Goal: Task Accomplishment & Management: Use online tool/utility

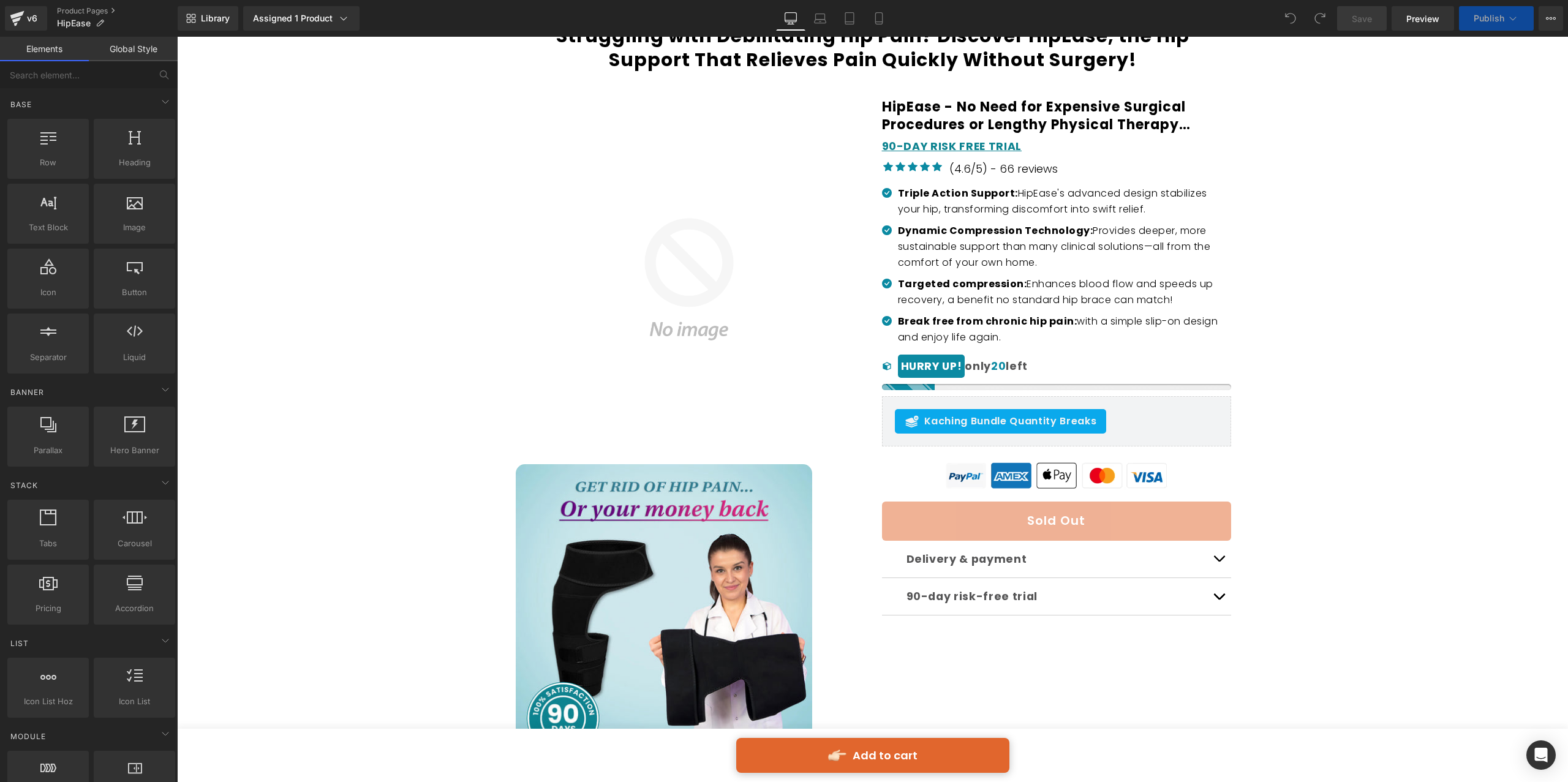
scroll to position [224, 0]
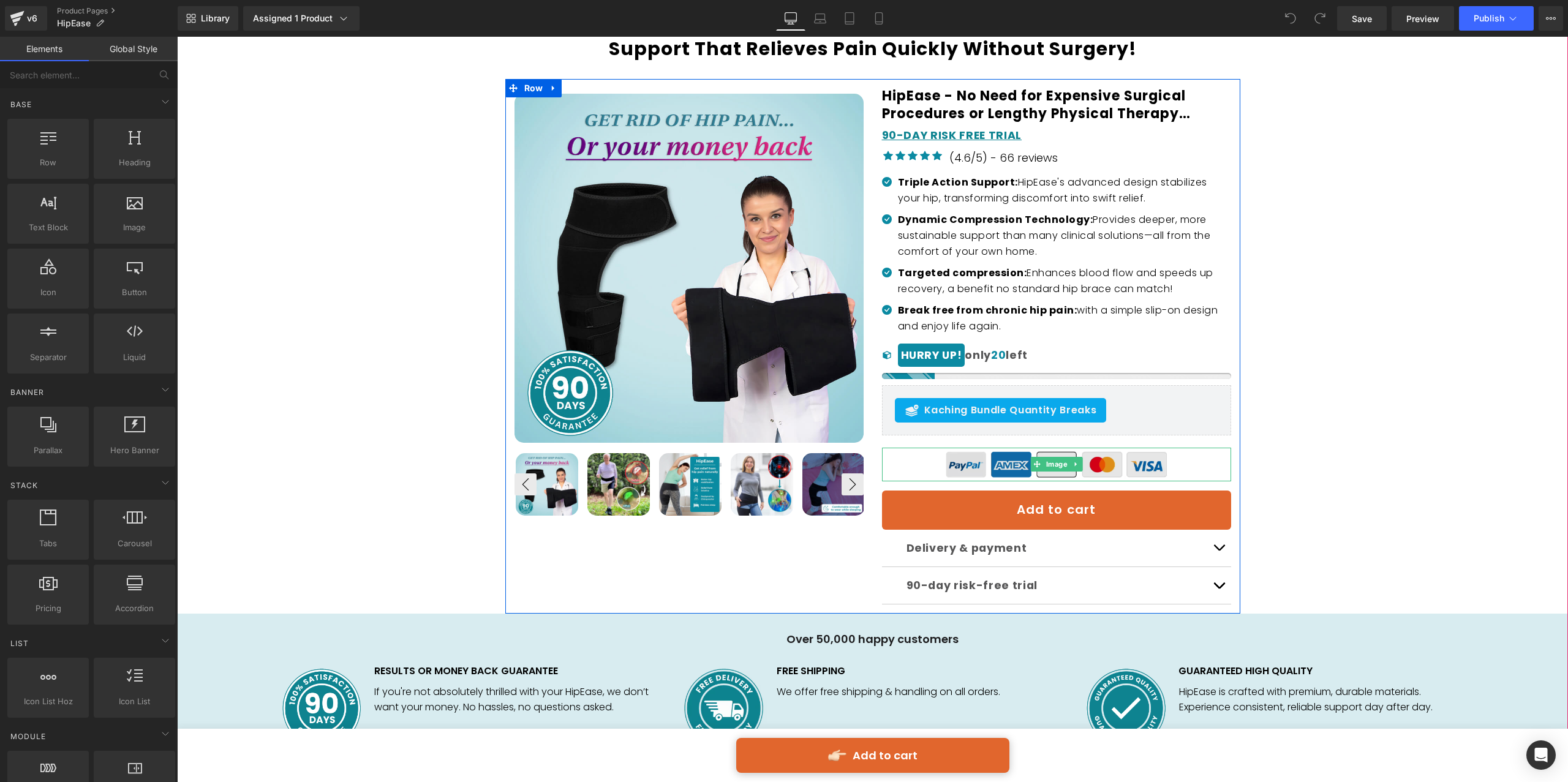
click at [996, 468] on img at bounding box center [1056, 464] width 235 height 34
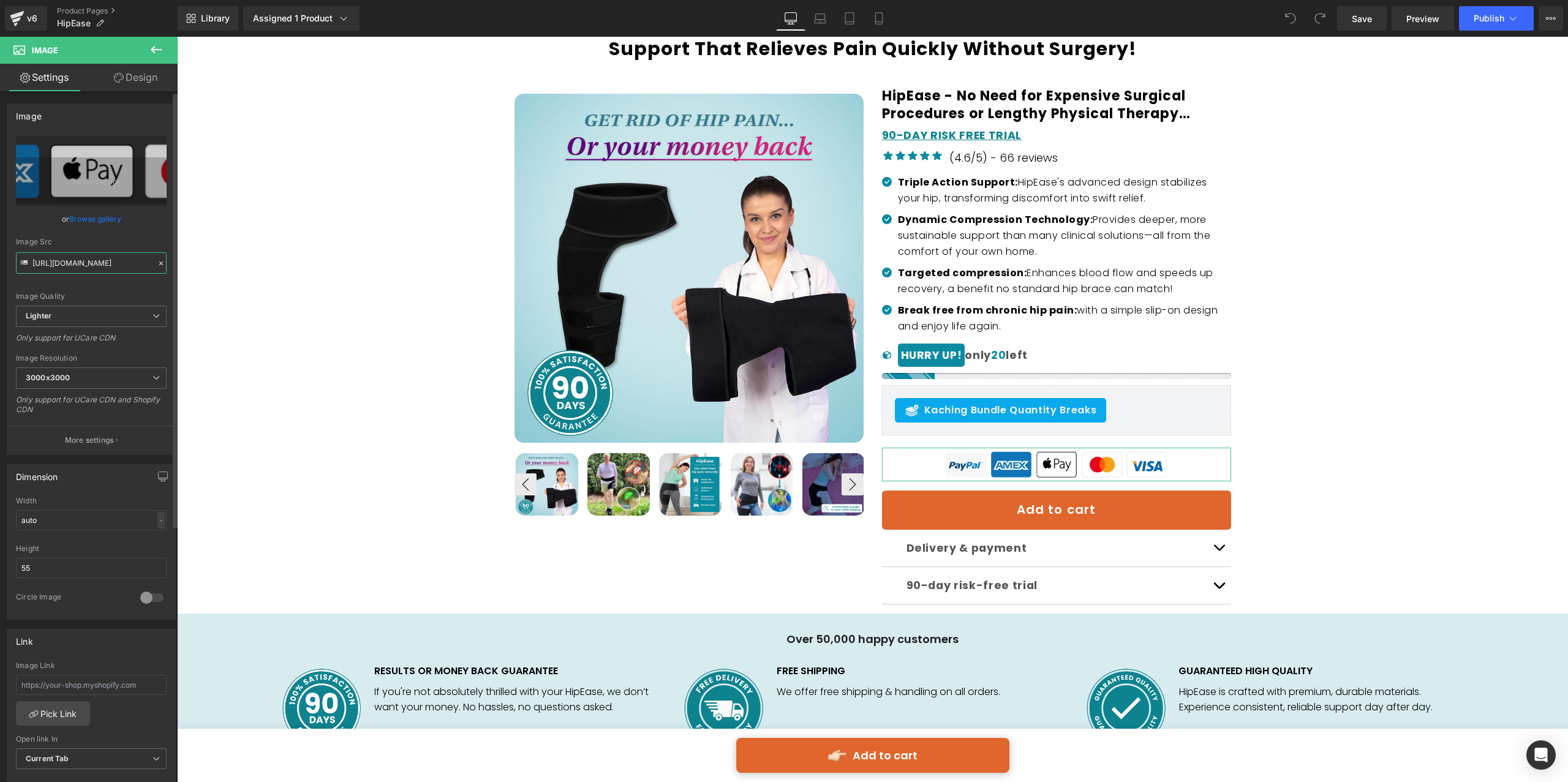
click at [59, 262] on input "https://ucarecdn.com/bc685bb2-f68a-43ef-8ba1-8fefaa831f8c/-/format/auto/-/previ…" at bounding box center [91, 263] width 151 height 21
click at [980, 463] on img at bounding box center [1056, 464] width 235 height 34
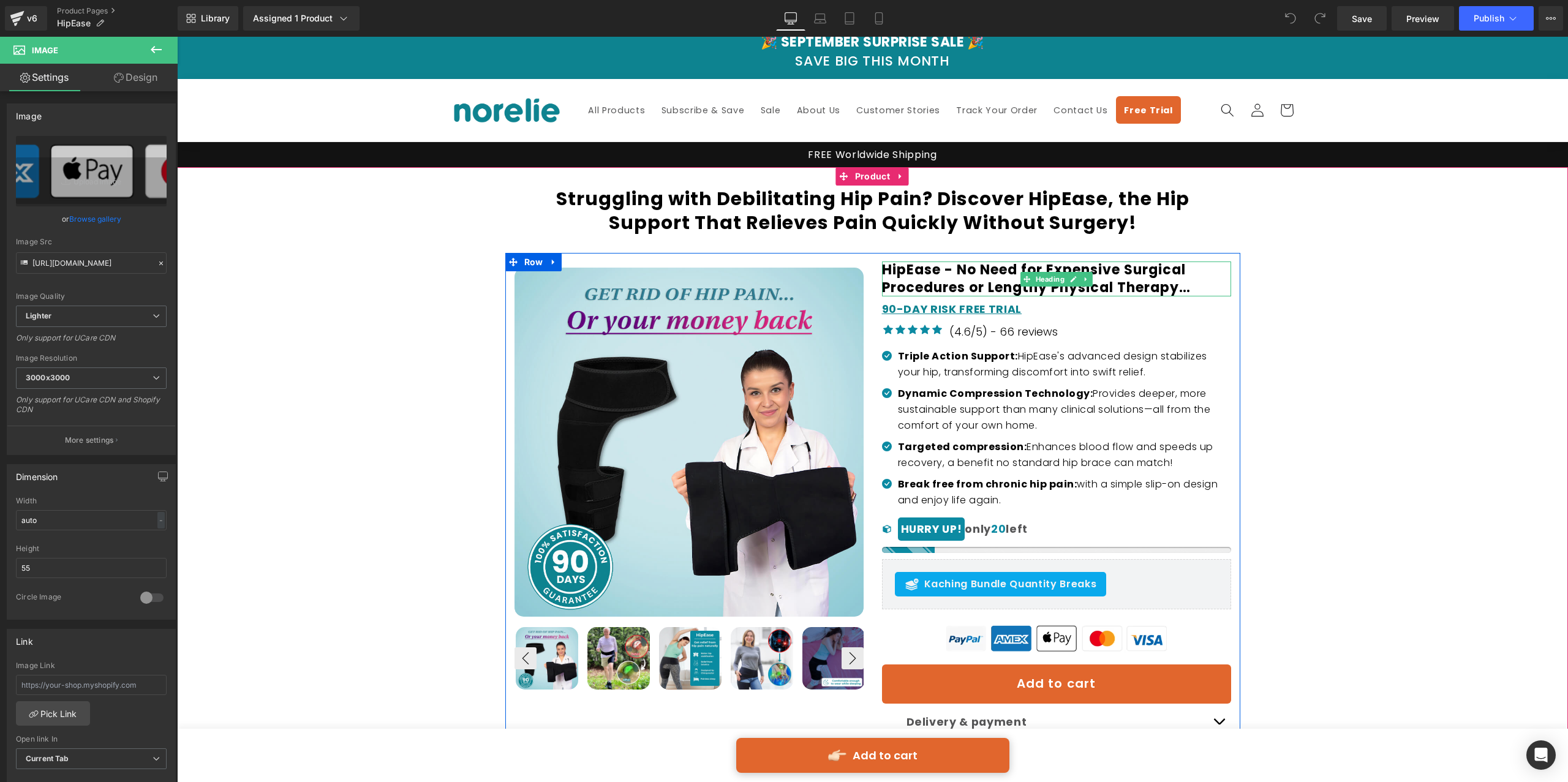
scroll to position [54, 0]
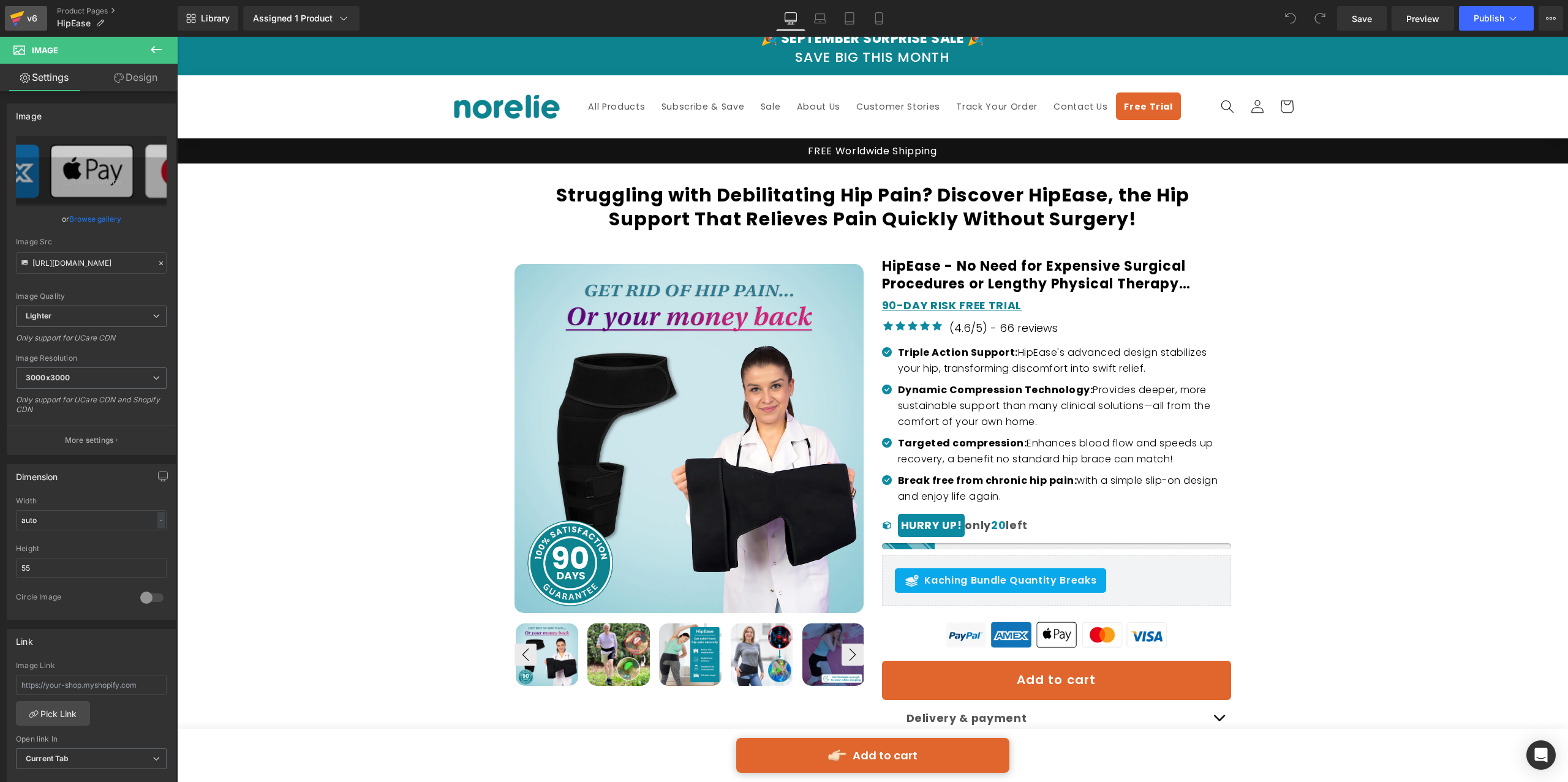
click at [18, 23] on icon at bounding box center [17, 18] width 15 height 31
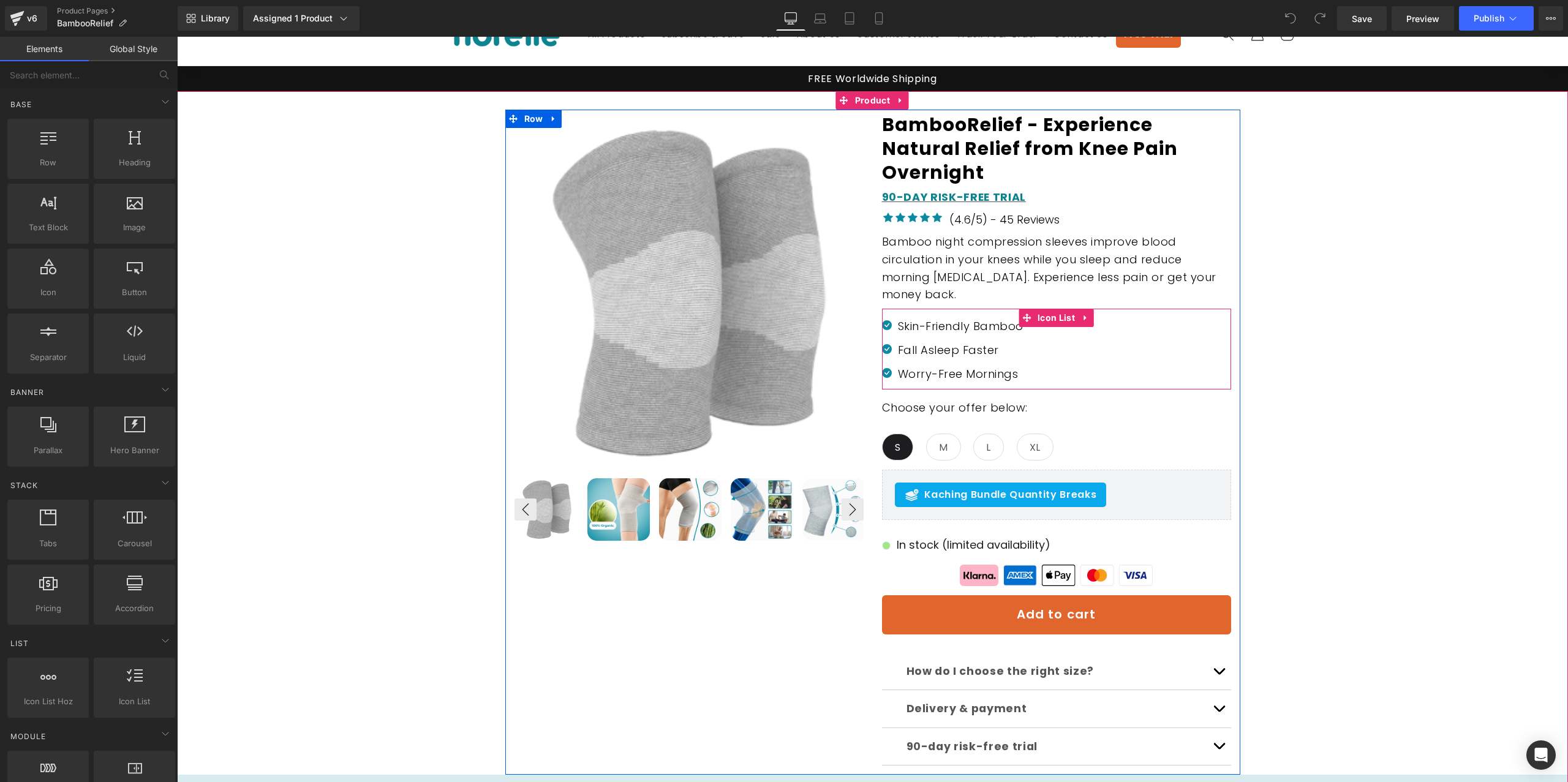
scroll to position [208, 0]
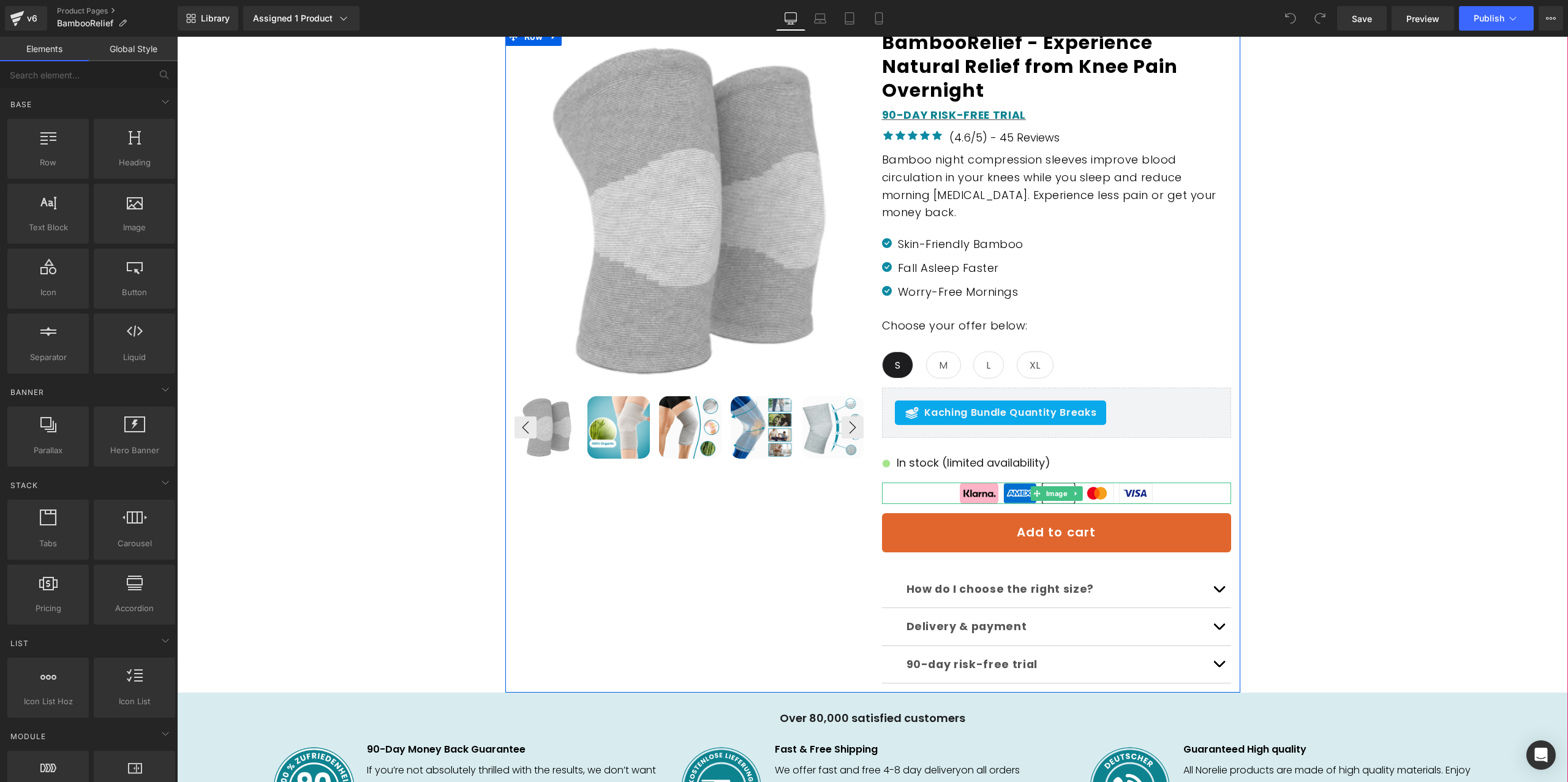
click at [955, 489] on div at bounding box center [1057, 494] width 349 height 21
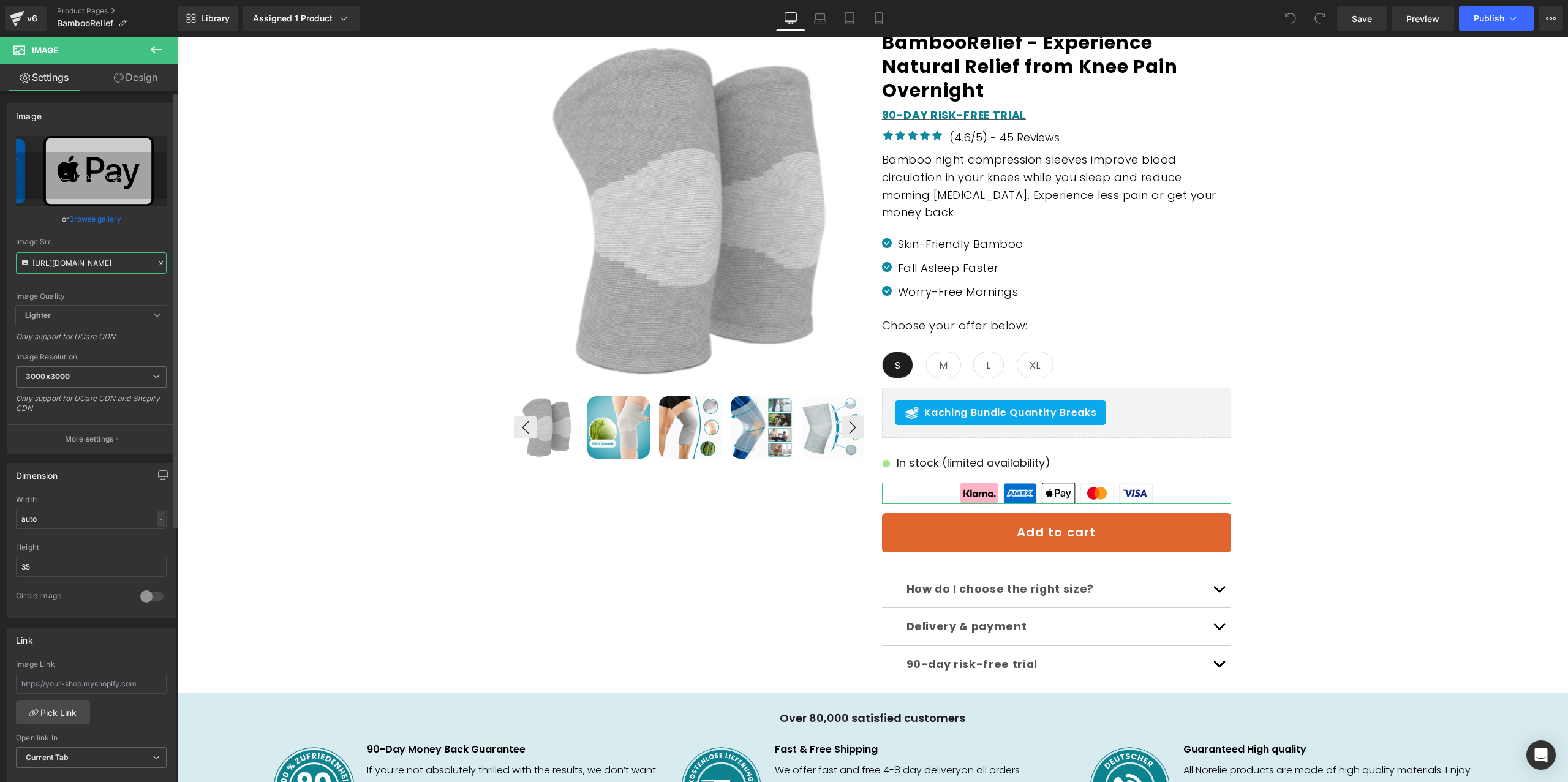
click at [82, 270] on input "https://cdn.shopify.com/s/files/1/0706/4476/0855/files/payment-icons.svg?v=1684…" at bounding box center [91, 263] width 151 height 21
paste input "ucarecdn.com/bc685bb2-f68a-43ef-8ba1-8fefaa831f8c/-/format/auto/-/preview/3000x…"
type input "https://ucarecdn.com/bc685bb2-f68a-43ef-8ba1-8fefaa831f8c/-/format/auto/-/previ…"
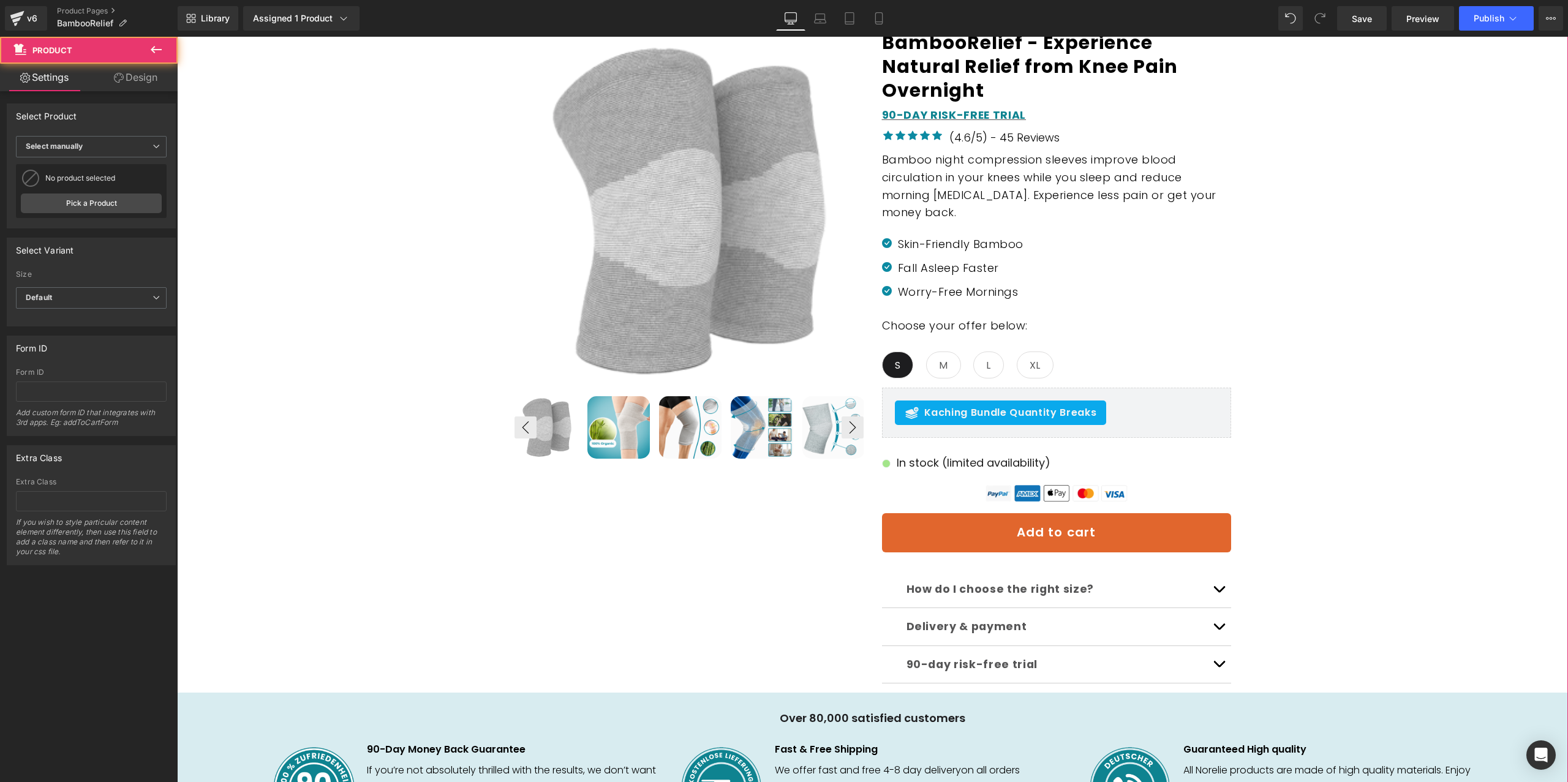
click at [1441, 410] on div "Sale Off (P) Image ‹" at bounding box center [872, 439] width 1378 height 822
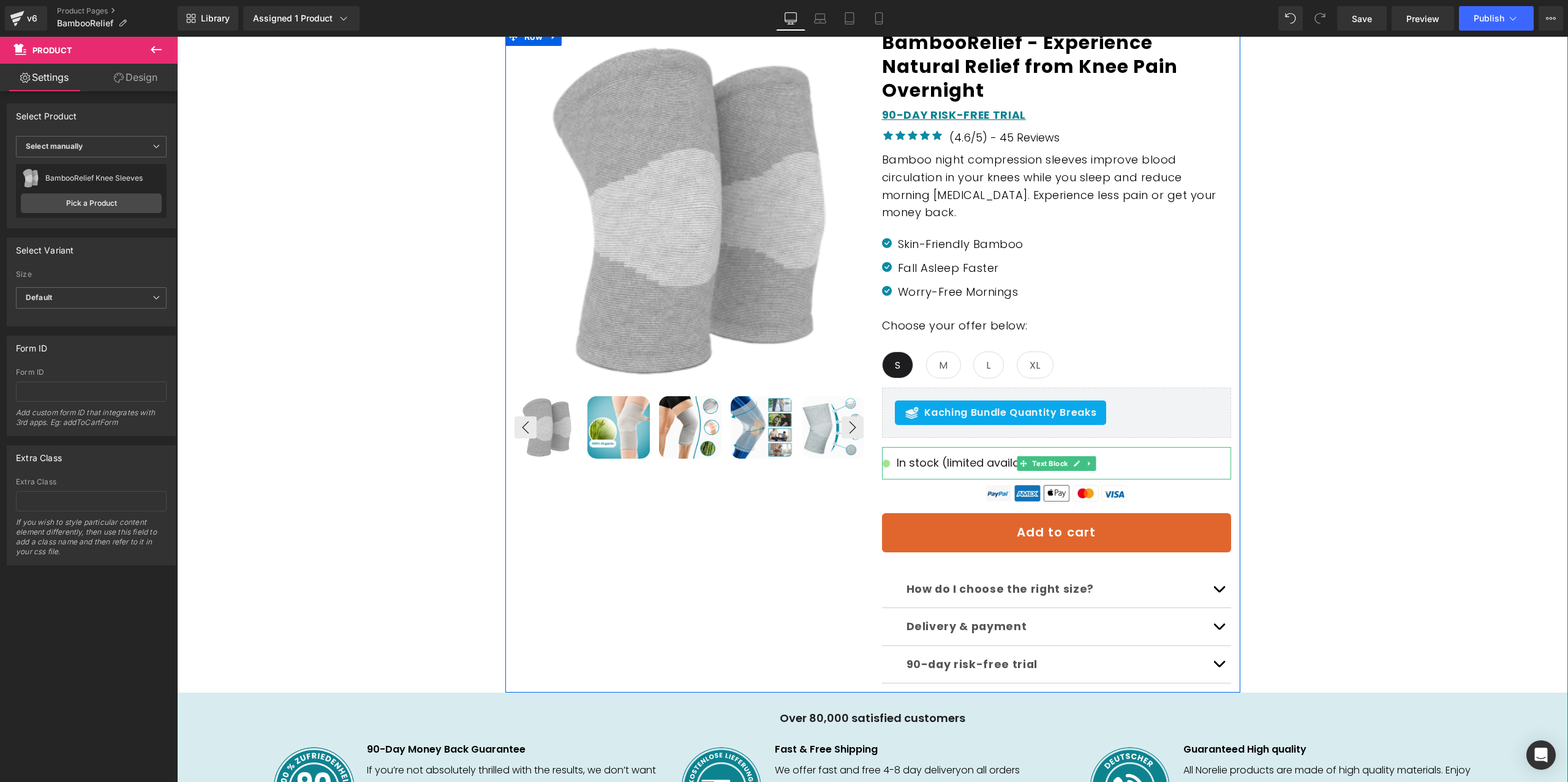
click at [887, 468] on p "In stock (limited availability)" at bounding box center [1057, 463] width 349 height 18
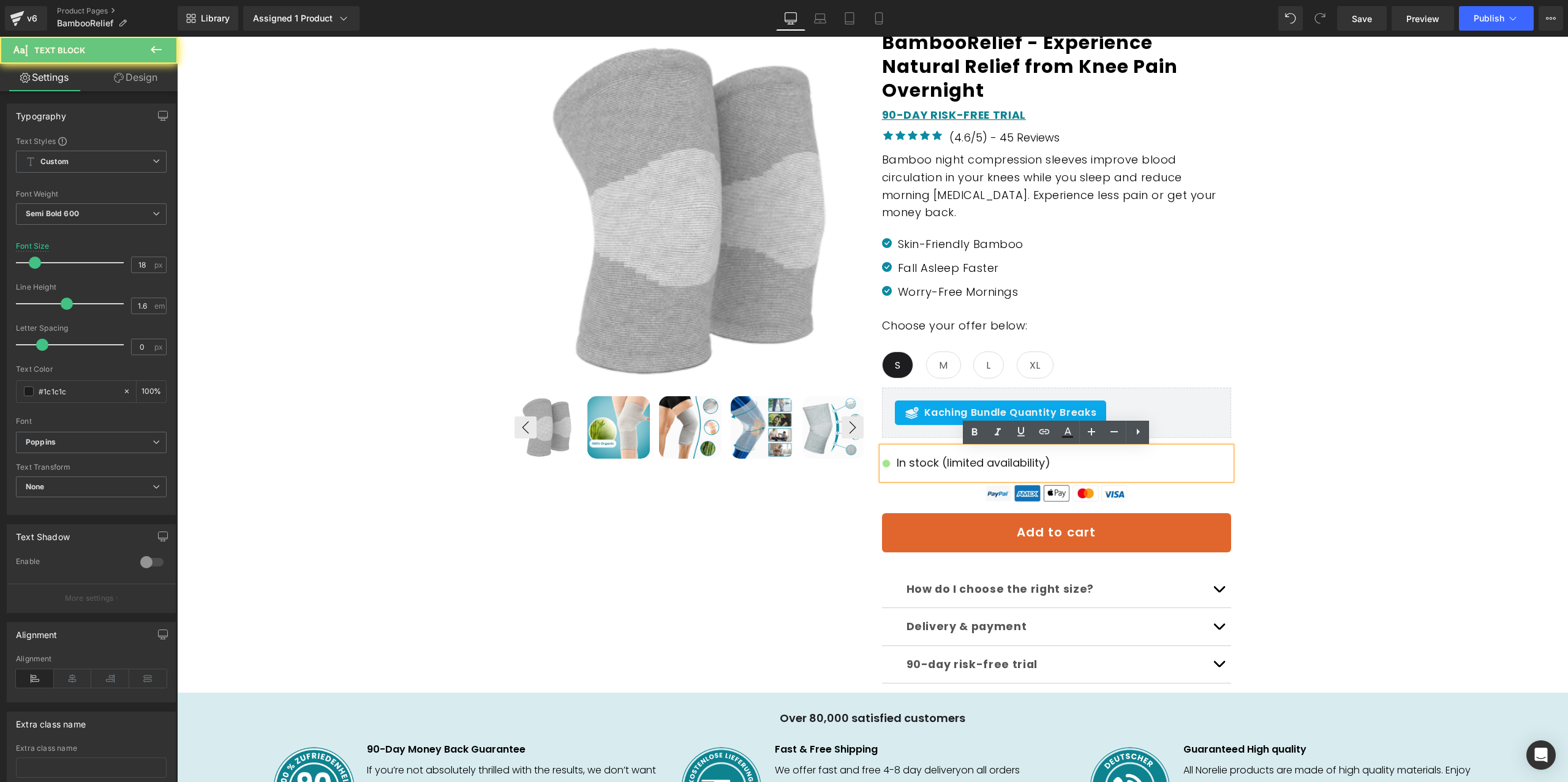
click at [887, 468] on p "In stock (limited availability)" at bounding box center [1057, 463] width 349 height 18
click at [883, 466] on p "In stock (limited availability)" at bounding box center [1057, 463] width 349 height 18
click at [1335, 448] on div "Sale Off (P) Image ‹" at bounding box center [872, 439] width 1378 height 822
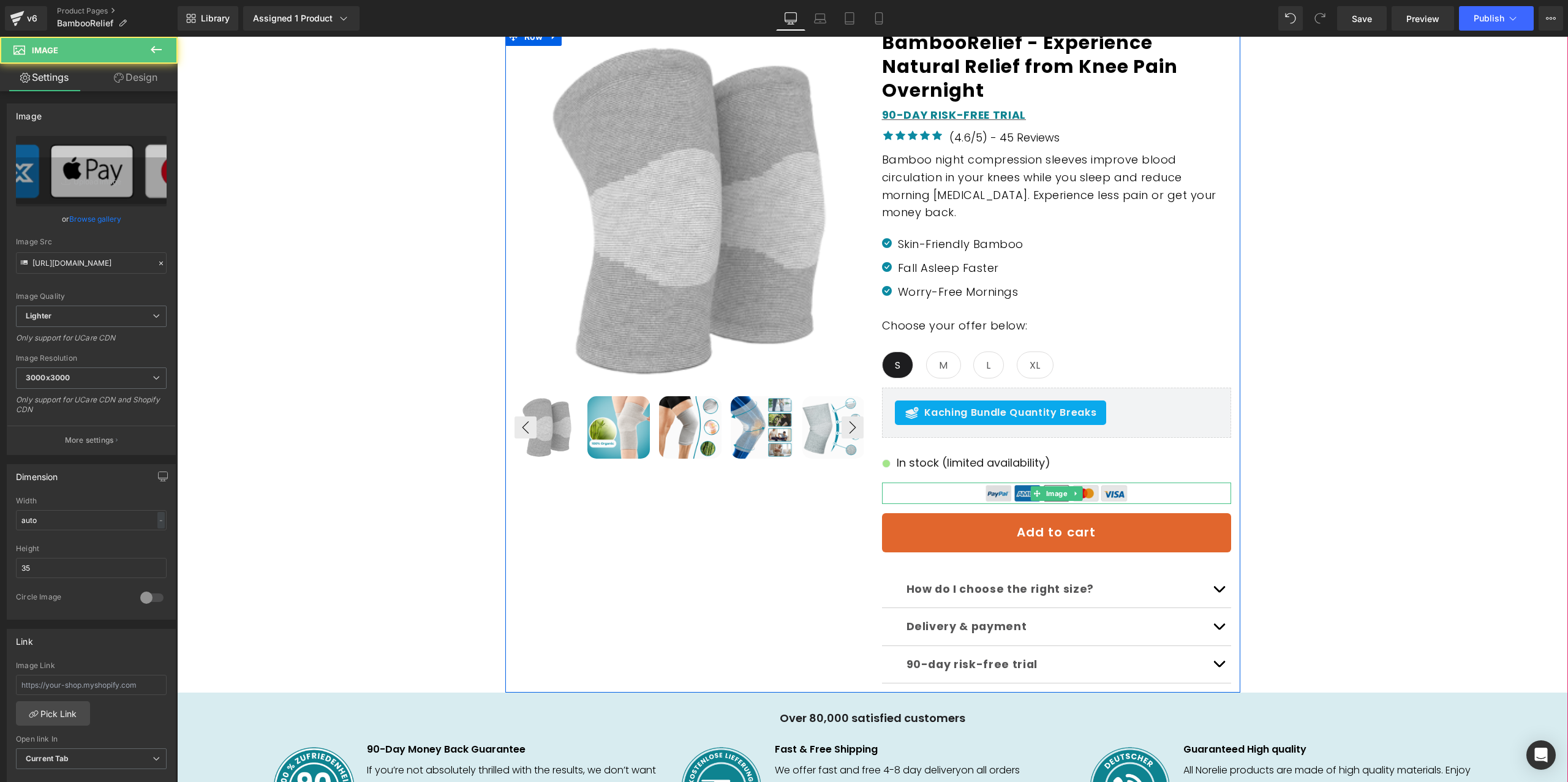
click at [1001, 492] on img at bounding box center [1055, 494] width 150 height 21
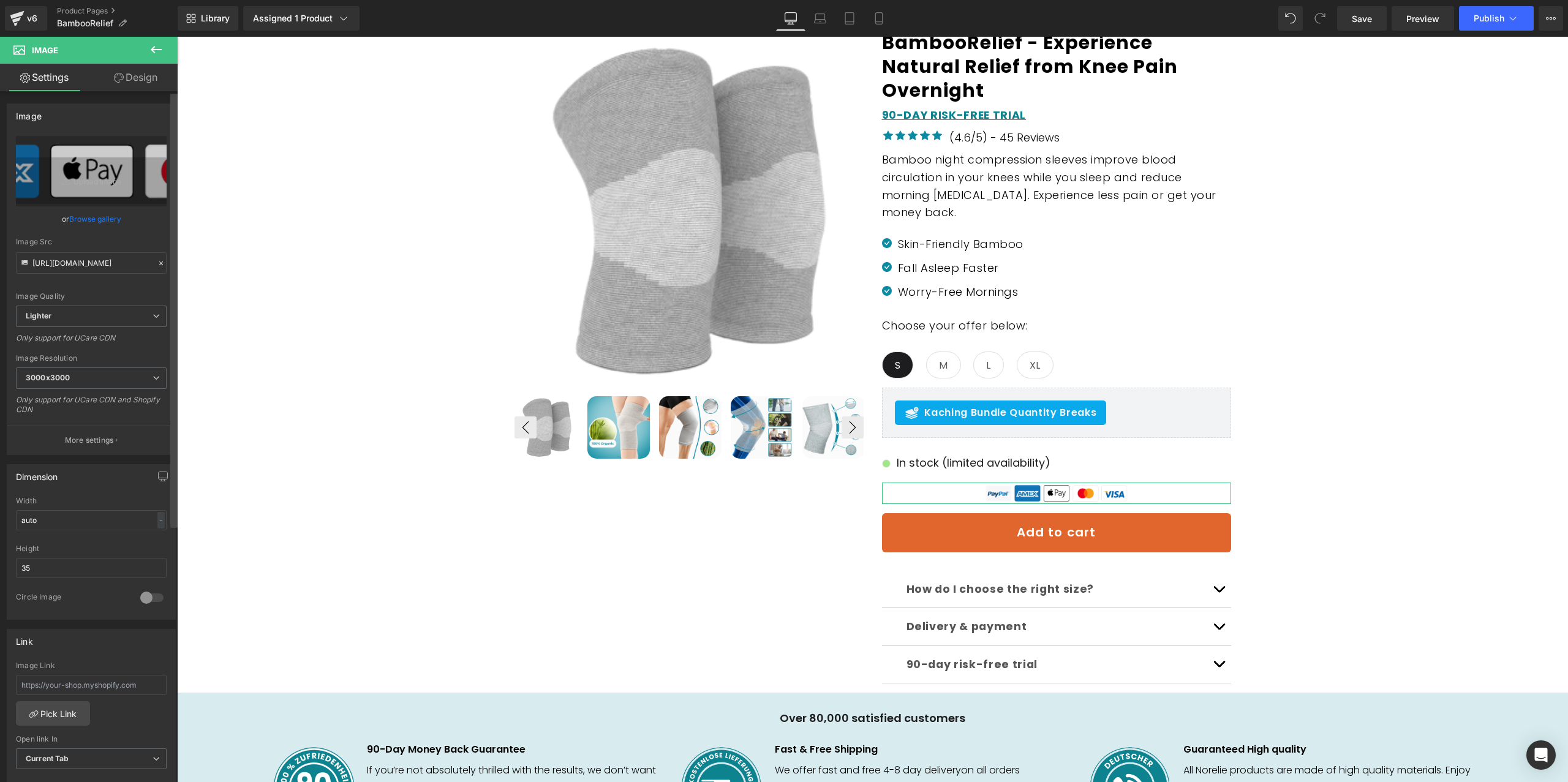
drag, startPoint x: 27, startPoint y: 571, endPoint x: 177, endPoint y: 589, distance: 151.1
click at [27, 571] on input "35" at bounding box center [91, 568] width 151 height 20
type input "55"
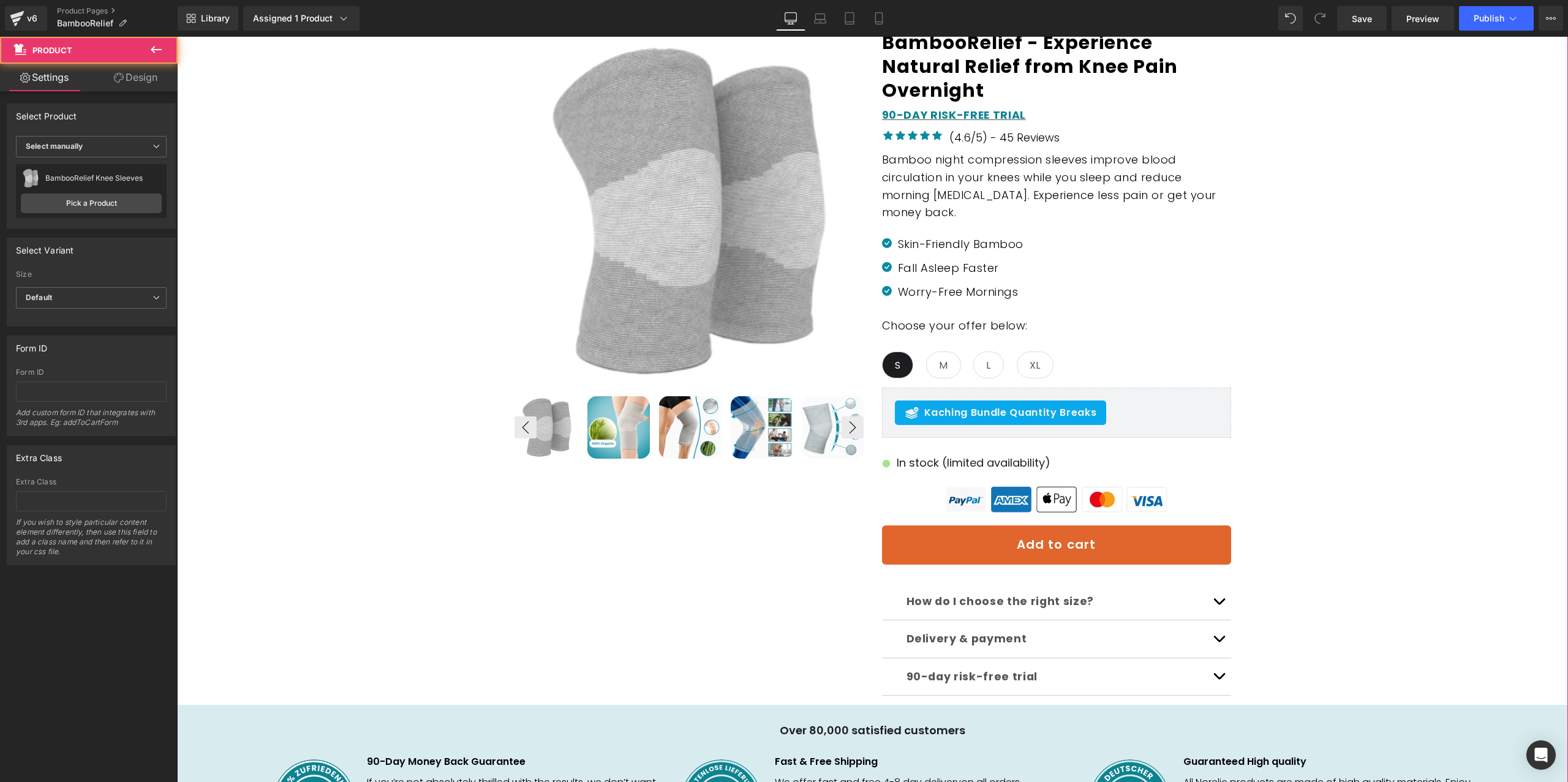
click at [1389, 299] on div "Sale Off (P) Image ‹" at bounding box center [872, 445] width 1378 height 834
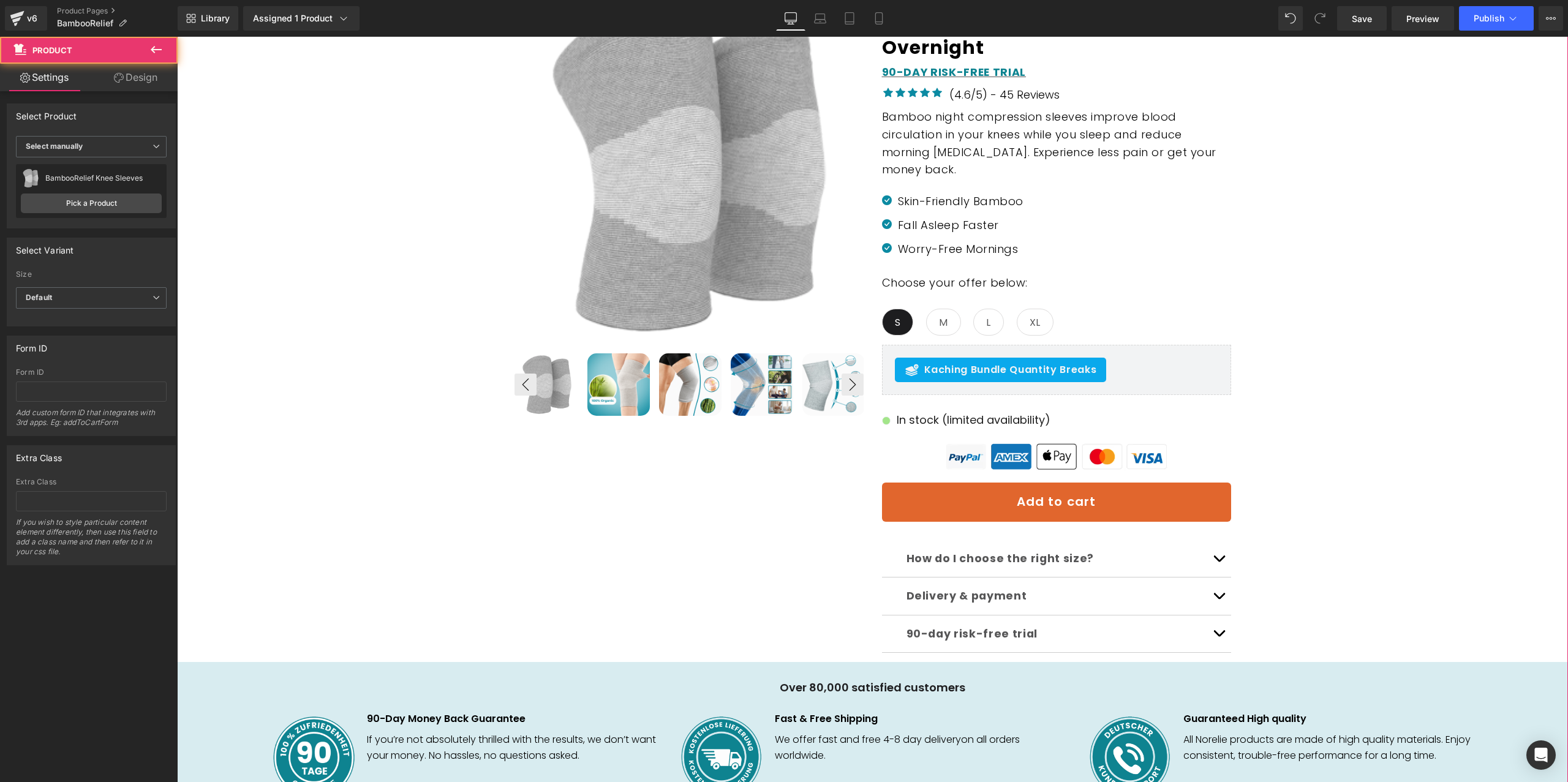
scroll to position [381, 0]
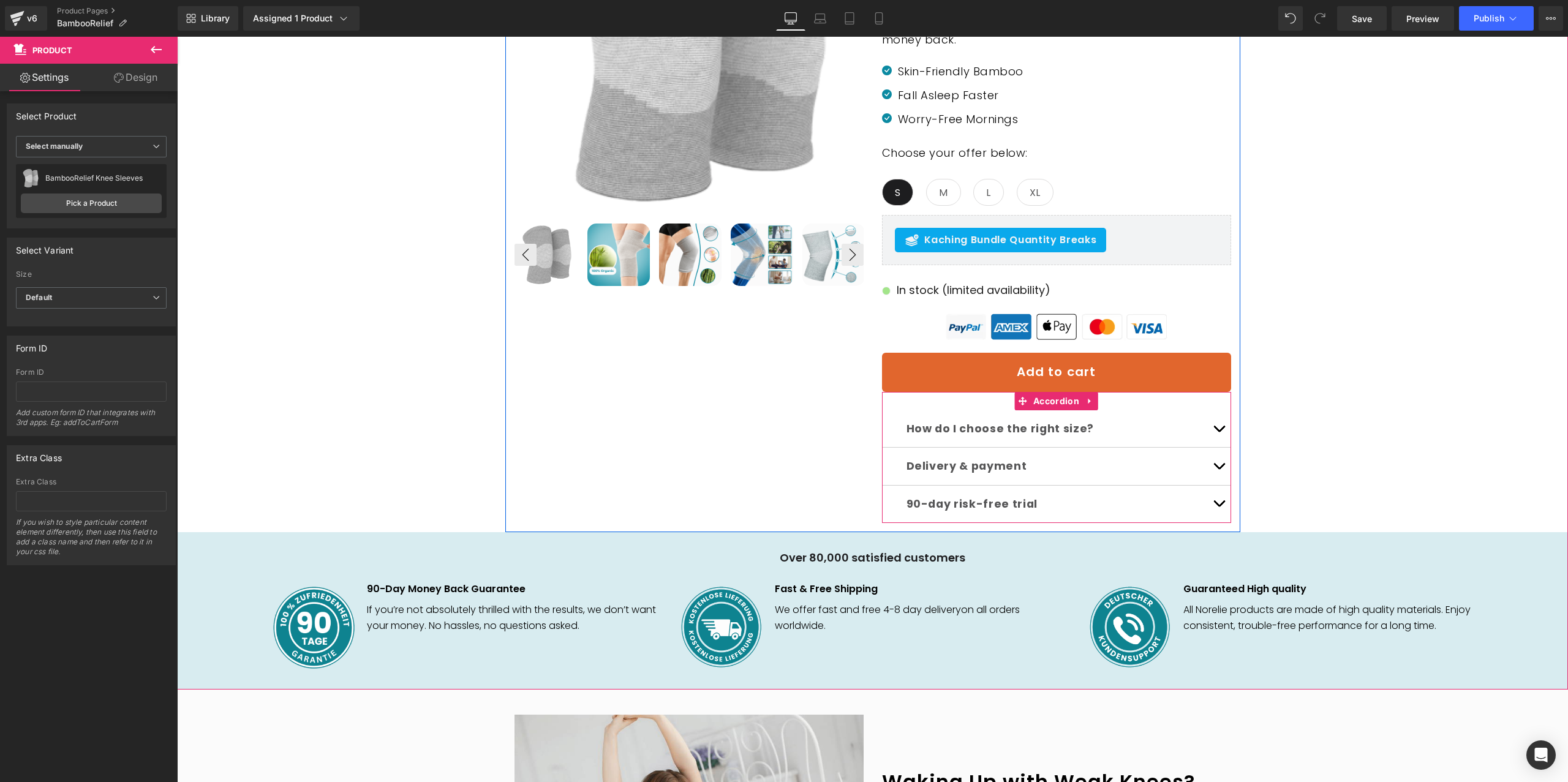
click at [1177, 466] on p "Delivery & payment" at bounding box center [1056, 466] width 300 height 19
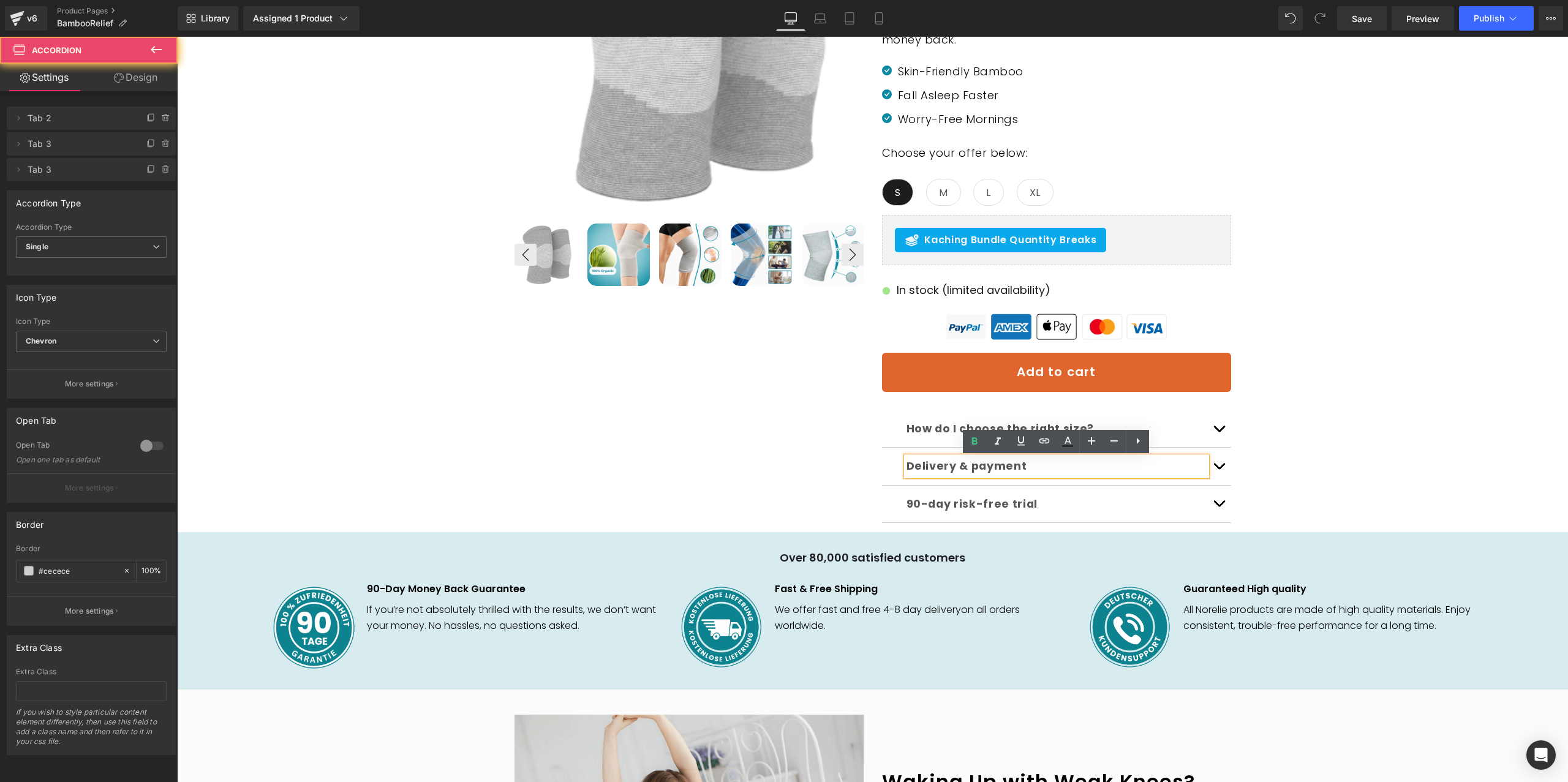
click at [1215, 466] on button "button" at bounding box center [1219, 466] width 24 height 36
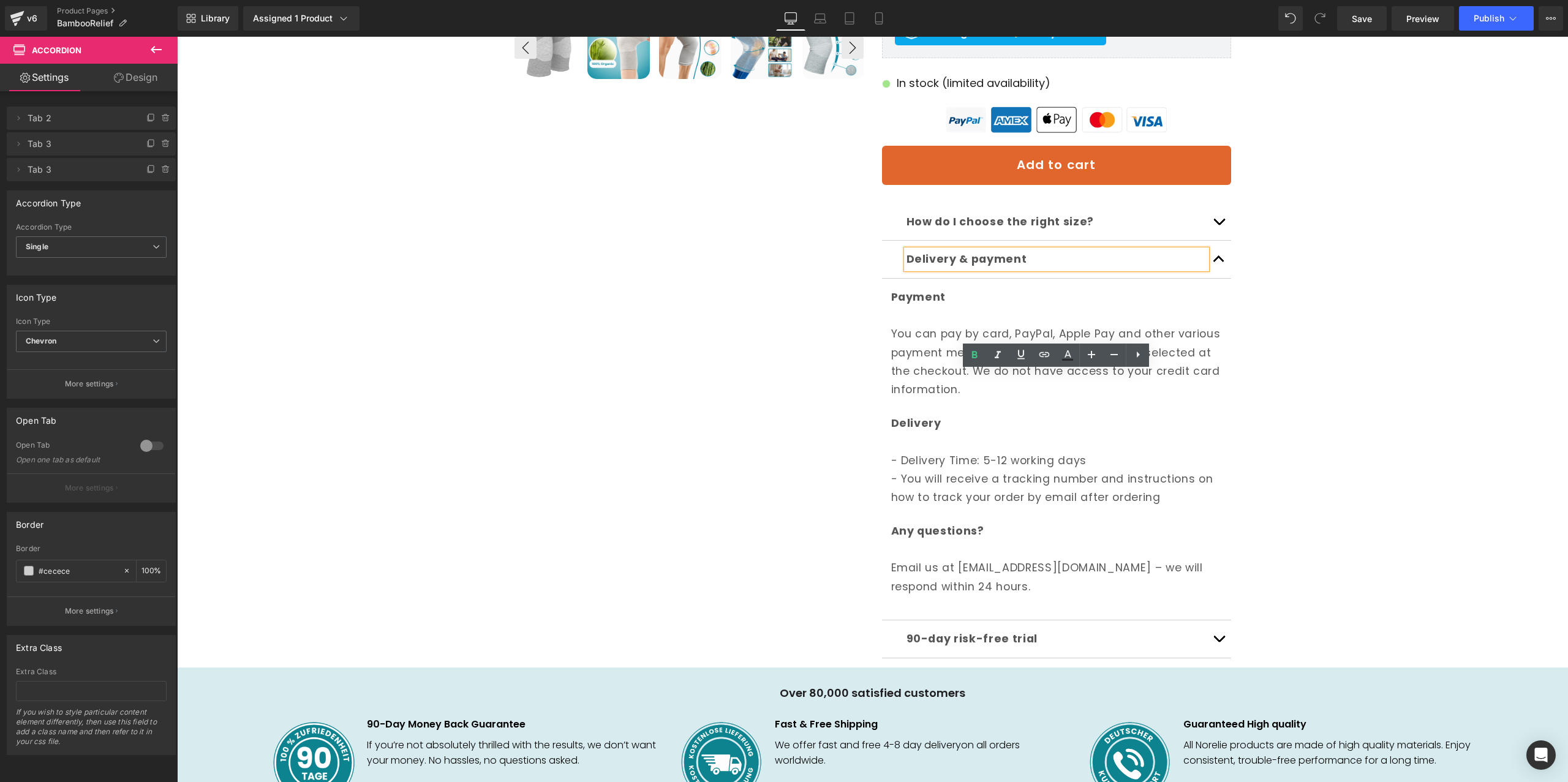
scroll to position [670, 0]
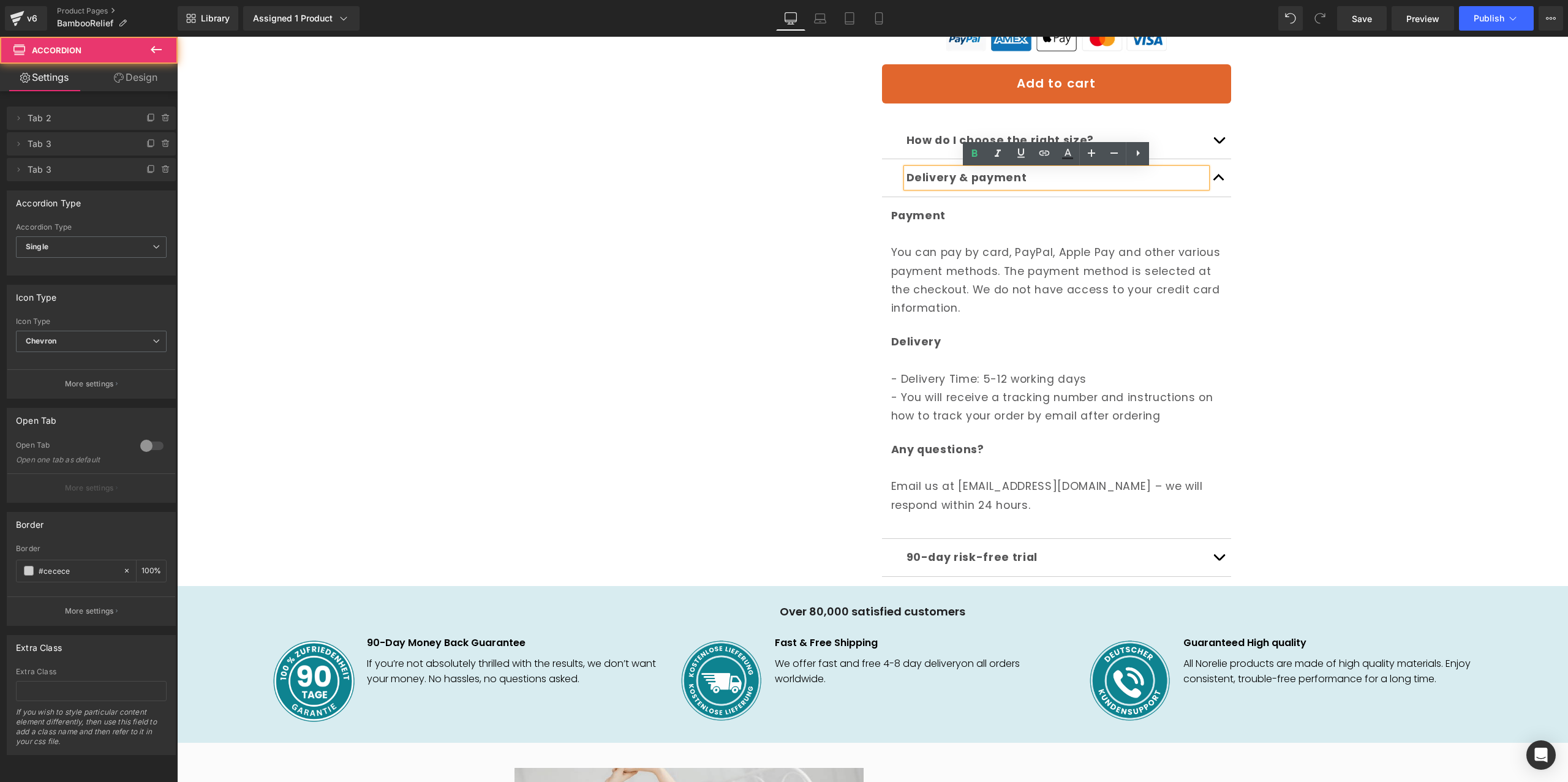
click at [1219, 181] on span "button" at bounding box center [1219, 181] width 0 height 0
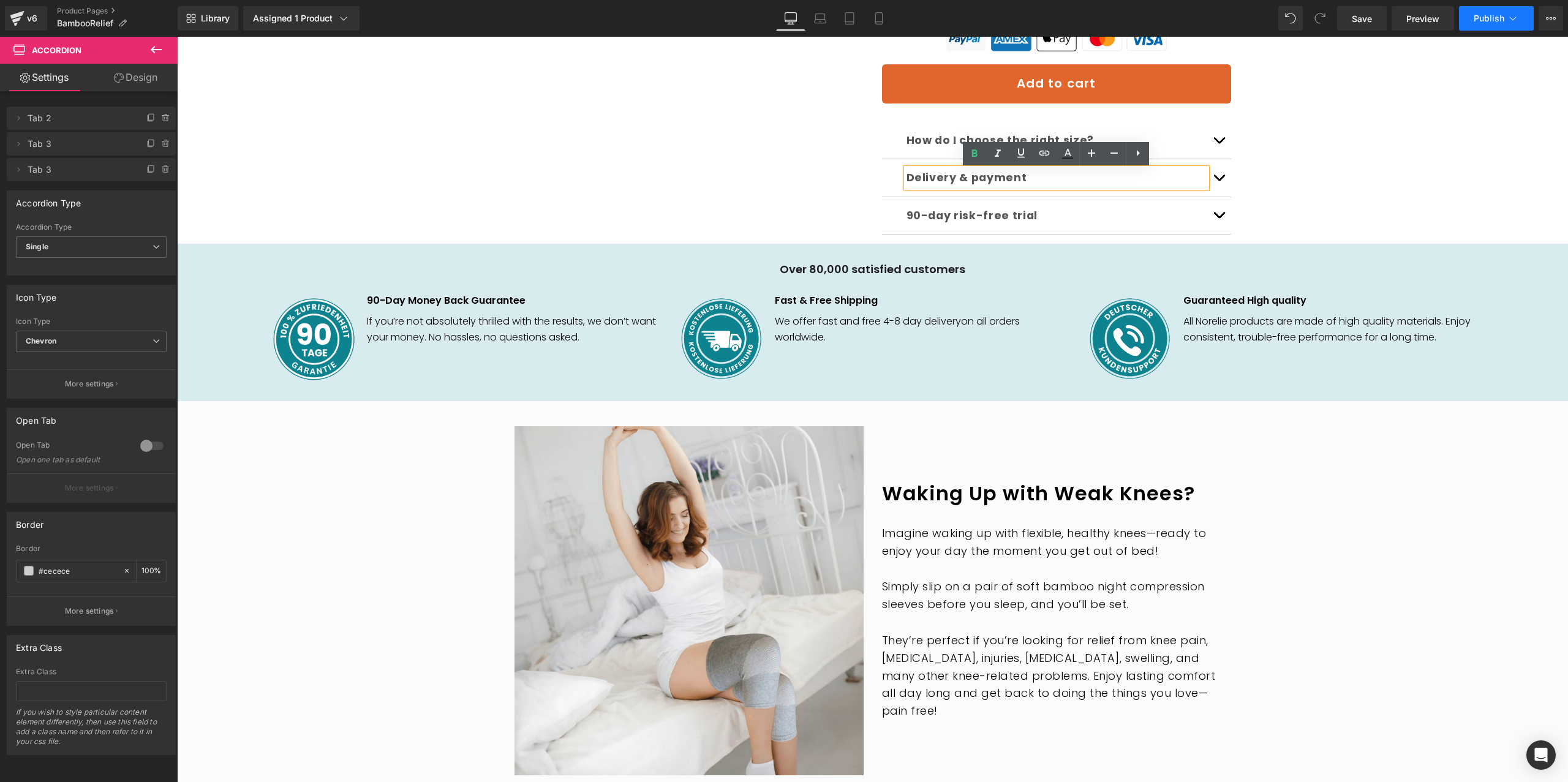
click at [1482, 14] on span "Publish" at bounding box center [1489, 19] width 31 height 10
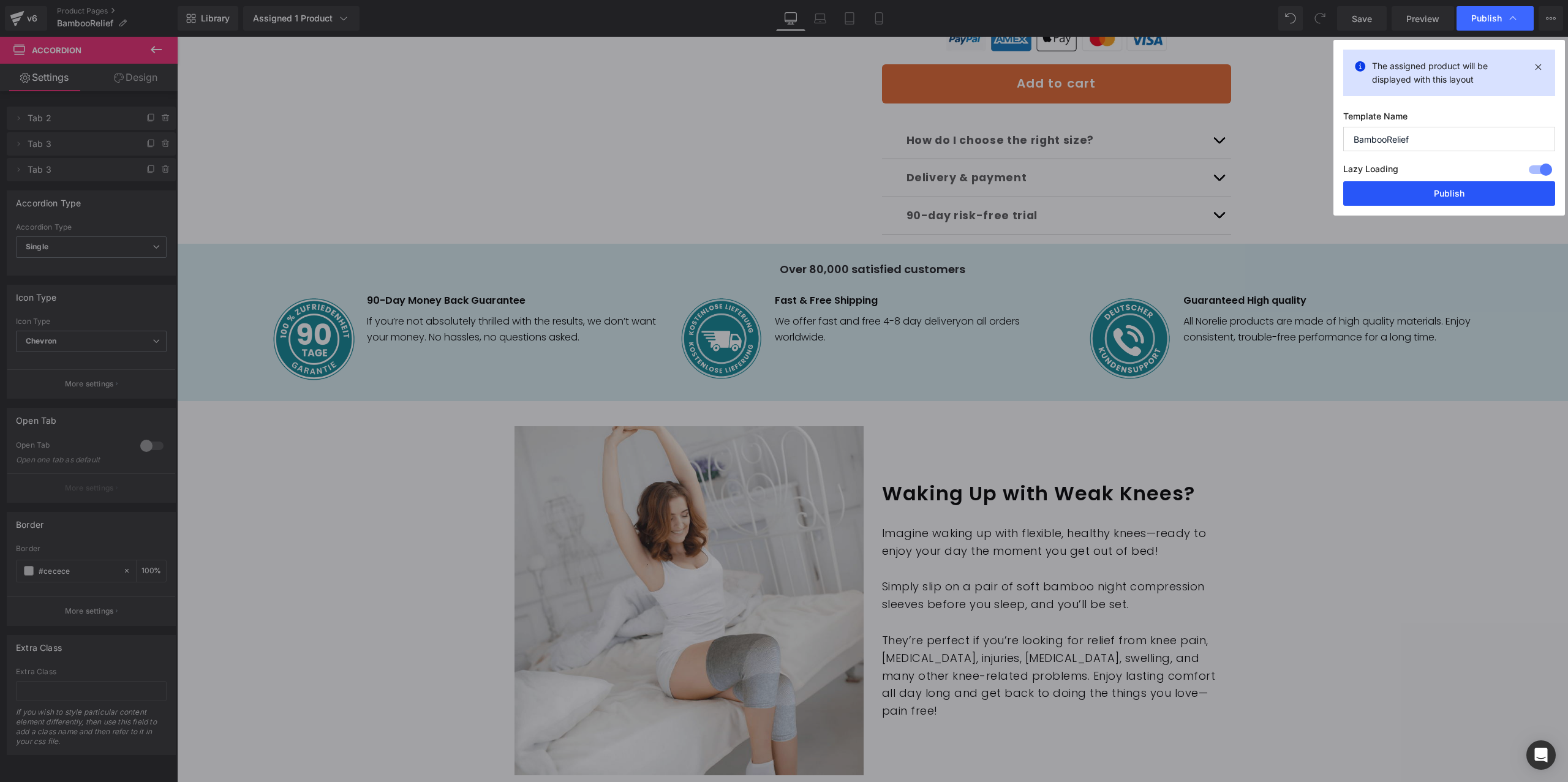
drag, startPoint x: 1458, startPoint y: 200, endPoint x: 1153, endPoint y: 197, distance: 305.0
click at [1458, 200] on button "Publish" at bounding box center [1449, 193] width 212 height 24
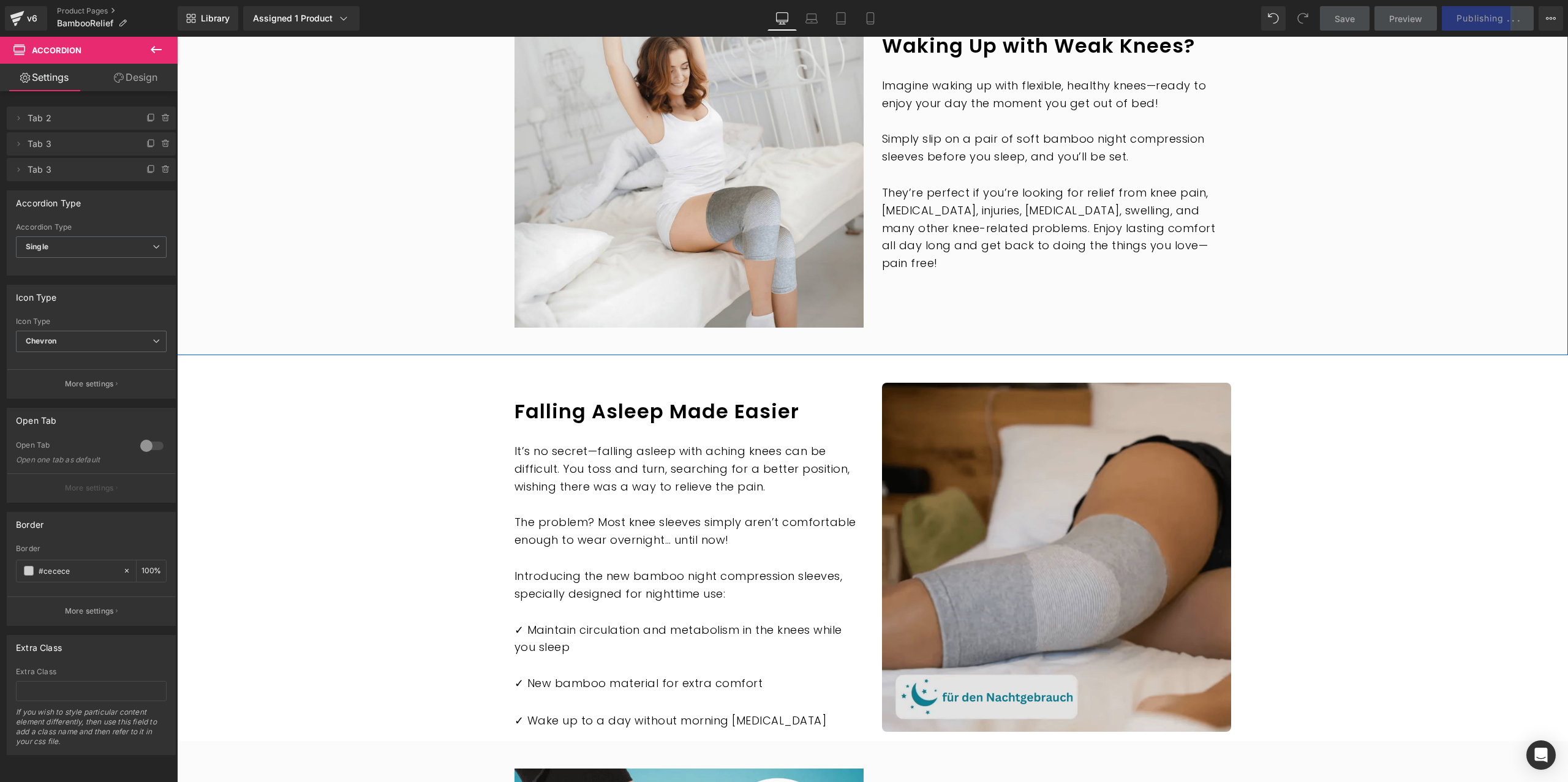
scroll to position [1116, 0]
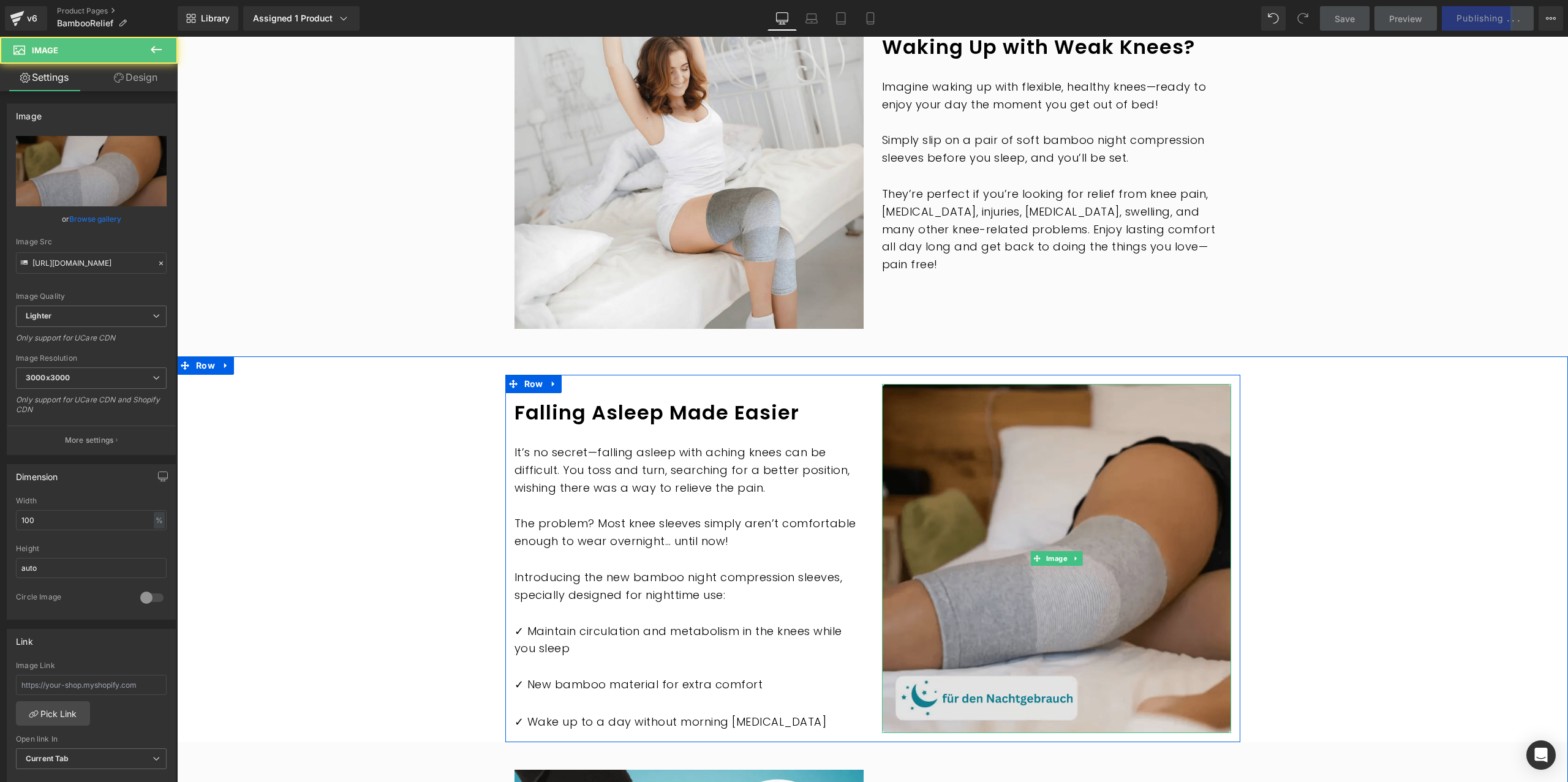
click at [1030, 454] on img at bounding box center [1057, 559] width 349 height 349
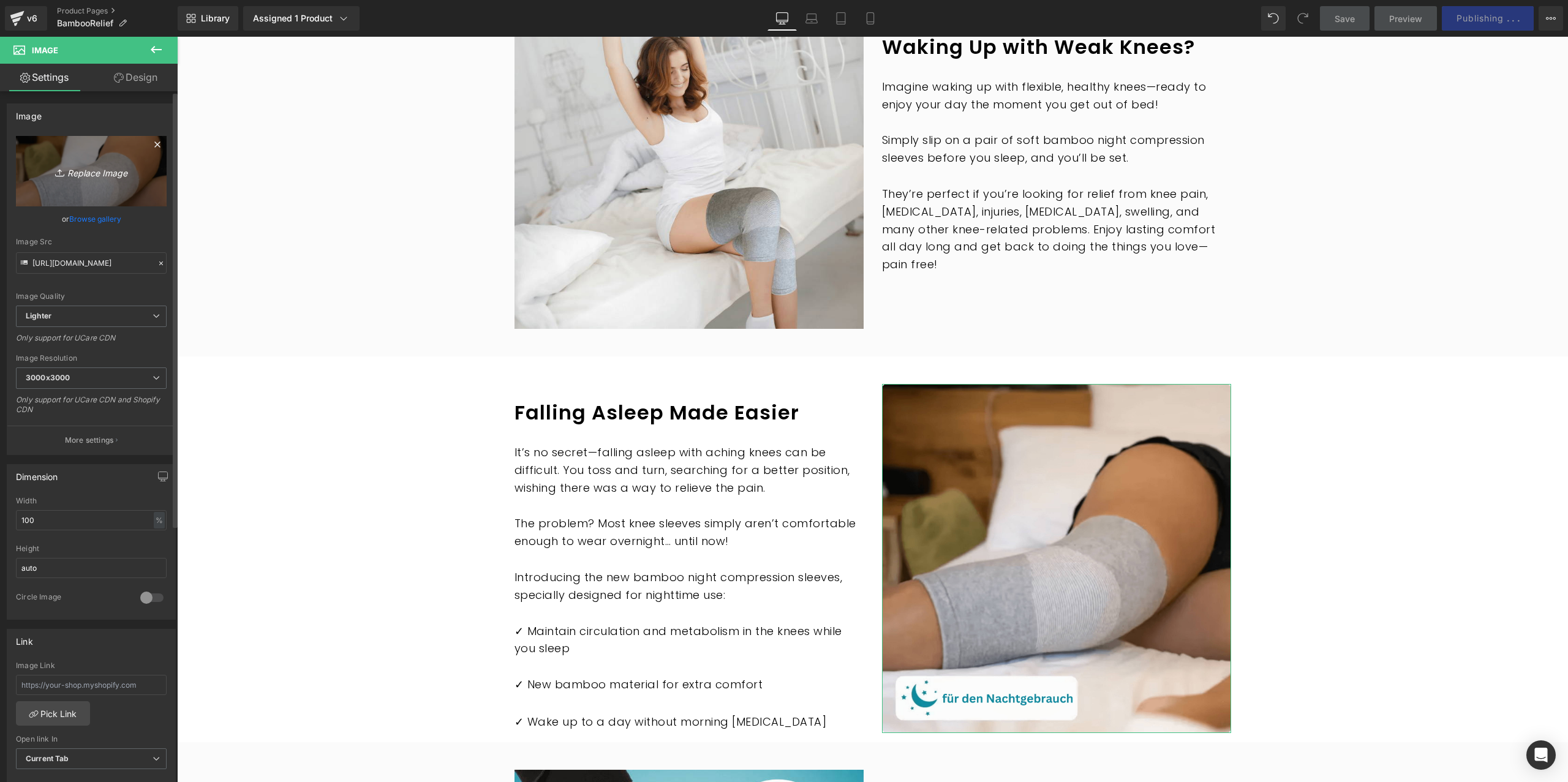
click at [86, 177] on icon "Replace Image" at bounding box center [91, 171] width 98 height 15
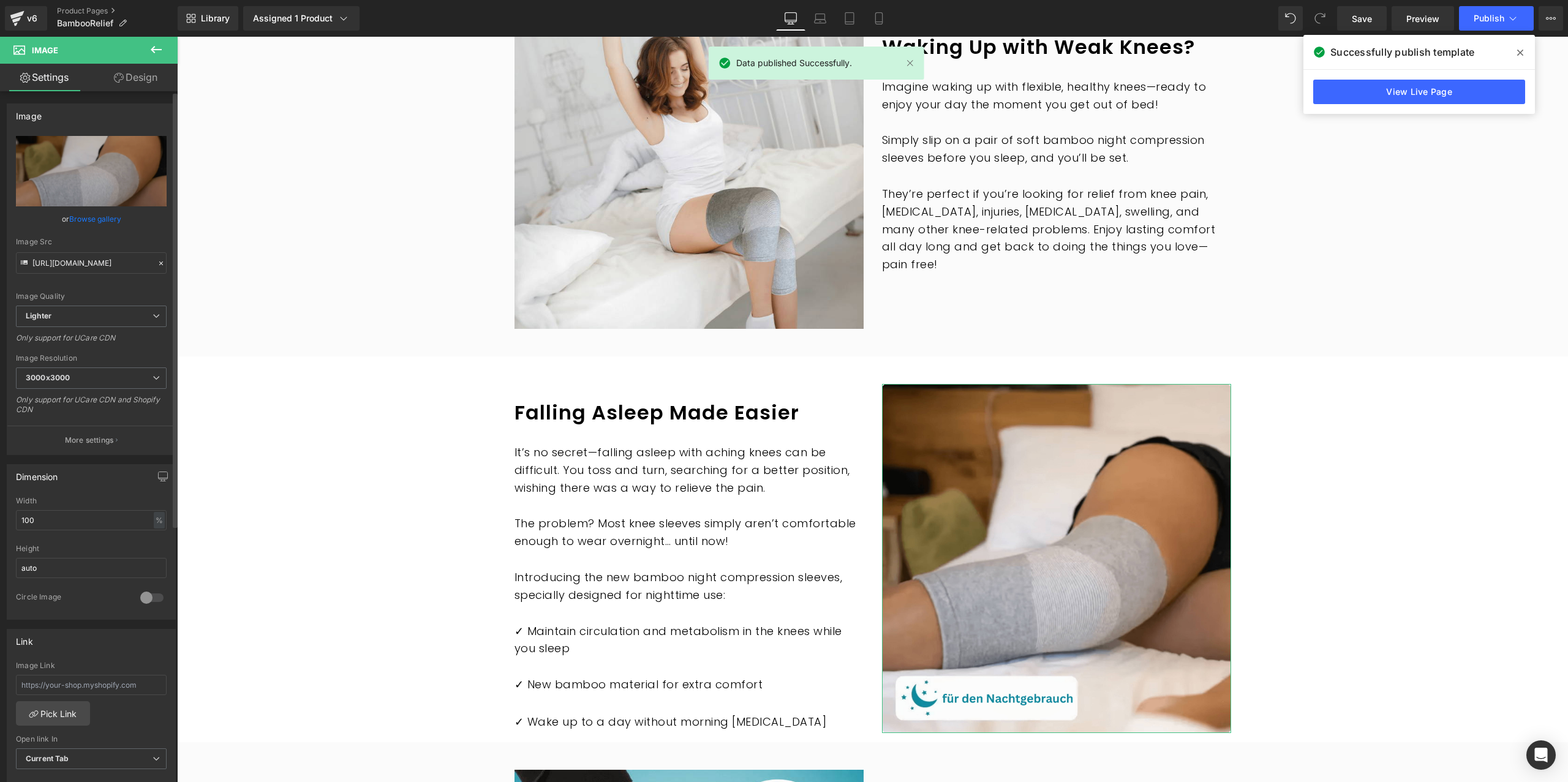
click at [95, 223] on link "Browse gallery" at bounding box center [95, 219] width 52 height 21
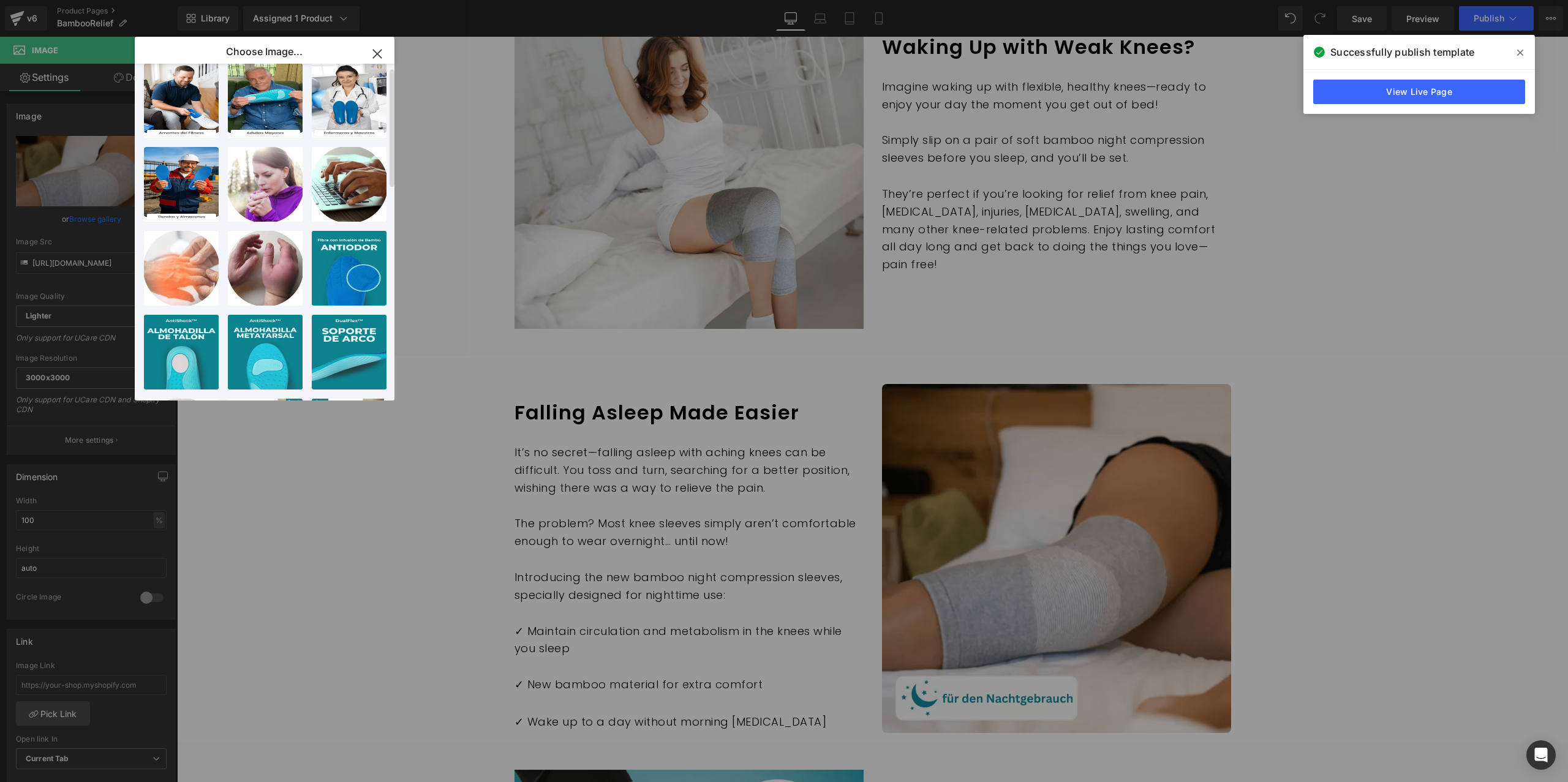
scroll to position [0, 0]
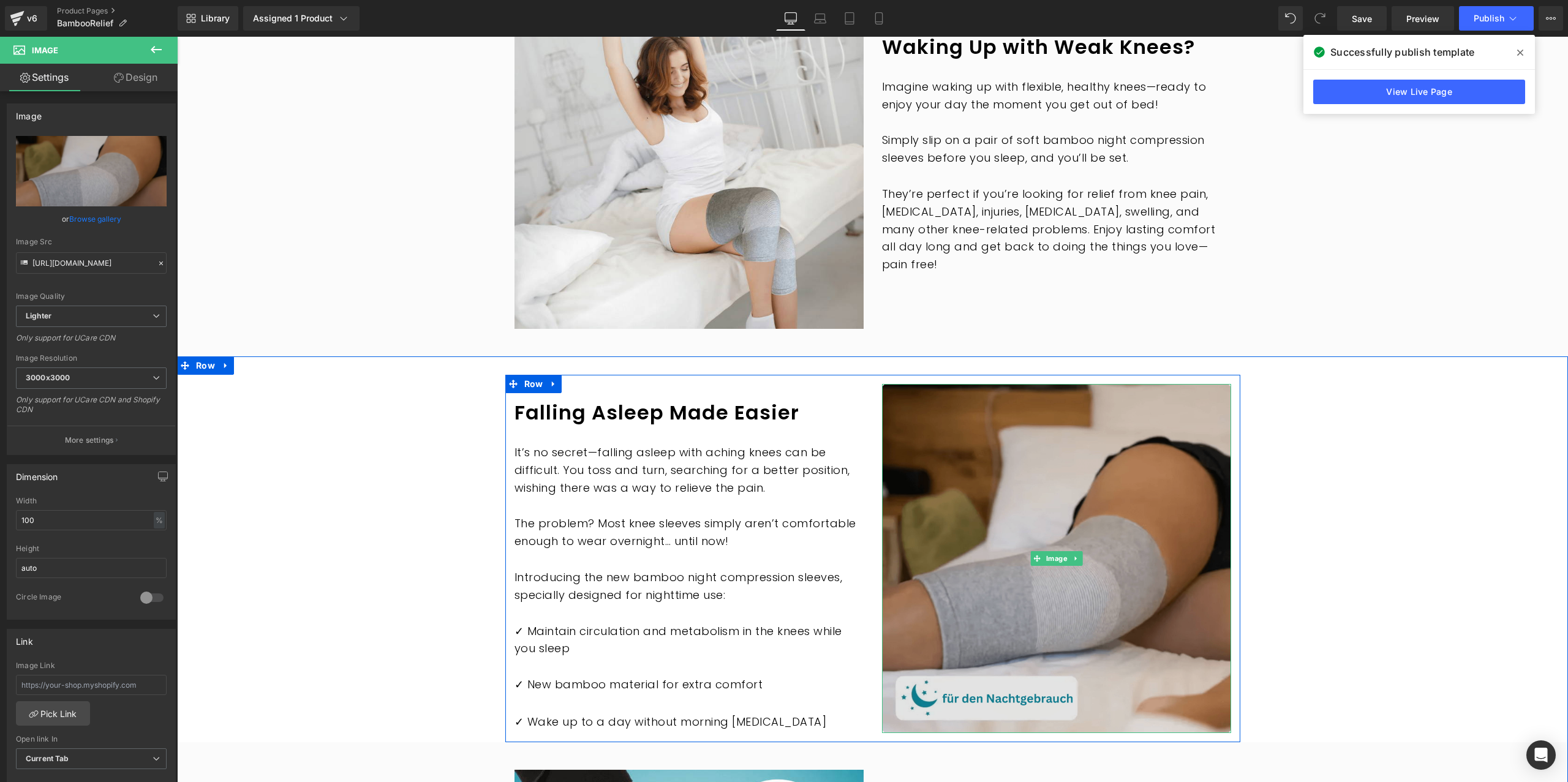
click at [1115, 489] on img at bounding box center [1057, 559] width 349 height 349
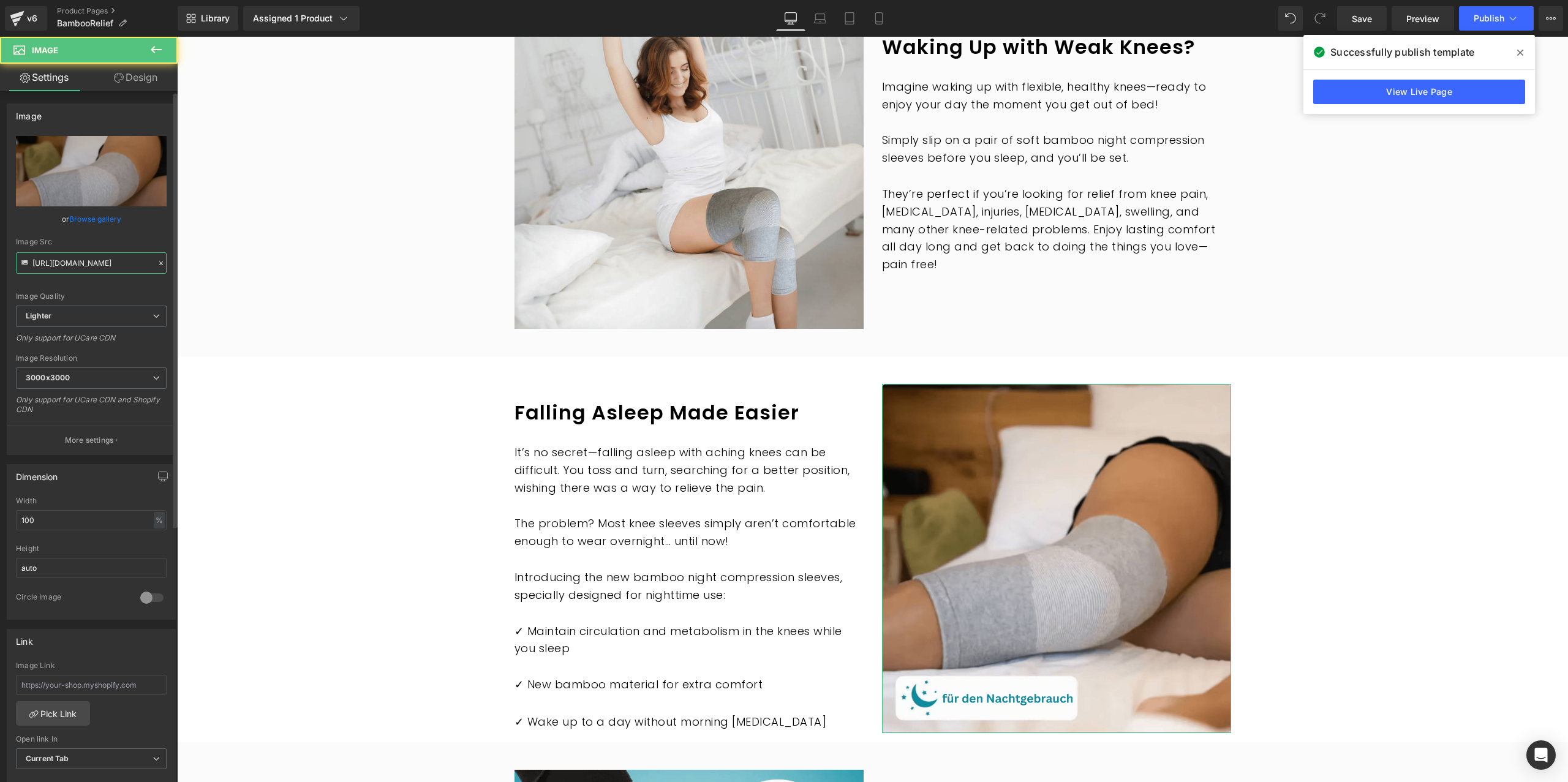
click at [87, 262] on input "https://ucarecdn.com/7ba81fb1-2fa5-4ac2-86fa-dea31ac6bf8c/-/format/auto/-/previ…" at bounding box center [91, 263] width 151 height 21
paste input "cdn.shopify.com/s/files/1/0772/0383/3158/files/English_2_2d681318-9081-41c5-bf5…"
type input "https://cdn.shopify.com/s/files/1/0772/0383/3158/files/English_2_2d681318-9081-…"
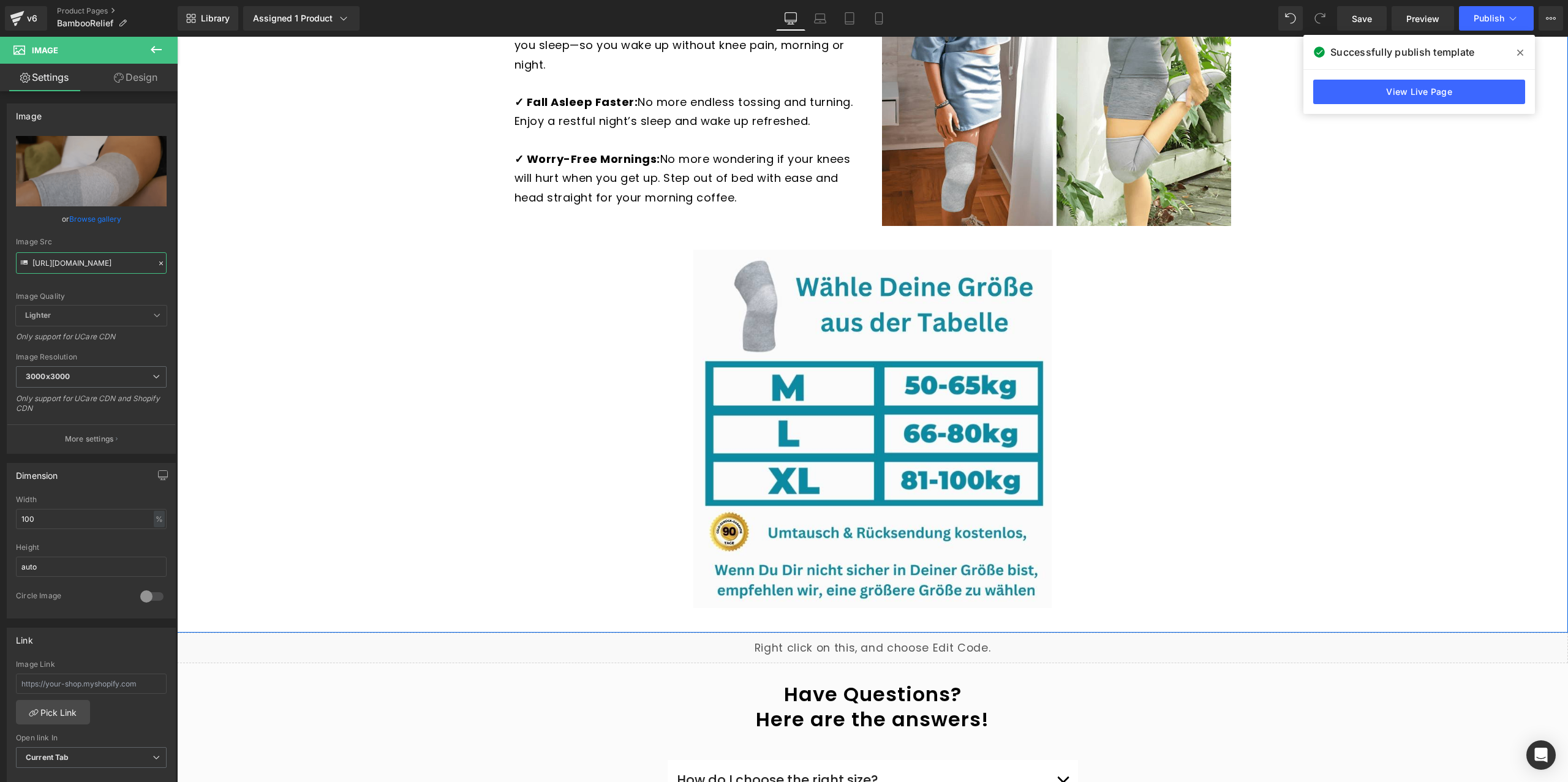
scroll to position [2405, 0]
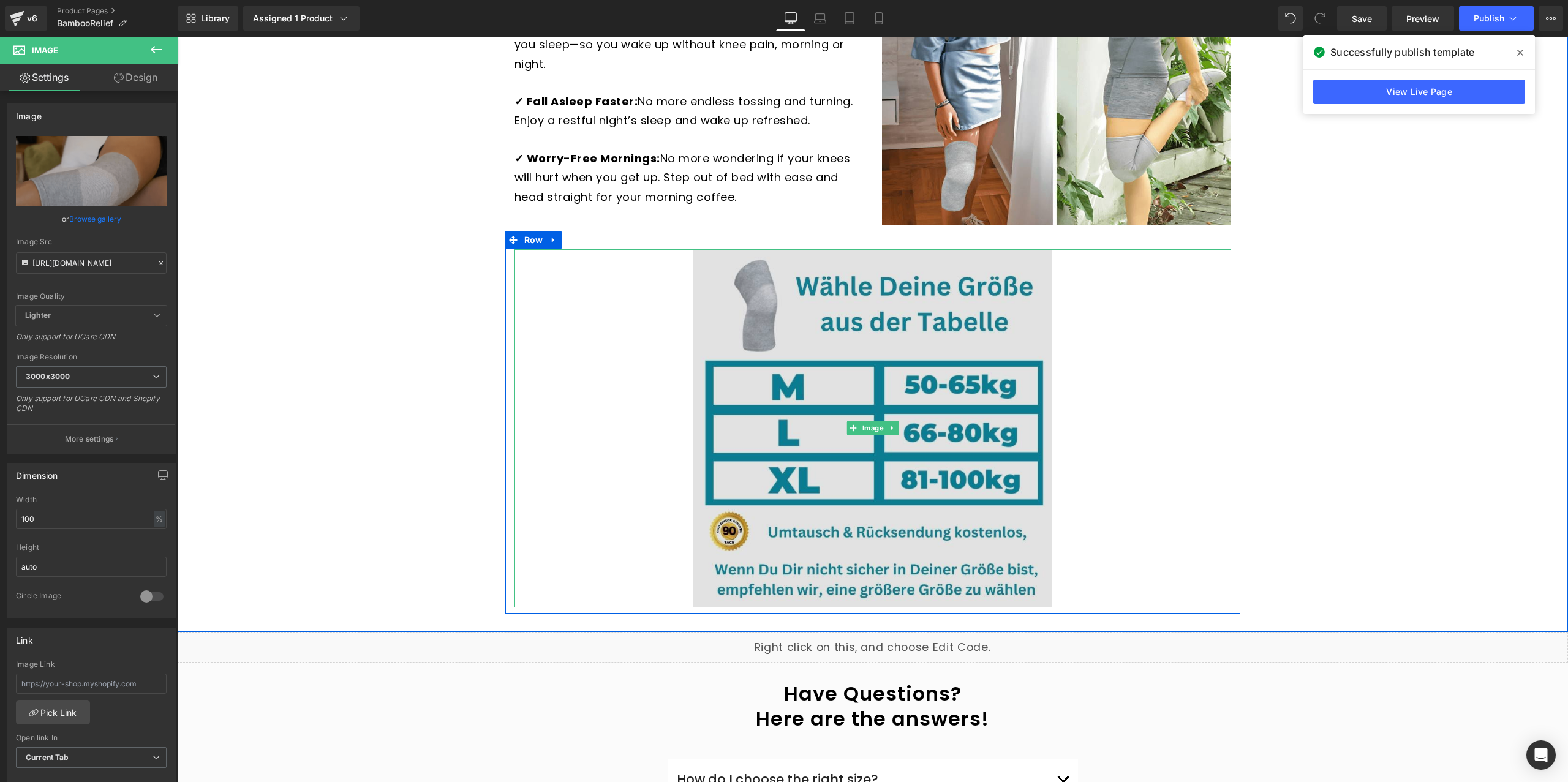
click at [1011, 343] on img at bounding box center [872, 428] width 358 height 358
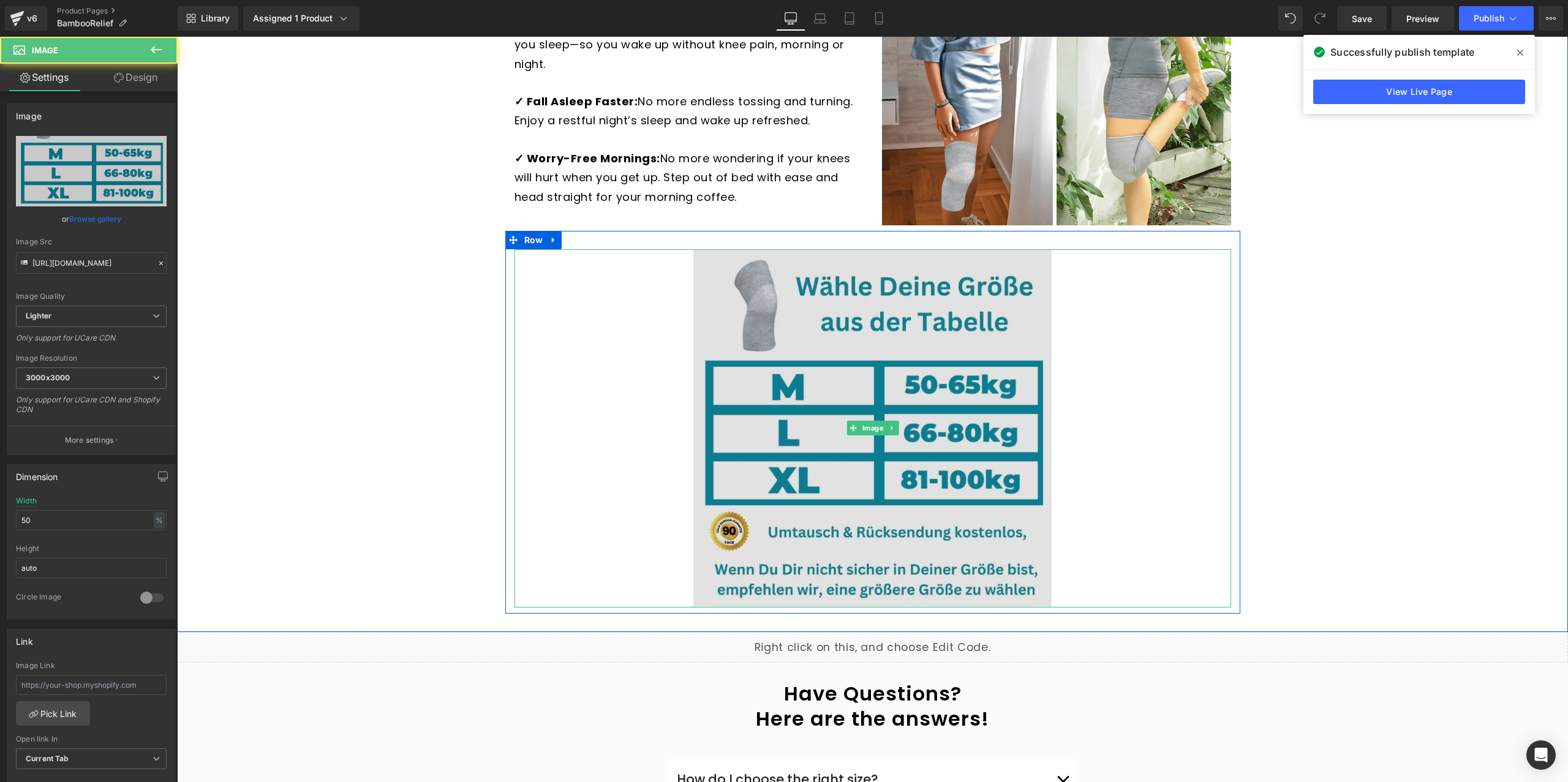
click at [921, 386] on img at bounding box center [872, 428] width 358 height 358
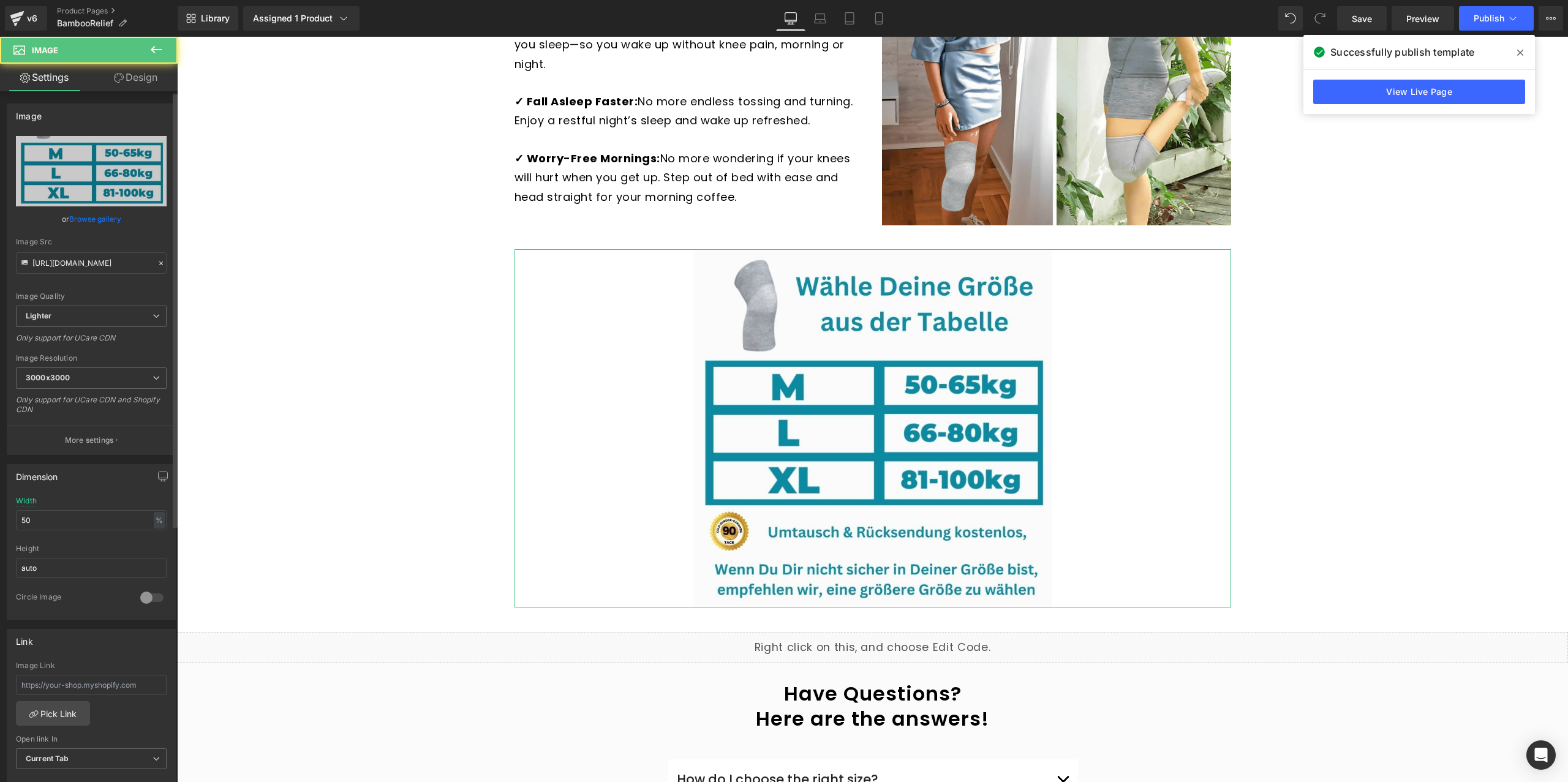
click at [96, 278] on div "Image Quality Lighter Lightest Lighter Lighter Lightest Only support for UCare …" at bounding box center [91, 220] width 151 height 170
click at [96, 275] on div "Image Quality Lighter Lightest Lighter Lighter Lightest Only support for UCare …" at bounding box center [91, 220] width 151 height 170
click at [98, 258] on input "https://ucarecdn.com/4c5fd235-23df-46b9-bd61-fe0183d4615c/-/format/auto/-/previ…" at bounding box center [91, 263] width 151 height 21
paste input "cdn.shopify.com/s/files/1/0772/0383/3158/files/English_1_1.png?v=1756927216"
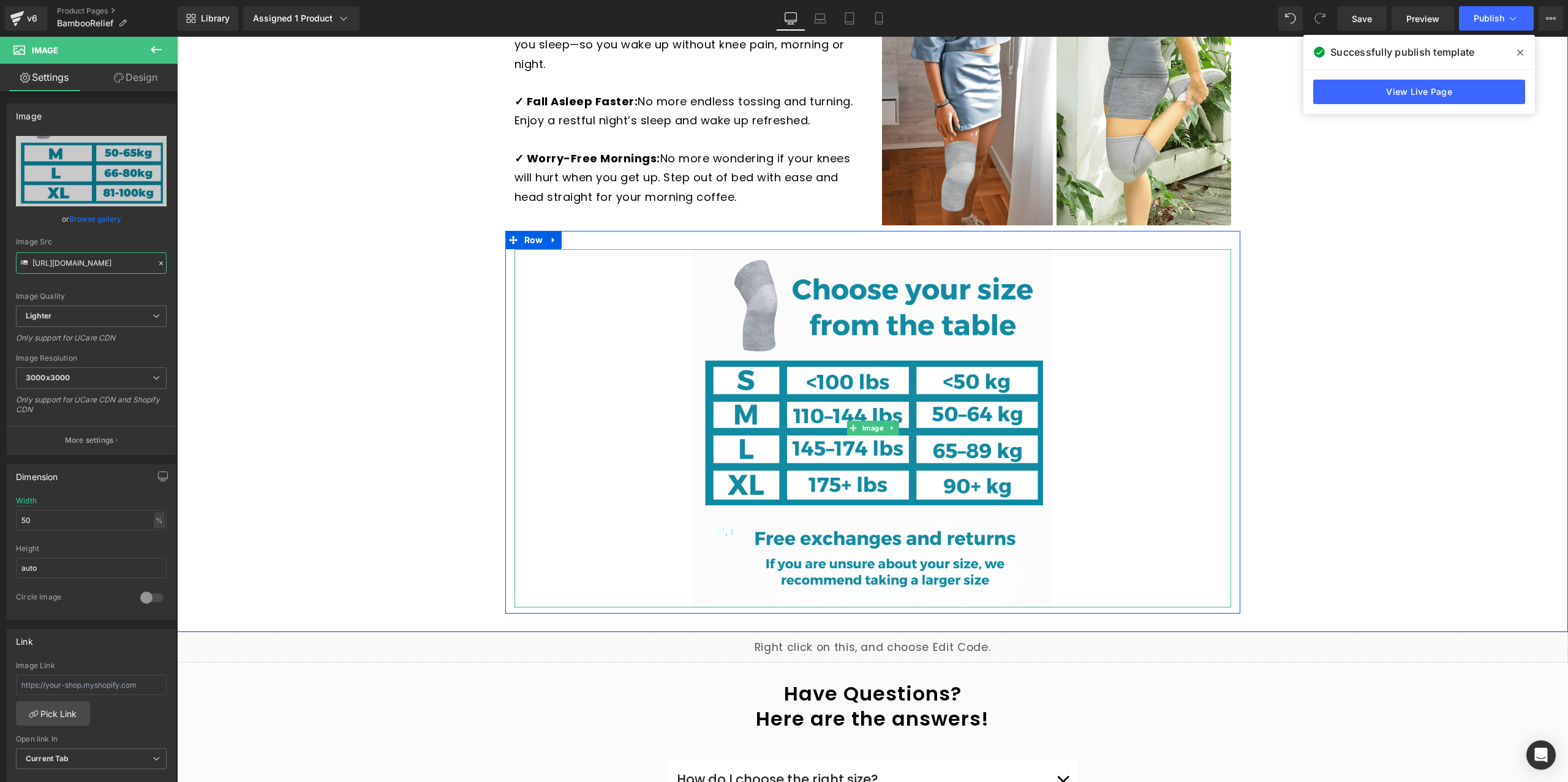
type input "https://cdn.shopify.com/s/files/1/0772/0383/3158/files/English_1_1_3000x3000.pn…"
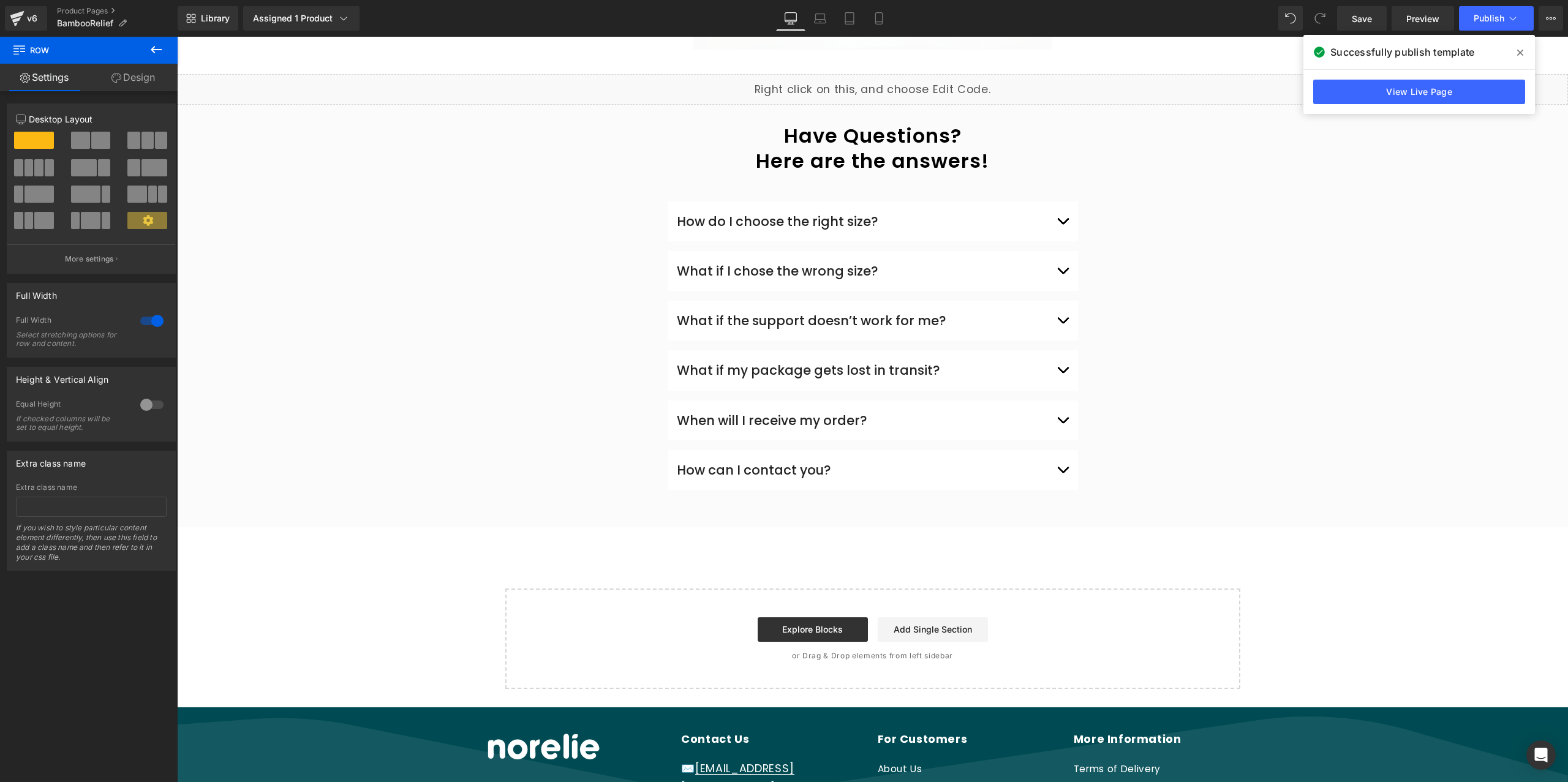
scroll to position [3063, 0]
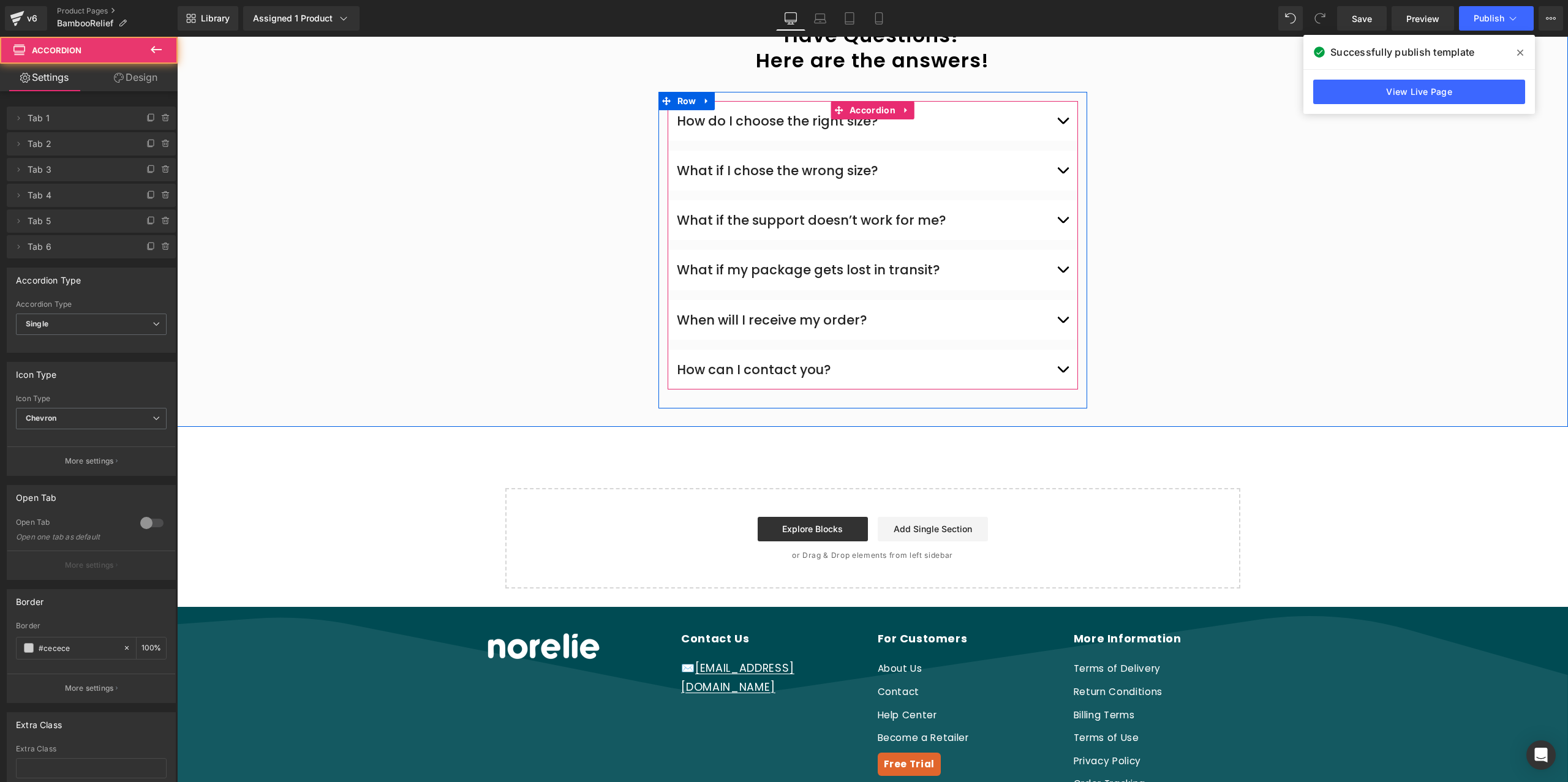
click at [1066, 117] on button "button" at bounding box center [1062, 121] width 12 height 34
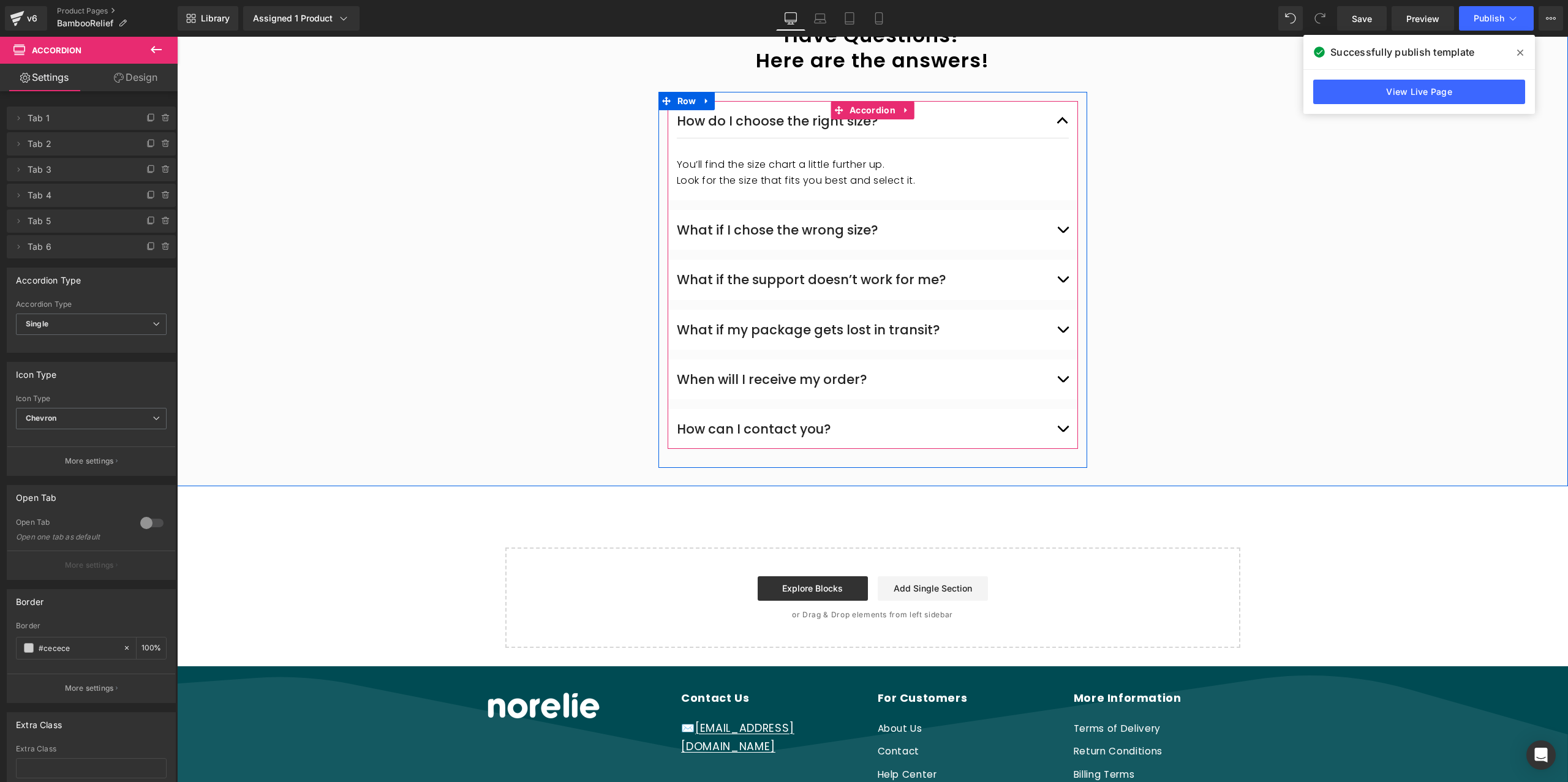
click at [1064, 119] on button "button" at bounding box center [1062, 121] width 12 height 34
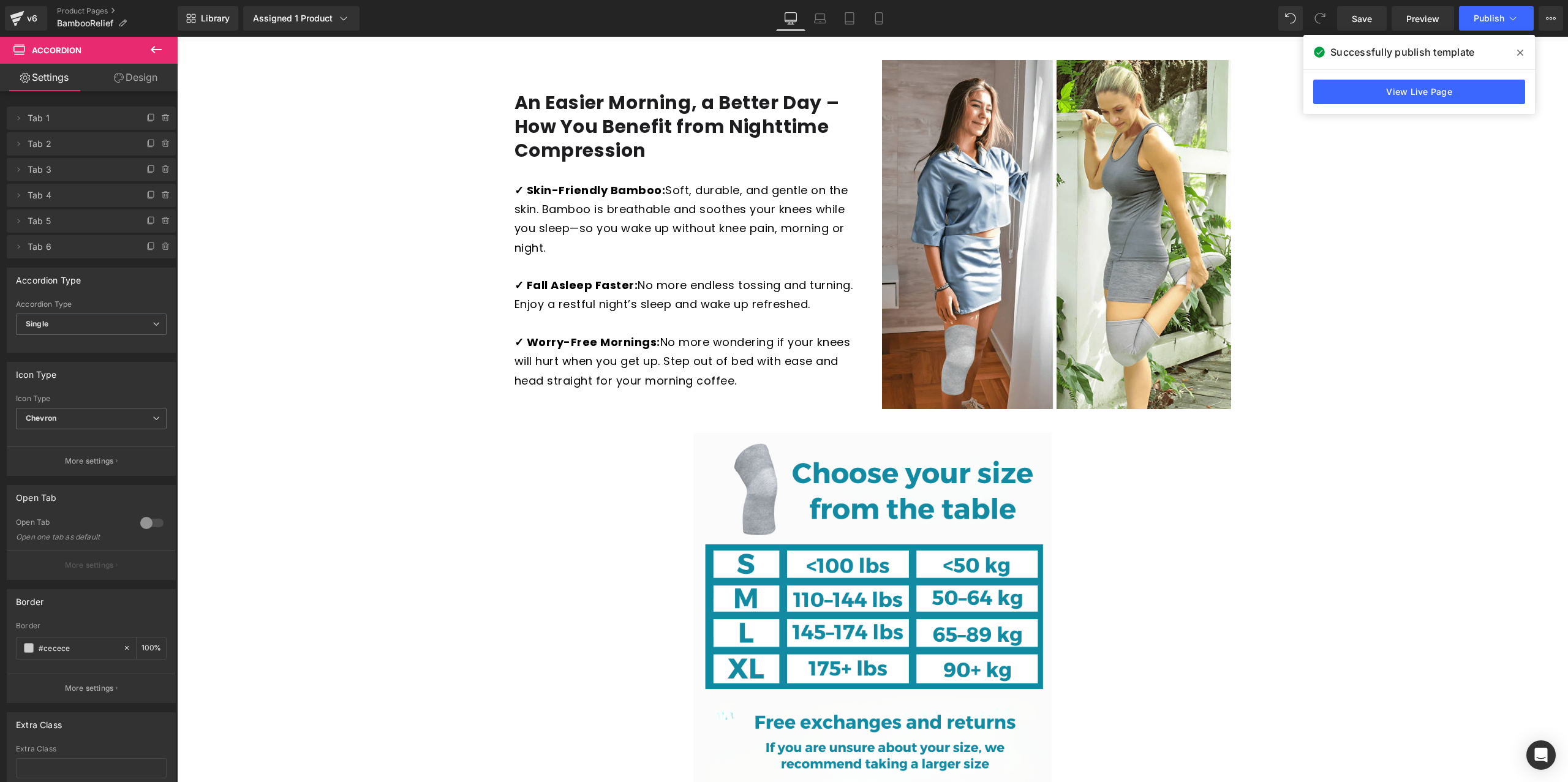
scroll to position [1720, 0]
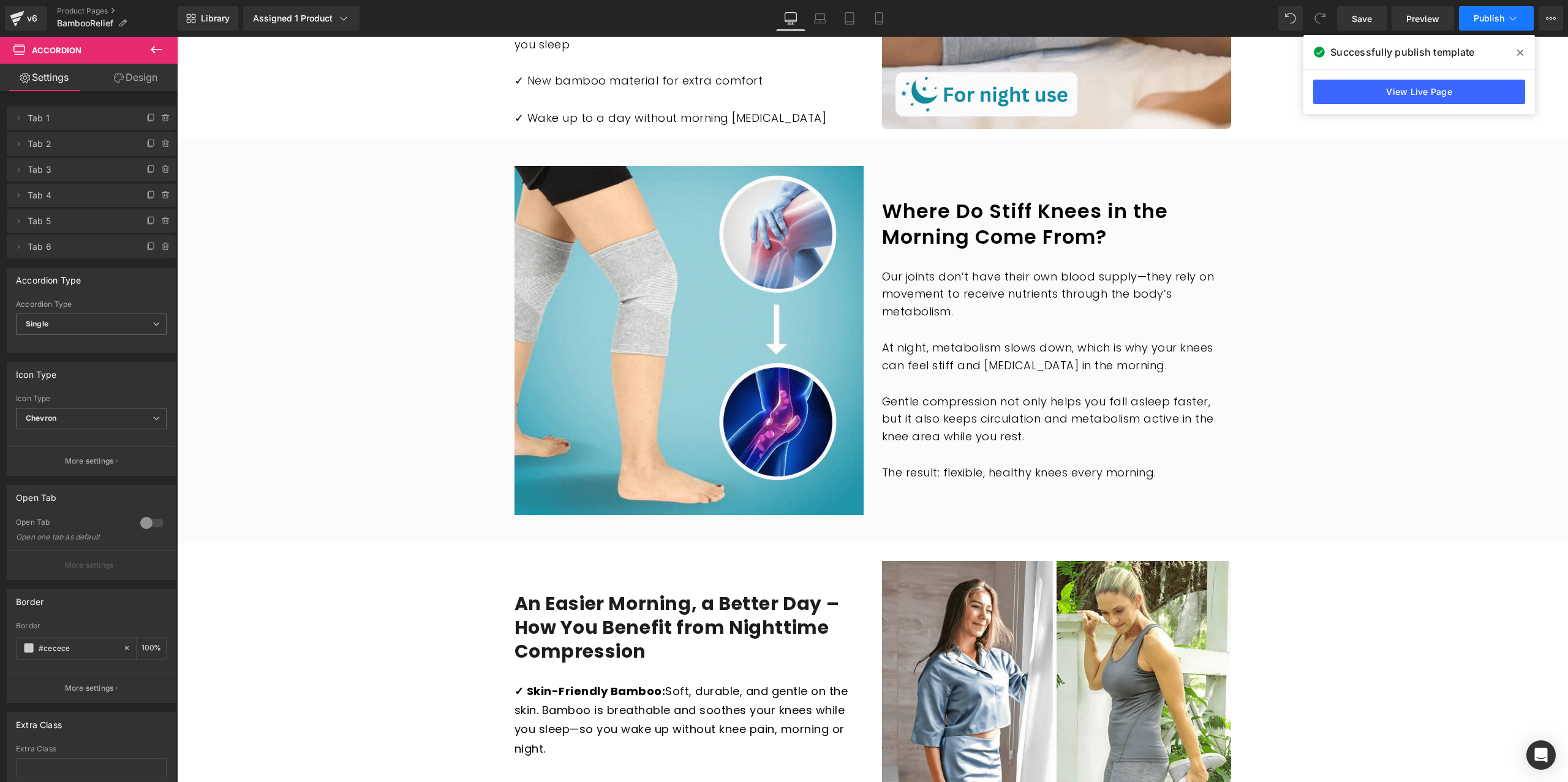
click at [1481, 19] on span "Publish" at bounding box center [1489, 19] width 31 height 10
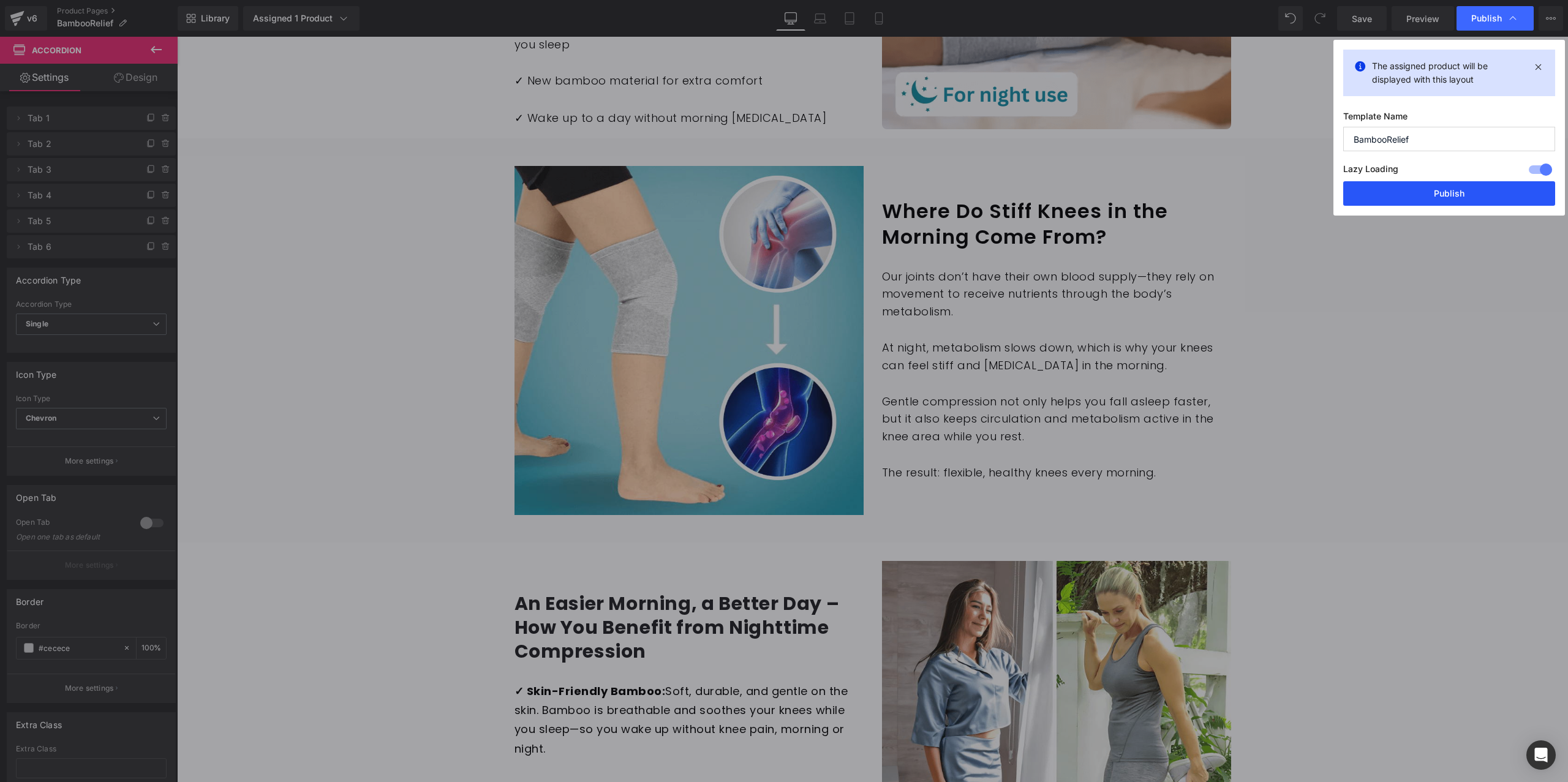
drag, startPoint x: 1445, startPoint y: 198, endPoint x: 1266, endPoint y: 163, distance: 182.4
click at [1445, 198] on button "Publish" at bounding box center [1449, 193] width 212 height 24
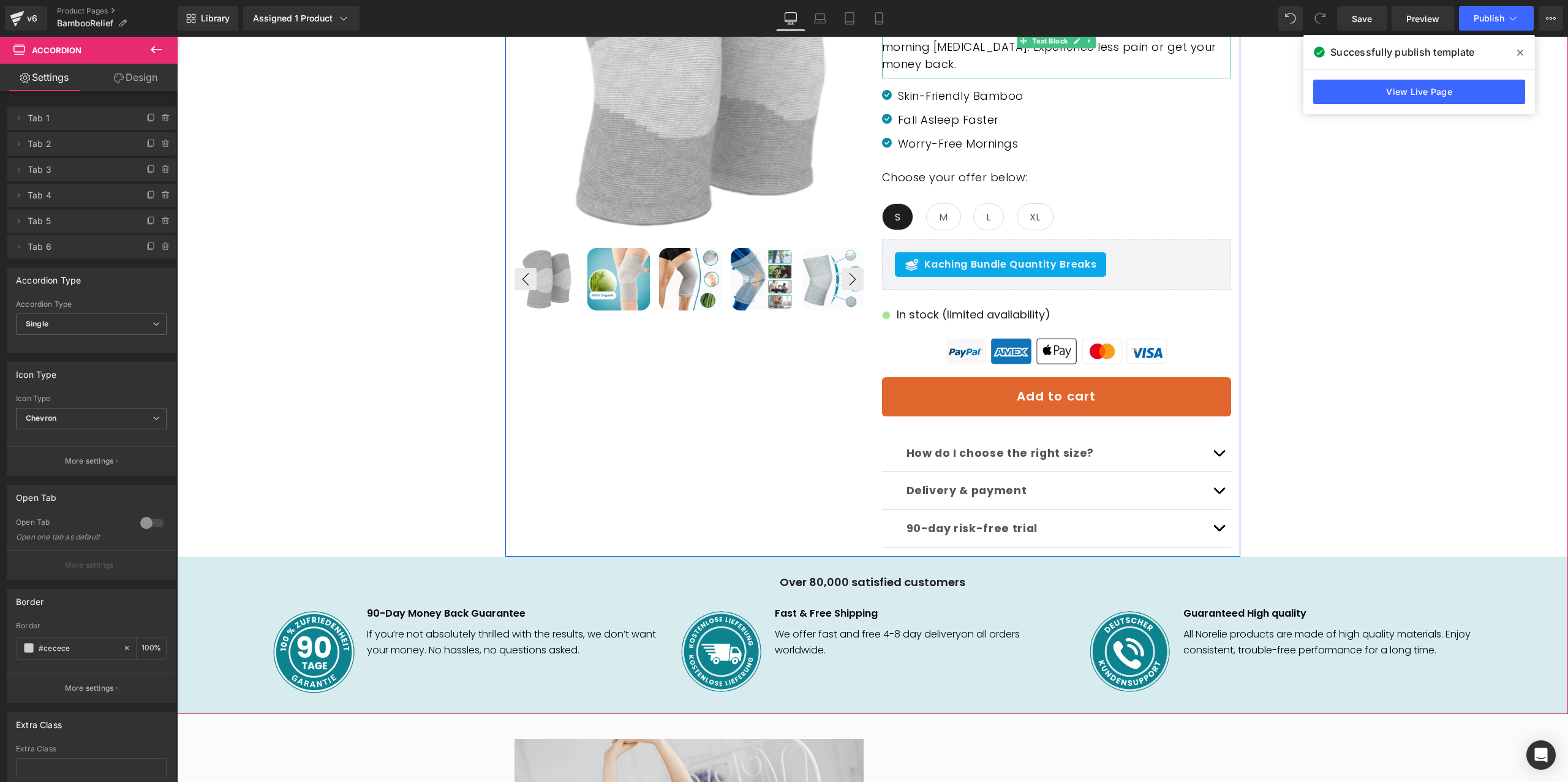
scroll to position [368, 0]
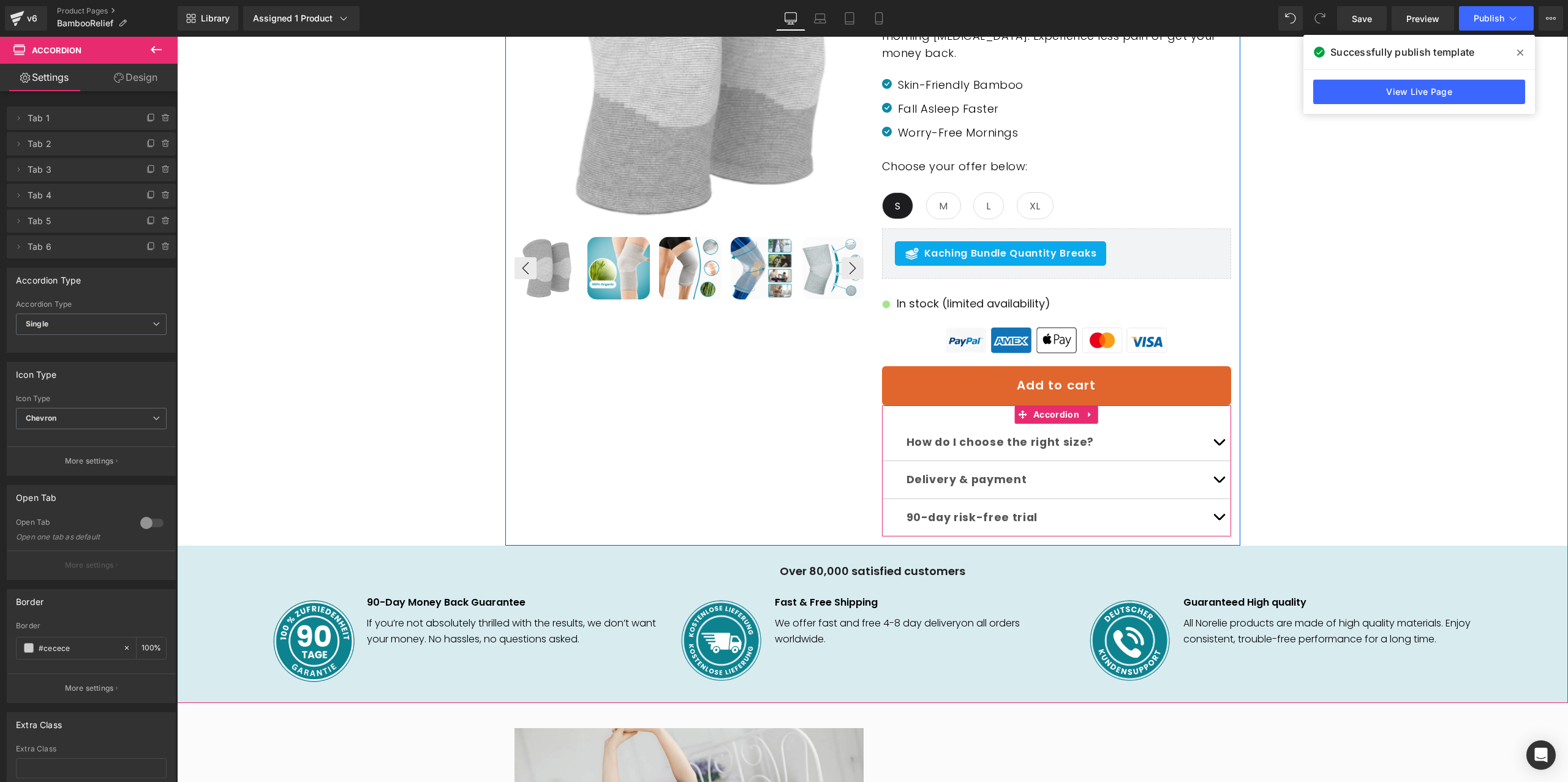
click at [1222, 444] on button "button" at bounding box center [1219, 441] width 24 height 36
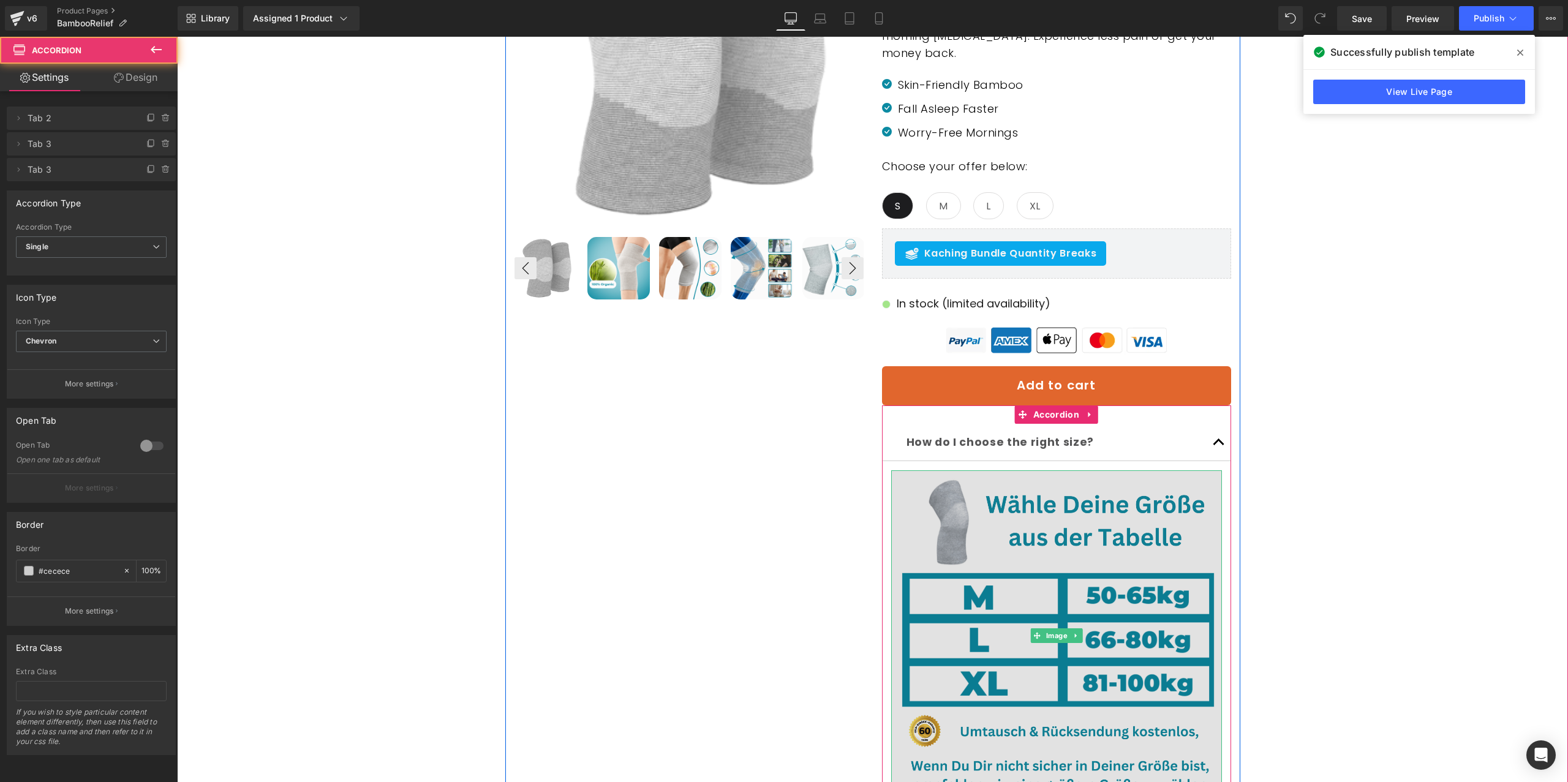
click at [1109, 510] on img at bounding box center [1057, 635] width 330 height 331
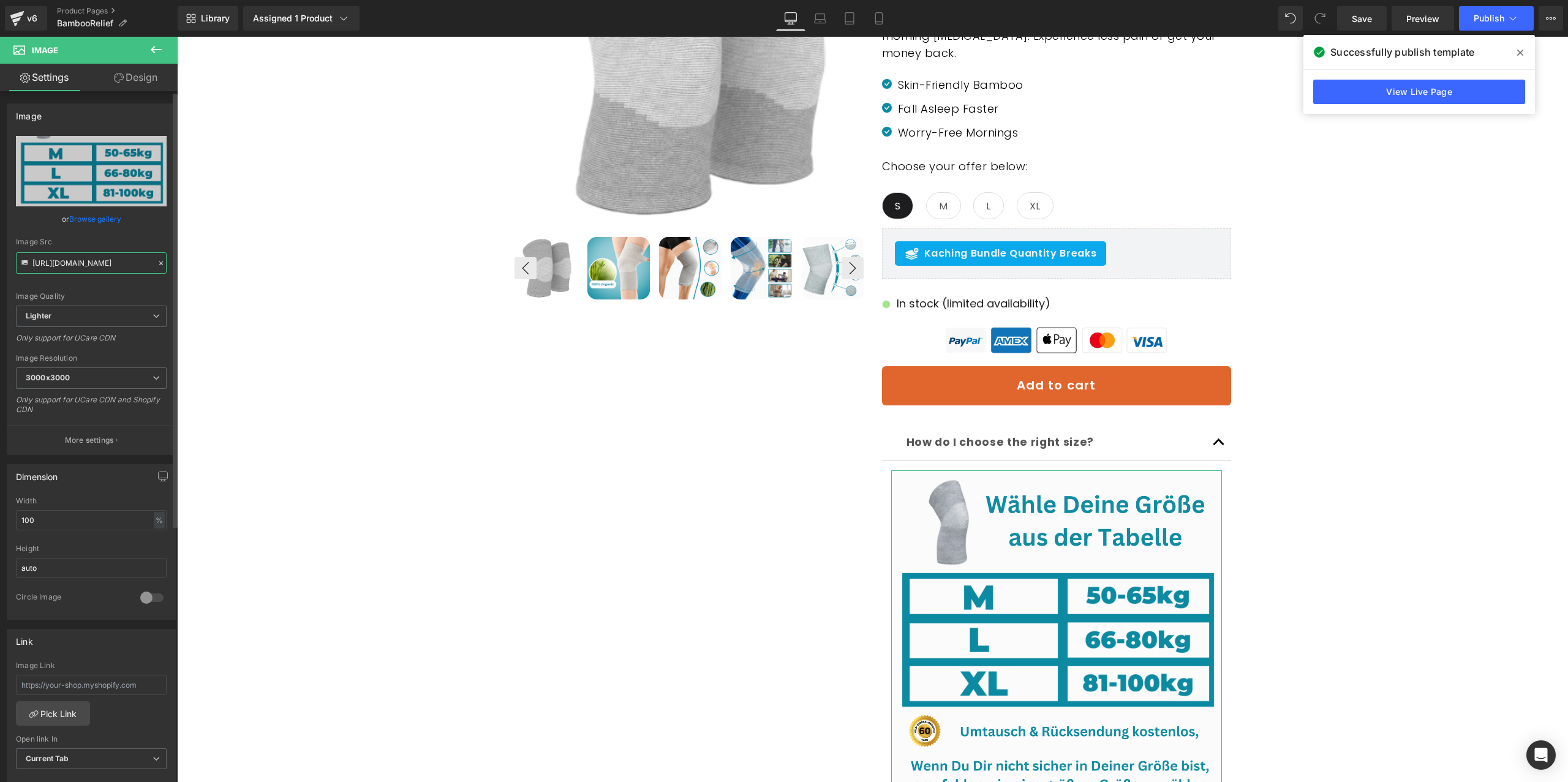
click at [100, 258] on input "https://ucarecdn.com/67dda5c7-03ef-402d-aab8-6d7c5ad31e5a/-/format/auto/-/previ…" at bounding box center [91, 263] width 151 height 21
paste input "cdn.shopify.com/s/files/1/0772/0383/3158/files/English_1_1.png?v=1756927216"
type input "https://cdn.shopify.com/s/files/1/0772/0383/3158/files/English_1_1_3000x3000.pn…"
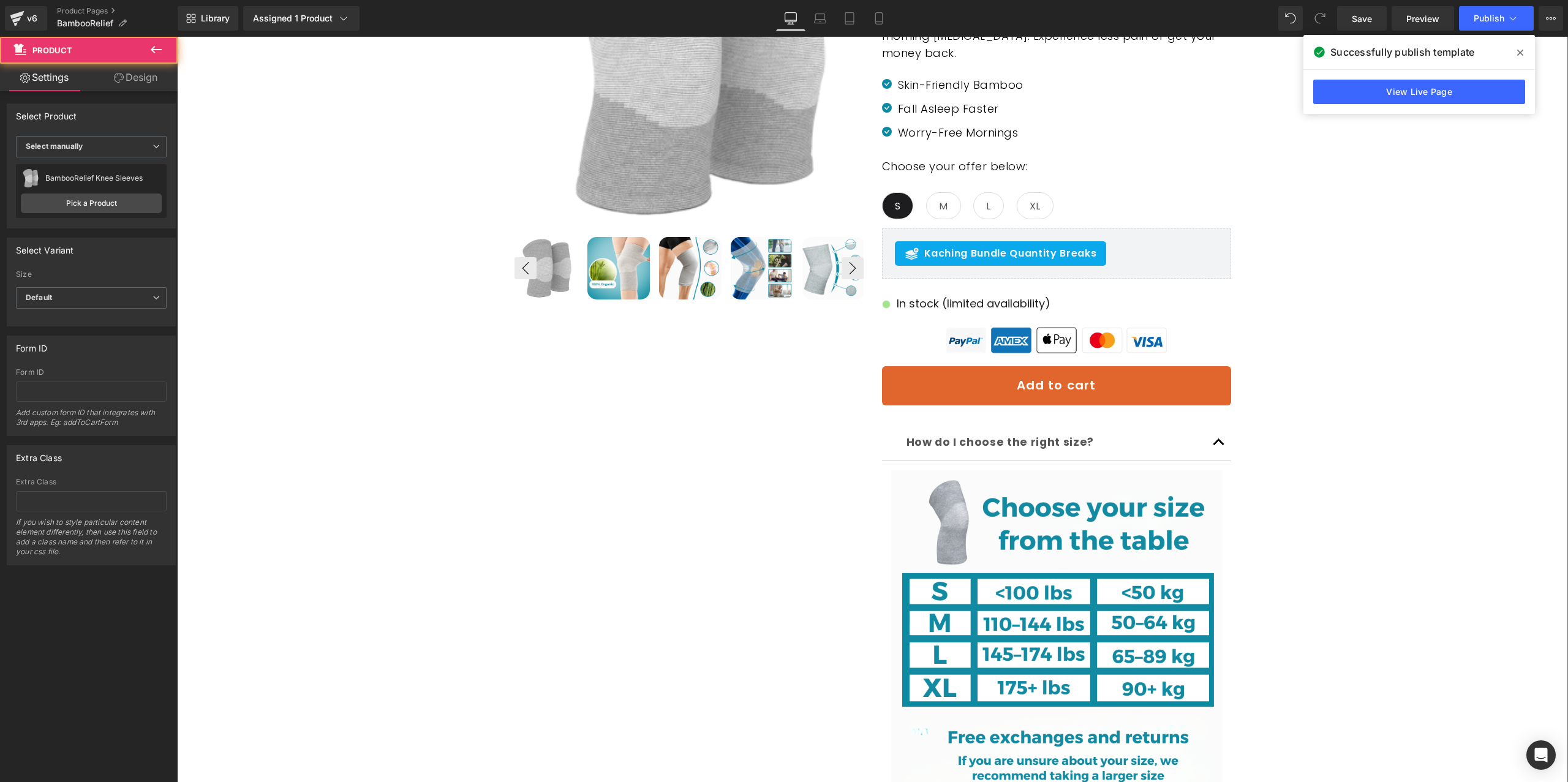
click at [1440, 407] on div "Sale Off (P) Image ‹" at bounding box center [872, 460] width 1378 height 1184
click at [1495, 15] on span "Publish" at bounding box center [1489, 19] width 31 height 10
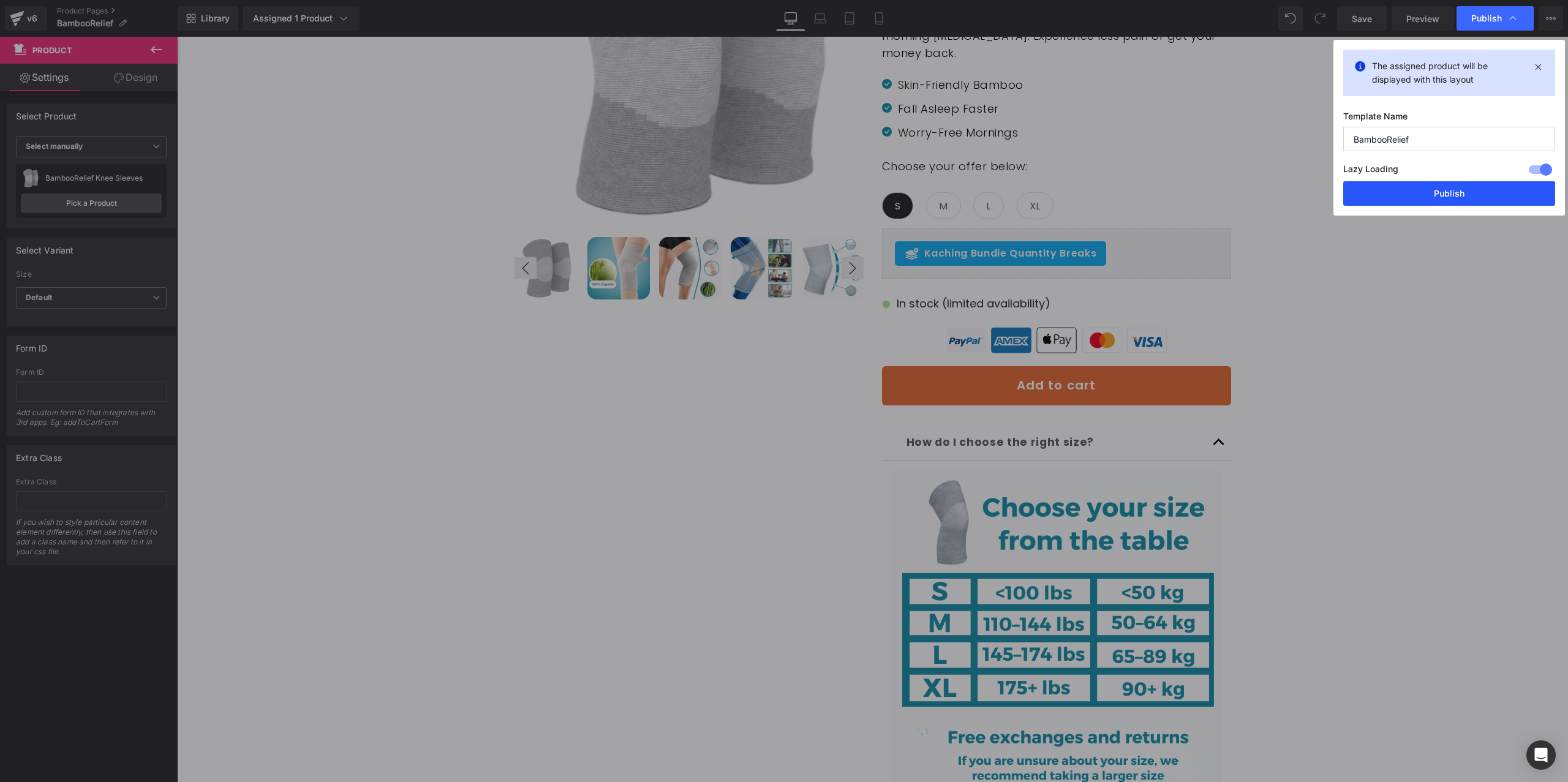
click at [1441, 191] on button "Publish" at bounding box center [1449, 193] width 212 height 24
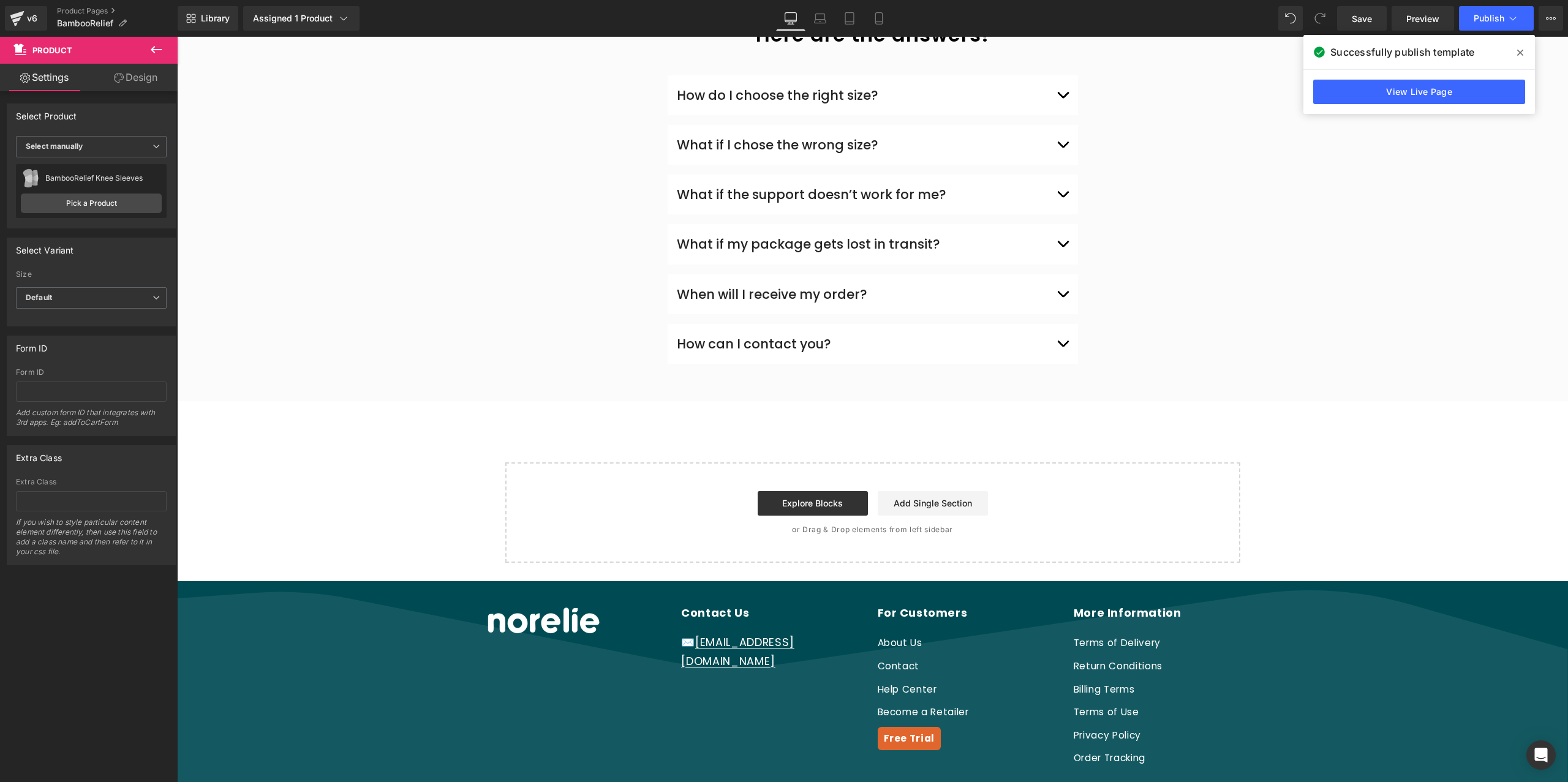
scroll to position [3360, 0]
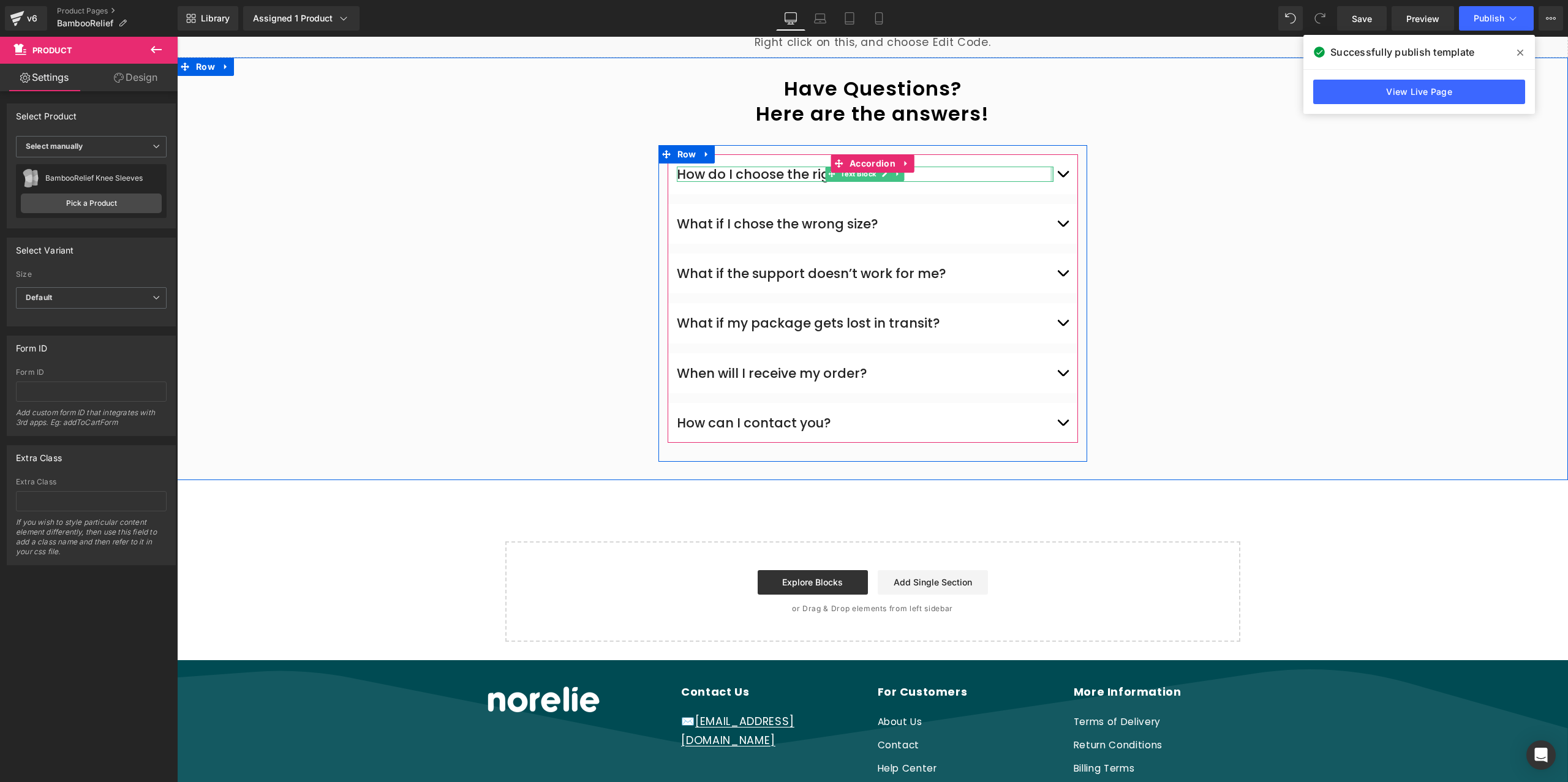
click at [1053, 174] on div "How do I choose the right size? Text Block" at bounding box center [873, 174] width 392 height 34
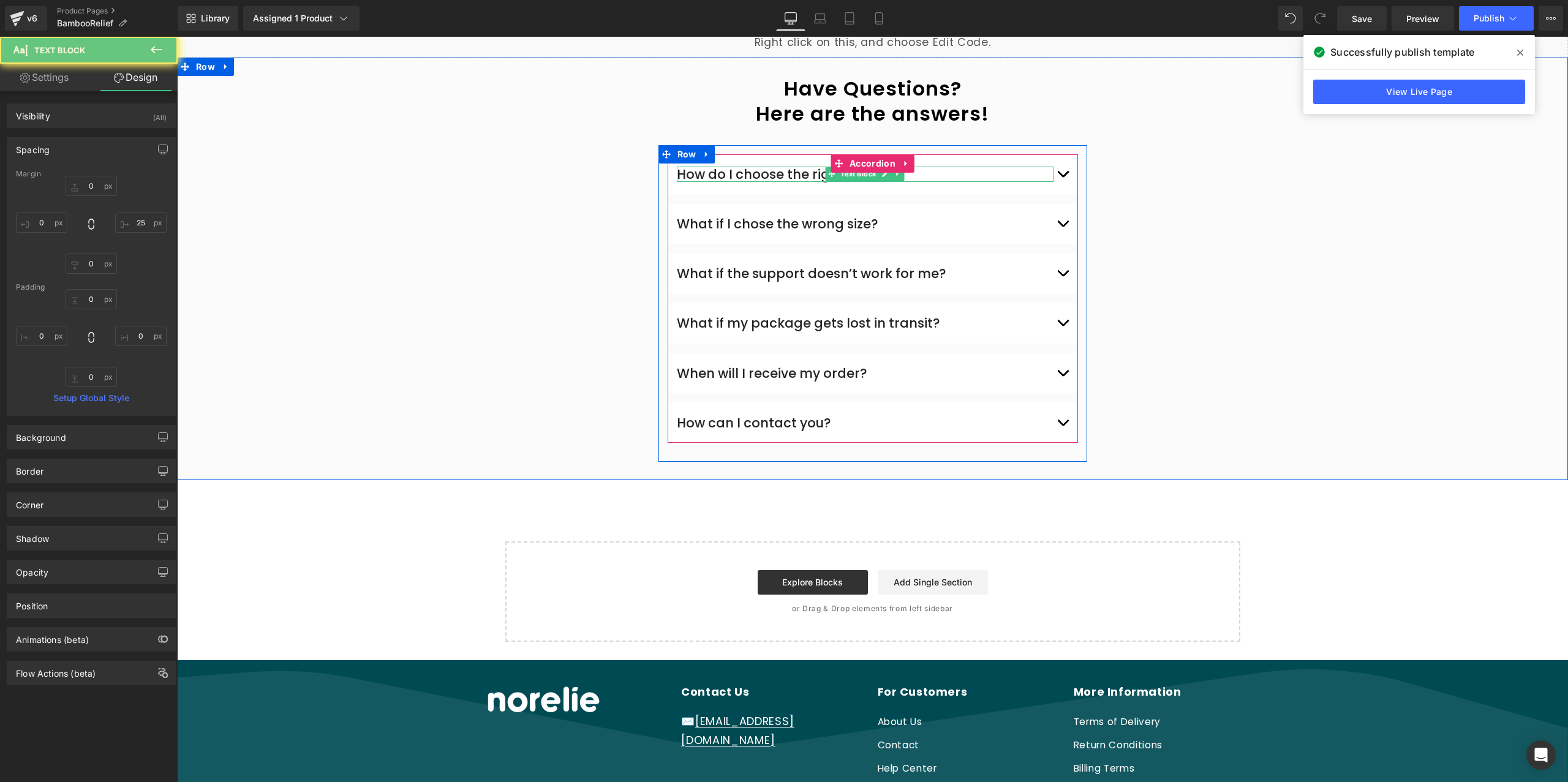
click at [1062, 177] on span "button" at bounding box center [1062, 177] width 0 height 0
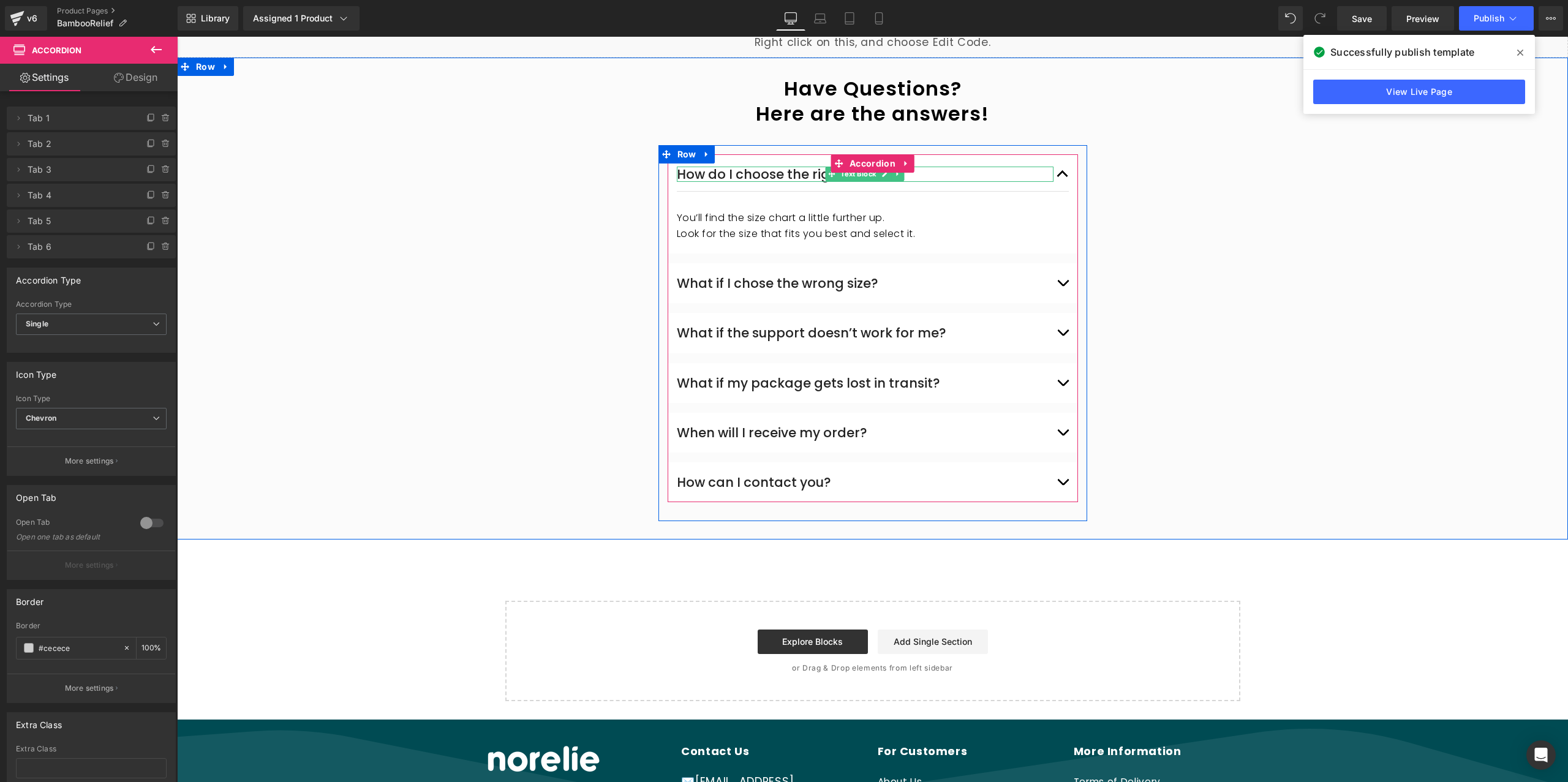
click at [1059, 289] on button "button" at bounding box center [1062, 283] width 12 height 34
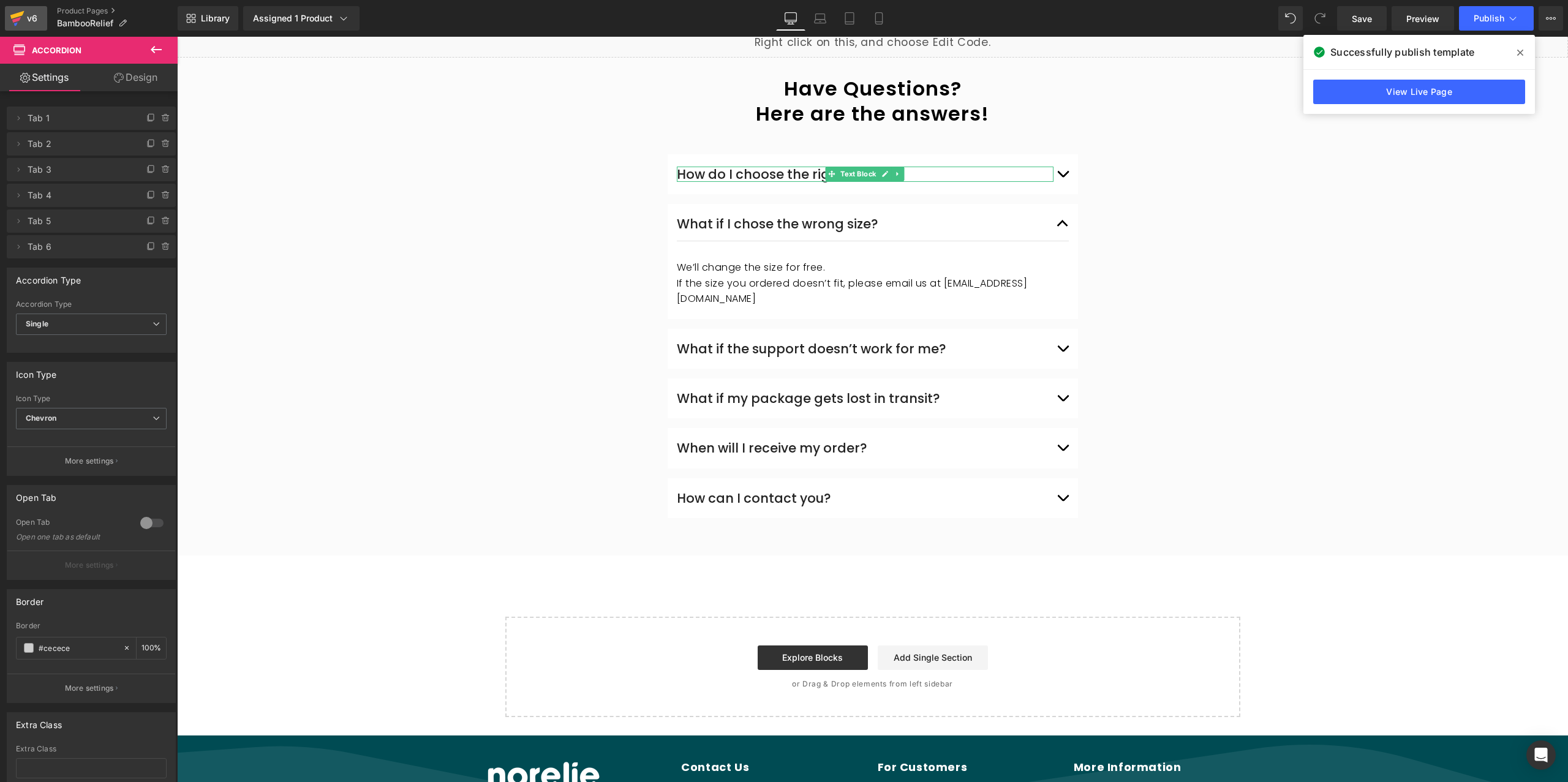
click at [19, 19] on icon at bounding box center [16, 20] width 9 height 6
click at [1517, 50] on icon at bounding box center [1520, 52] width 6 height 6
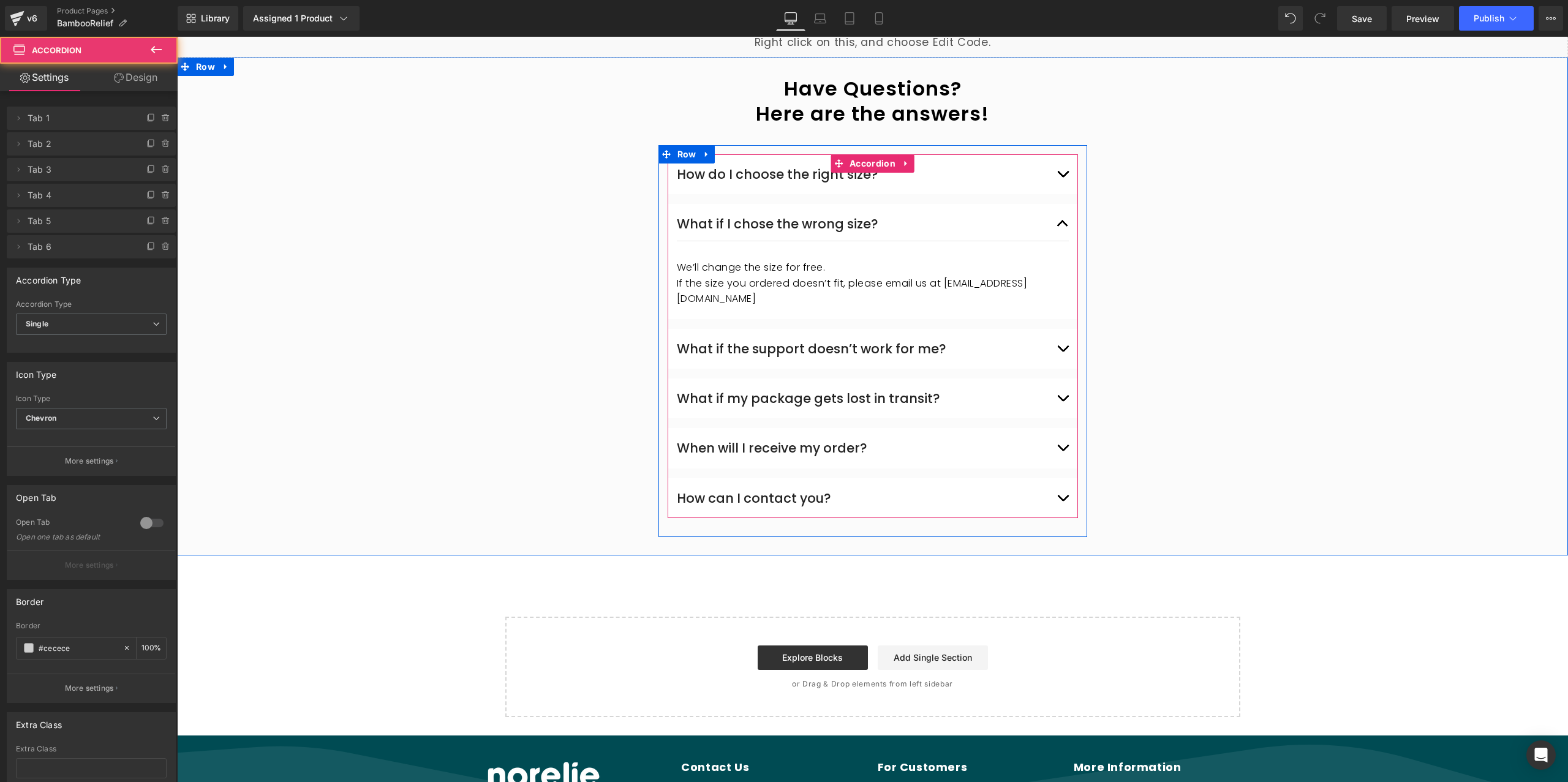
click at [1059, 228] on button "button" at bounding box center [1062, 223] width 12 height 34
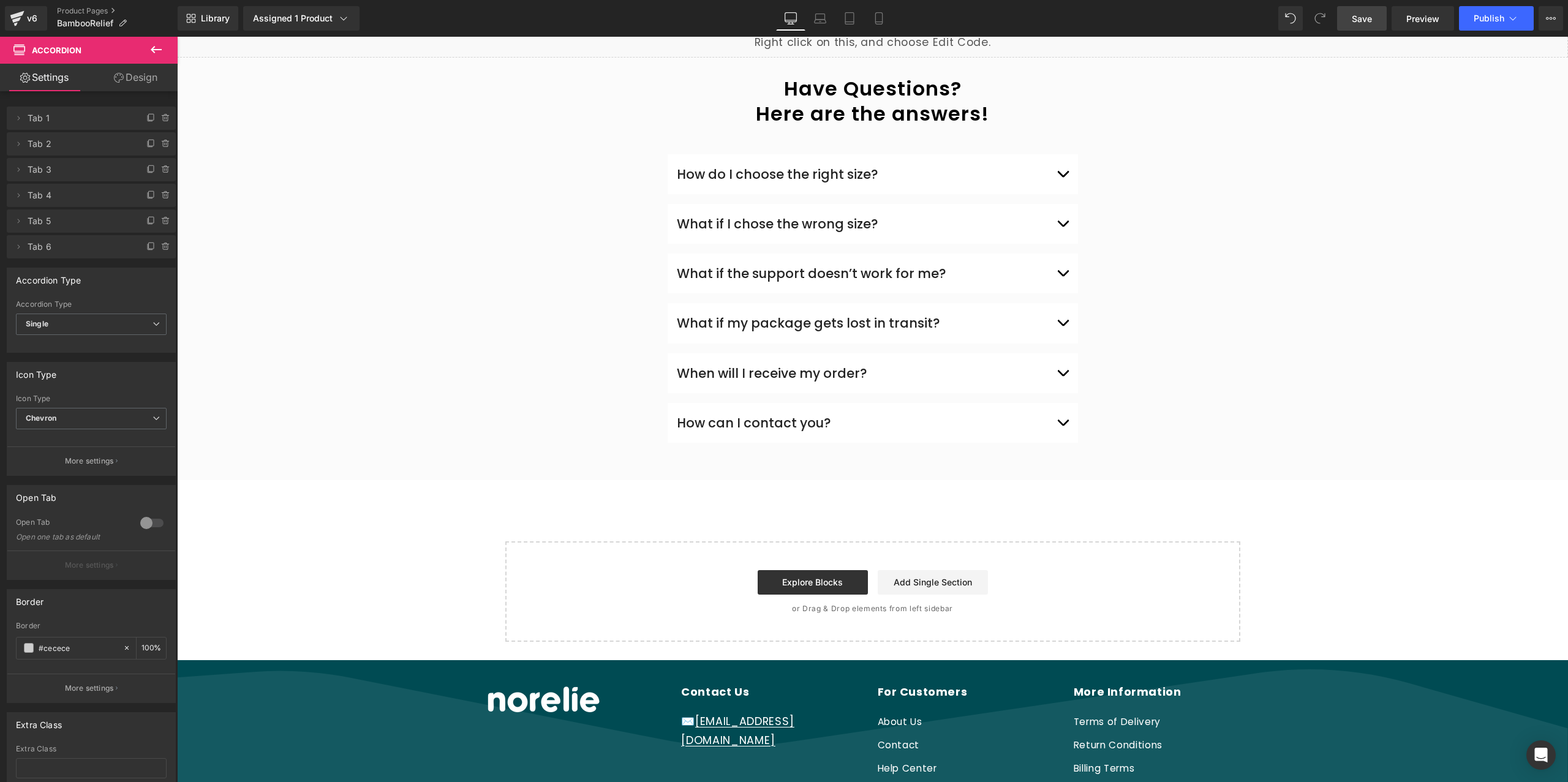
click at [1362, 18] on span "Save" at bounding box center [1361, 19] width 20 height 13
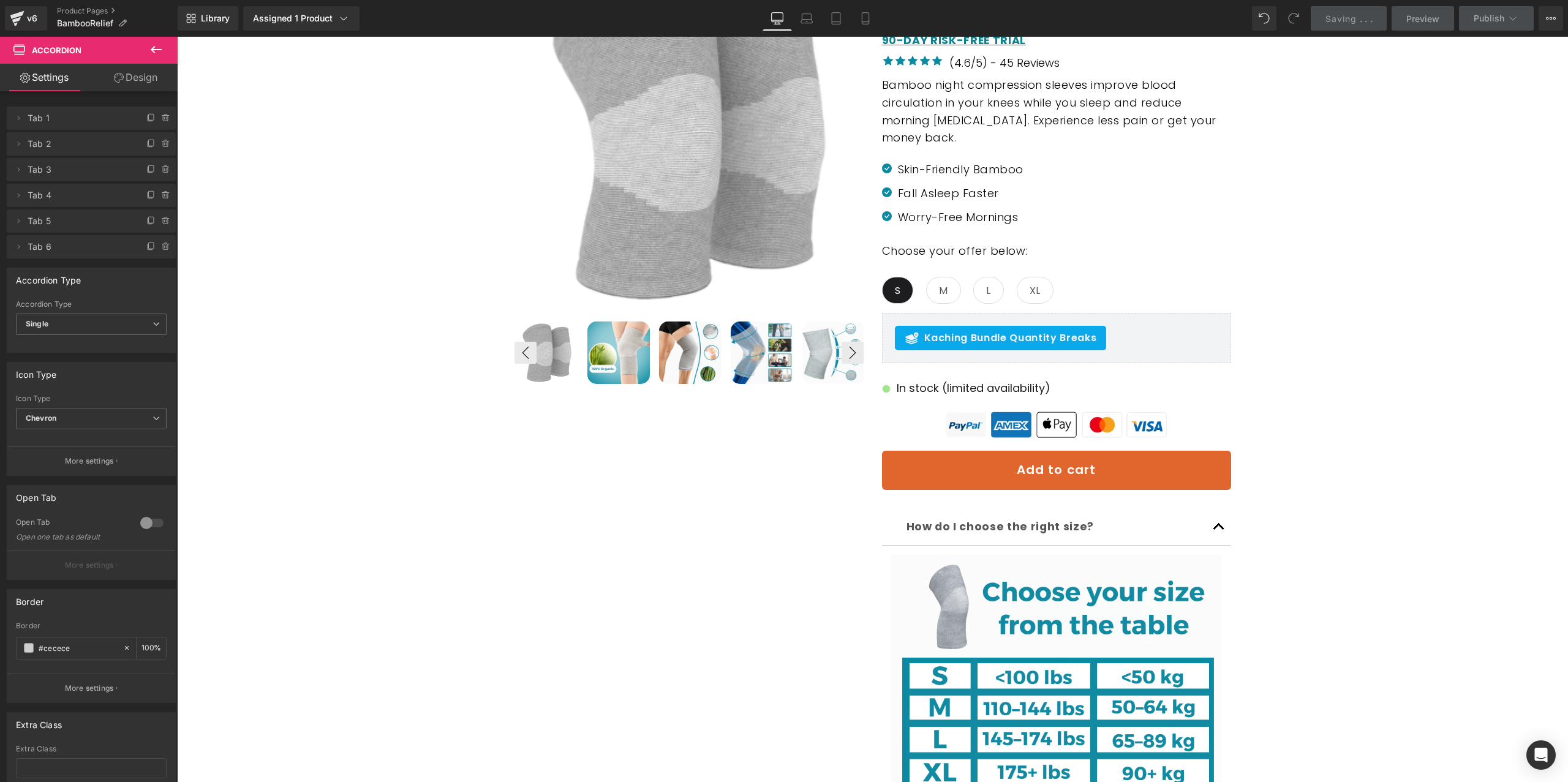
scroll to position [0, 0]
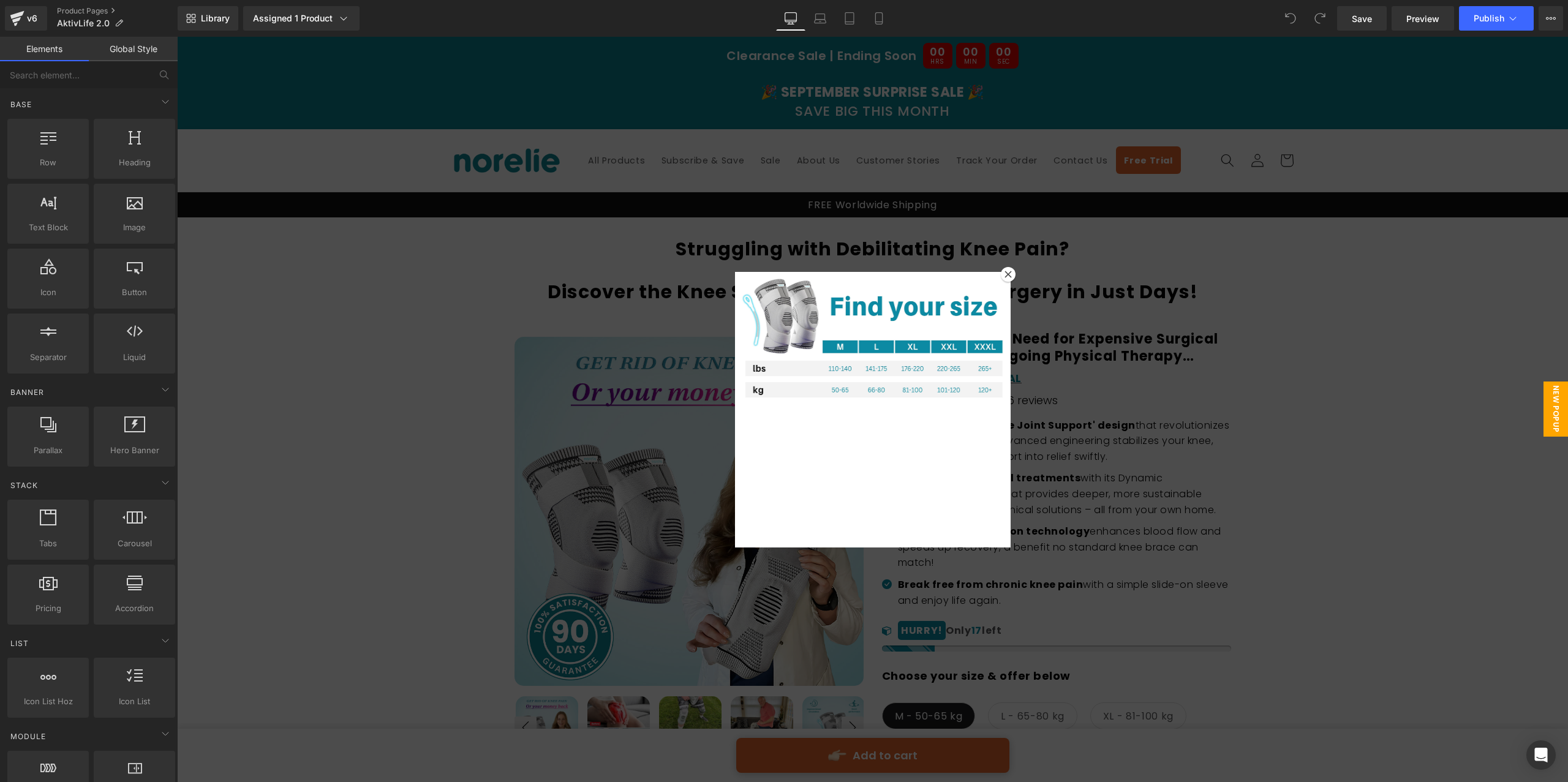
click at [1014, 270] on div at bounding box center [872, 409] width 1391 height 746
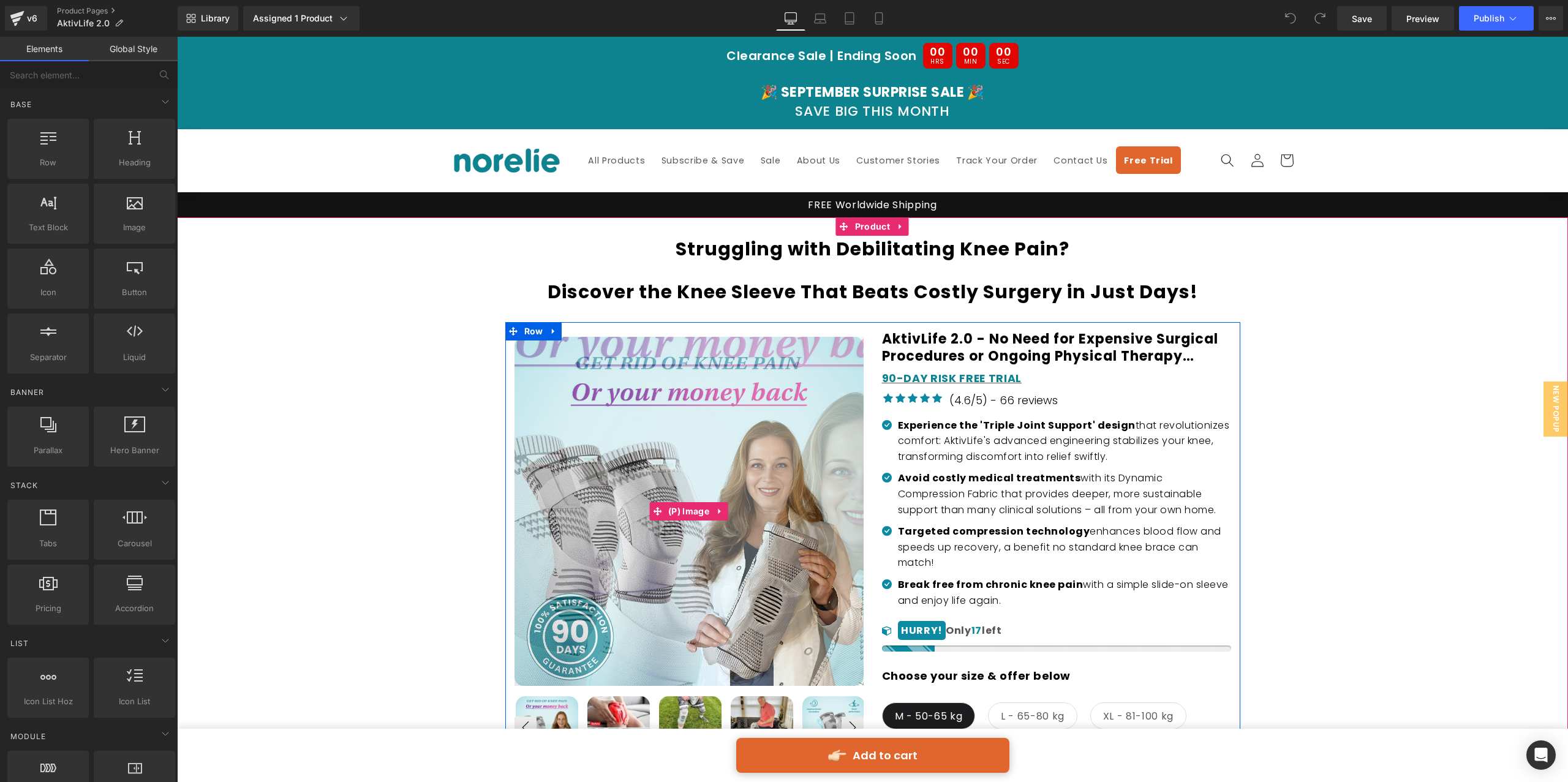
click at [646, 458] on img at bounding box center [721, 552] width 612 height 612
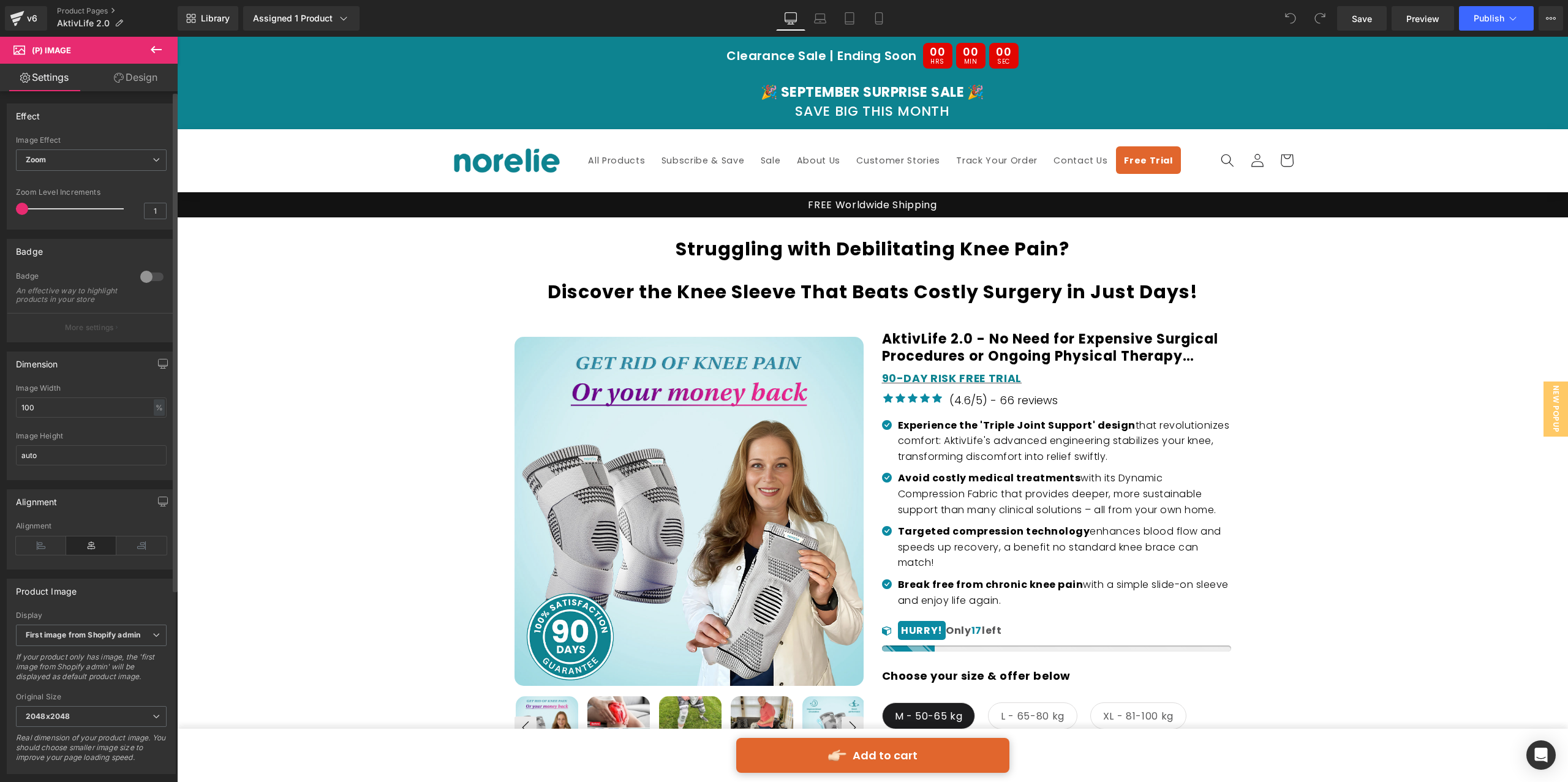
click at [145, 275] on div at bounding box center [152, 276] width 29 height 19
click at [109, 332] on p "More settings" at bounding box center [89, 327] width 49 height 11
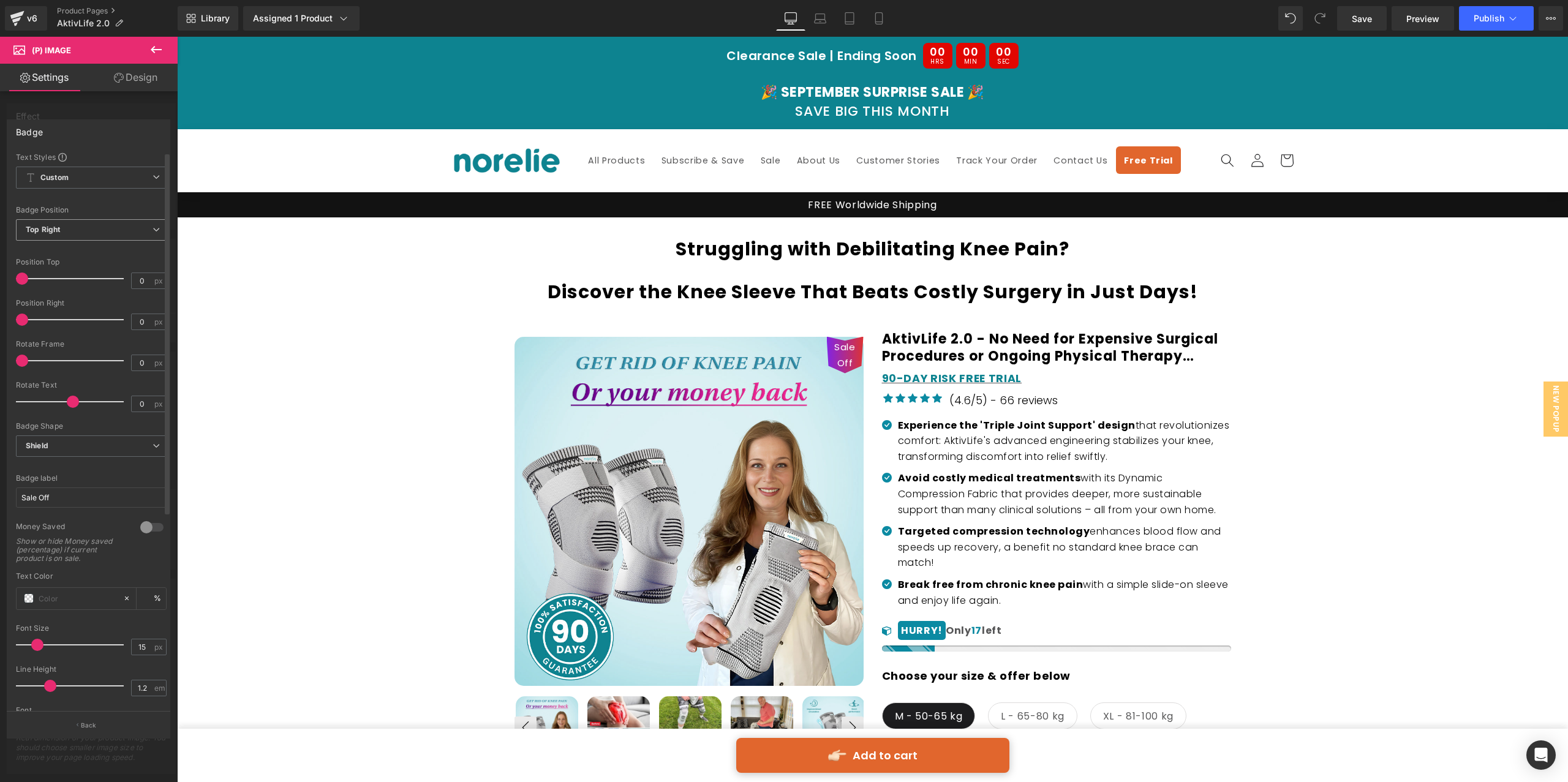
click at [97, 229] on span "Top Right" at bounding box center [91, 230] width 151 height 21
click at [79, 249] on li "Top Left" at bounding box center [91, 252] width 151 height 19
click at [84, 449] on span "Shield" at bounding box center [91, 446] width 151 height 21
click at [66, 473] on li "None" at bounding box center [91, 468] width 151 height 19
click at [69, 501] on input "Sale Off" at bounding box center [91, 497] width 151 height 20
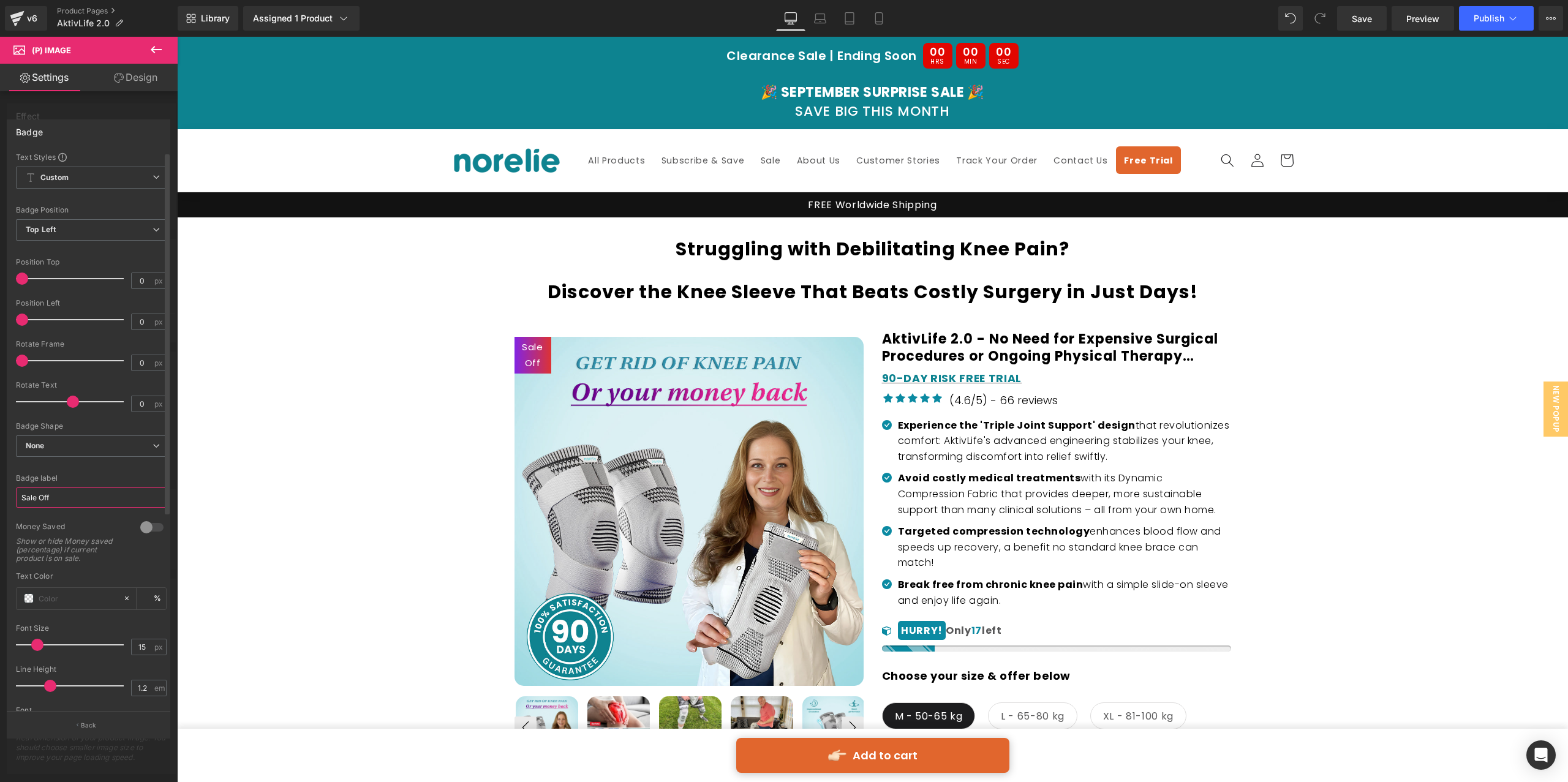
click at [69, 501] on input "Sale Off" at bounding box center [91, 497] width 151 height 20
paste input "ON SALE"
type input "ON SALE"
click at [125, 571] on icon at bounding box center [127, 571] width 4 height 4
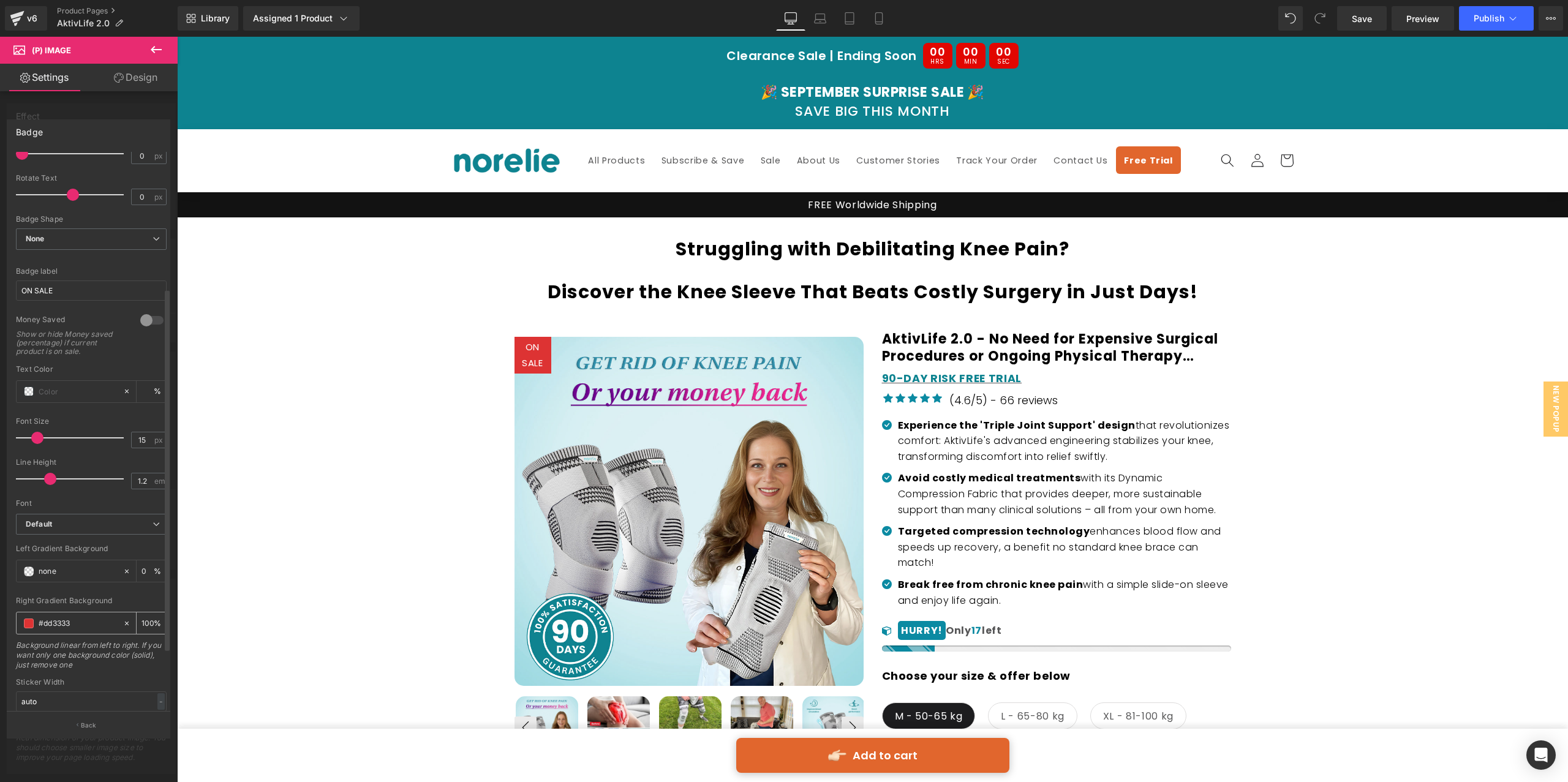
click at [122, 617] on div at bounding box center [129, 623] width 14 height 21
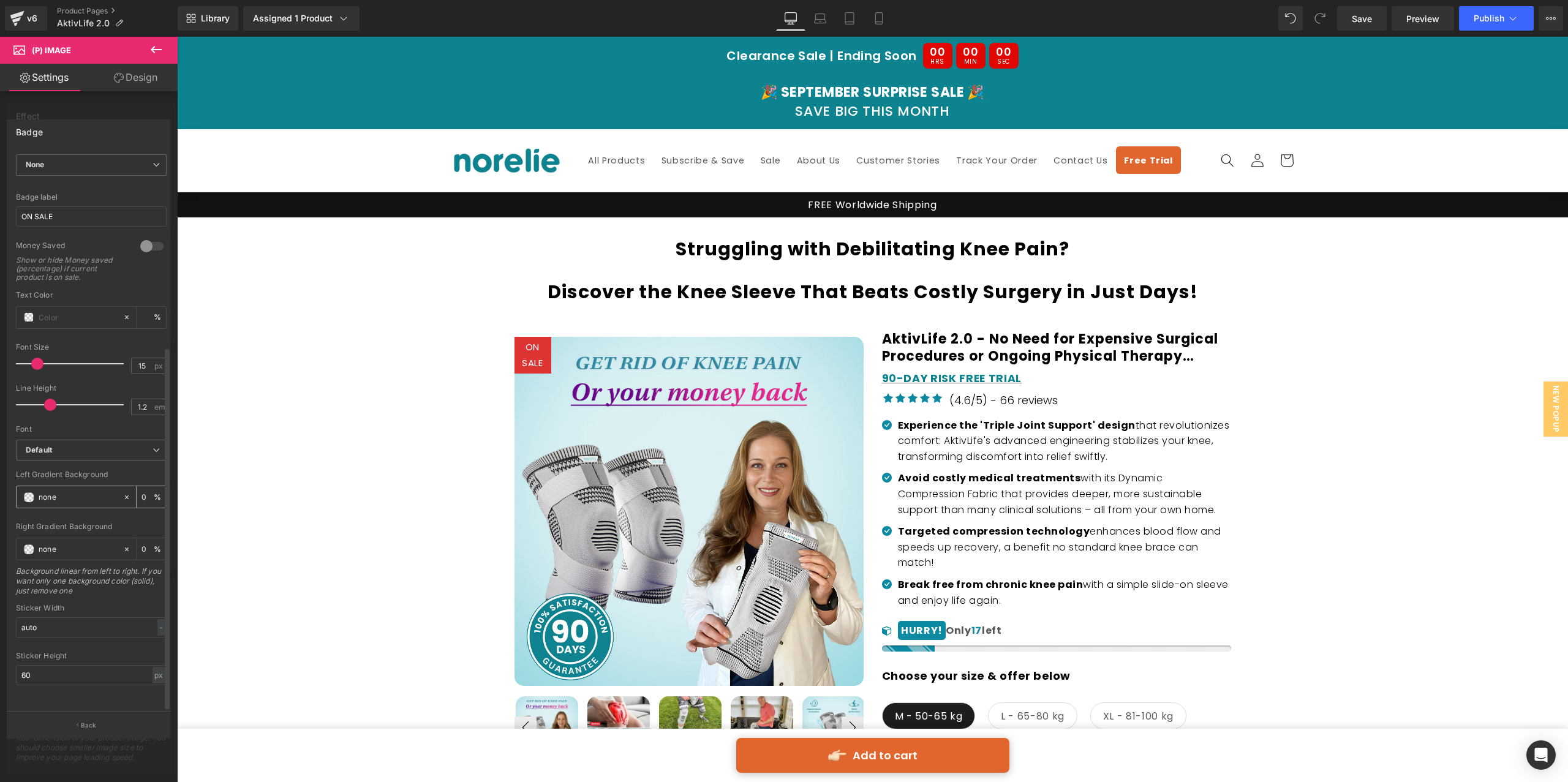
scroll to position [296, 0]
click at [40, 665] on input "60" at bounding box center [91, 675] width 151 height 20
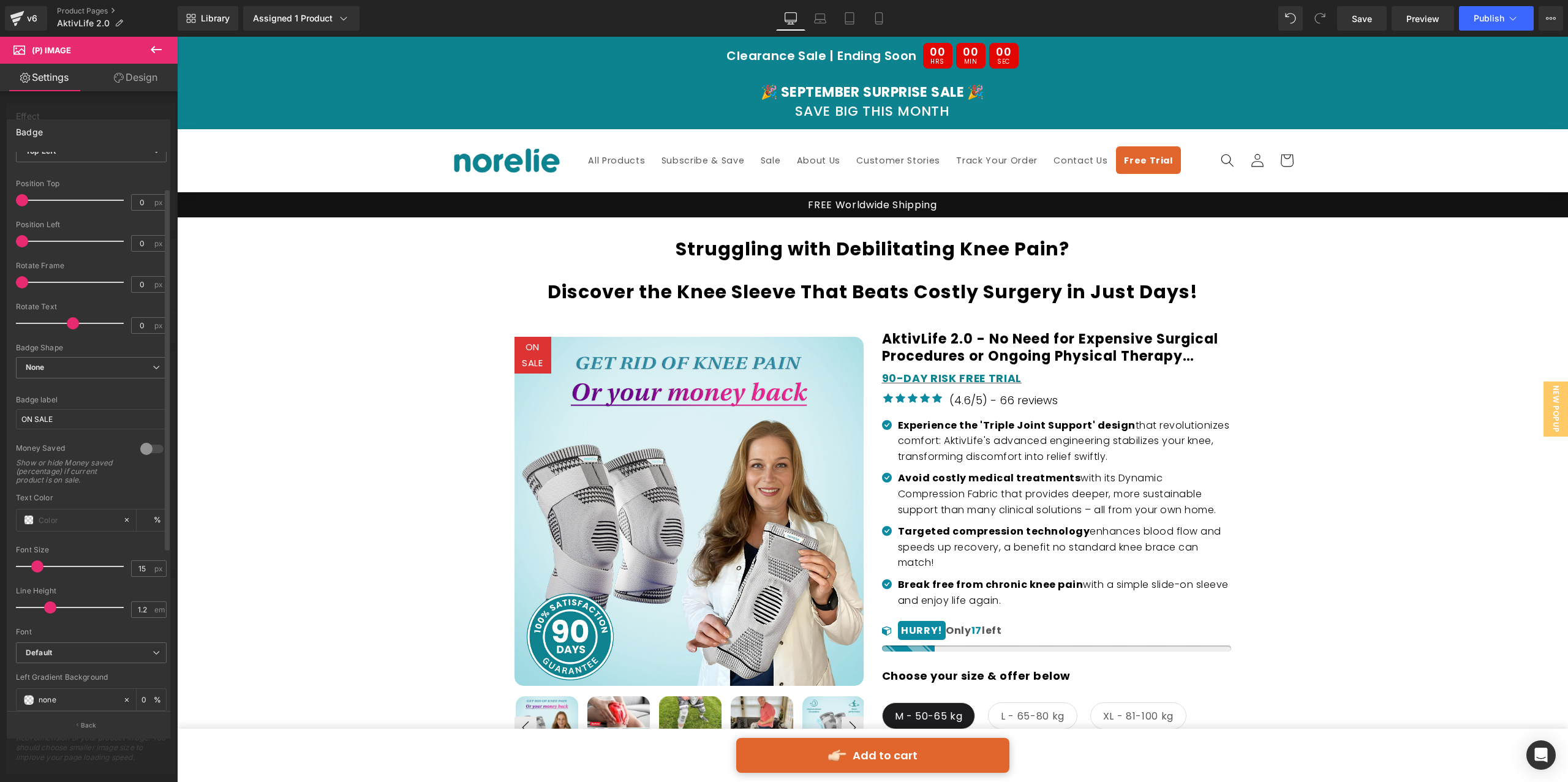
scroll to position [0, 0]
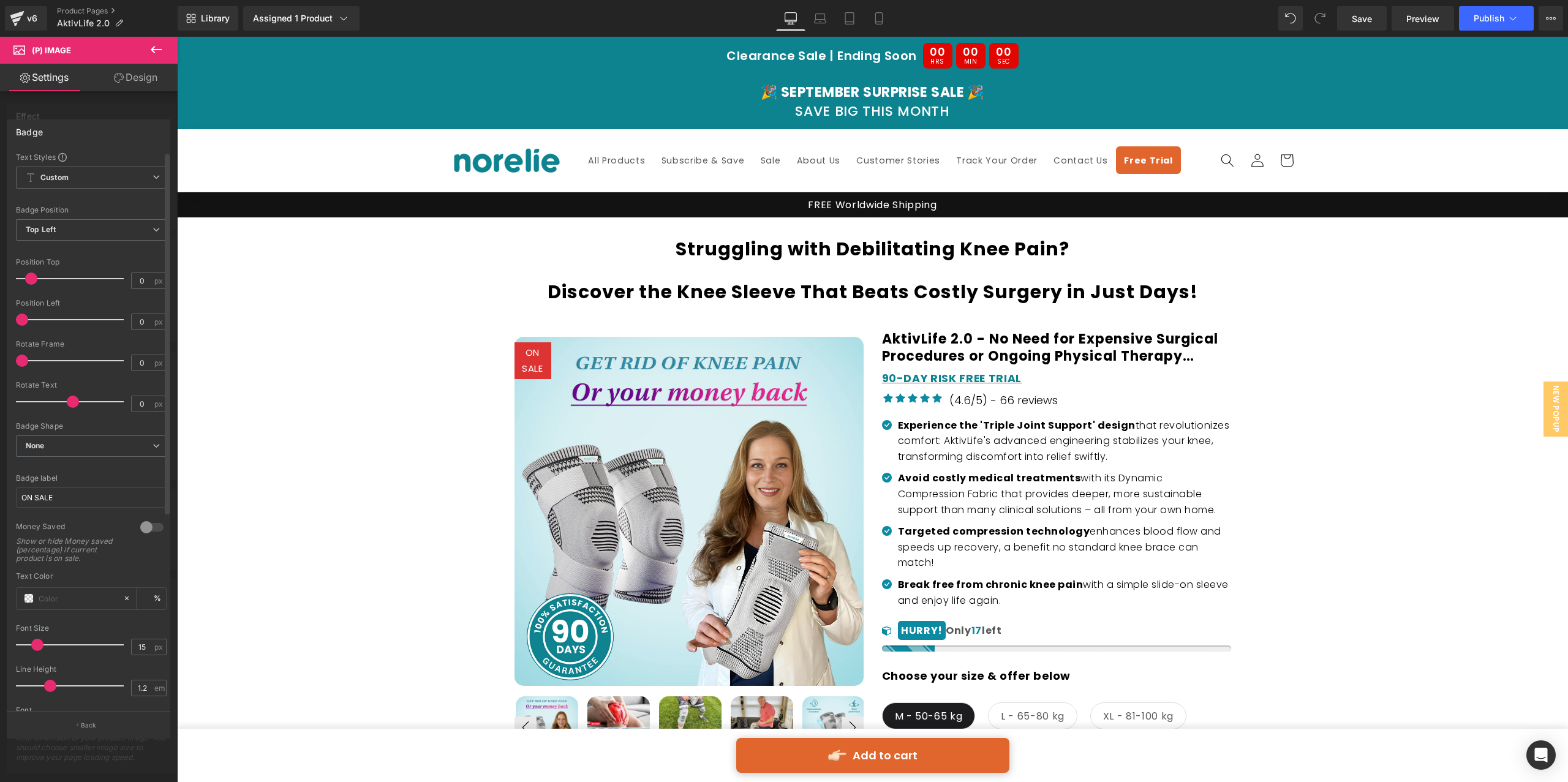
drag, startPoint x: 26, startPoint y: 283, endPoint x: 34, endPoint y: 283, distance: 8.0
click at [34, 283] on span at bounding box center [31, 278] width 12 height 12
drag, startPoint x: 26, startPoint y: 316, endPoint x: 37, endPoint y: 320, distance: 11.7
click at [37, 320] on span at bounding box center [34, 319] width 12 height 12
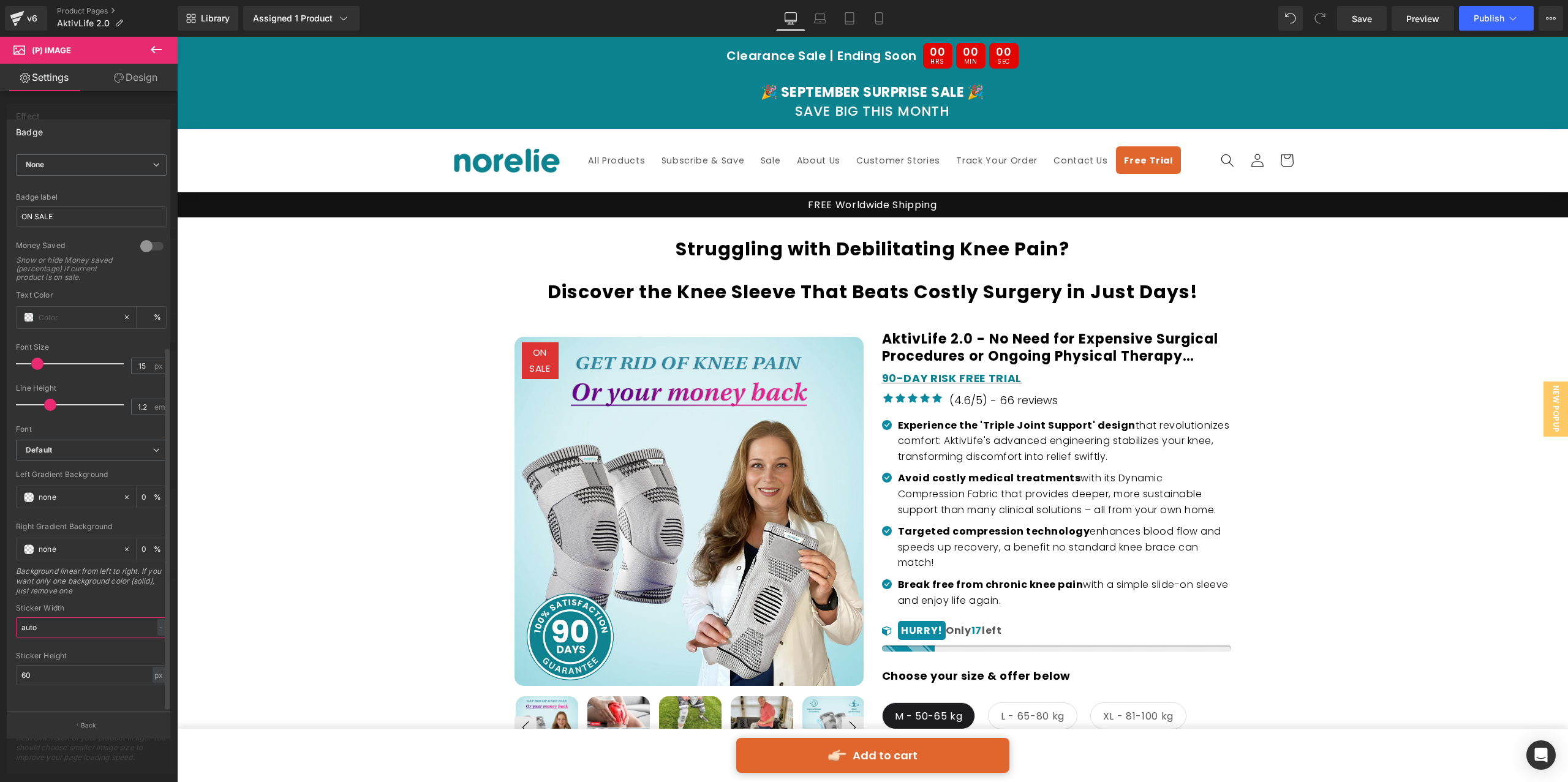
click at [75, 620] on input "auto" at bounding box center [91, 627] width 151 height 20
type input "1"
type input "90"
click at [108, 665] on input "60" at bounding box center [91, 675] width 151 height 20
type input "30"
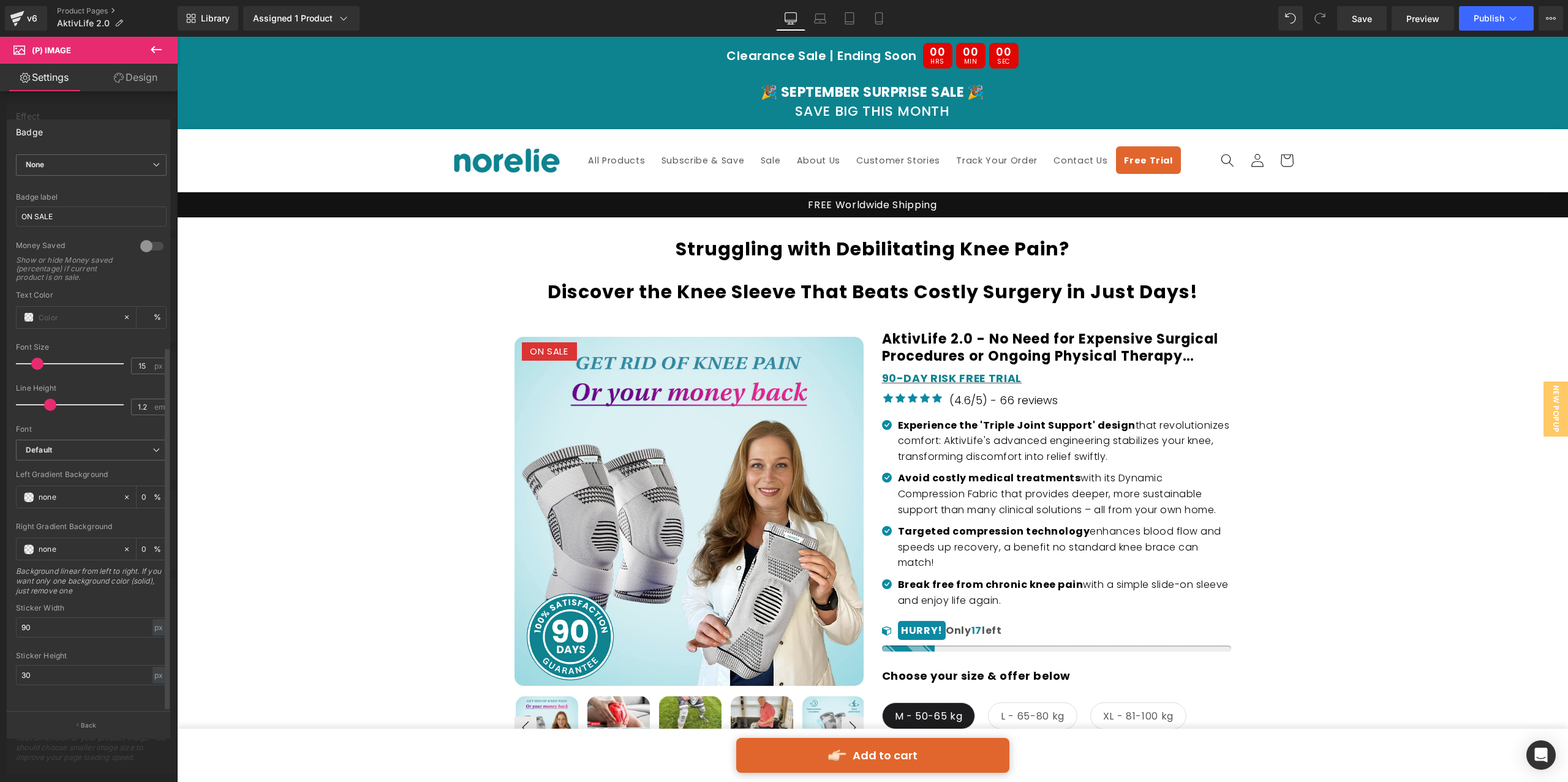
click at [107, 698] on div "Text Styles Custom Custom Setup Global Style Custom Setup Global Style Text Bad…" at bounding box center [91, 431] width 168 height 559
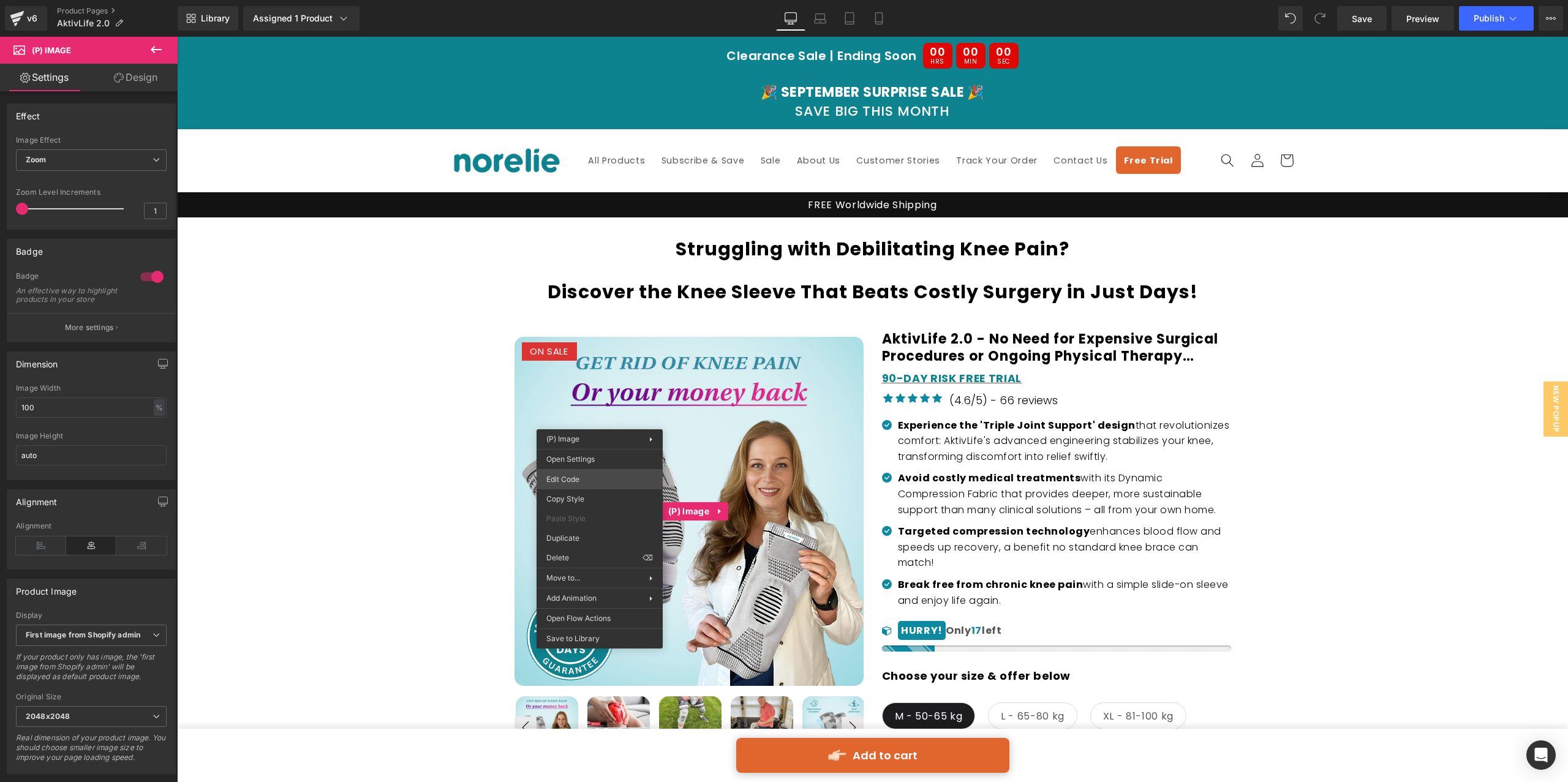
click at [599, 0] on div "You are previewing how the will restyle your page. You can not edit Elements in…" at bounding box center [784, 0] width 1568 height 0
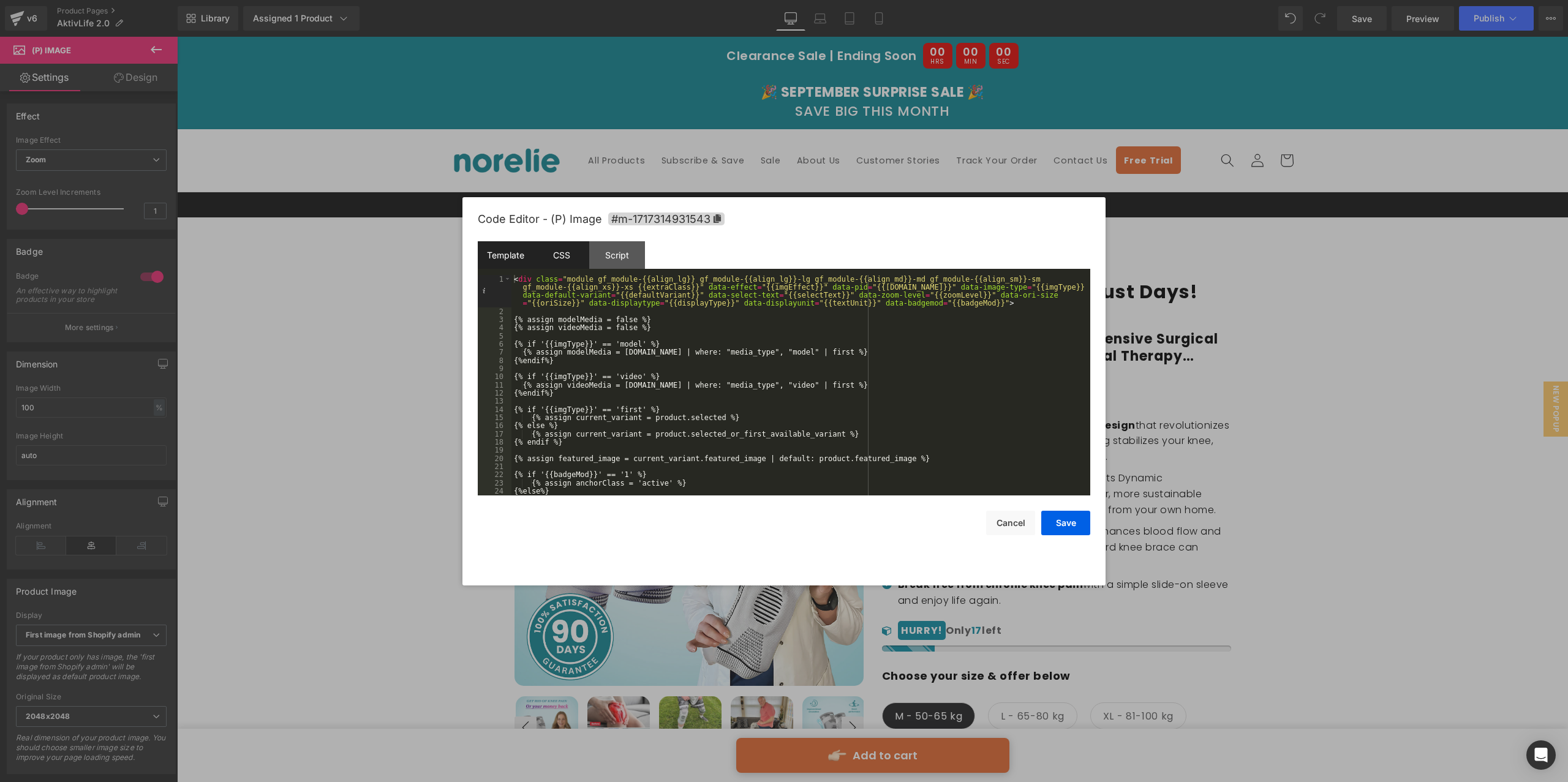
drag, startPoint x: 553, startPoint y: 252, endPoint x: 568, endPoint y: 263, distance: 18.6
click at [553, 252] on div "CSS" at bounding box center [562, 255] width 56 height 28
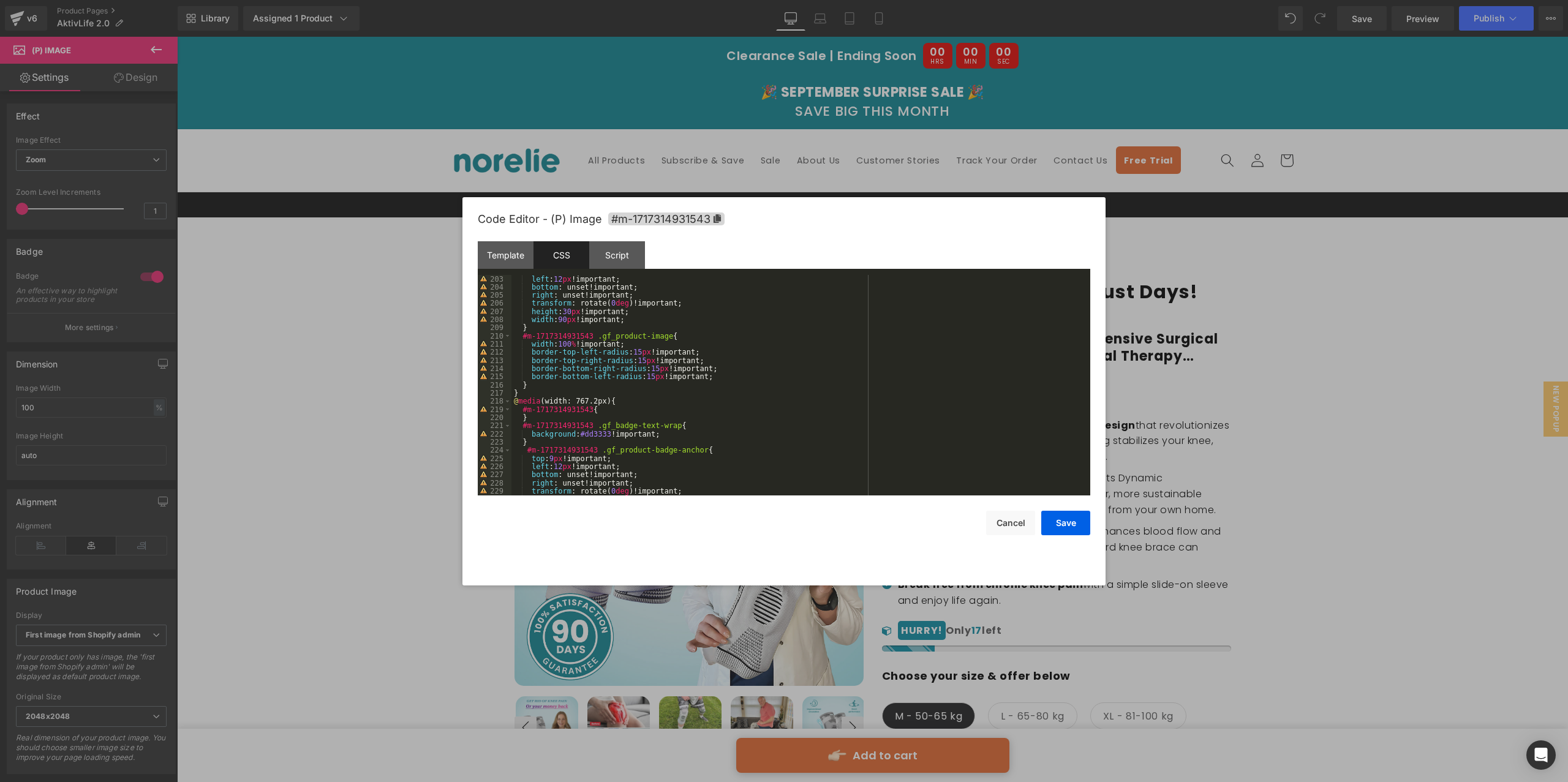
scroll to position [1756, 0]
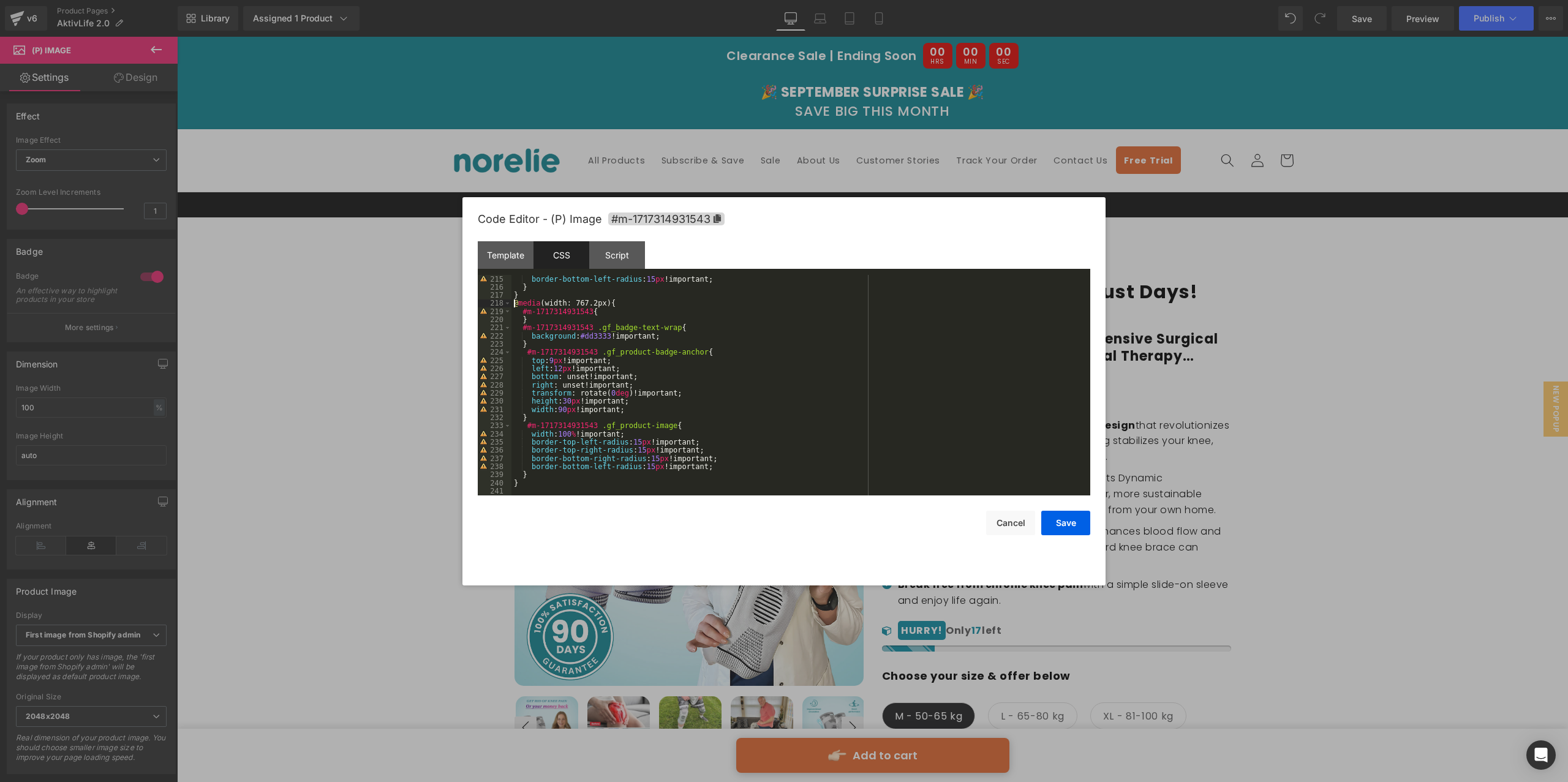
click at [513, 306] on div "border-bottom-left-radius : 15 px !important; } } @ media (width: 767.2px) { #m…" at bounding box center [798, 393] width 574 height 237
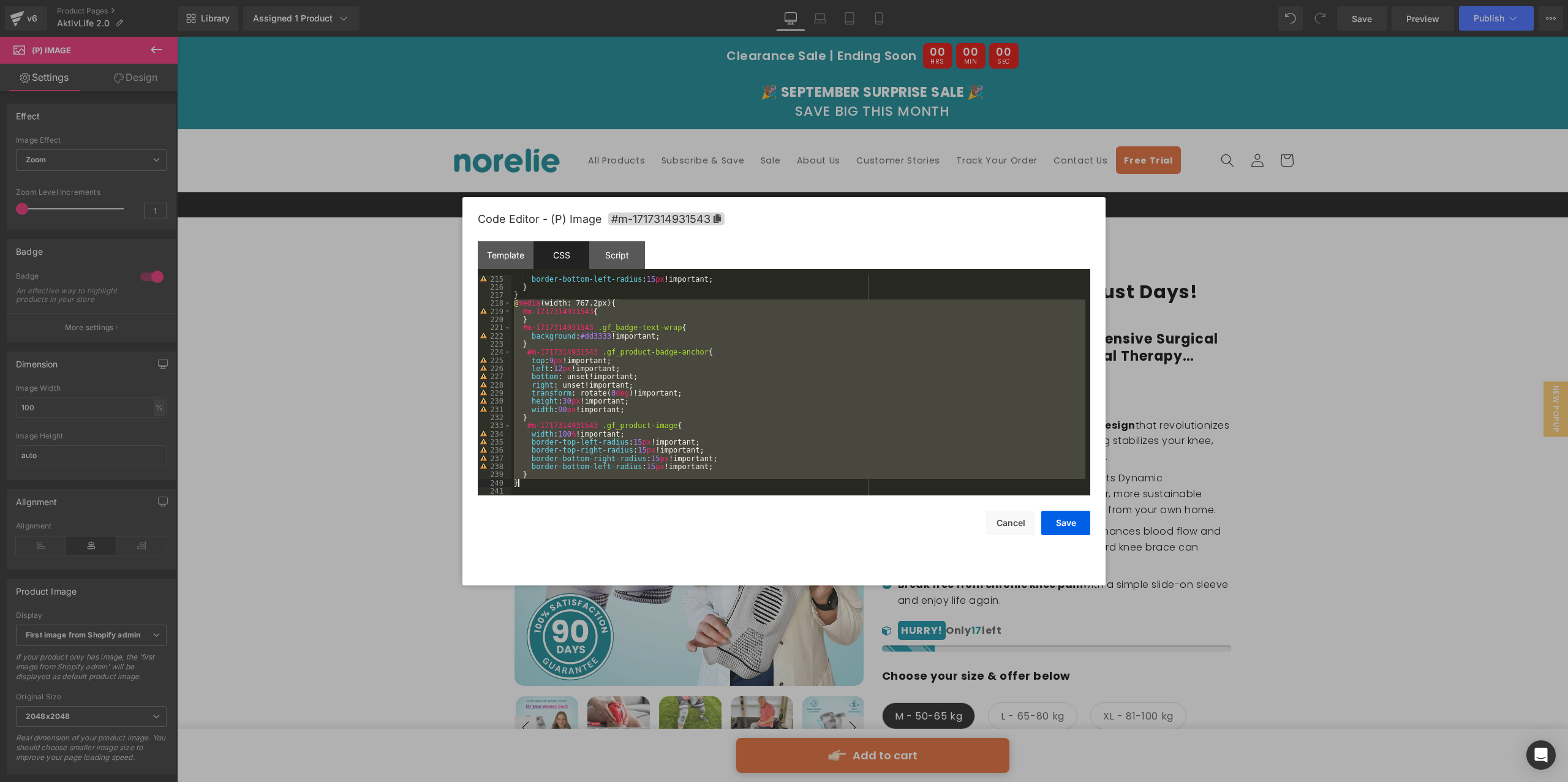
drag, startPoint x: 514, startPoint y: 305, endPoint x: 599, endPoint y: 480, distance: 194.6
click at [599, 480] on div "border-bottom-left-radius : 15 px !important; } } @ media (width: 767.2px) { #m…" at bounding box center [798, 393] width 574 height 237
click at [1011, 517] on button "Cancel" at bounding box center [1010, 523] width 49 height 24
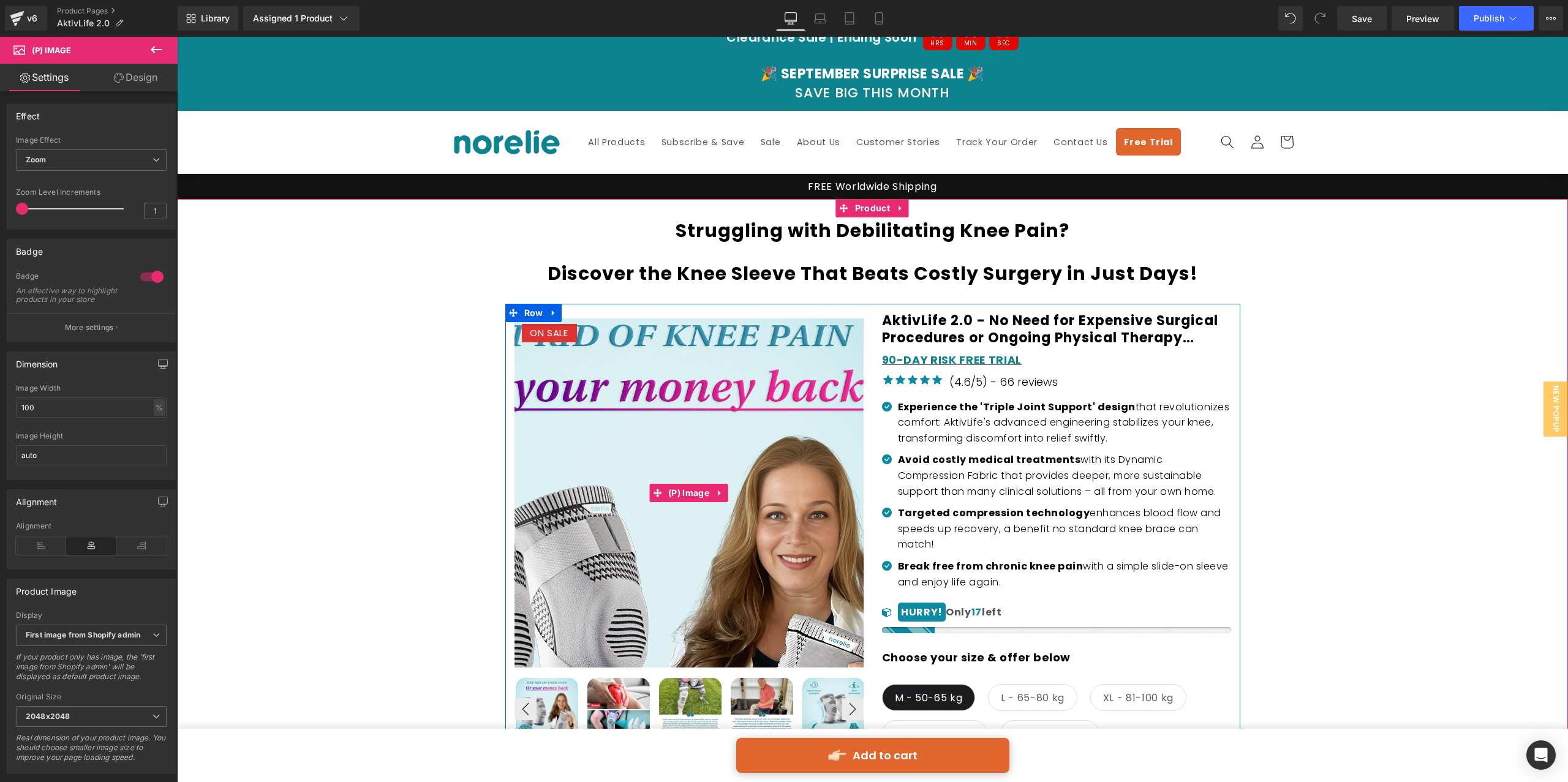
scroll to position [38, 0]
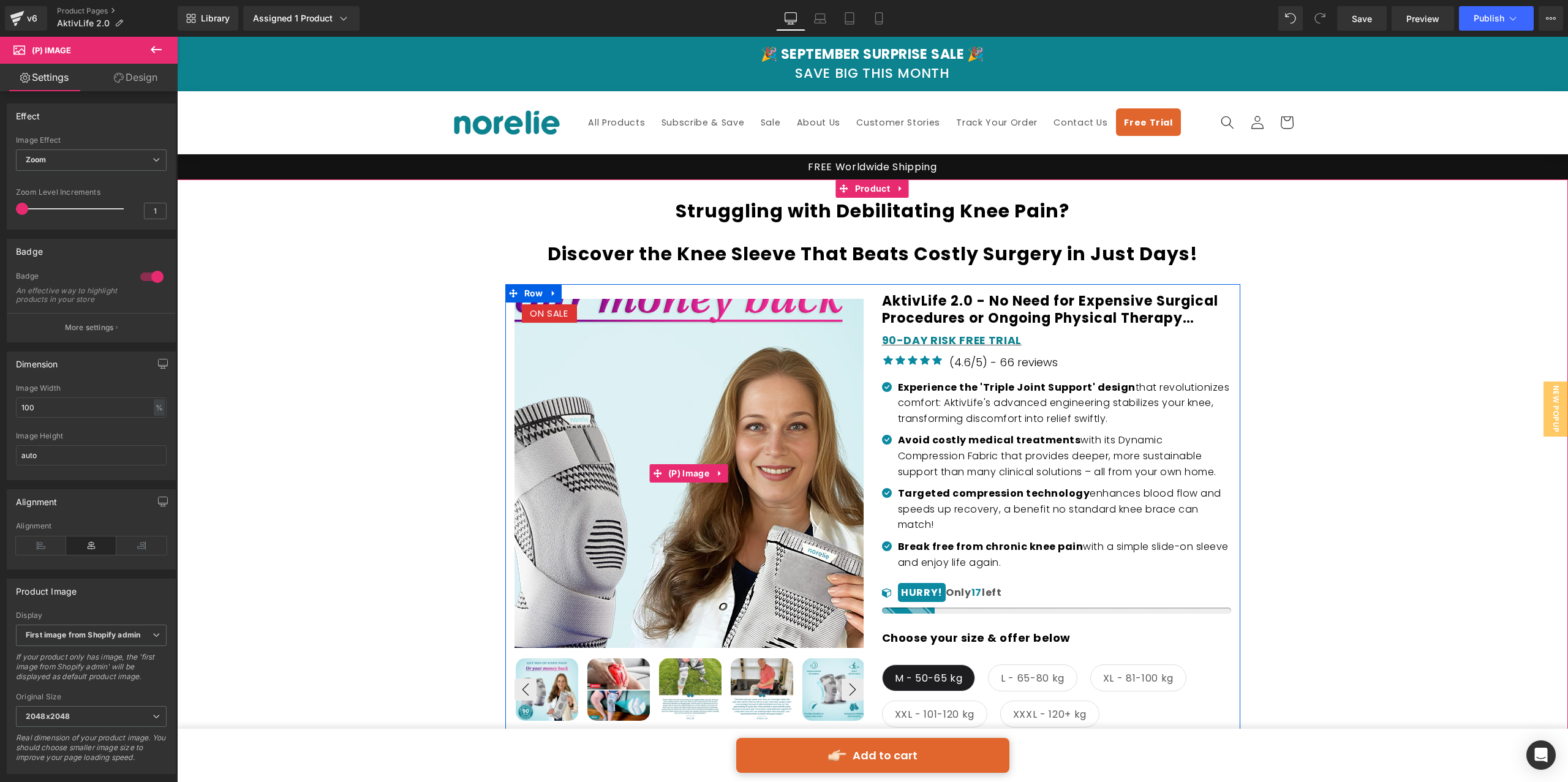
click at [759, 428] on img at bounding box center [636, 507] width 612 height 612
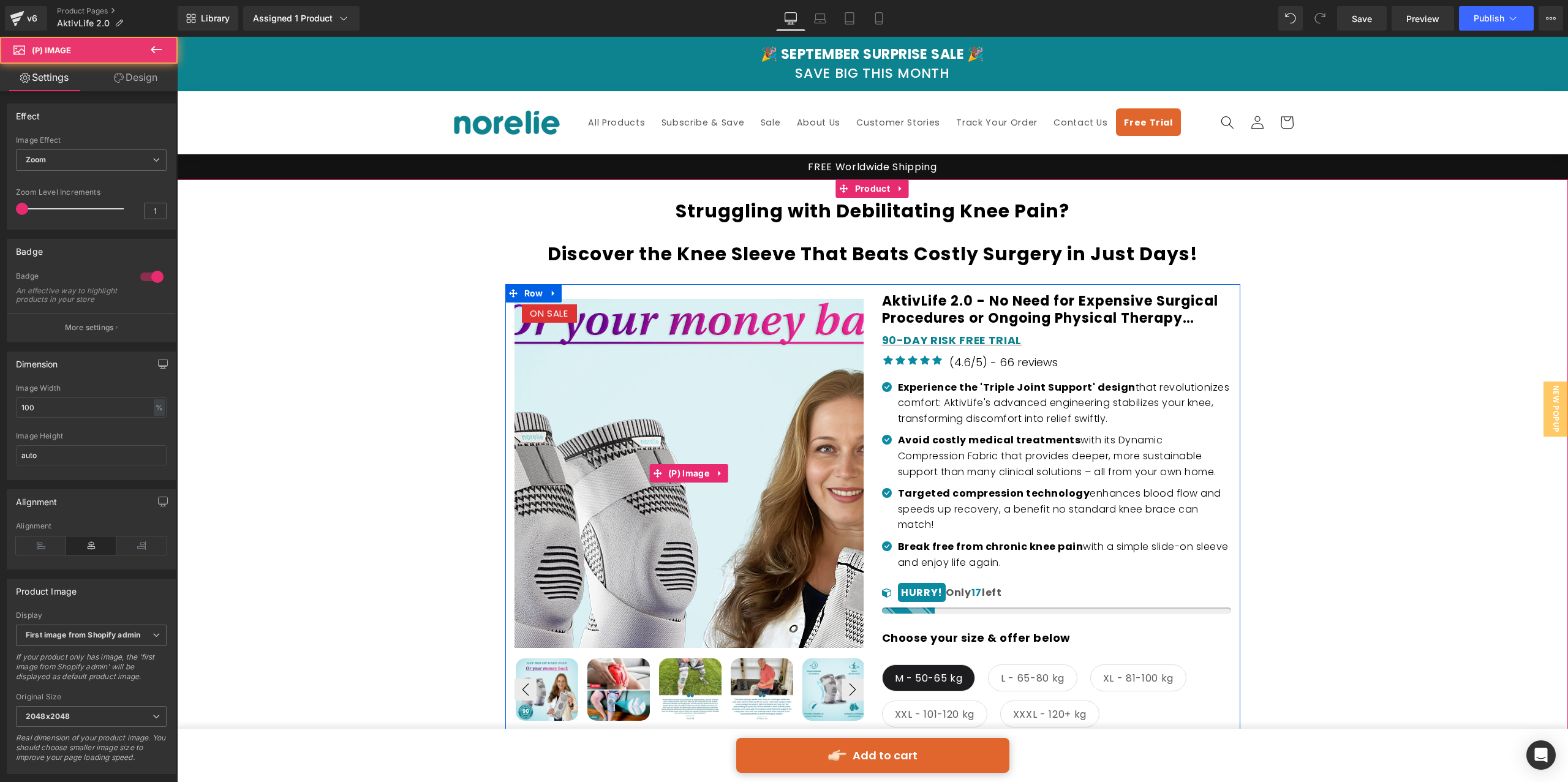
click at [666, 399] on img at bounding box center [706, 529] width 612 height 612
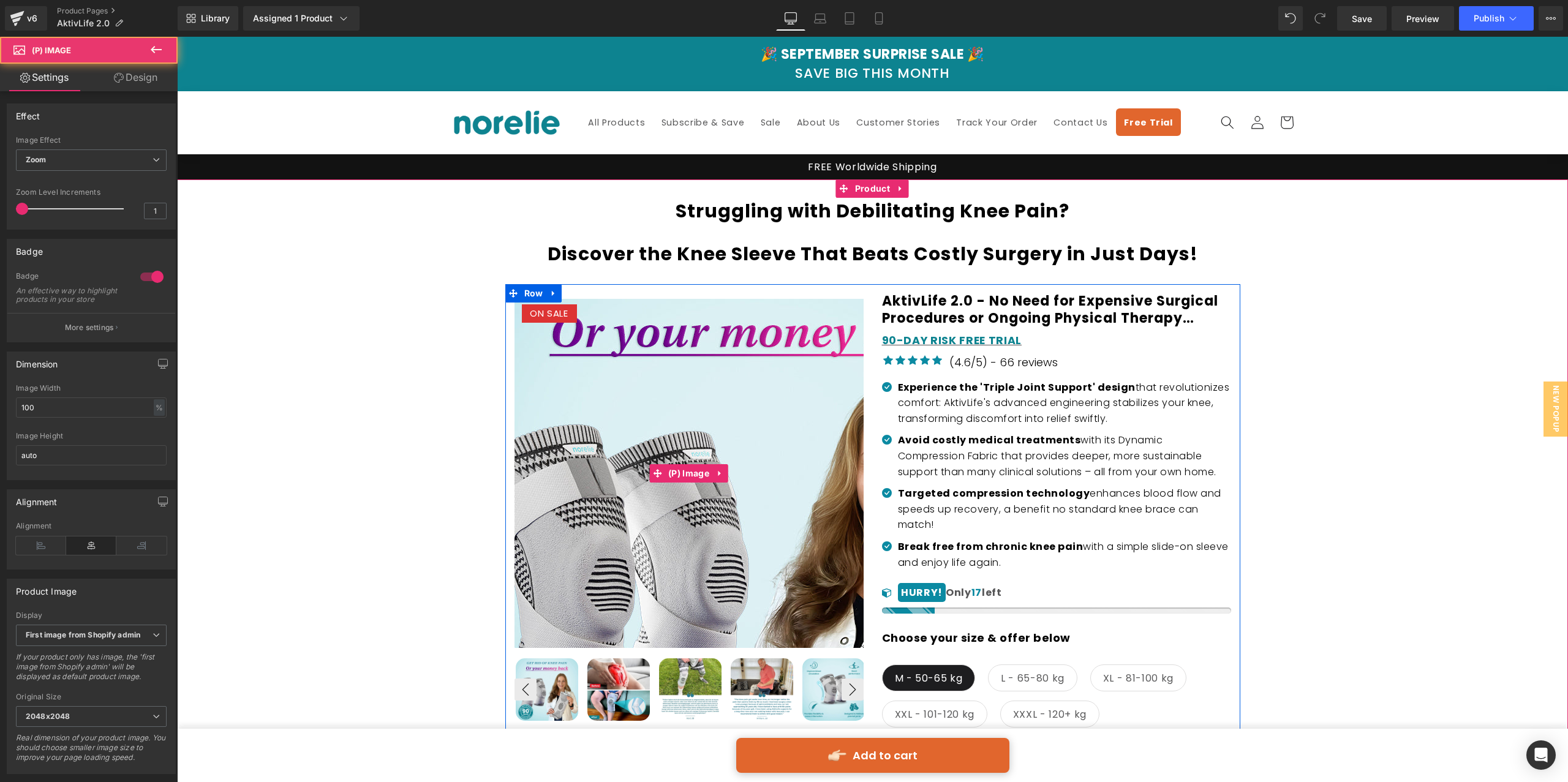
click at [598, 382] on img at bounding box center [757, 542] width 612 height 612
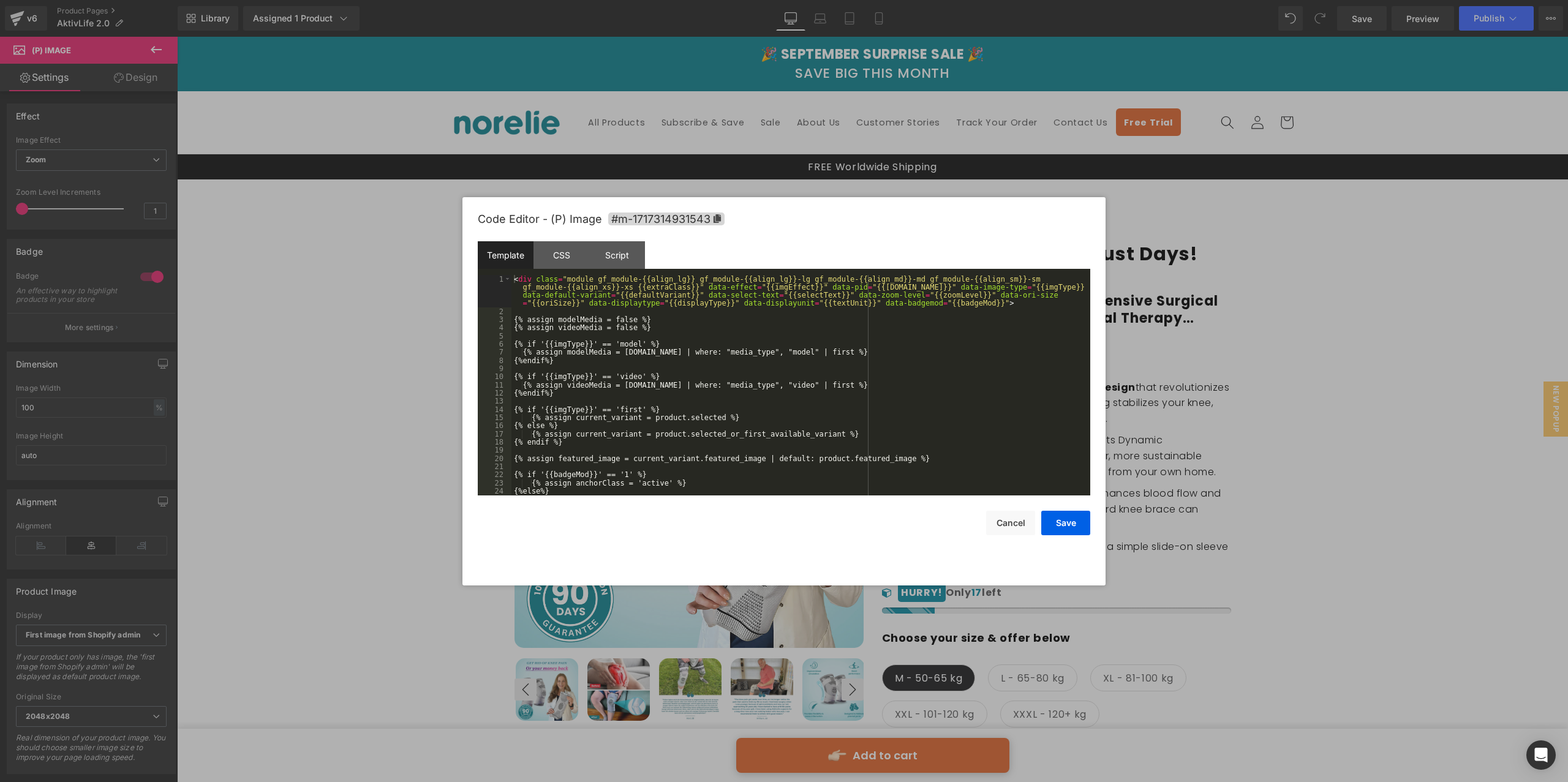
click at [602, 0] on div "You are previewing how the will restyle your page. You can not edit Elements in…" at bounding box center [784, 0] width 1568 height 0
click at [544, 259] on div "CSS" at bounding box center [562, 255] width 56 height 28
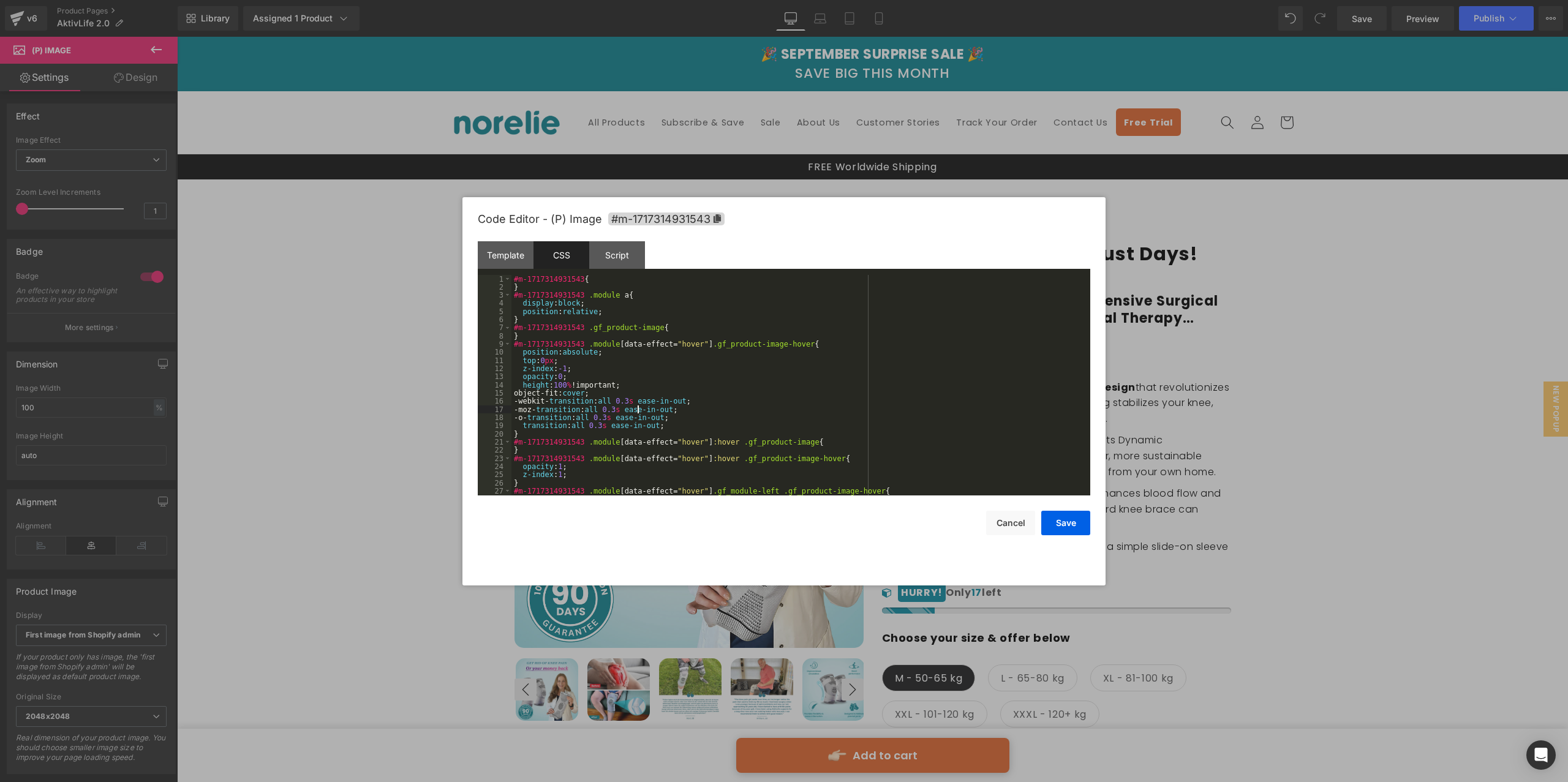
click at [636, 410] on div "#m-1717314931543 { } #m-1717314931543 .module a { display : block ; position : …" at bounding box center [798, 393] width 574 height 237
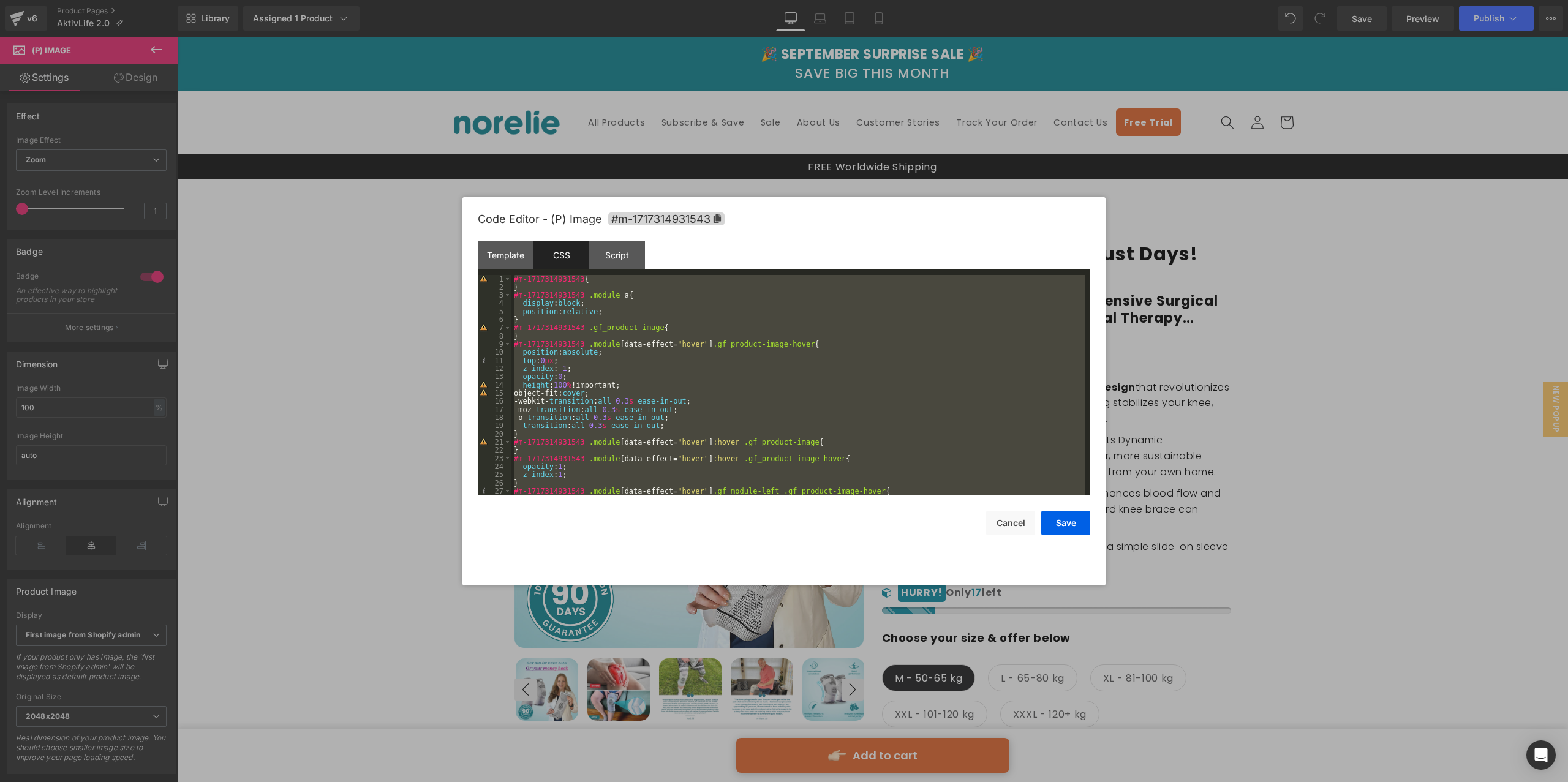
click at [592, 388] on div "#m-1717314931543 { } #m-1717314931543 .module a { display : block ; position : …" at bounding box center [798, 393] width 574 height 237
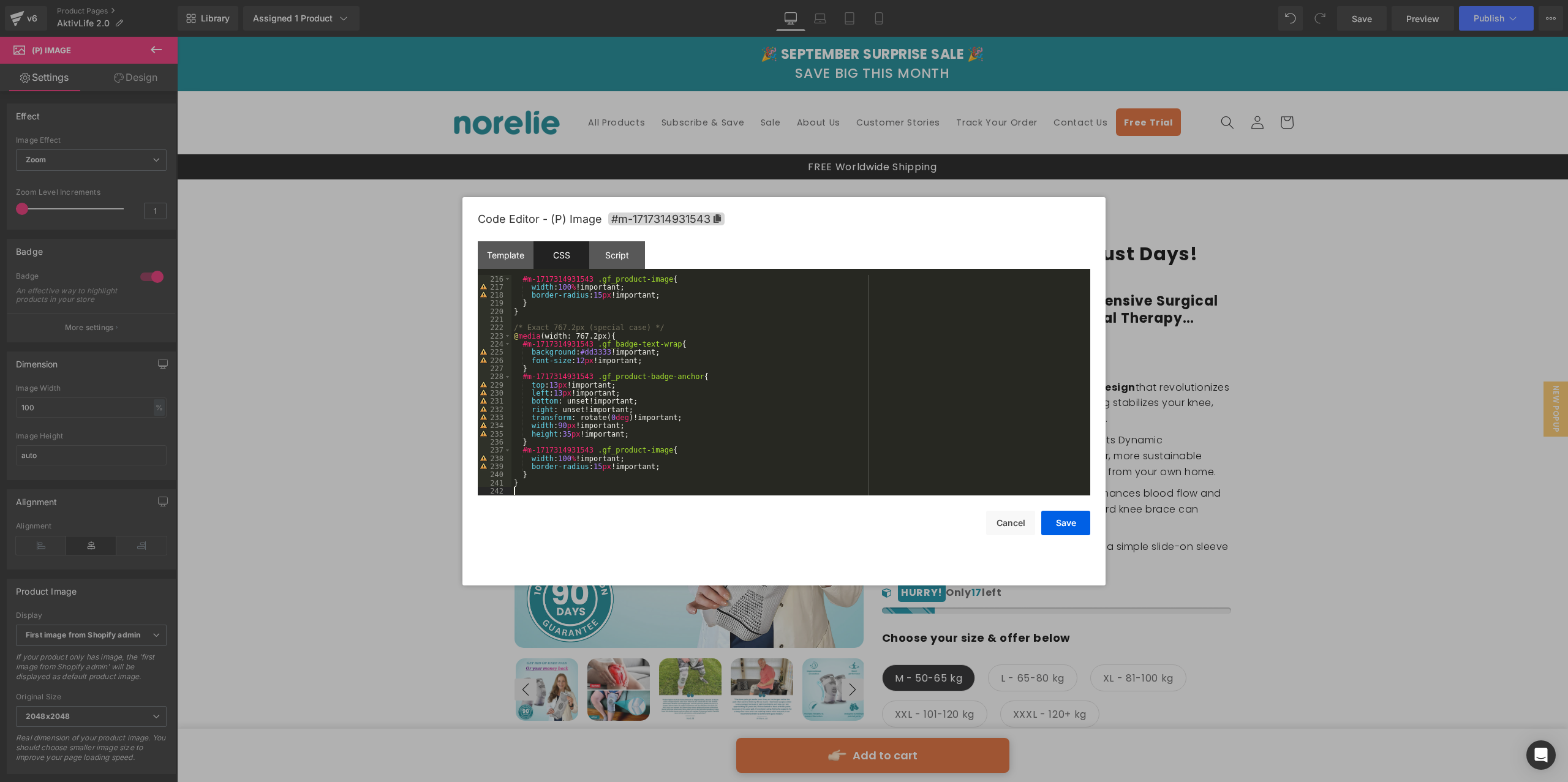
scroll to position [1756, 0]
click at [1079, 527] on button "Save" at bounding box center [1065, 523] width 49 height 24
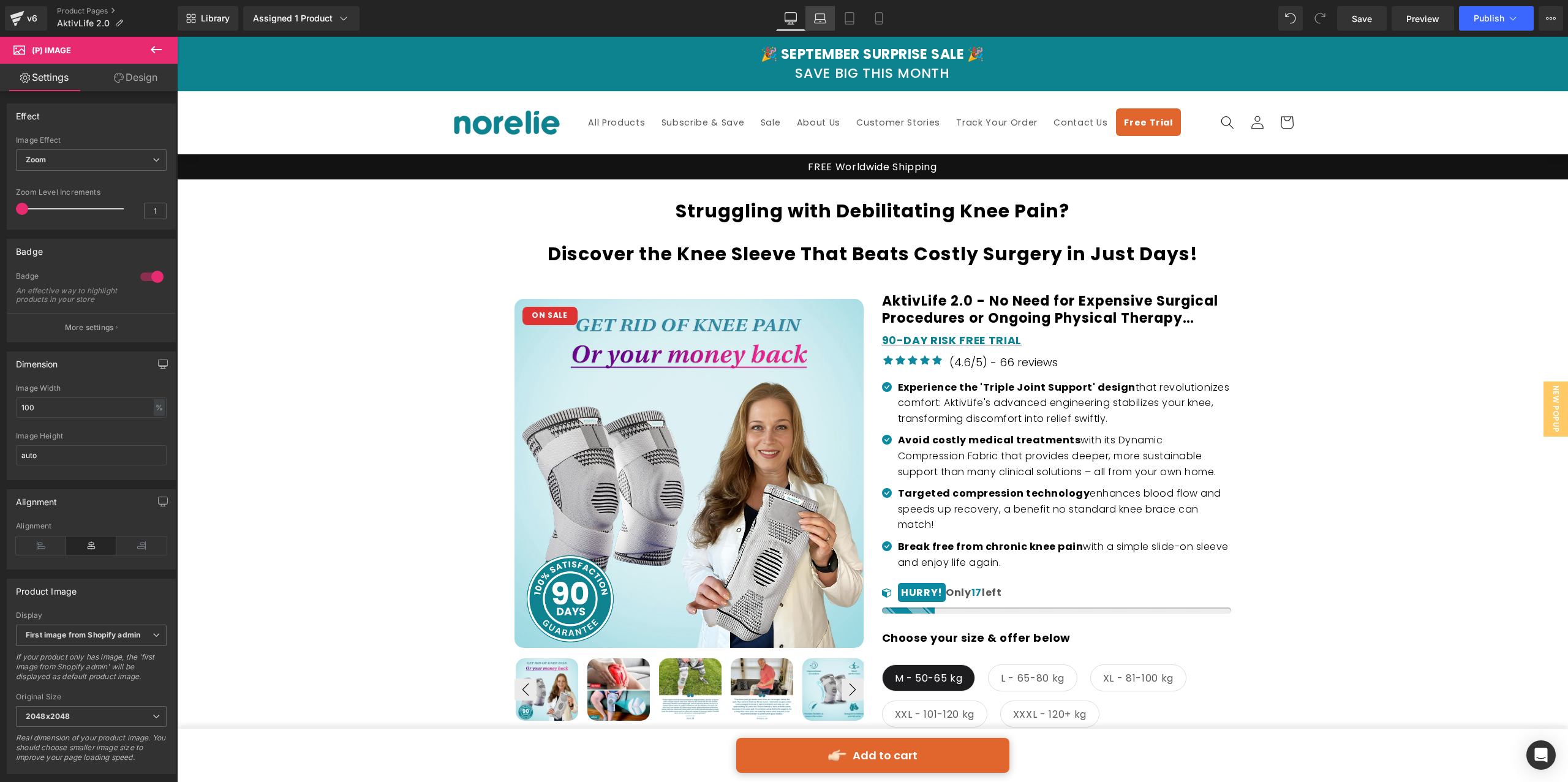
click at [817, 20] on icon at bounding box center [820, 18] width 12 height 12
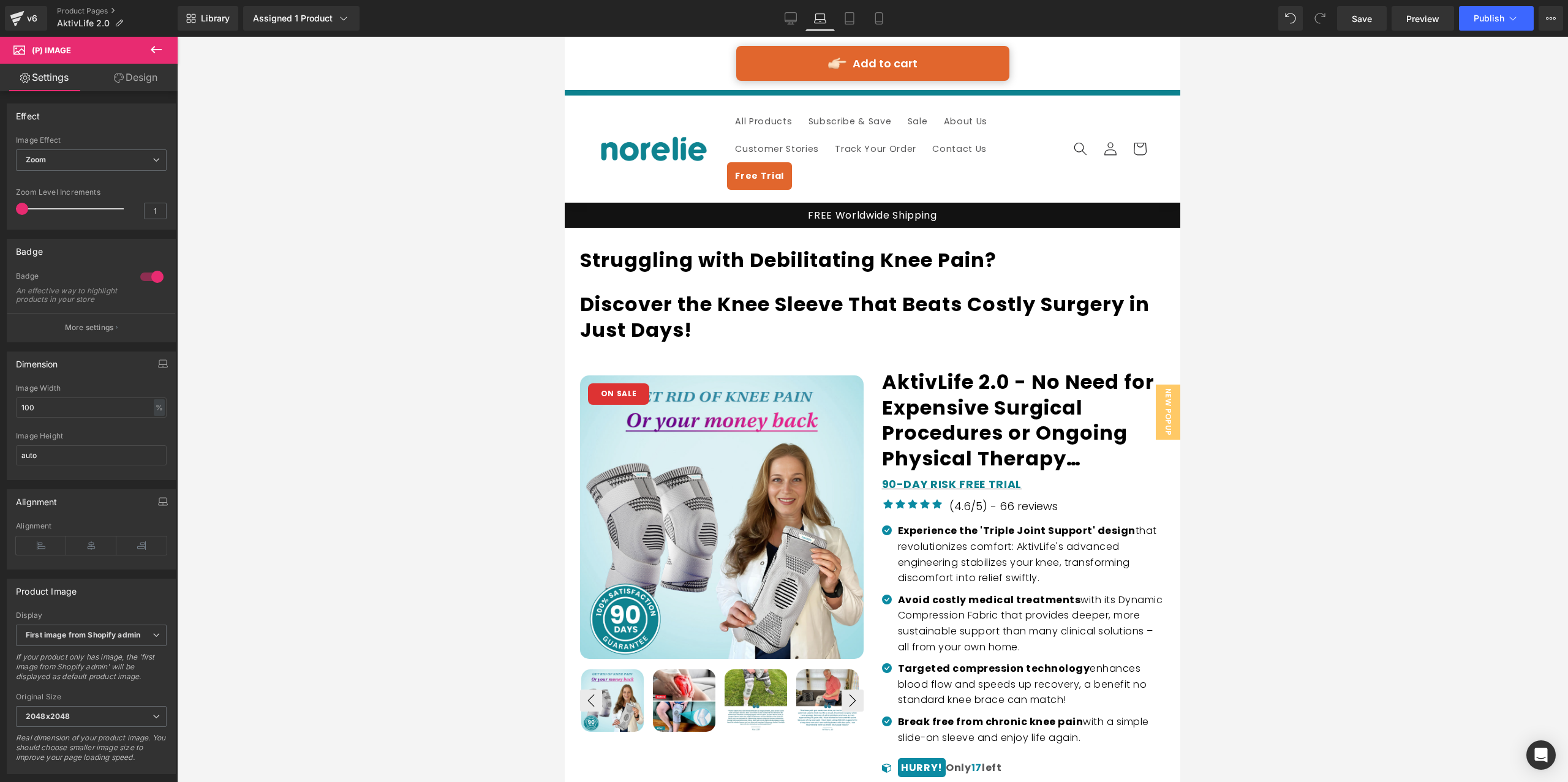
scroll to position [99, 0]
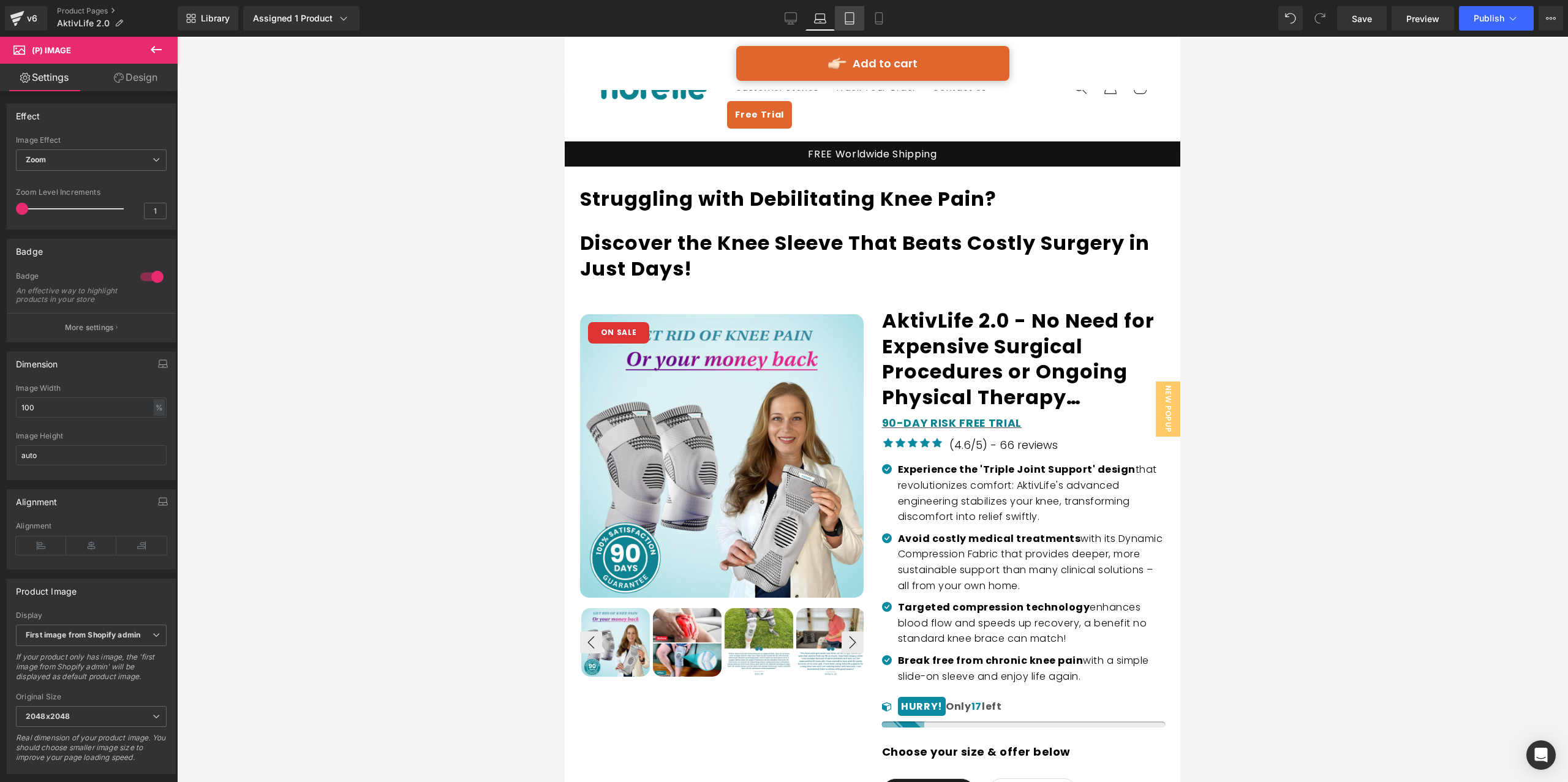
click at [838, 25] on link "Tablet" at bounding box center [849, 19] width 29 height 24
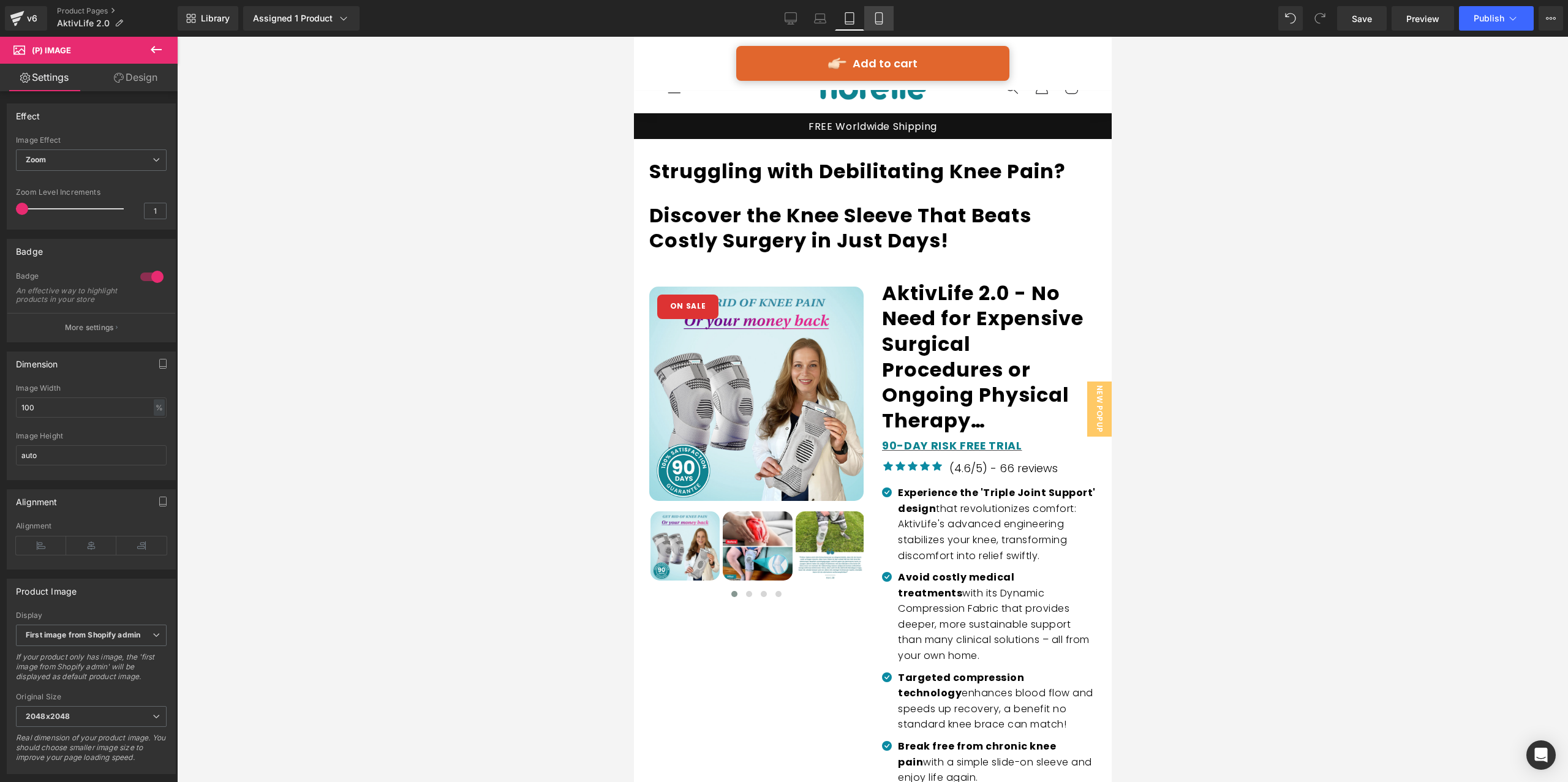
click at [880, 22] on icon at bounding box center [878, 22] width 6 height 0
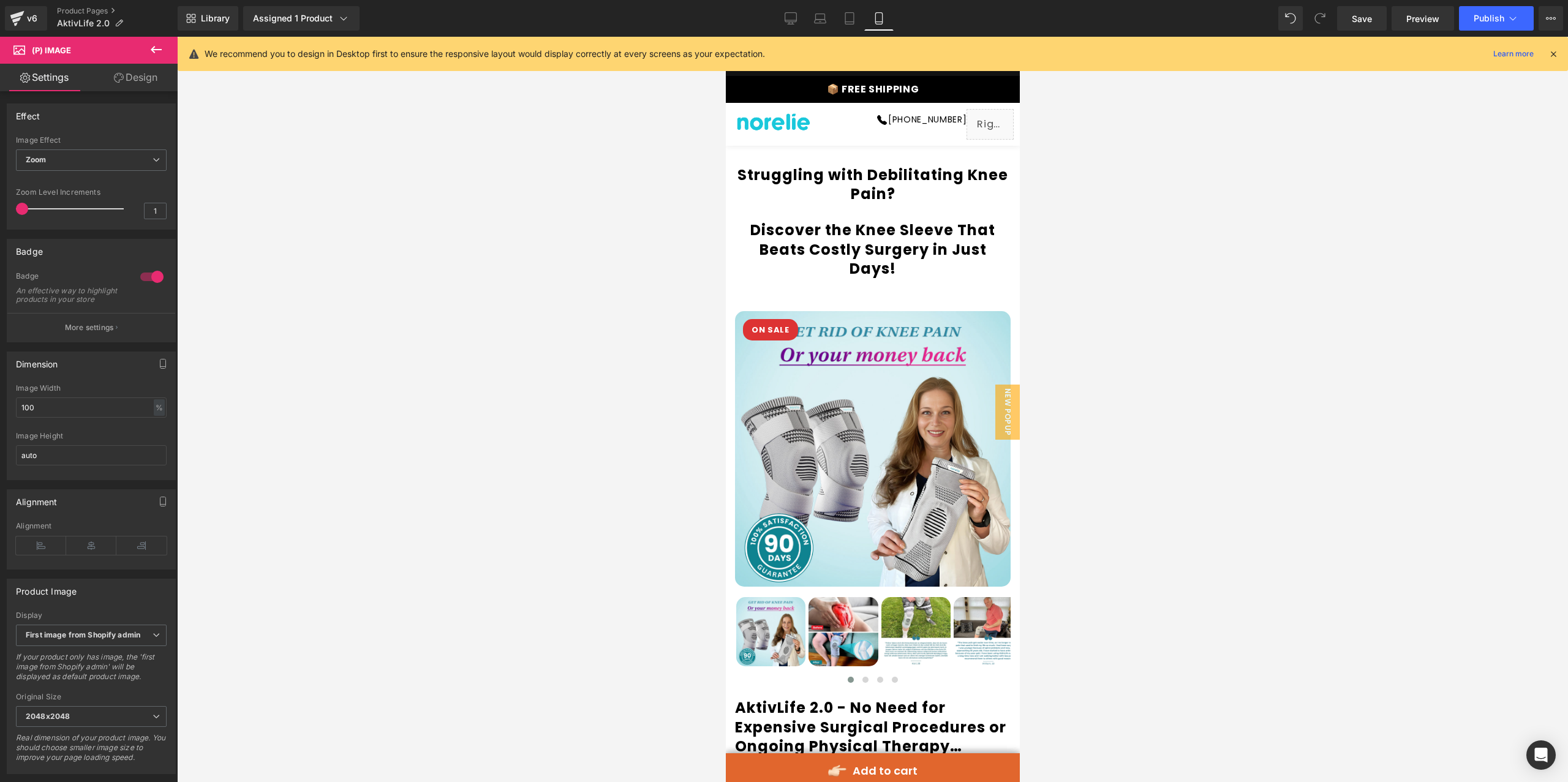
scroll to position [96, 0]
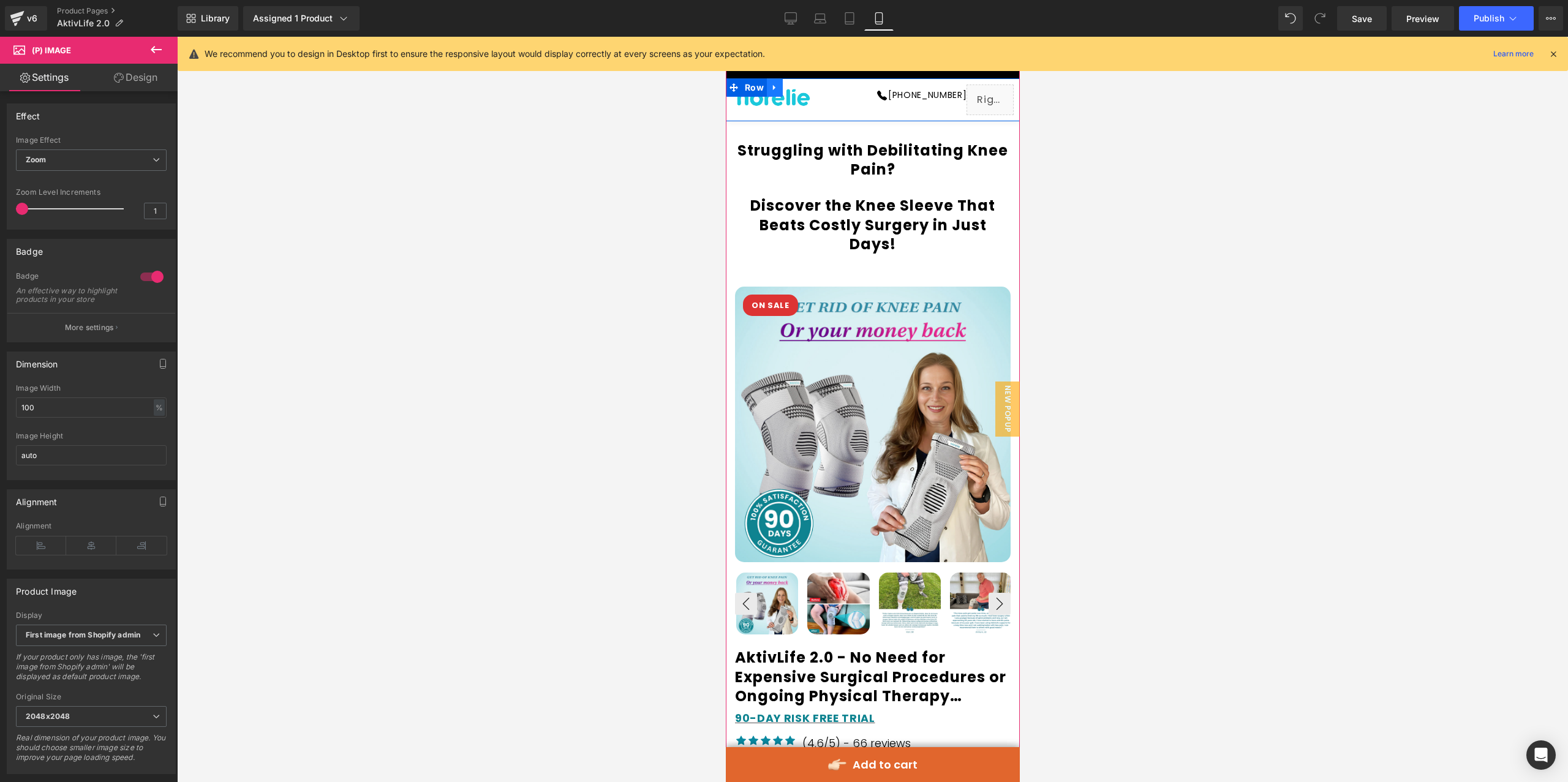
click at [770, 89] on icon at bounding box center [774, 87] width 9 height 9
click at [805, 89] on icon at bounding box center [806, 87] width 9 height 9
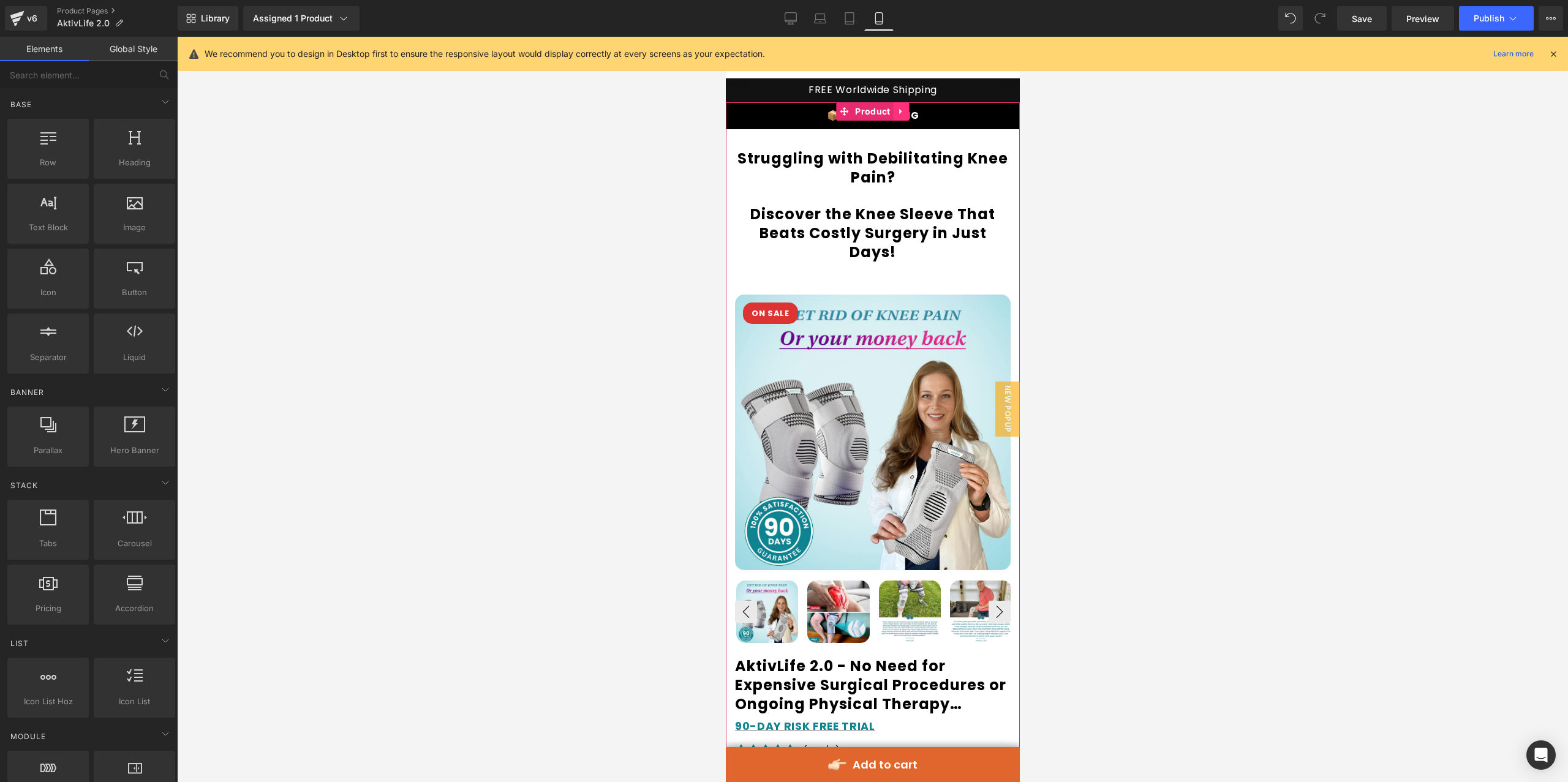
click at [898, 112] on icon at bounding box center [899, 112] width 2 height 6
click at [905, 114] on icon at bounding box center [908, 112] width 9 height 9
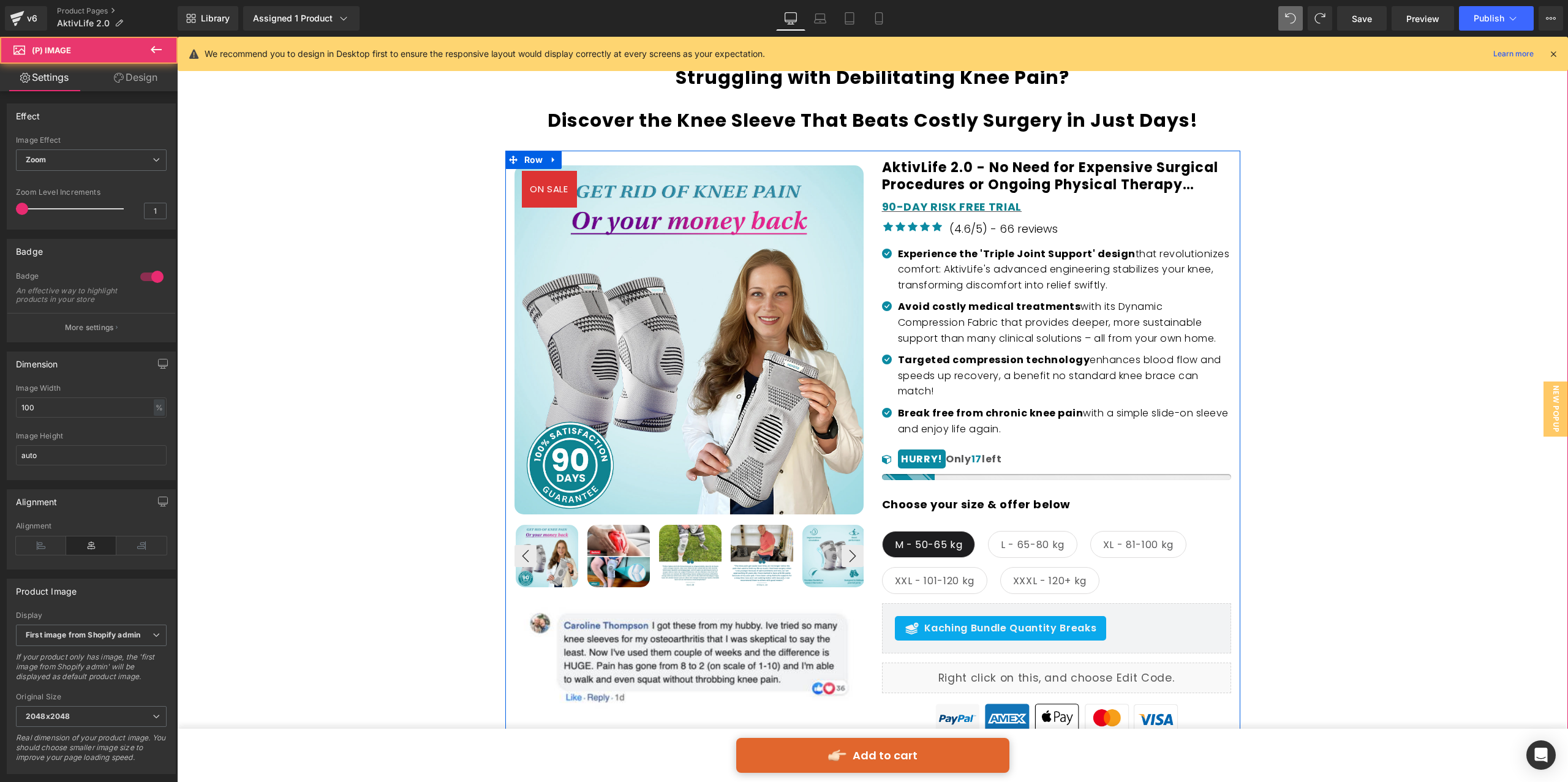
scroll to position [228, 0]
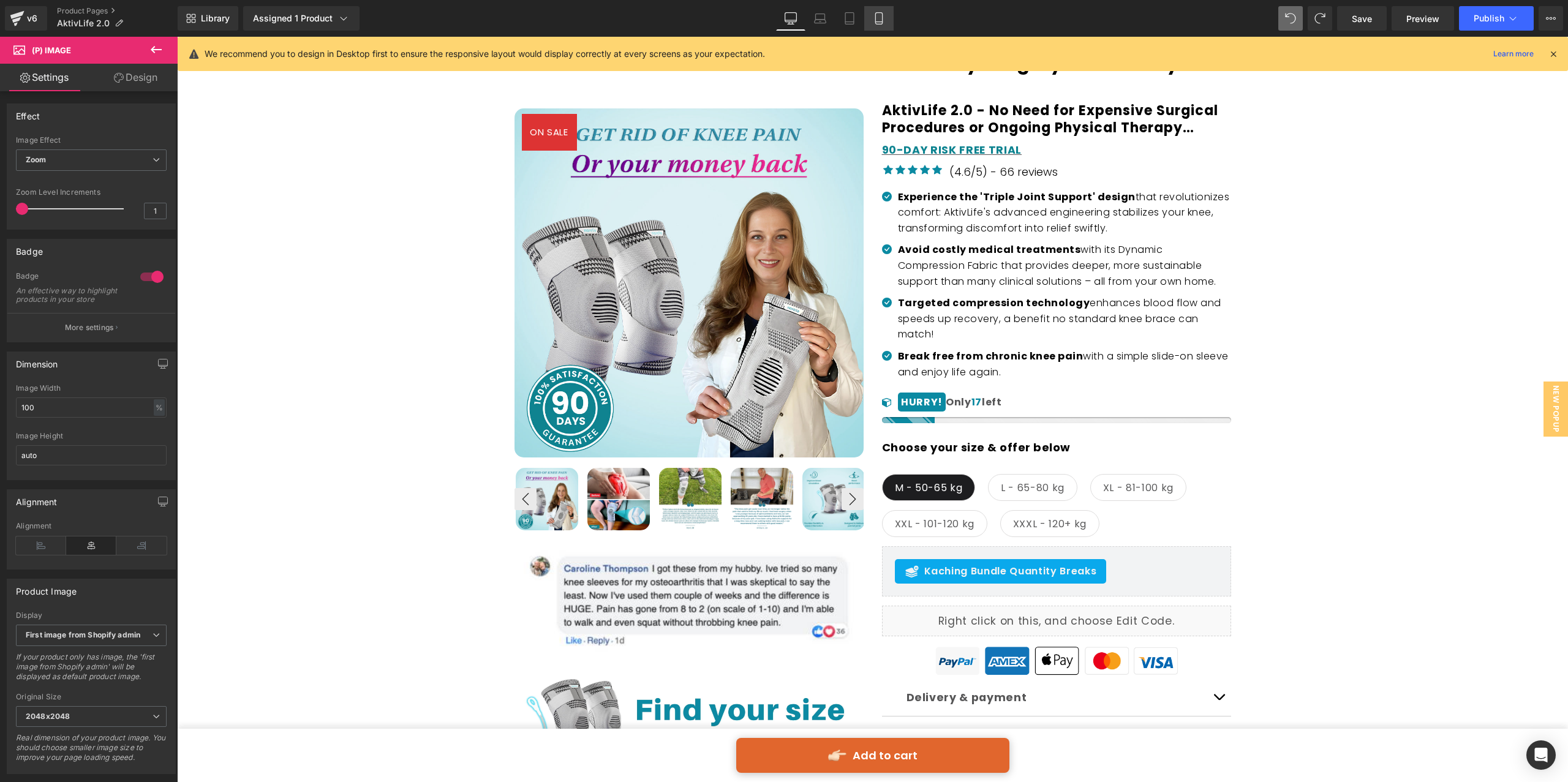
click at [876, 27] on link "Mobile" at bounding box center [878, 19] width 29 height 24
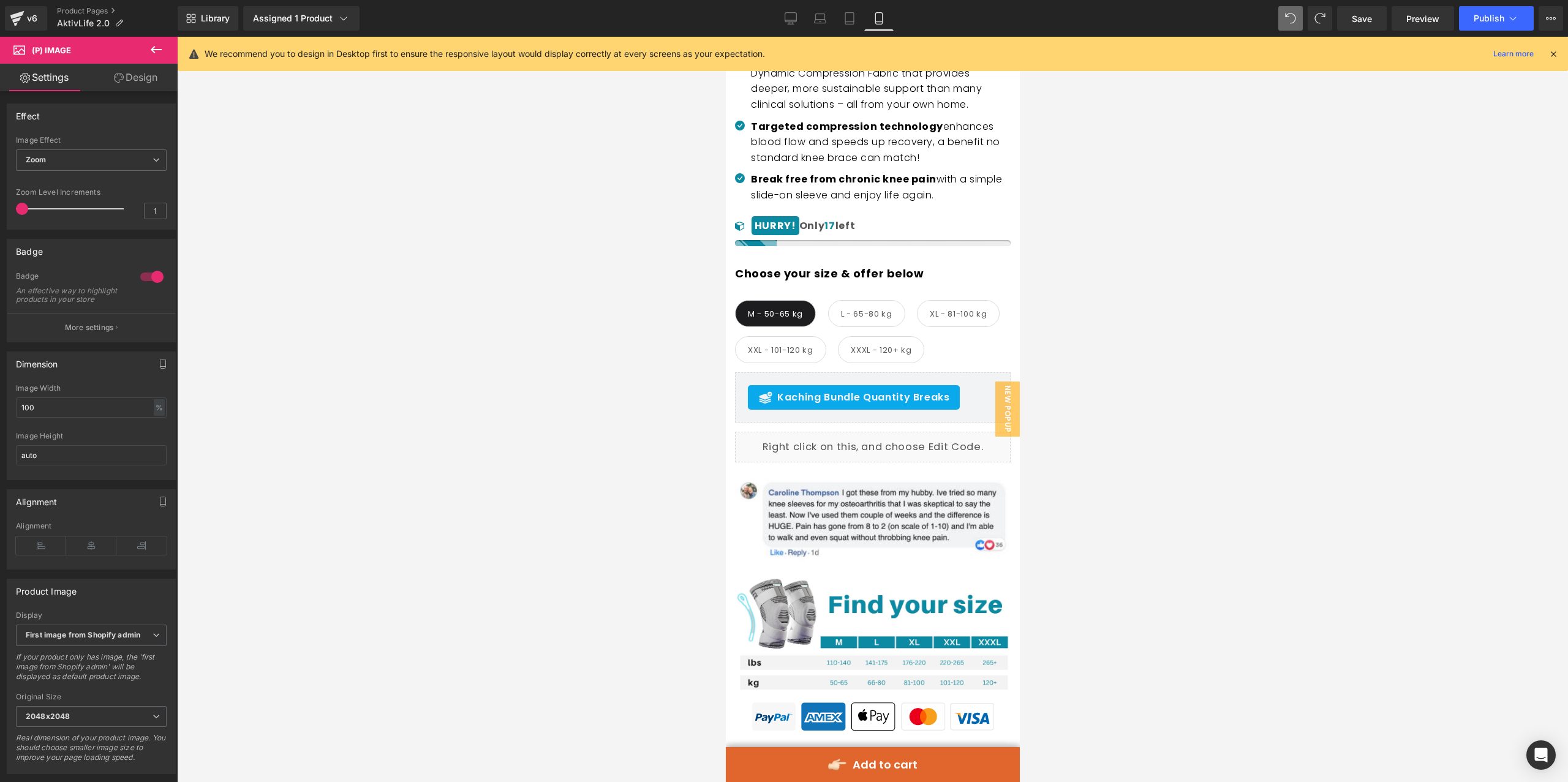
scroll to position [0, 0]
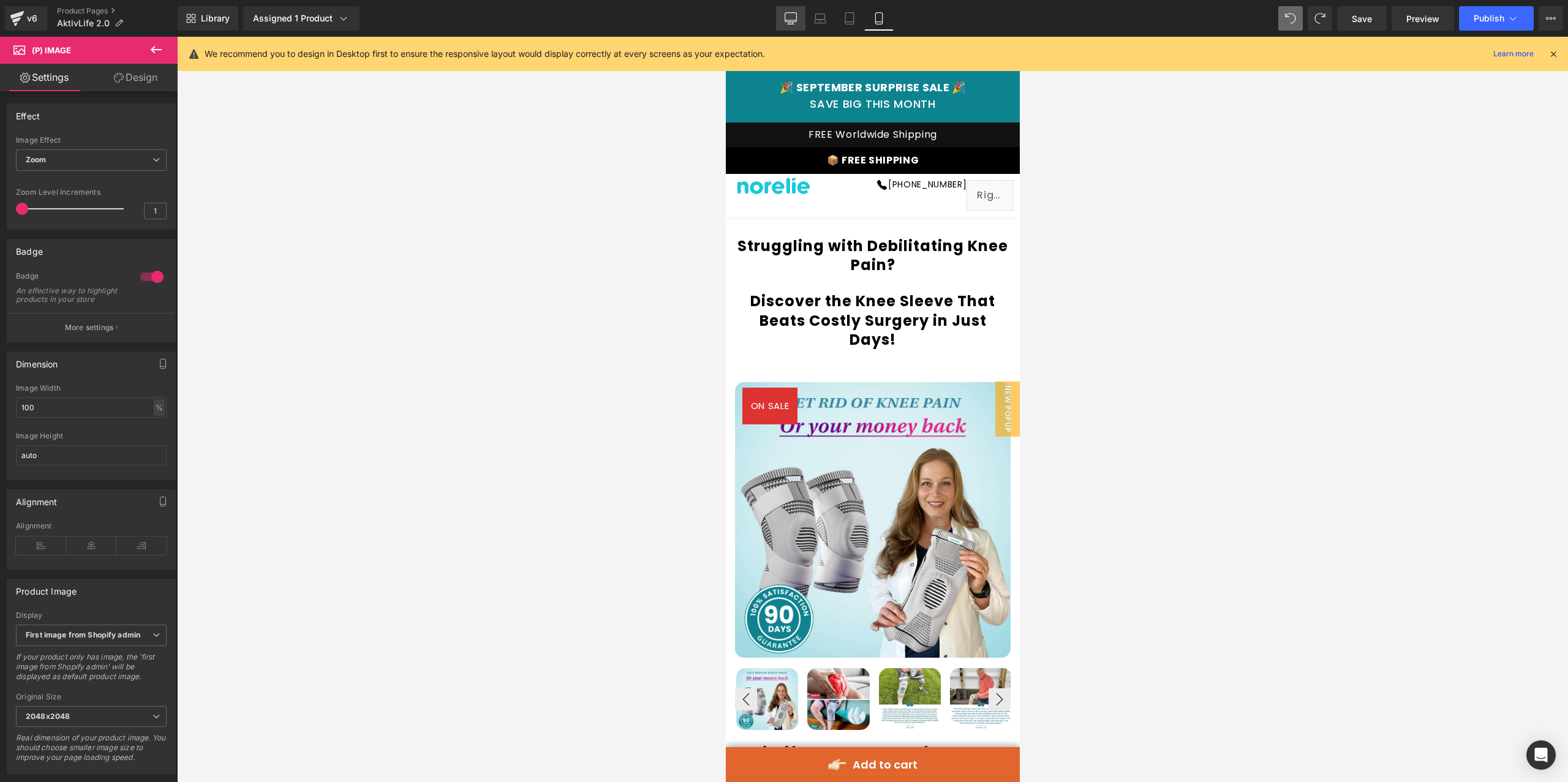
click at [791, 23] on icon at bounding box center [790, 18] width 12 height 12
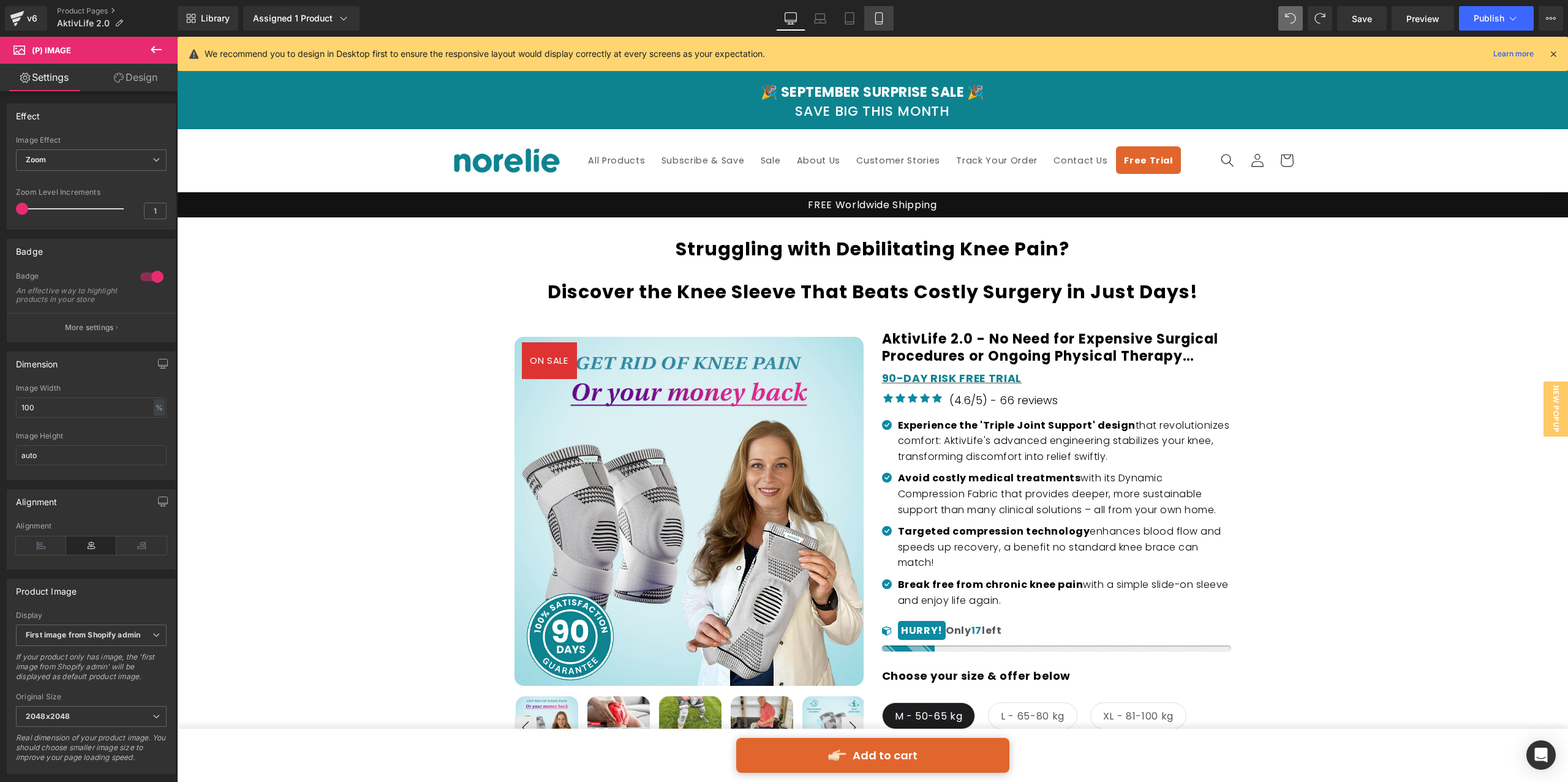
click at [873, 20] on icon at bounding box center [878, 18] width 12 height 12
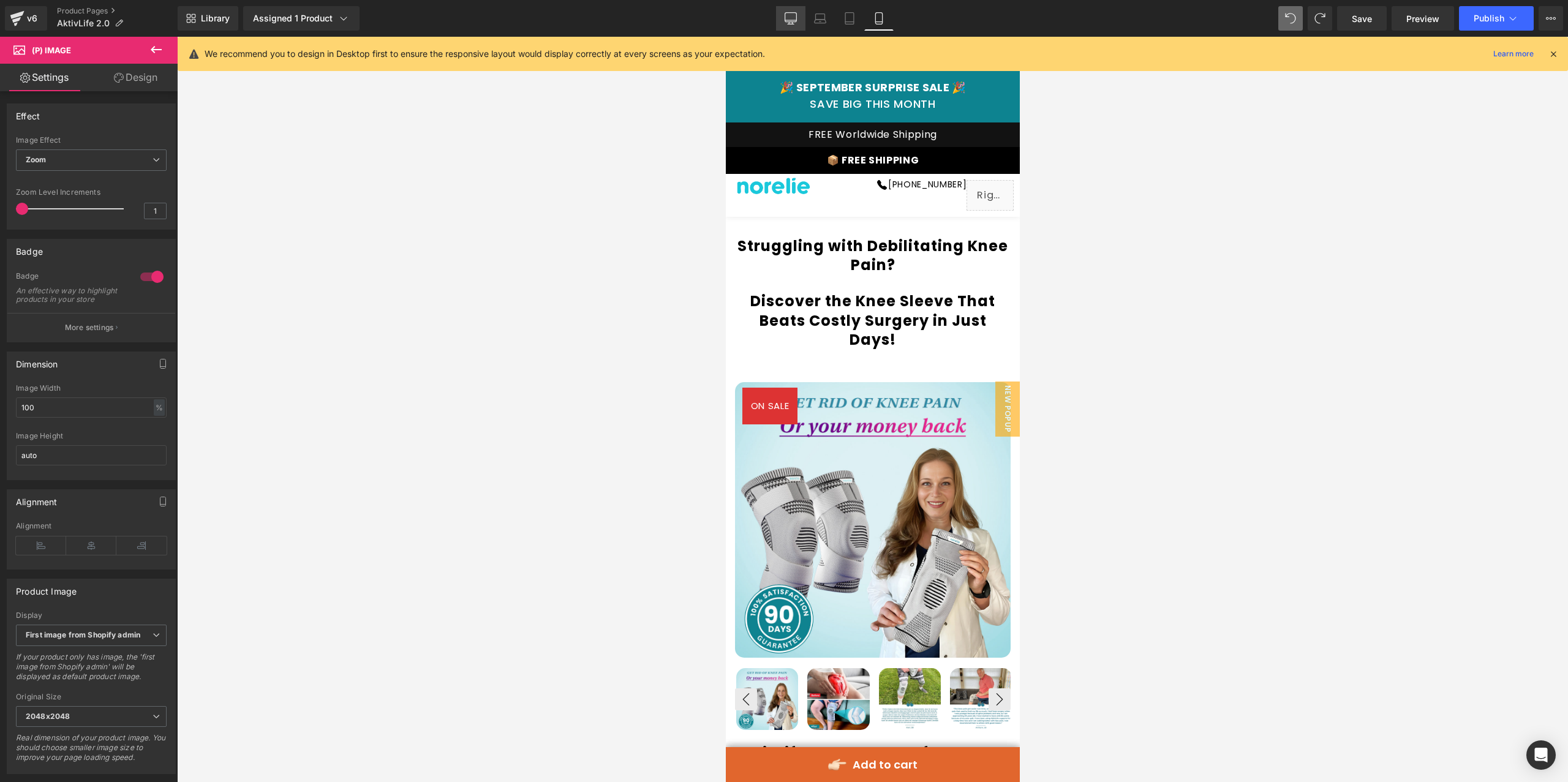
click at [795, 15] on icon at bounding box center [790, 18] width 12 height 12
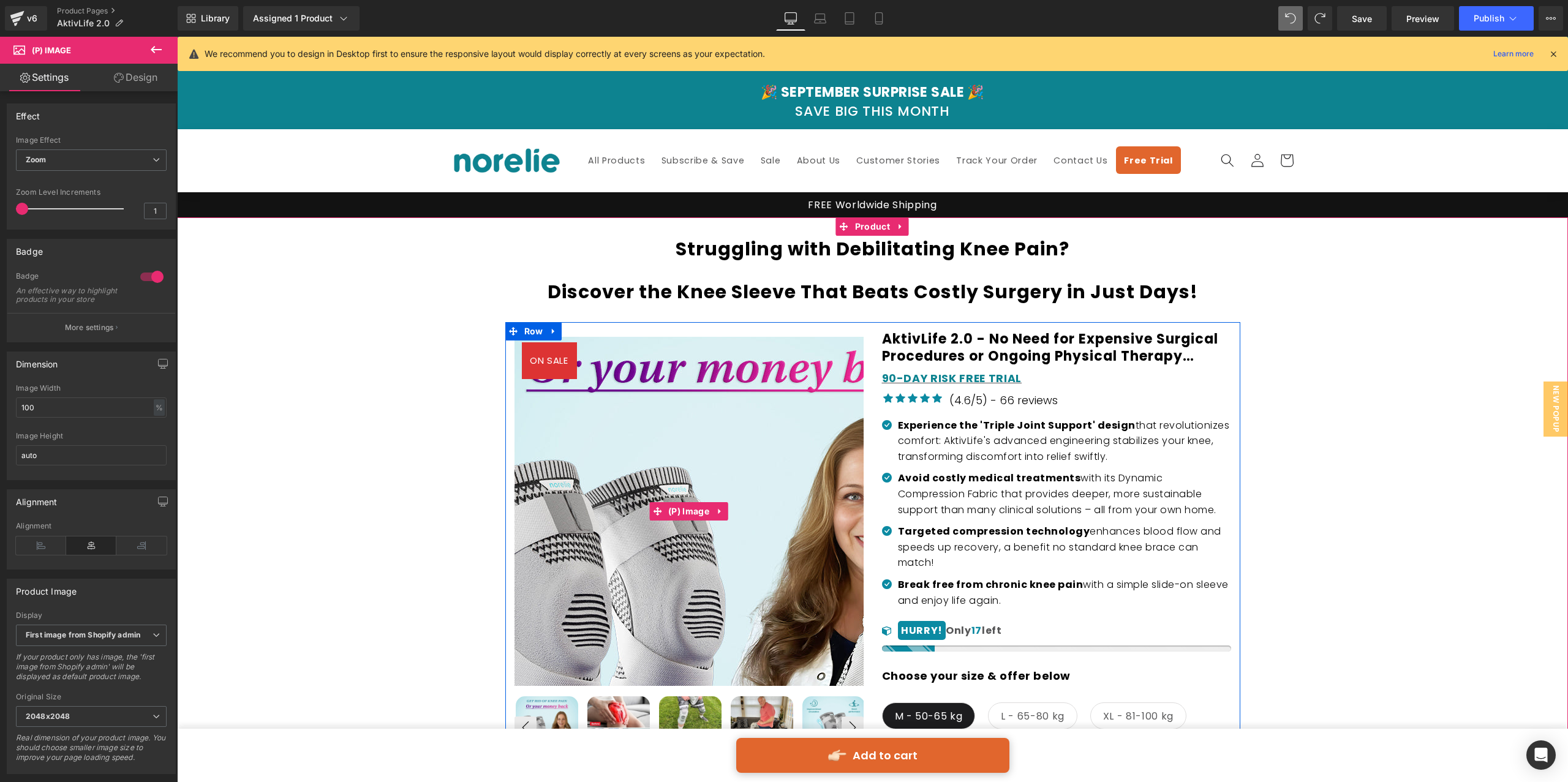
click at [629, 424] on img at bounding box center [734, 577] width 612 height 612
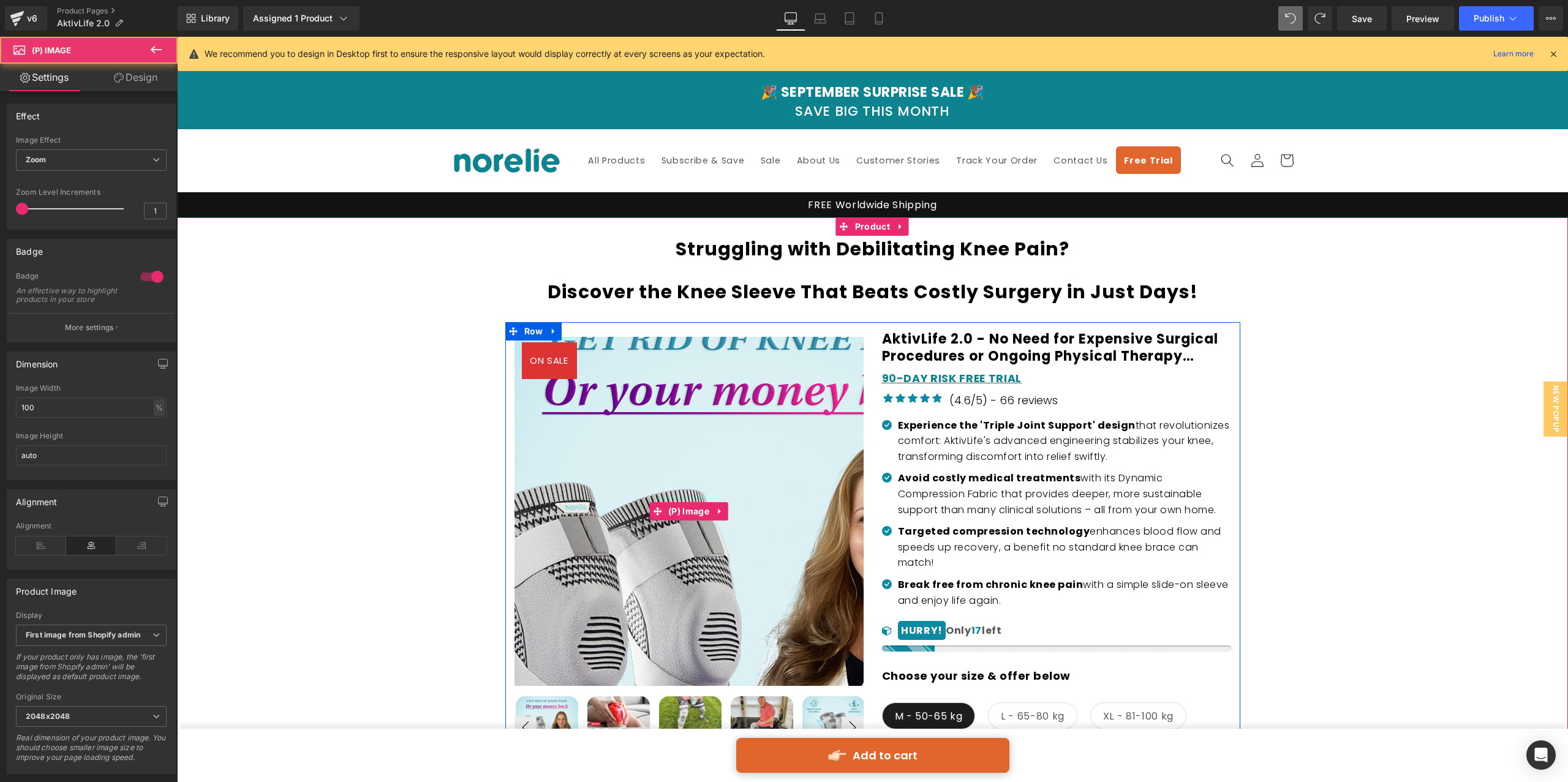
click at [607, 394] on img at bounding box center [750, 600] width 612 height 612
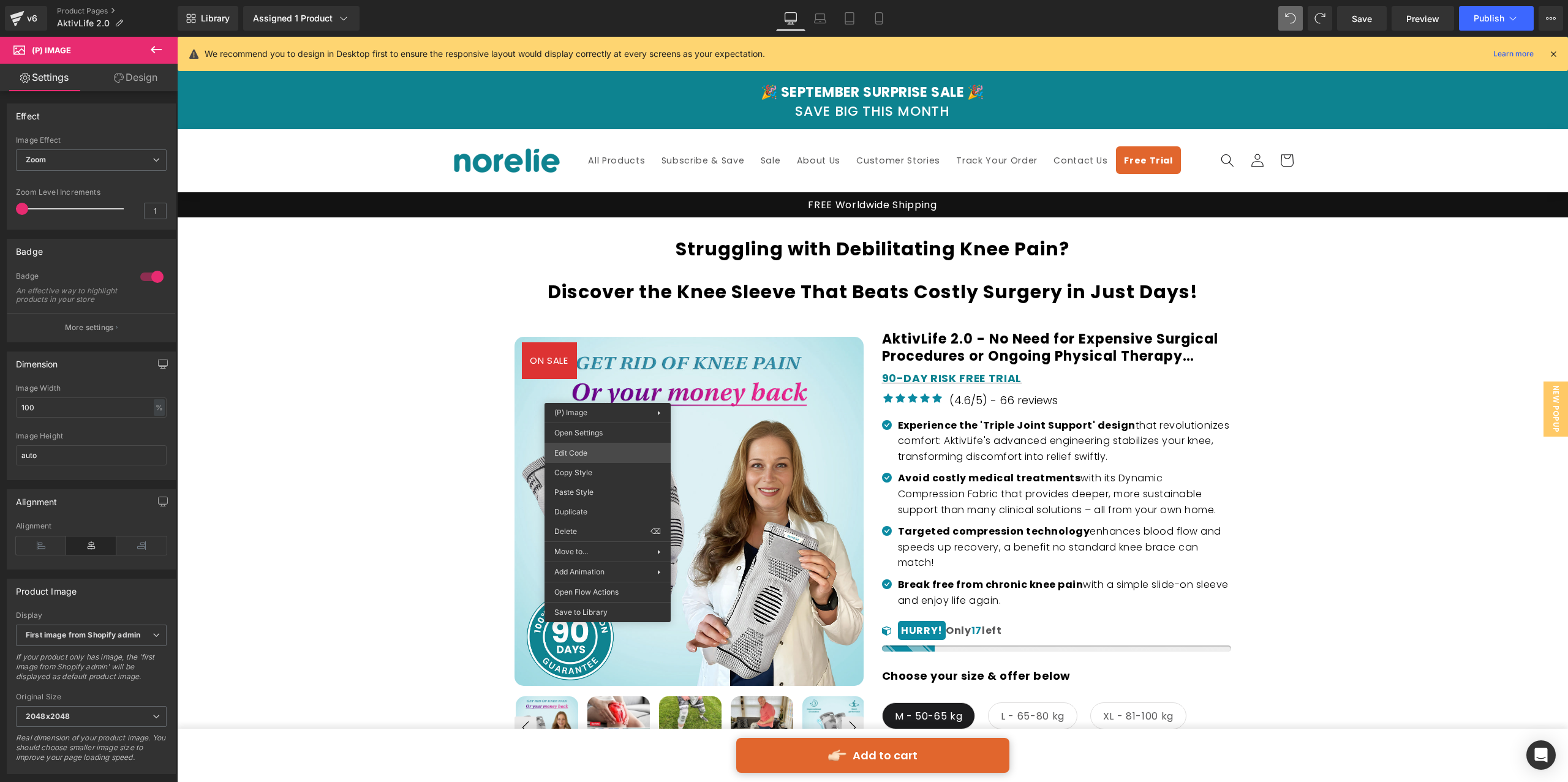
click at [609, 0] on div "You are previewing how the will restyle your page. You can not edit Elements in…" at bounding box center [784, 0] width 1568 height 0
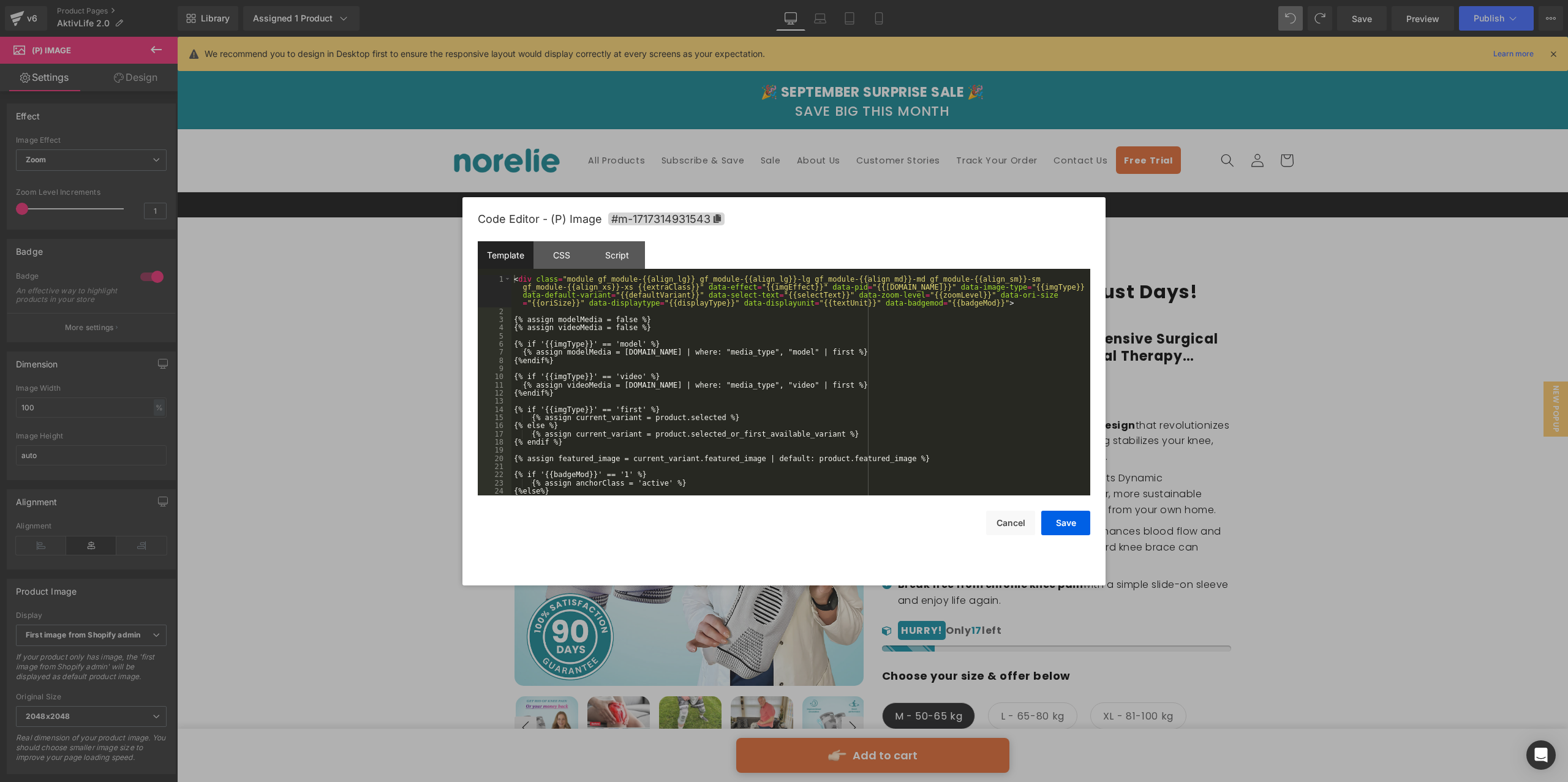
click at [667, 313] on div "< div class = "module gf_module-{{align_lg}} gf_module-{{align_lg}}-lg gf_modul…" at bounding box center [798, 406] width 574 height 262
click at [562, 249] on div "CSS" at bounding box center [562, 255] width 56 height 28
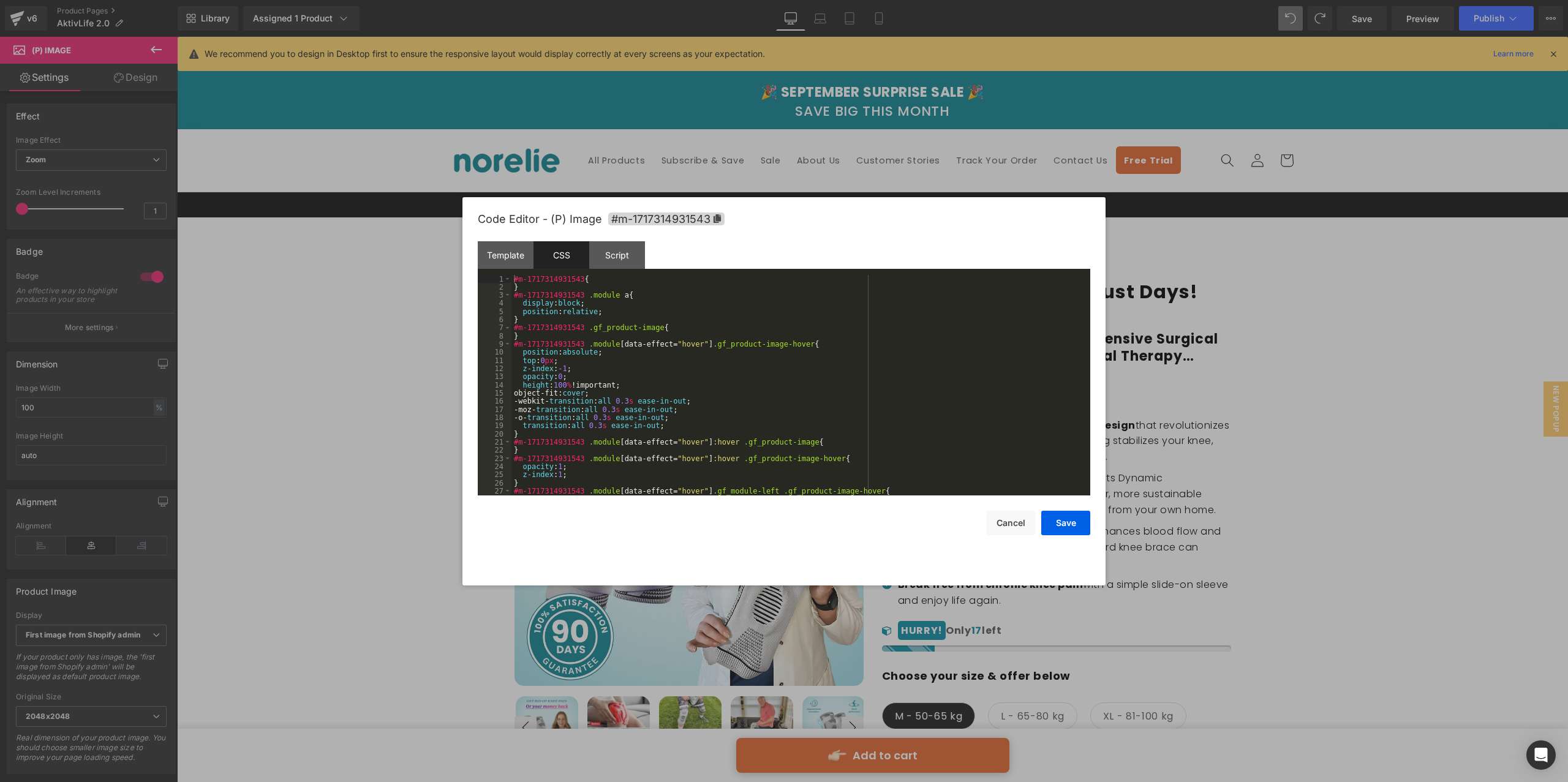
click at [570, 330] on div "#m-1717314931543 { } #m-1717314931543 .module a { display : block ; position : …" at bounding box center [798, 393] width 574 height 237
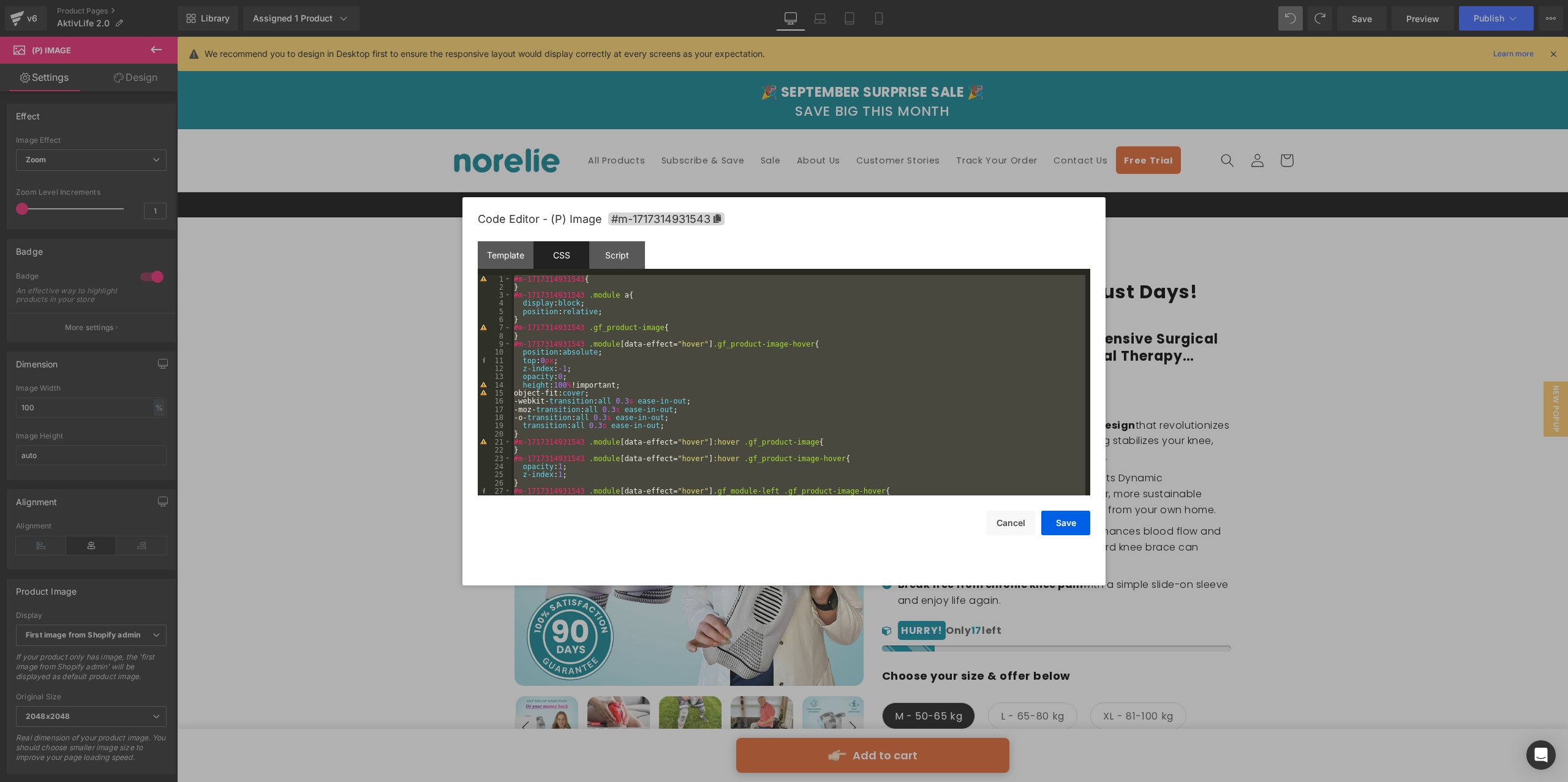
scroll to position [1756, 0]
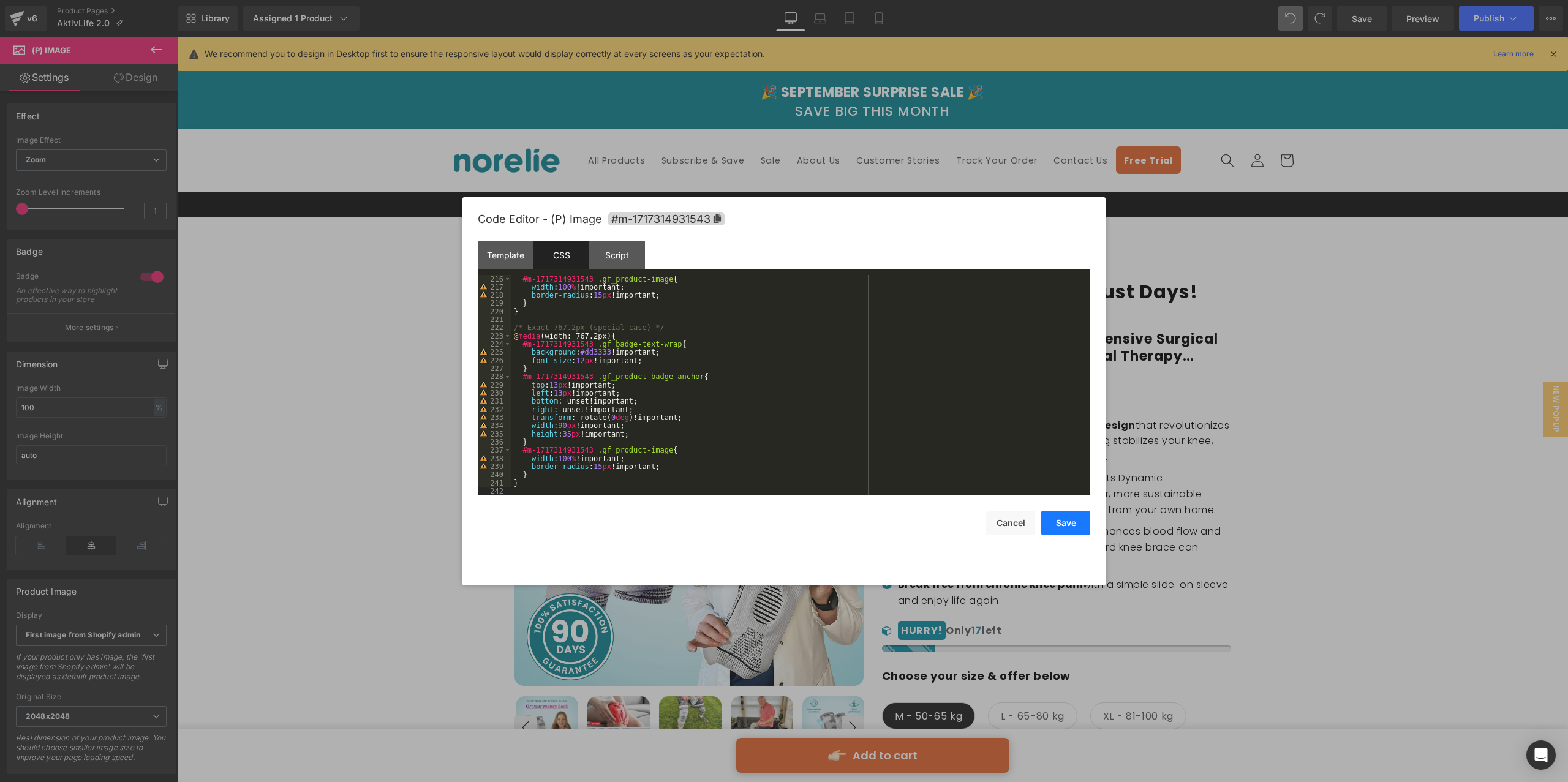
click at [1069, 521] on button "Save" at bounding box center [1065, 523] width 49 height 24
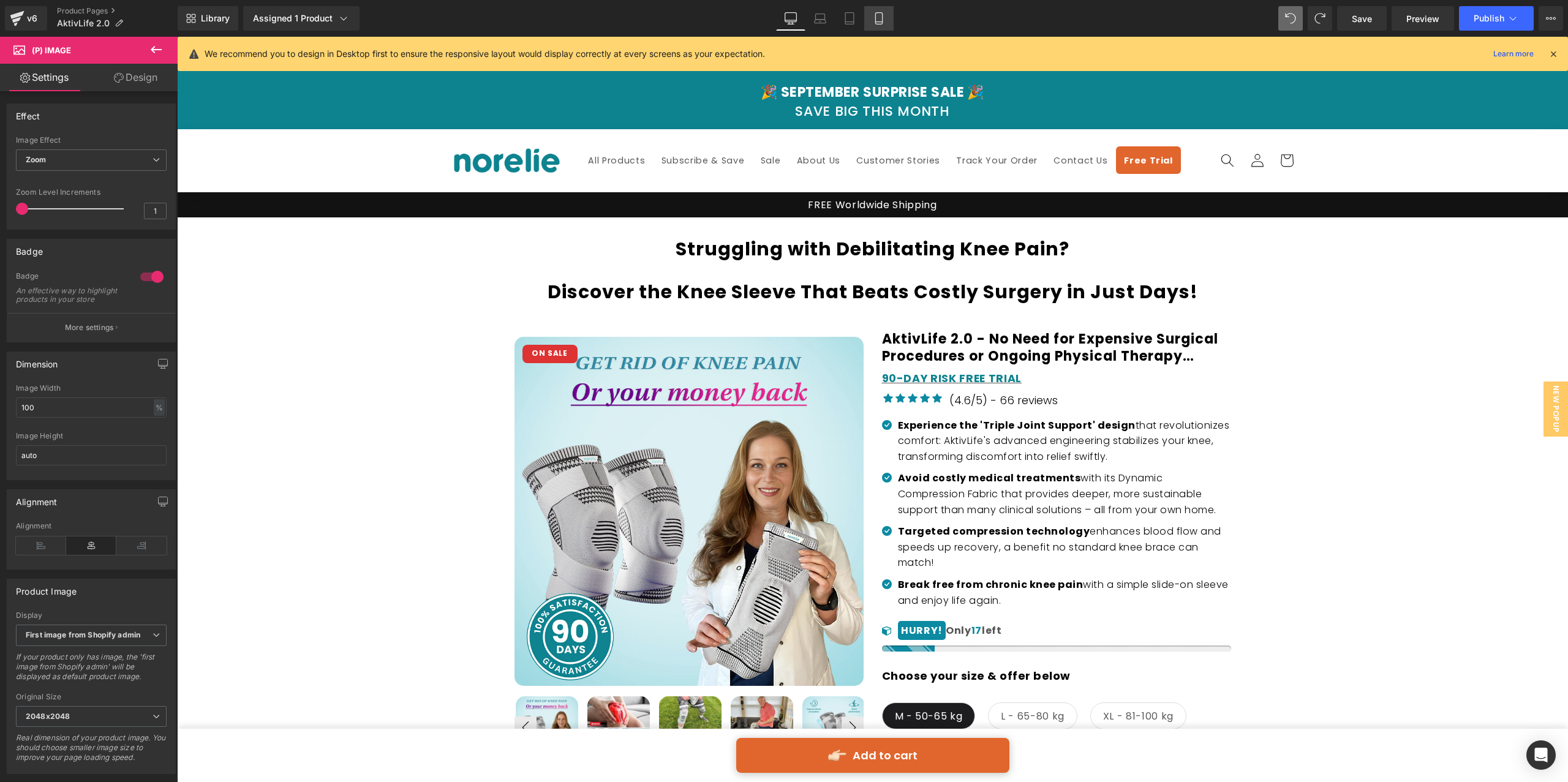
drag, startPoint x: 873, startPoint y: 11, endPoint x: 871, endPoint y: 29, distance: 18.1
click at [873, 12] on icon at bounding box center [878, 18] width 12 height 12
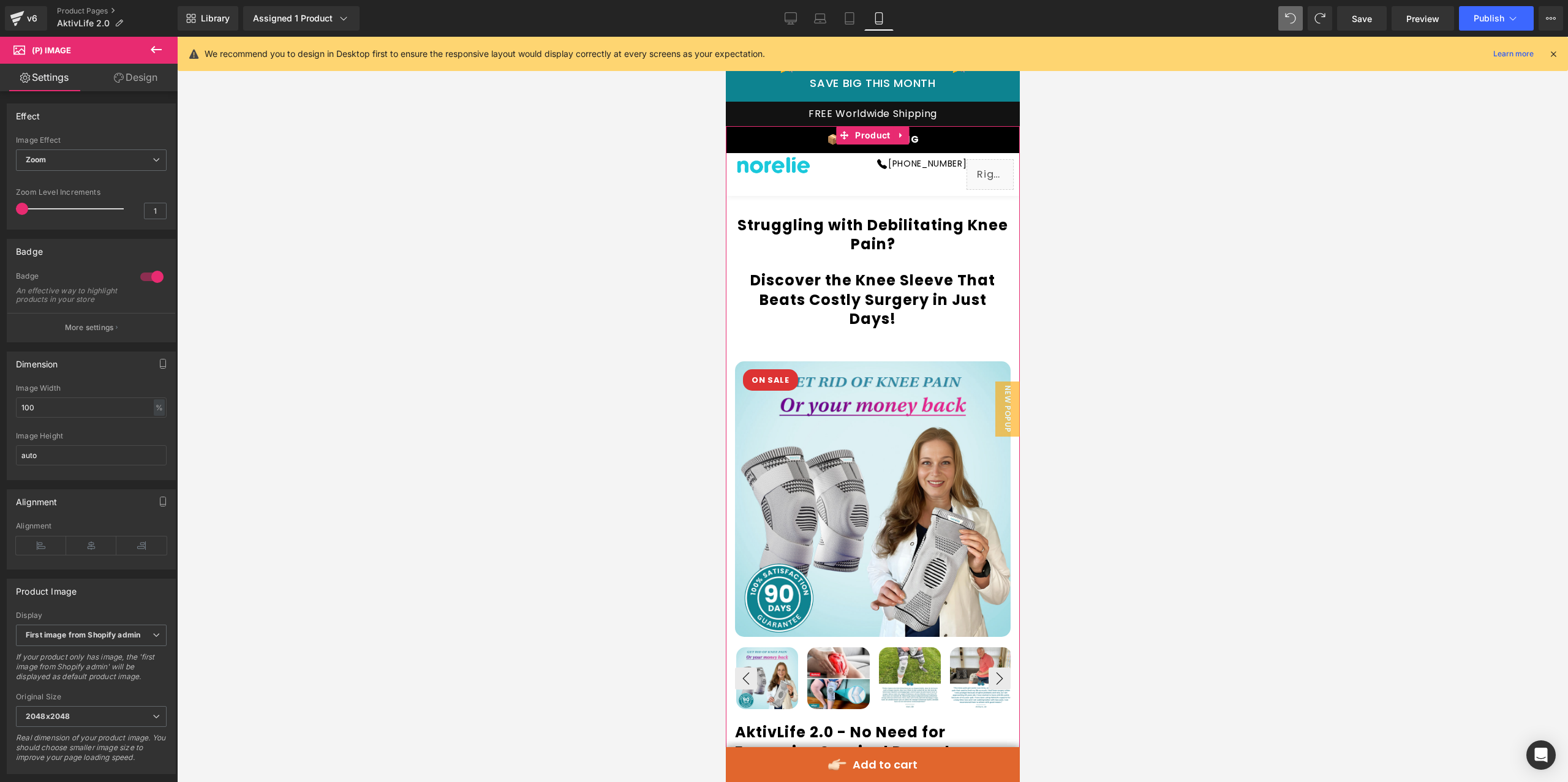
scroll to position [0, 0]
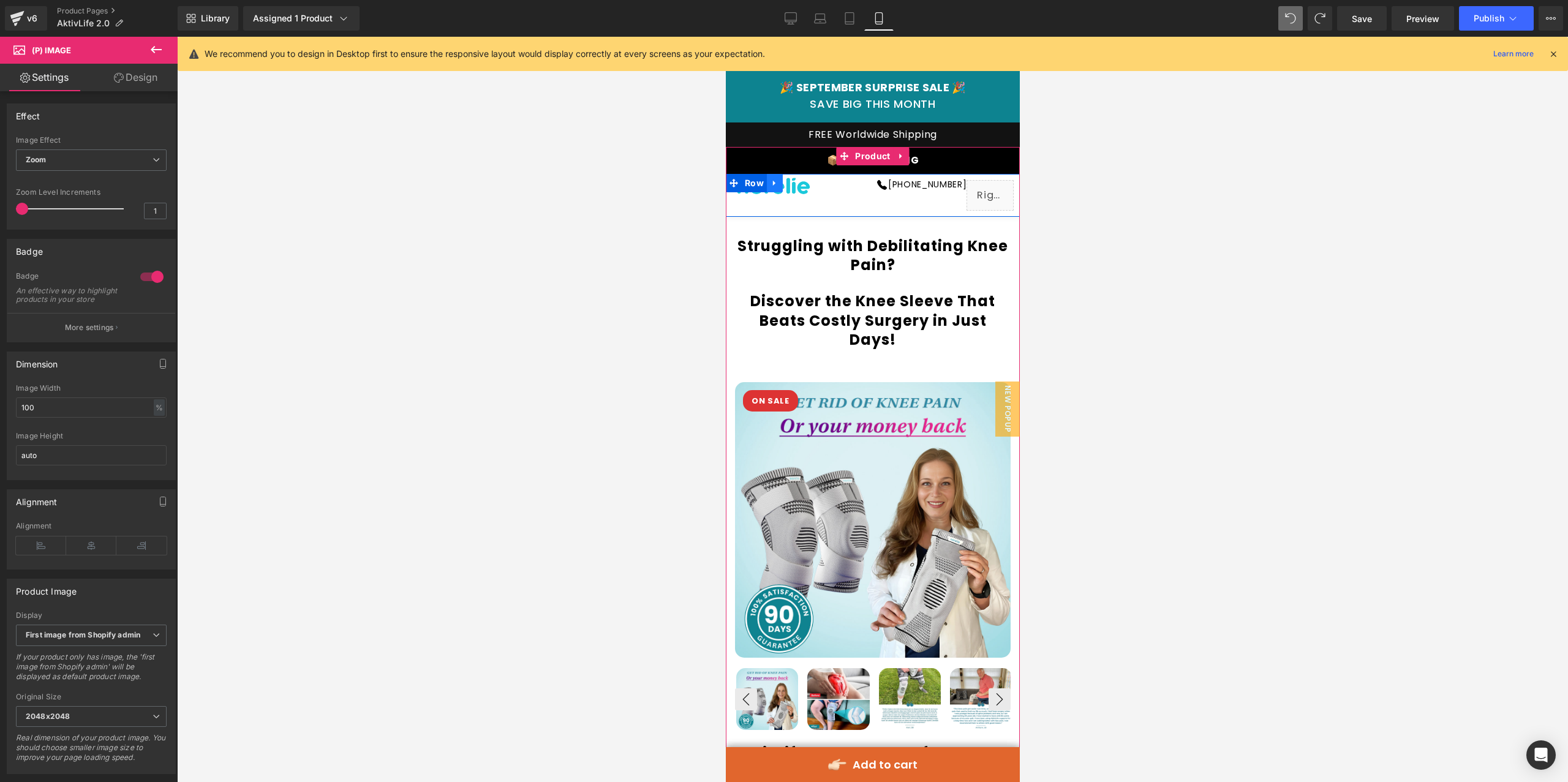
click at [771, 178] on icon at bounding box center [774, 182] width 9 height 9
click at [798, 181] on link at bounding box center [806, 183] width 16 height 19
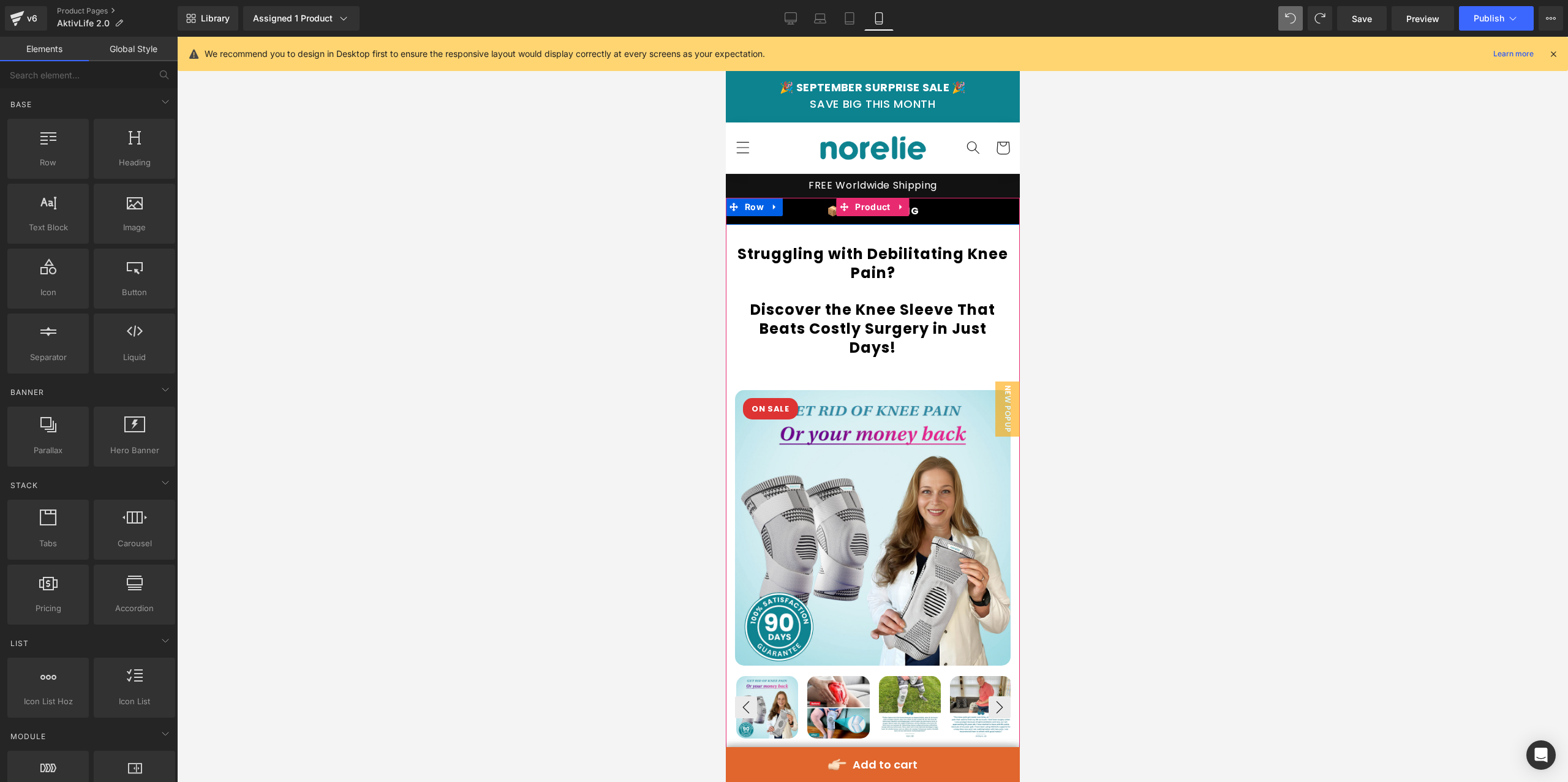
click at [773, 206] on icon at bounding box center [773, 207] width 2 height 6
click at [808, 207] on icon at bounding box center [806, 207] width 9 height 9
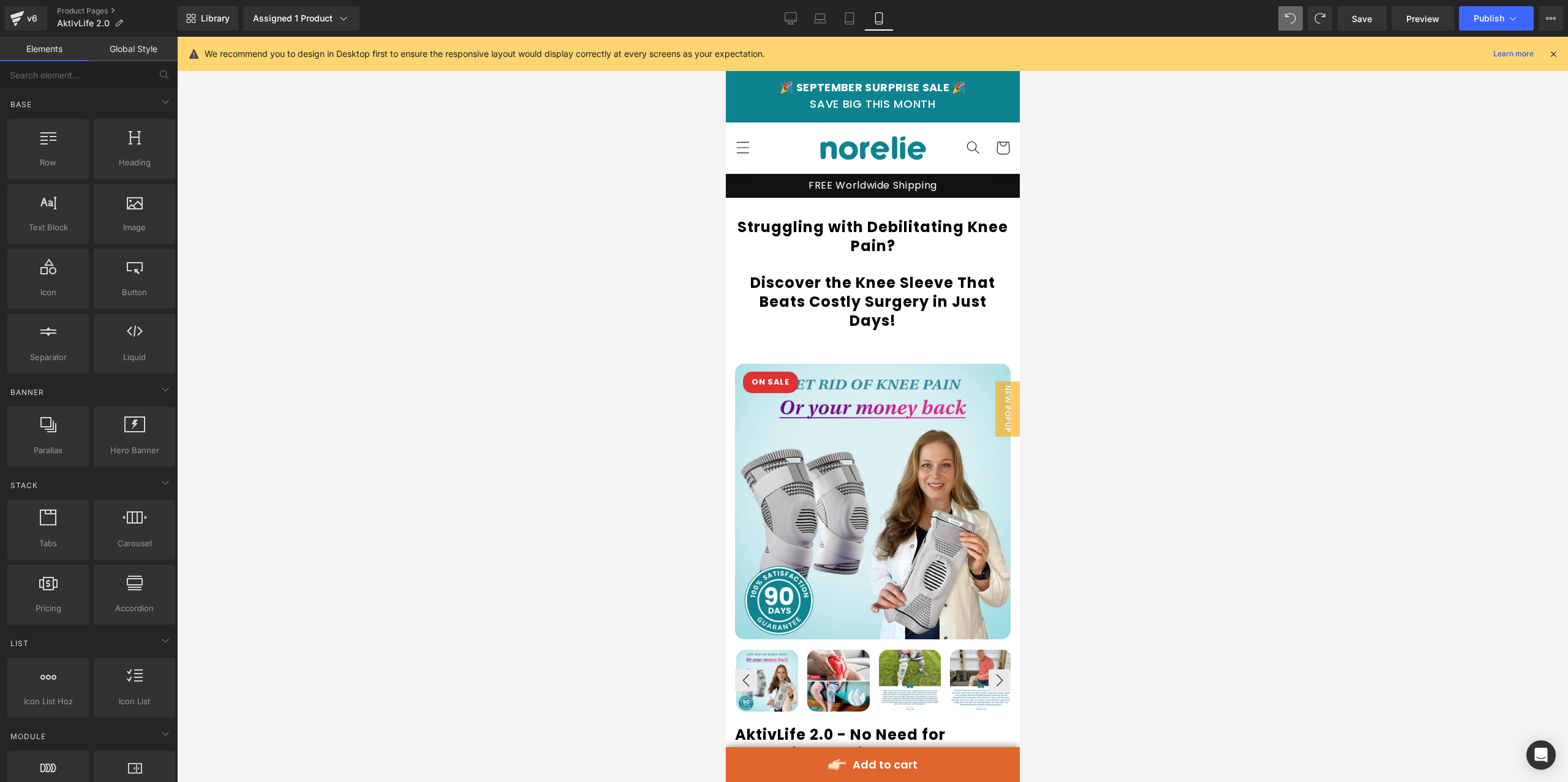
click at [1272, 178] on div at bounding box center [872, 409] width 1391 height 746
click at [858, 20] on link "Tablet" at bounding box center [849, 19] width 29 height 24
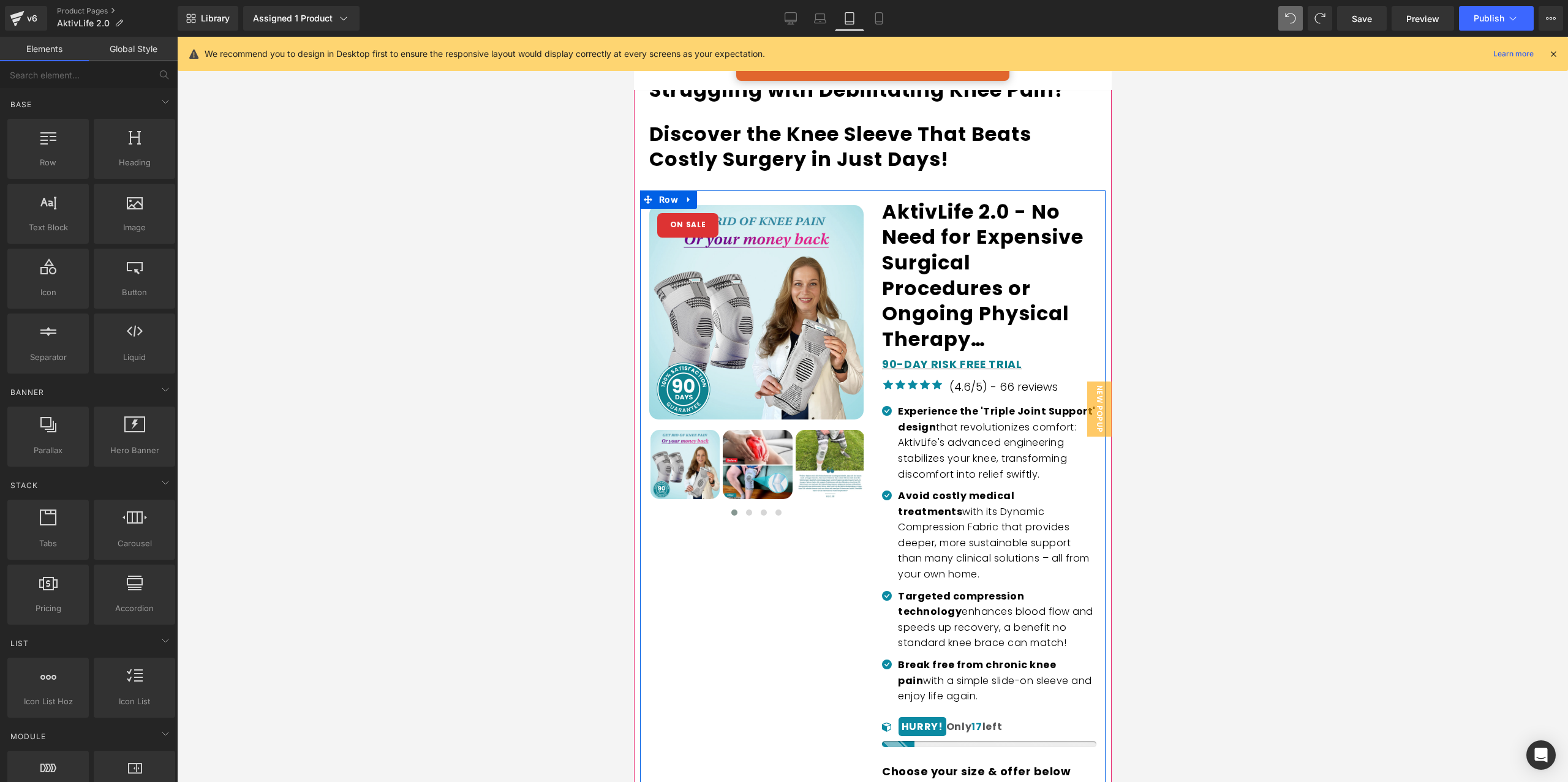
scroll to position [84, 0]
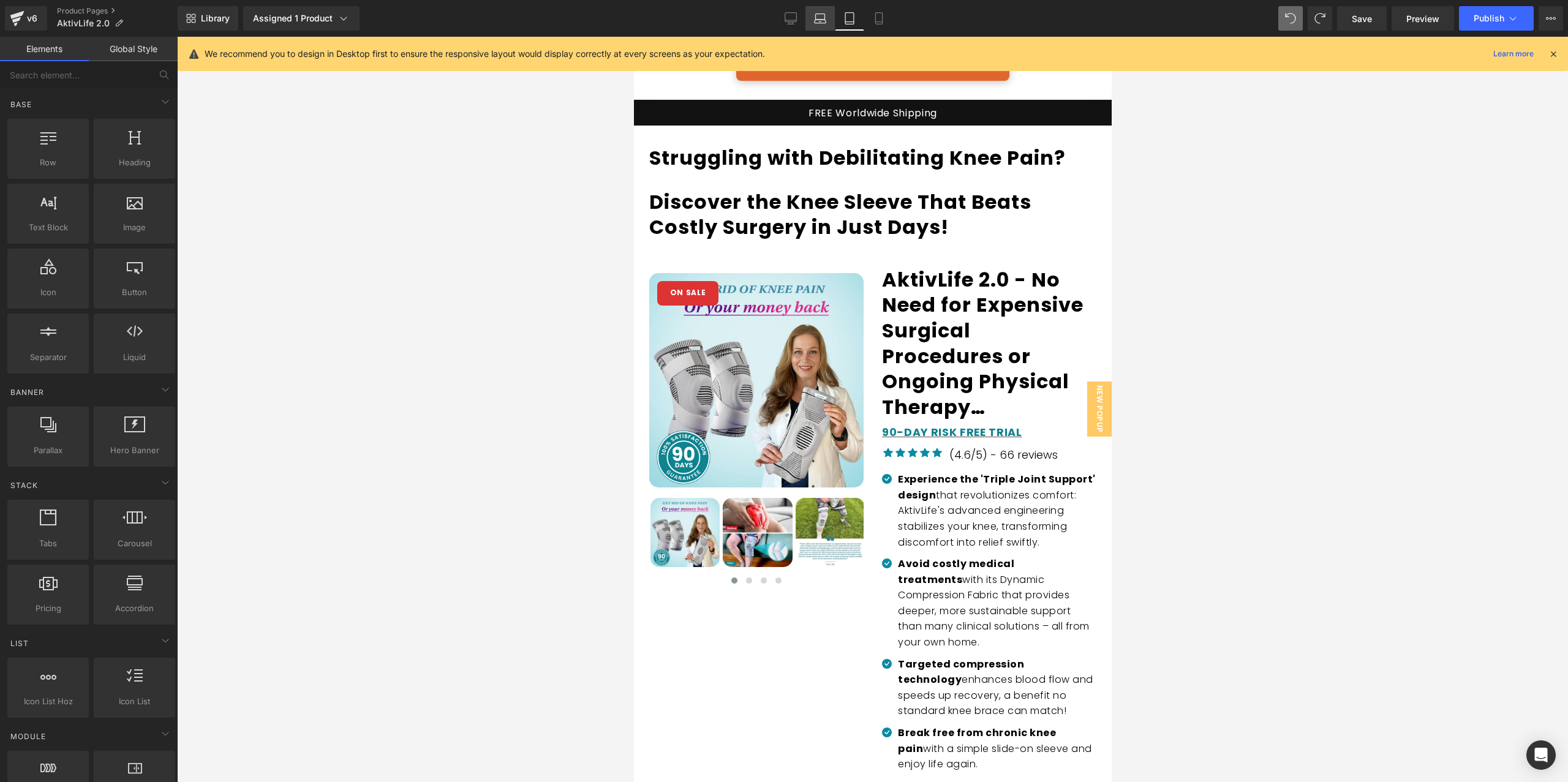
click at [816, 24] on link "Laptop" at bounding box center [820, 19] width 29 height 24
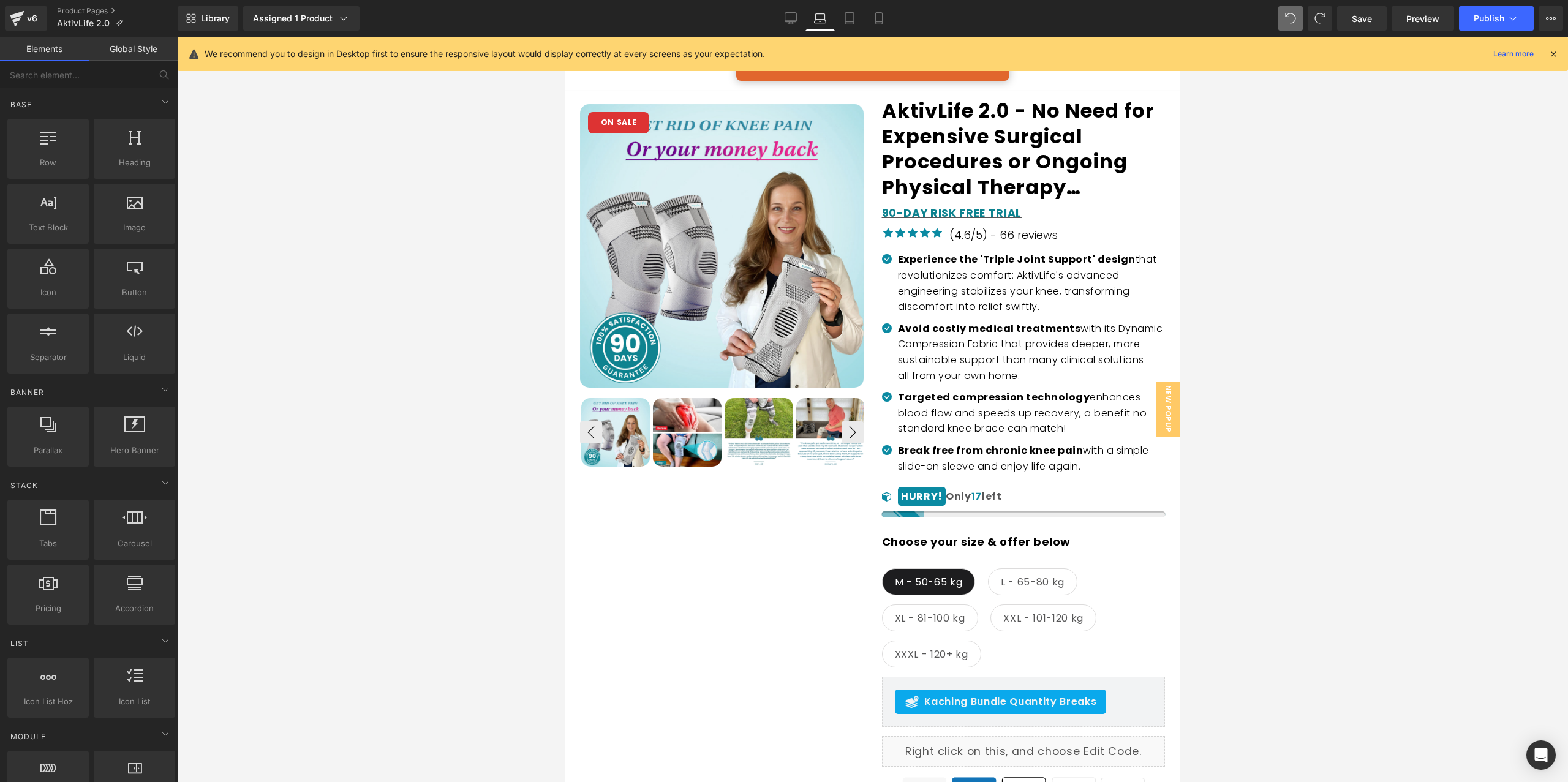
scroll to position [0, 0]
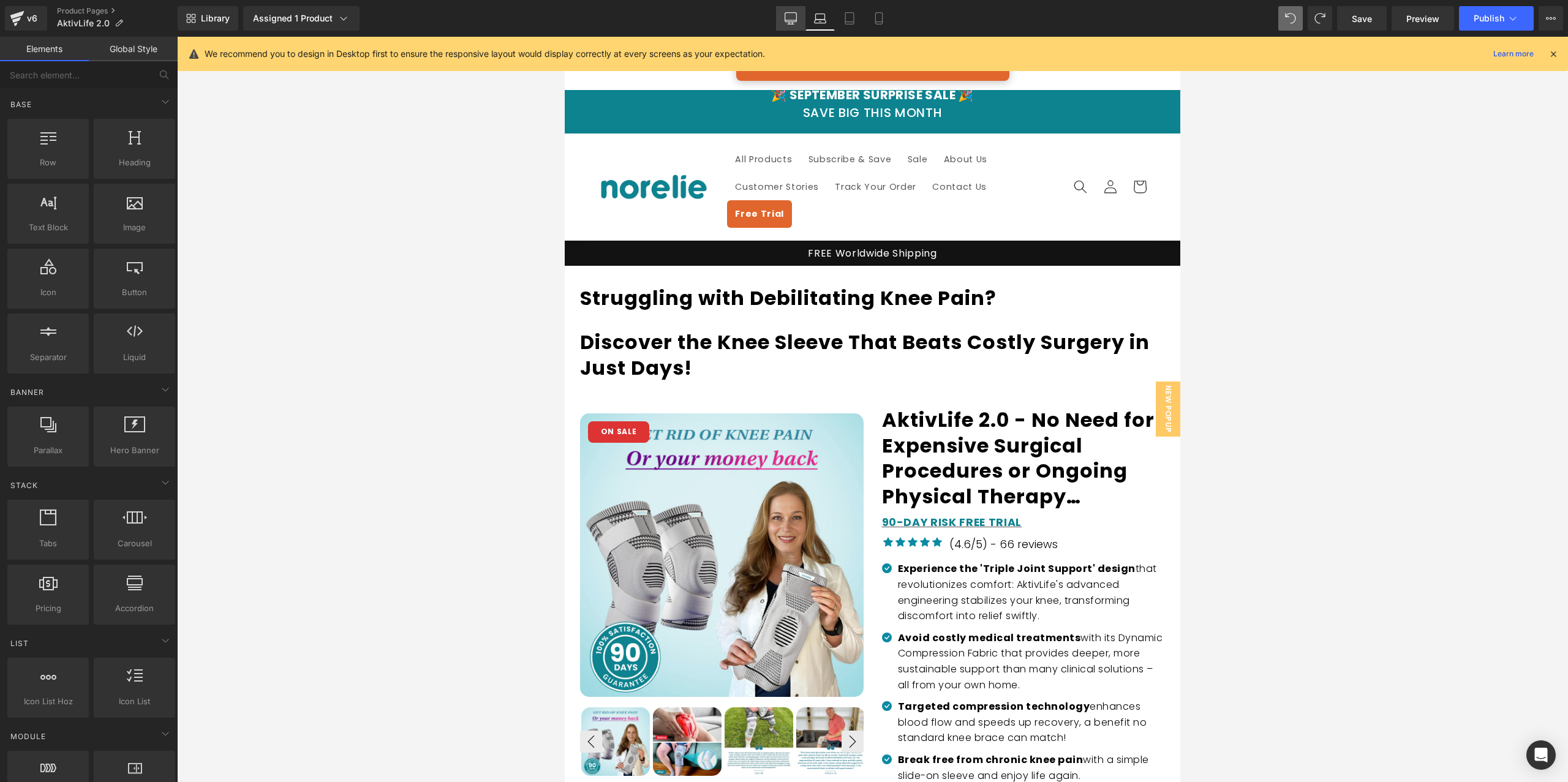
click at [790, 23] on icon at bounding box center [790, 18] width 12 height 12
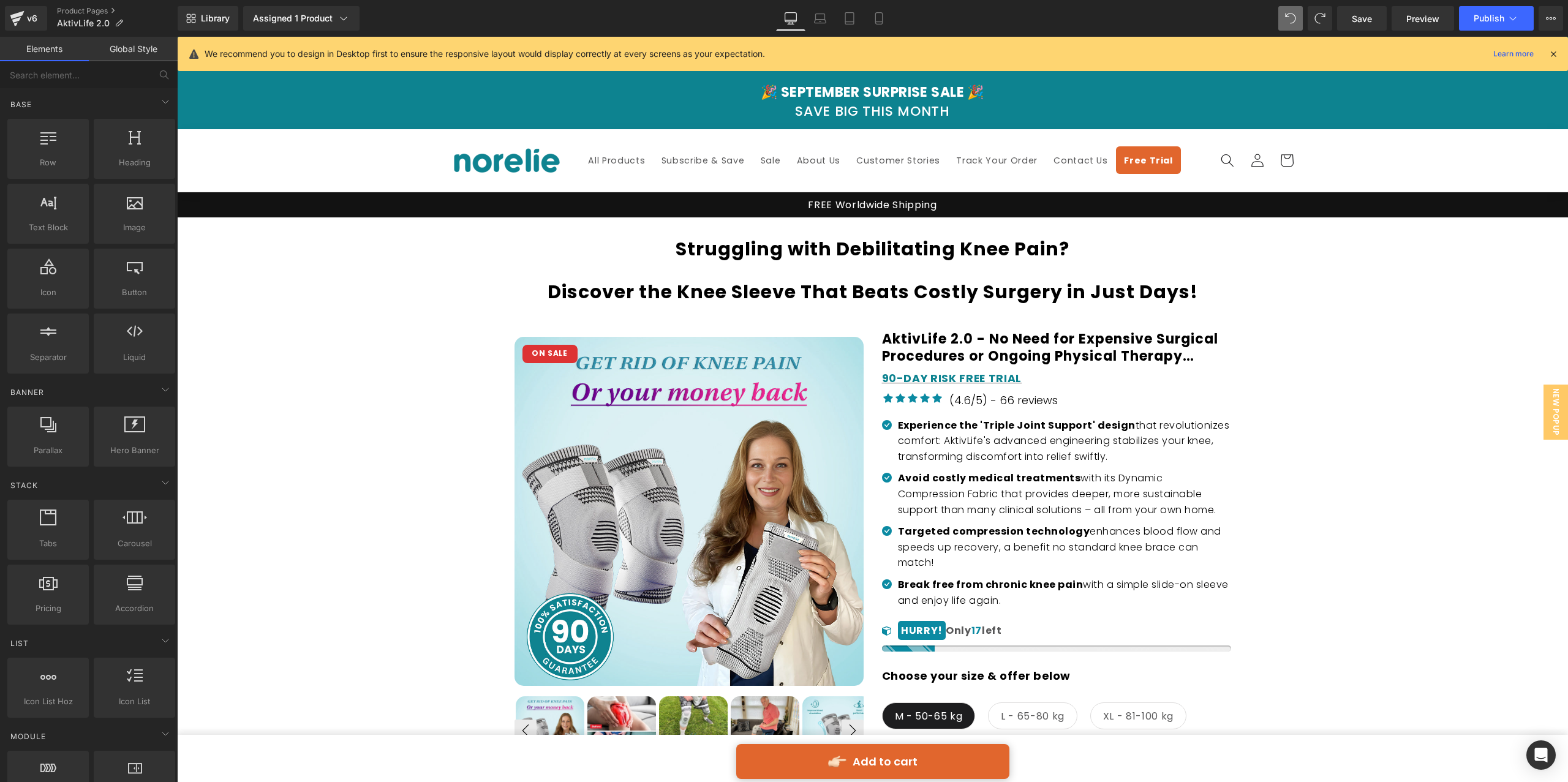
scroll to position [181, 0]
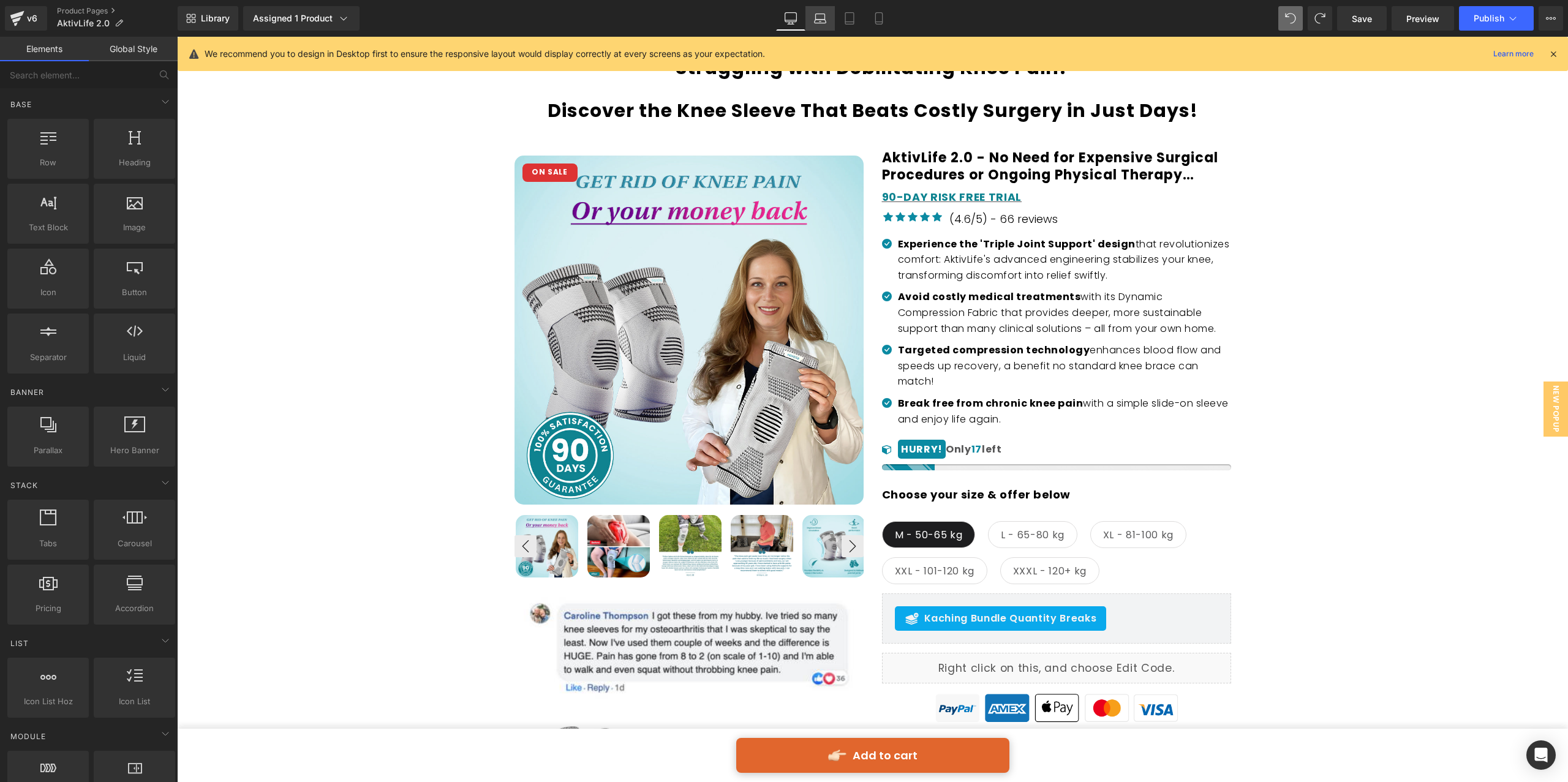
click at [818, 25] on link "Laptop" at bounding box center [820, 19] width 29 height 24
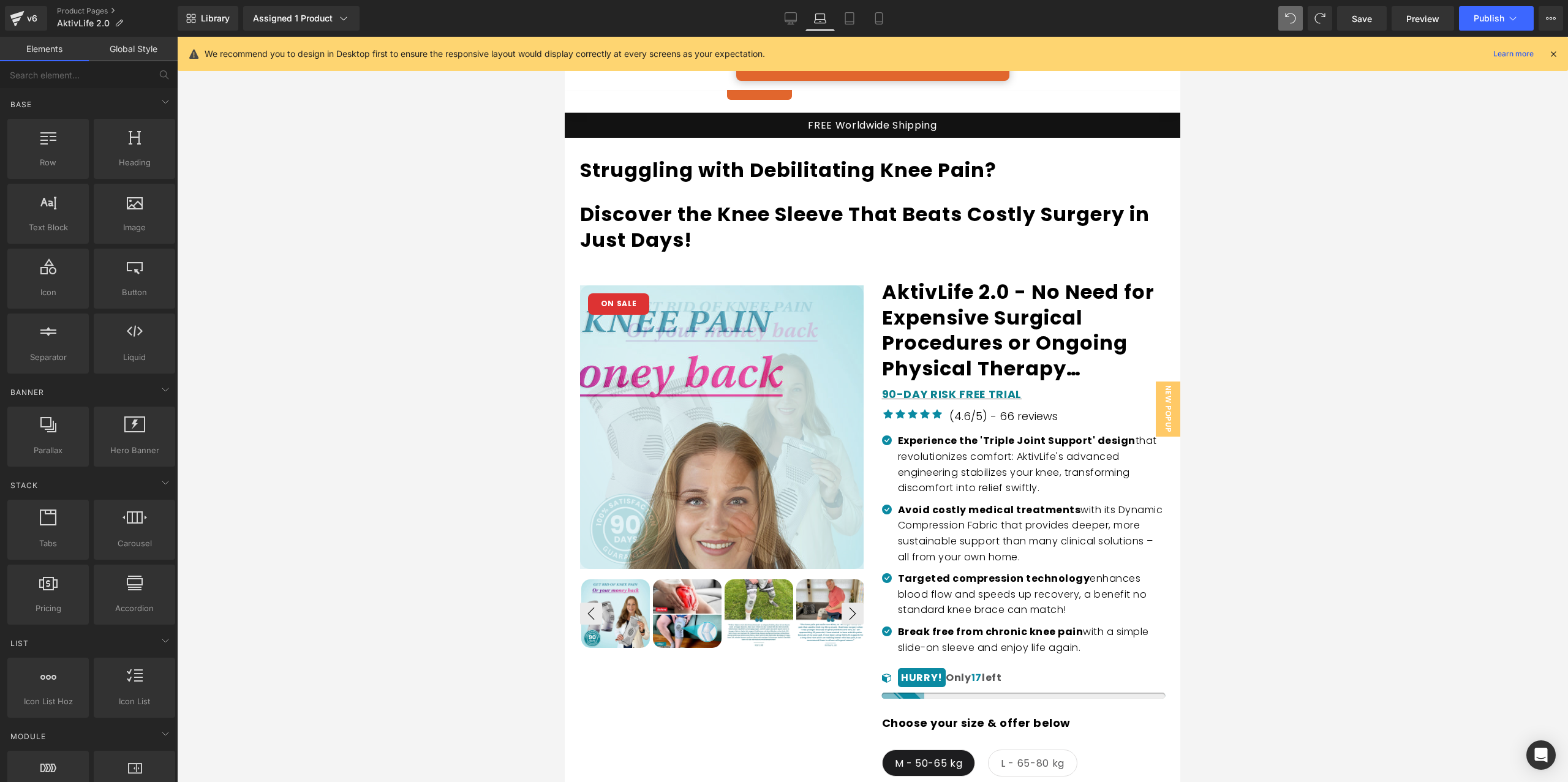
scroll to position [0, 0]
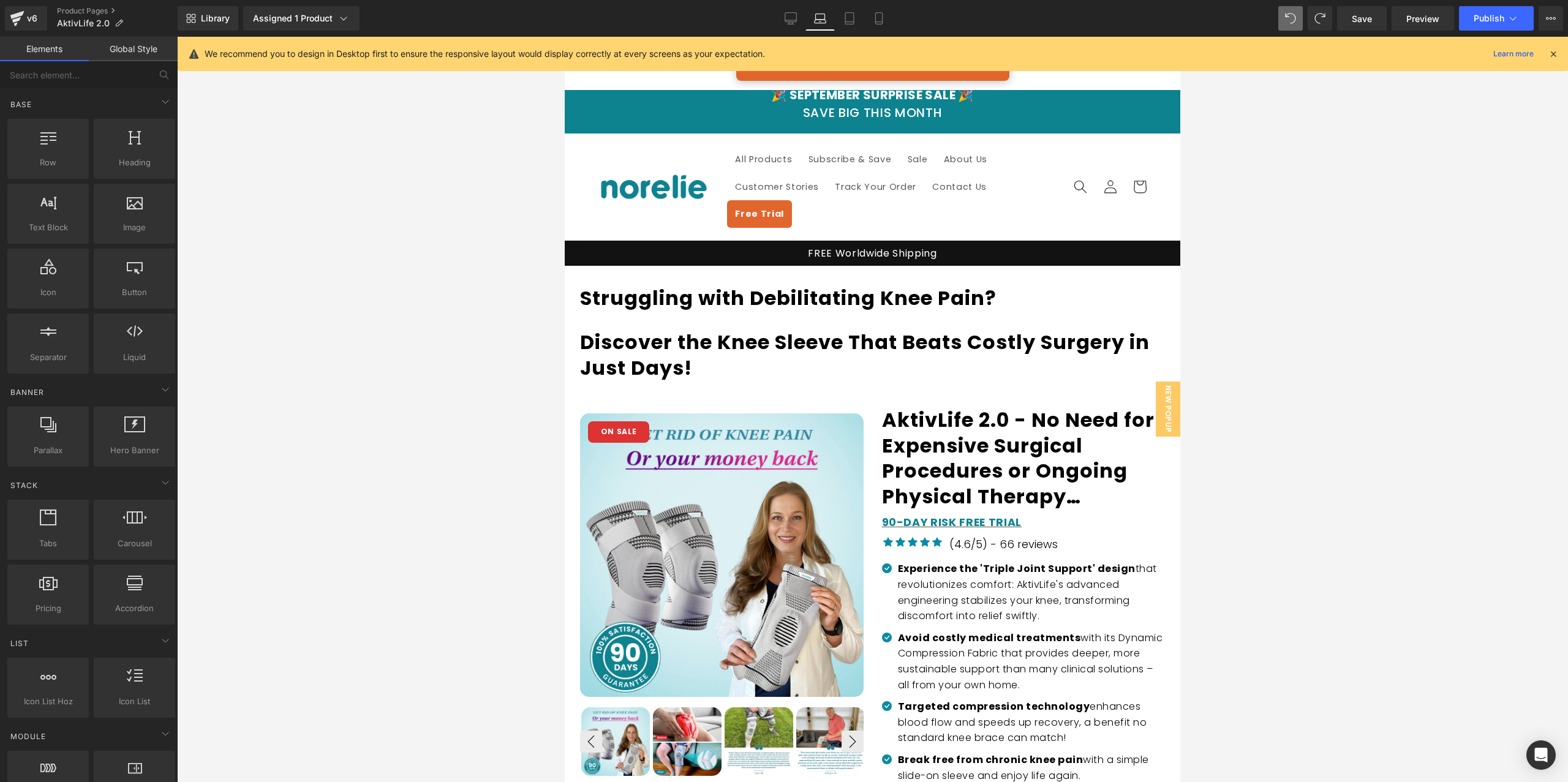
drag, startPoint x: 1550, startPoint y: 47, endPoint x: 1540, endPoint y: 47, distance: 10.0
click at [1550, 47] on div at bounding box center [1553, 54] width 10 height 14
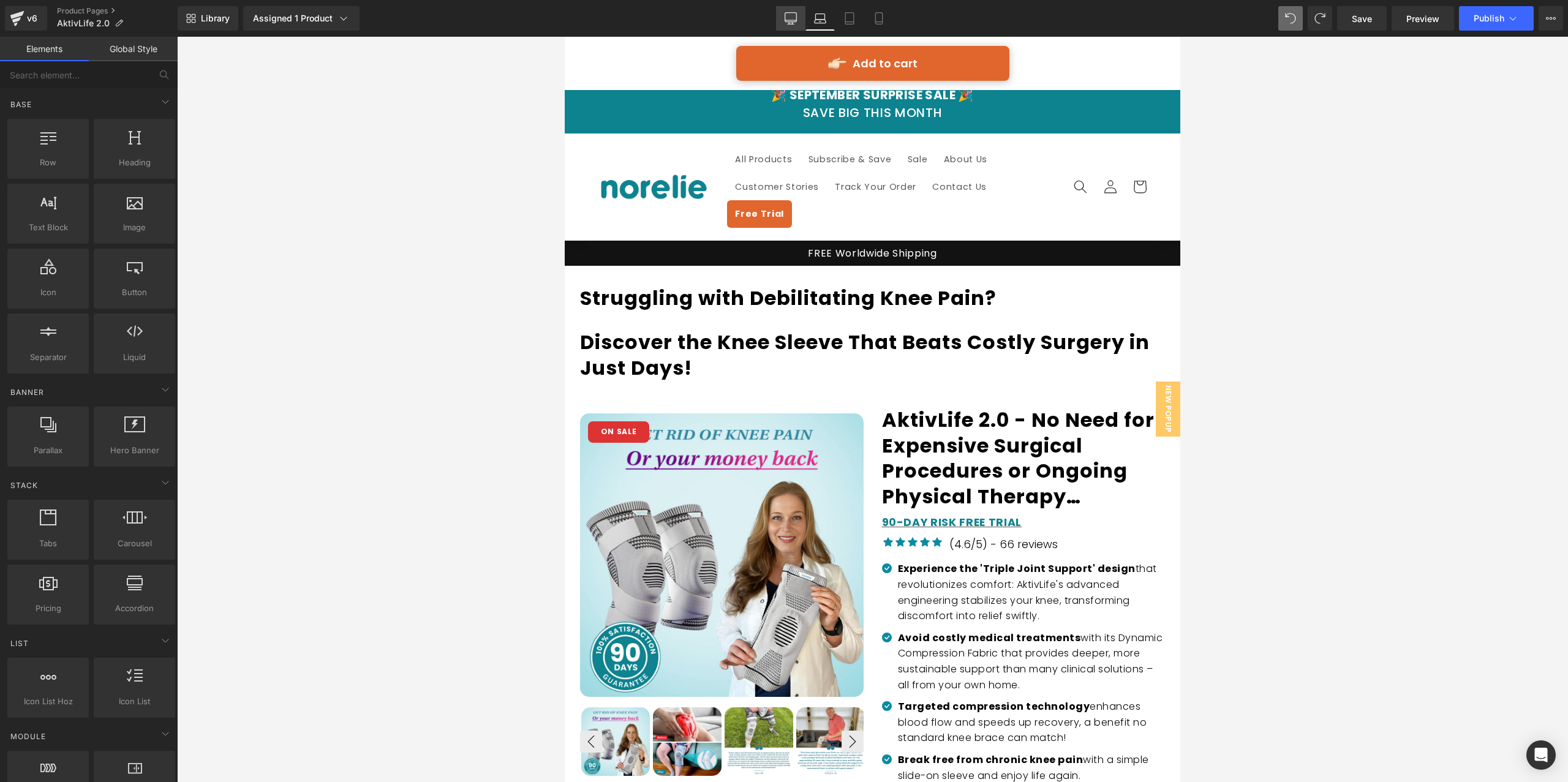
click at [778, 16] on link "Desktop" at bounding box center [790, 19] width 29 height 24
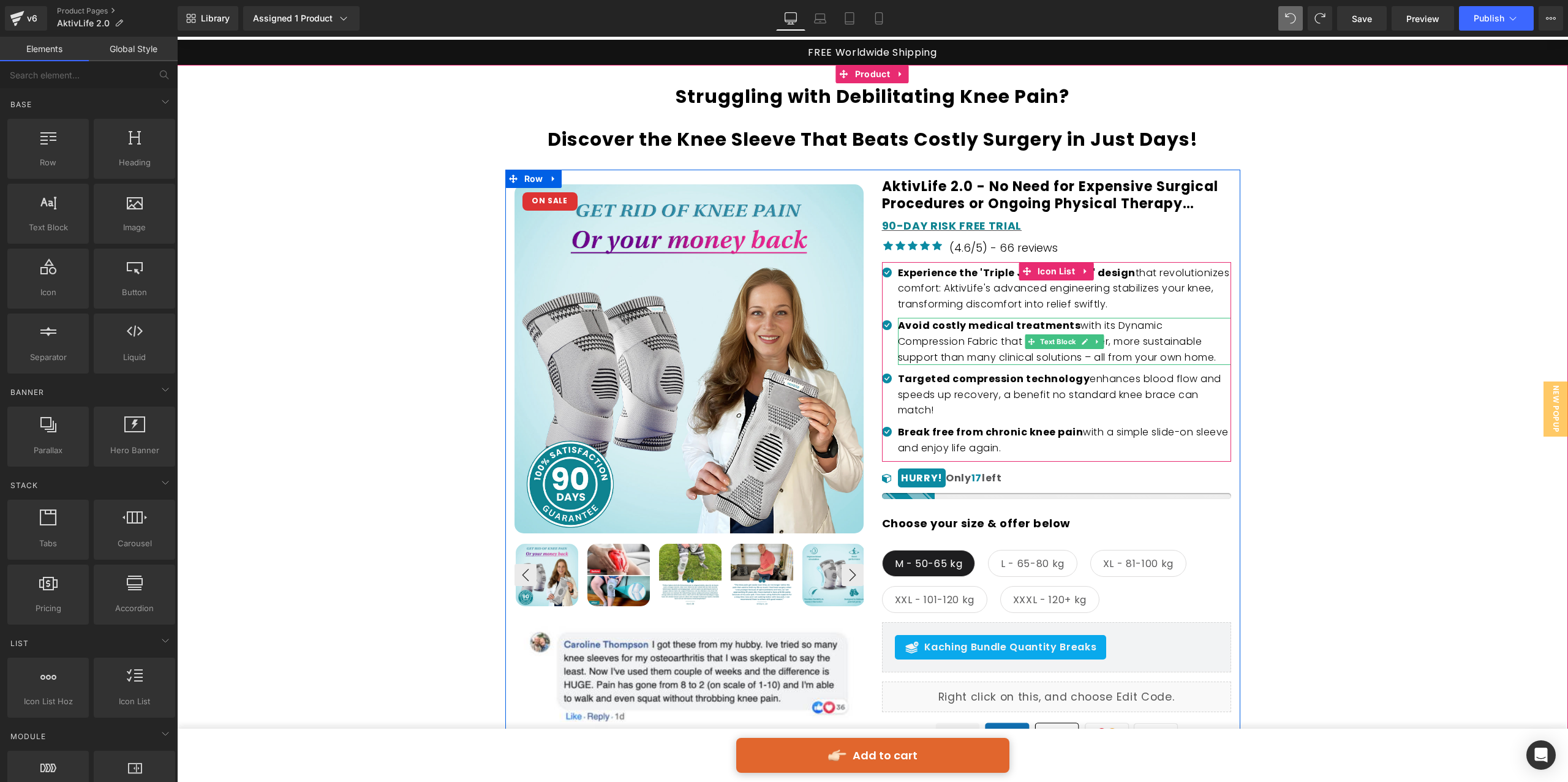
scroll to position [140, 0]
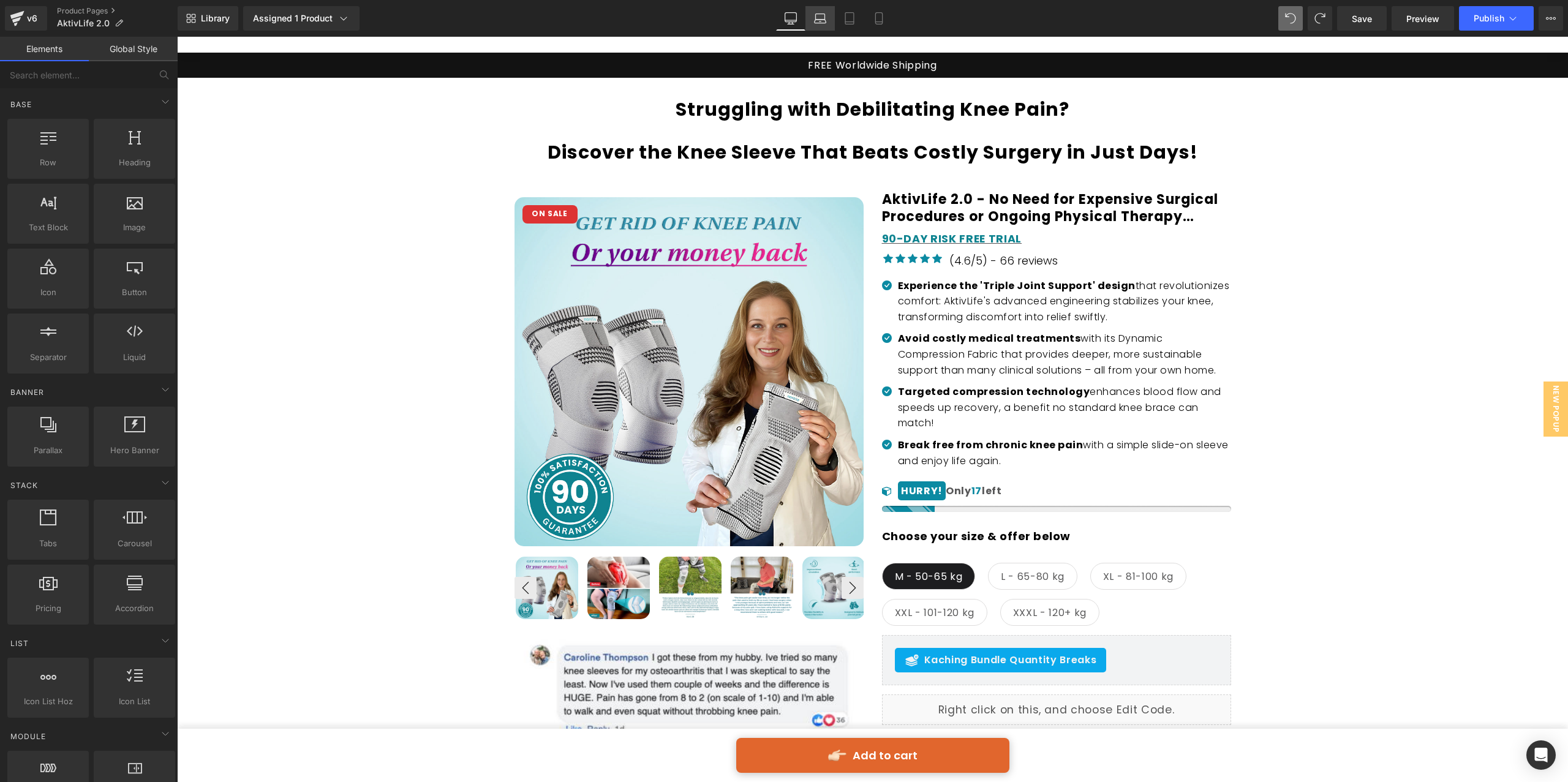
click at [828, 16] on link "Laptop" at bounding box center [820, 19] width 29 height 24
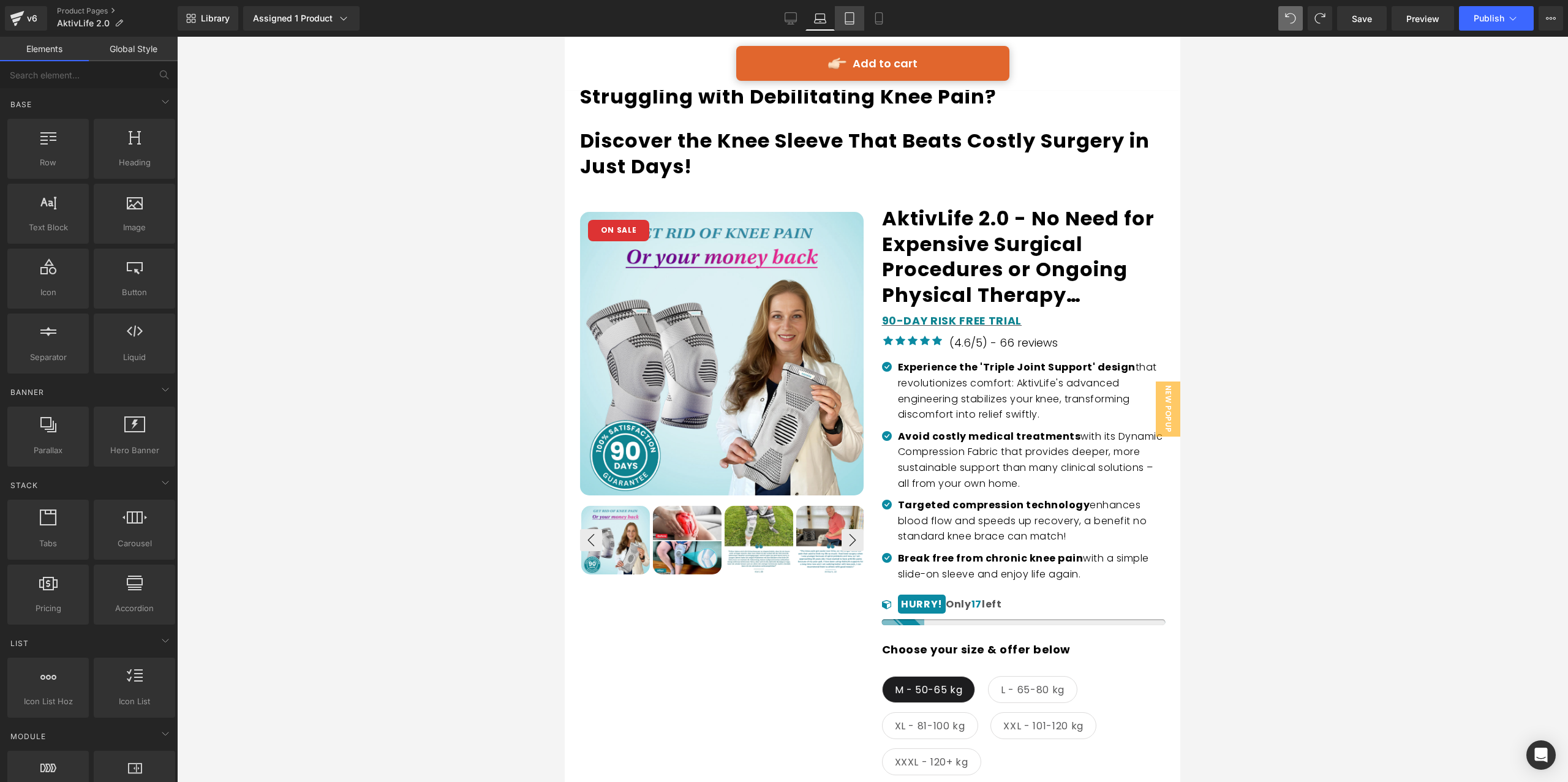
click at [847, 19] on icon at bounding box center [849, 18] width 12 height 12
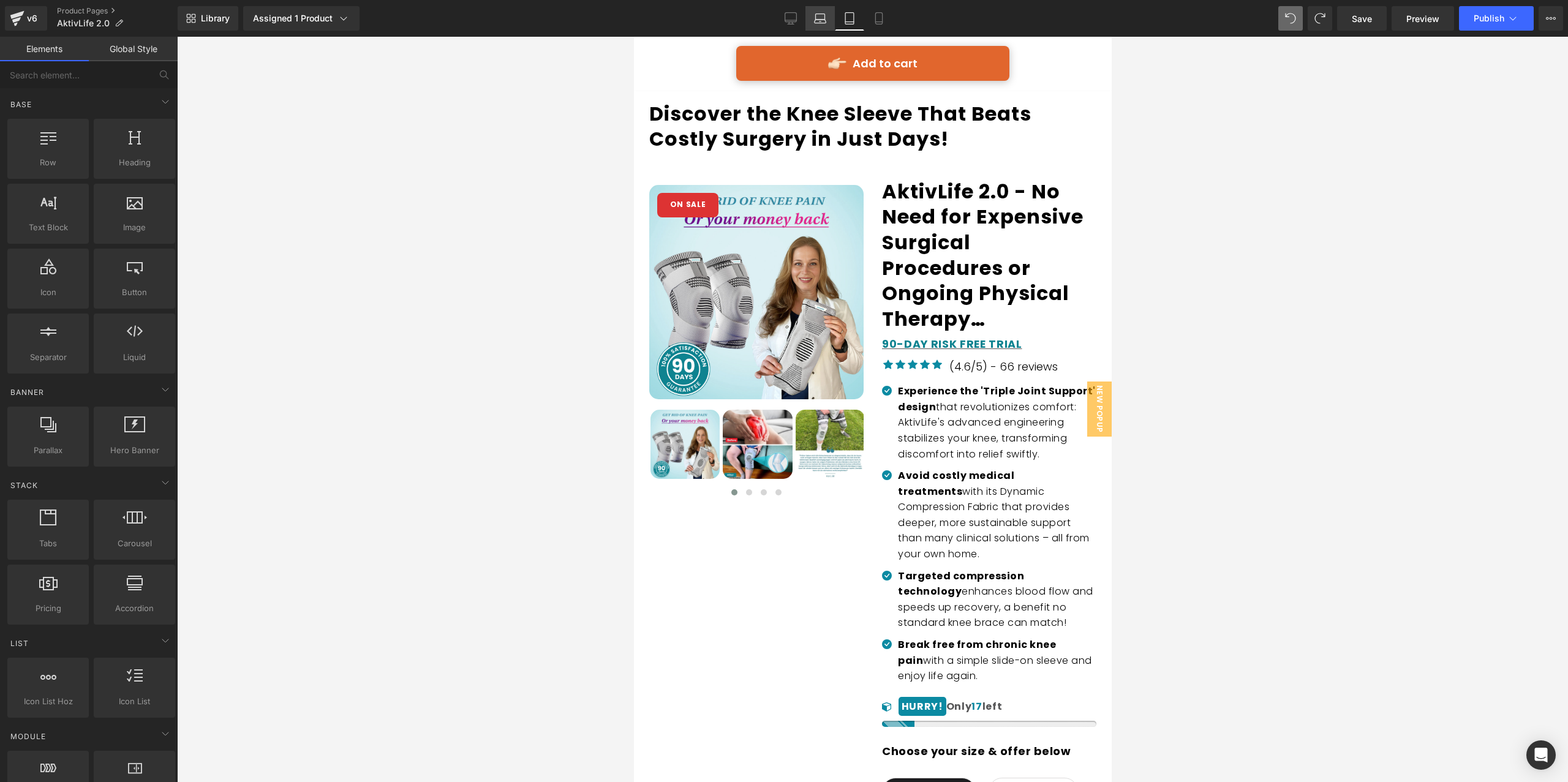
click at [821, 19] on icon at bounding box center [820, 18] width 12 height 12
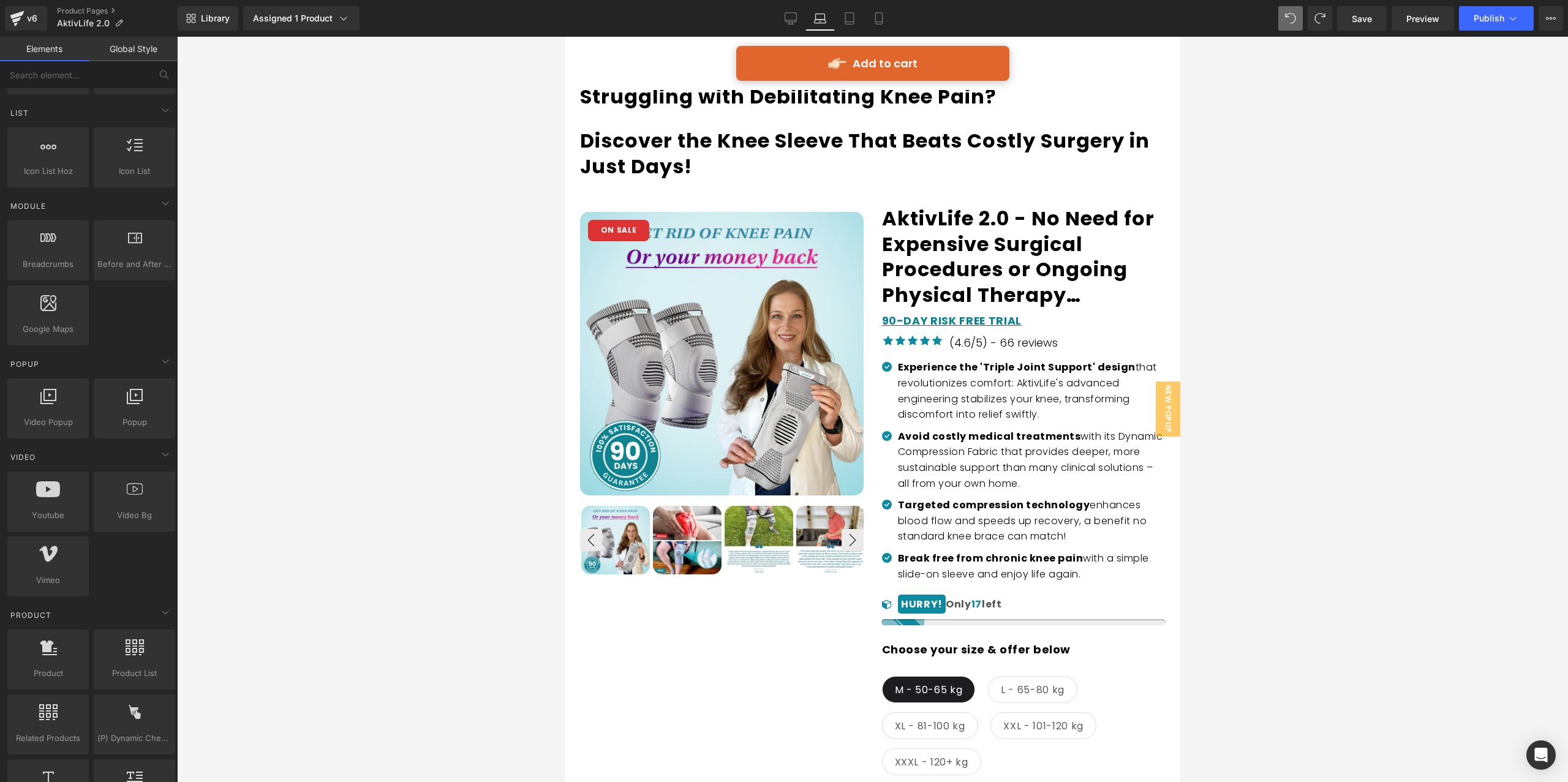
scroll to position [803, 0]
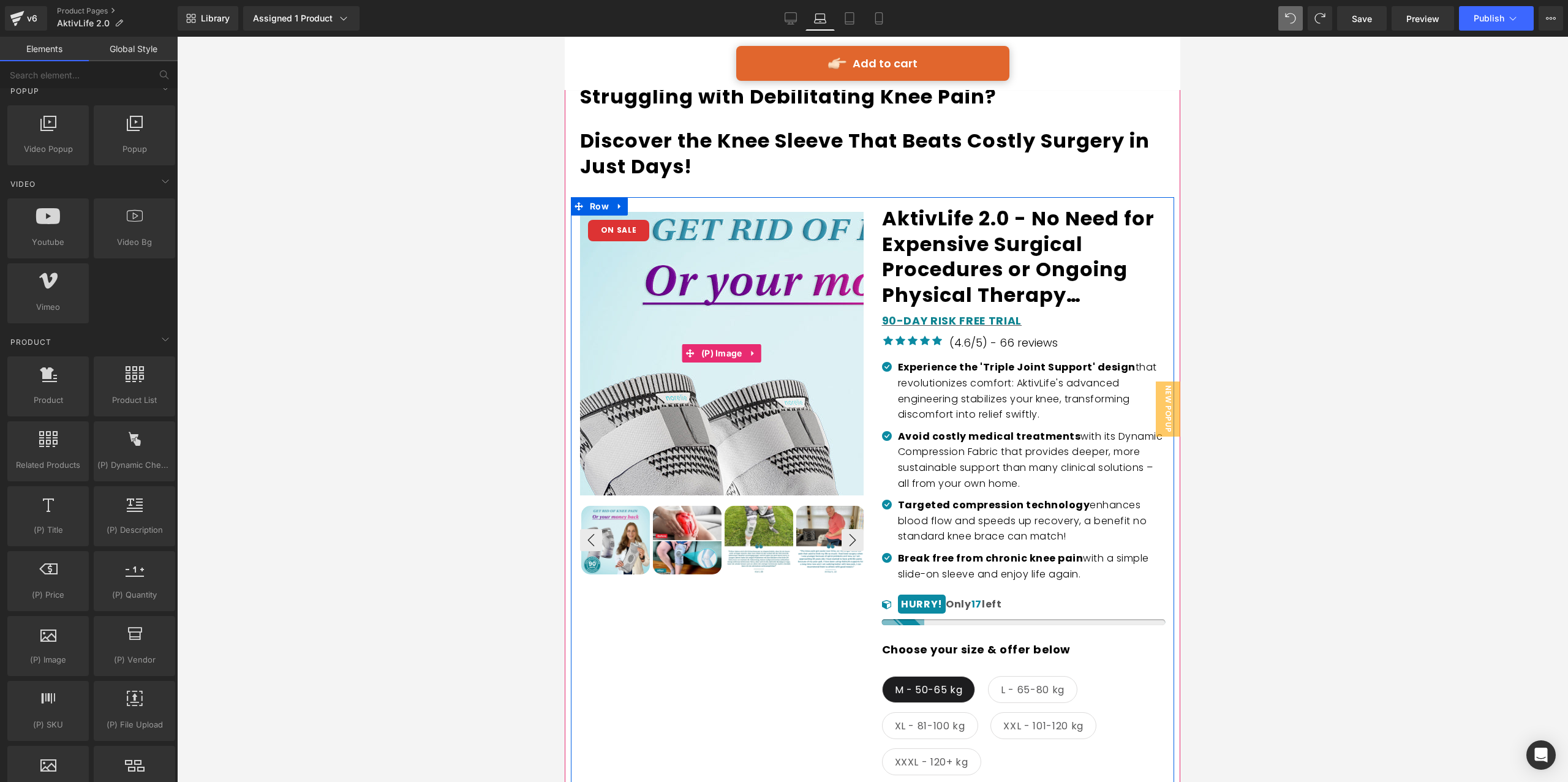
click at [612, 224] on span "ON SALE" at bounding box center [619, 230] width 36 height 13
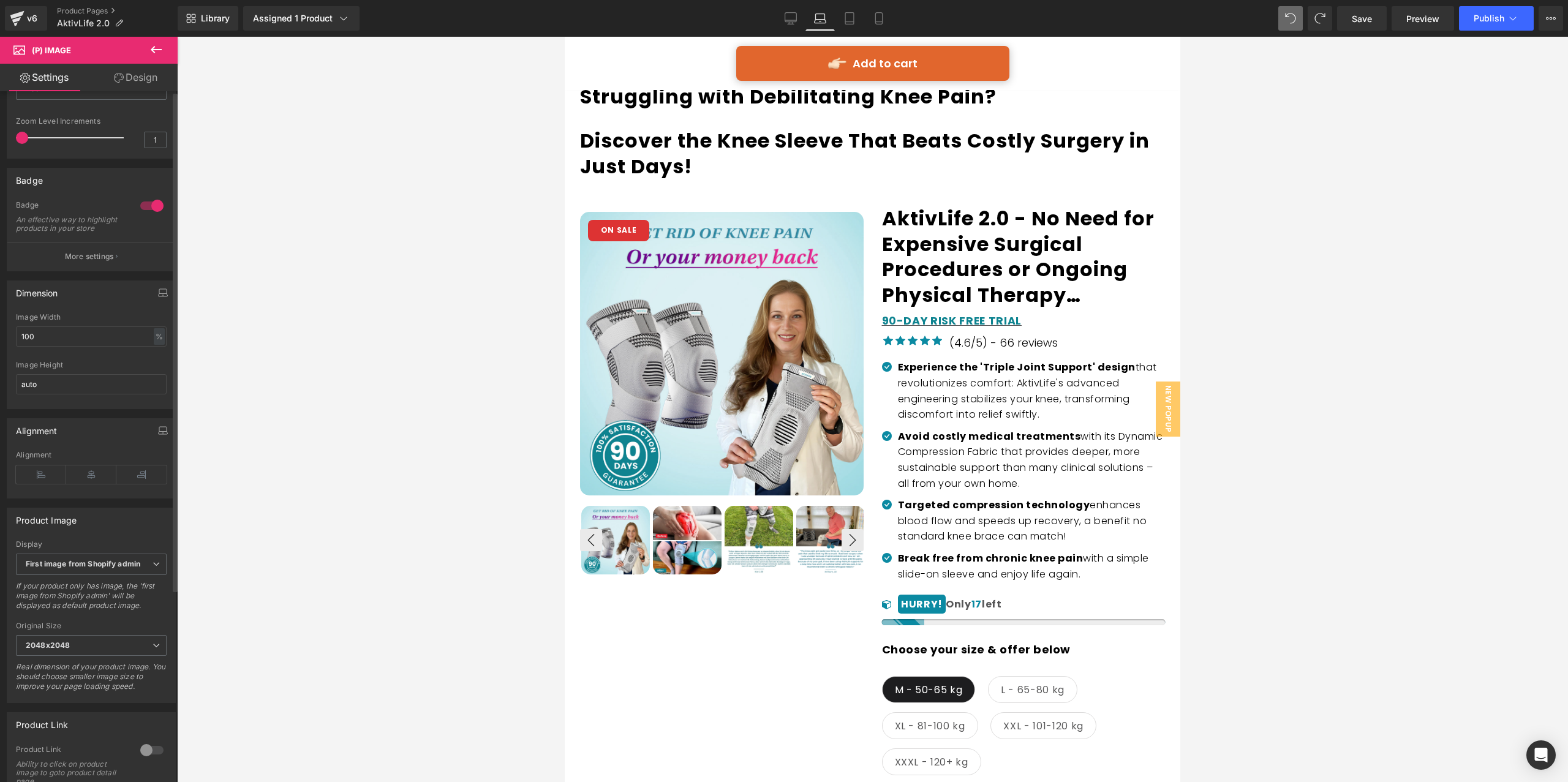
scroll to position [0, 0]
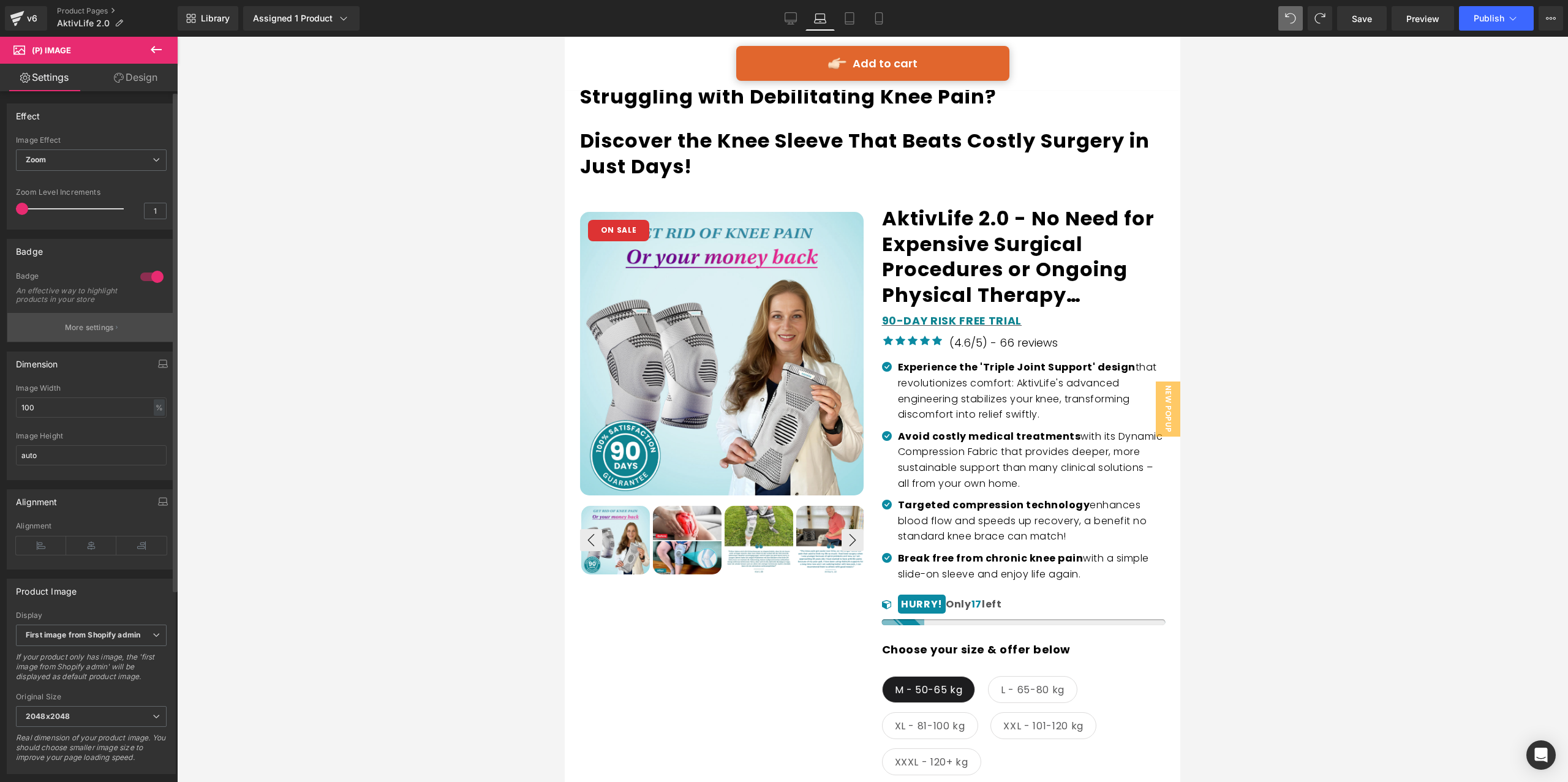
click at [101, 333] on p "More settings" at bounding box center [89, 327] width 49 height 11
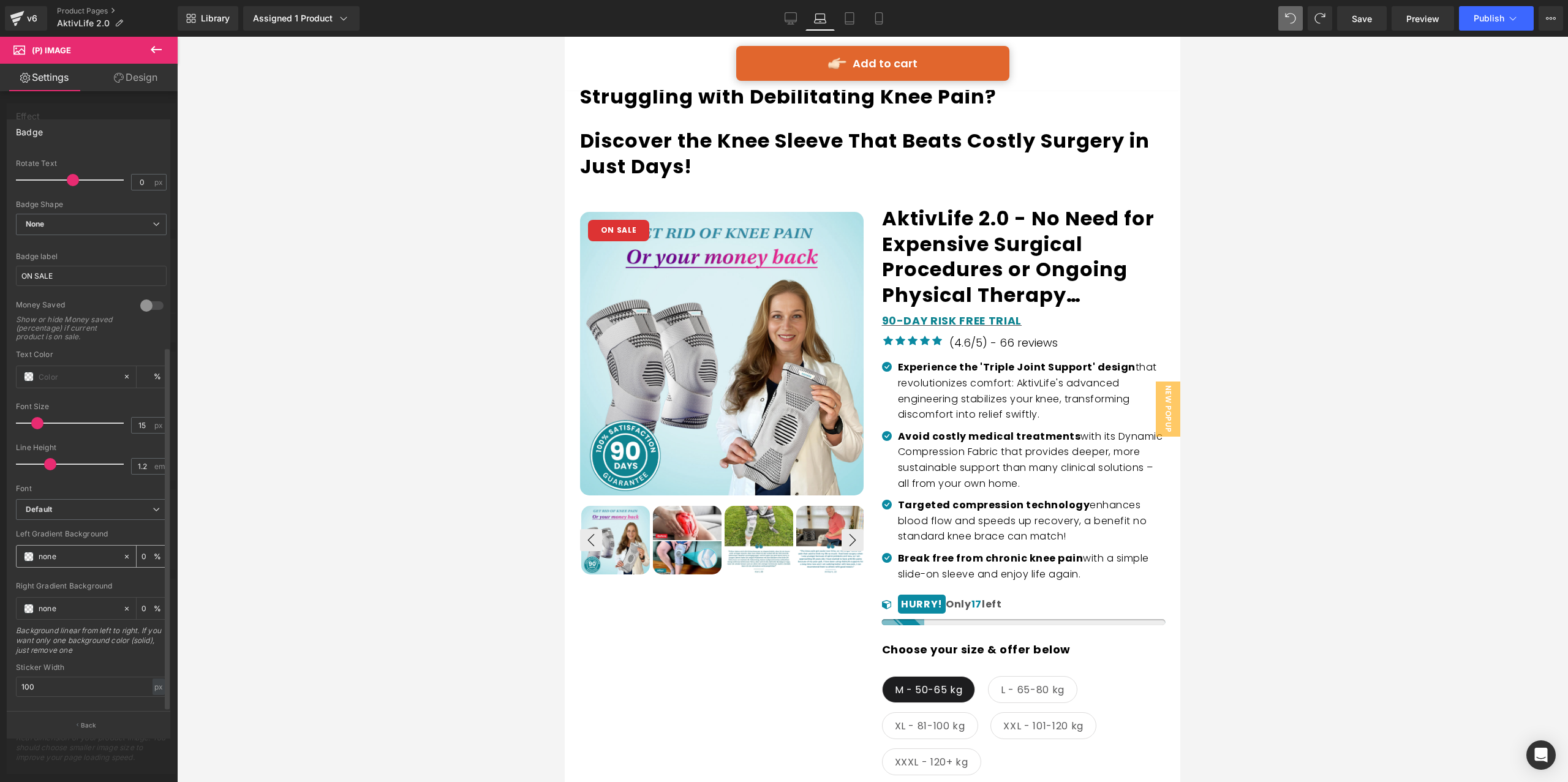
scroll to position [296, 0]
click at [71, 668] on input "35" at bounding box center [91, 675] width 151 height 20
type input "30"
click at [61, 625] on div "Sticker Width 100 px % px" at bounding box center [91, 627] width 151 height 48
click at [53, 617] on input "100" at bounding box center [91, 627] width 151 height 20
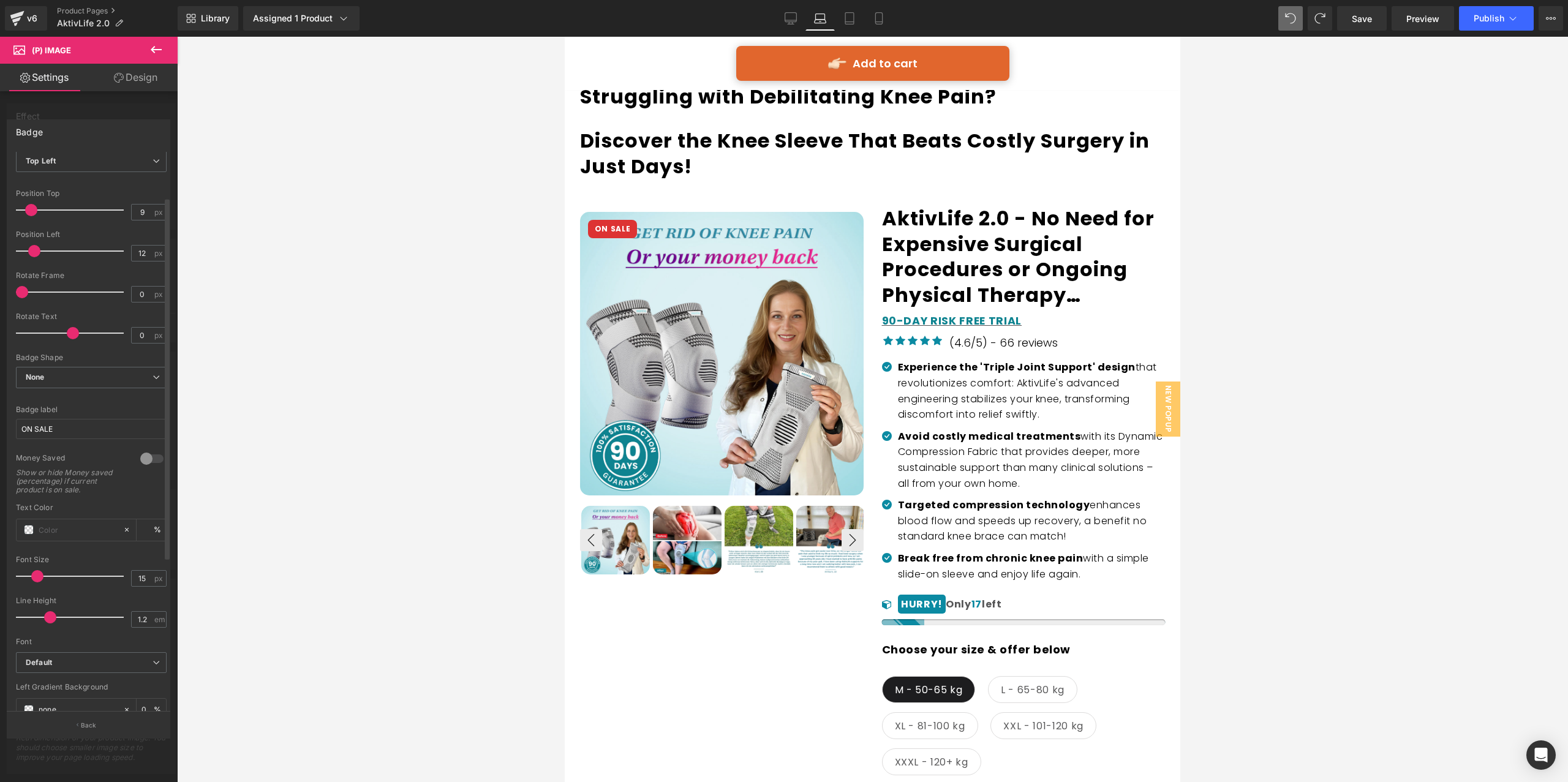
scroll to position [0, 0]
type input "80"
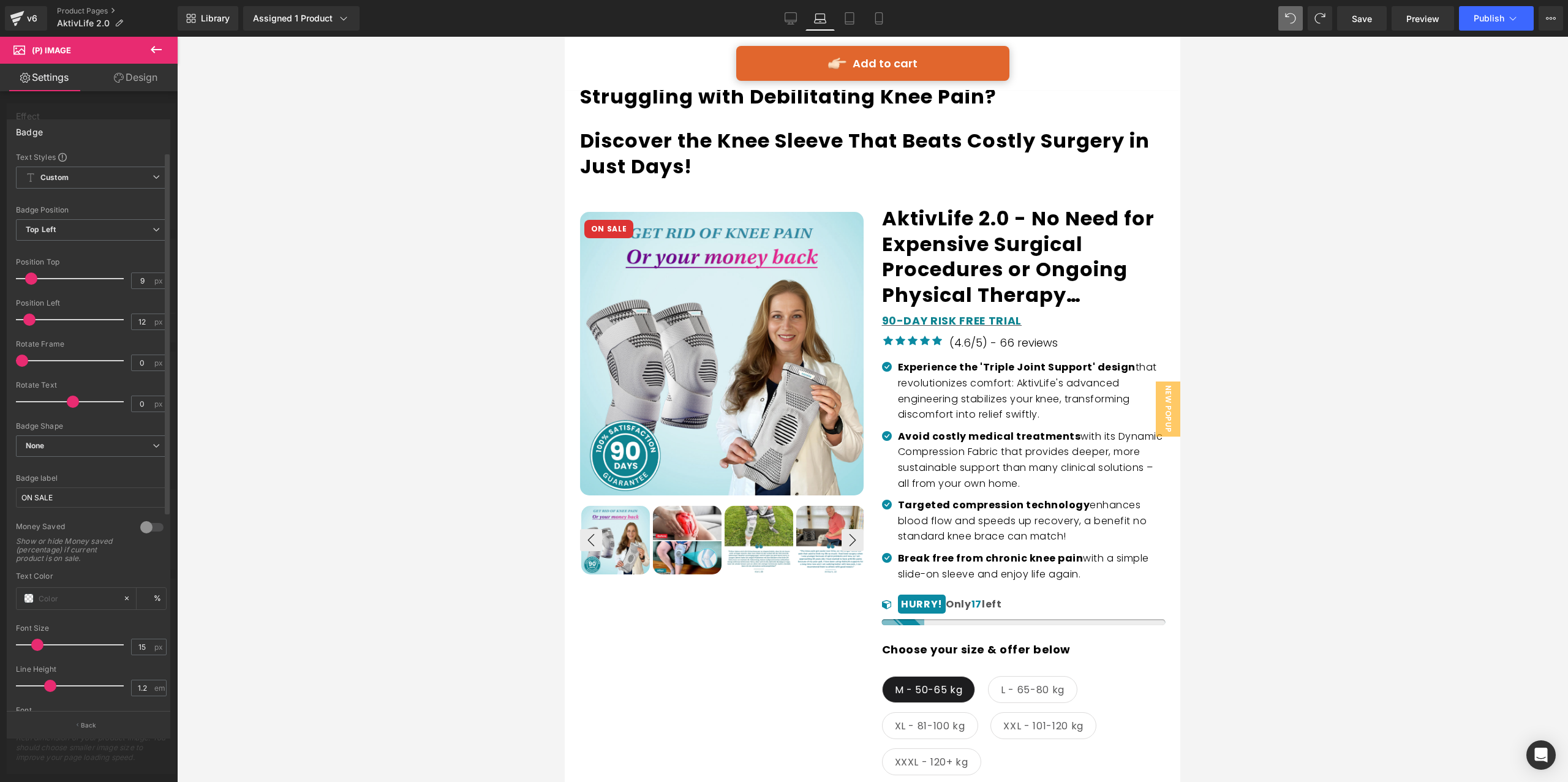
click at [28, 324] on span at bounding box center [29, 319] width 12 height 12
click at [28, 284] on span at bounding box center [29, 278] width 12 height 12
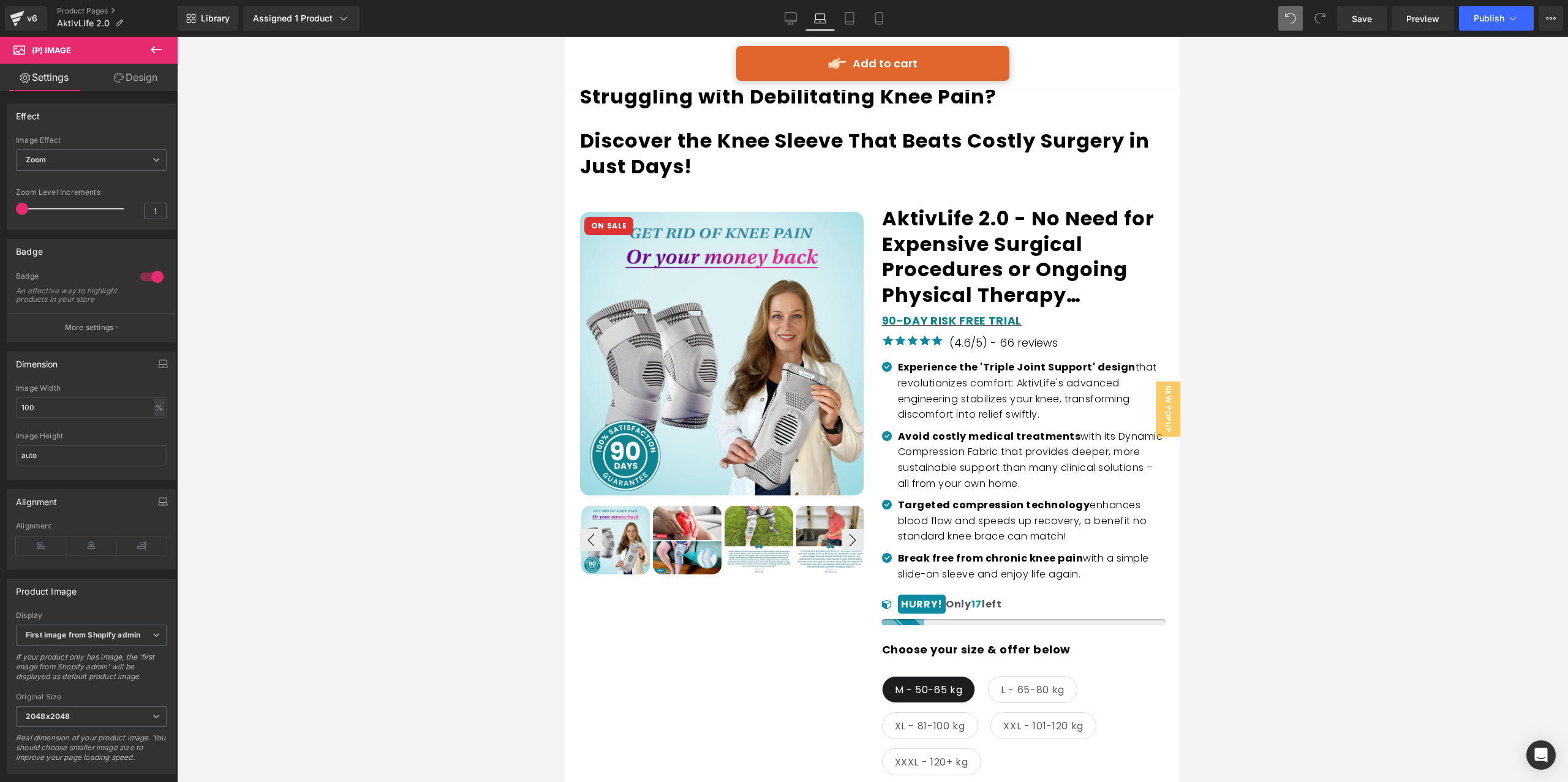
click at [465, 478] on div at bounding box center [872, 409] width 1391 height 746
click at [840, 19] on link "Tablet" at bounding box center [849, 19] width 29 height 24
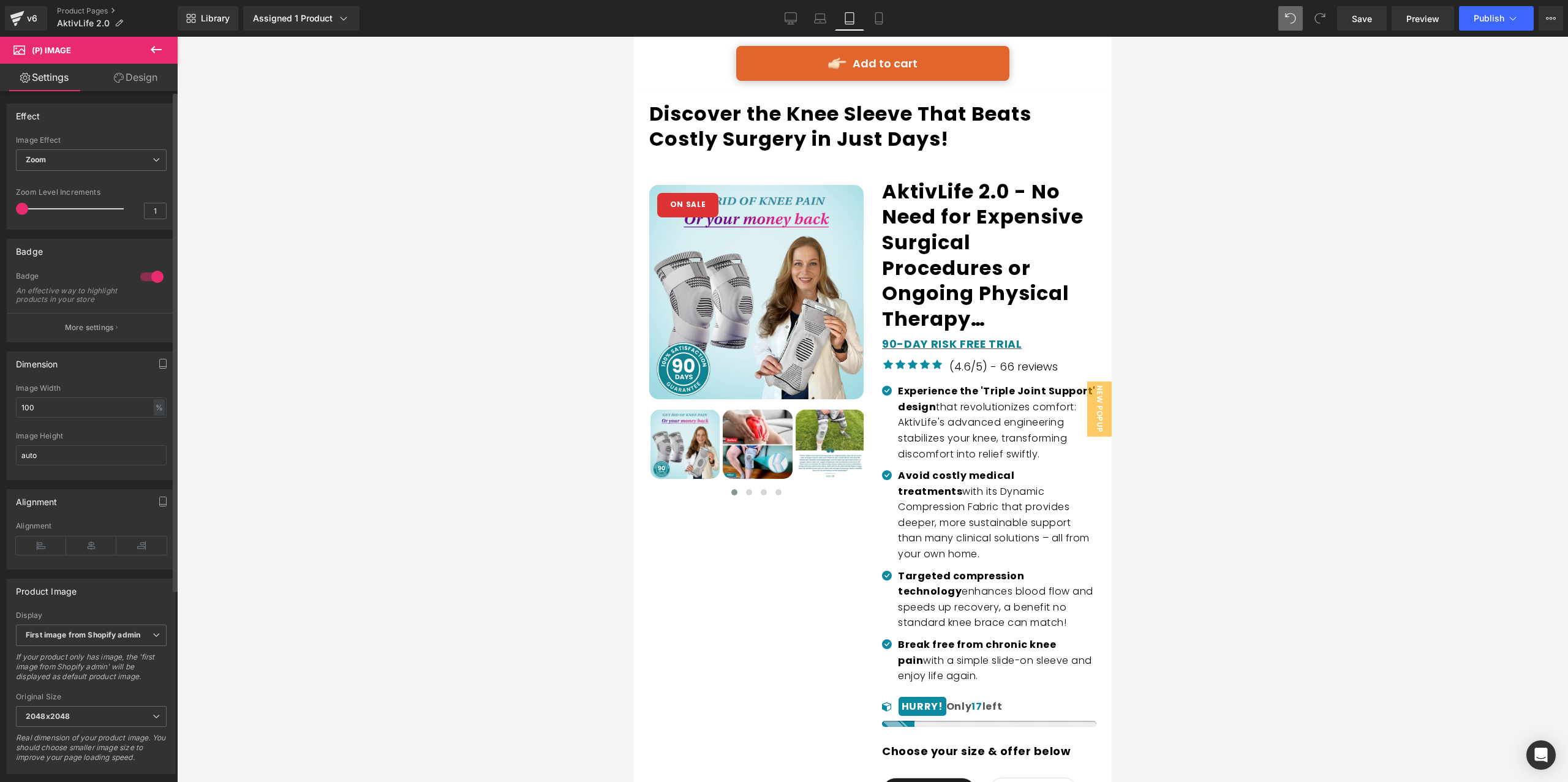
click at [112, 329] on button "More settings" at bounding box center [91, 327] width 168 height 29
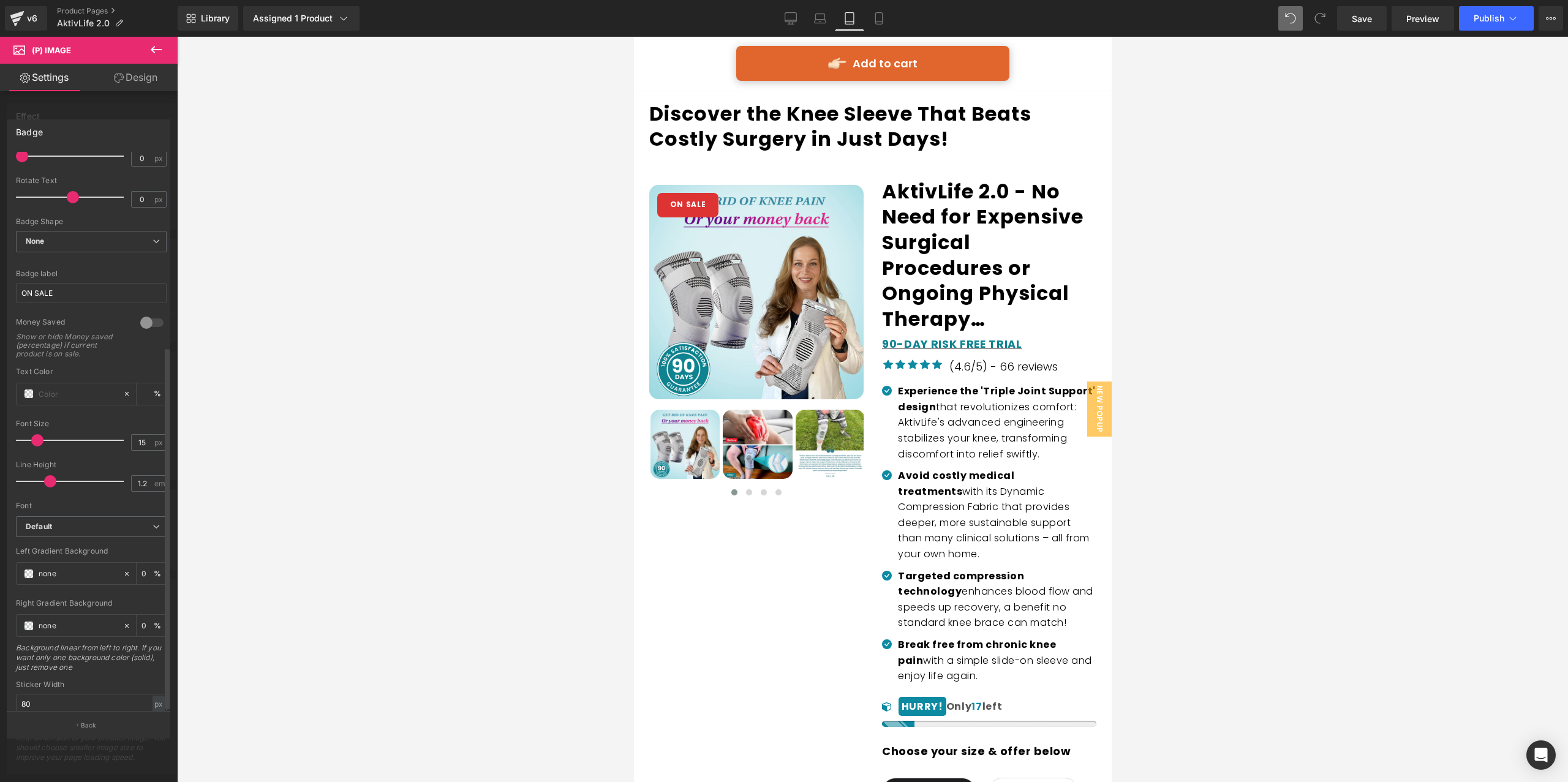
scroll to position [296, 0]
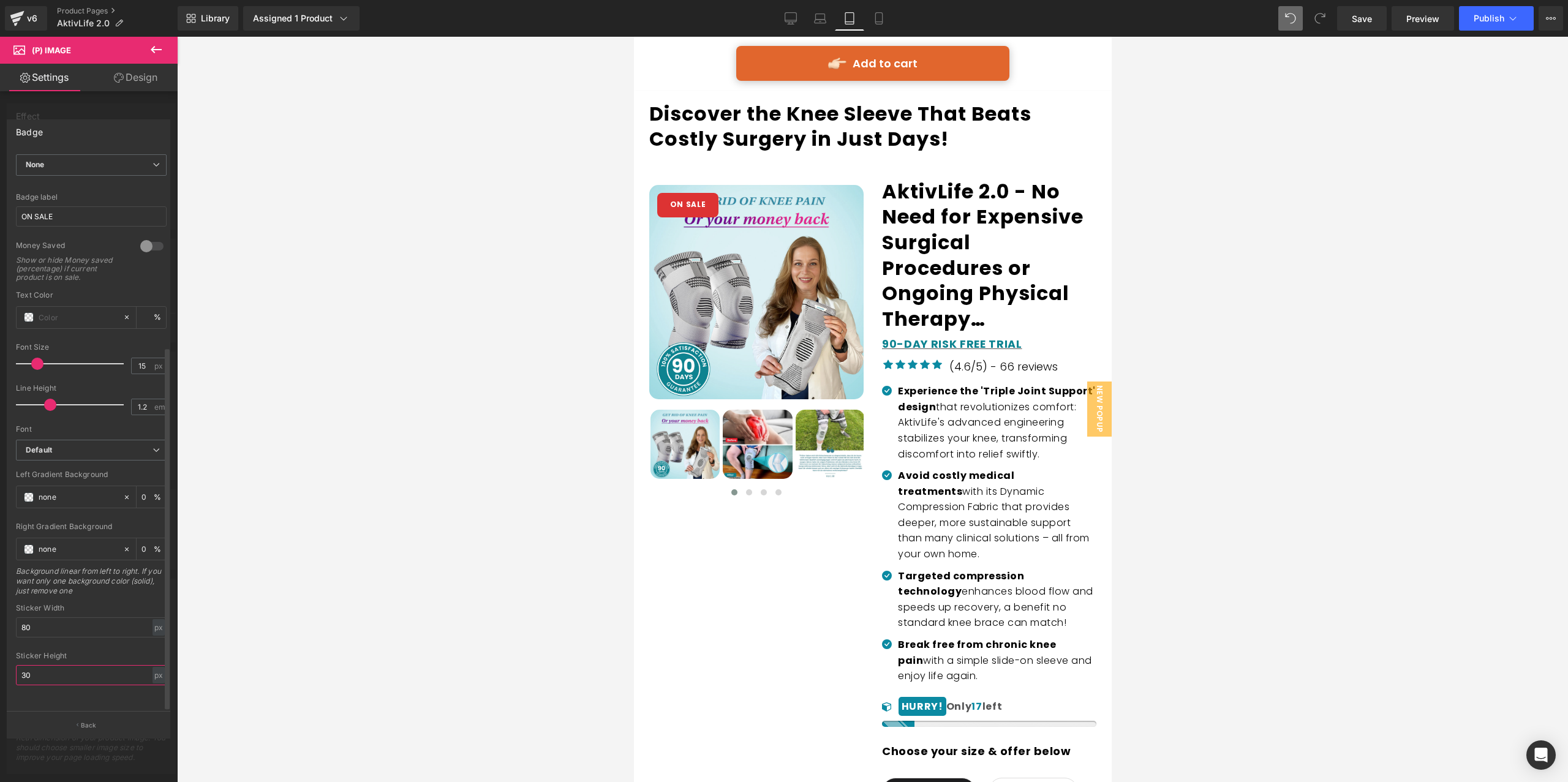
click at [72, 672] on input "30" at bounding box center [91, 675] width 151 height 20
type input "30"
click at [105, 622] on input "80" at bounding box center [91, 627] width 151 height 20
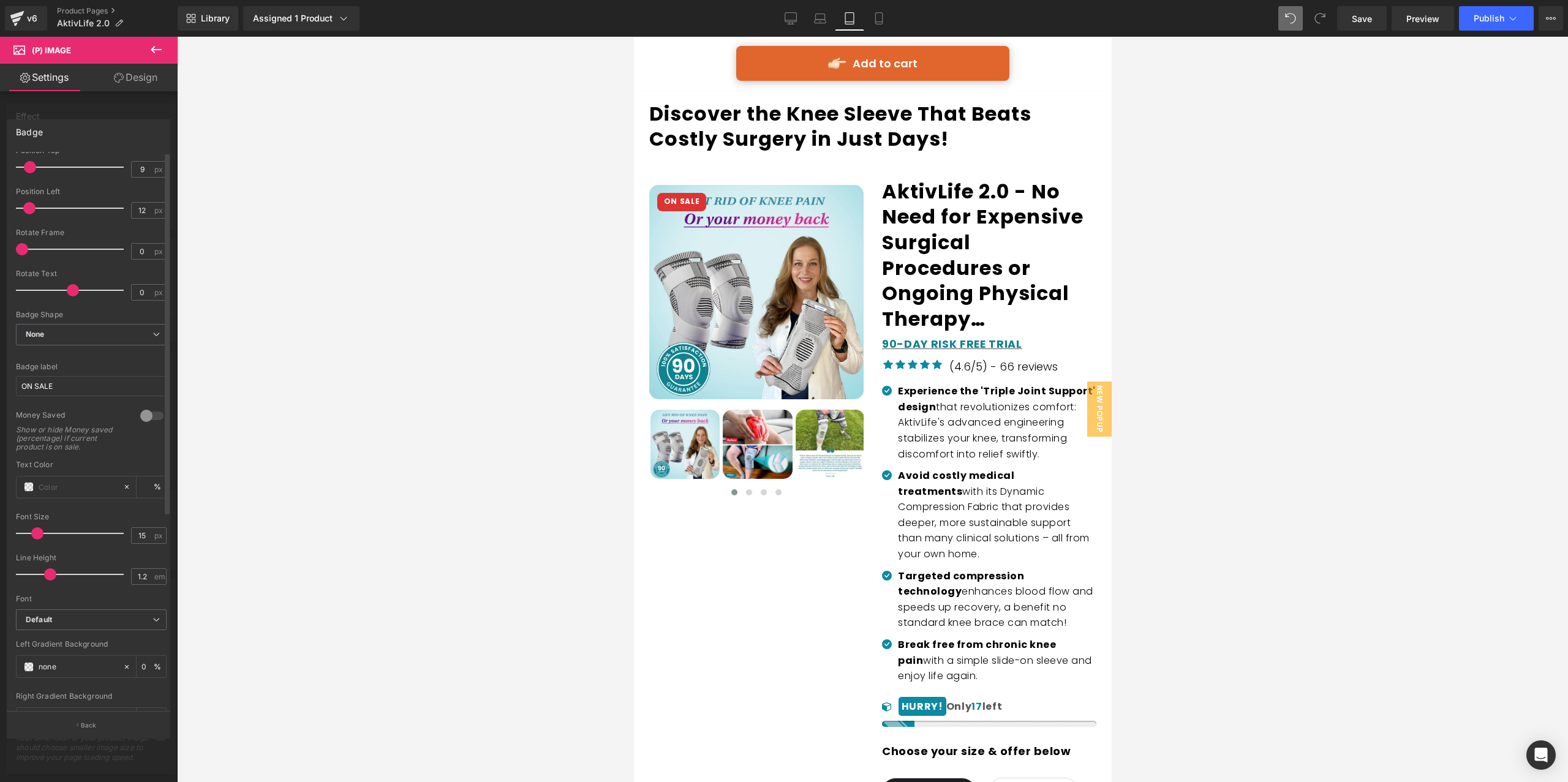
scroll to position [0, 0]
type input "80"
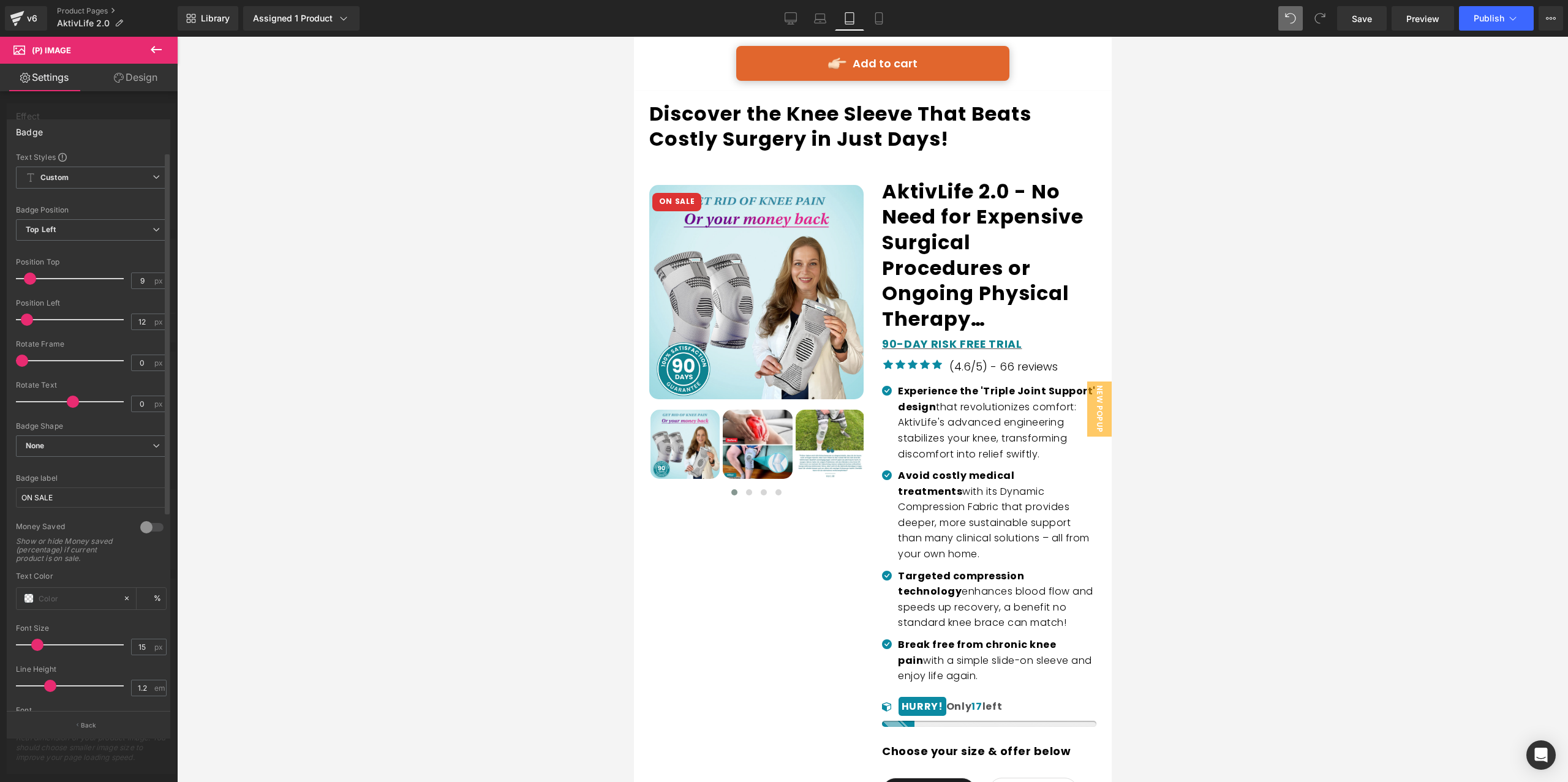
click at [31, 323] on span at bounding box center [26, 319] width 12 height 12
click at [31, 279] on span at bounding box center [29, 278] width 12 height 12
click at [31, 321] on span at bounding box center [29, 319] width 12 height 12
click at [29, 283] on span at bounding box center [29, 278] width 12 height 12
click at [147, 285] on input "9" at bounding box center [142, 280] width 21 height 15
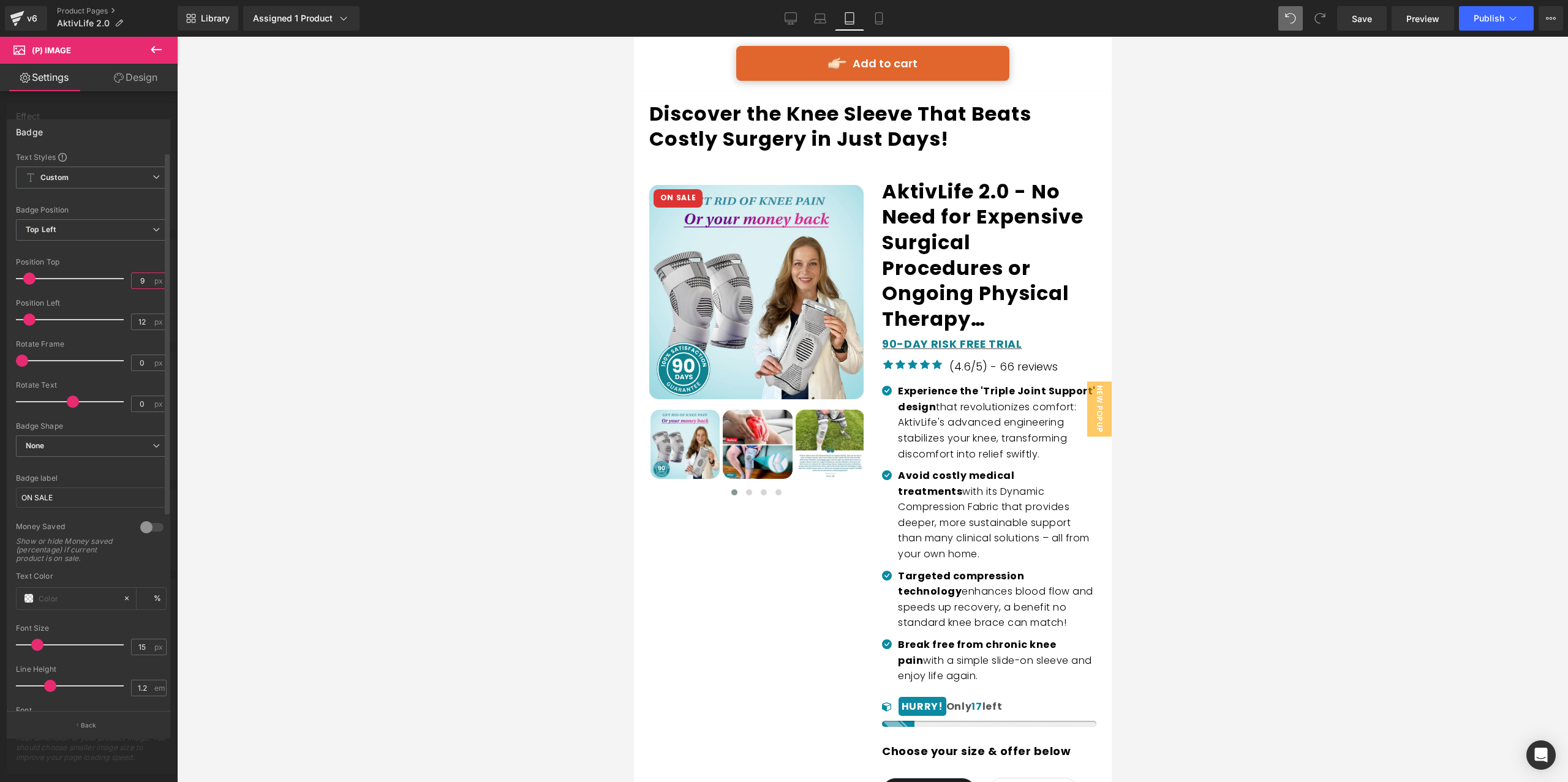
type input "7"
type input "9"
click at [138, 324] on input "12" at bounding box center [142, 321] width 21 height 15
type input "7"
type input "9"
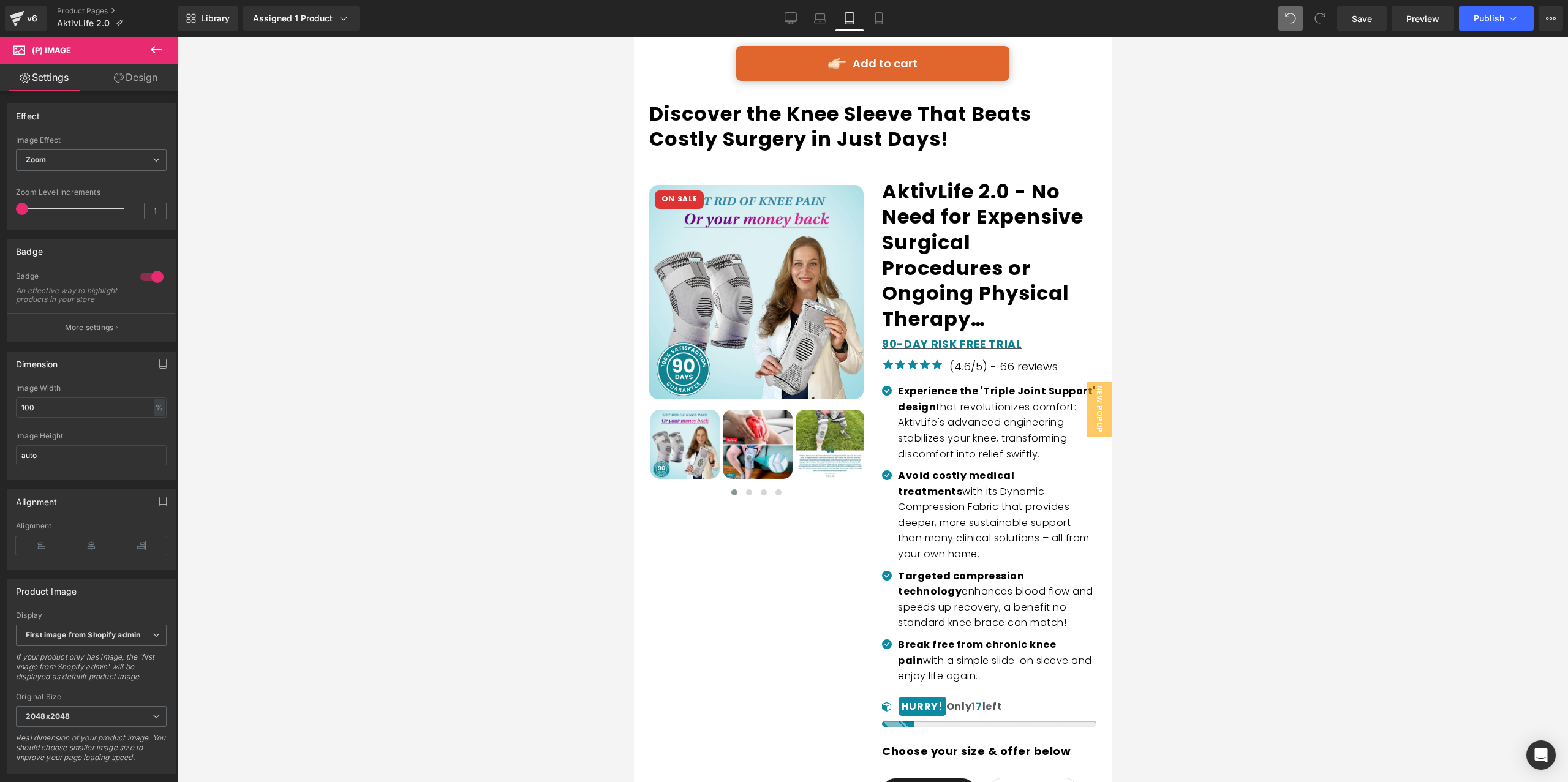
click at [406, 265] on div at bounding box center [872, 409] width 1391 height 746
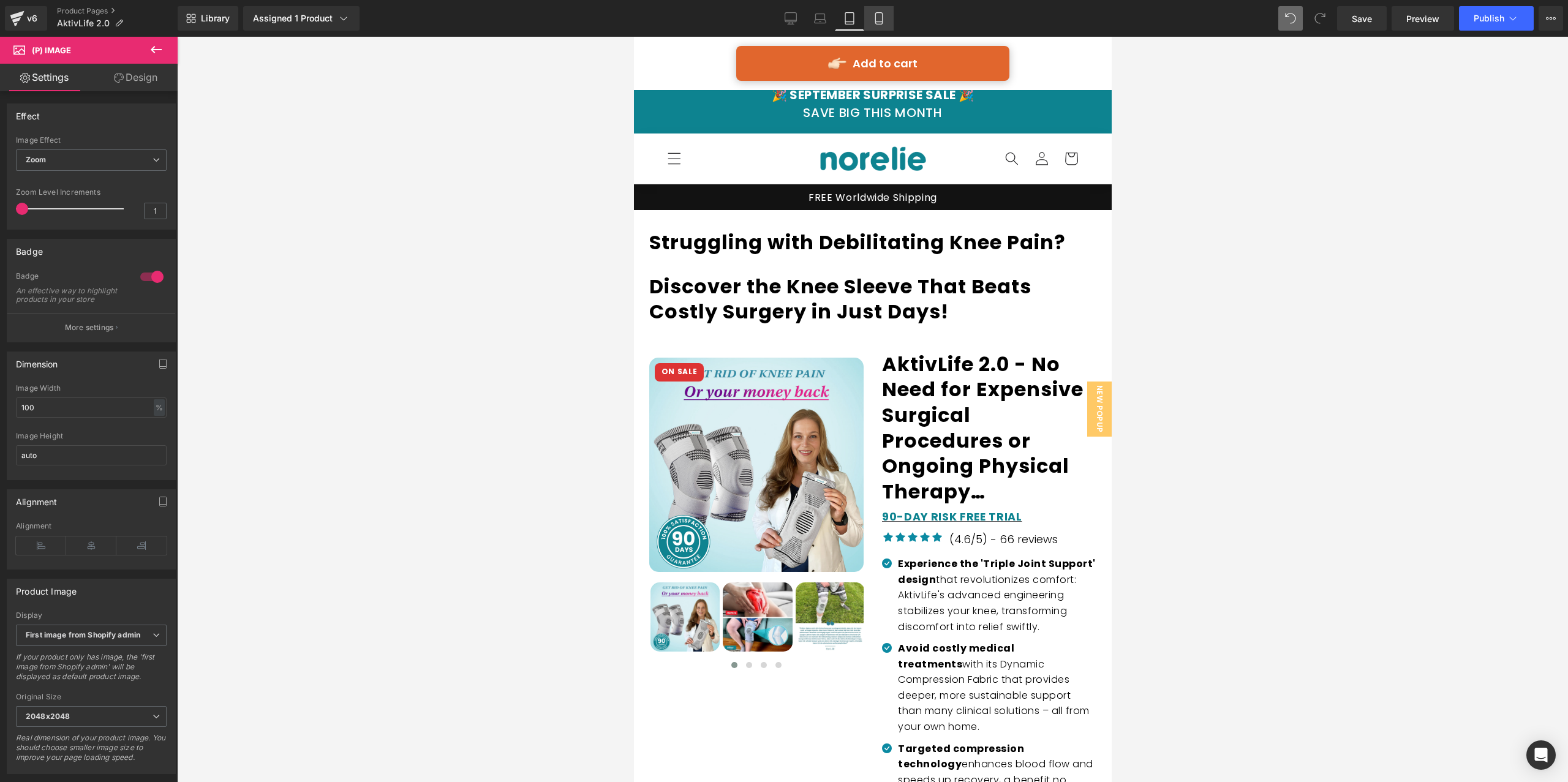
click at [885, 27] on link "Mobile" at bounding box center [878, 19] width 29 height 24
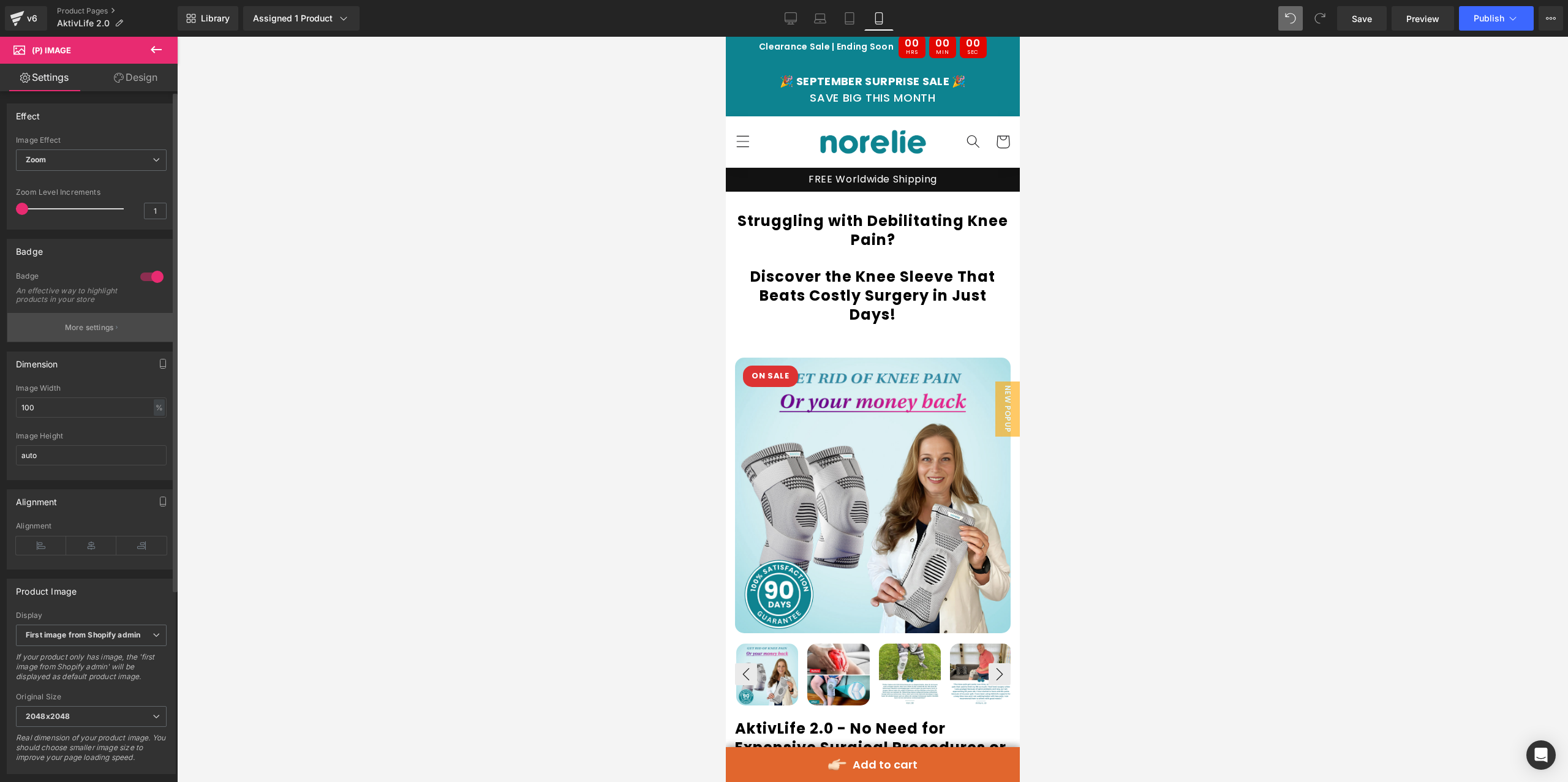
click at [91, 333] on p "More settings" at bounding box center [89, 327] width 49 height 11
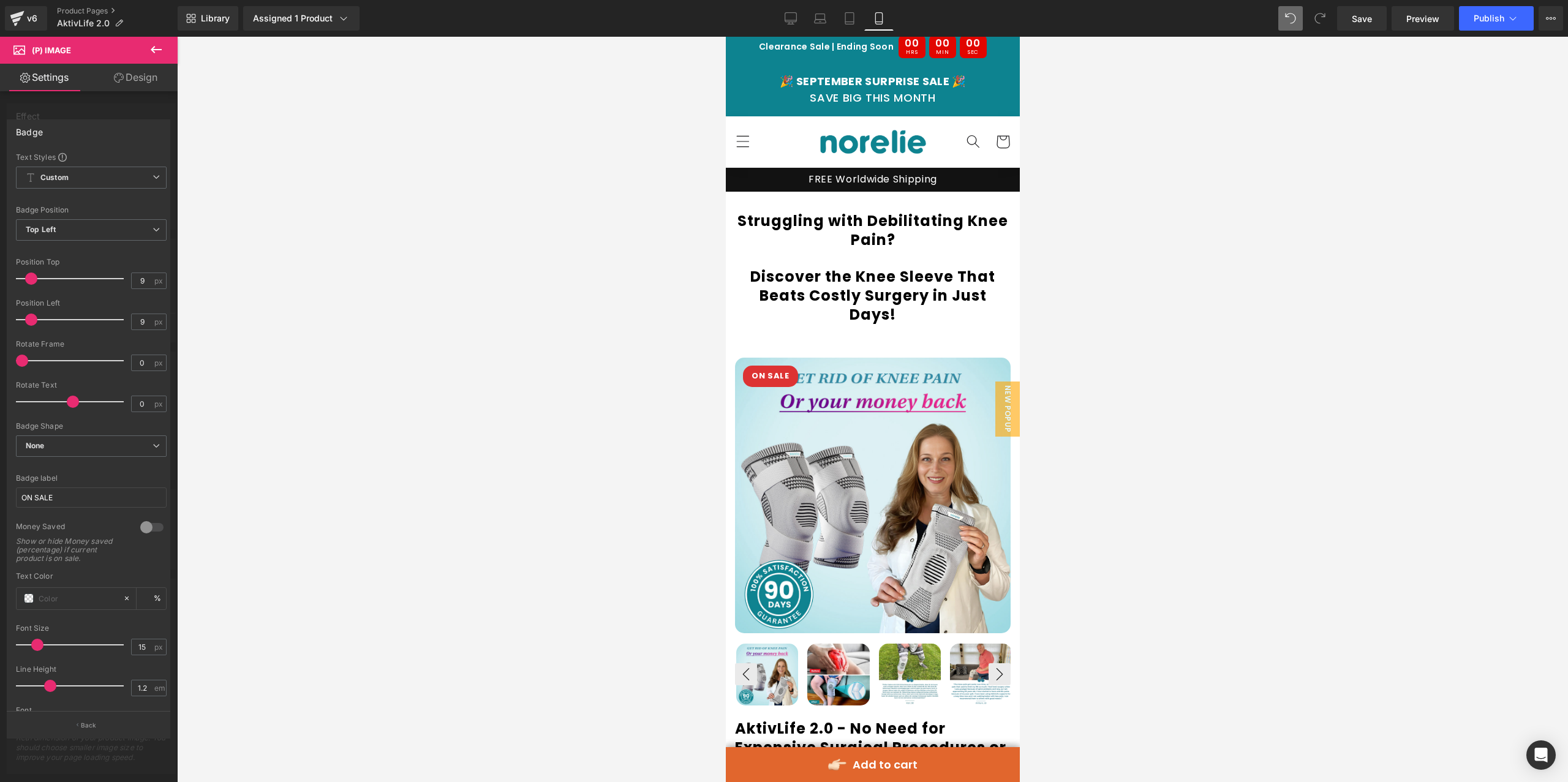
scroll to position [296, 0]
drag, startPoint x: 85, startPoint y: 662, endPoint x: 104, endPoint y: 655, distance: 20.2
click at [85, 665] on input "30" at bounding box center [91, 675] width 151 height 20
type input "30"
click at [84, 617] on input "80" at bounding box center [91, 627] width 151 height 20
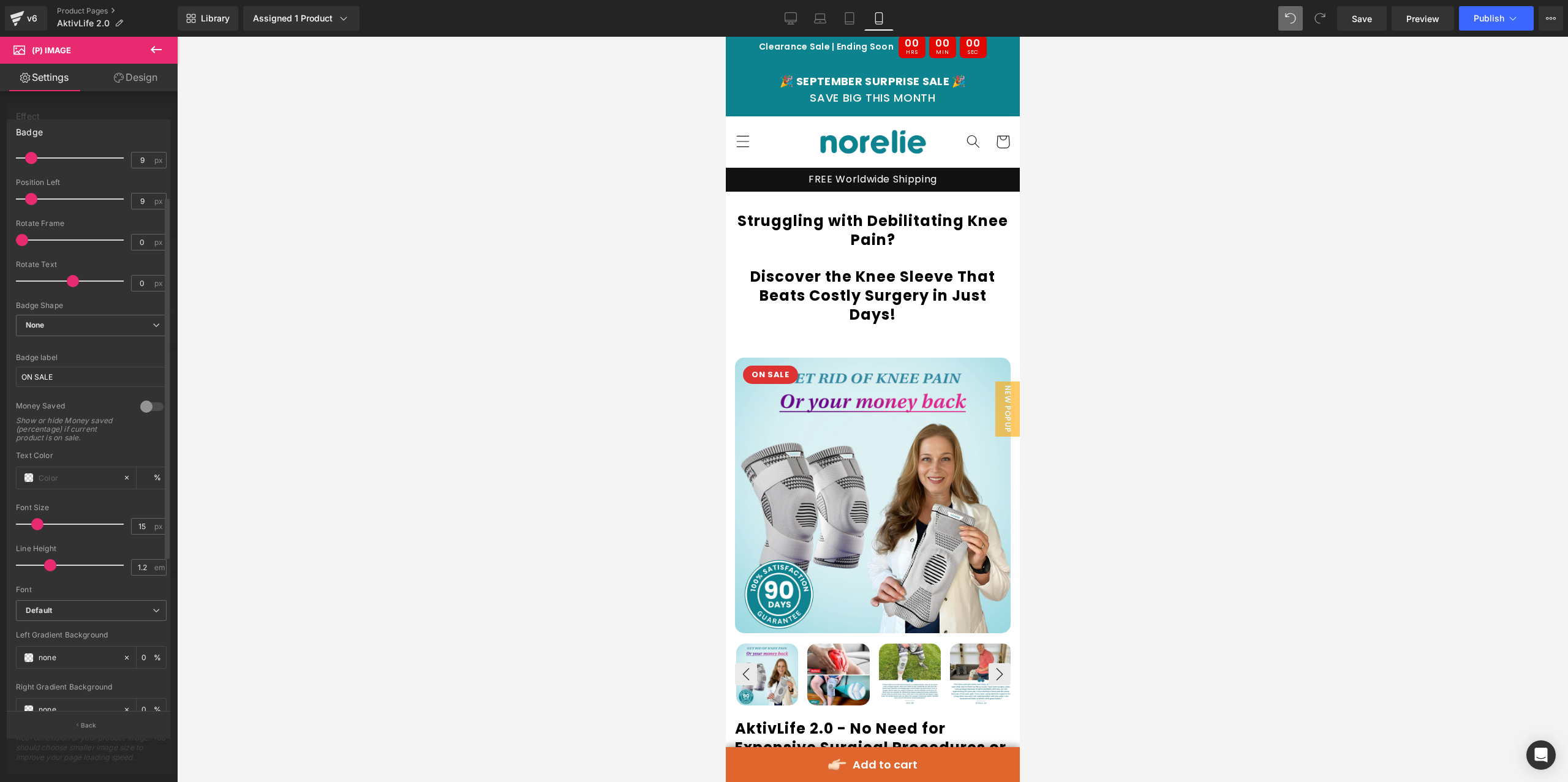
scroll to position [0, 0]
click at [145, 326] on input "9" at bounding box center [142, 321] width 21 height 15
type input "8"
click at [138, 285] on input "9" at bounding box center [142, 280] width 21 height 15
type input "7"
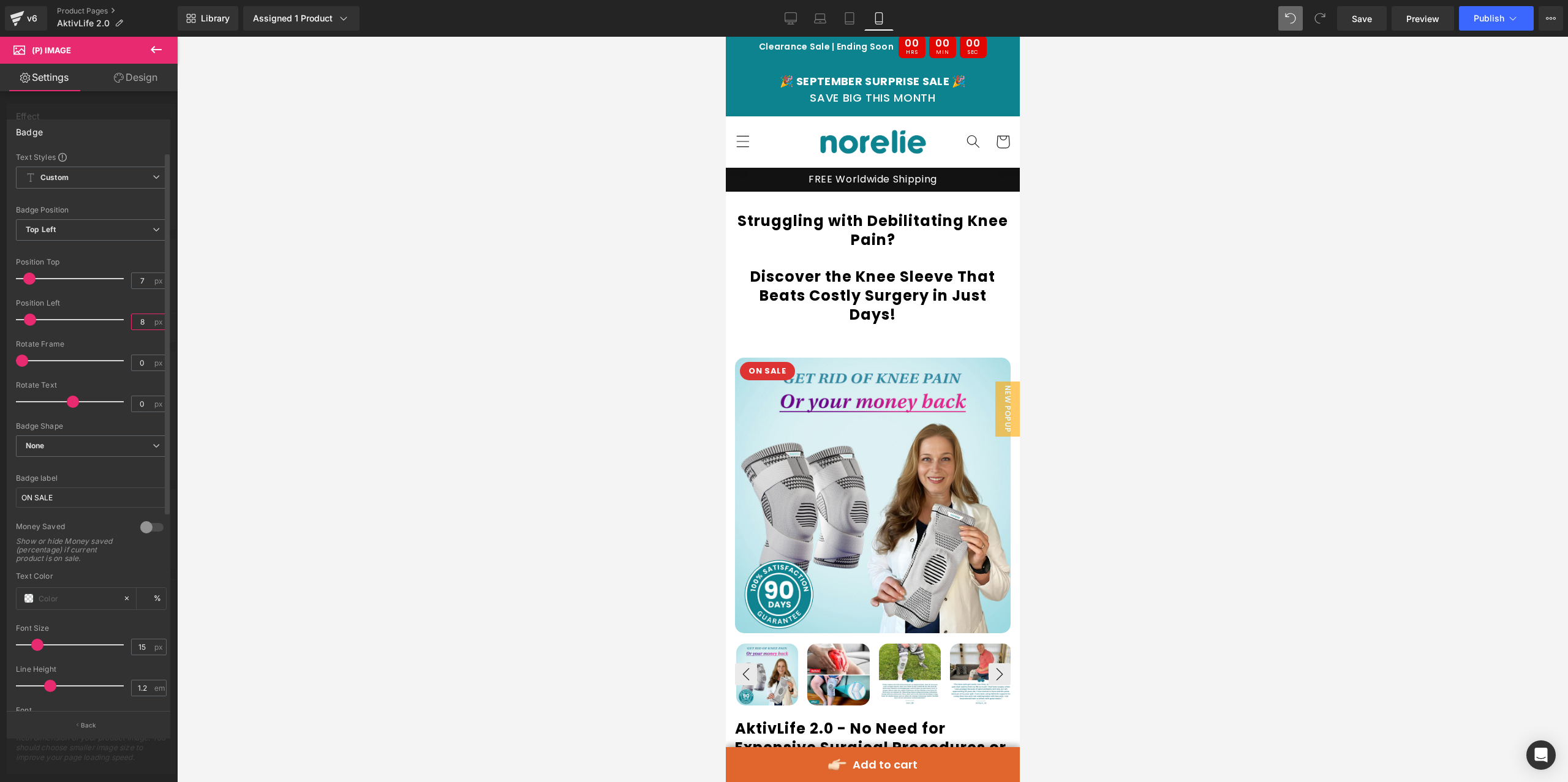
click at [146, 316] on input "8" at bounding box center [142, 321] width 21 height 15
type input "7"
click at [285, 400] on div at bounding box center [872, 409] width 1391 height 746
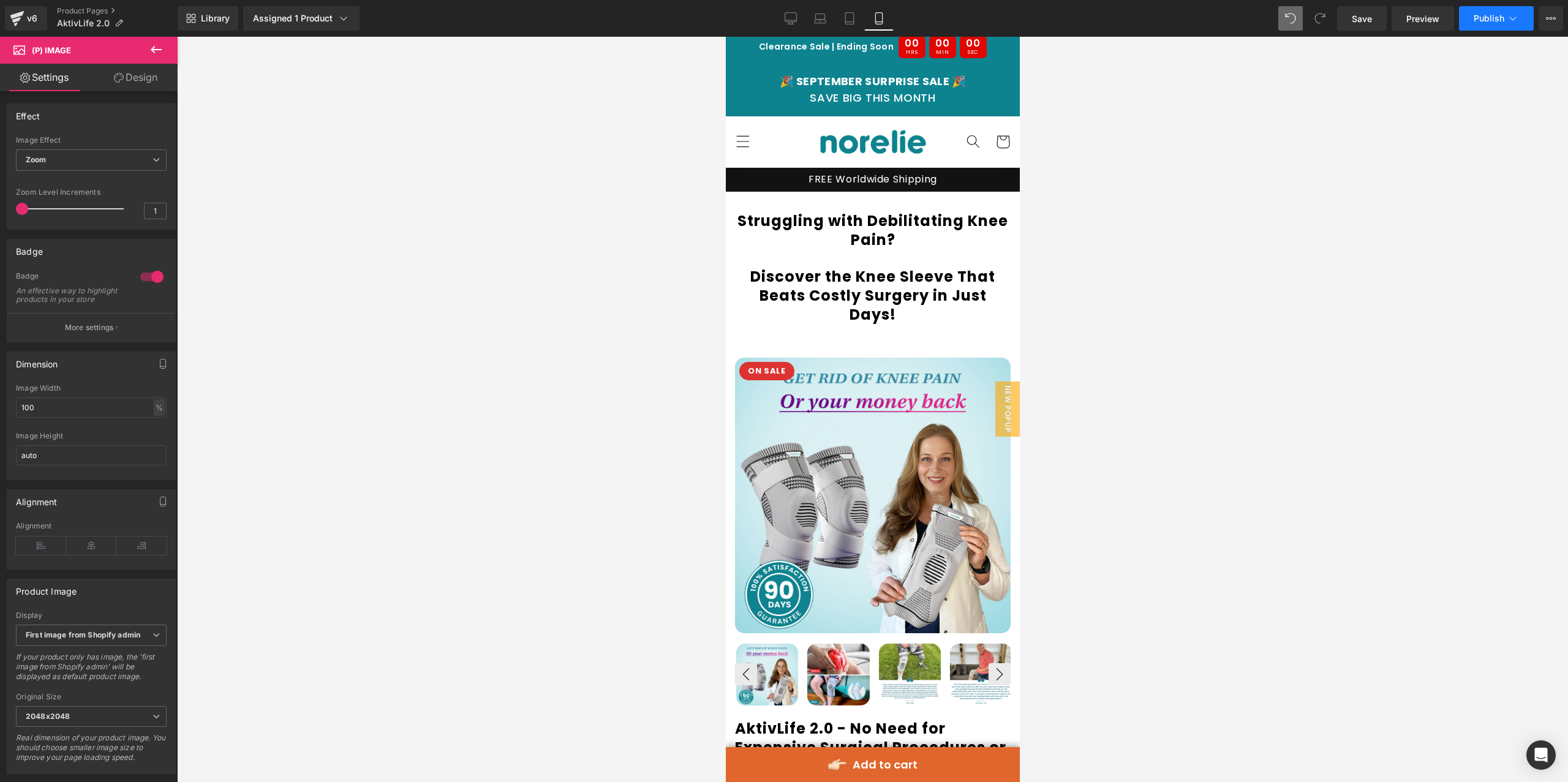
click at [1500, 19] on span "Publish" at bounding box center [1489, 19] width 31 height 10
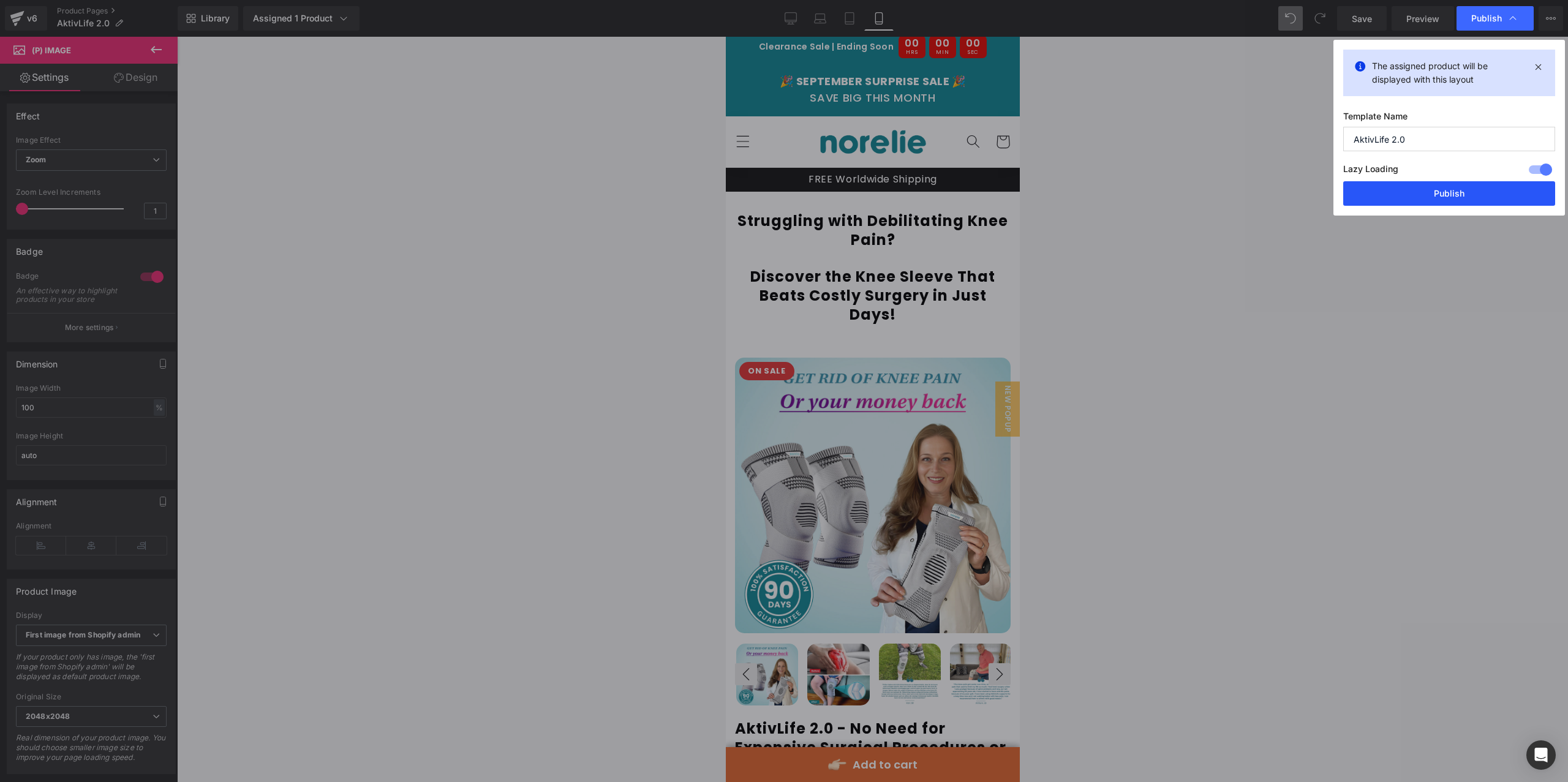
click at [1496, 187] on button "Publish" at bounding box center [1449, 193] width 212 height 24
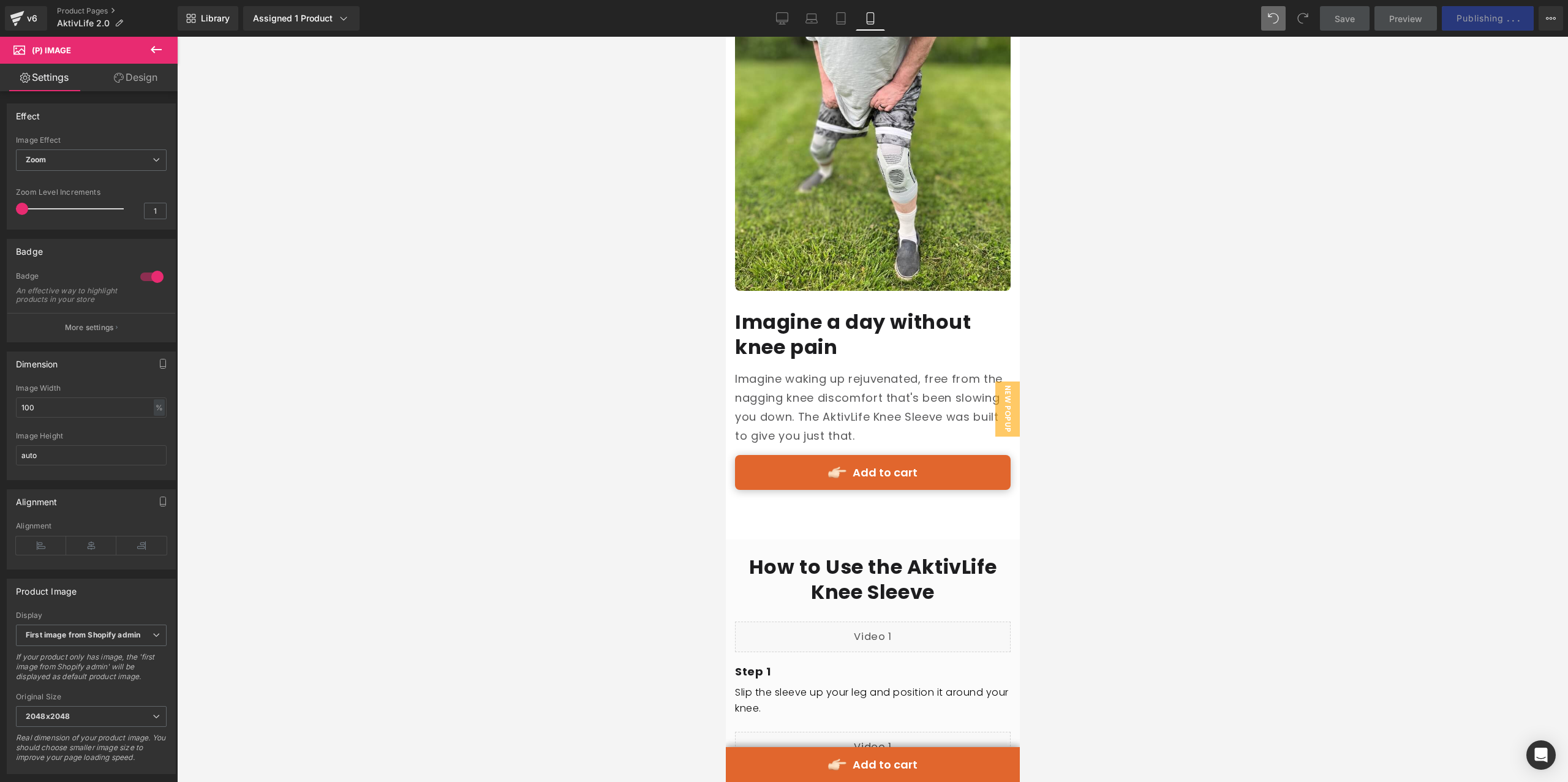
scroll to position [7167, 0]
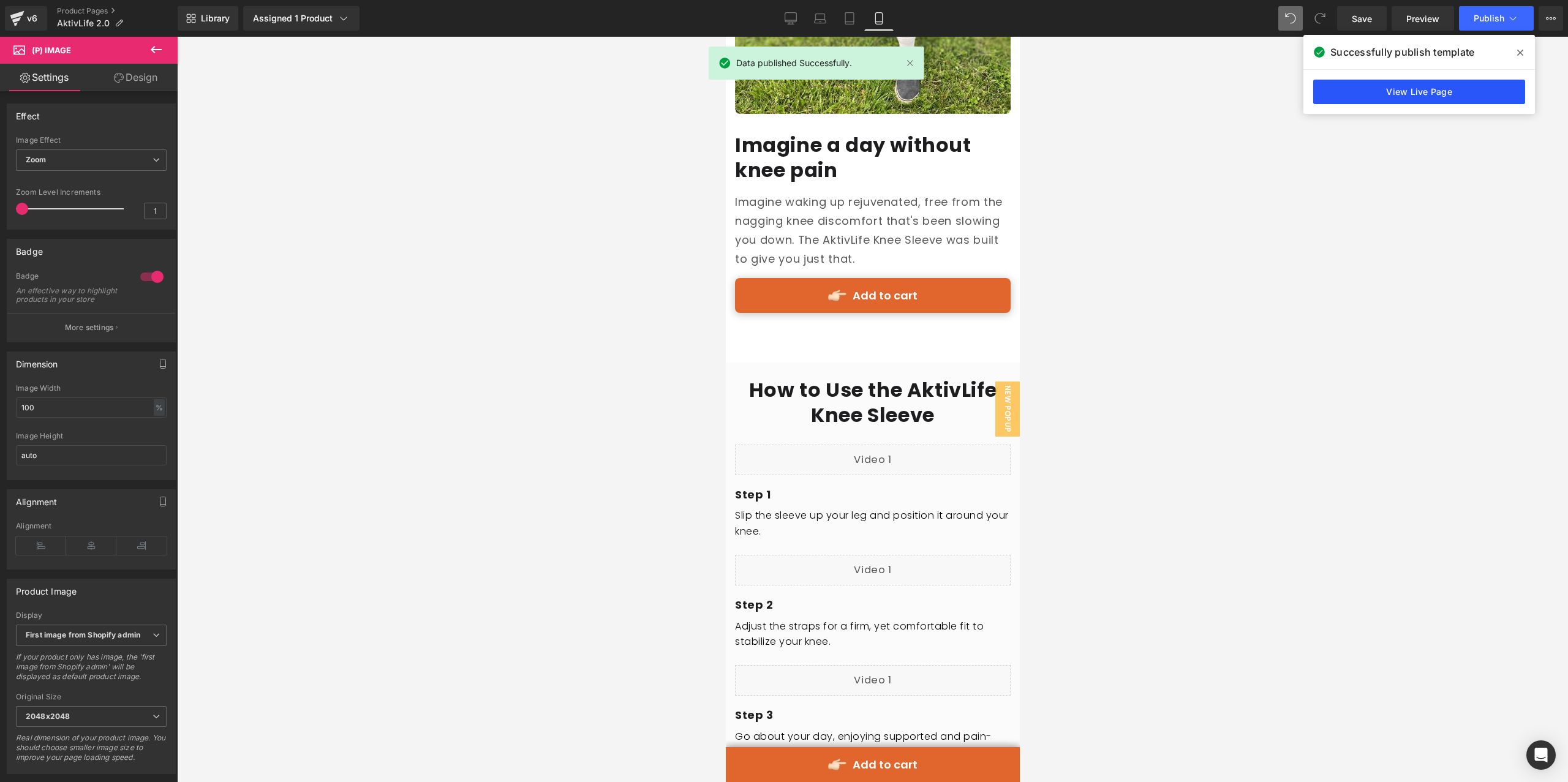
click at [1403, 94] on link "View Live Page" at bounding box center [1418, 92] width 212 height 24
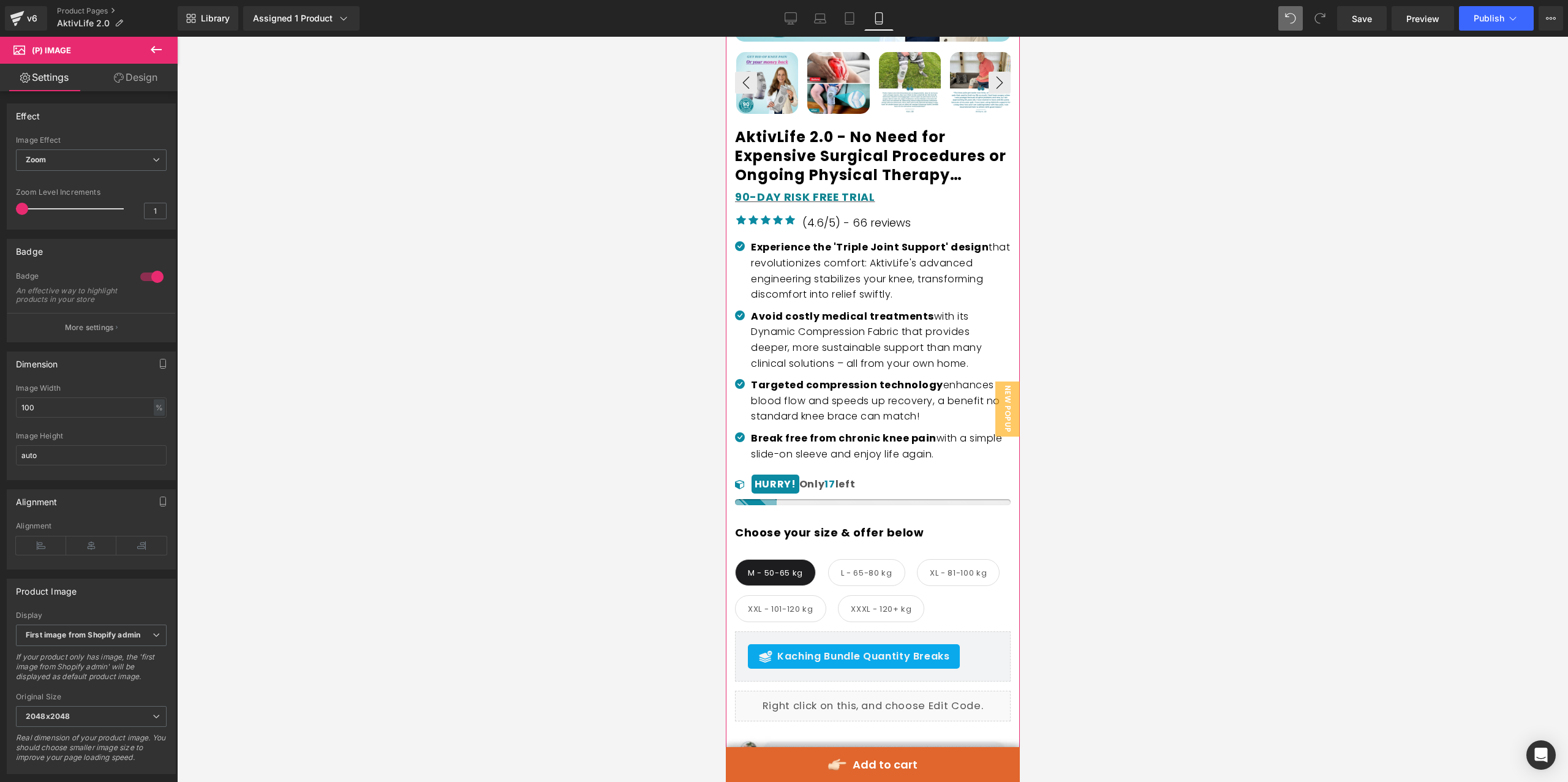
scroll to position [816, 0]
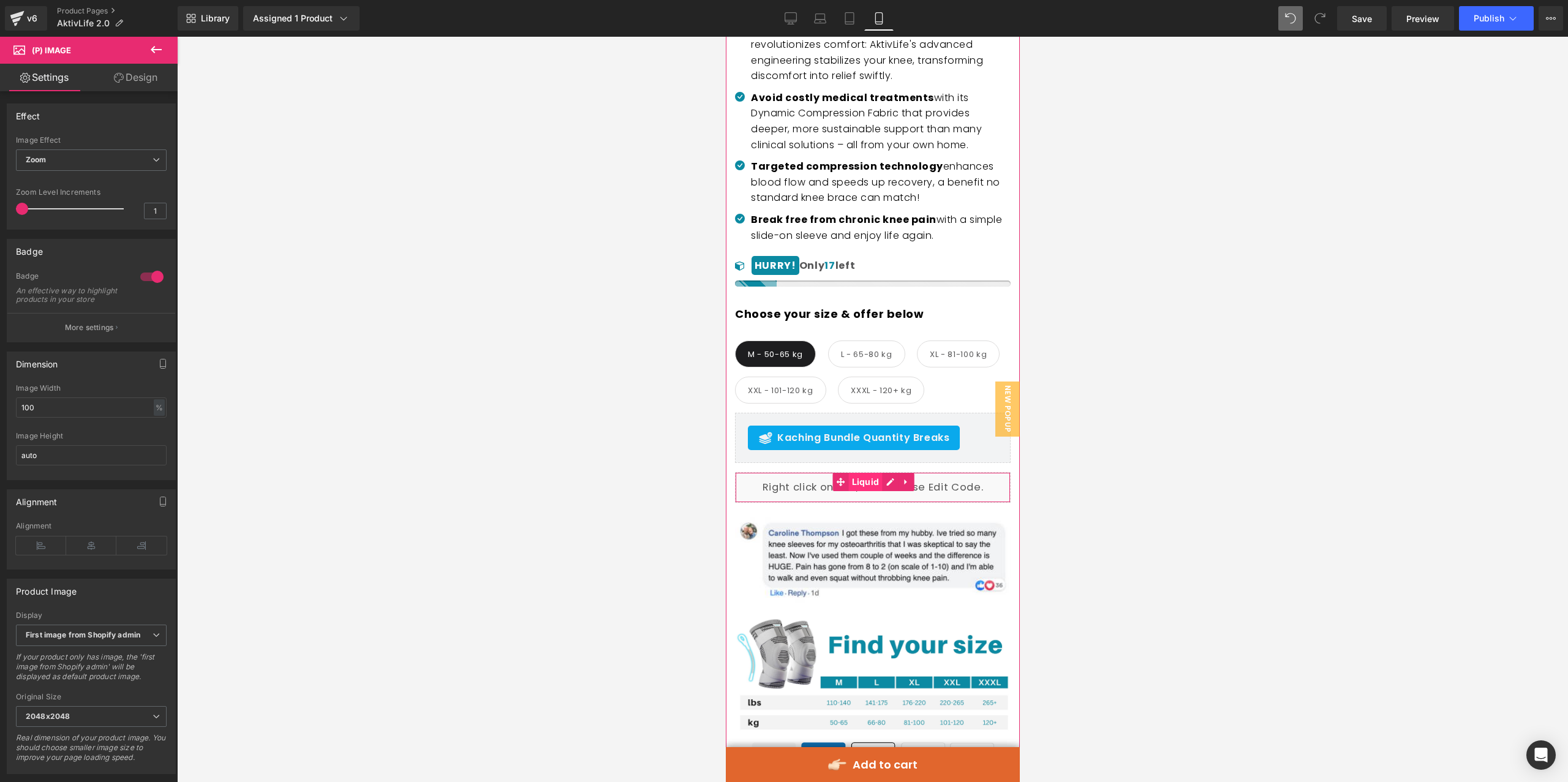
click at [858, 492] on span "Liquid" at bounding box center [865, 482] width 34 height 19
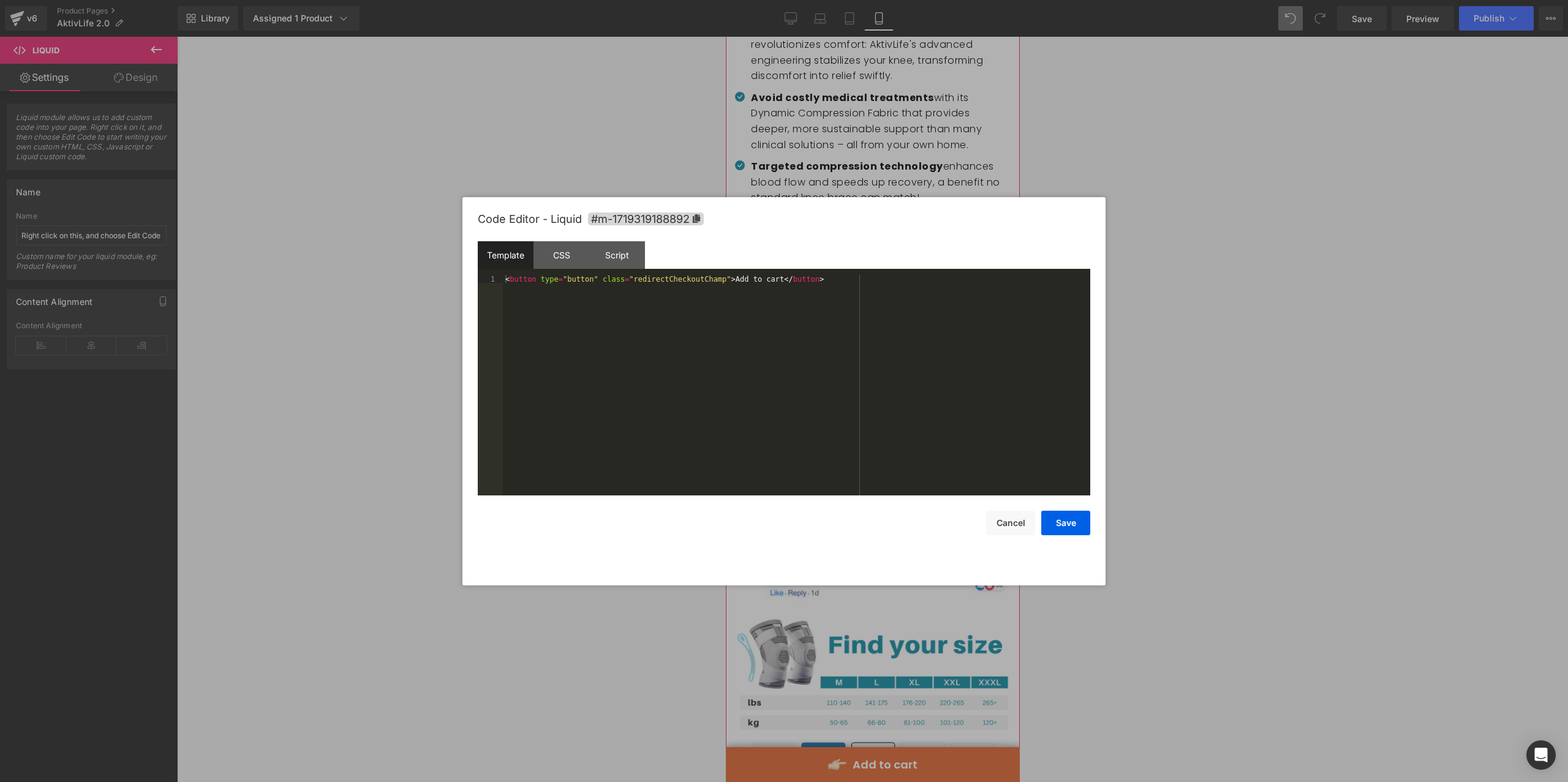
click at [892, 503] on div "Liquid" at bounding box center [871, 487] width 275 height 31
click at [698, 220] on icon at bounding box center [696, 219] width 7 height 9
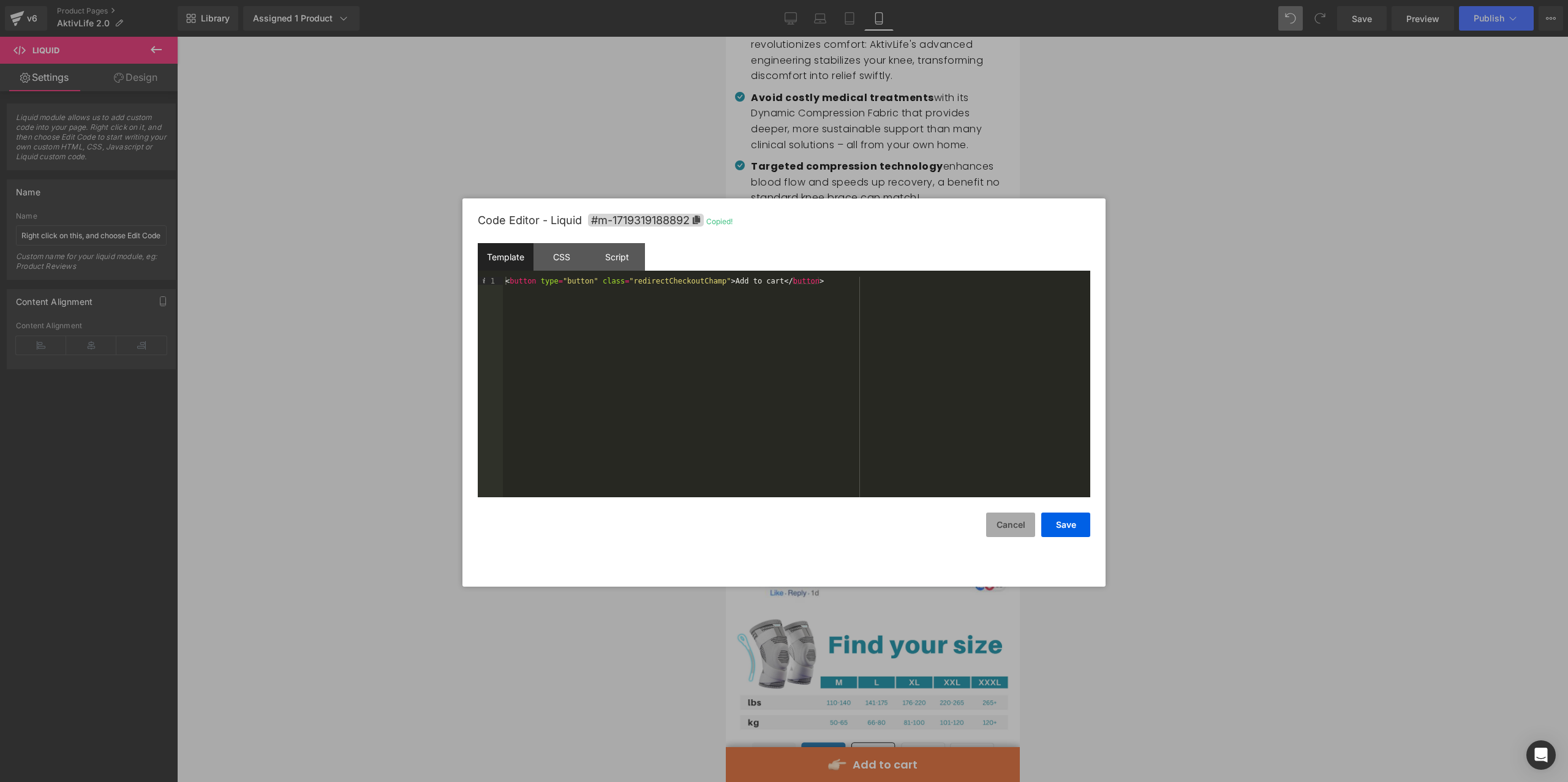
drag, startPoint x: 1007, startPoint y: 522, endPoint x: 986, endPoint y: 514, distance: 22.5
click at [1001, 520] on button "Cancel" at bounding box center [1010, 525] width 49 height 24
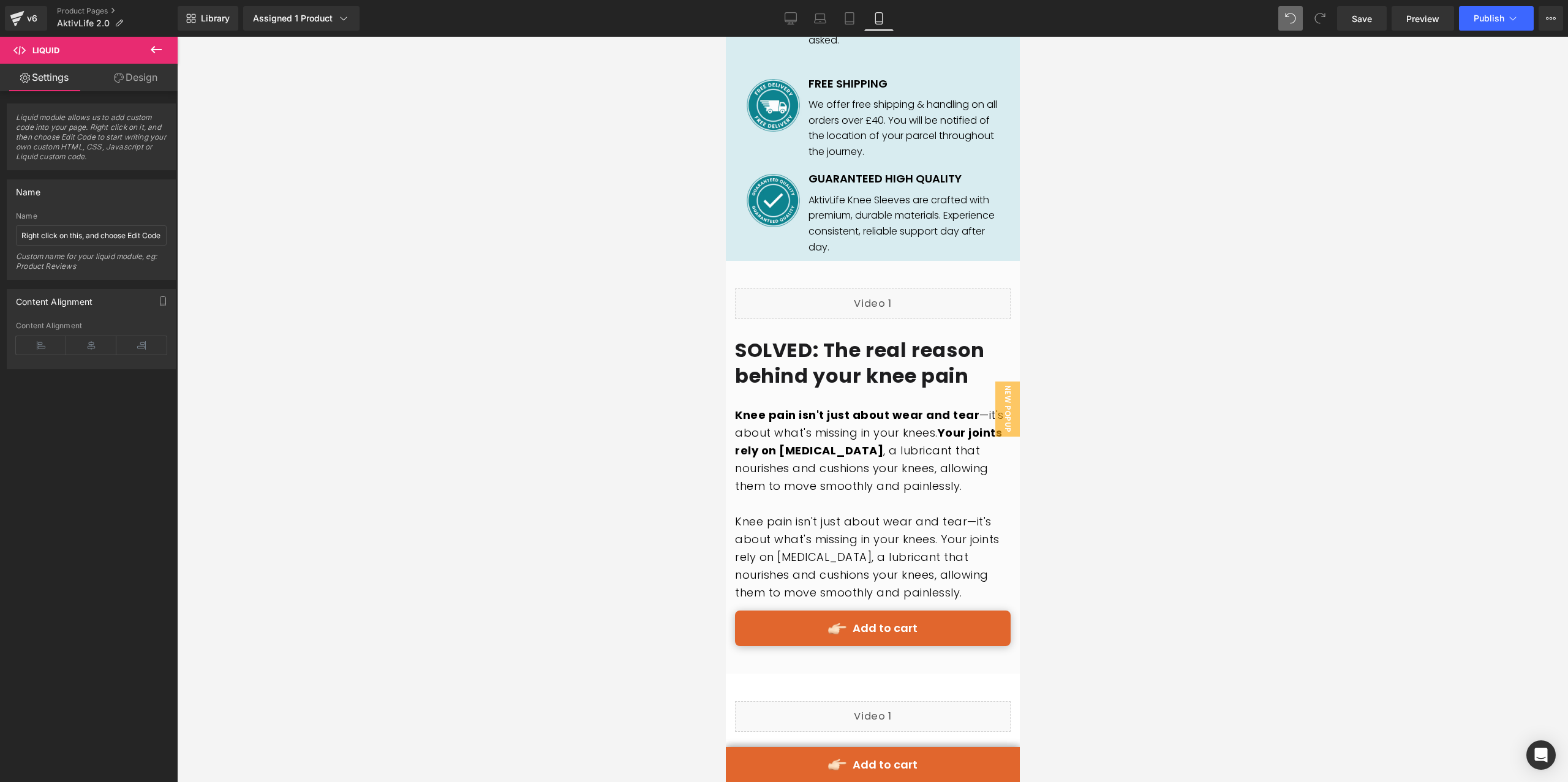
scroll to position [1827, 0]
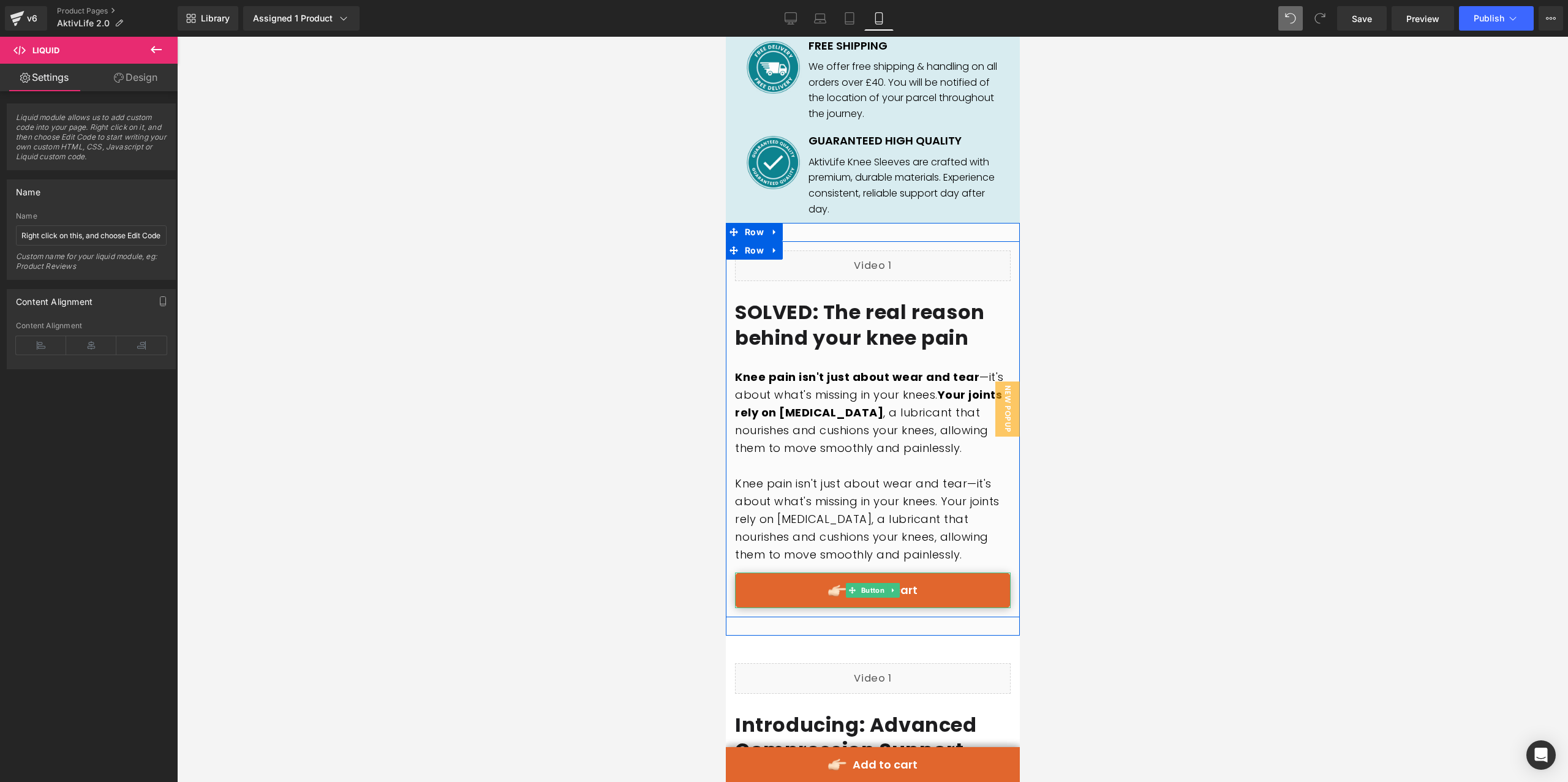
click at [868, 607] on link "Add to cart" at bounding box center [871, 590] width 275 height 35
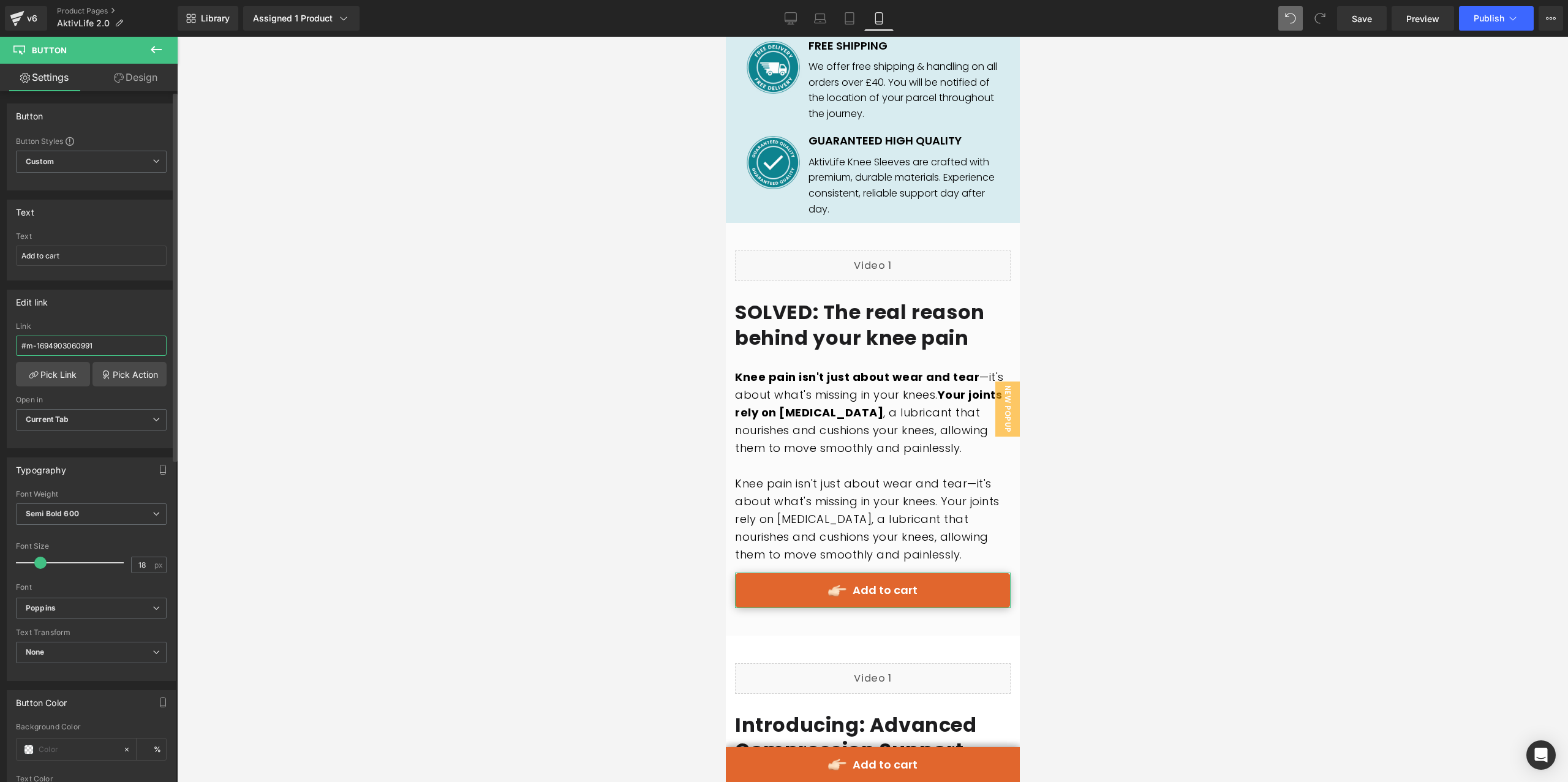
click at [112, 340] on input "#m-1694903060991" at bounding box center [91, 346] width 151 height 20
paste input "719319188892"
type input "#m-1719319188892"
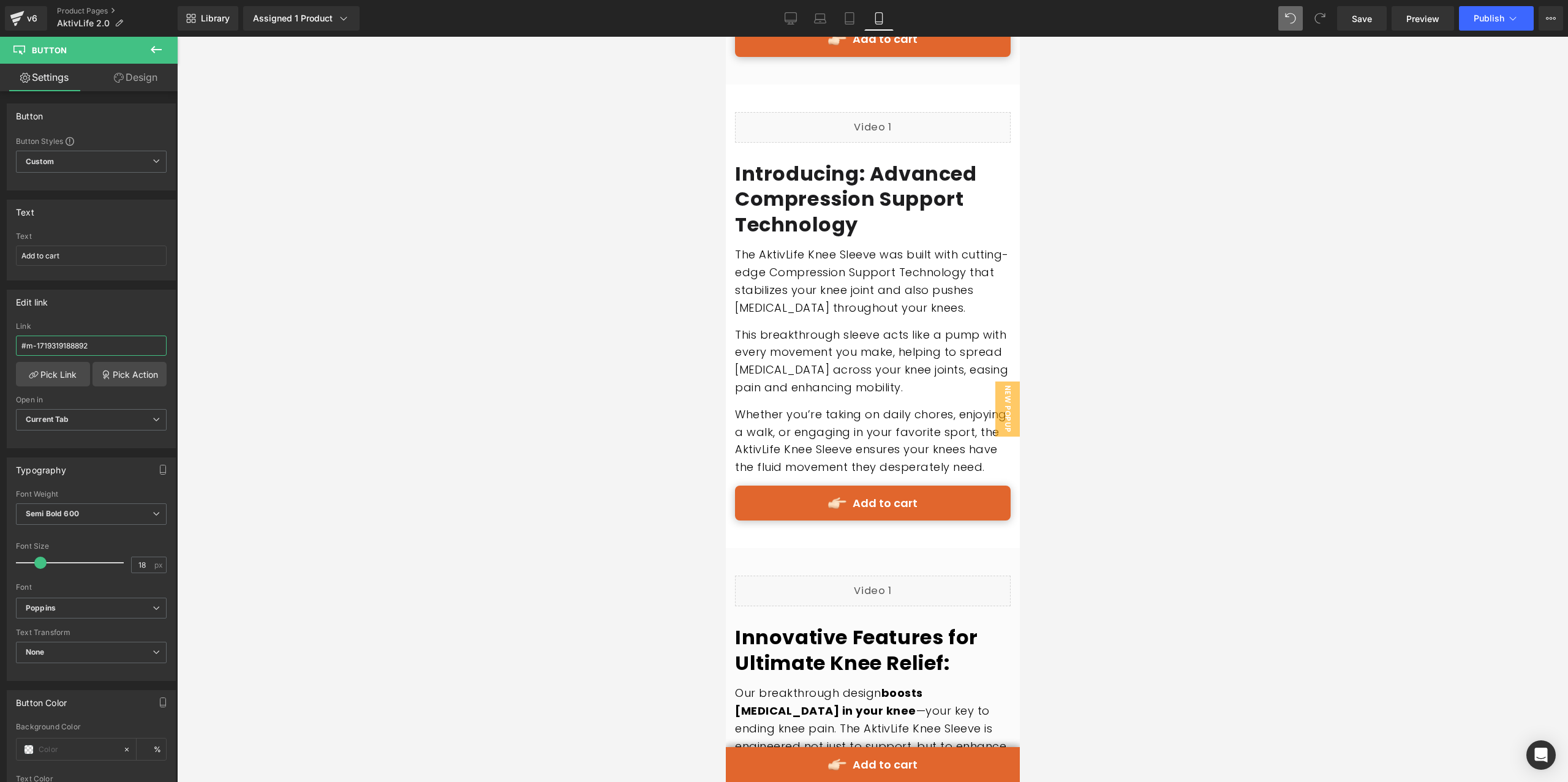
scroll to position [2382, 0]
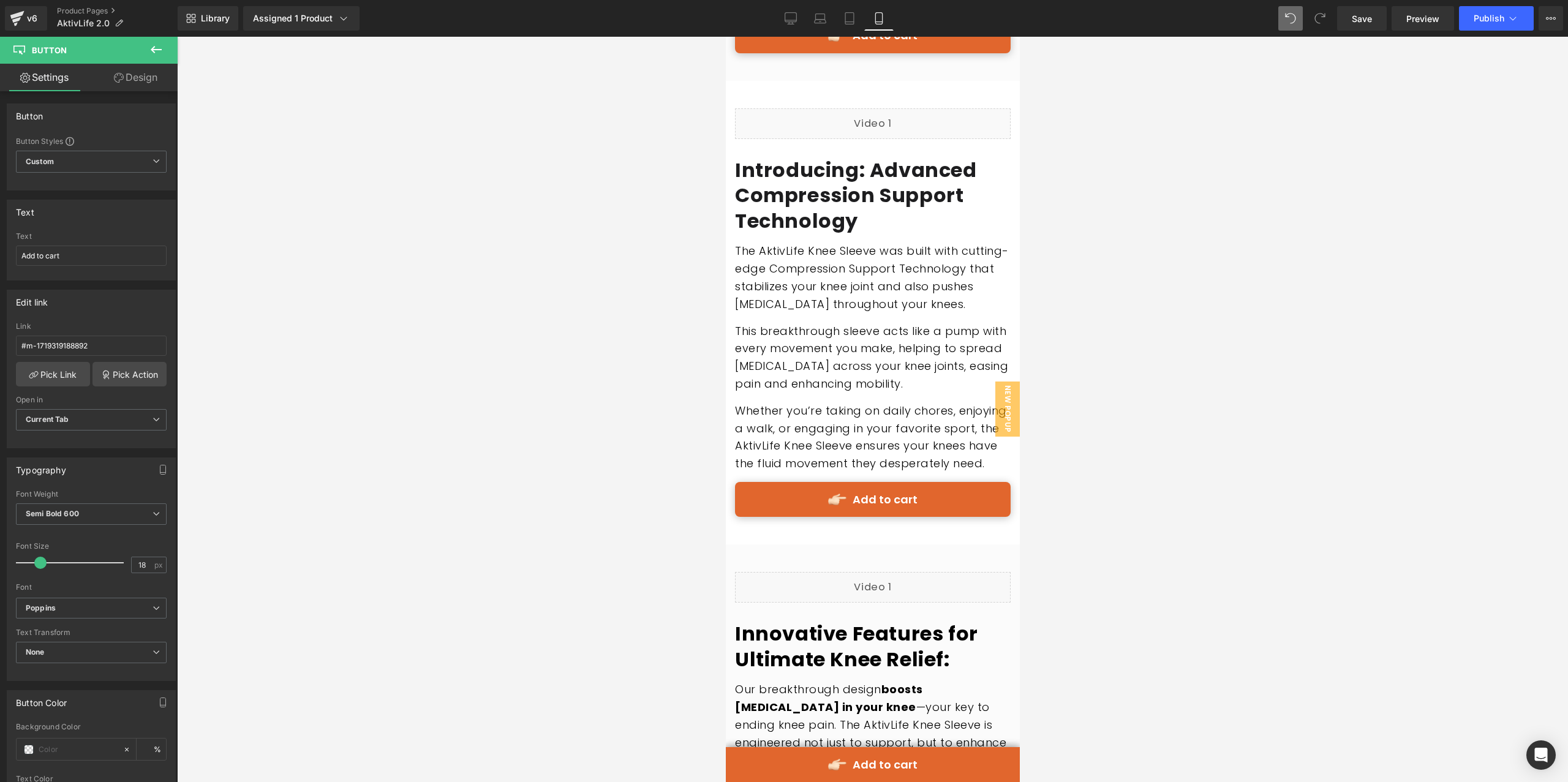
click at [876, 517] on div "Add to cart Button" at bounding box center [871, 499] width 275 height 35
click at [97, 354] on input "#m-1694903060991" at bounding box center [91, 346] width 151 height 20
paste input "719319188892"
type input "#m-1719319188892"
click at [797, 23] on icon at bounding box center [790, 18] width 12 height 12
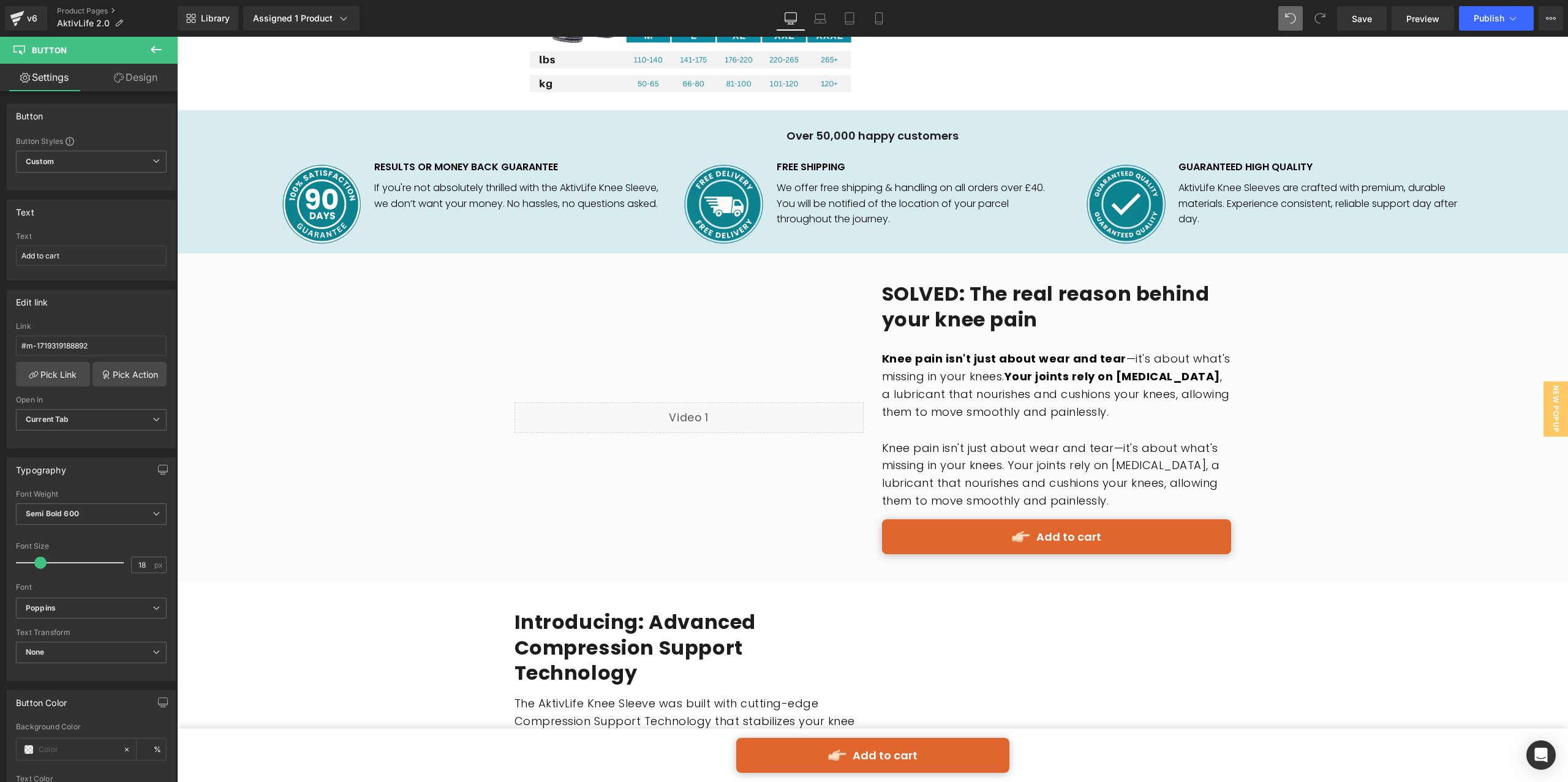
scroll to position [1017, 0]
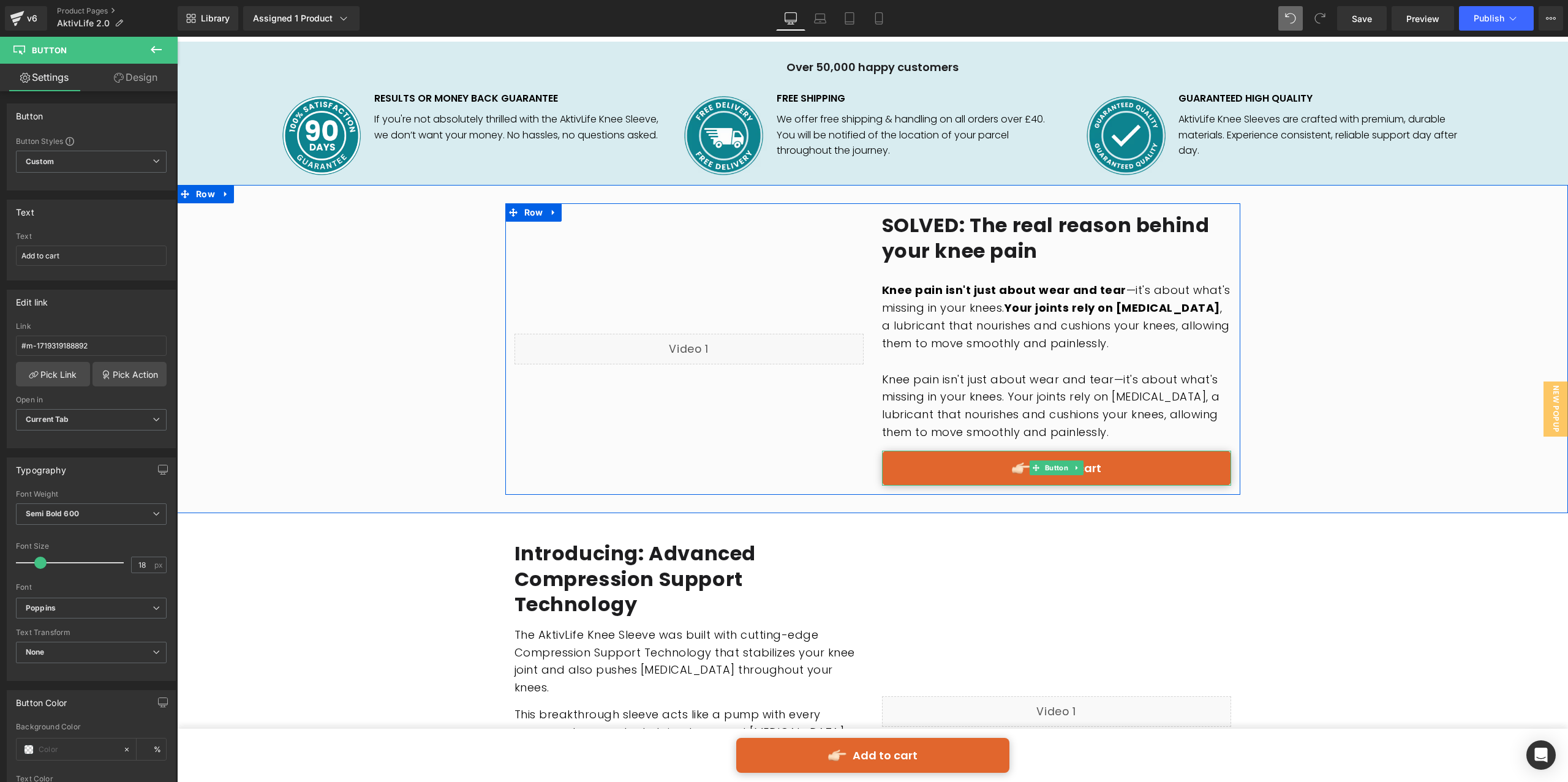
click at [934, 458] on link "Add to cart" at bounding box center [1057, 468] width 349 height 35
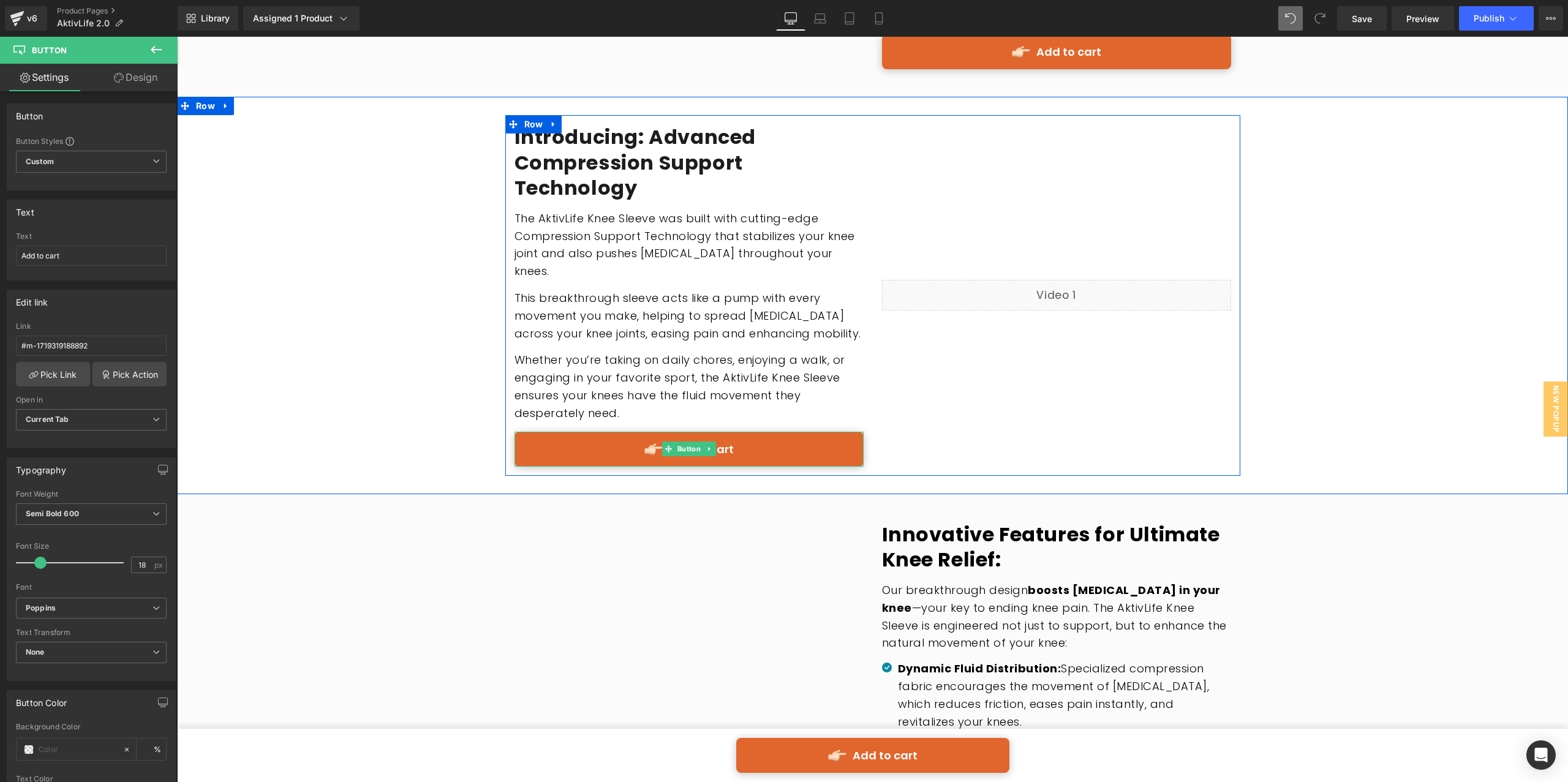
click at [753, 454] on link "Add to cart" at bounding box center [689, 449] width 349 height 35
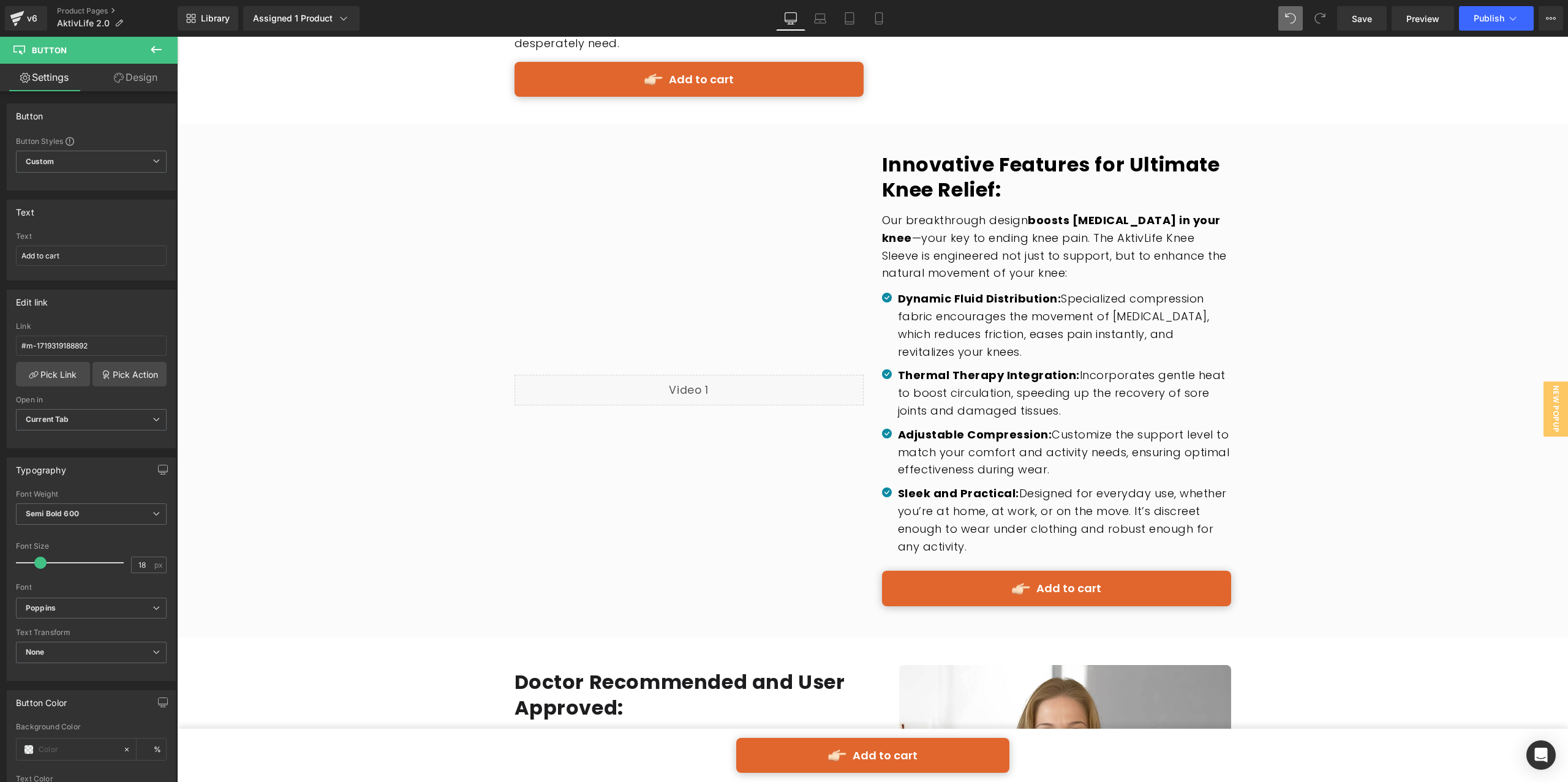
scroll to position [2083, 0]
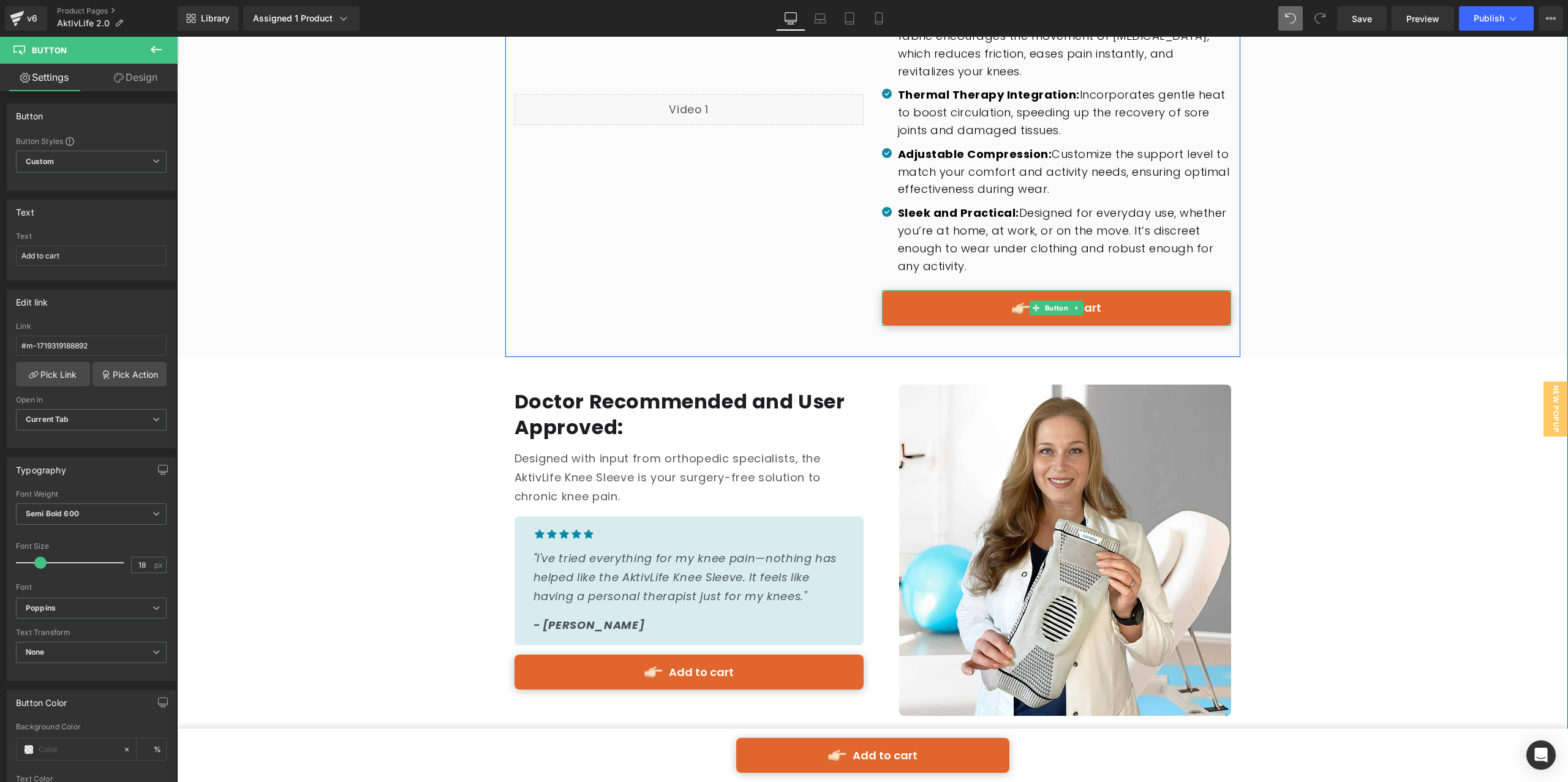
click at [968, 300] on link "Add to cart" at bounding box center [1057, 308] width 349 height 35
click at [108, 351] on input "#m-1694903060991" at bounding box center [91, 346] width 151 height 20
type input "#m-1719319188892"
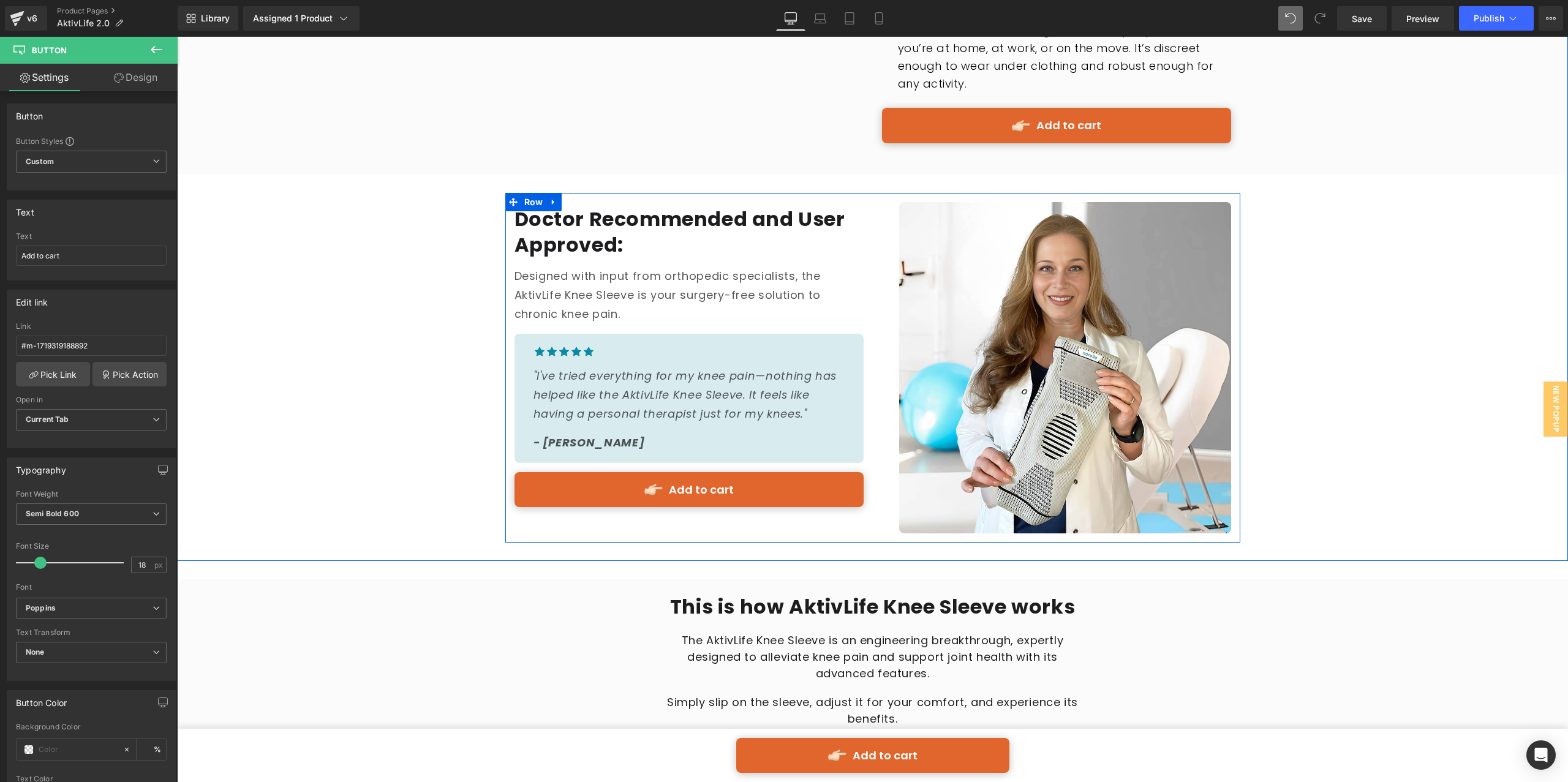
scroll to position [2375, 0]
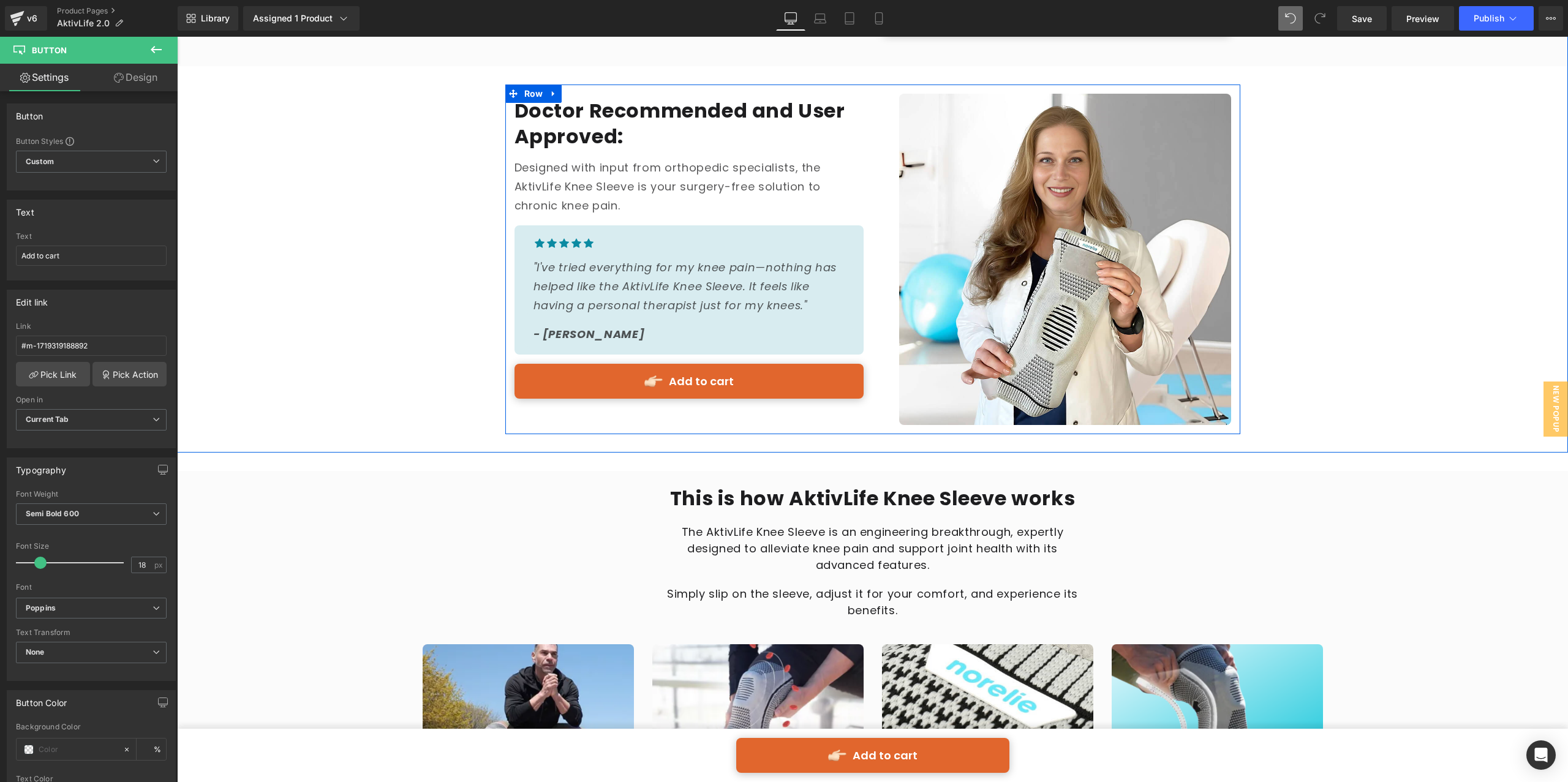
click at [668, 376] on div "Add to cart Button" at bounding box center [689, 381] width 349 height 35
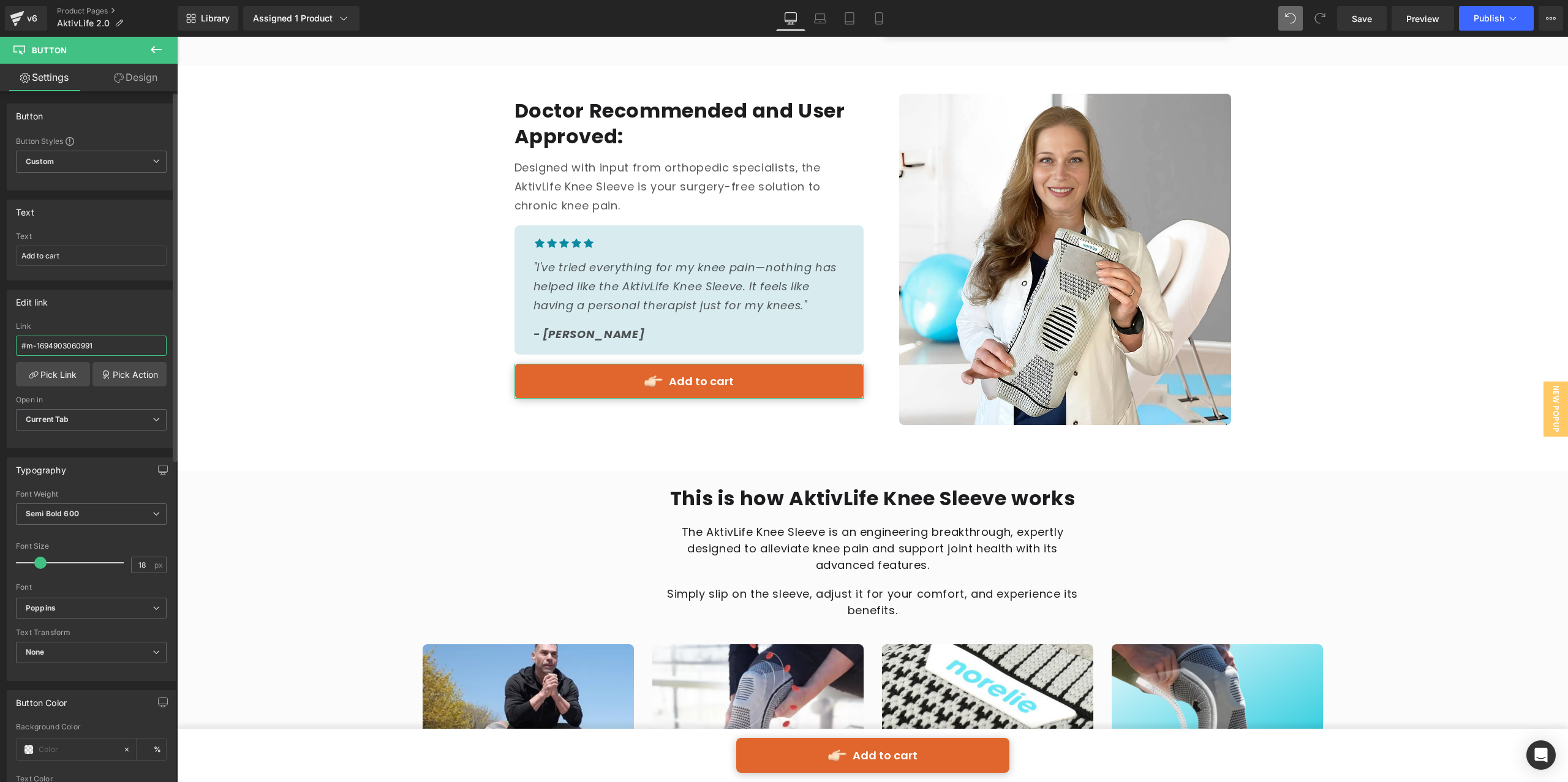
click at [127, 355] on input "#m-1694903060991" at bounding box center [91, 346] width 151 height 20
type input "#m-1719319188892"
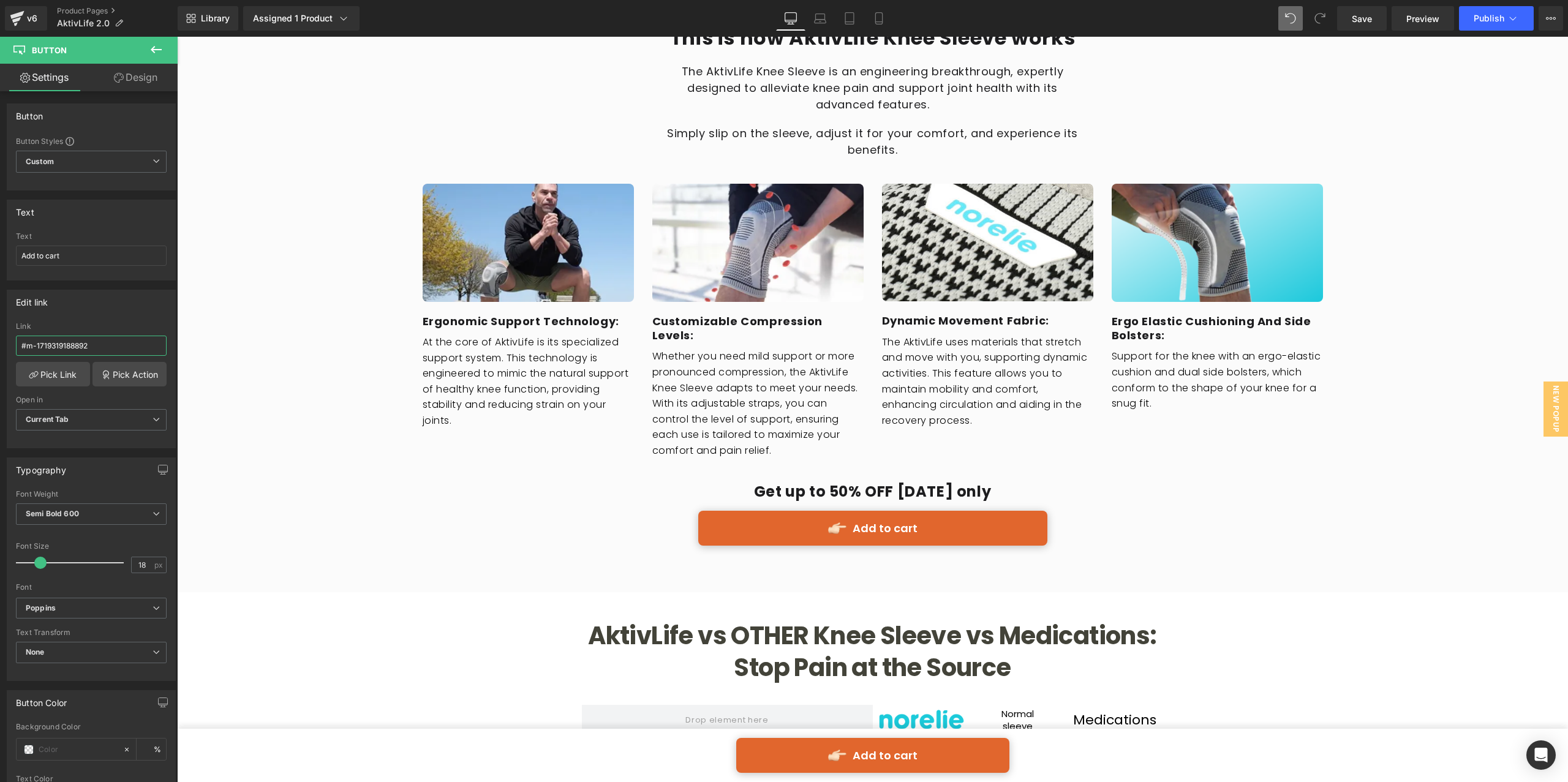
scroll to position [2956, 0]
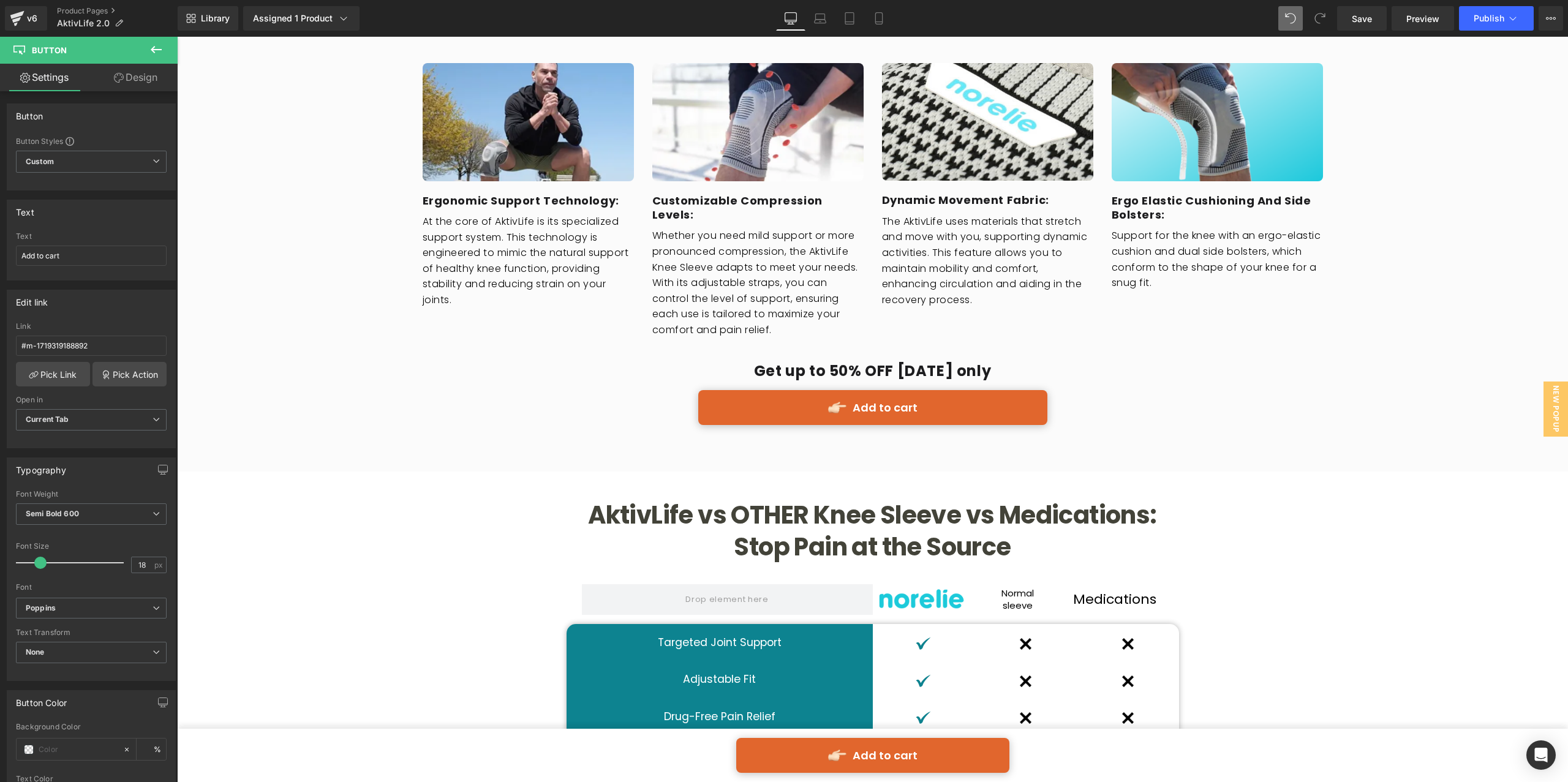
click at [786, 399] on link "Add to cart" at bounding box center [873, 407] width 349 height 35
click at [94, 345] on input "#m-1694903060991" at bounding box center [91, 346] width 151 height 20
paste input "719319188892"
type input "#m-1719319188892"
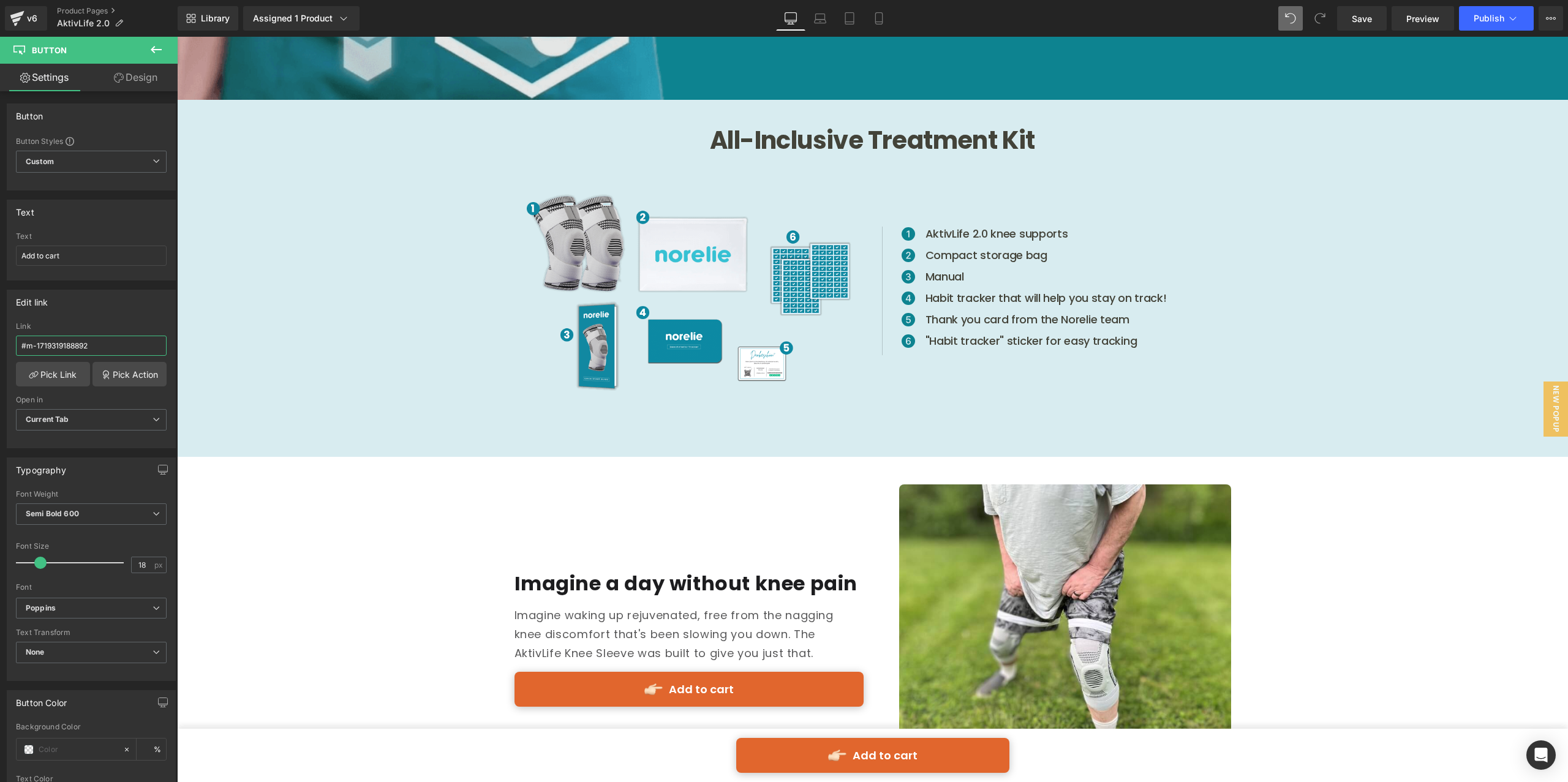
scroll to position [4883, 0]
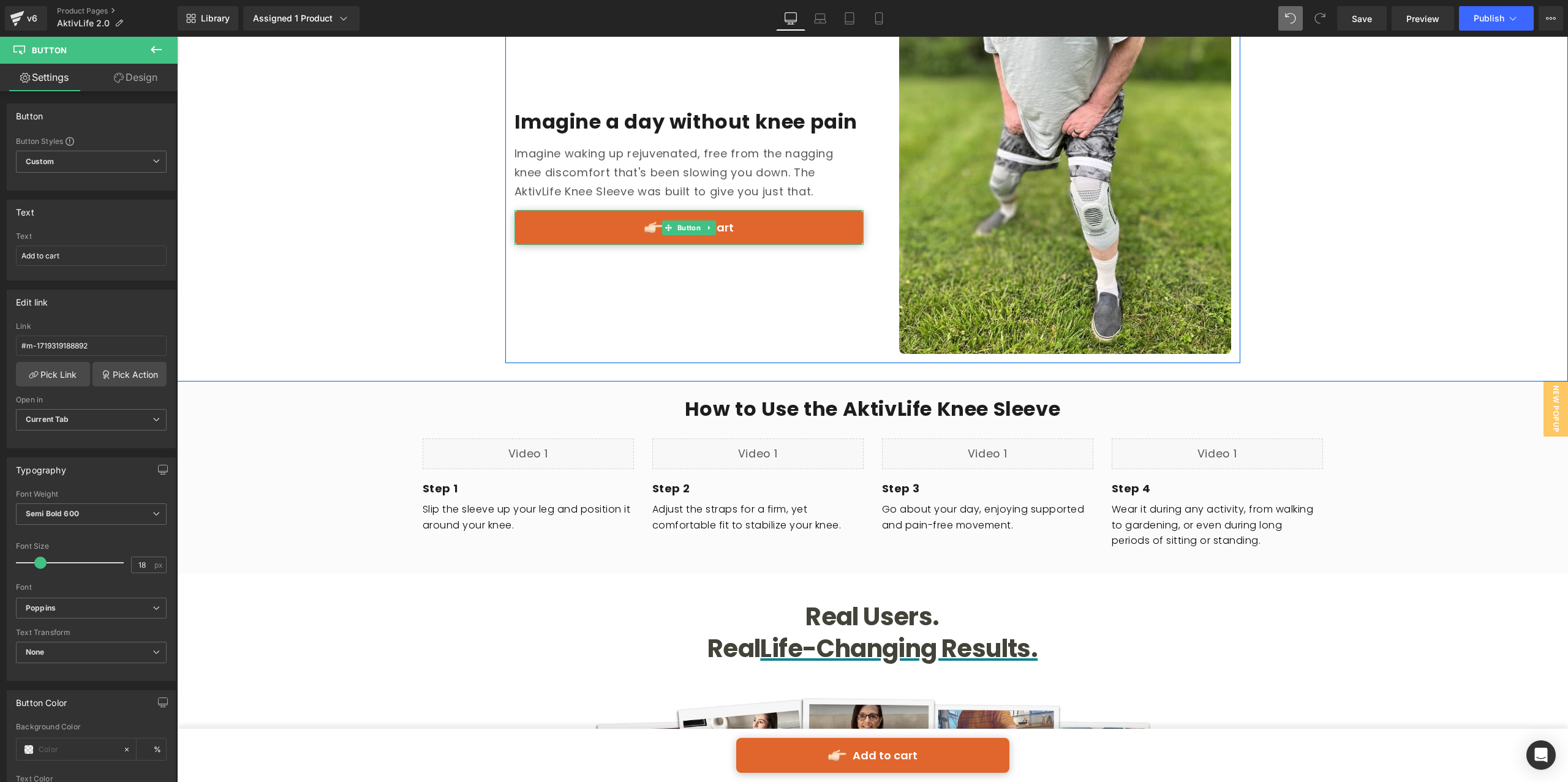
click at [617, 210] on link "Add to cart" at bounding box center [689, 228] width 349 height 35
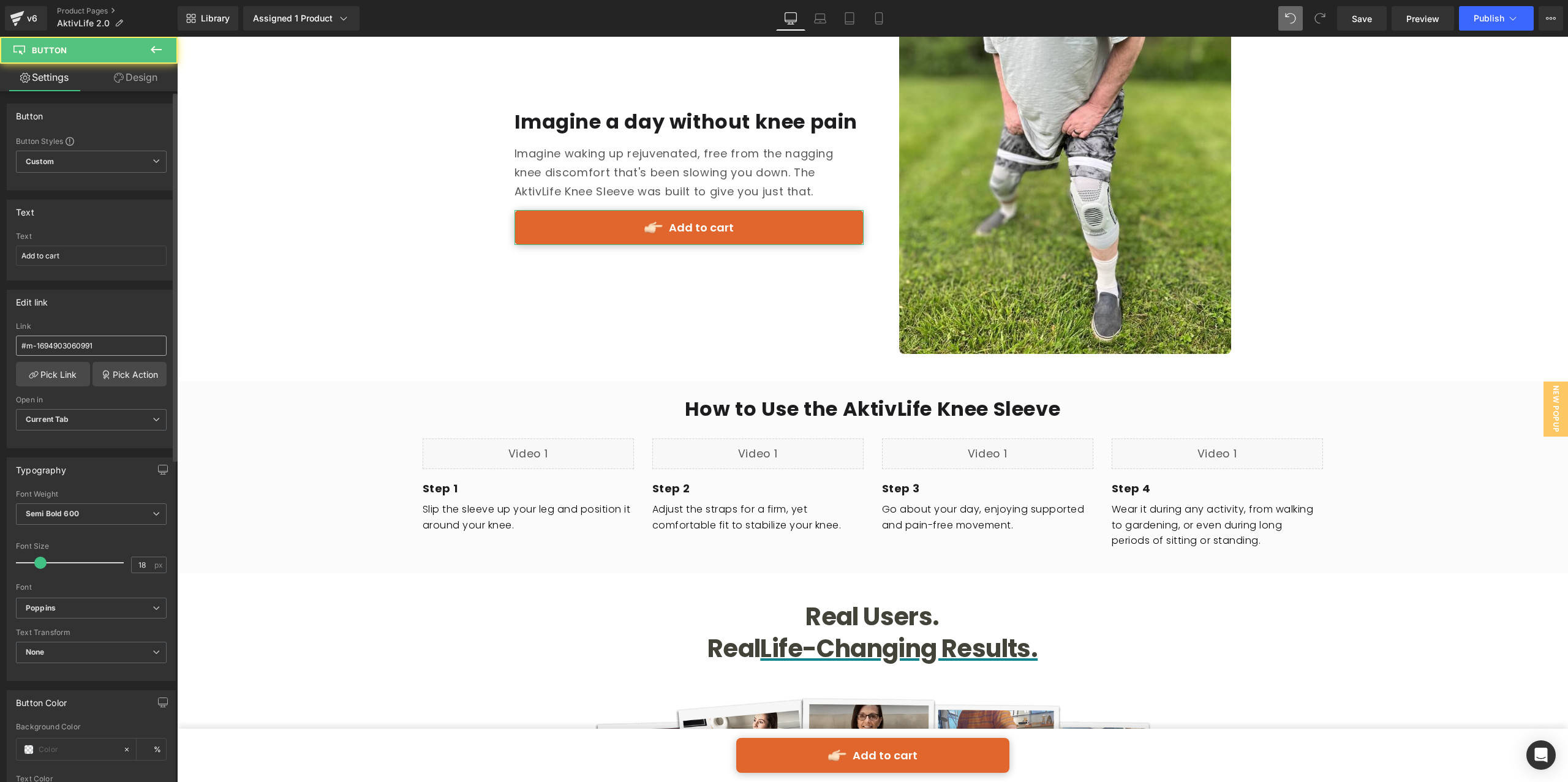
click at [104, 345] on input "#m-1694903060991" at bounding box center [91, 346] width 151 height 20
type input "#m-1719319188892"
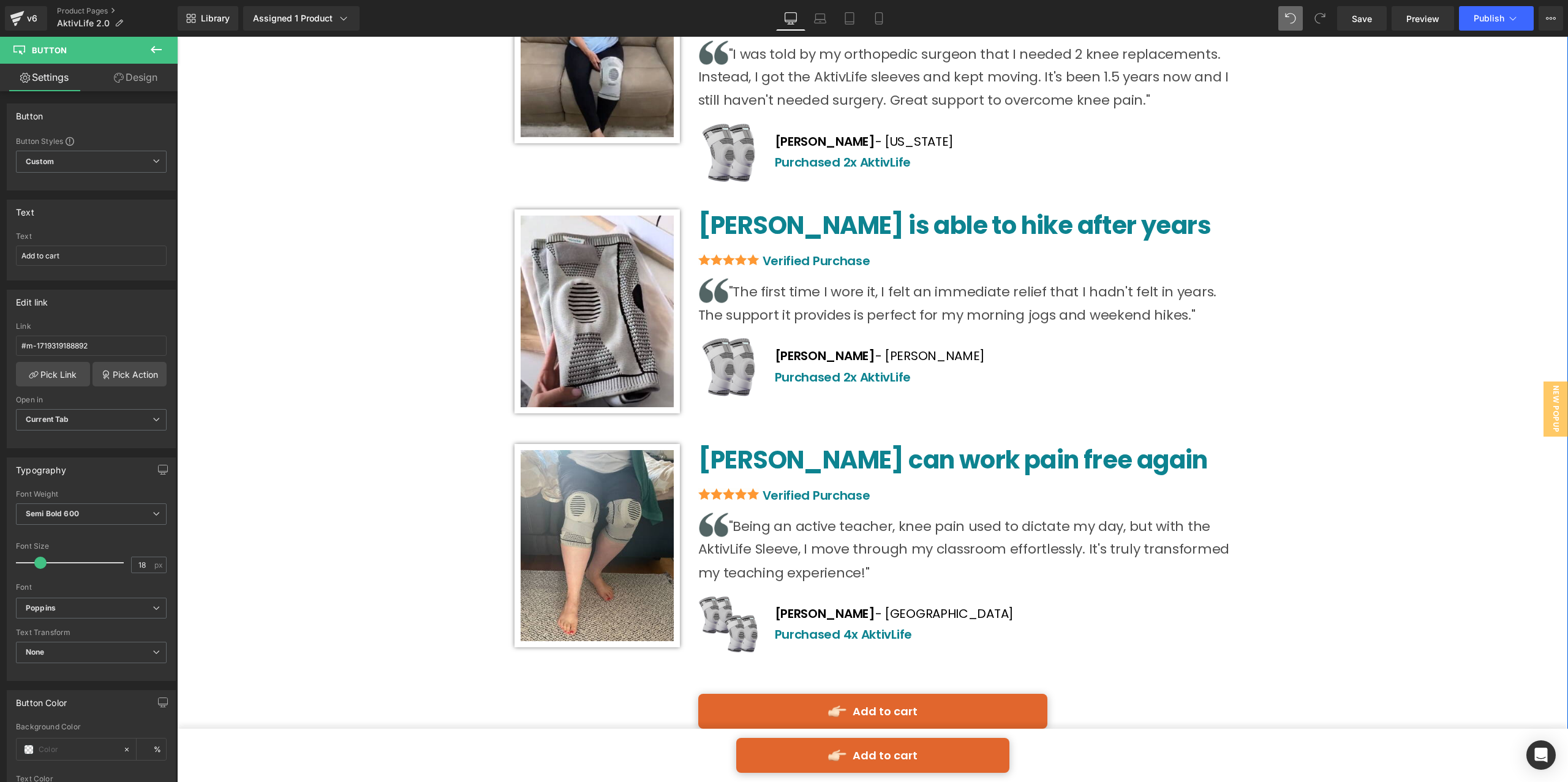
scroll to position [6326, 0]
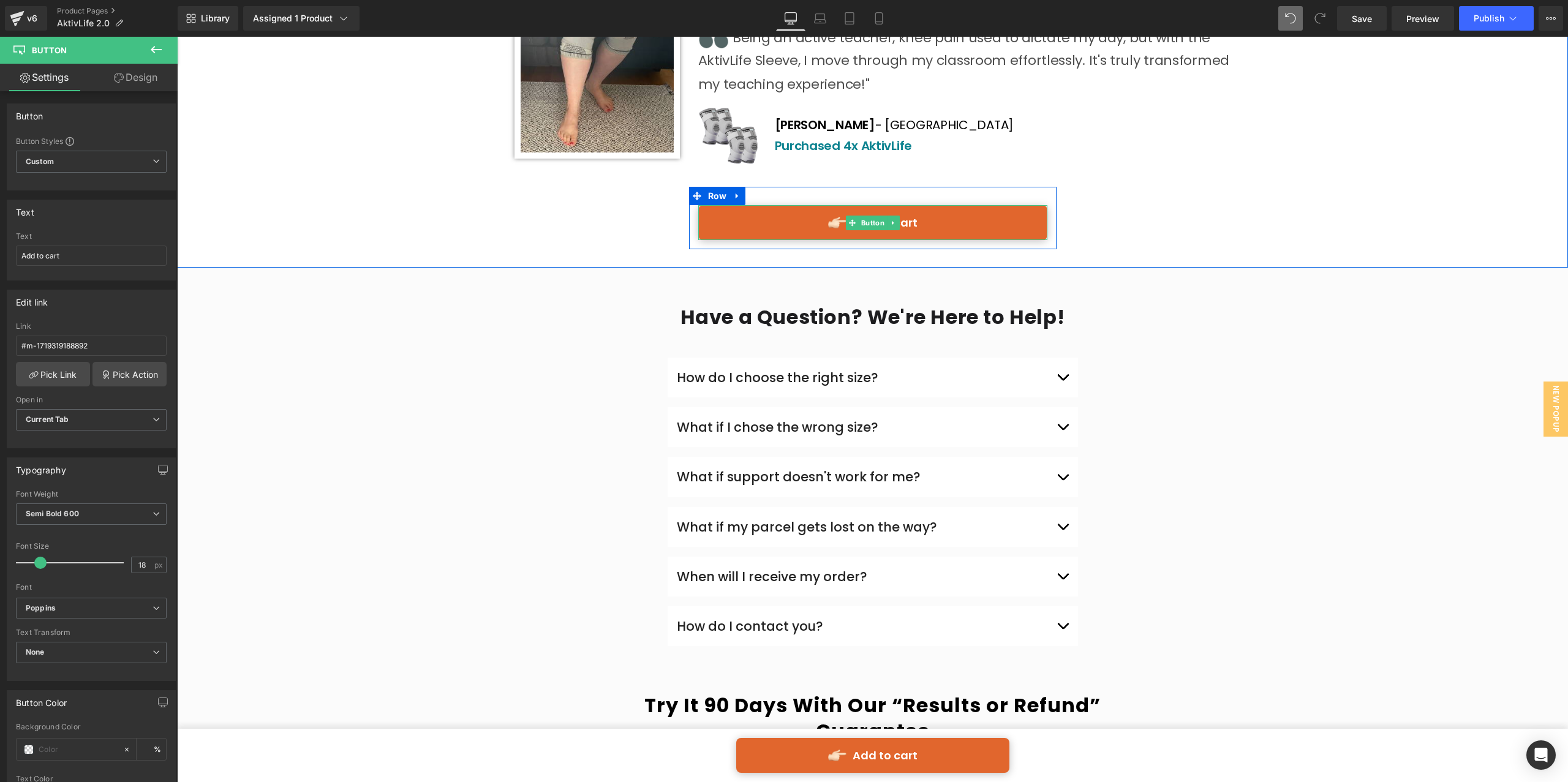
click at [753, 205] on link "Add to cart" at bounding box center [873, 223] width 349 height 35
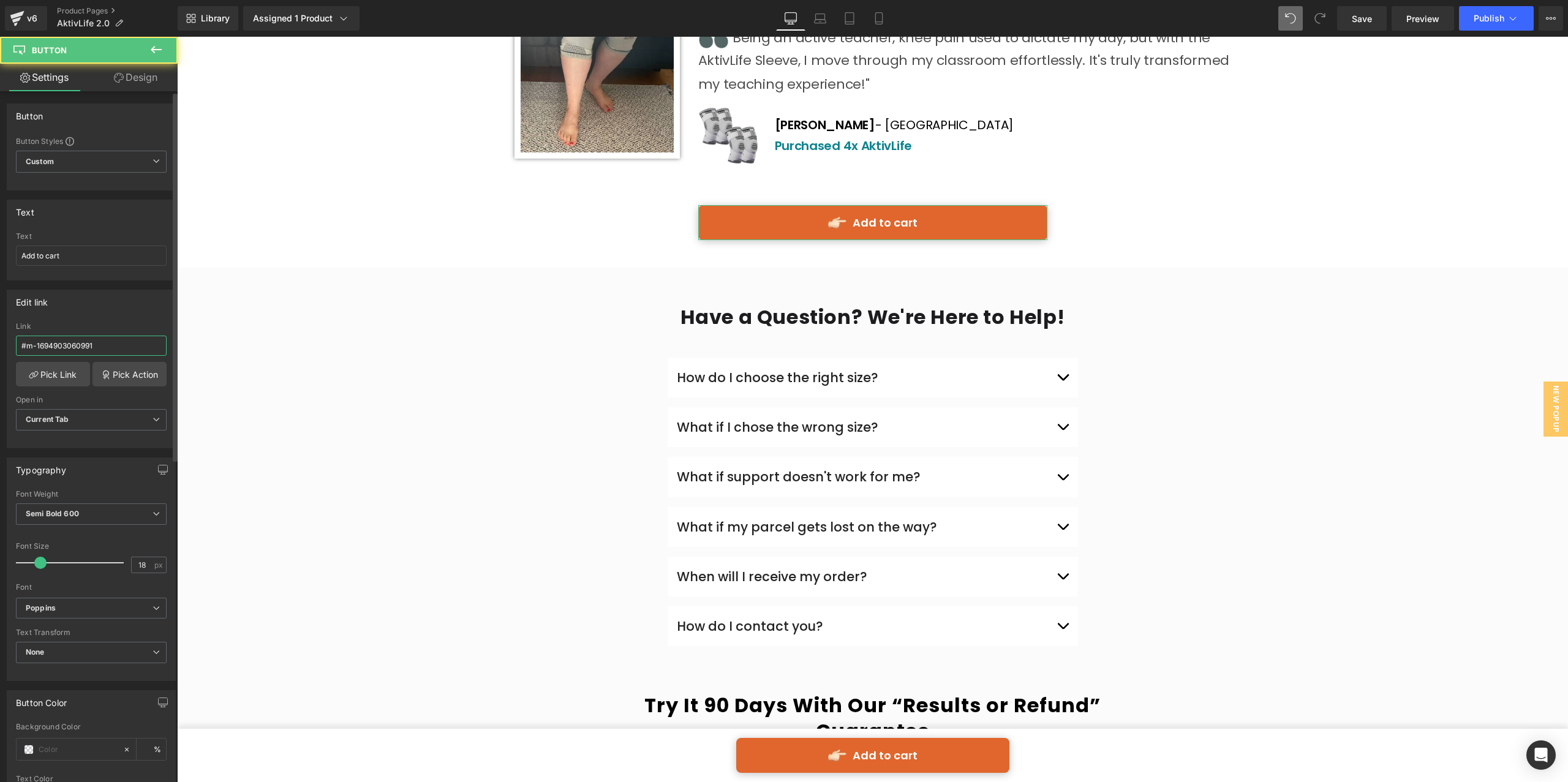
click at [139, 347] on input "#m-1694903060991" at bounding box center [91, 346] width 151 height 20
type input "#m-1719319188892"
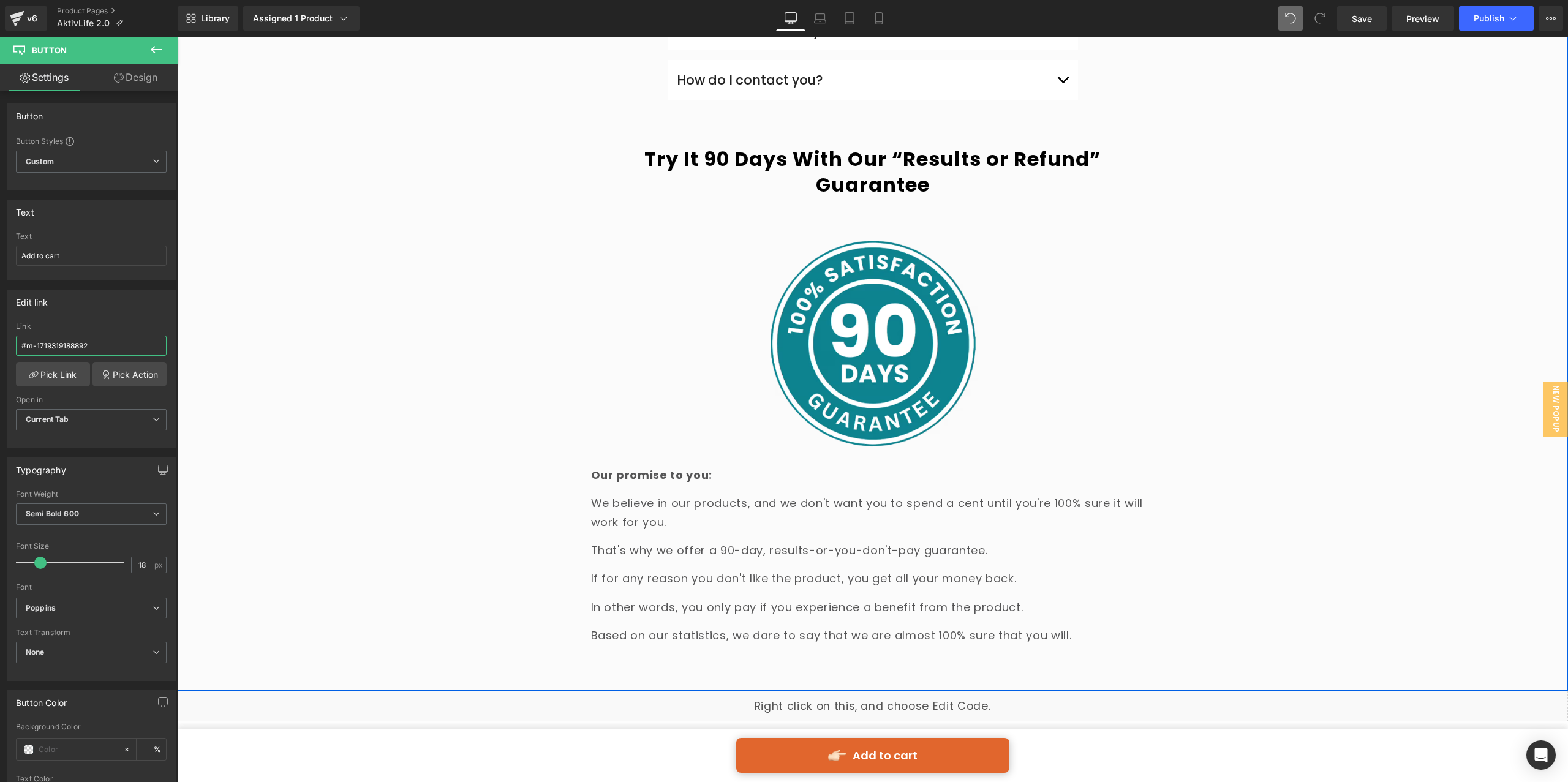
scroll to position [7241, 0]
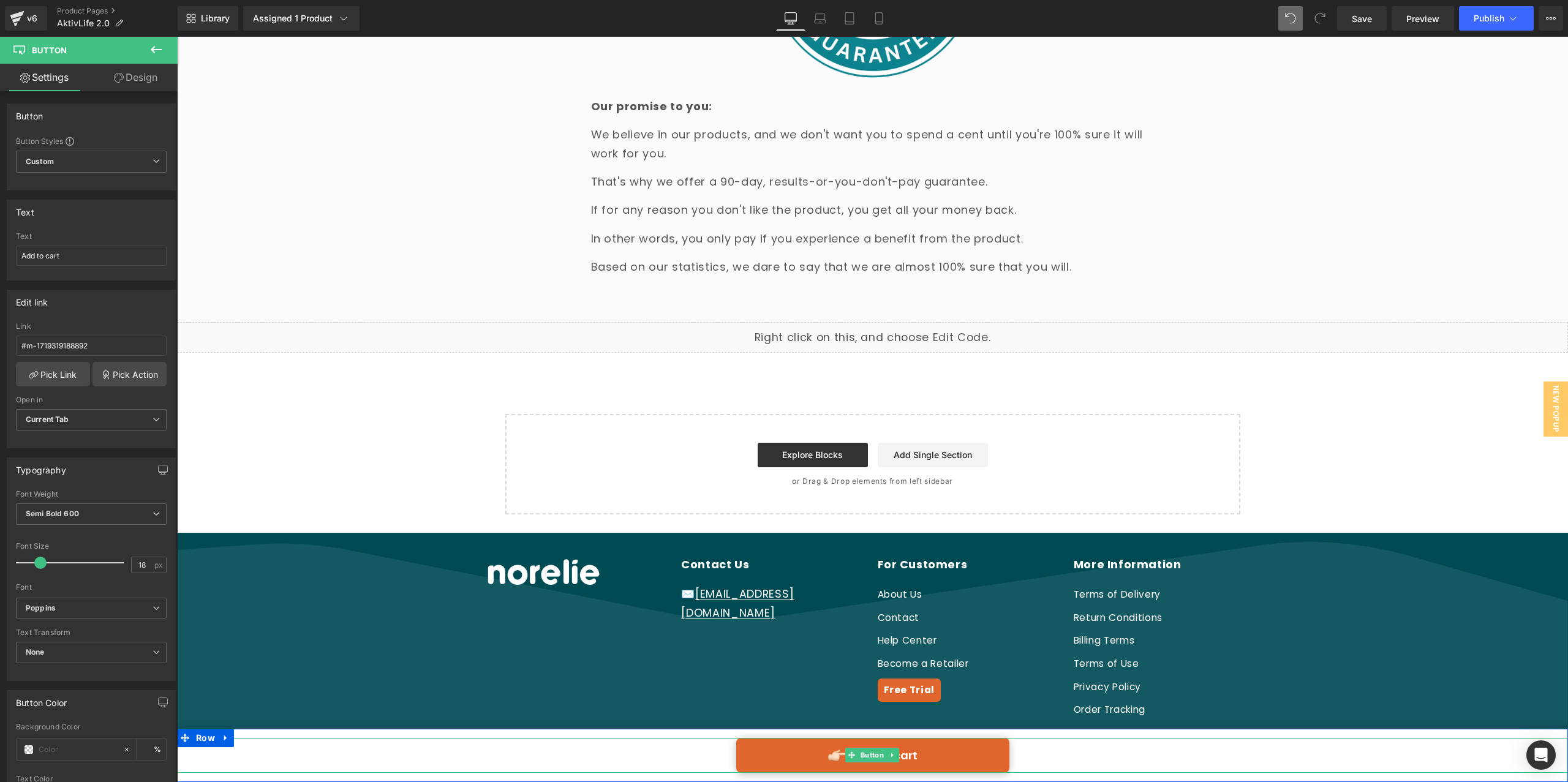
click at [805, 762] on link "Add to cart" at bounding box center [873, 756] width 273 height 35
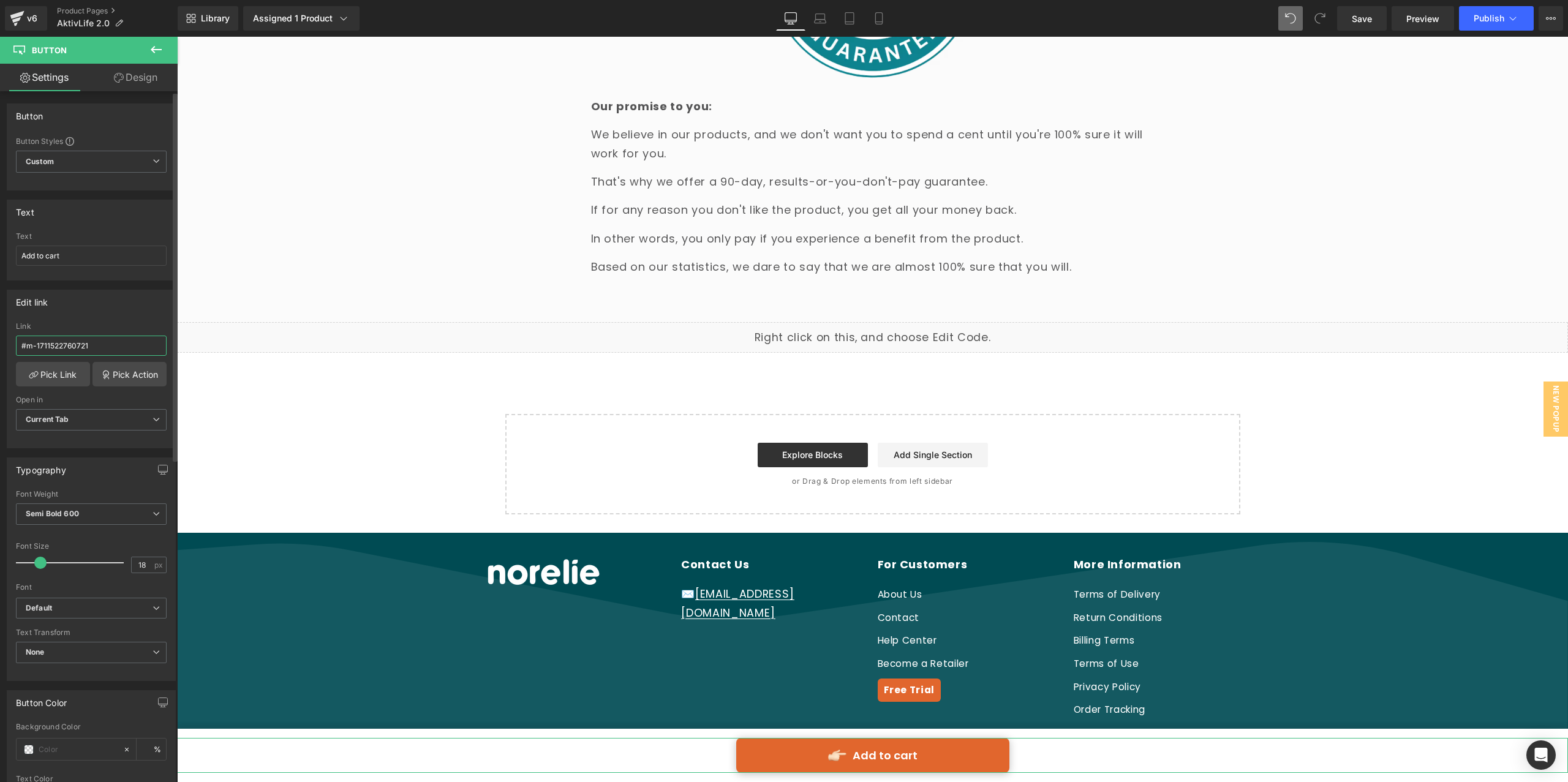
click at [105, 345] on input "#m-1711522760721" at bounding box center [91, 346] width 151 height 20
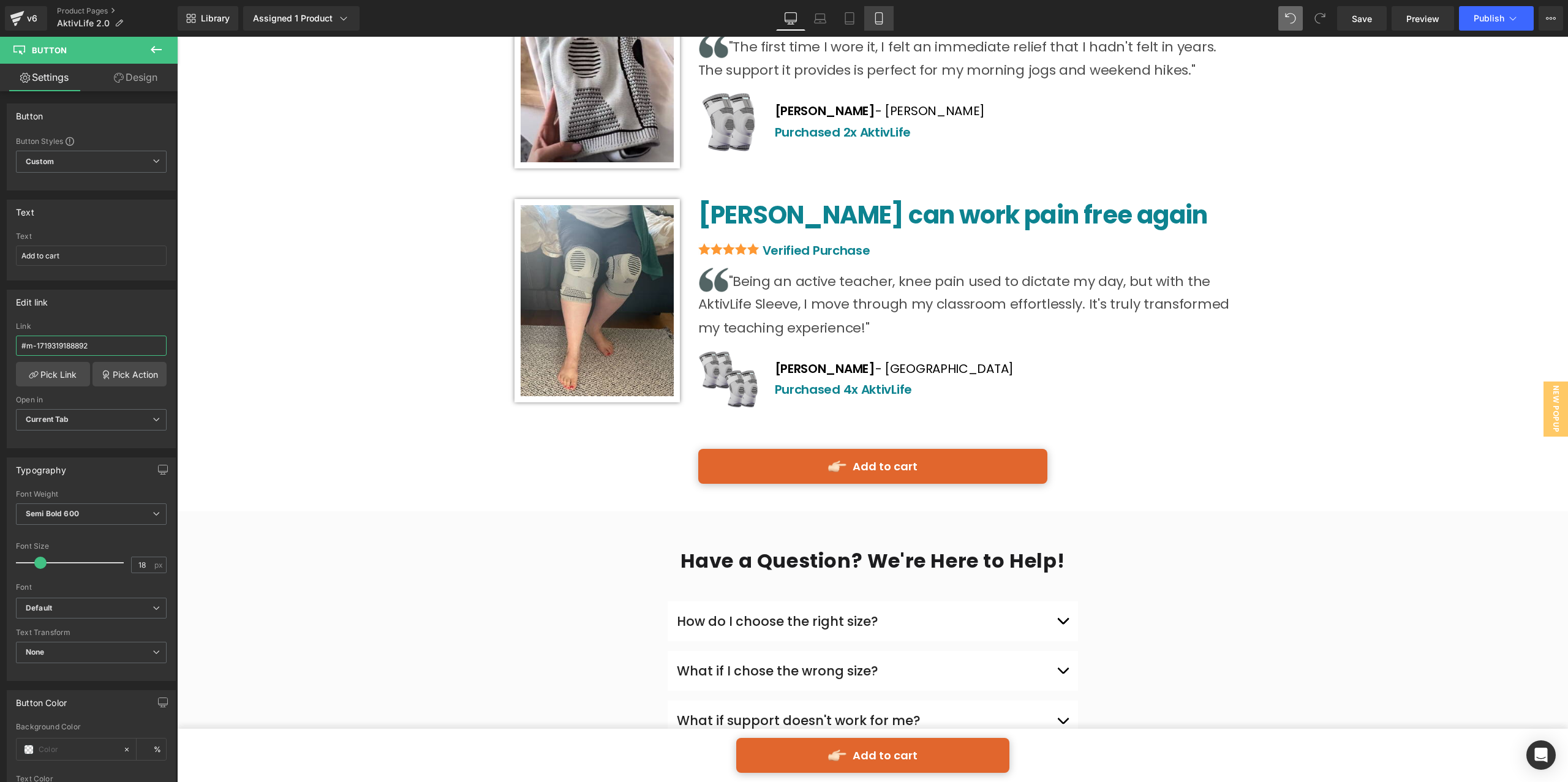
type input "#m-1719319188892"
click at [883, 28] on link "Mobile" at bounding box center [878, 19] width 29 height 24
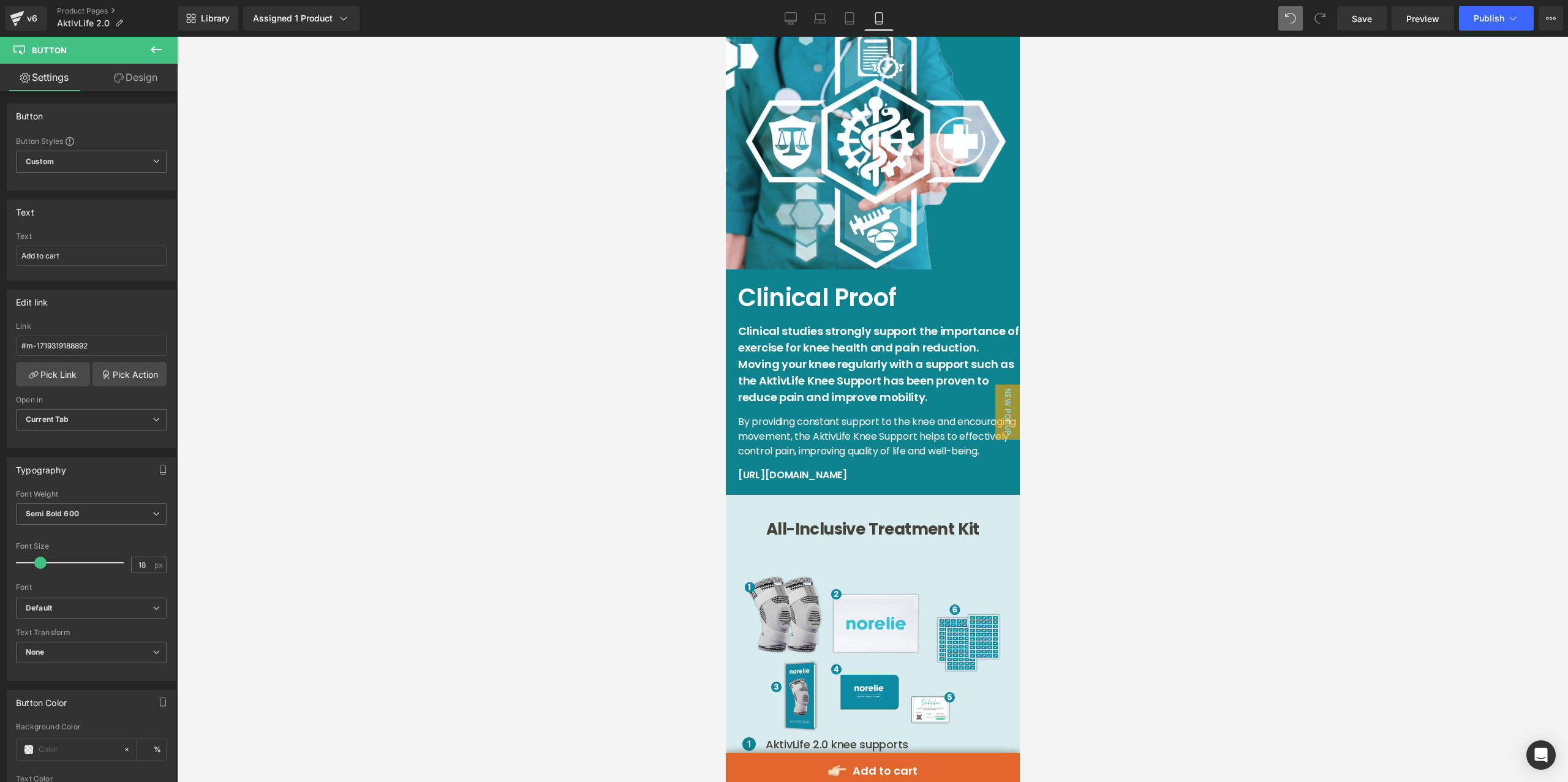
scroll to position [6079, 0]
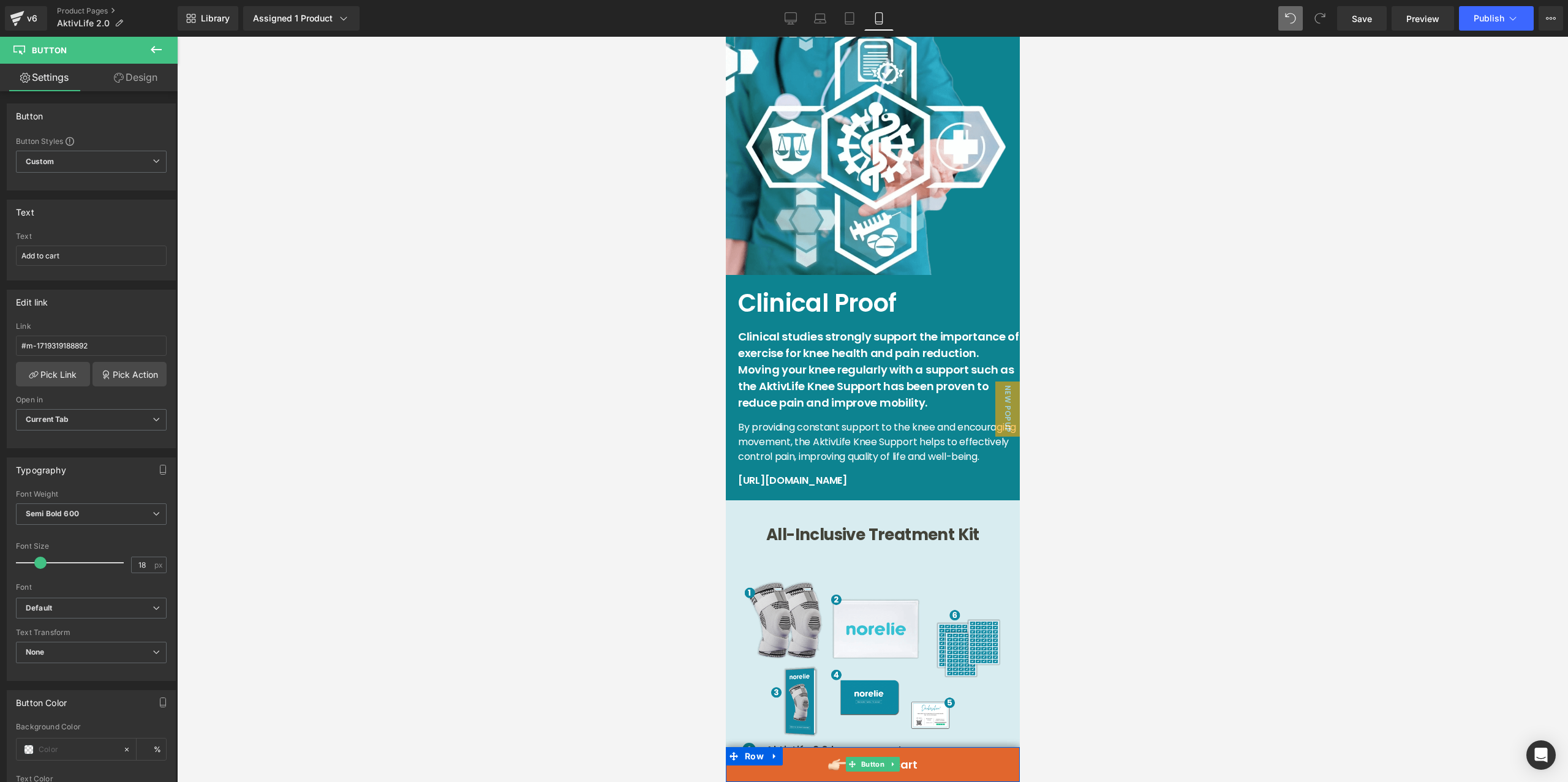
click at [816, 760] on link "Add to cart" at bounding box center [872, 764] width 294 height 35
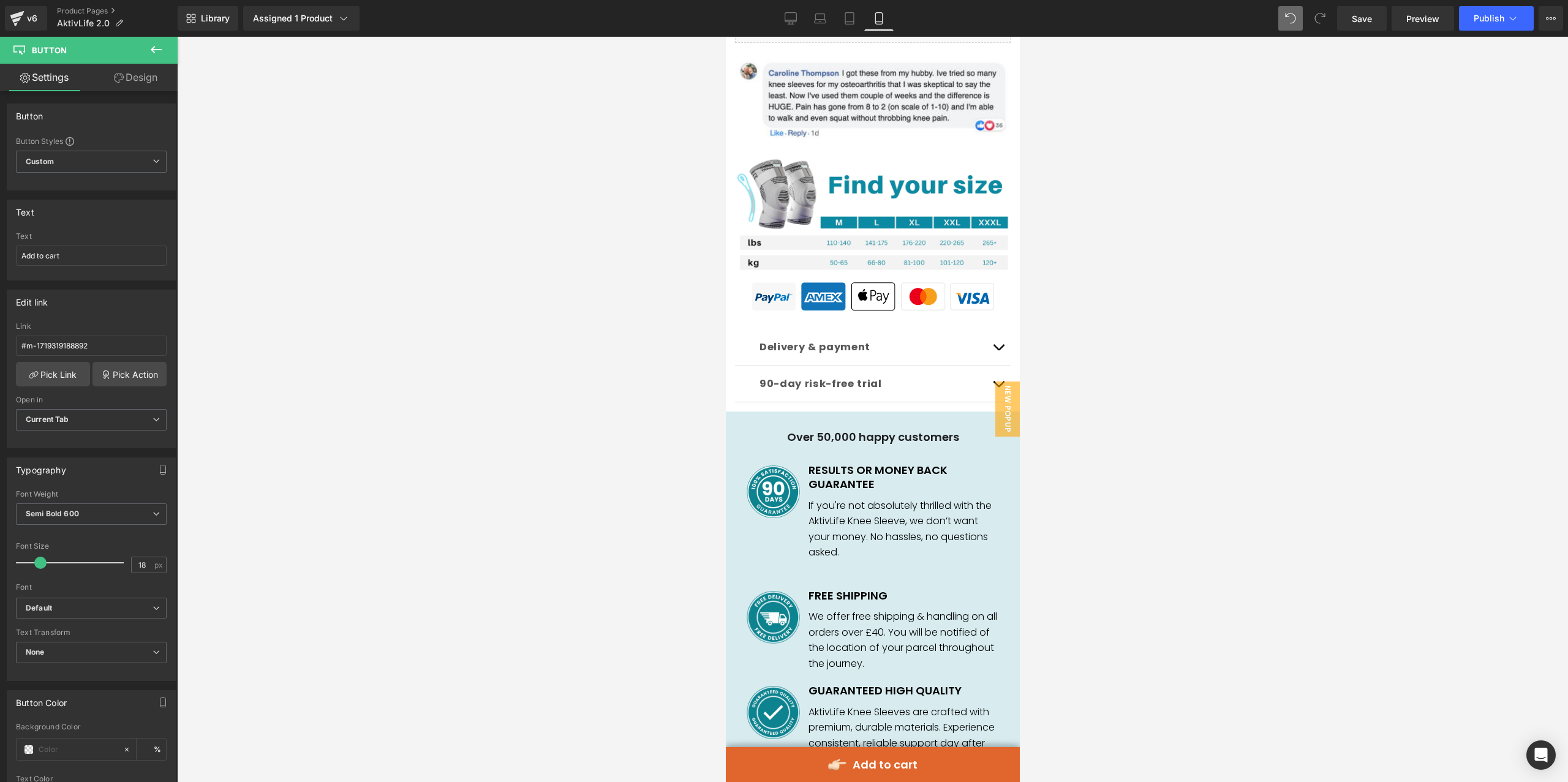
scroll to position [1270, 0]
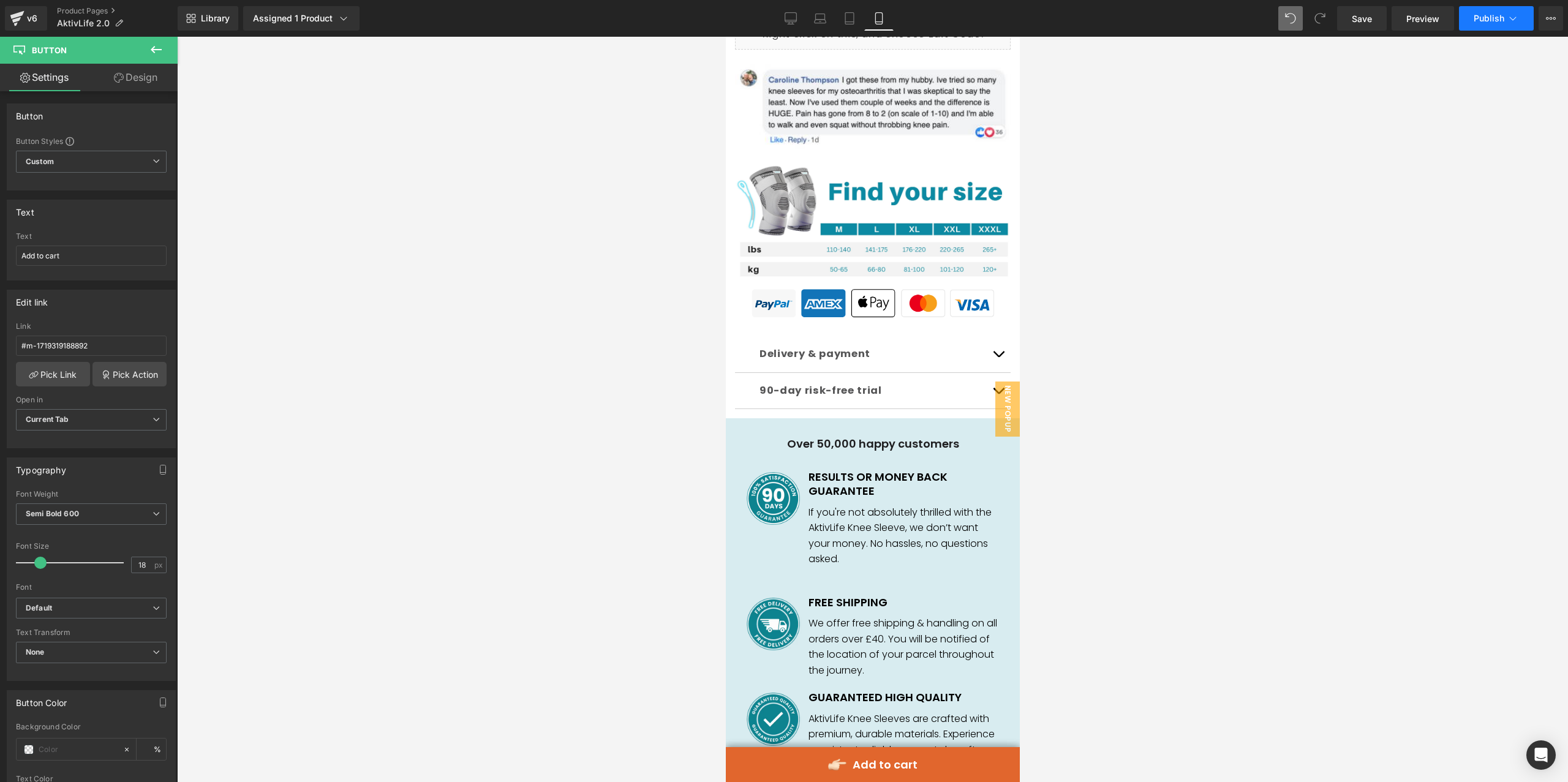
click at [1504, 14] on span "Publish" at bounding box center [1489, 19] width 31 height 10
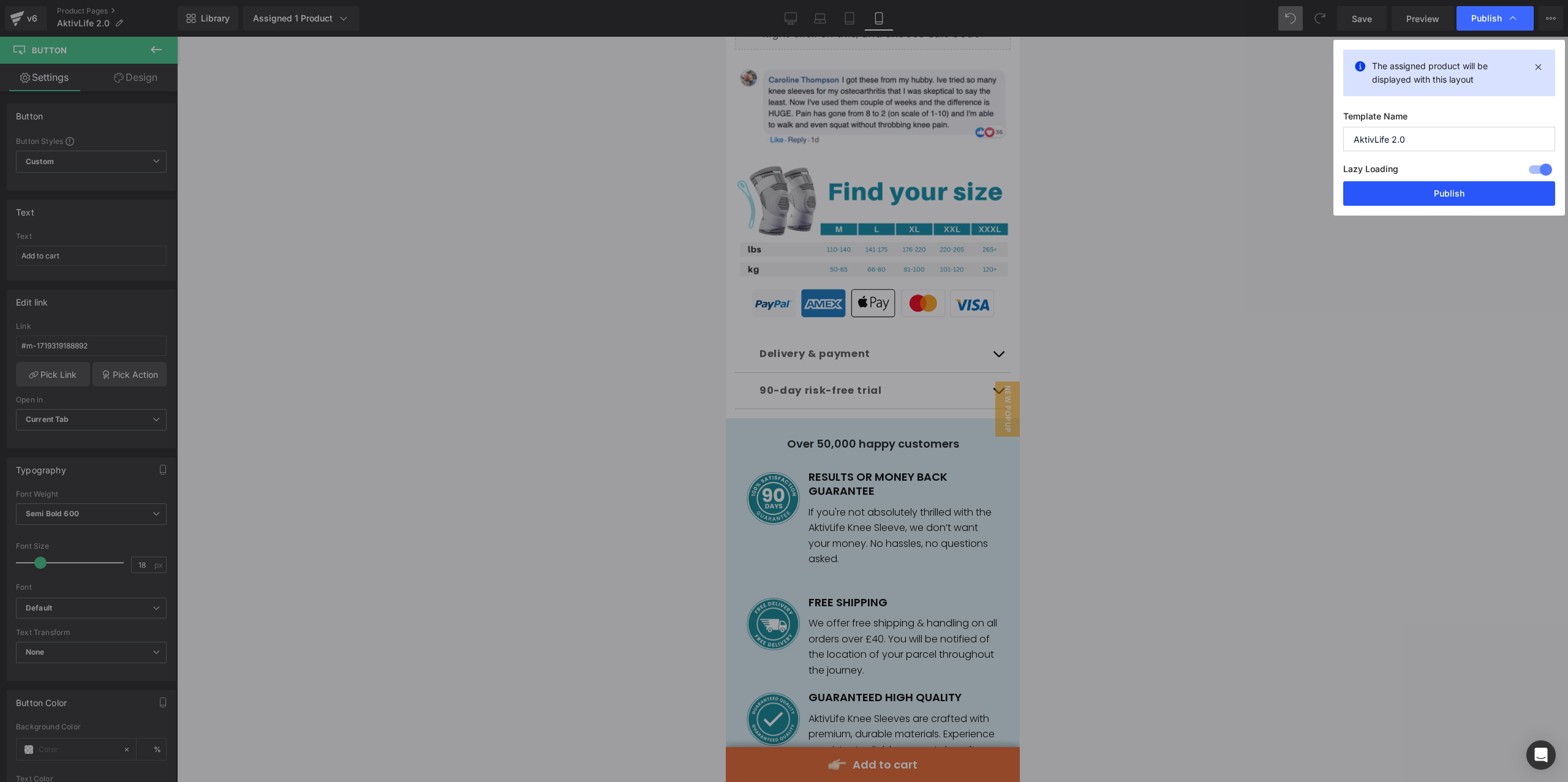
drag, startPoint x: 1445, startPoint y: 195, endPoint x: 188, endPoint y: 288, distance: 1260.4
click at [1445, 195] on button "Publish" at bounding box center [1449, 193] width 212 height 24
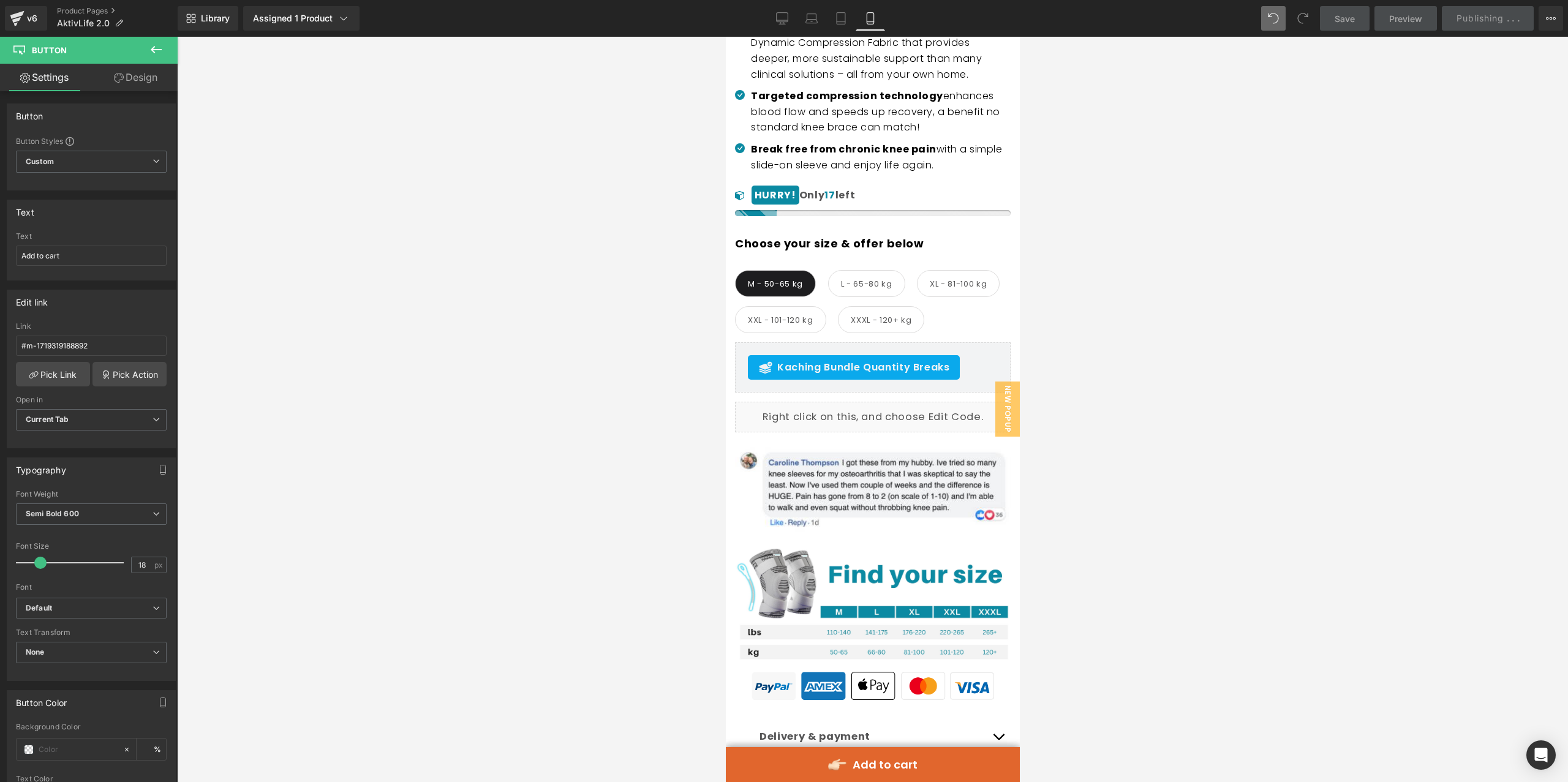
scroll to position [109, 0]
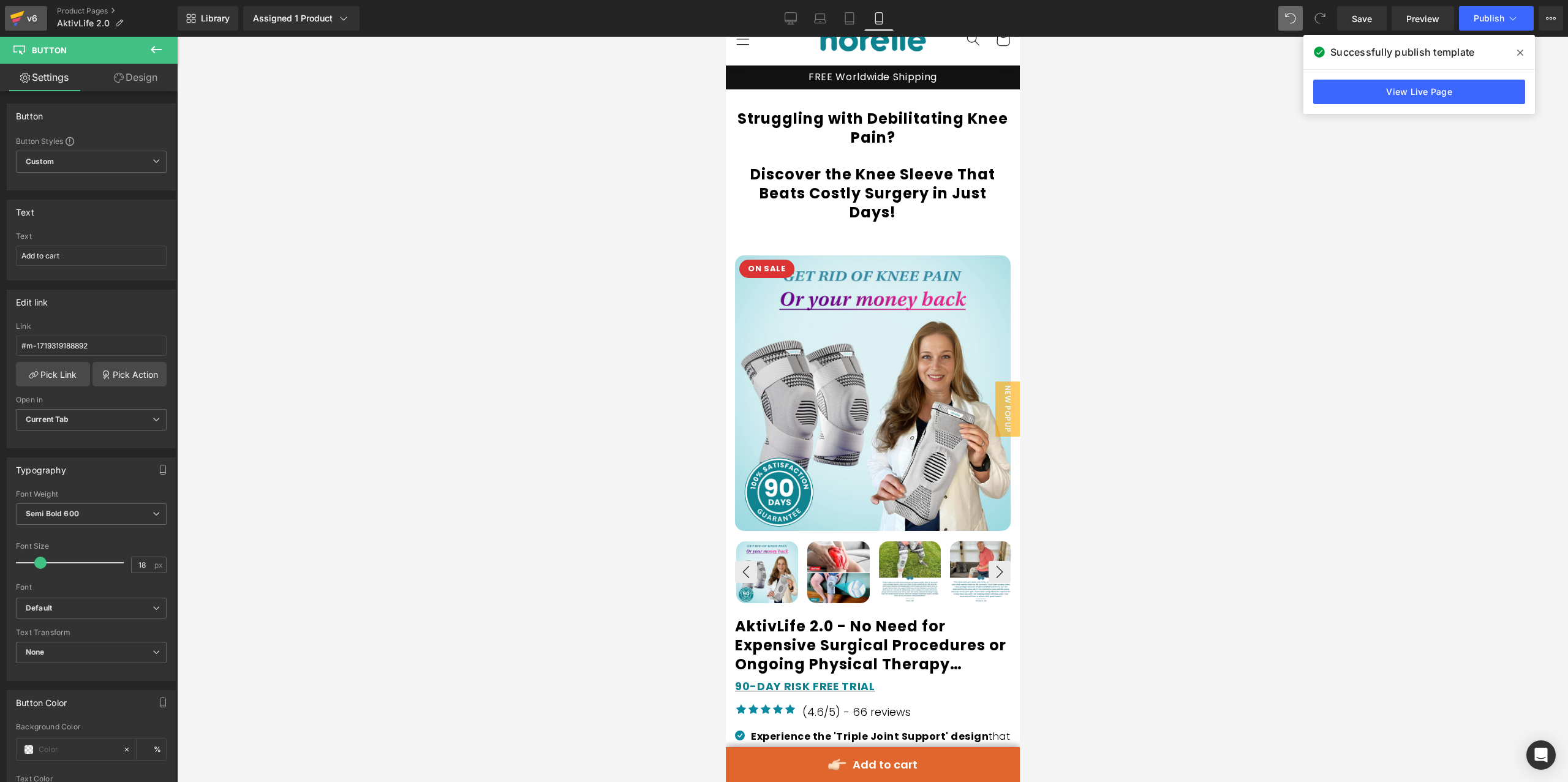
click at [21, 15] on icon at bounding box center [18, 14] width 14 height 8
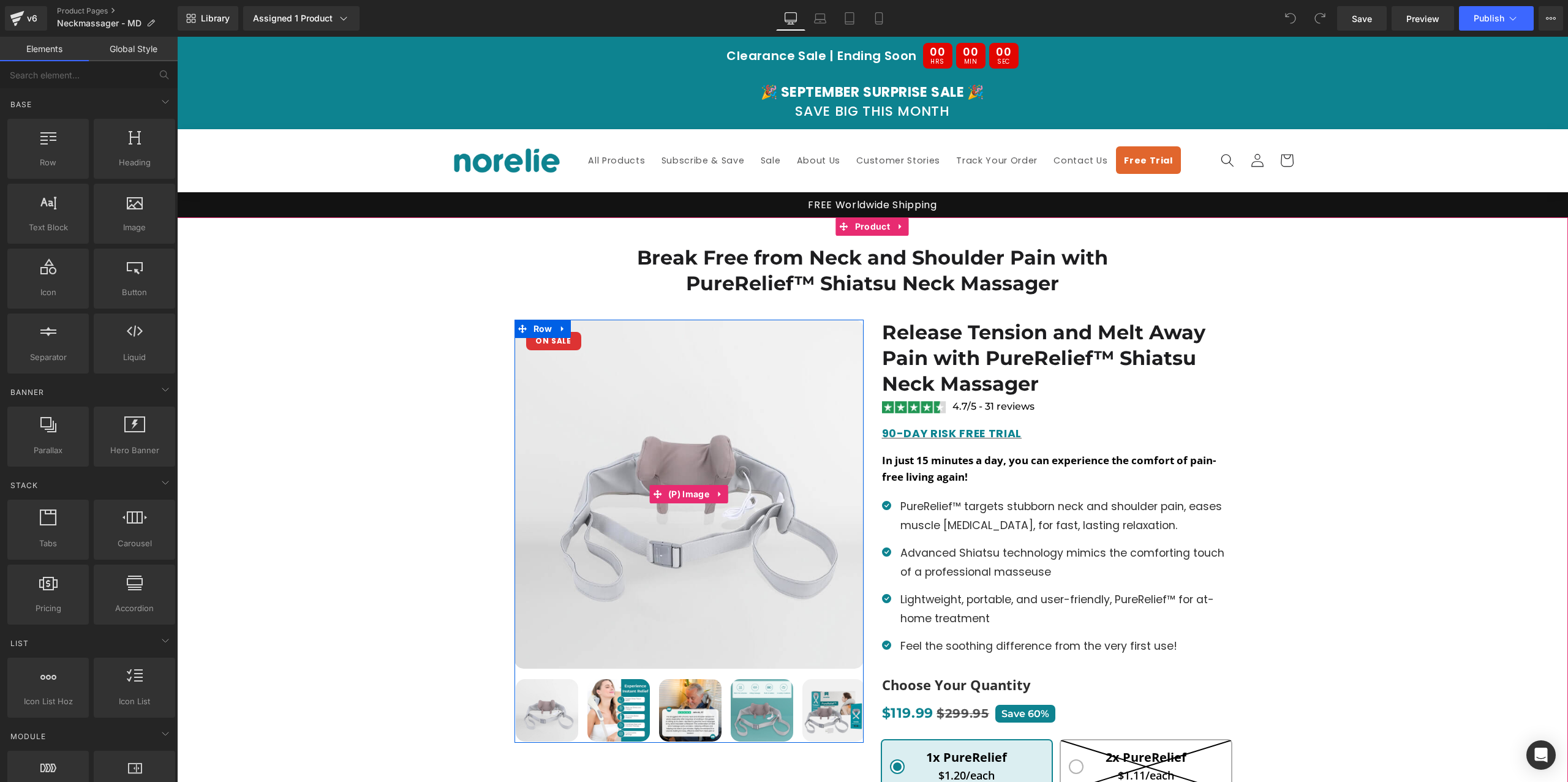
click at [582, 373] on img at bounding box center [689, 494] width 349 height 349
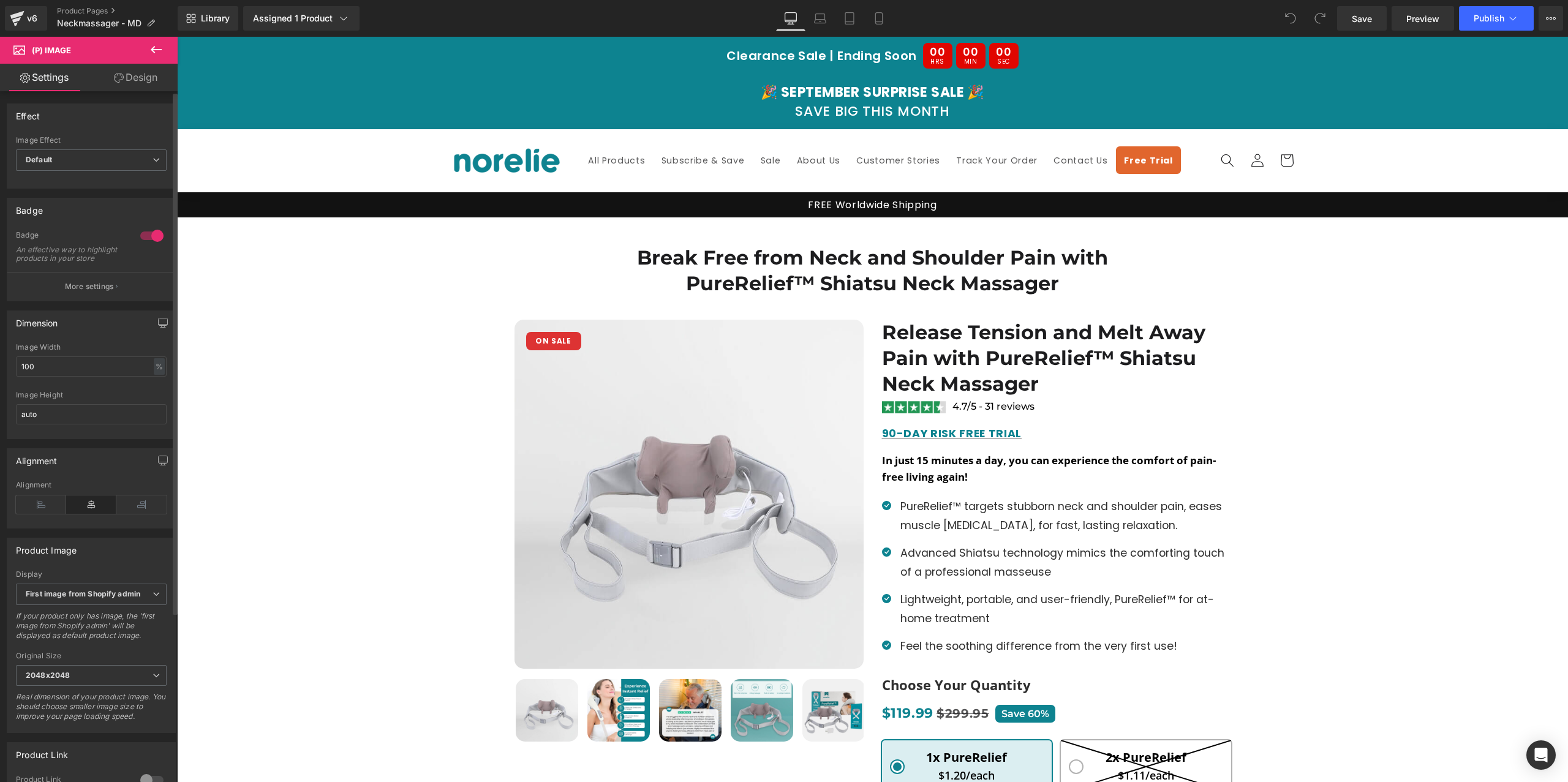
click at [107, 287] on button "More settings" at bounding box center [91, 286] width 168 height 29
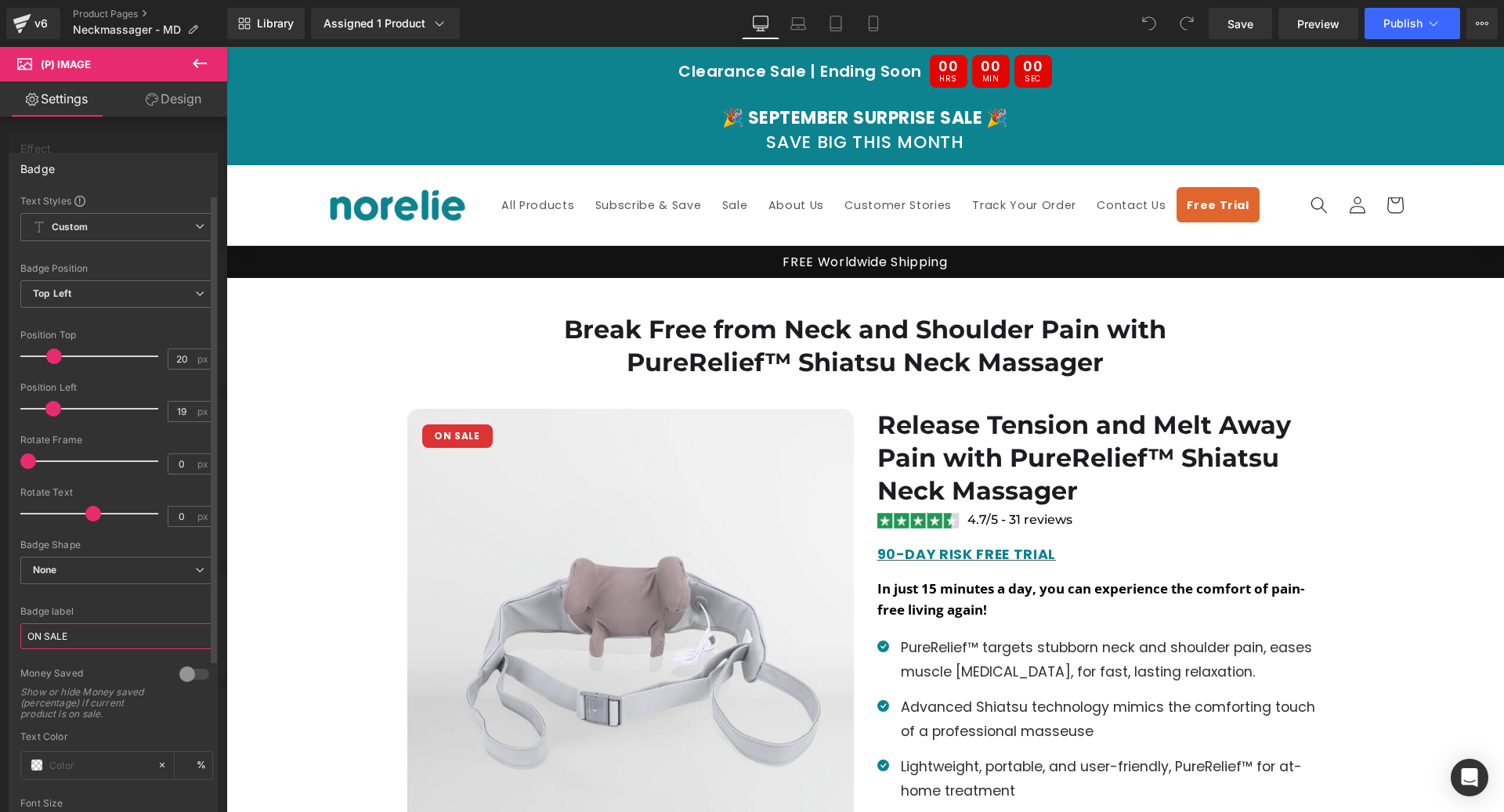
click at [84, 635] on input "ON SALE" at bounding box center [116, 636] width 193 height 26
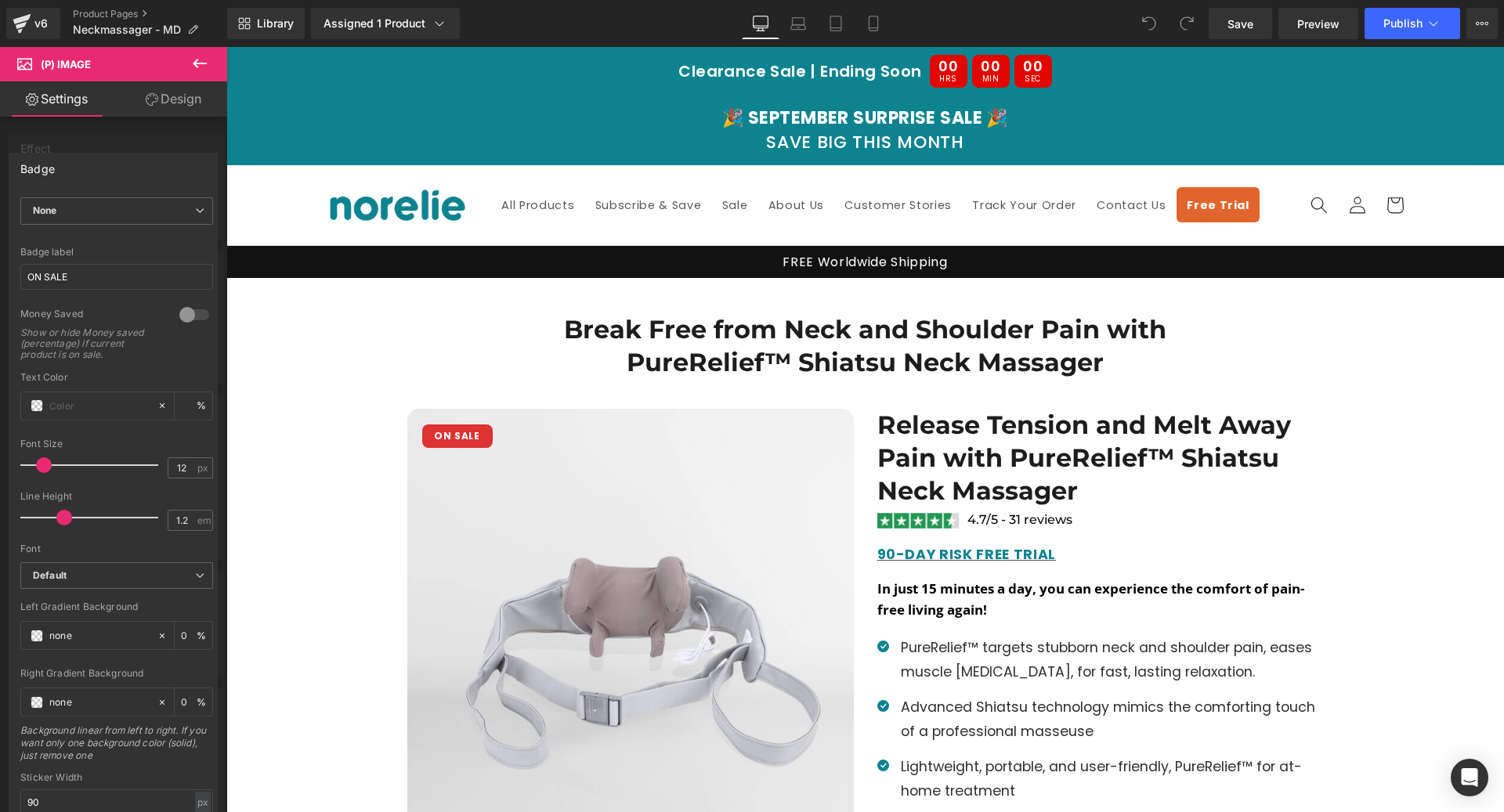
scroll to position [368, 0]
click at [540, 433] on div at bounding box center [865, 429] width 1277 height 764
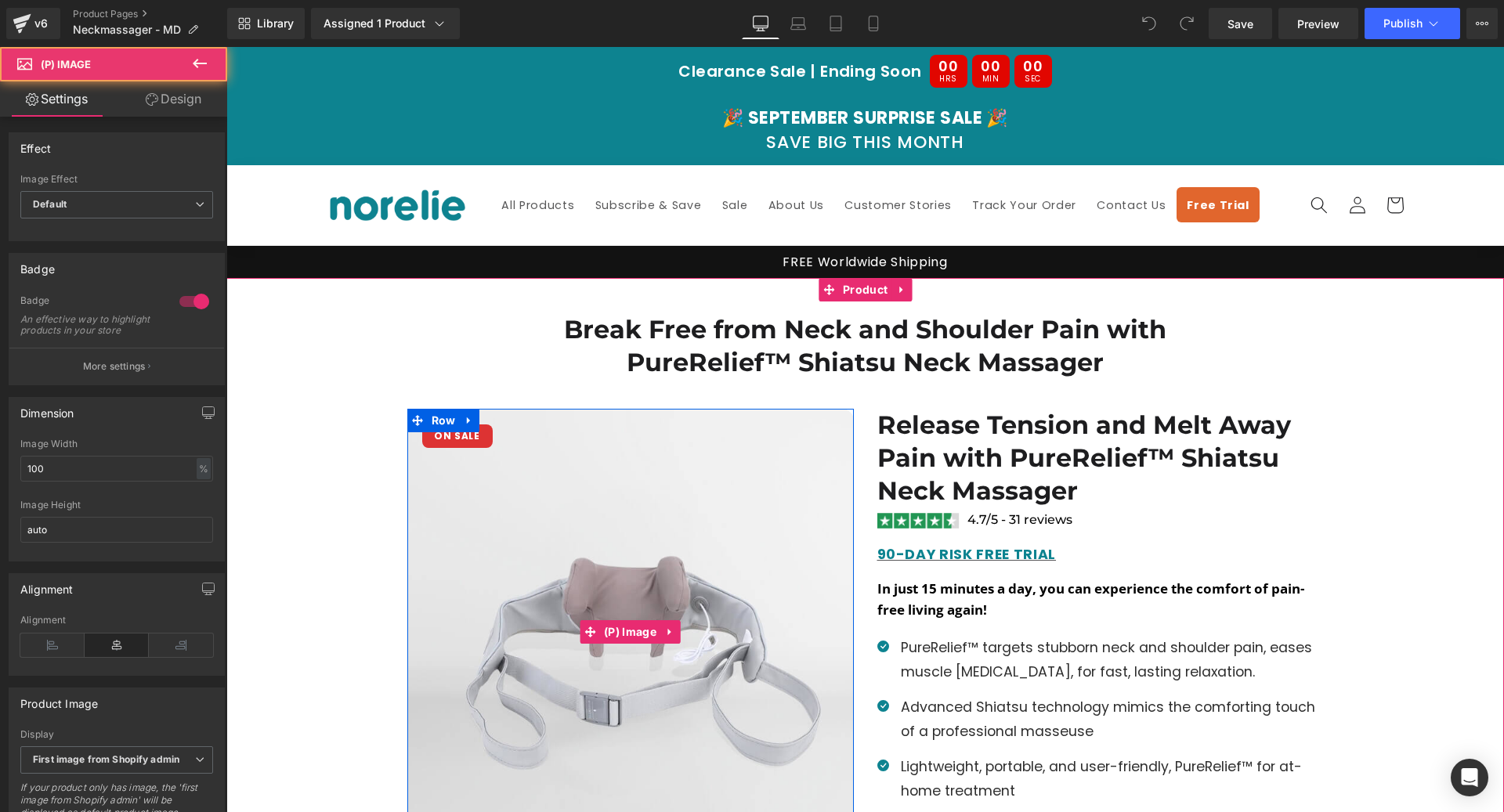
click at [605, 552] on img at bounding box center [630, 632] width 446 height 446
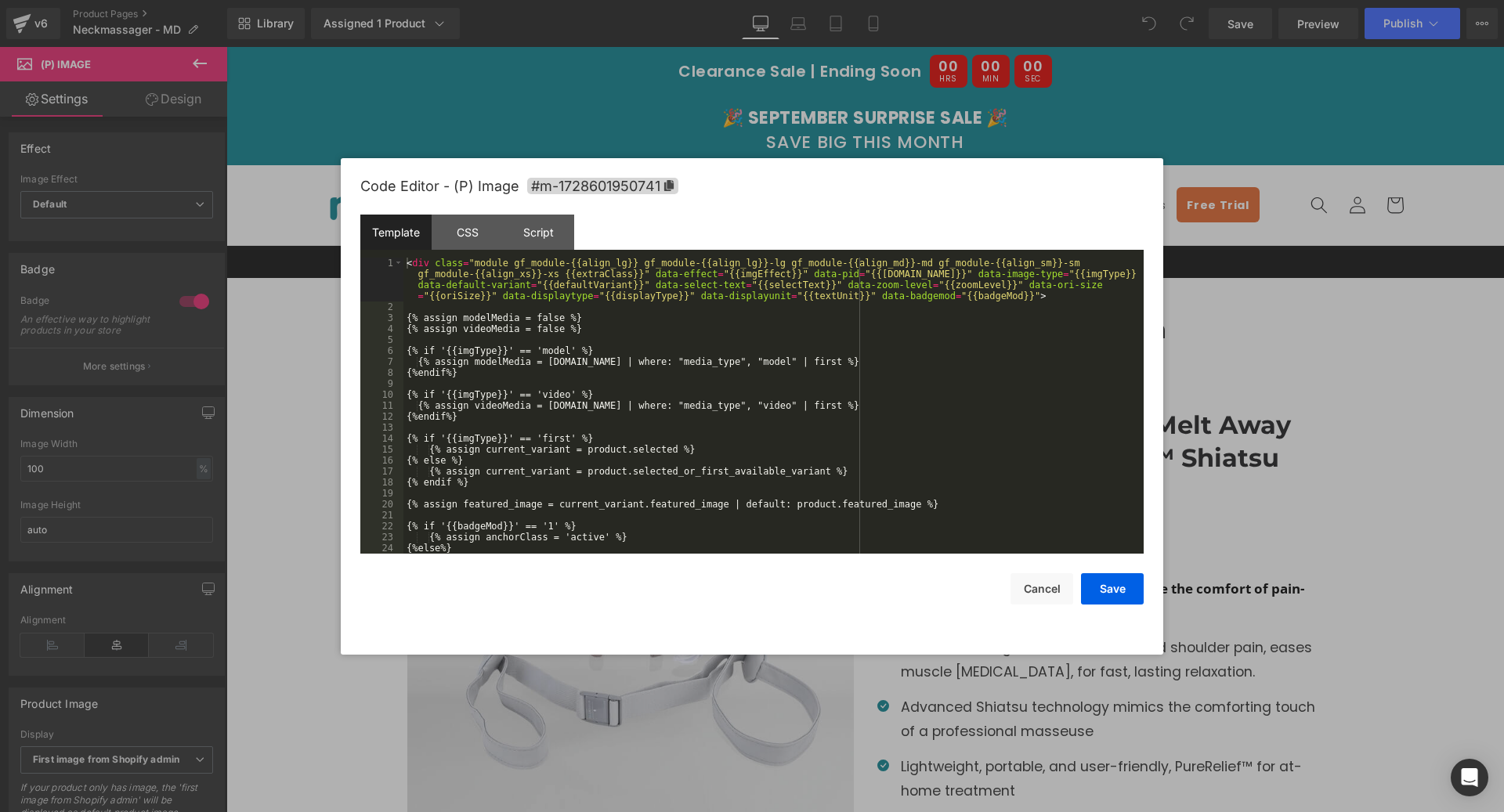
click at [520, 0] on div "You are previewing how the will restyle your page. You can not edit Elements in…" at bounding box center [752, 0] width 1504 height 0
click at [453, 236] on div "CSS" at bounding box center [467, 232] width 71 height 36
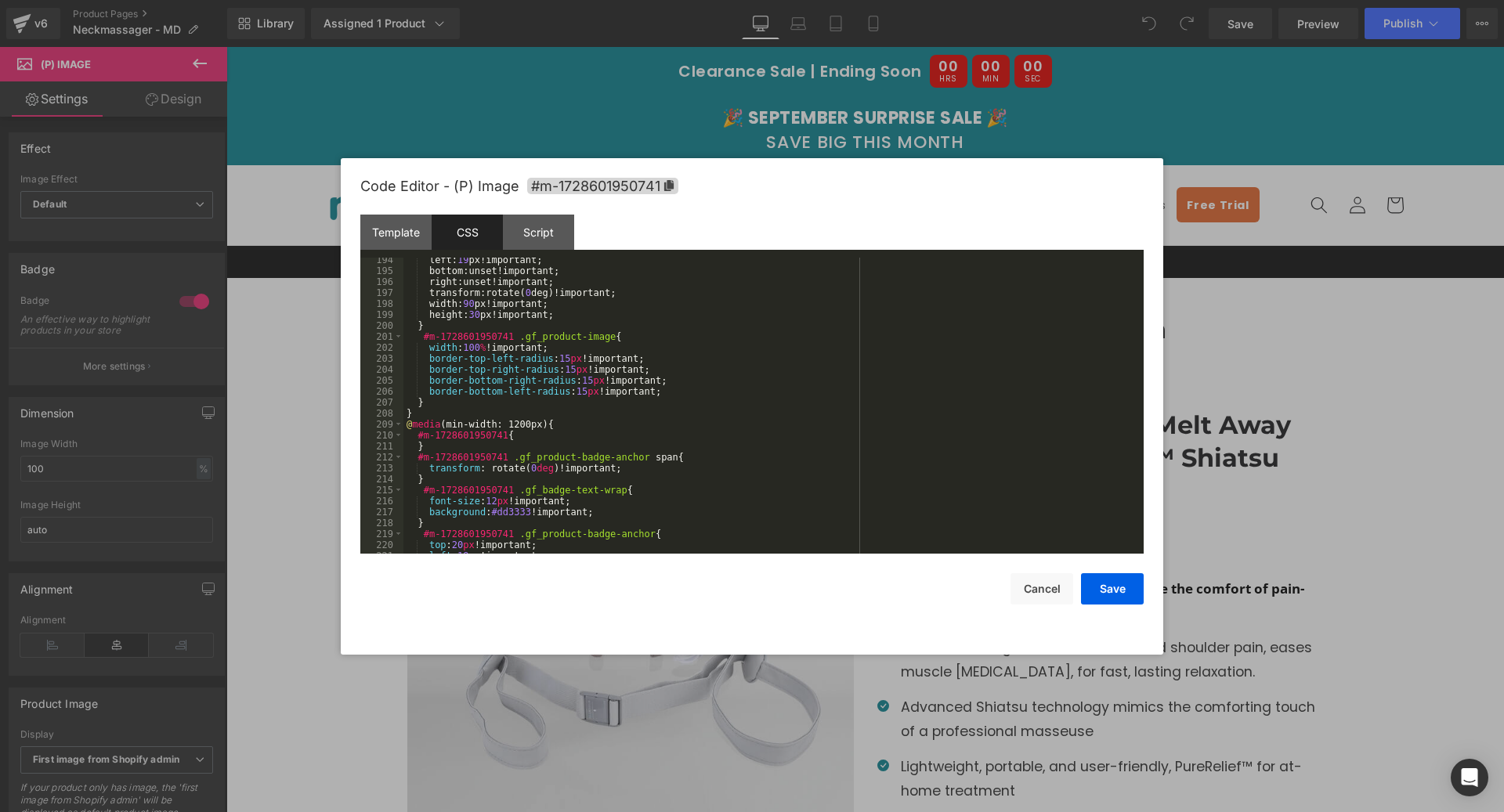
scroll to position [2729, 0]
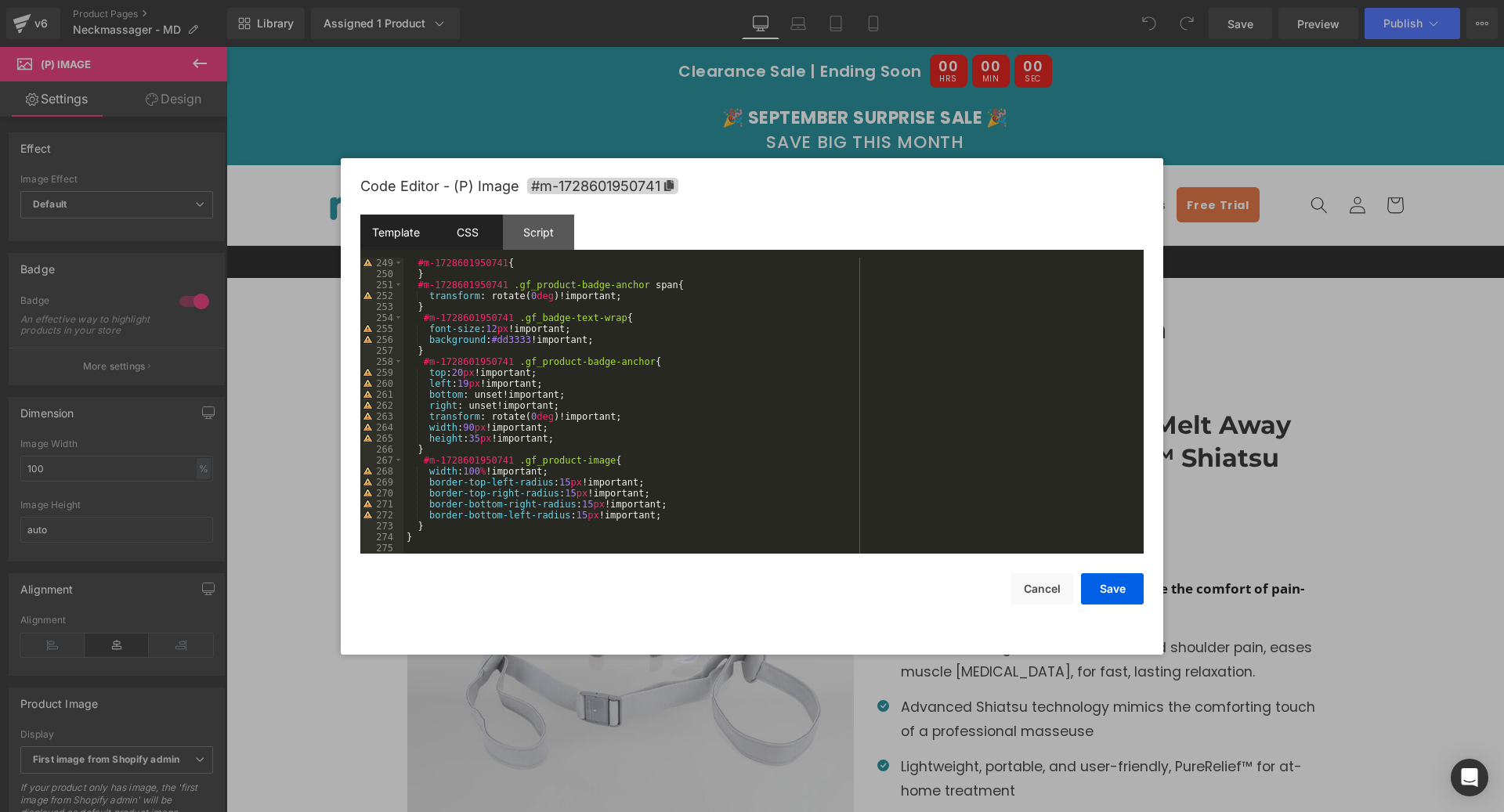
click at [388, 218] on div "Template" at bounding box center [396, 232] width 71 height 36
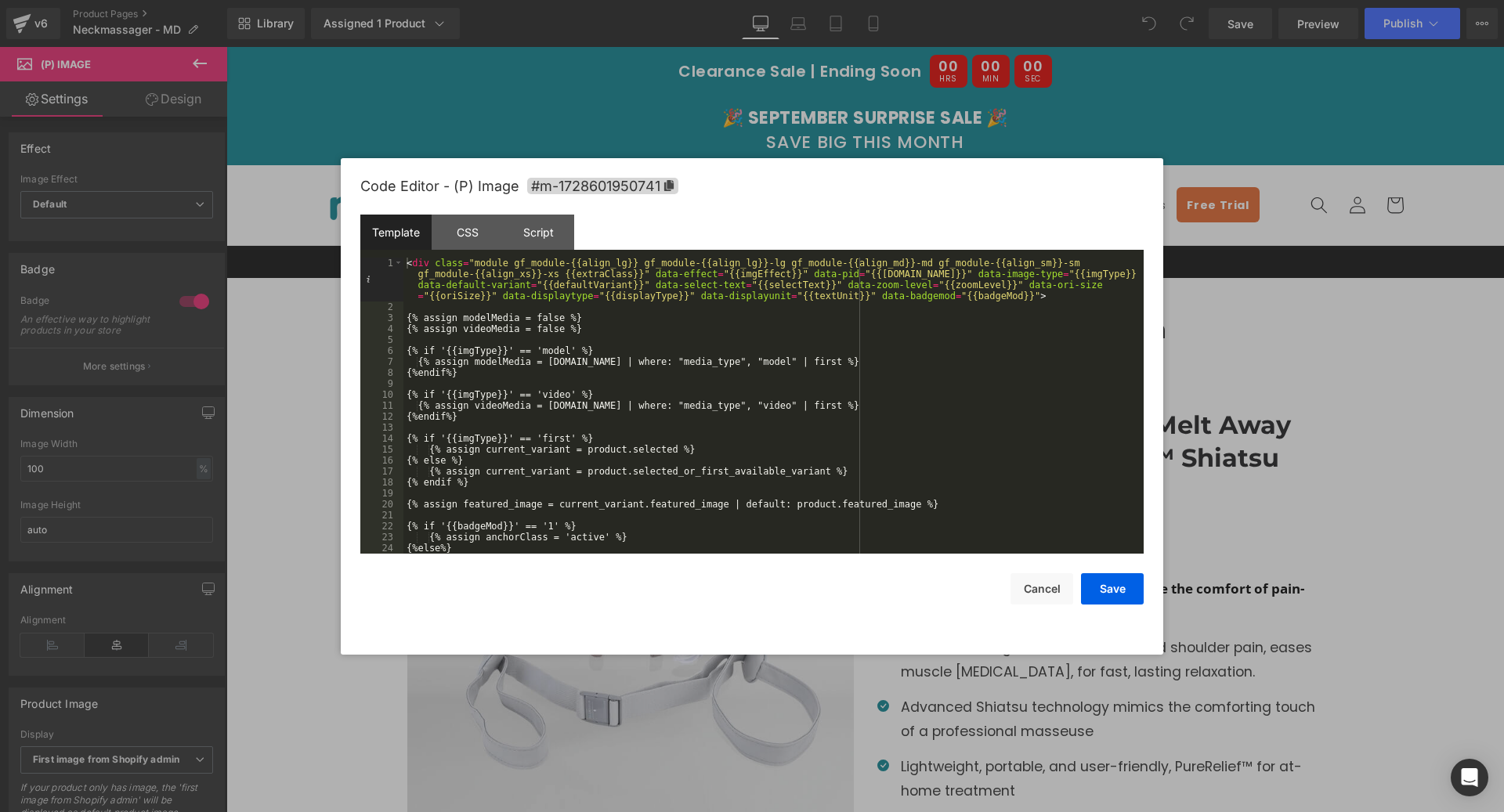
scroll to position [1655, 0]
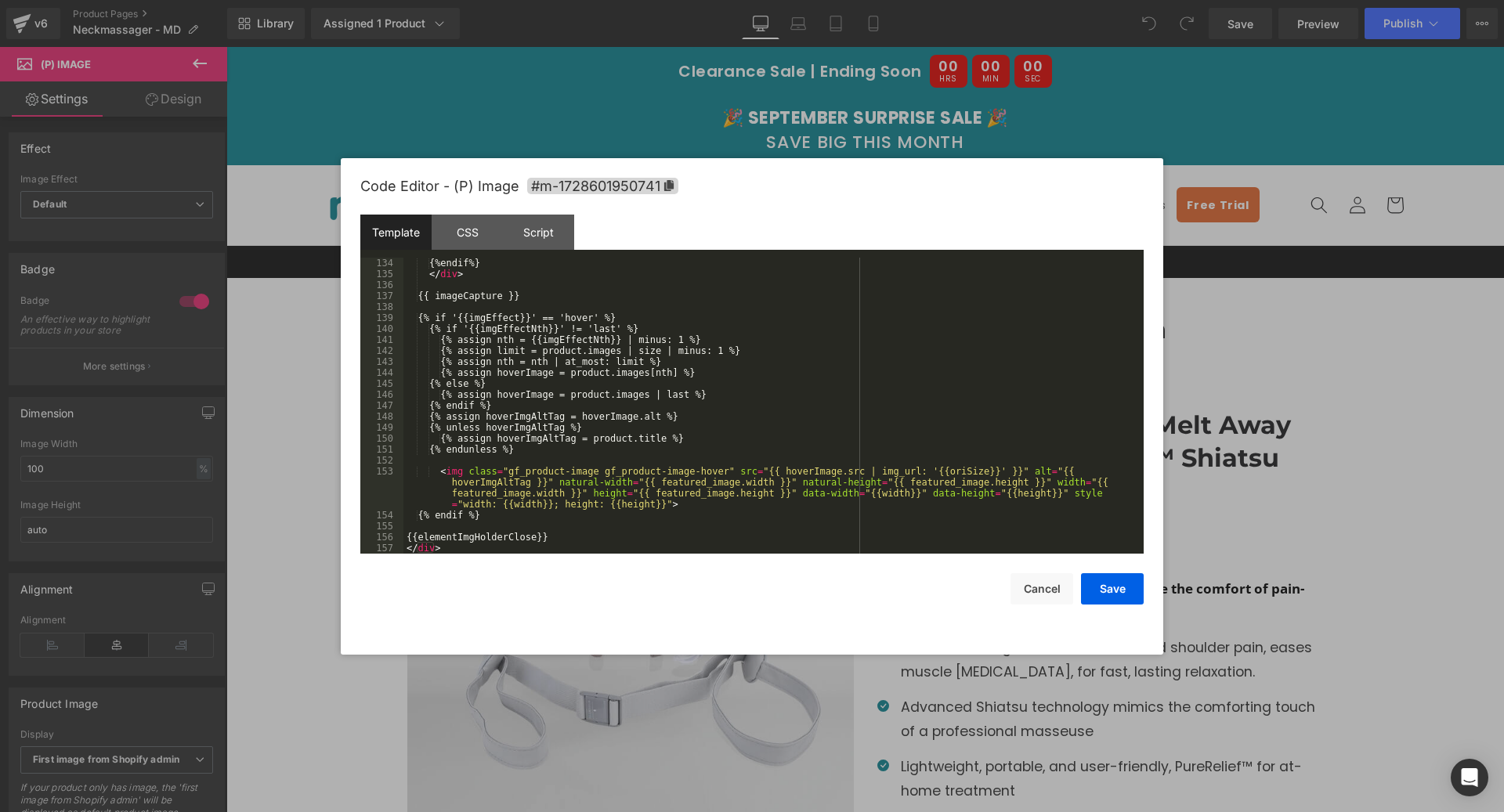
drag, startPoint x: 388, startPoint y: 218, endPoint x: 456, endPoint y: 212, distance: 68.3
click at [456, 212] on div "Code Editor - (P) Image #m-1728601950741" at bounding box center [752, 187] width 783 height 57
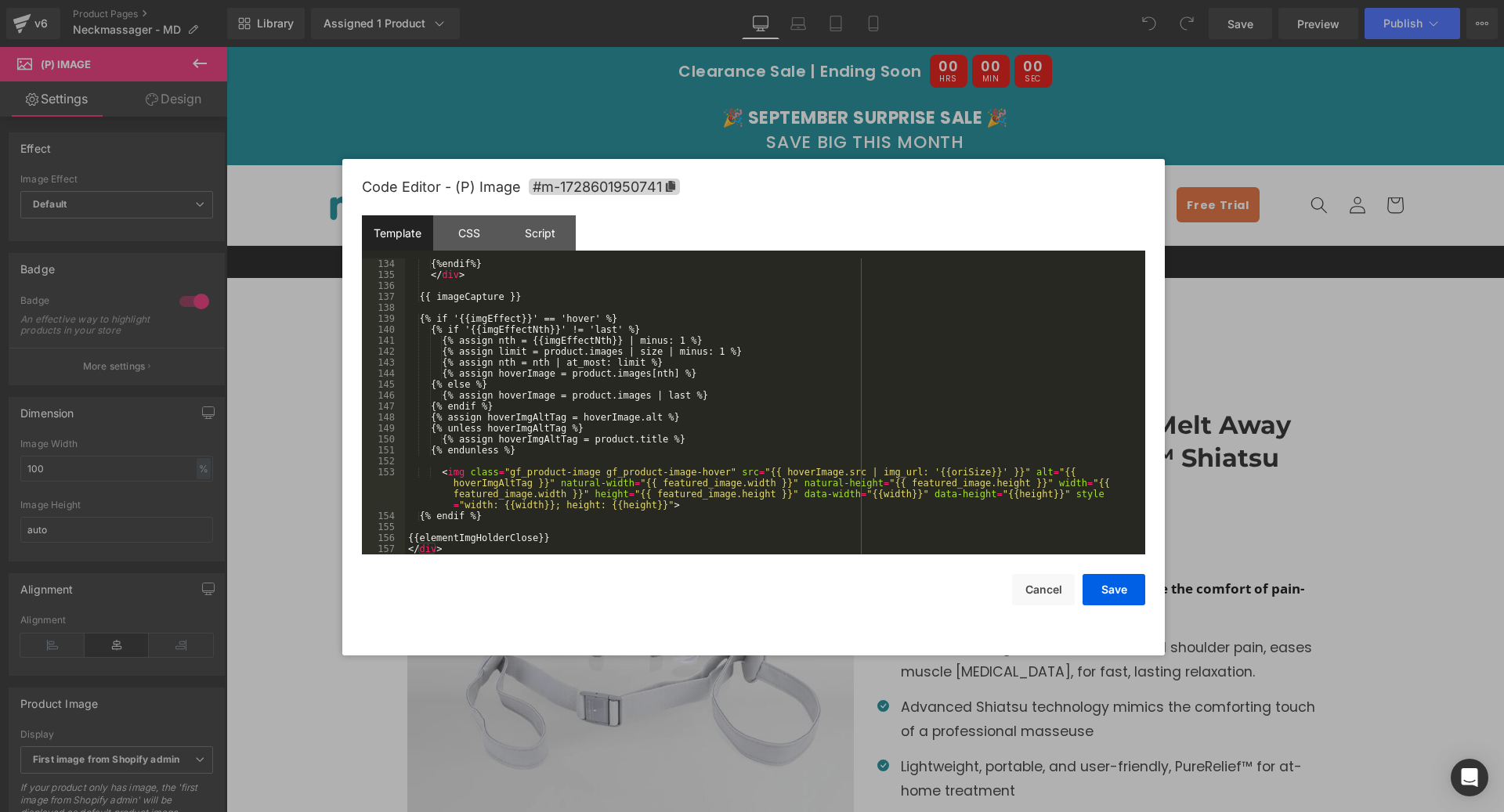
click at [472, 226] on div "CSS" at bounding box center [468, 232] width 71 height 36
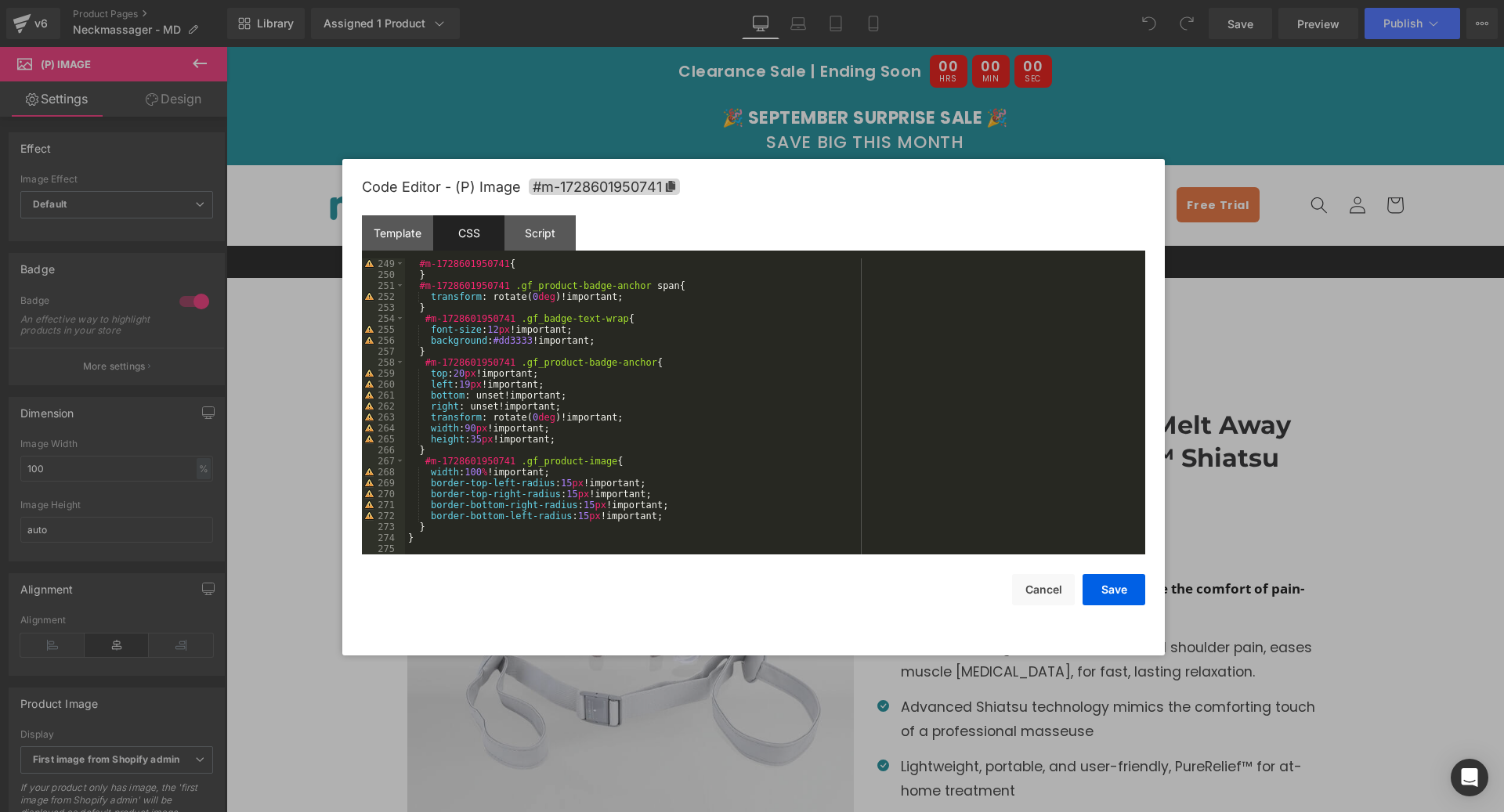
scroll to position [2729, 0]
click at [1040, 591] on button "Cancel" at bounding box center [1043, 590] width 62 height 31
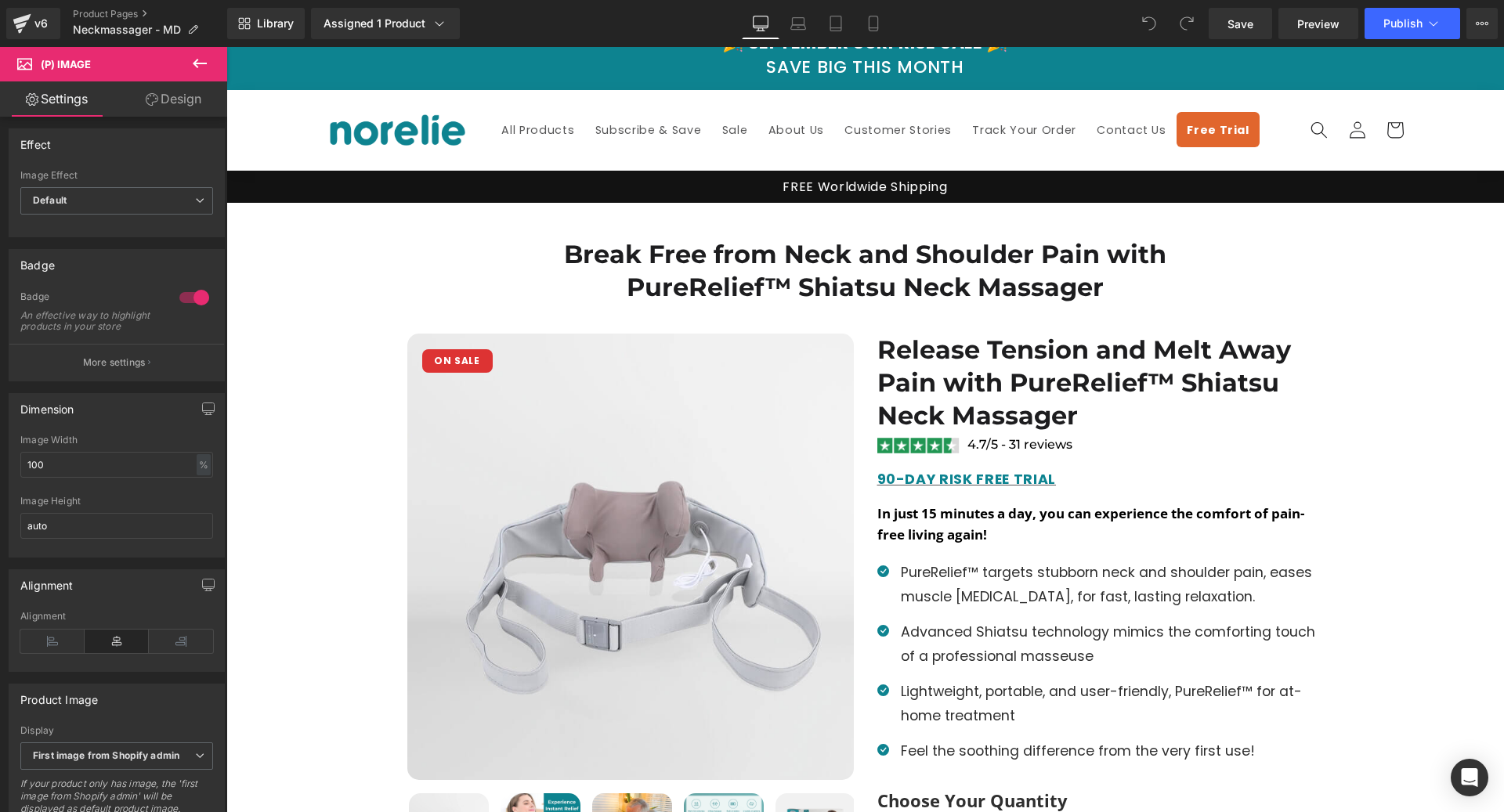
scroll to position [0, 0]
click at [115, 373] on p "More settings" at bounding box center [114, 366] width 62 height 14
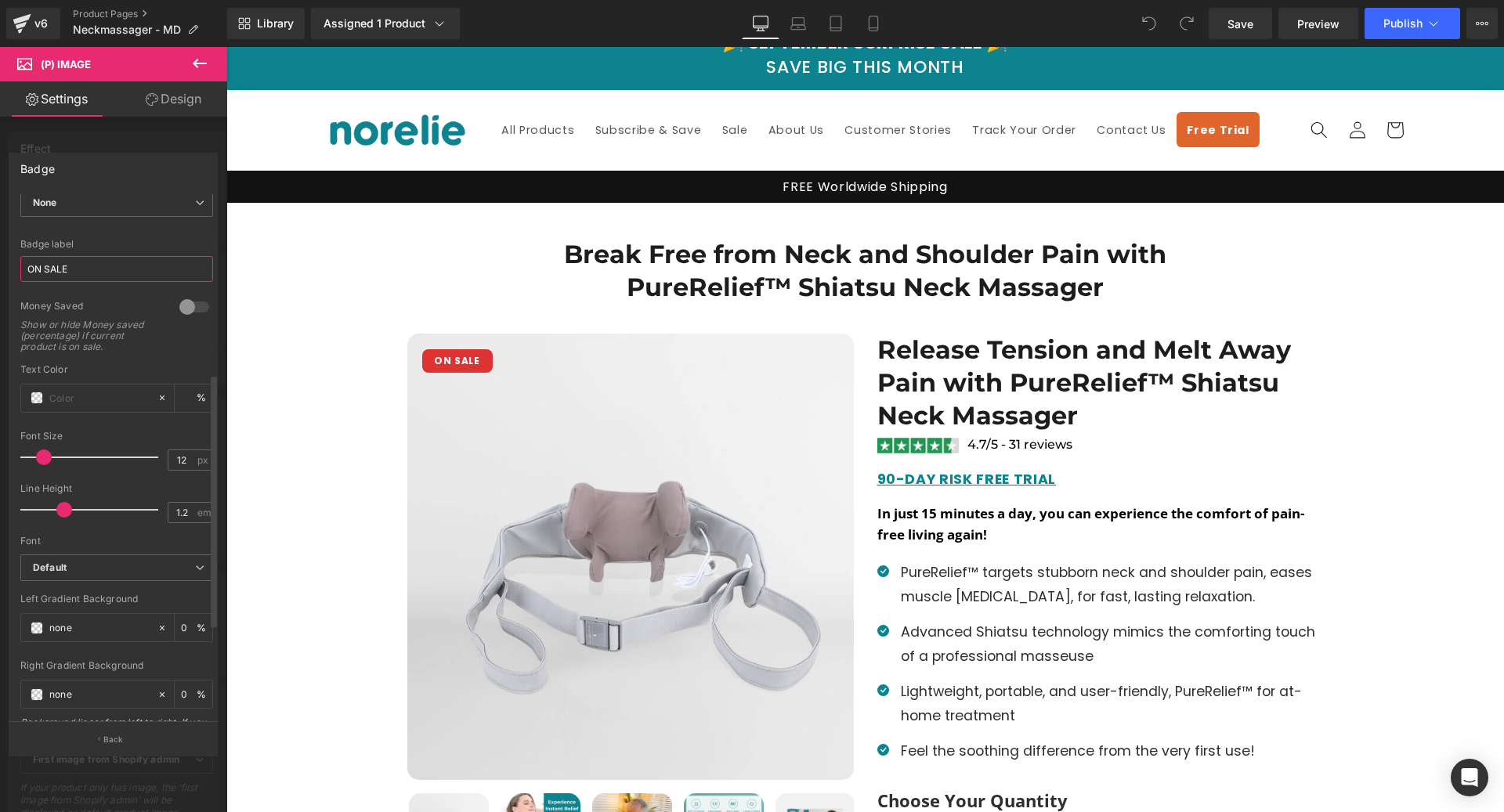
drag, startPoint x: 78, startPoint y: 259, endPoint x: 84, endPoint y: 270, distance: 12.5
click at [79, 259] on input "ON SALE" at bounding box center [116, 269] width 193 height 26
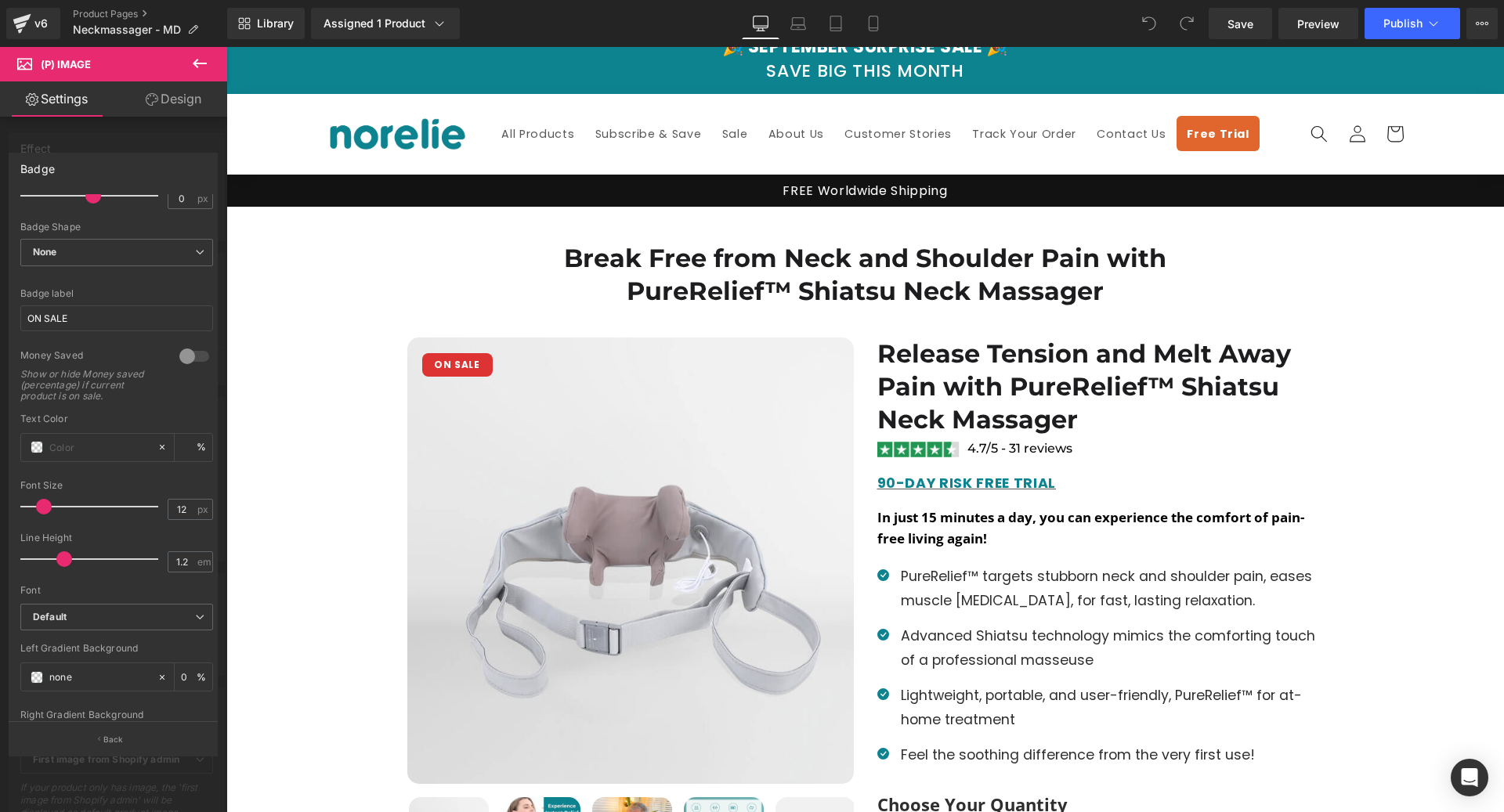
scroll to position [70, 0]
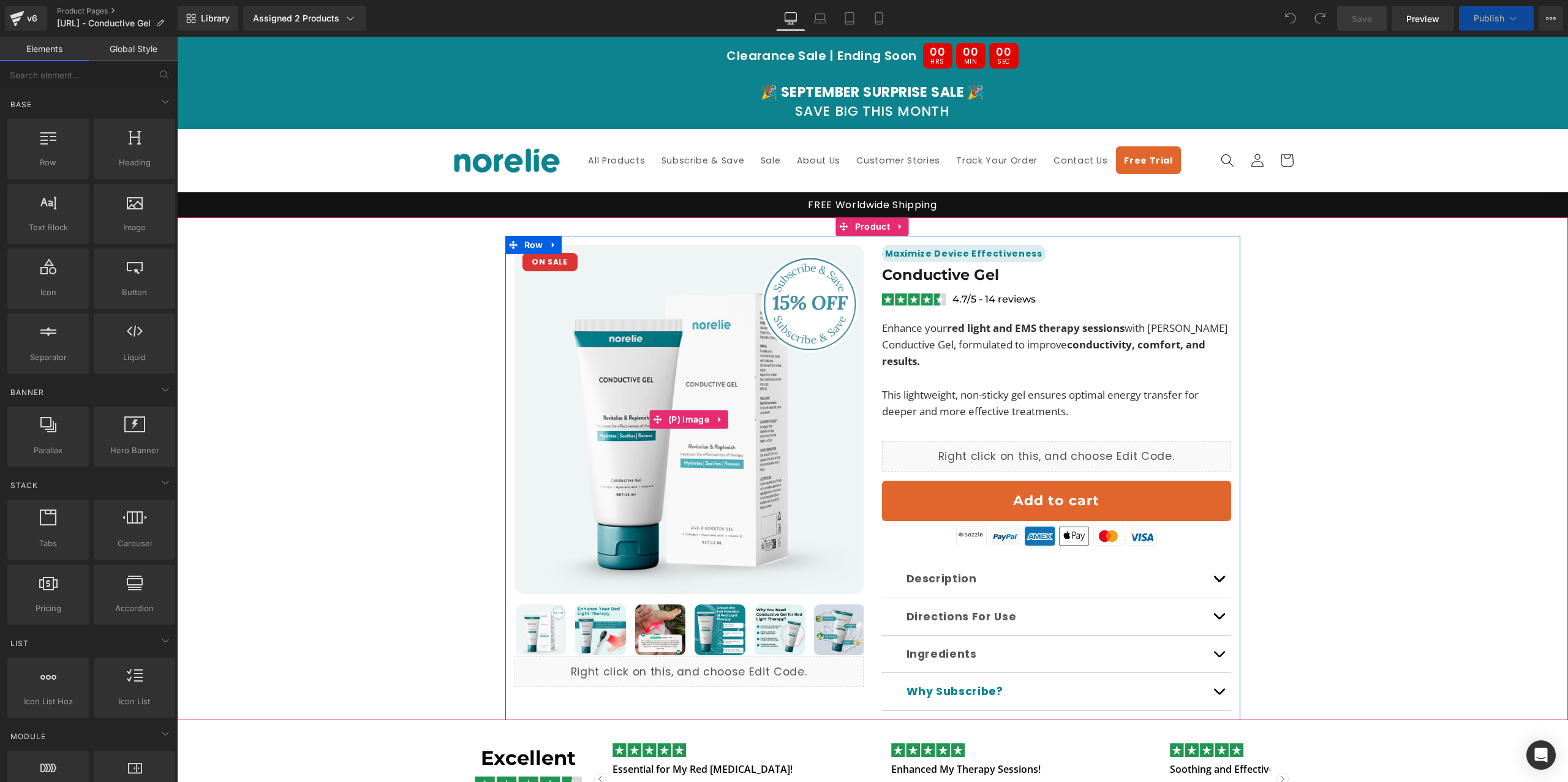
click at [615, 322] on img at bounding box center [689, 419] width 349 height 349
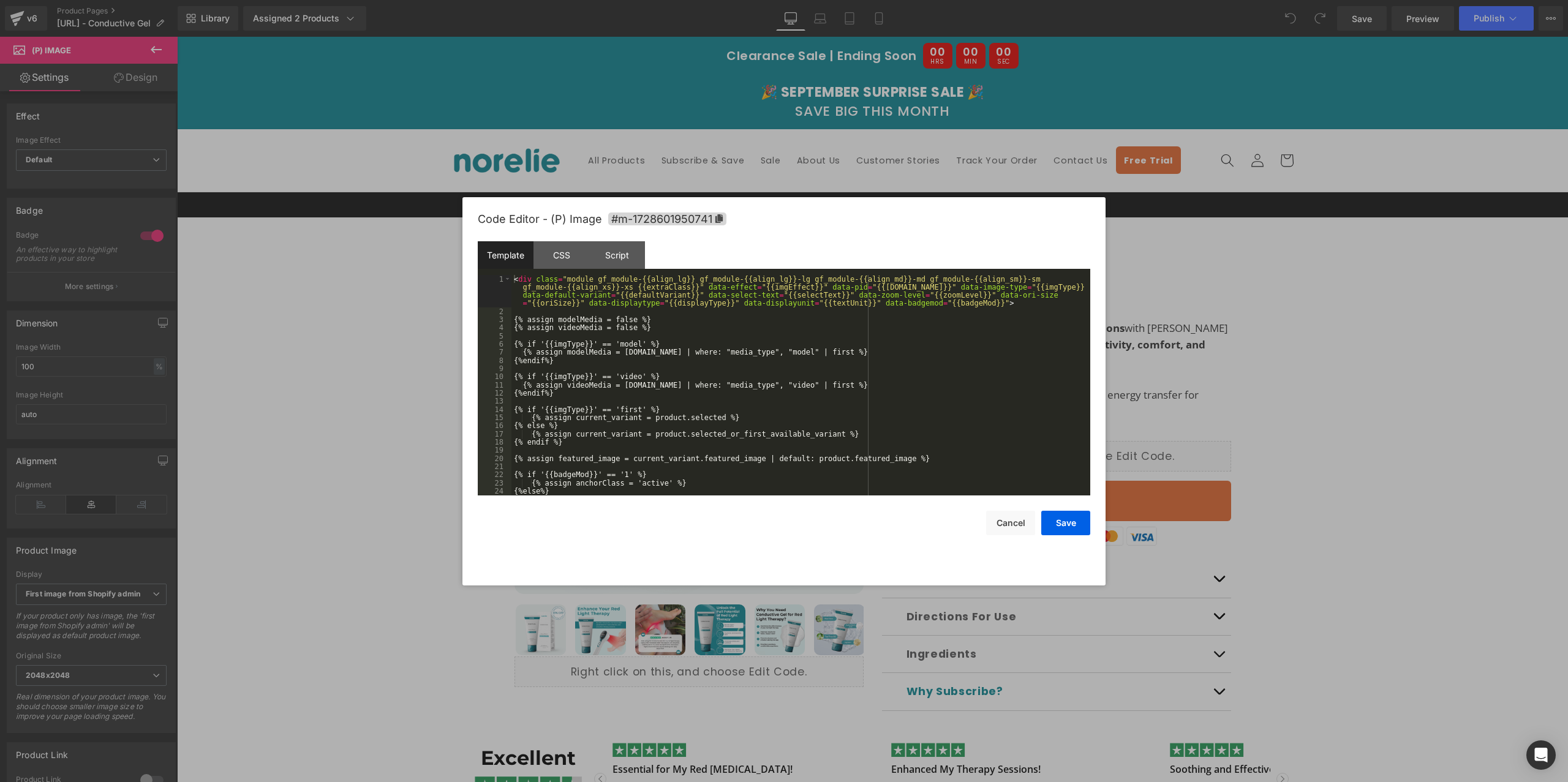
click at [643, 0] on div "You are previewing how the will restyle your page. You can not edit Elements in…" at bounding box center [784, 0] width 1568 height 0
click at [556, 260] on div "CSS" at bounding box center [562, 255] width 56 height 28
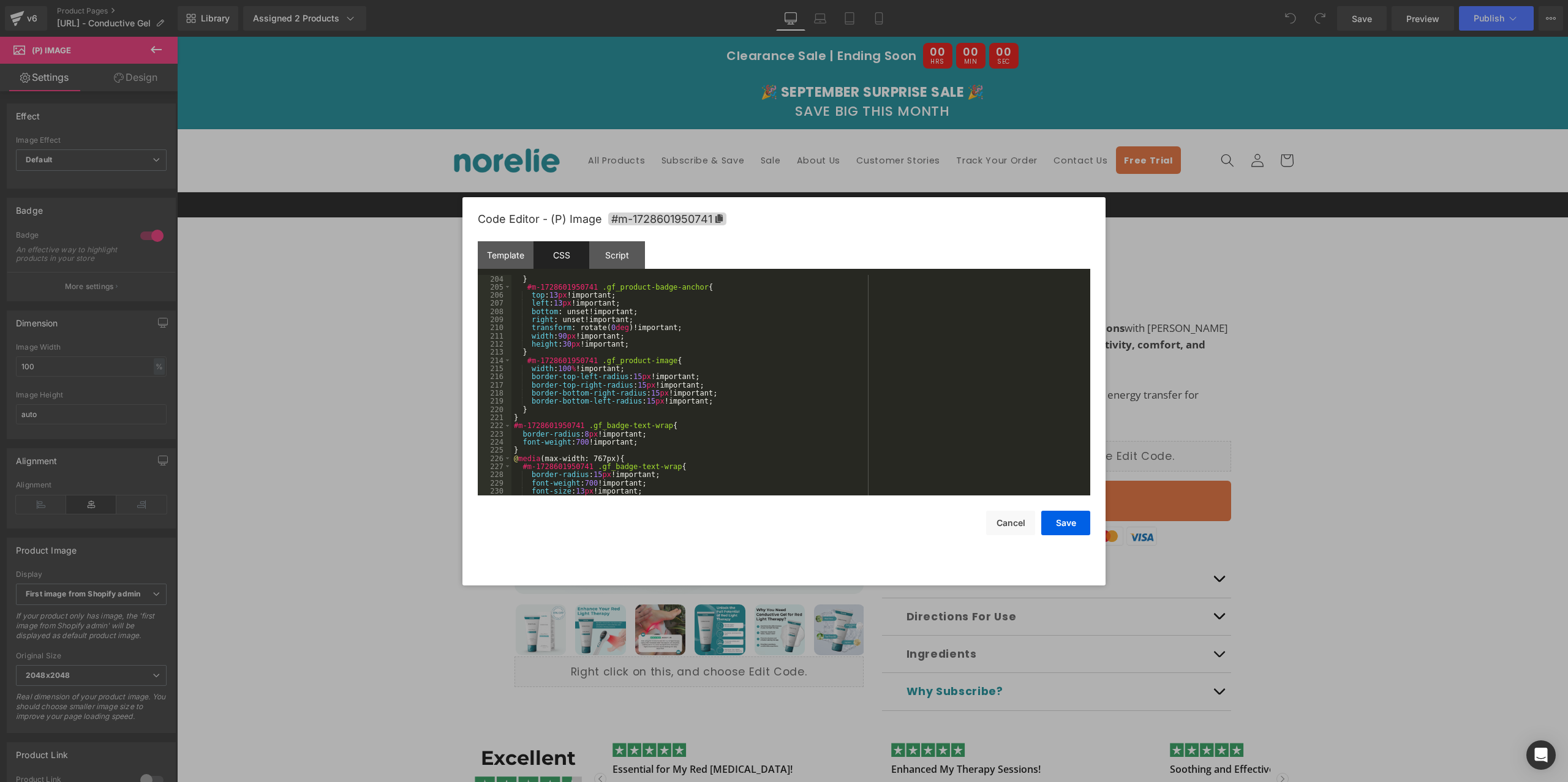
scroll to position [1895, 0]
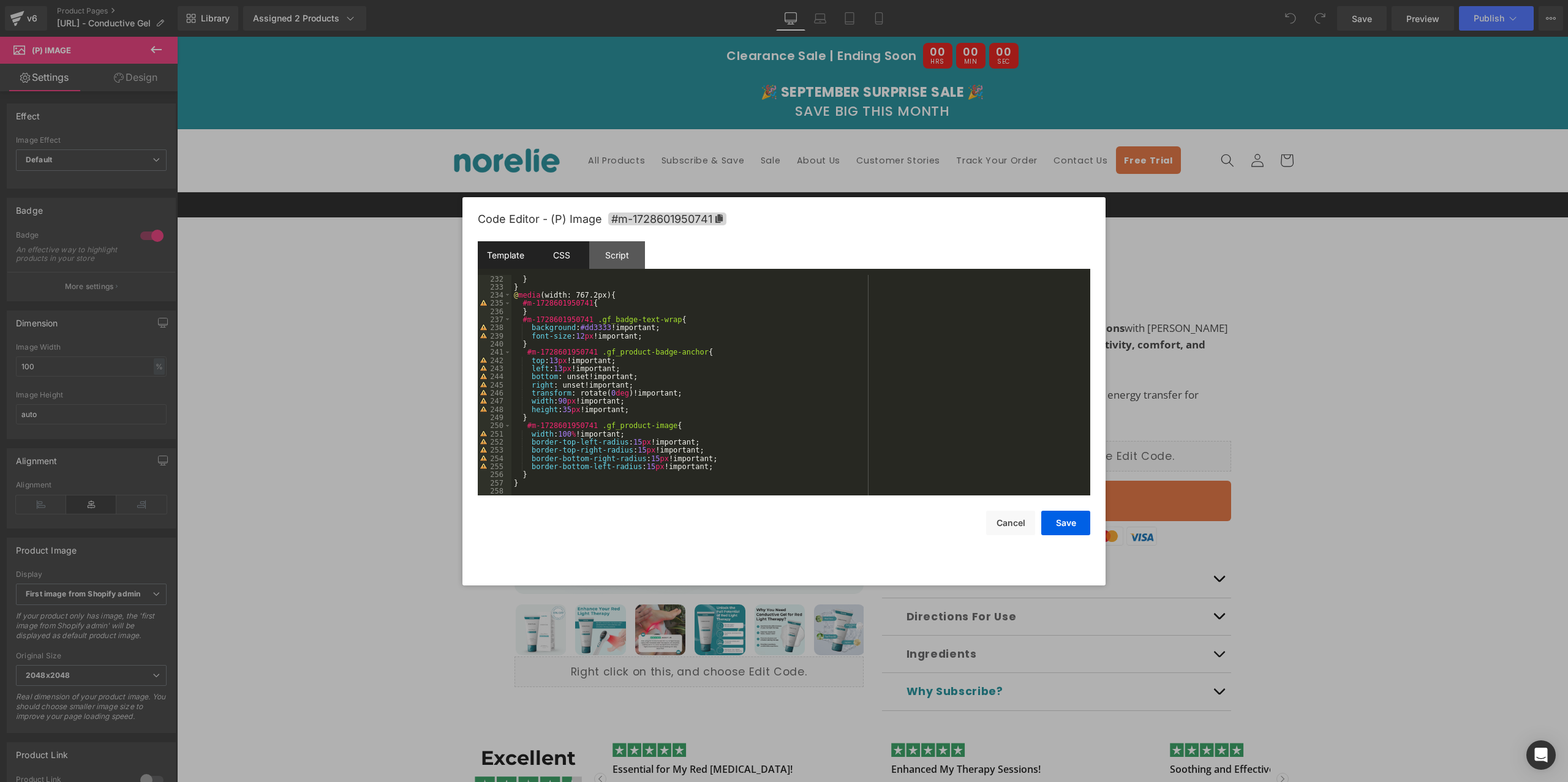
click at [509, 247] on div "Template" at bounding box center [506, 255] width 56 height 28
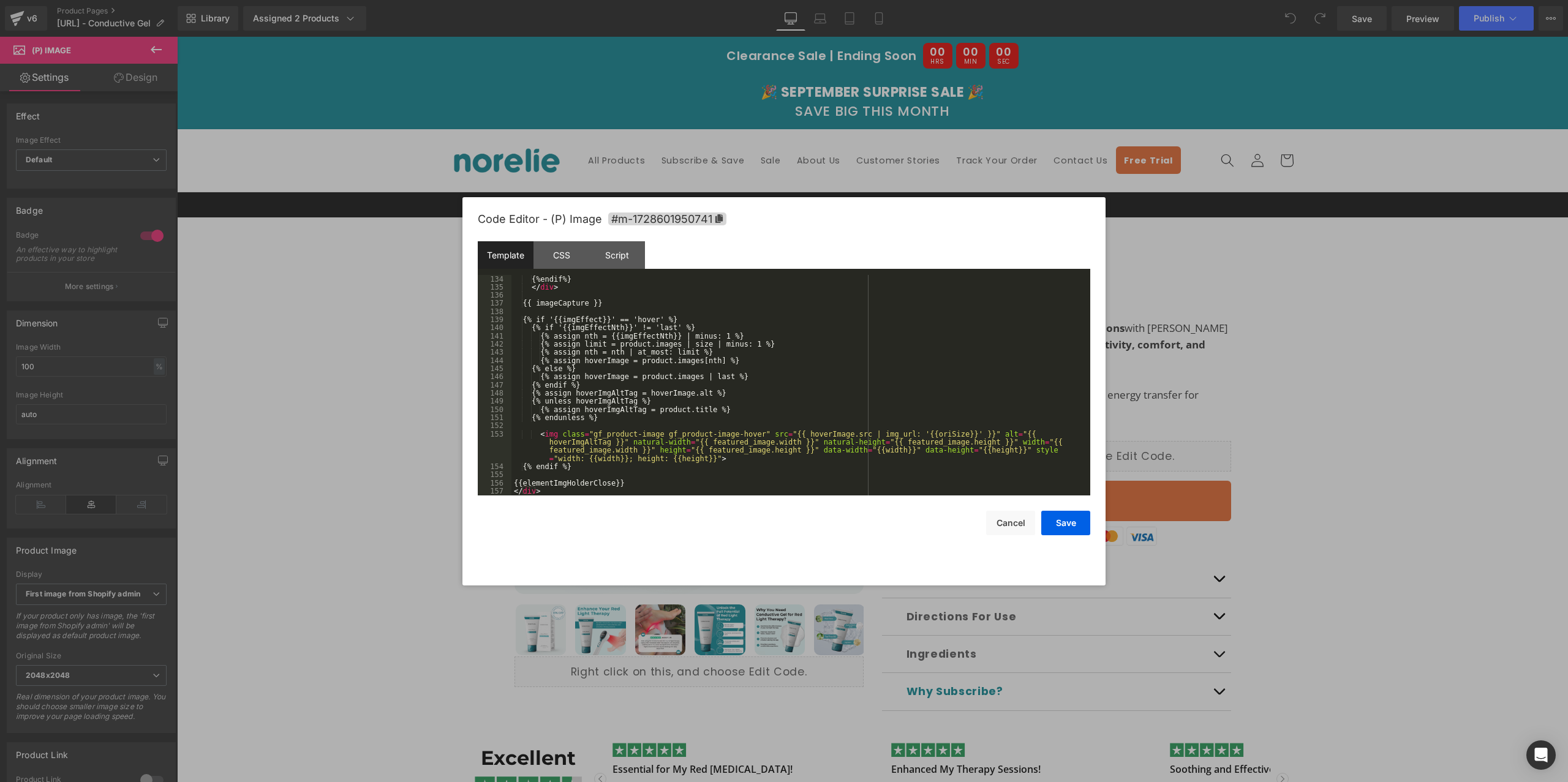
scroll to position [1233, 0]
click at [555, 253] on div "CSS" at bounding box center [562, 255] width 56 height 28
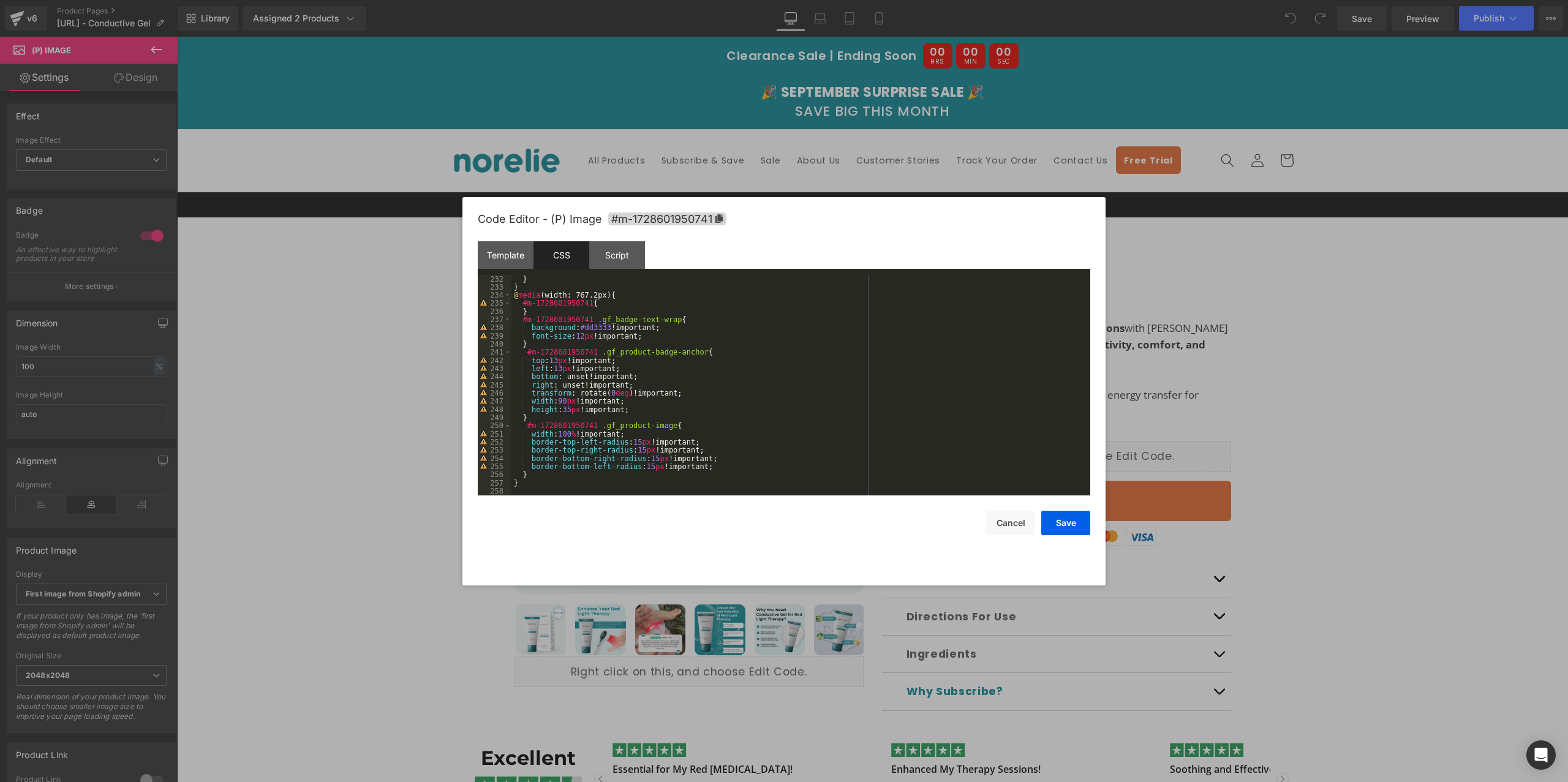
click at [634, 368] on div "} } @ media (width: 767.2px) { #m-1728601950741 { } #m-1728601950741 .gf_badge-…" at bounding box center [798, 393] width 574 height 237
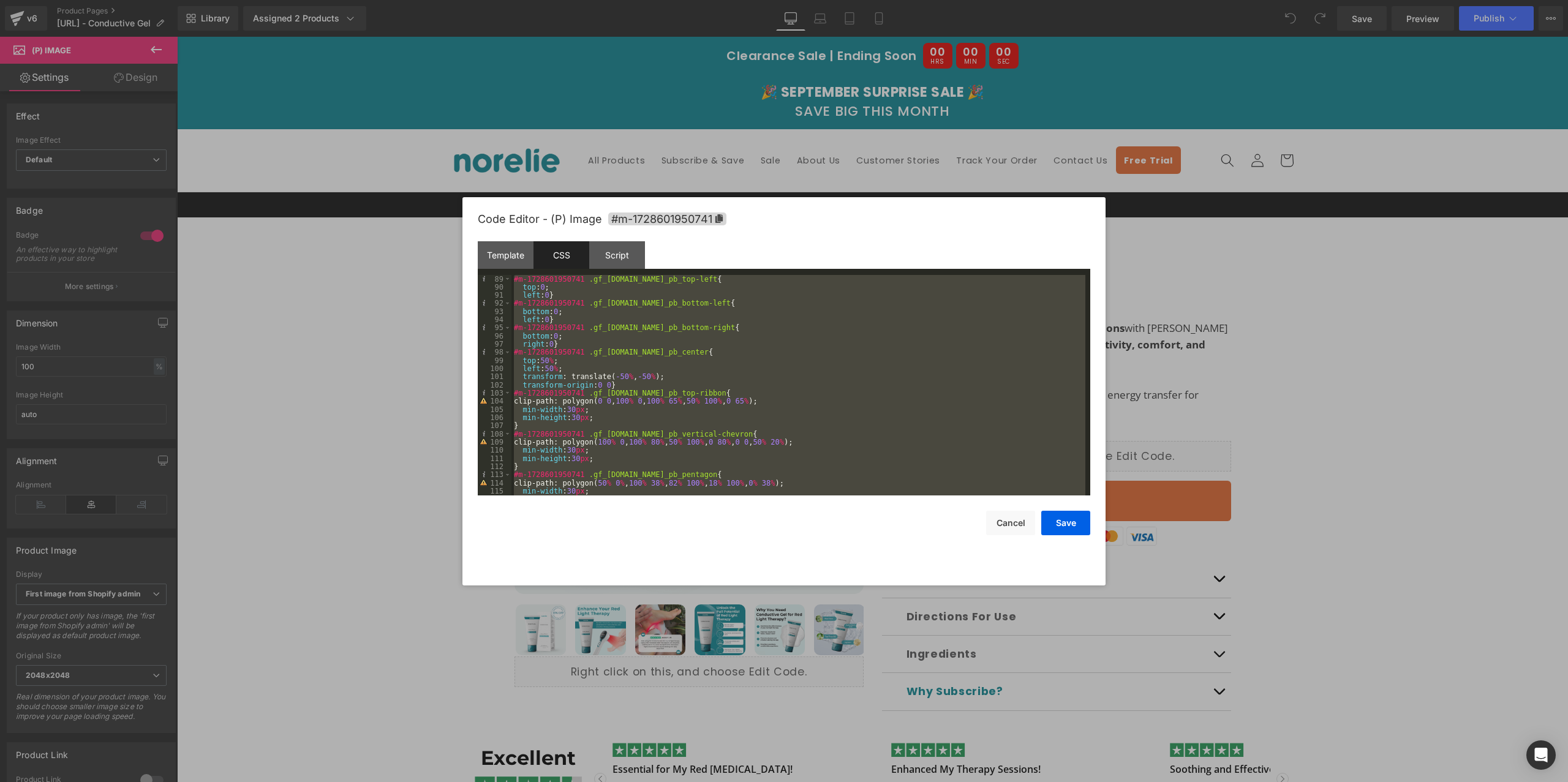
scroll to position [0, 0]
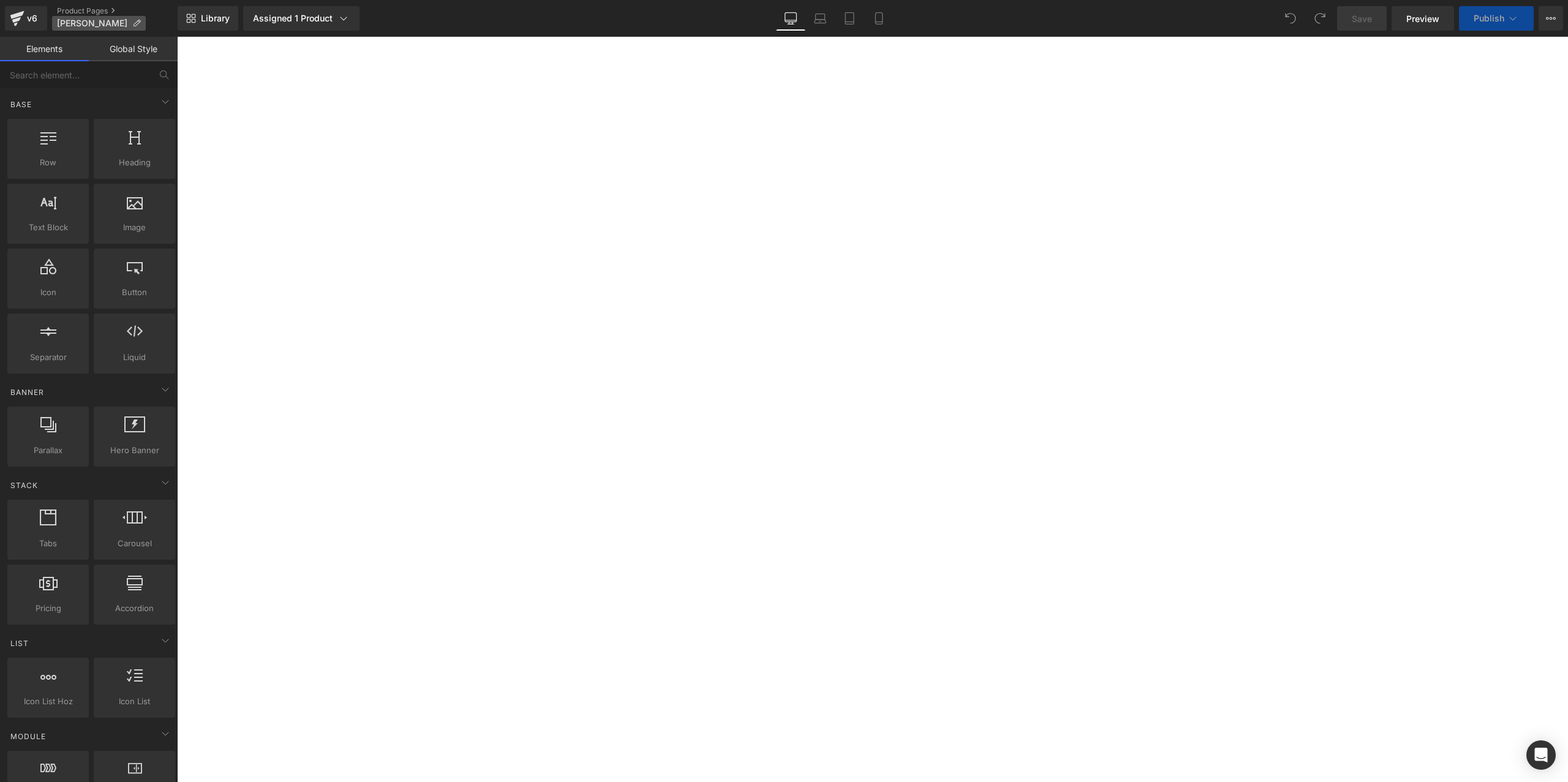
click at [100, 28] on span "[PERSON_NAME]" at bounding box center [92, 24] width 70 height 10
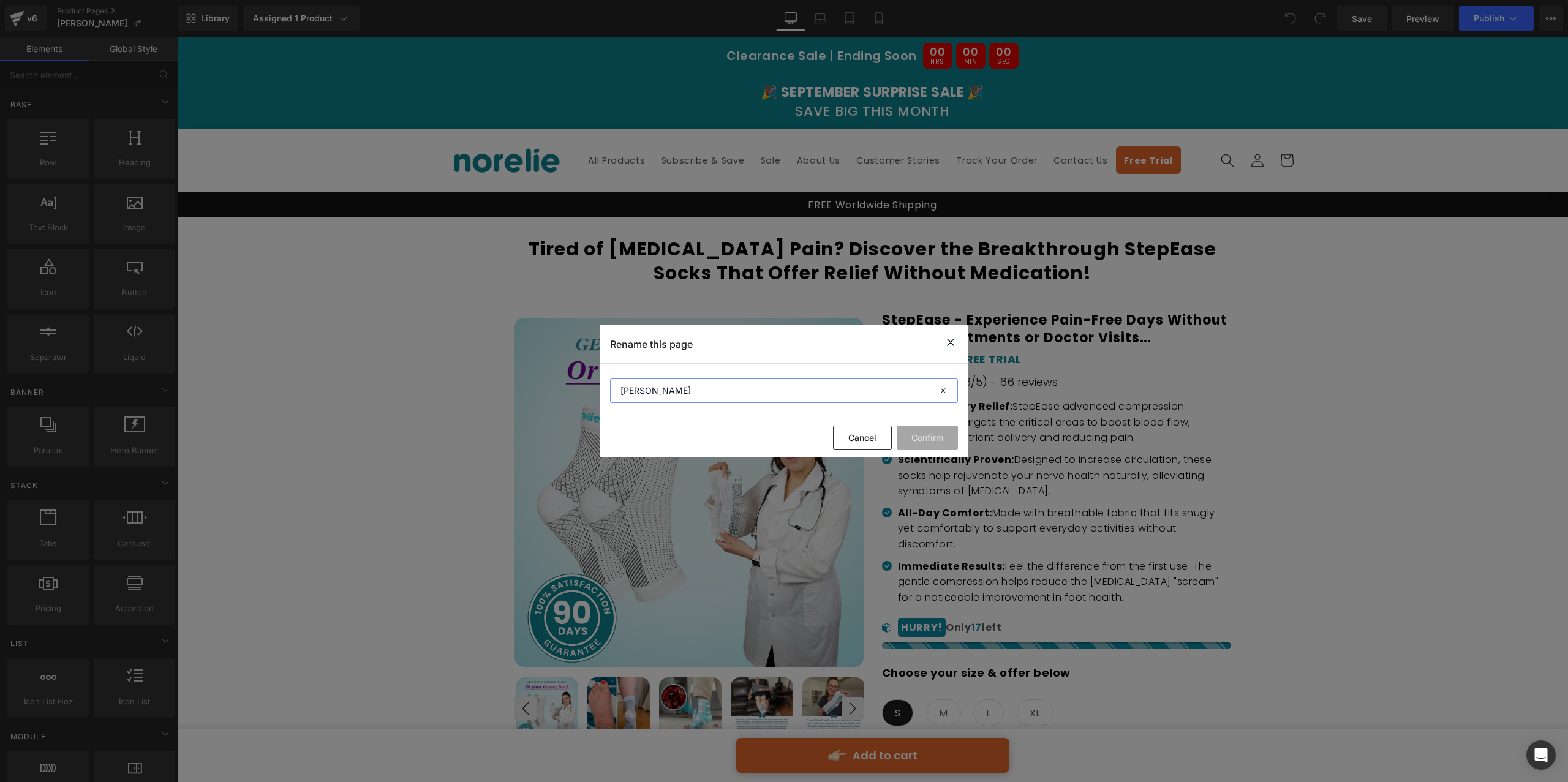
click at [655, 396] on input "[PERSON_NAME]" at bounding box center [784, 391] width 348 height 24
type input "StepEase"
click at [926, 436] on button "Confirm" at bounding box center [927, 438] width 62 height 24
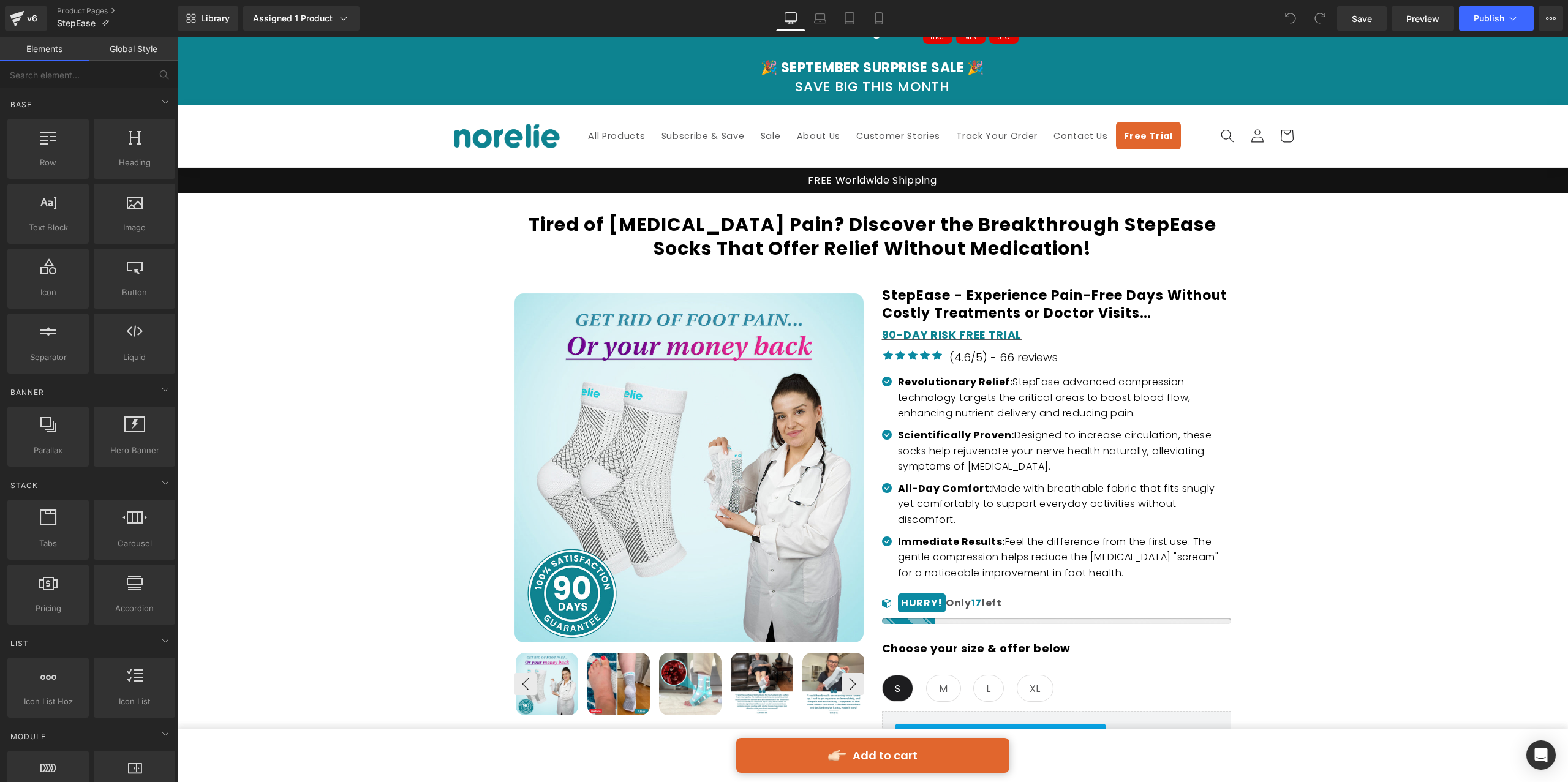
scroll to position [28, 0]
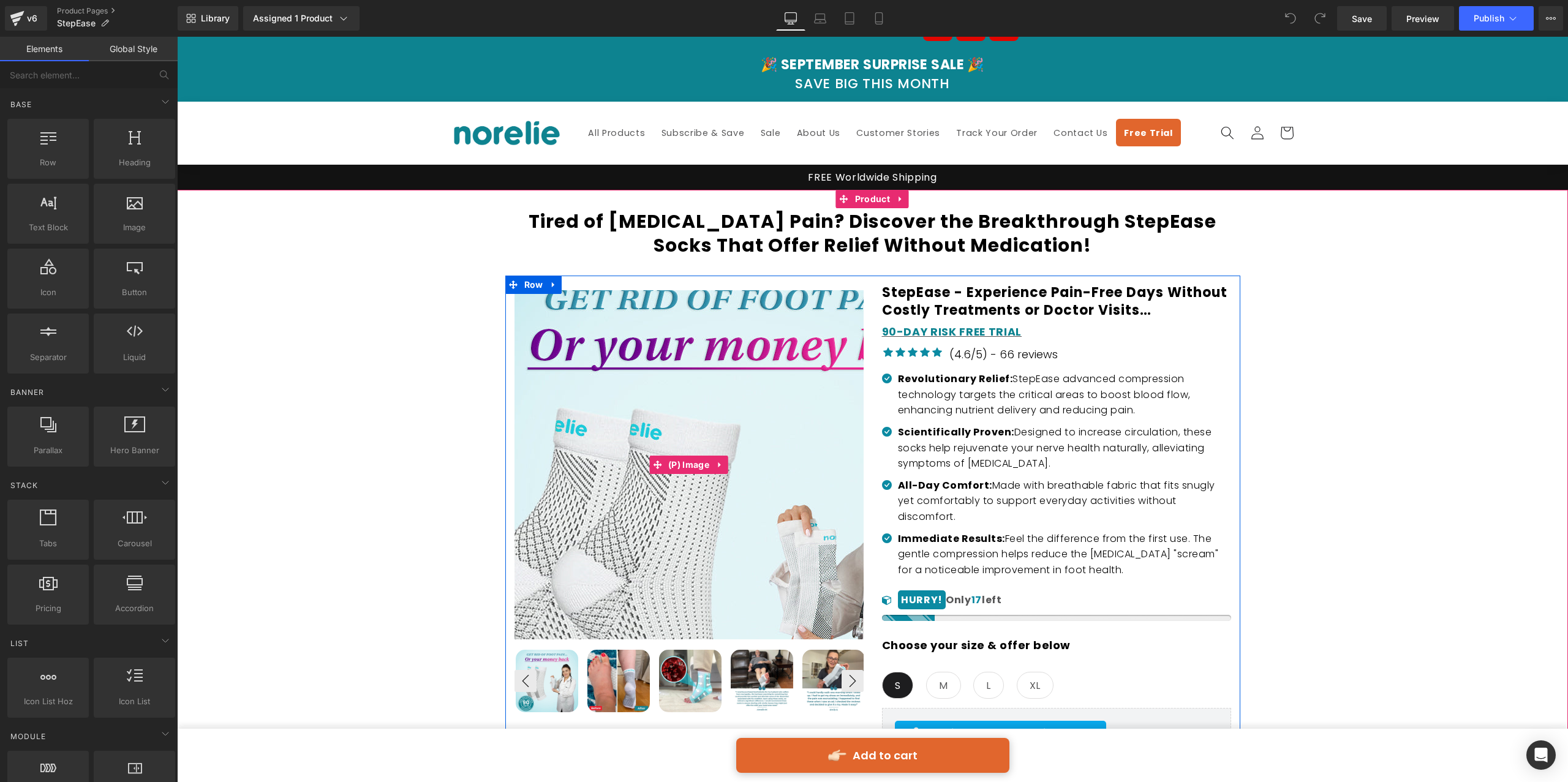
click at [616, 340] on img at bounding box center [743, 559] width 612 height 612
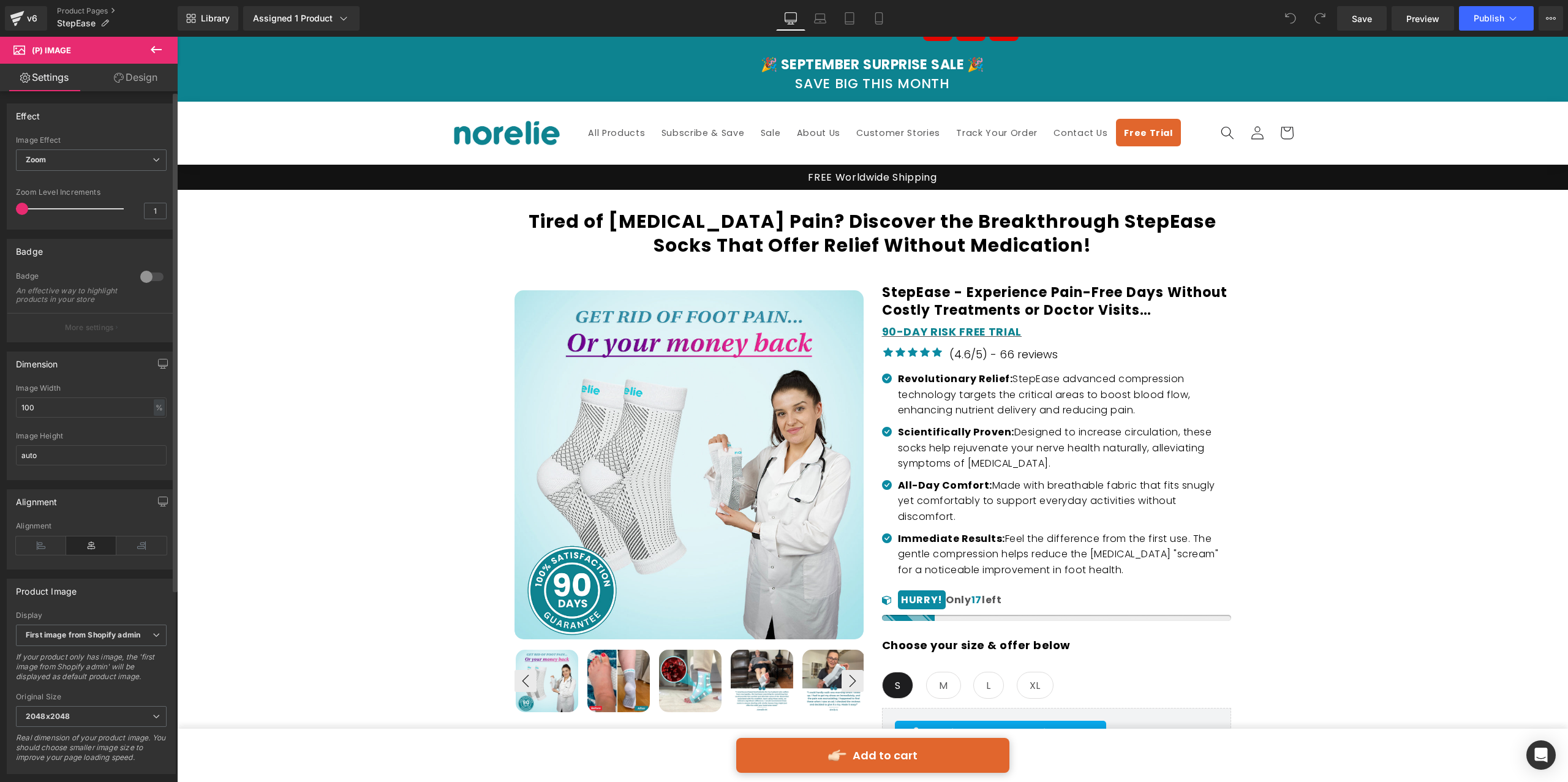
click at [147, 278] on div at bounding box center [152, 276] width 29 height 19
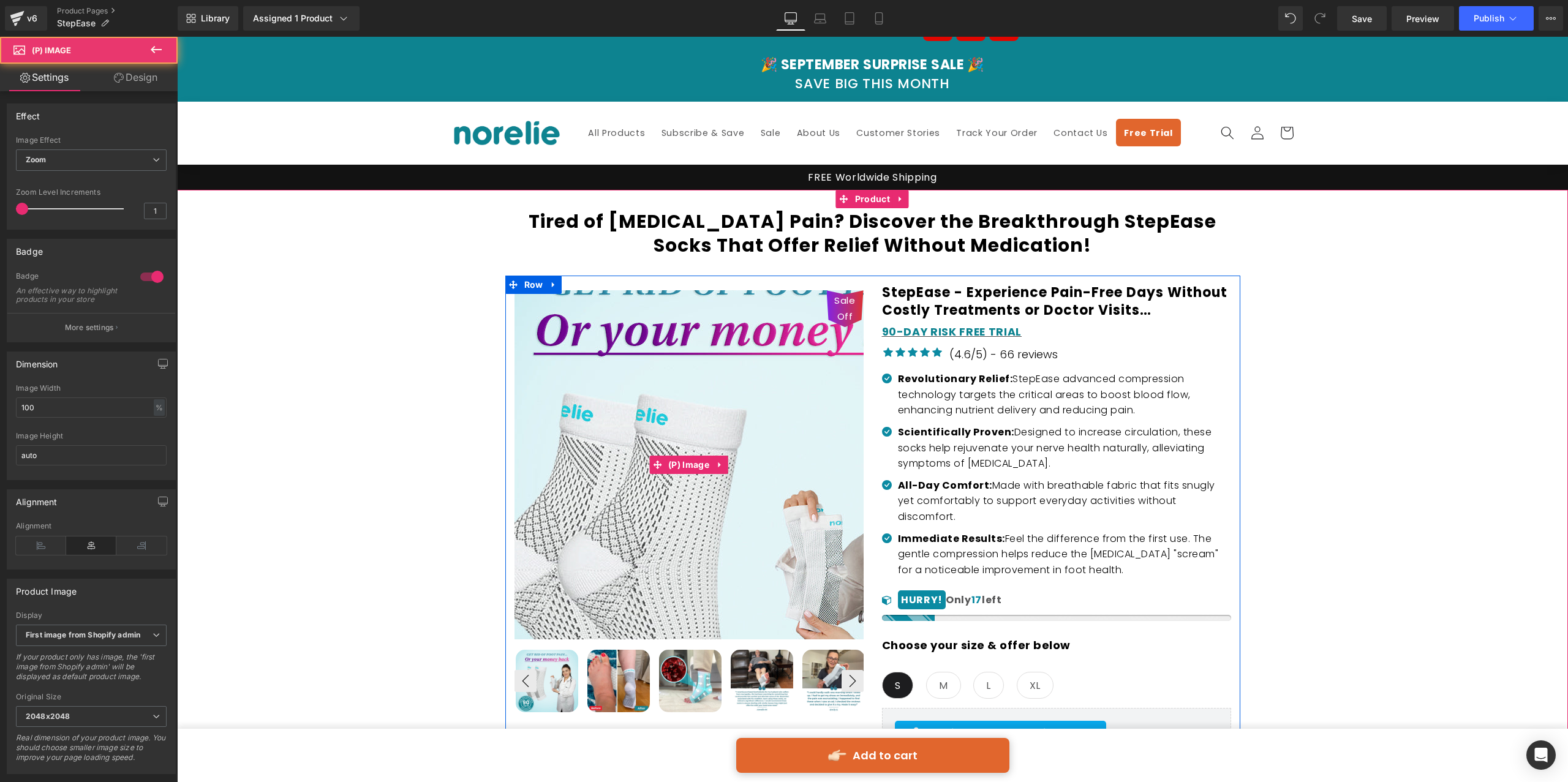
click at [608, 359] on img at bounding box center [750, 544] width 612 height 612
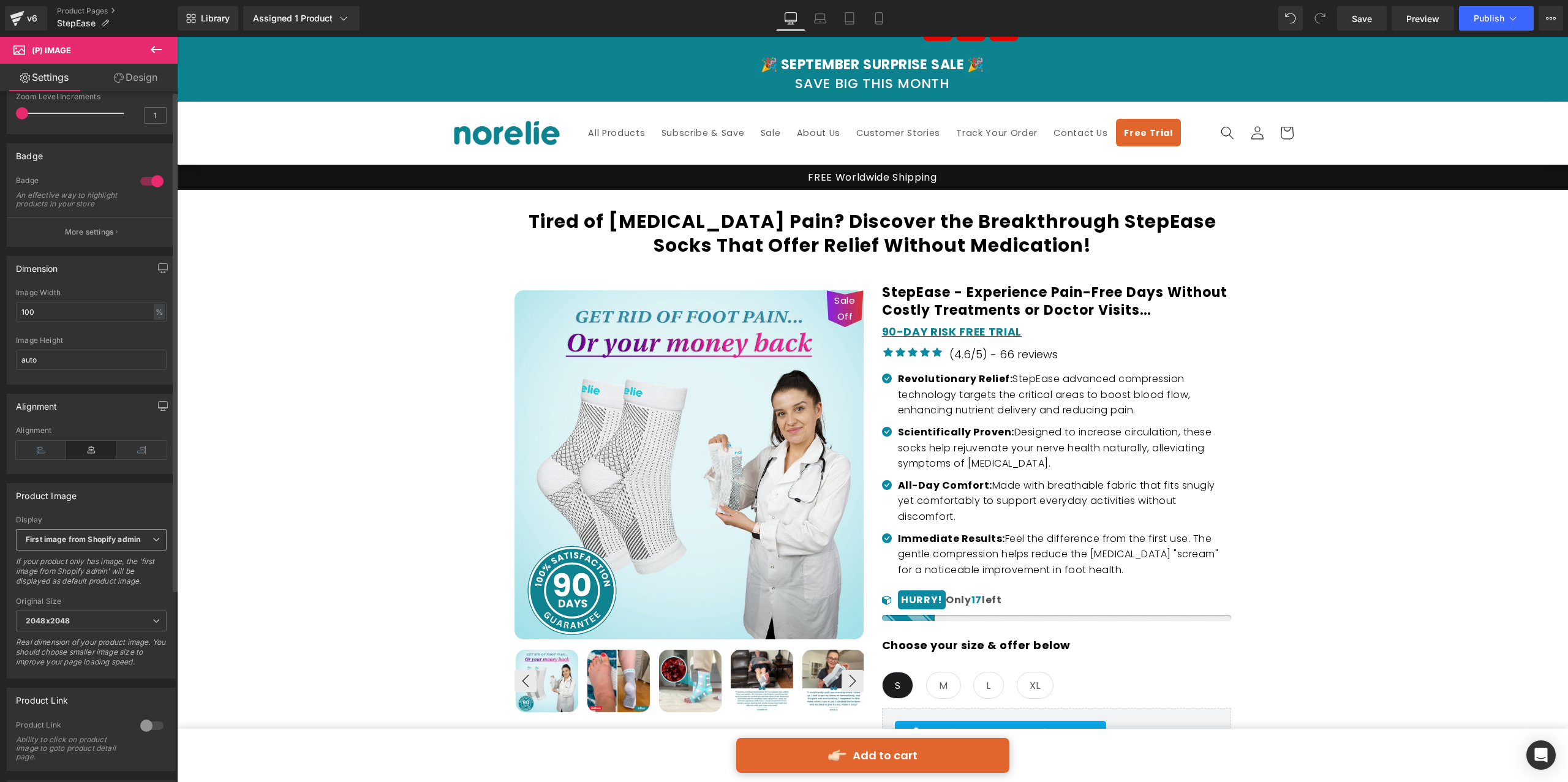
scroll to position [265, 0]
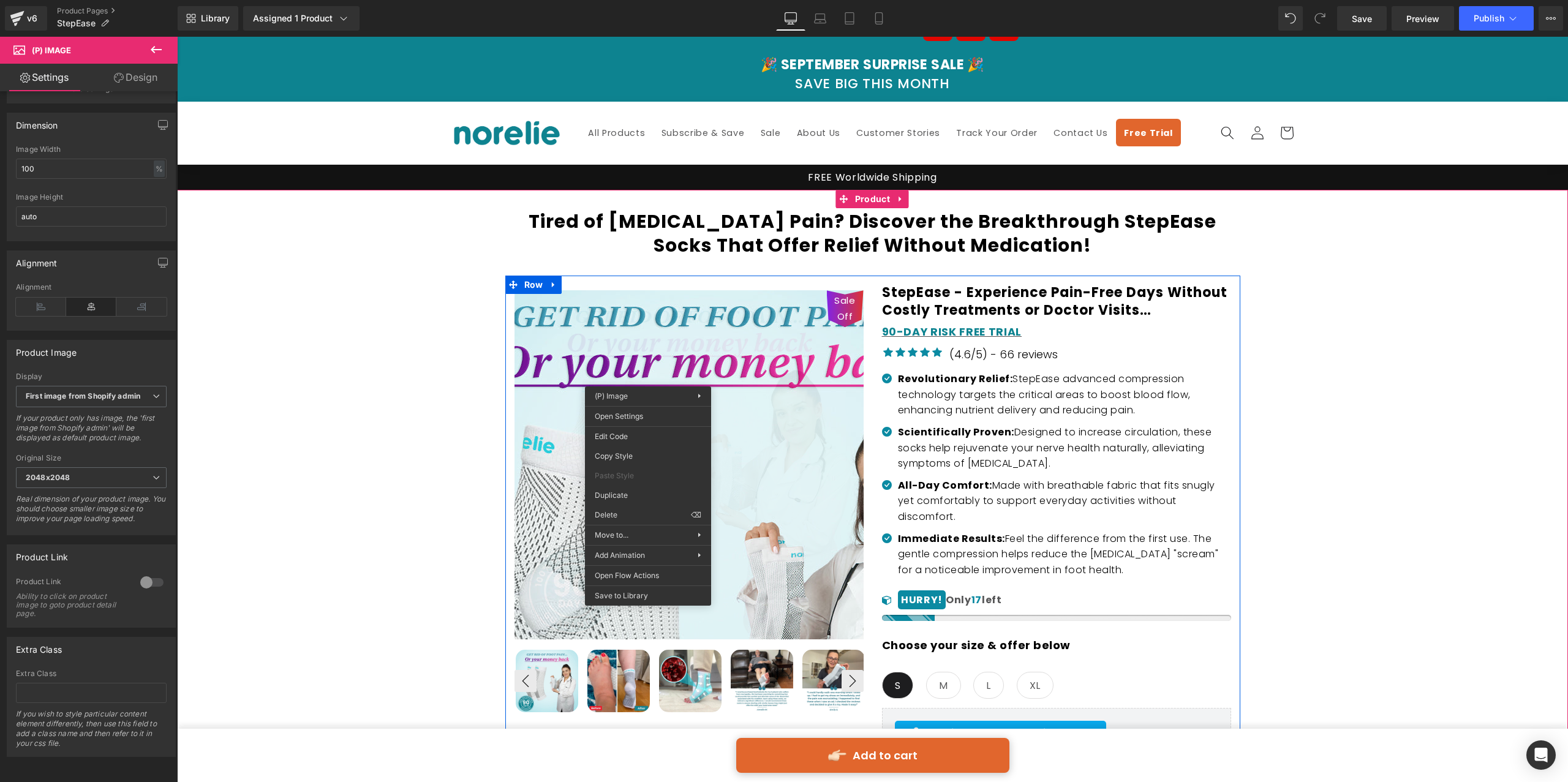
click at [659, 317] on img at bounding box center [711, 577] width 612 height 612
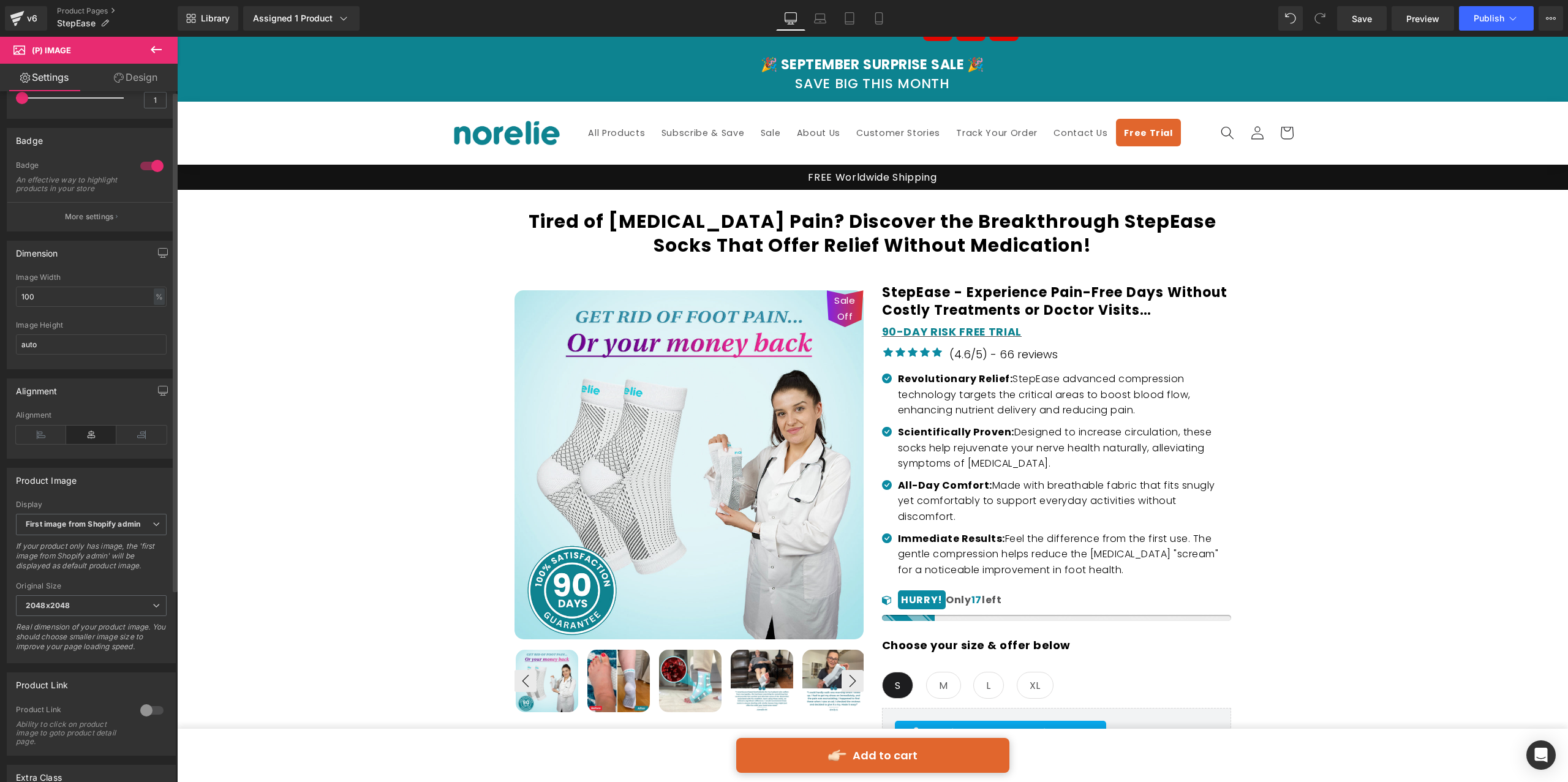
scroll to position [0, 0]
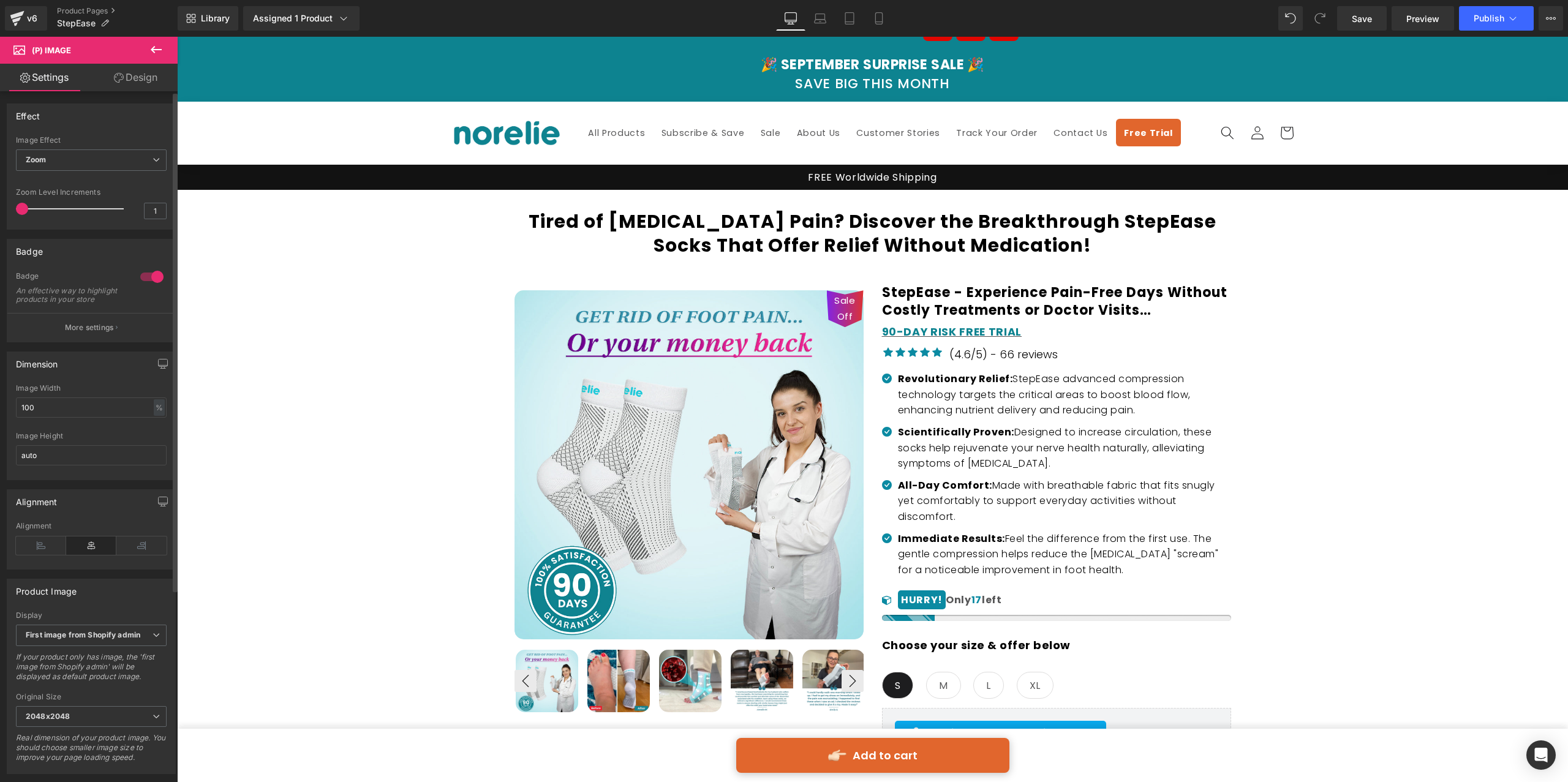
click at [89, 328] on button "More settings" at bounding box center [91, 327] width 168 height 29
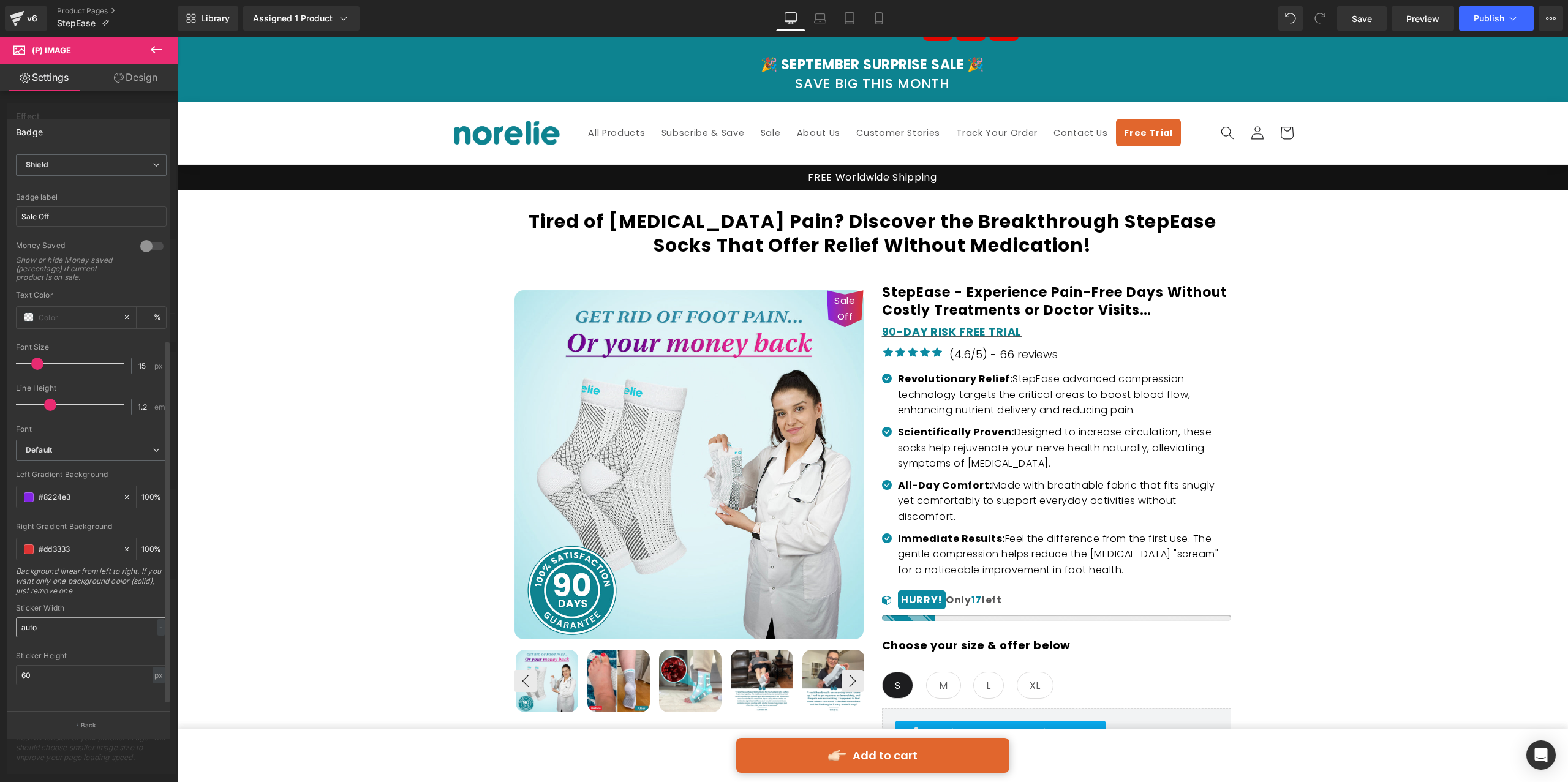
scroll to position [296, 0]
drag, startPoint x: 127, startPoint y: 487, endPoint x: 125, endPoint y: 500, distance: 13.2
click at [127, 487] on div at bounding box center [129, 497] width 14 height 21
click at [122, 545] on icon at bounding box center [127, 549] width 9 height 9
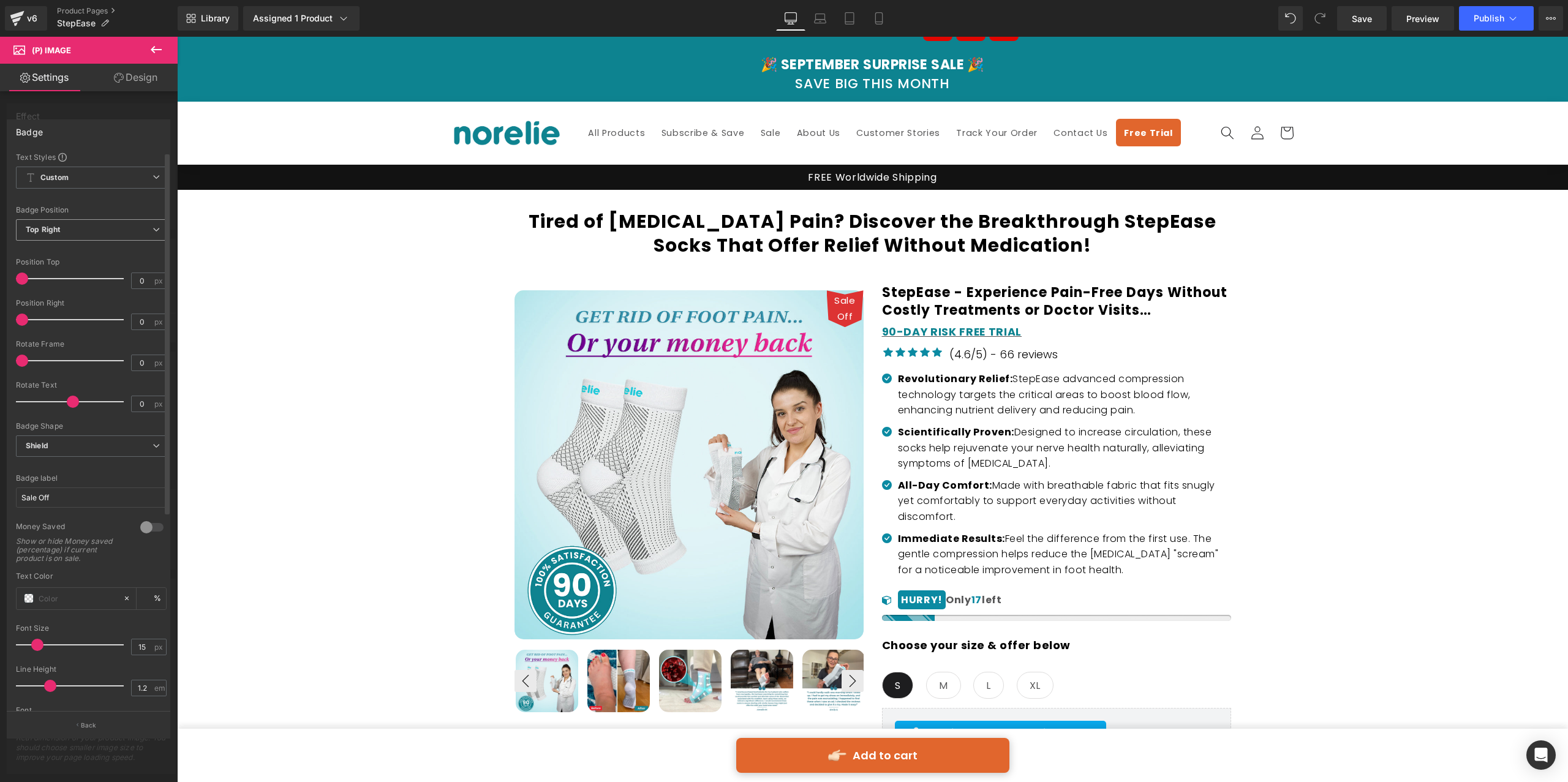
click at [70, 239] on span "Top Right" at bounding box center [91, 230] width 151 height 21
click at [63, 255] on div "Top Left" at bounding box center [49, 252] width 29 height 9
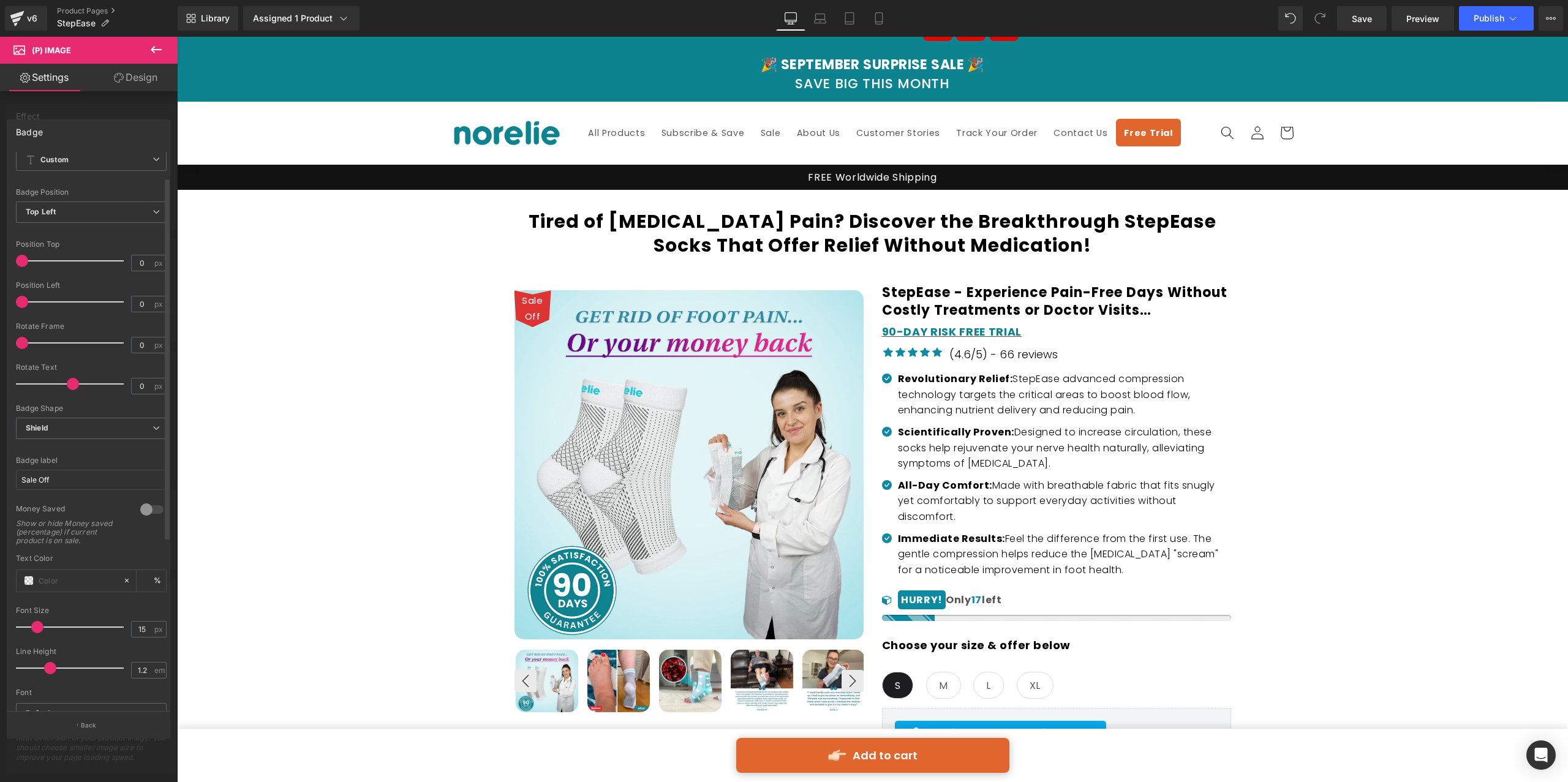
scroll to position [38, 0]
click at [85, 413] on span "Shield" at bounding box center [91, 409] width 151 height 21
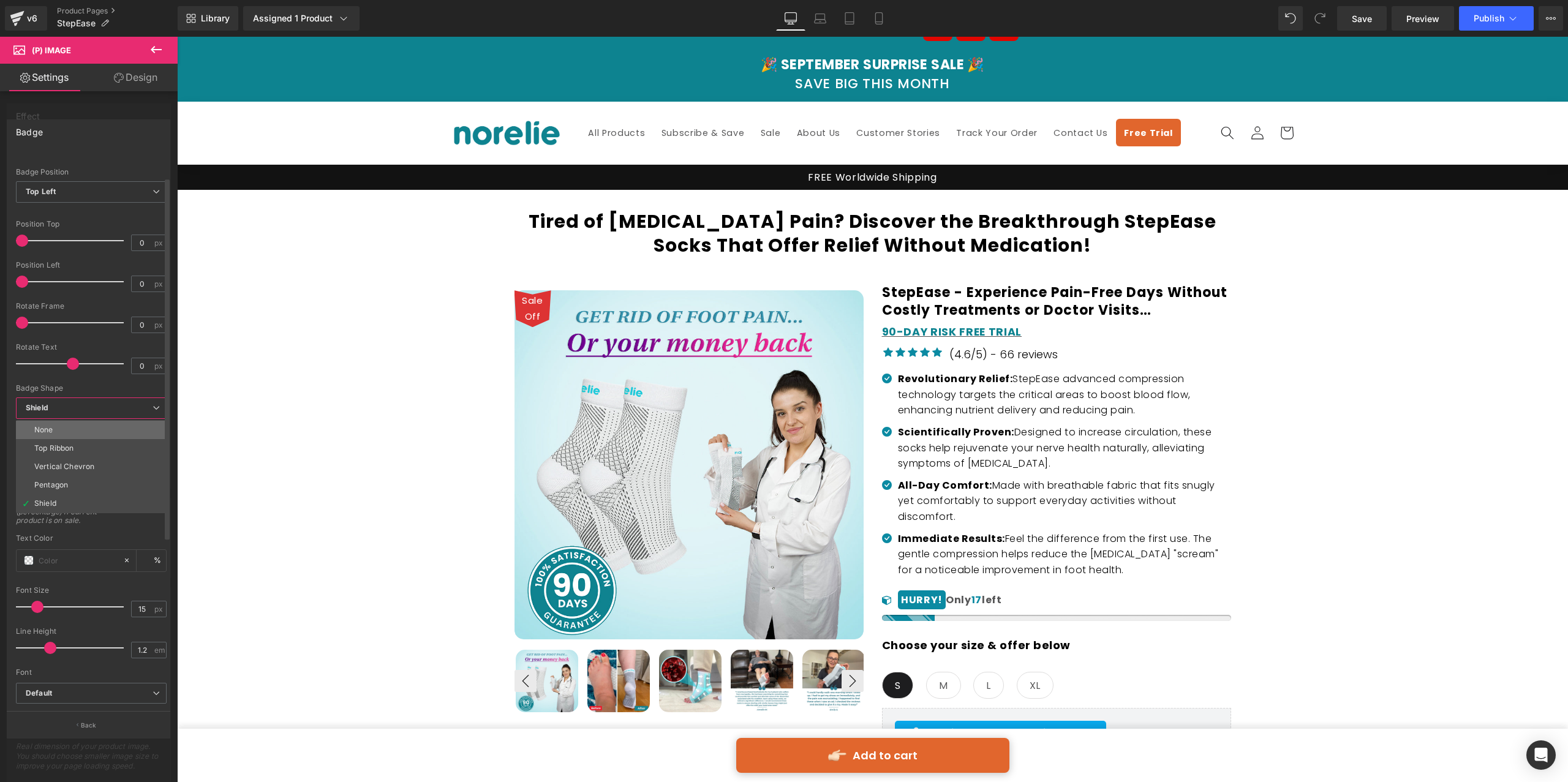
click at [81, 425] on li "None" at bounding box center [91, 430] width 151 height 19
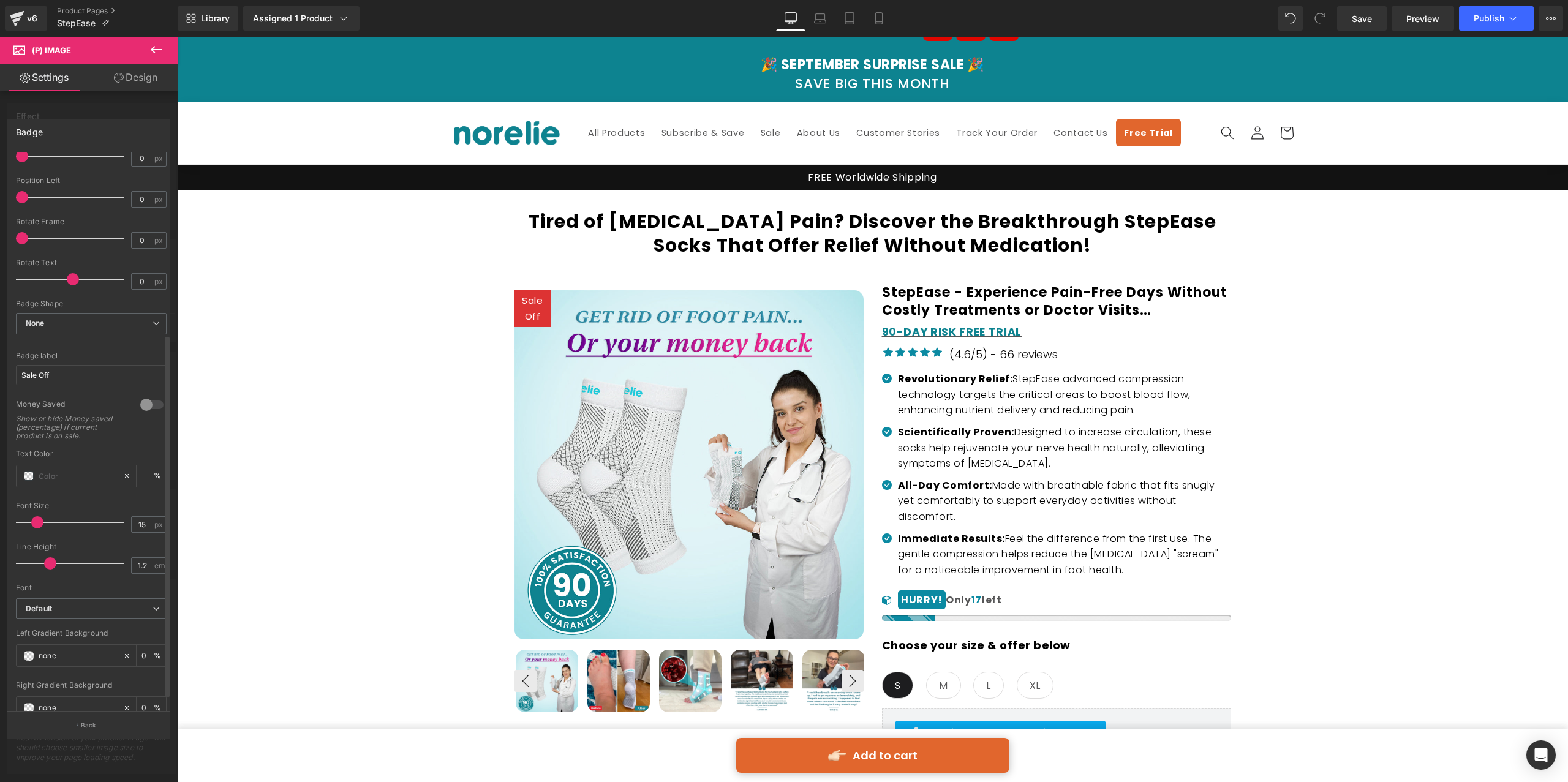
scroll to position [296, 0]
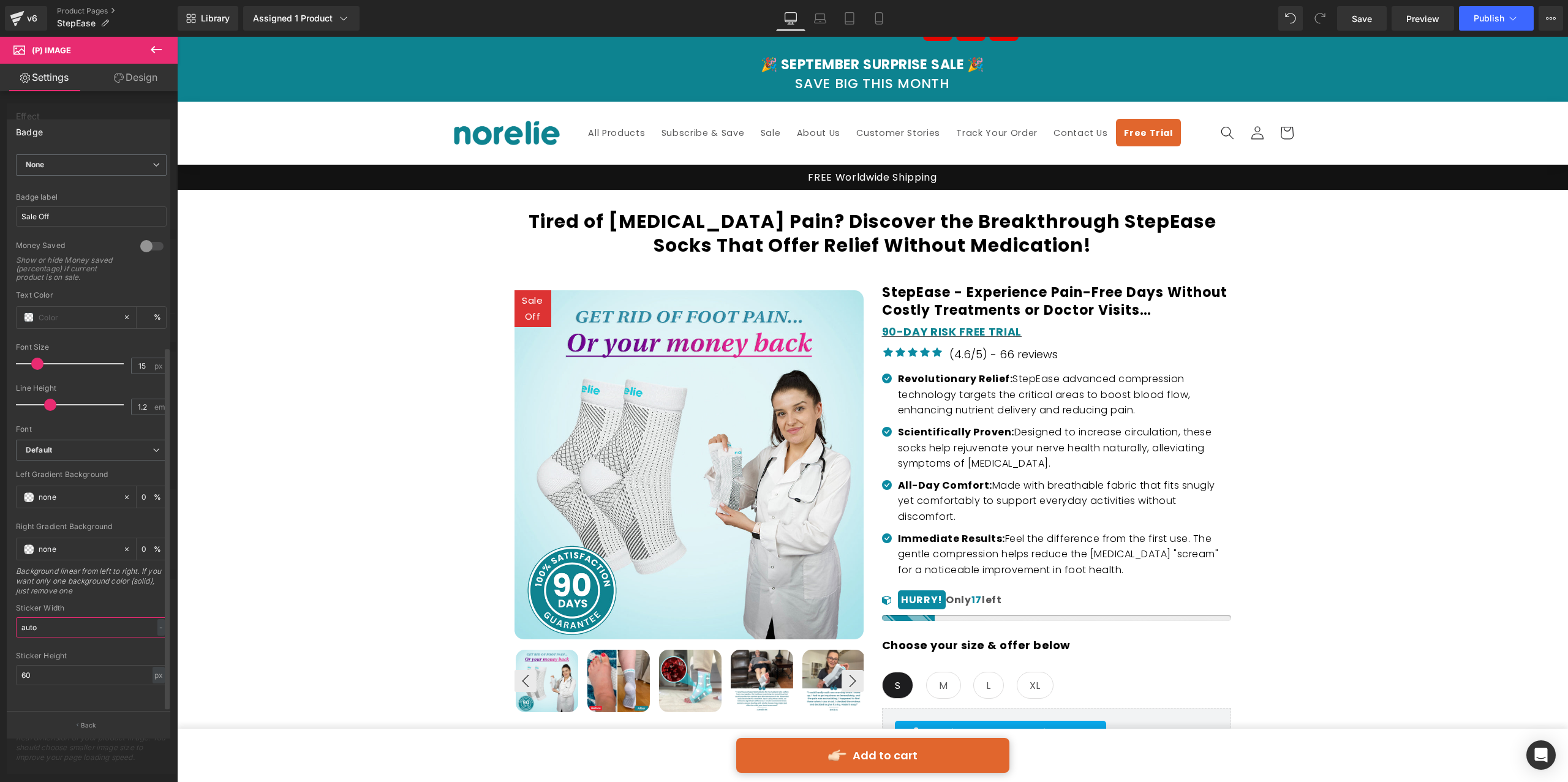
click at [68, 620] on input "auto" at bounding box center [91, 627] width 151 height 20
type input "90"
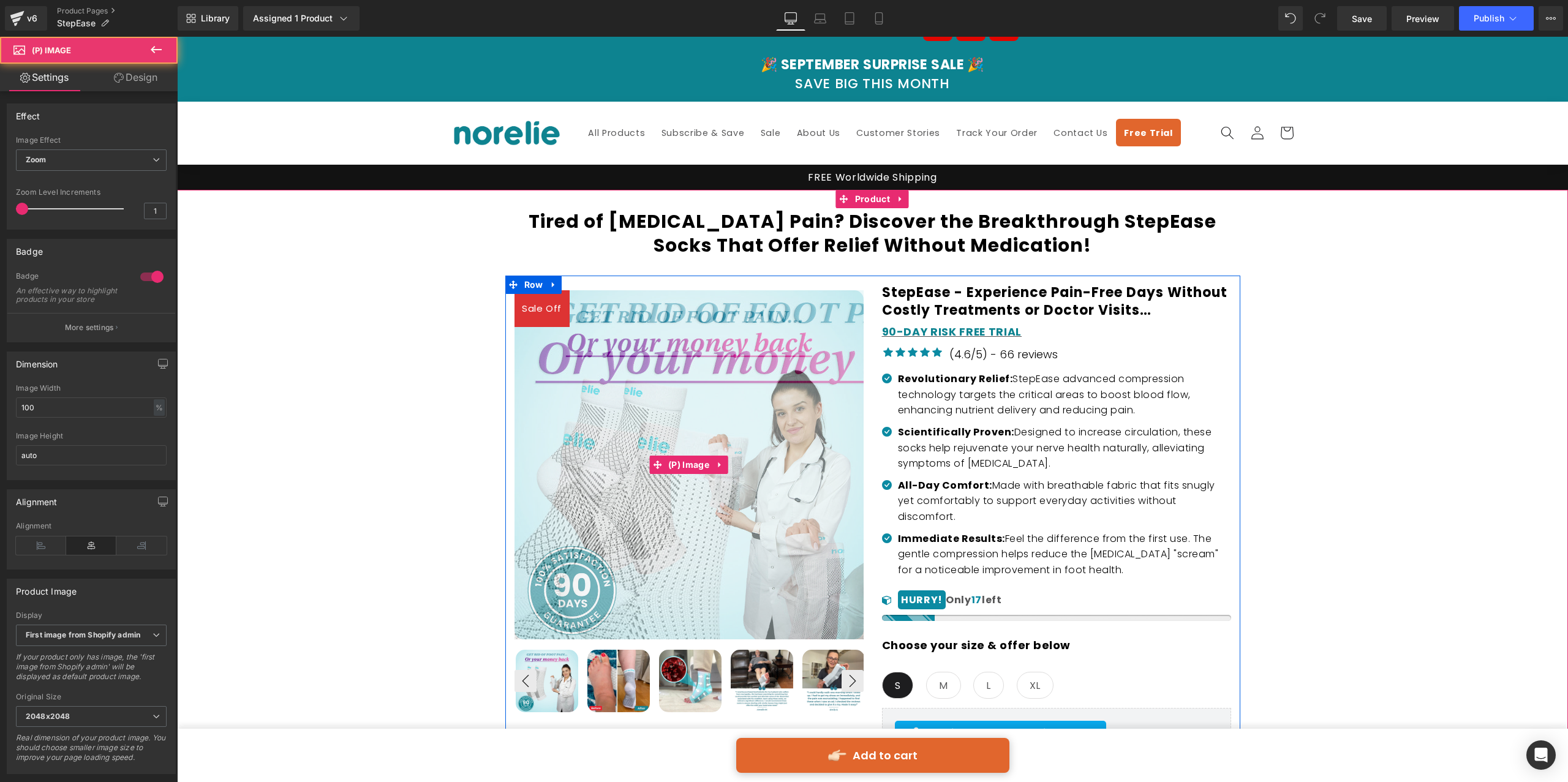
click at [621, 338] on img at bounding box center [751, 572] width 612 height 612
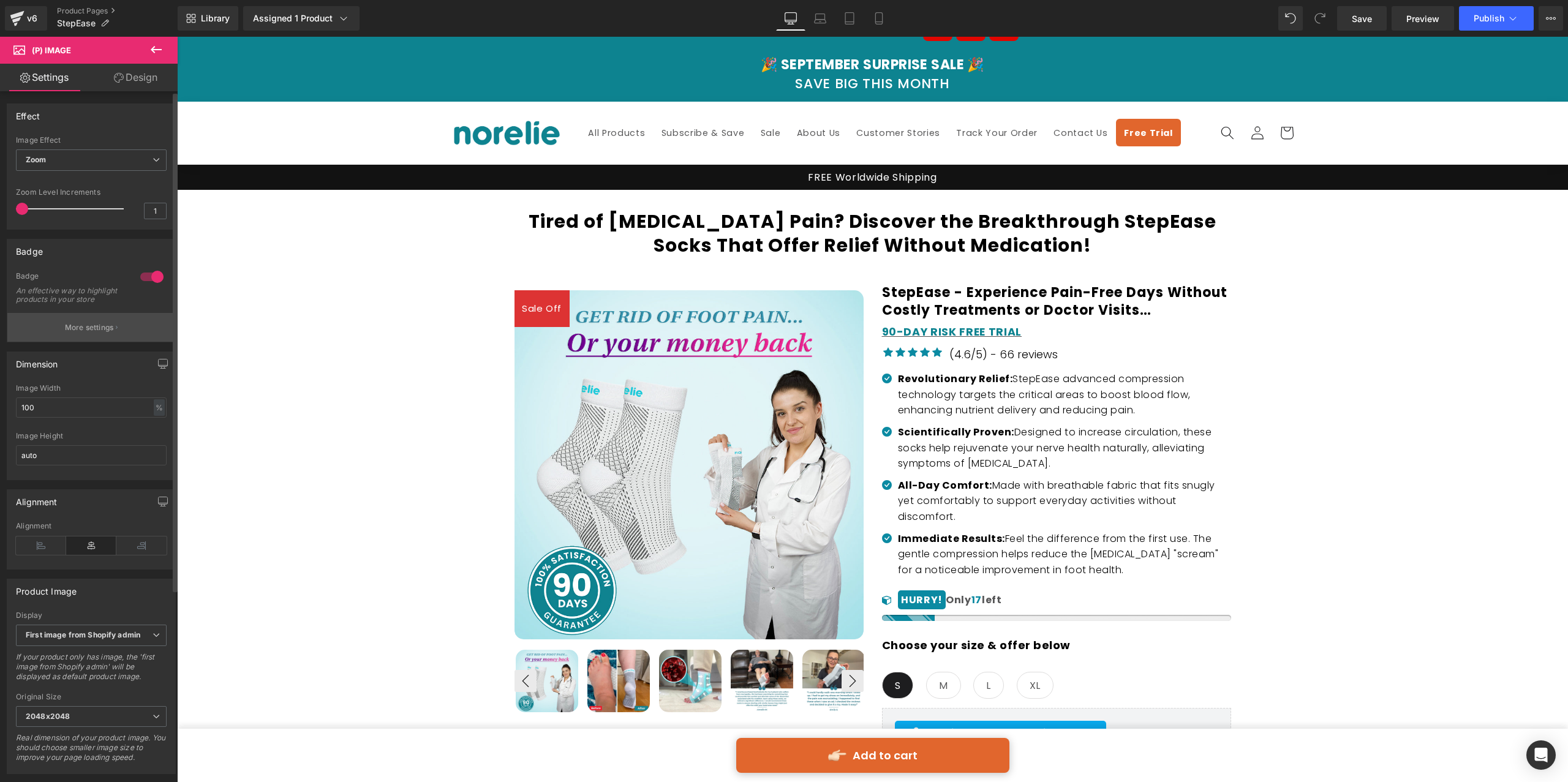
click at [87, 342] on button "More settings" at bounding box center [91, 327] width 168 height 29
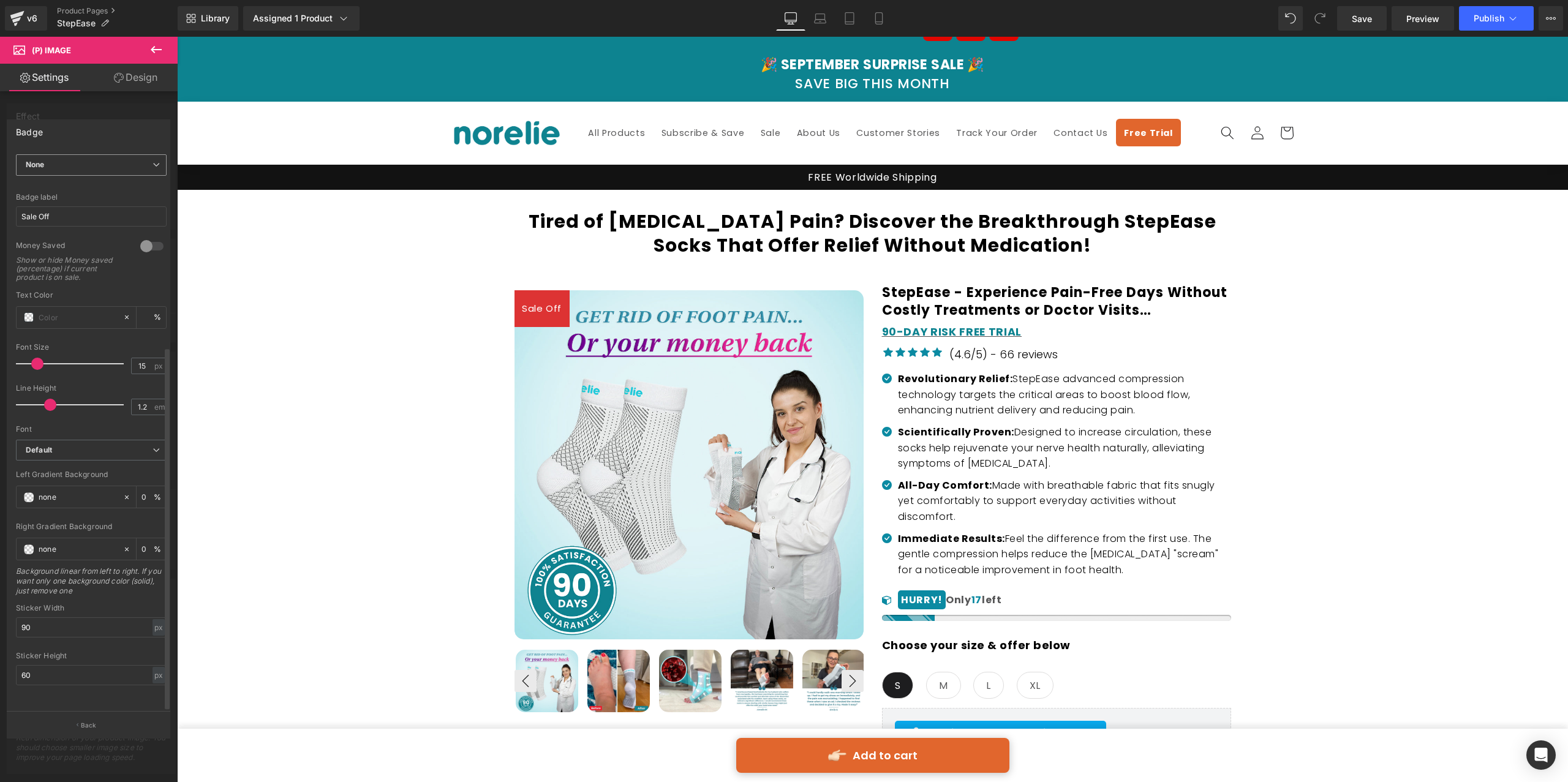
scroll to position [0, 0]
click at [53, 500] on input "Sale Off" at bounding box center [91, 497] width 151 height 20
paste input "ON SALE"
type input "ON SALE"
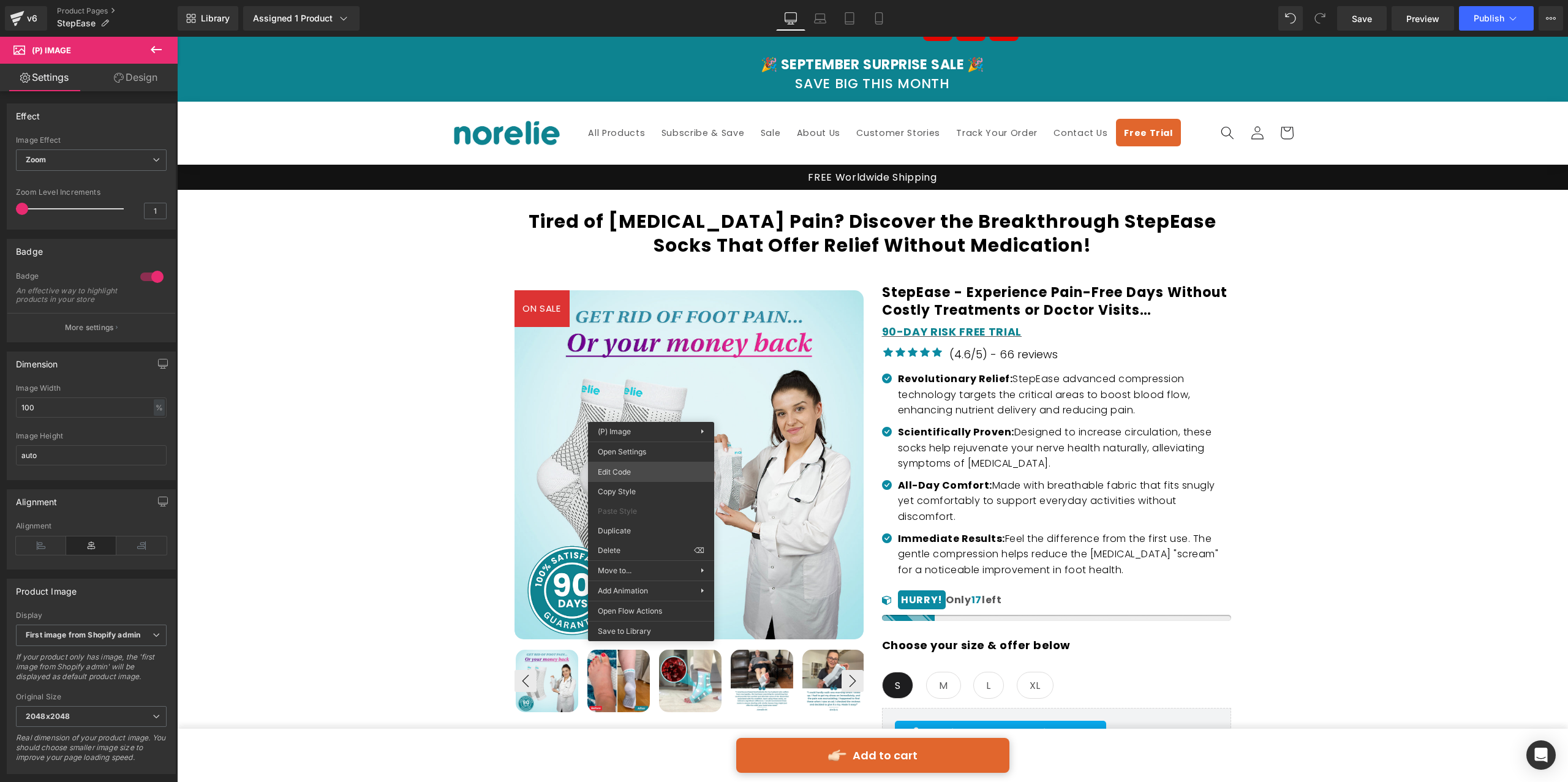
click at [640, 0] on div "You are previewing how the will restyle your page. You can not edit Elements in…" at bounding box center [784, 0] width 1568 height 0
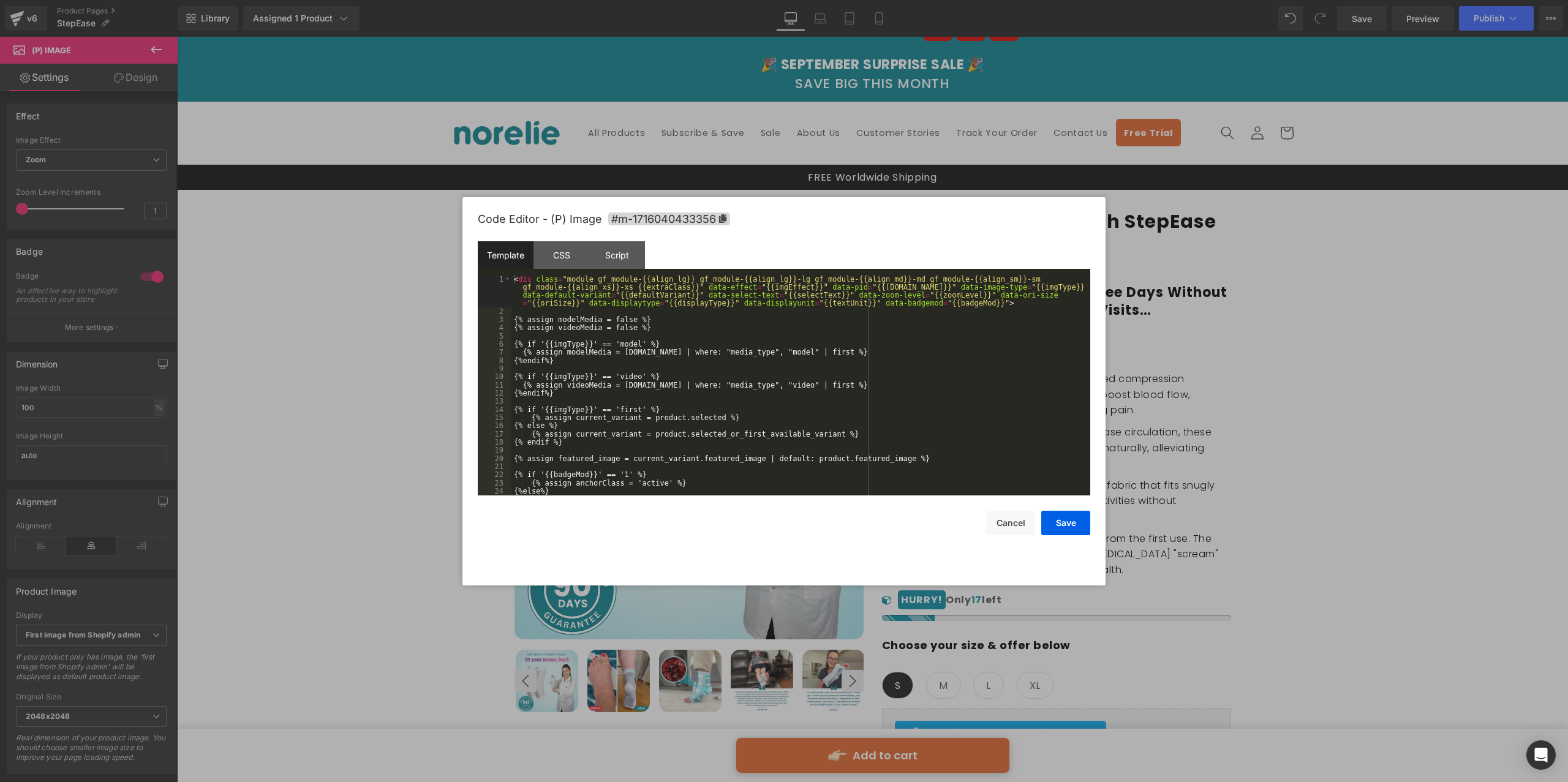
click at [690, 327] on div "< div class = "module gf_module-{{align_lg}} gf_module-{{align_lg}}-lg gf_modul…" at bounding box center [798, 406] width 574 height 262
click at [567, 249] on div "CSS" at bounding box center [562, 255] width 56 height 28
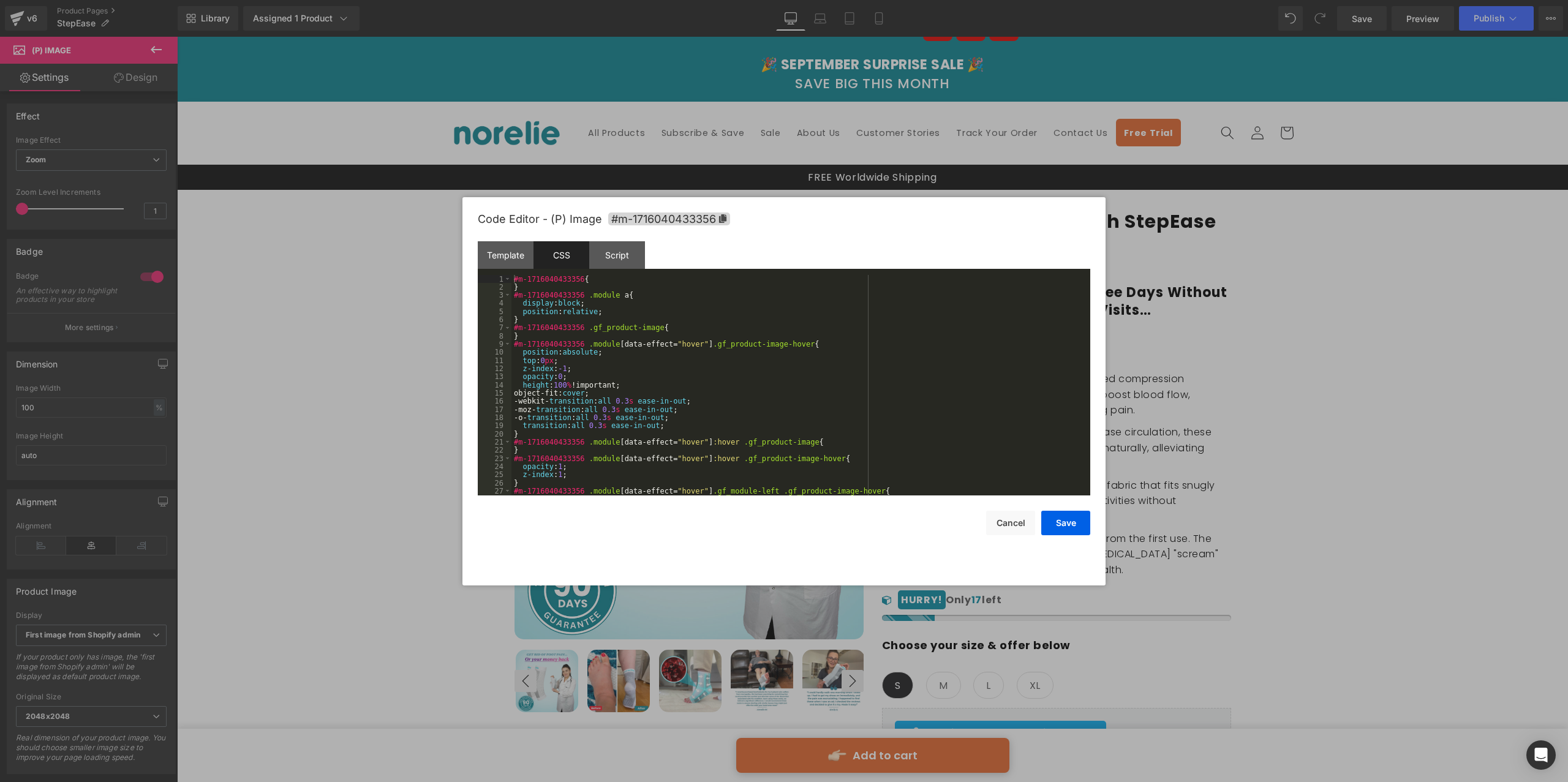
click at [657, 344] on div "#m-1716040433356 { } #m-1716040433356 .module a { display : block ; position : …" at bounding box center [798, 393] width 574 height 237
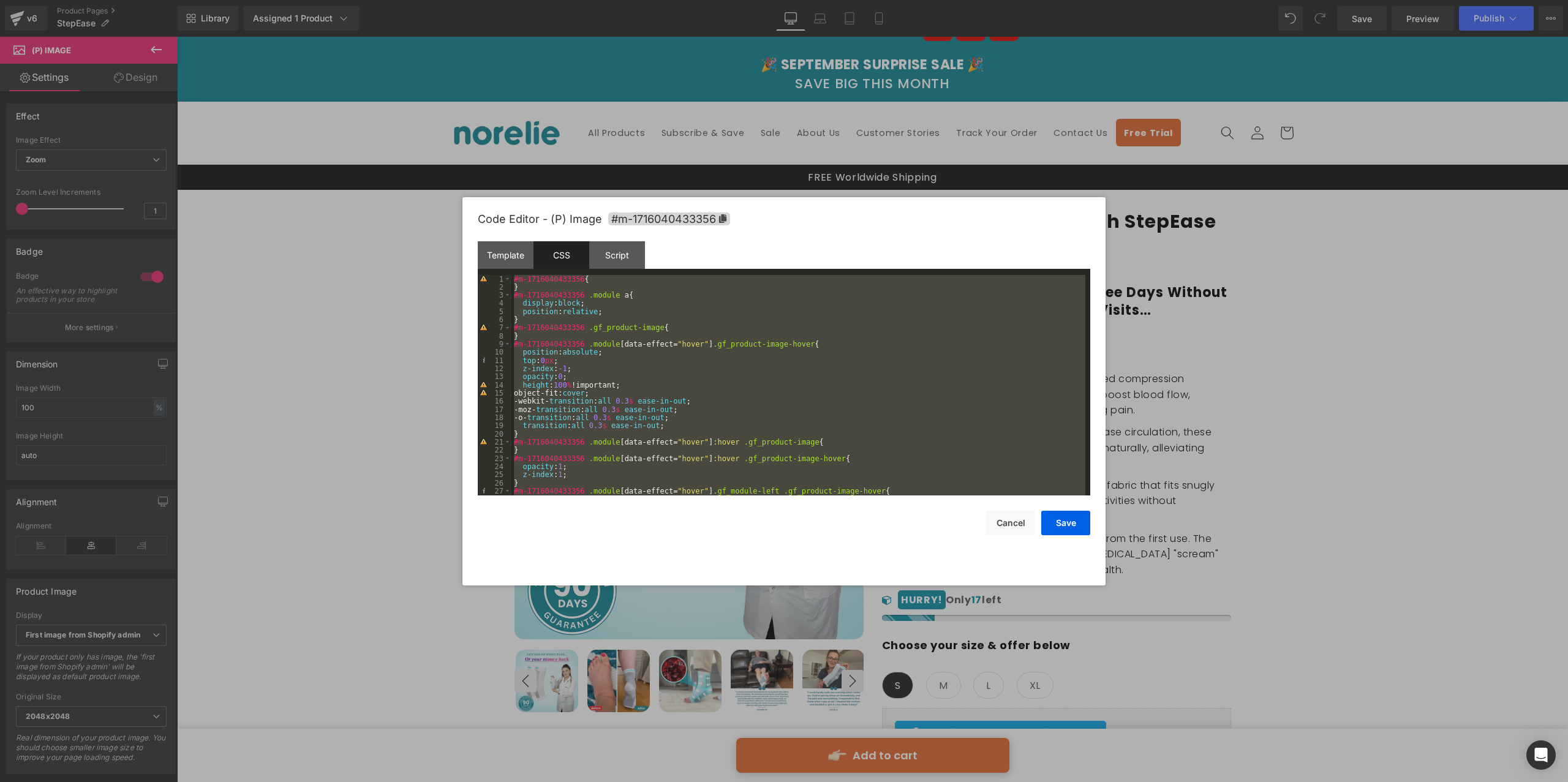
click at [604, 405] on div "#m-1716040433356 { } #m-1716040433356 .module a { display : block ; position : …" at bounding box center [798, 393] width 574 height 237
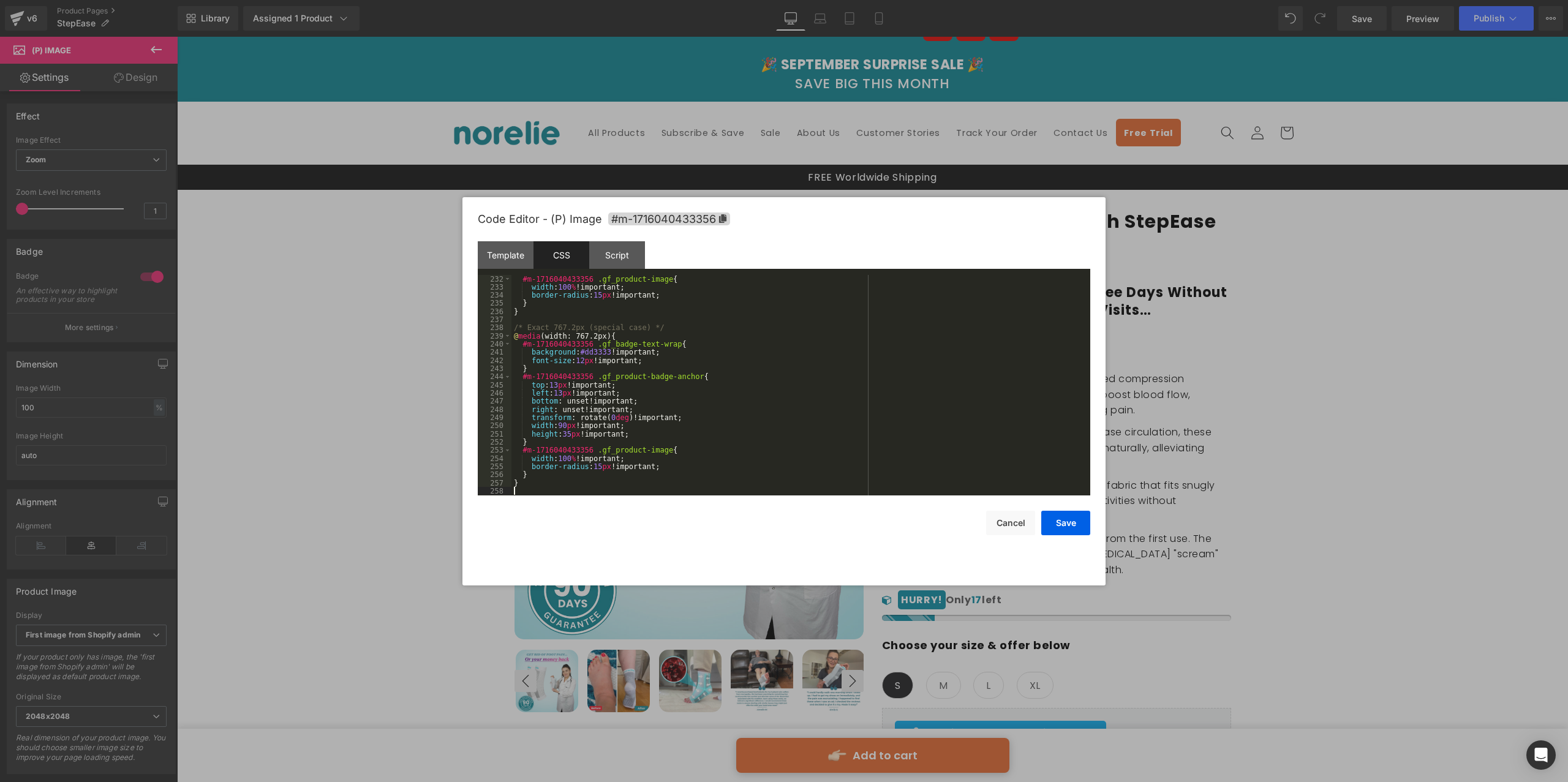
scroll to position [1887, 0]
click at [1062, 523] on button "Save" at bounding box center [1065, 523] width 49 height 24
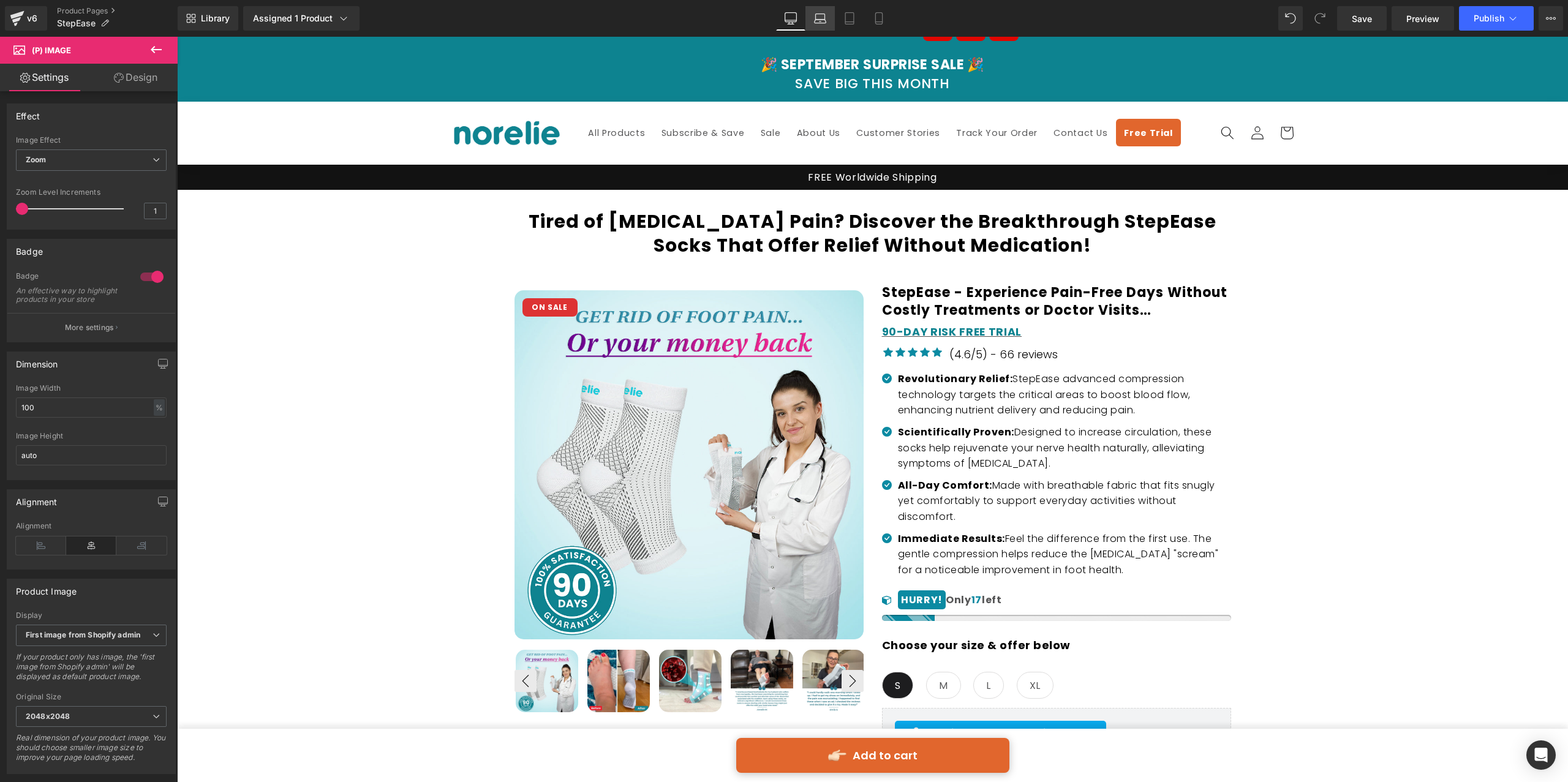
click at [823, 20] on icon at bounding box center [820, 18] width 12 height 12
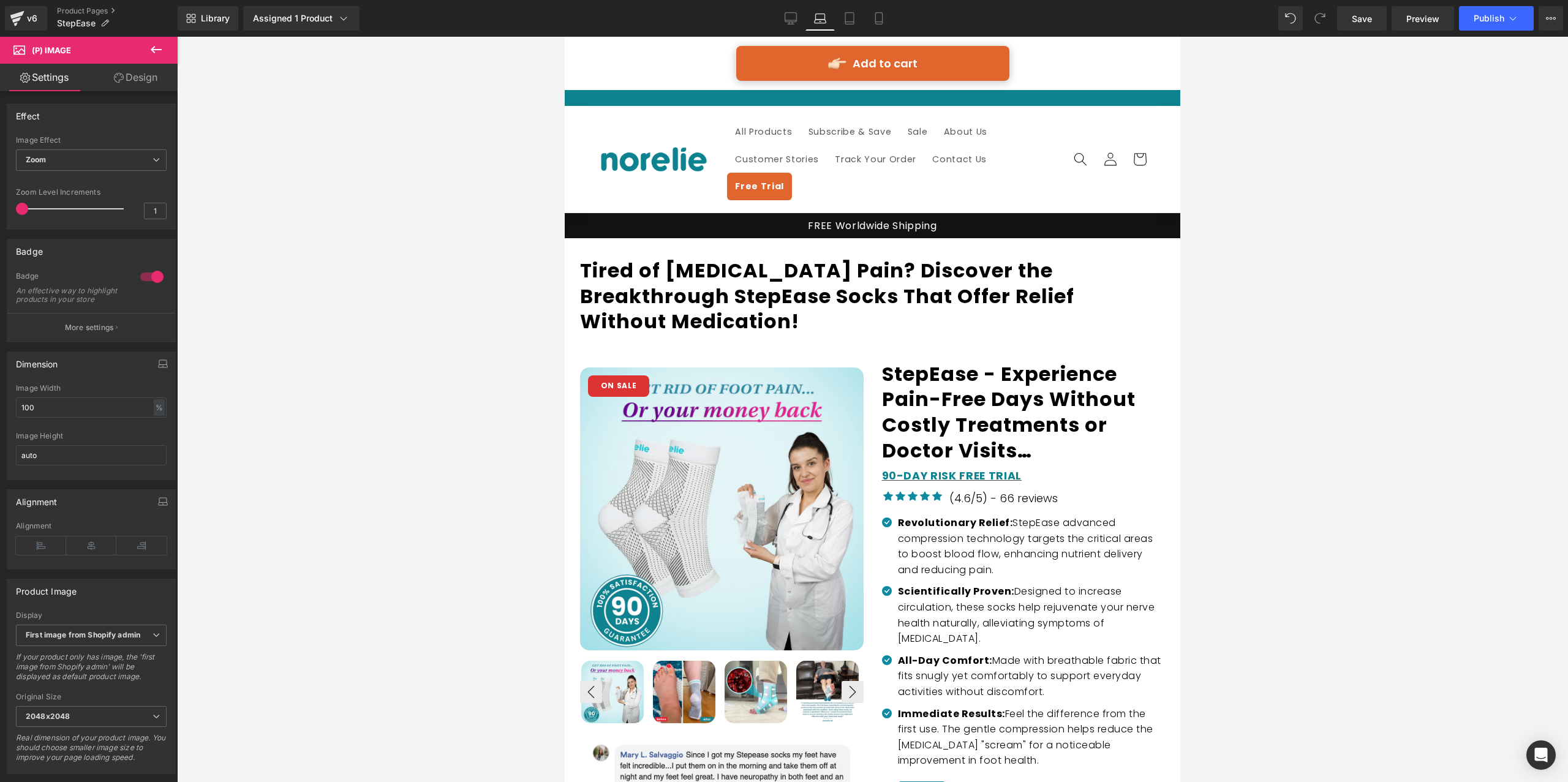
scroll to position [55, 0]
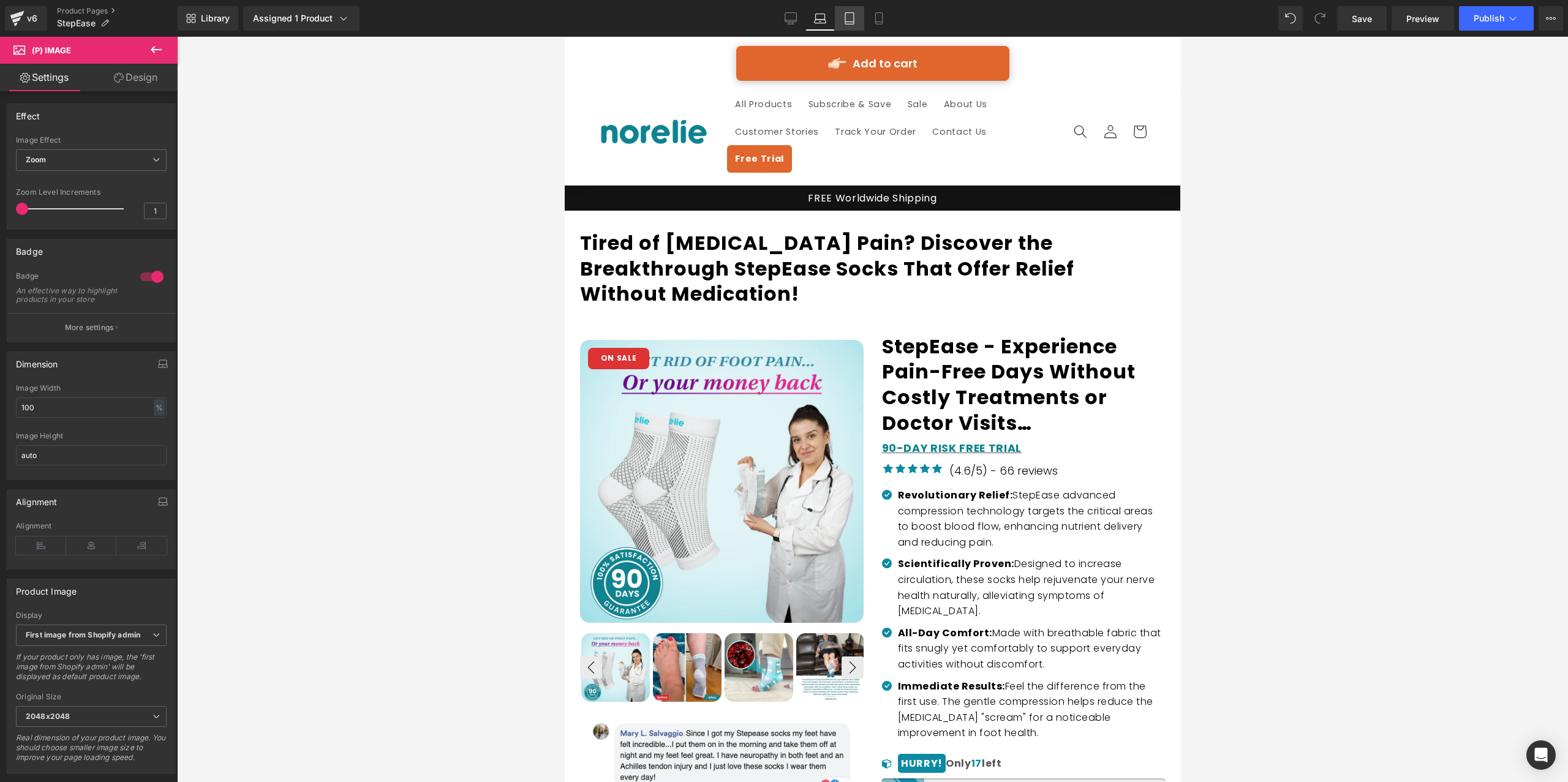
click at [848, 22] on icon at bounding box center [849, 22] width 9 height 0
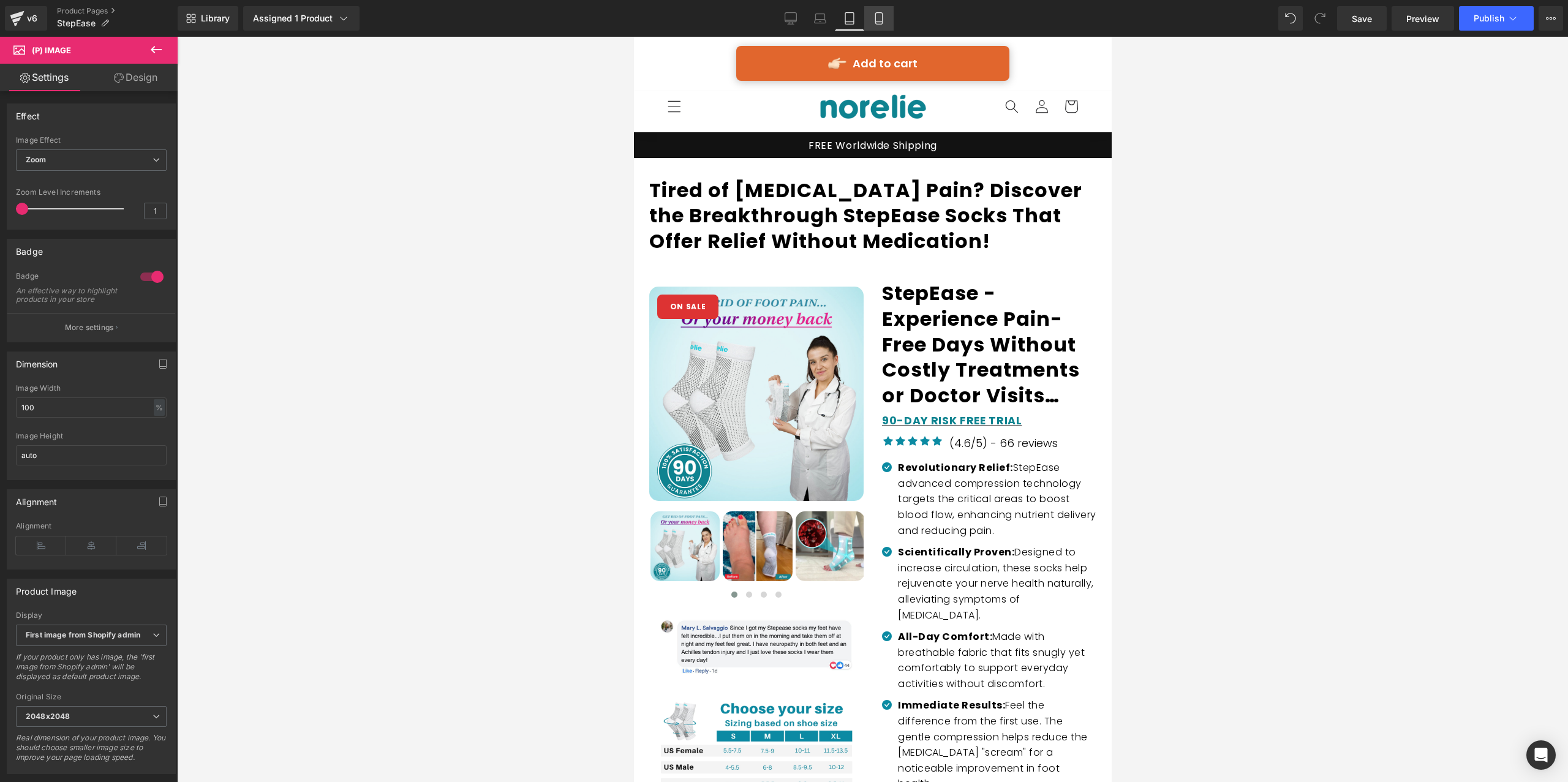
click at [885, 22] on link "Mobile" at bounding box center [878, 19] width 29 height 24
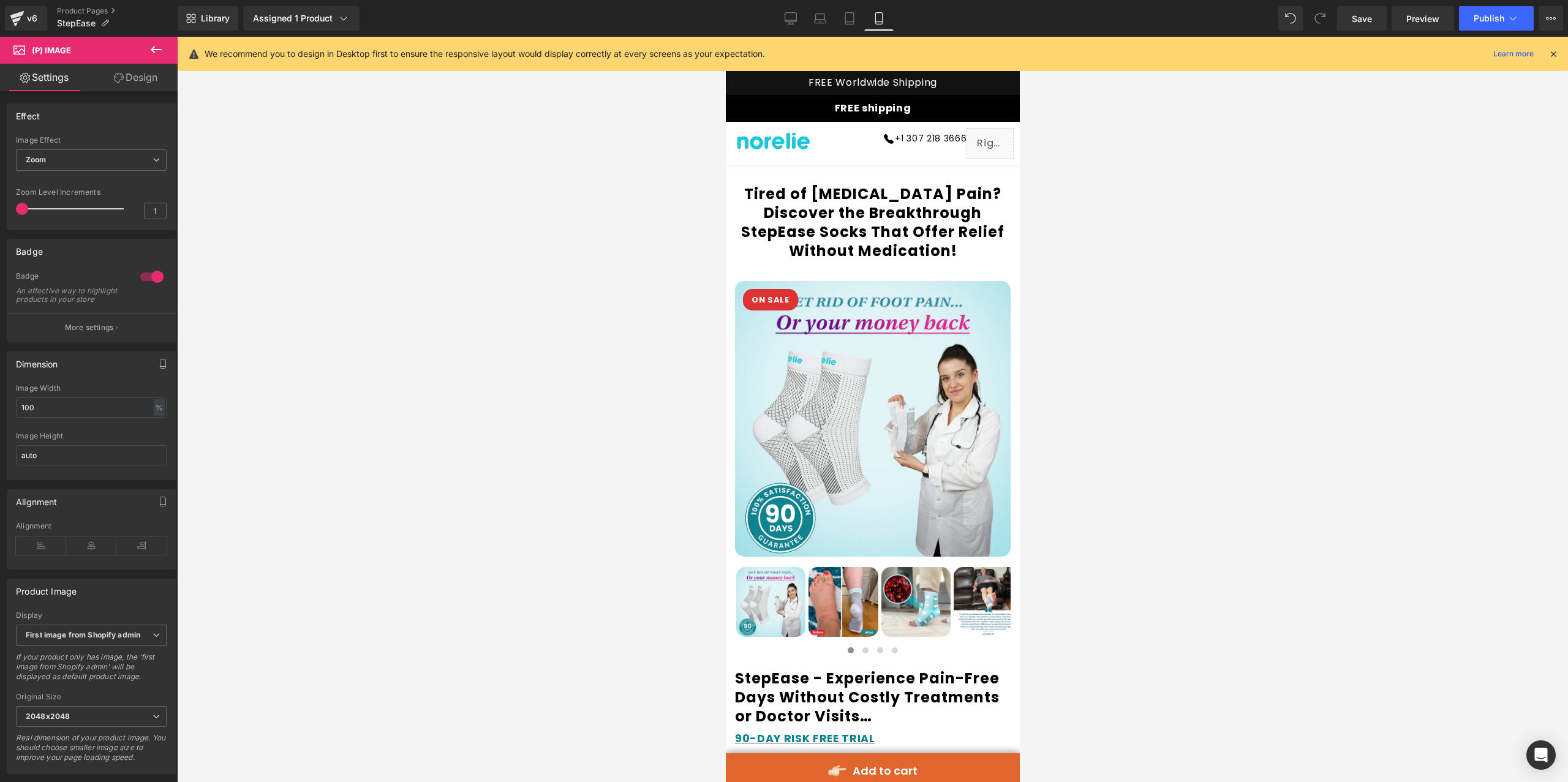
scroll to position [47, 0]
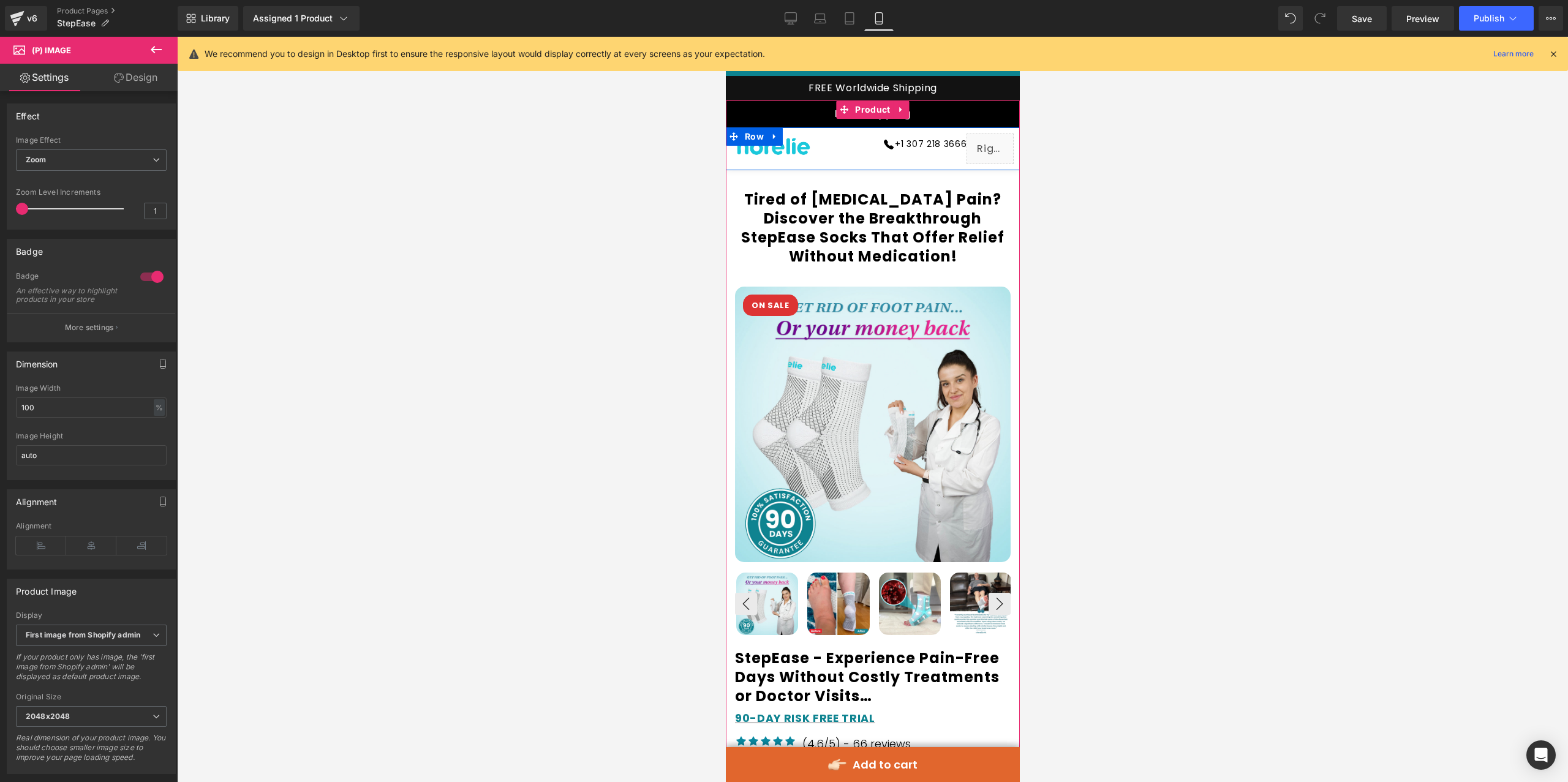
click at [775, 135] on icon at bounding box center [774, 136] width 9 height 9
click at [799, 137] on link at bounding box center [806, 137] width 16 height 19
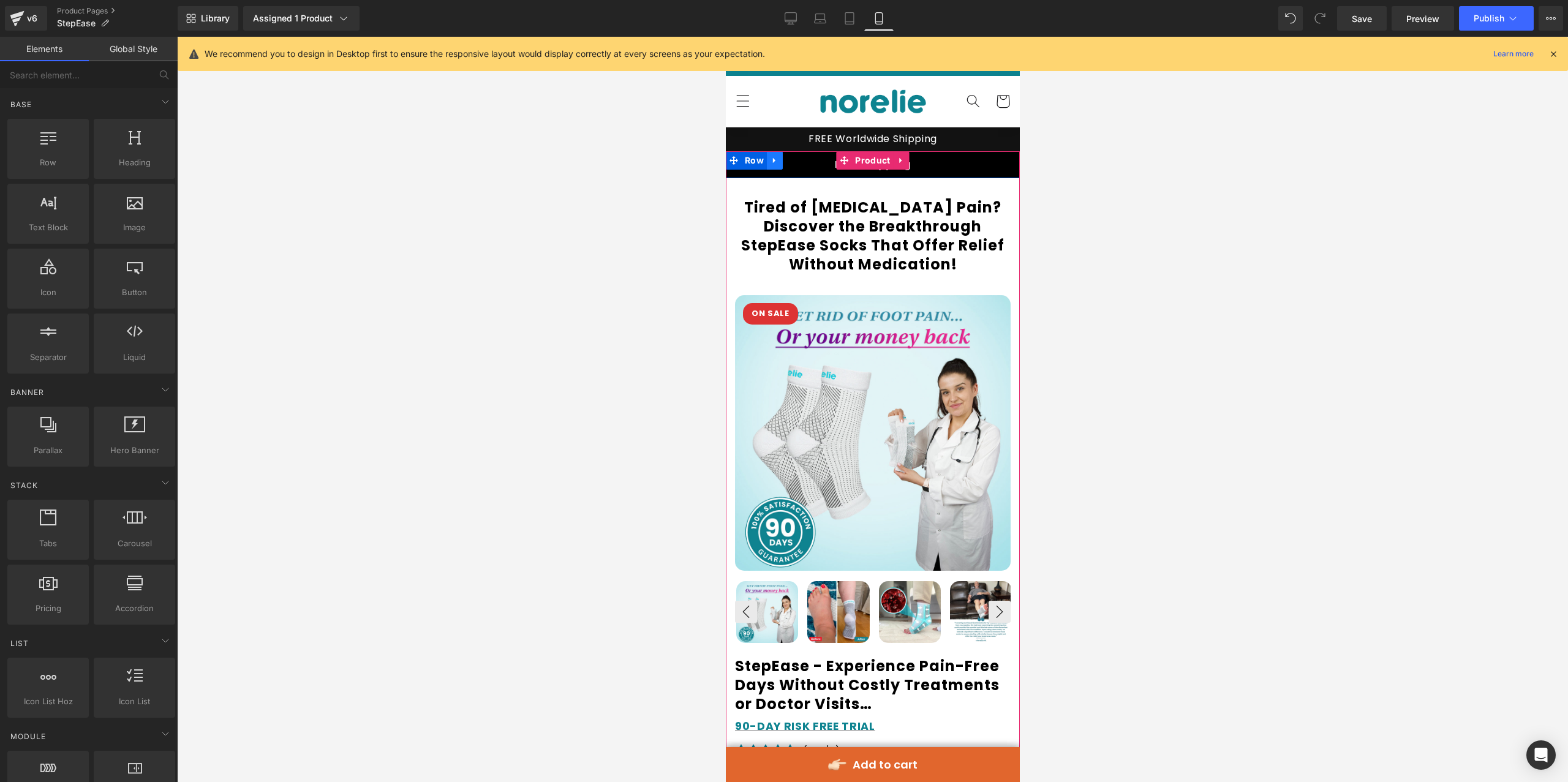
click at [773, 162] on icon at bounding box center [773, 161] width 2 height 6
click at [802, 165] on icon at bounding box center [806, 160] width 9 height 9
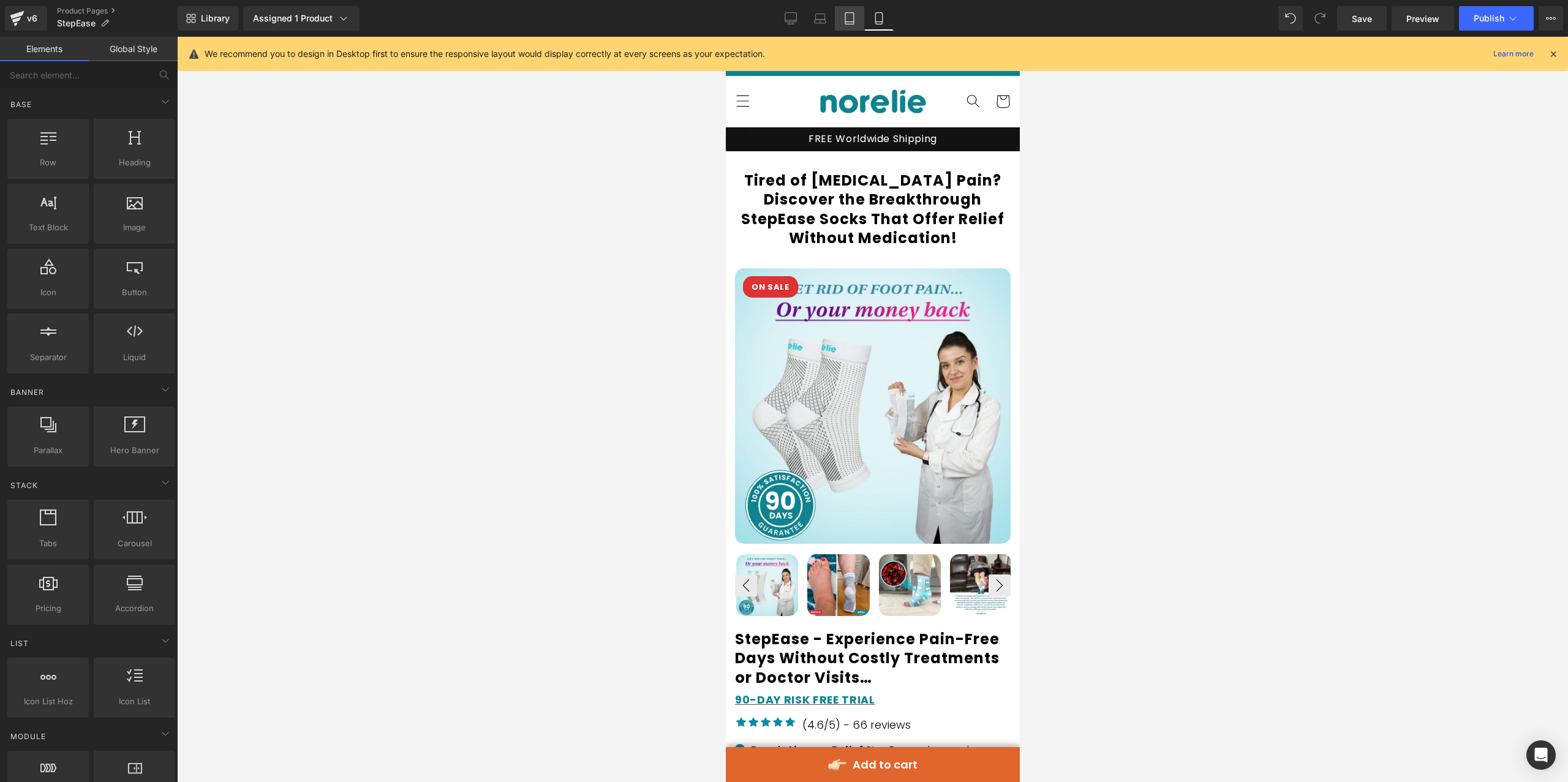
click at [842, 15] on link "Tablet" at bounding box center [849, 19] width 29 height 24
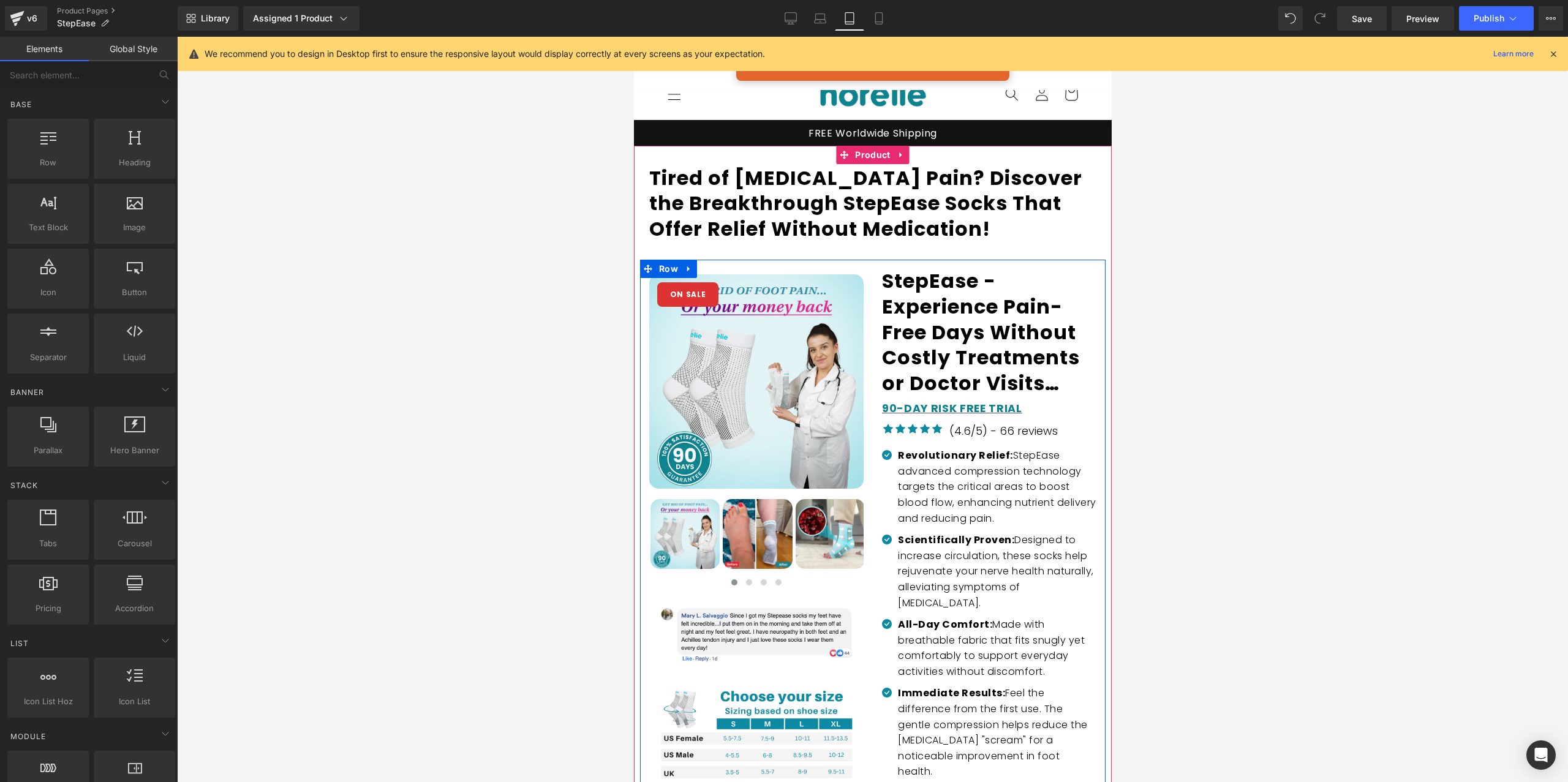
scroll to position [0, 0]
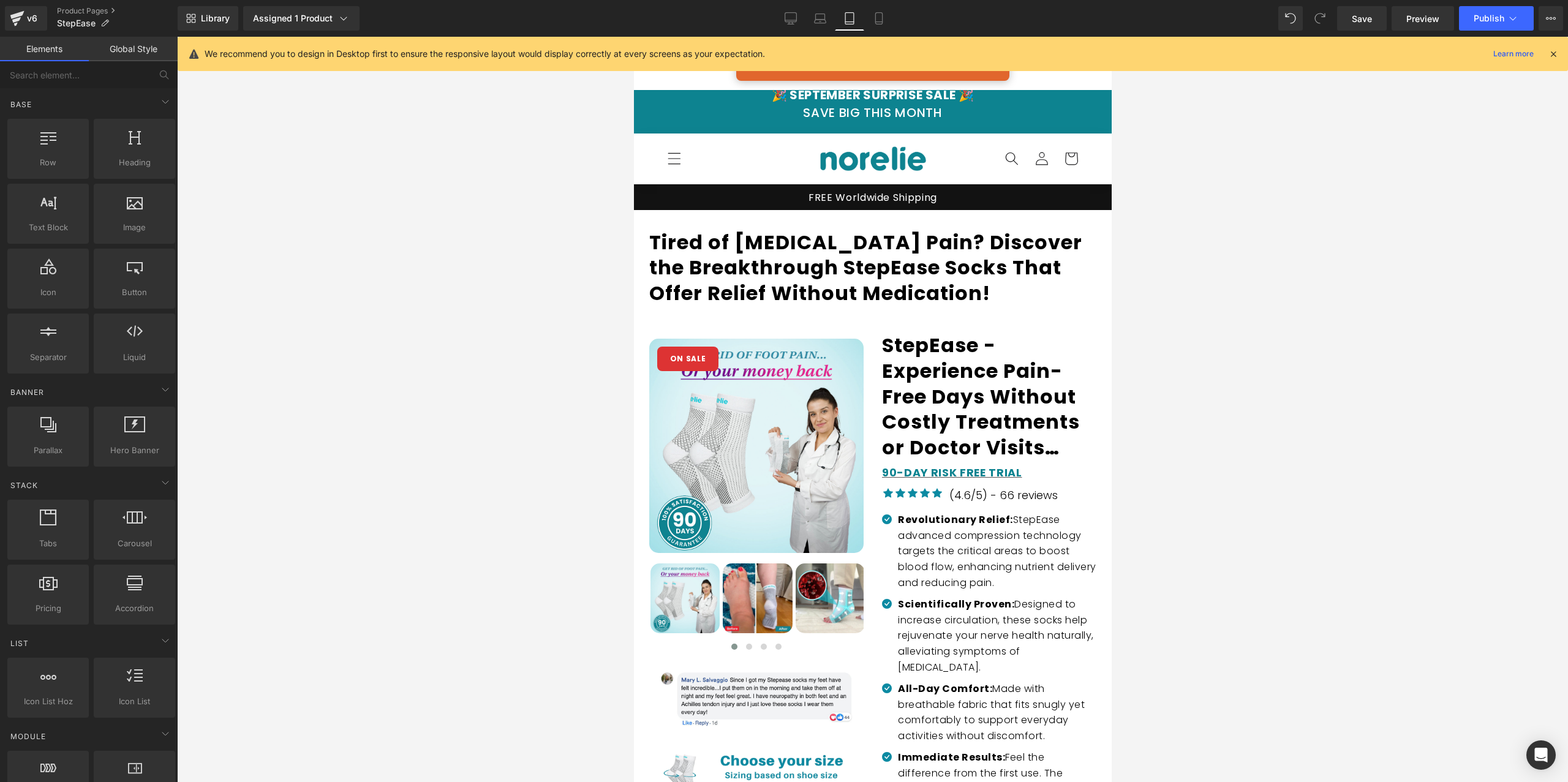
click at [775, 11] on div "Library Assigned 1 Product Product Preview StepEase Compression Socks Manage as…" at bounding box center [872, 19] width 1390 height 24
click at [784, 16] on link "Desktop" at bounding box center [790, 19] width 29 height 24
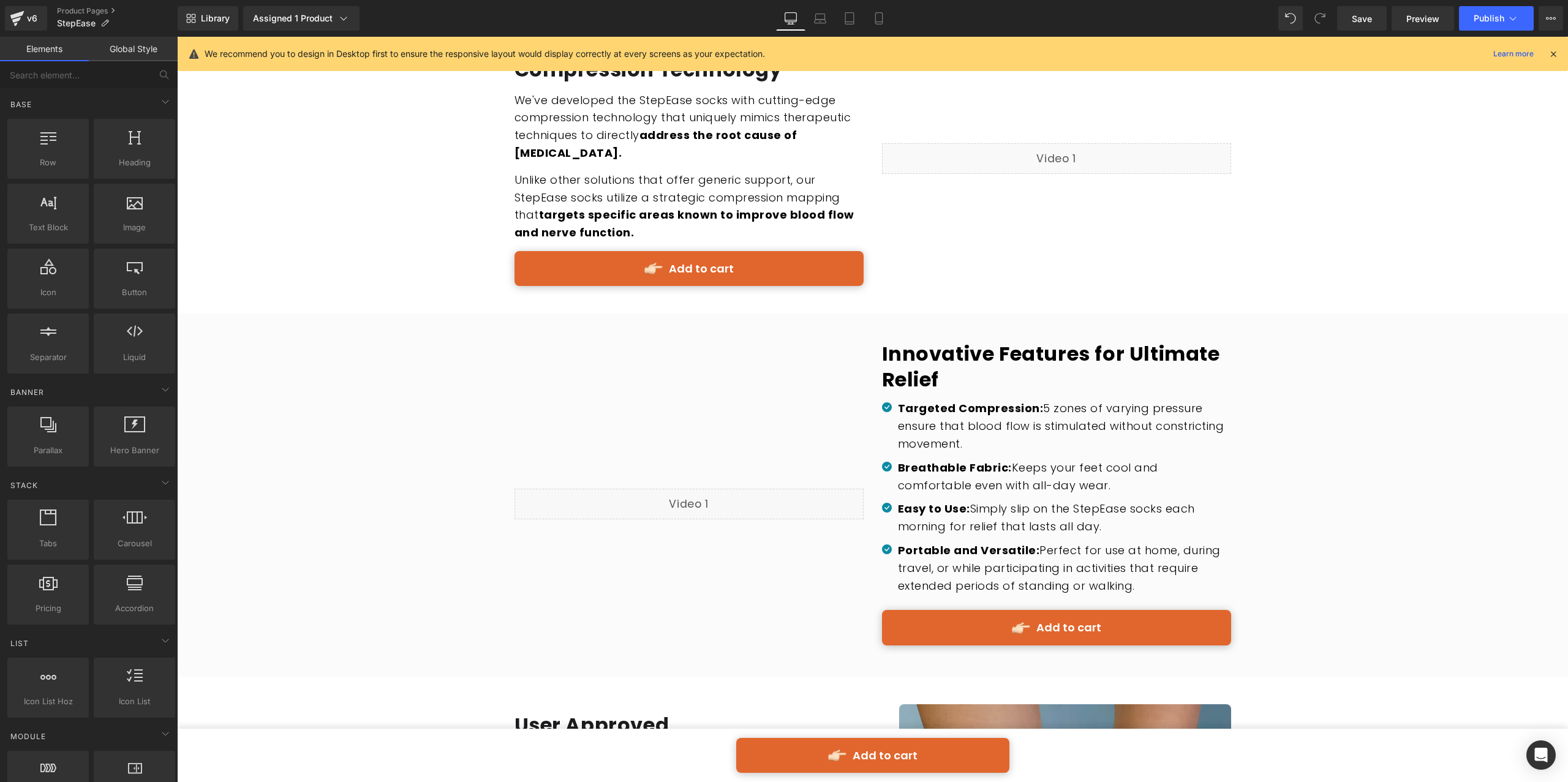
click at [769, 253] on link "Add to cart" at bounding box center [689, 268] width 349 height 35
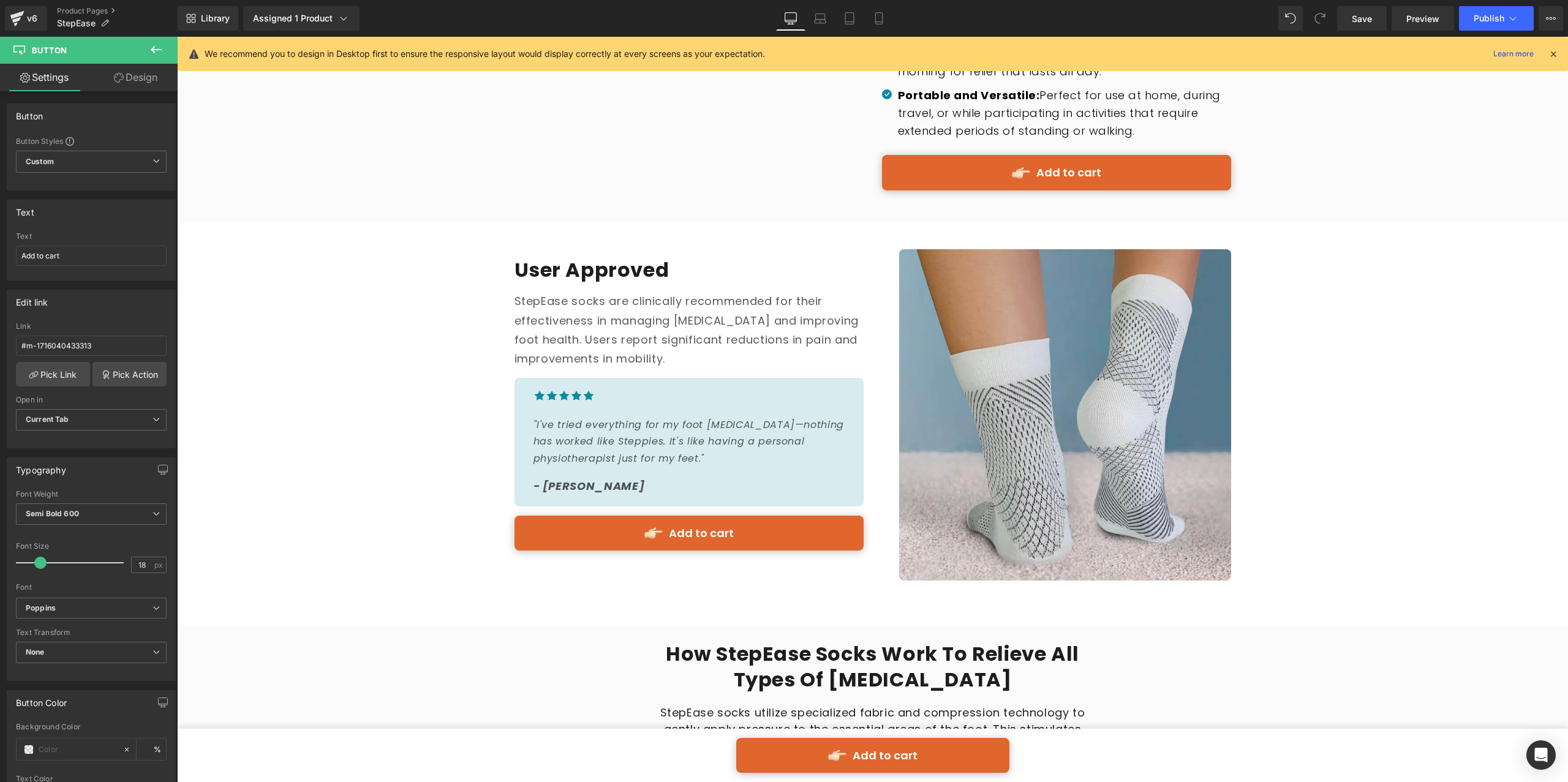
scroll to position [2136, 0]
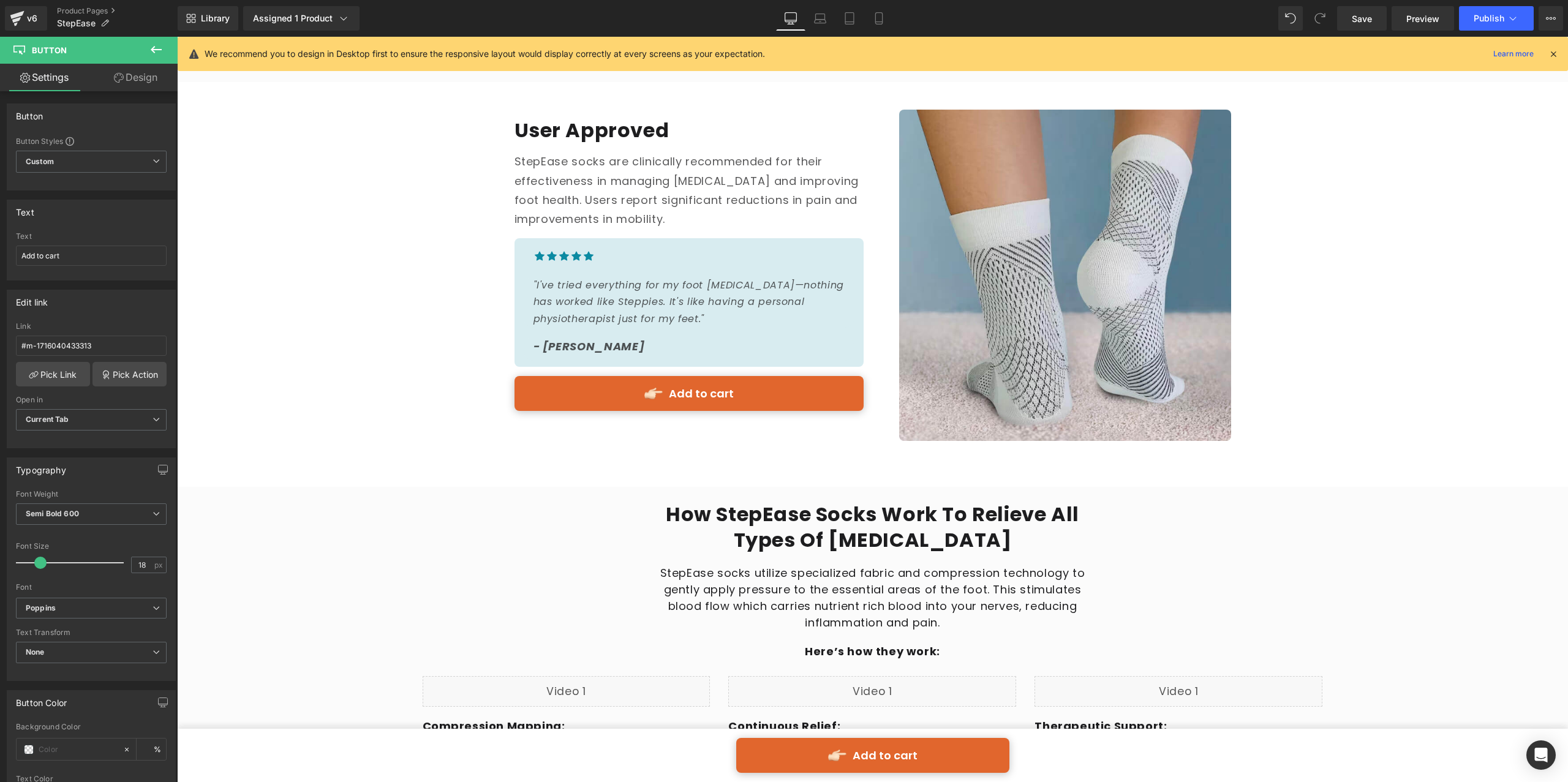
click at [849, 759] on div "Add to cart Button" at bounding box center [872, 756] width 1391 height 35
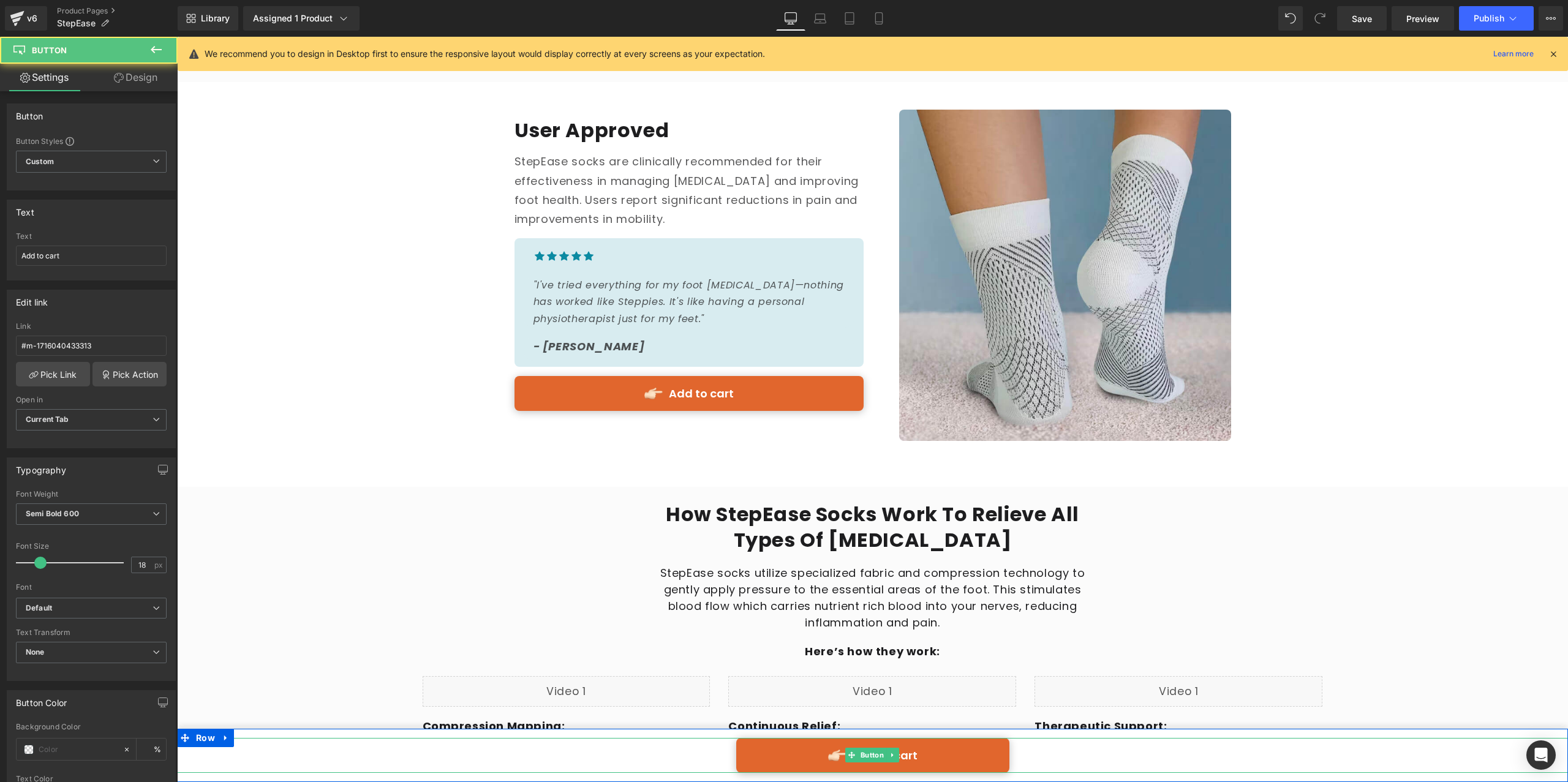
click at [790, 756] on link "Add to cart" at bounding box center [873, 756] width 273 height 35
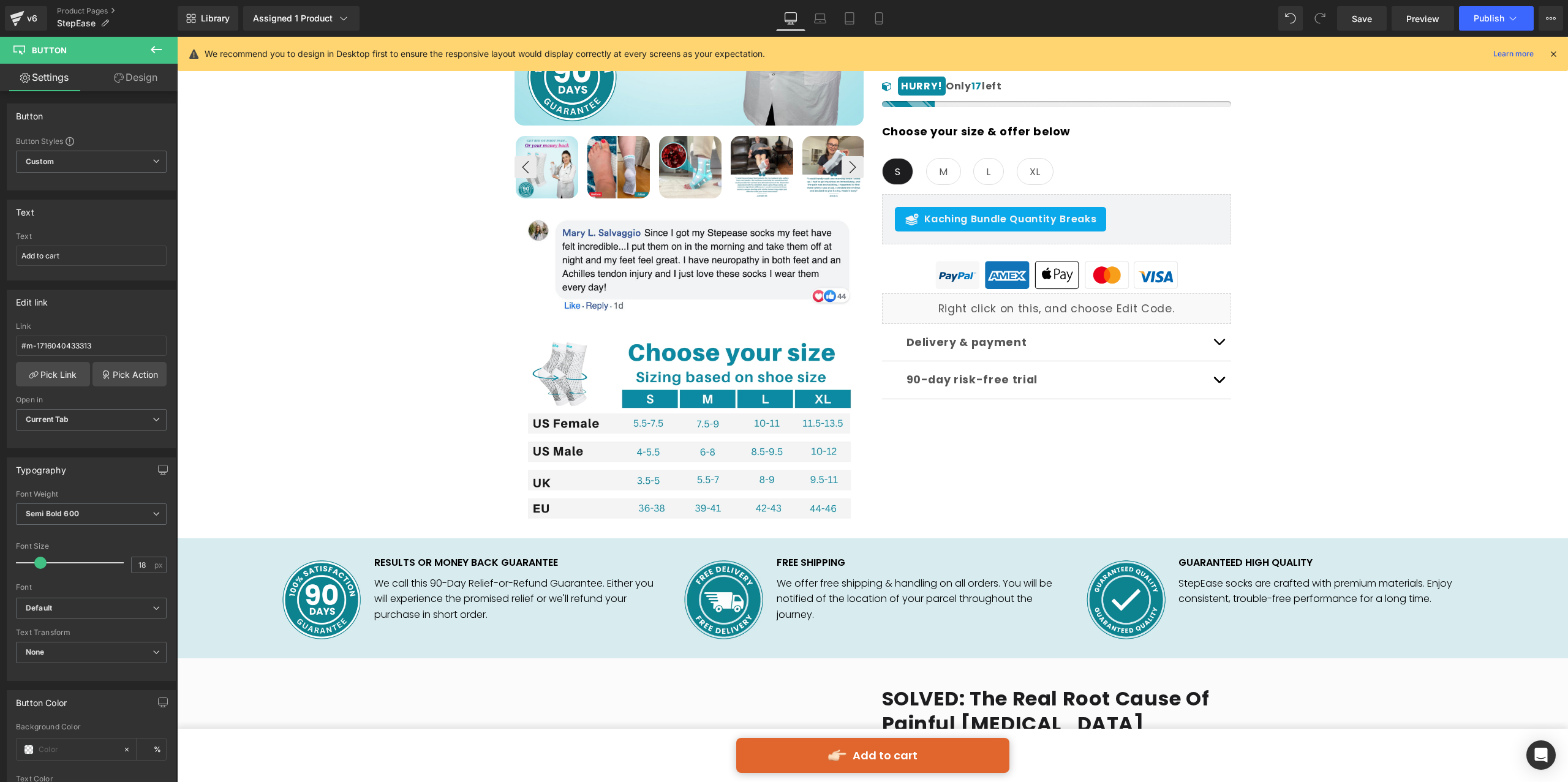
scroll to position [69, 0]
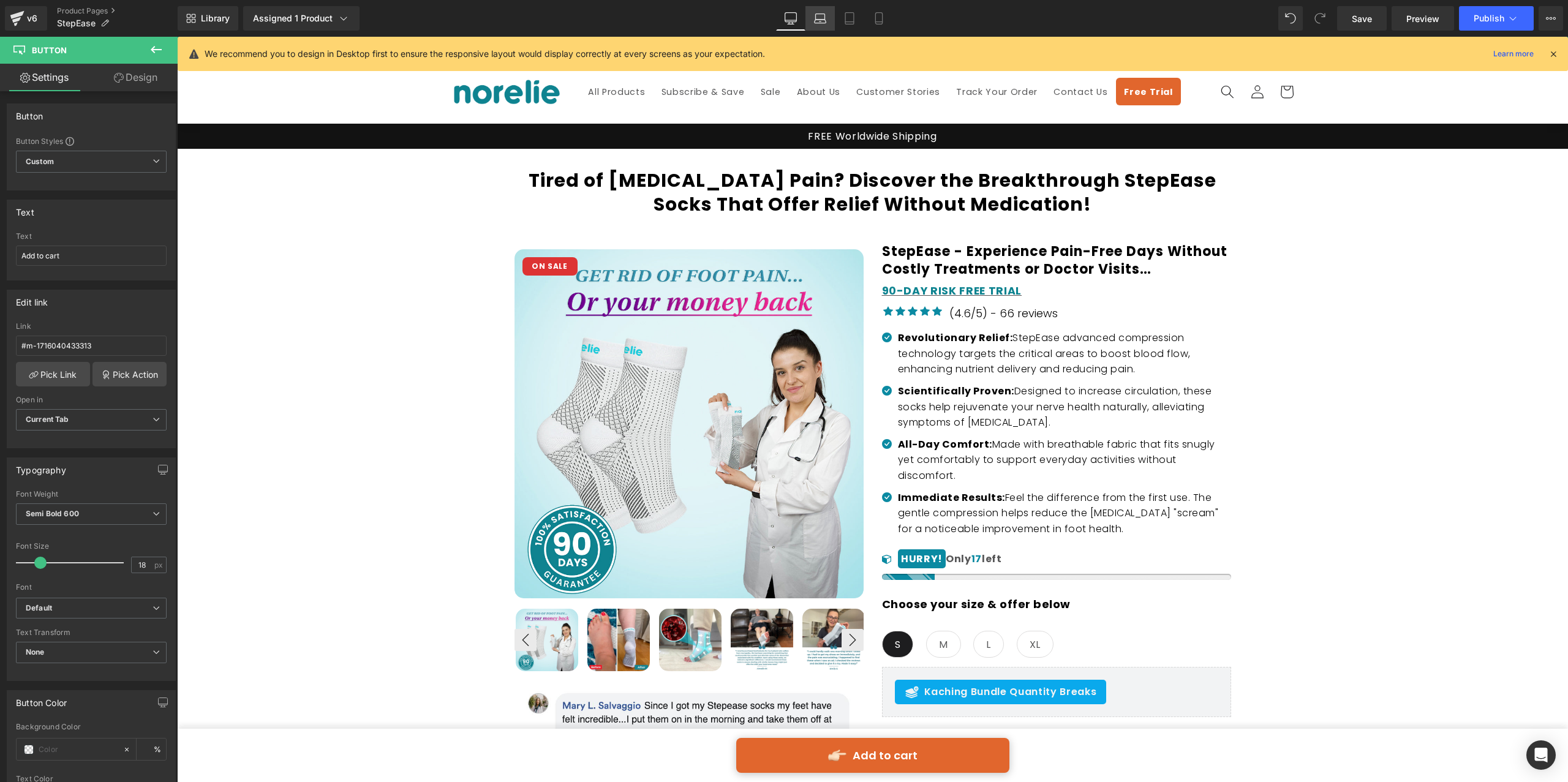
click at [816, 11] on link "Laptop" at bounding box center [820, 19] width 29 height 24
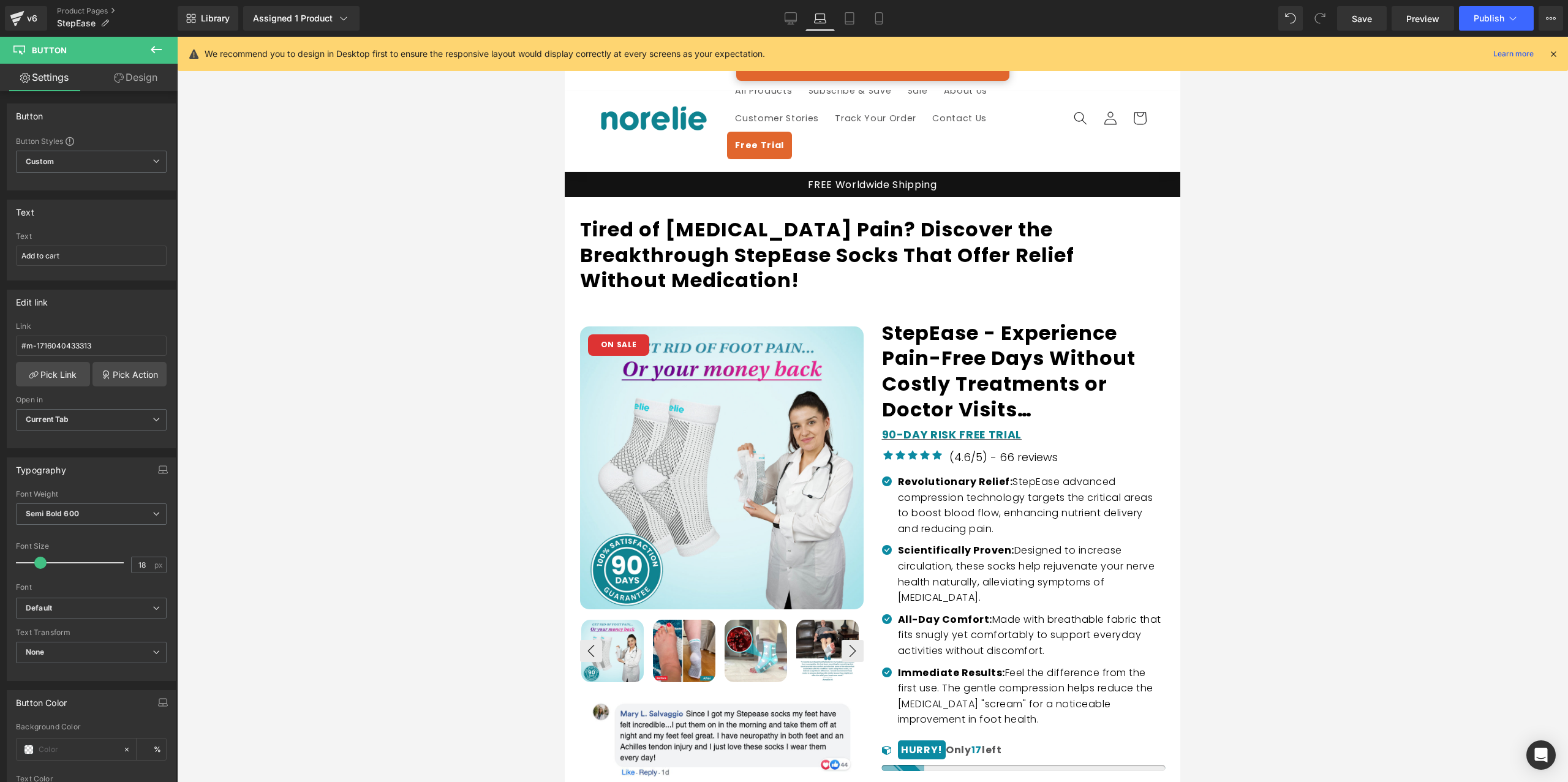
scroll to position [0, 0]
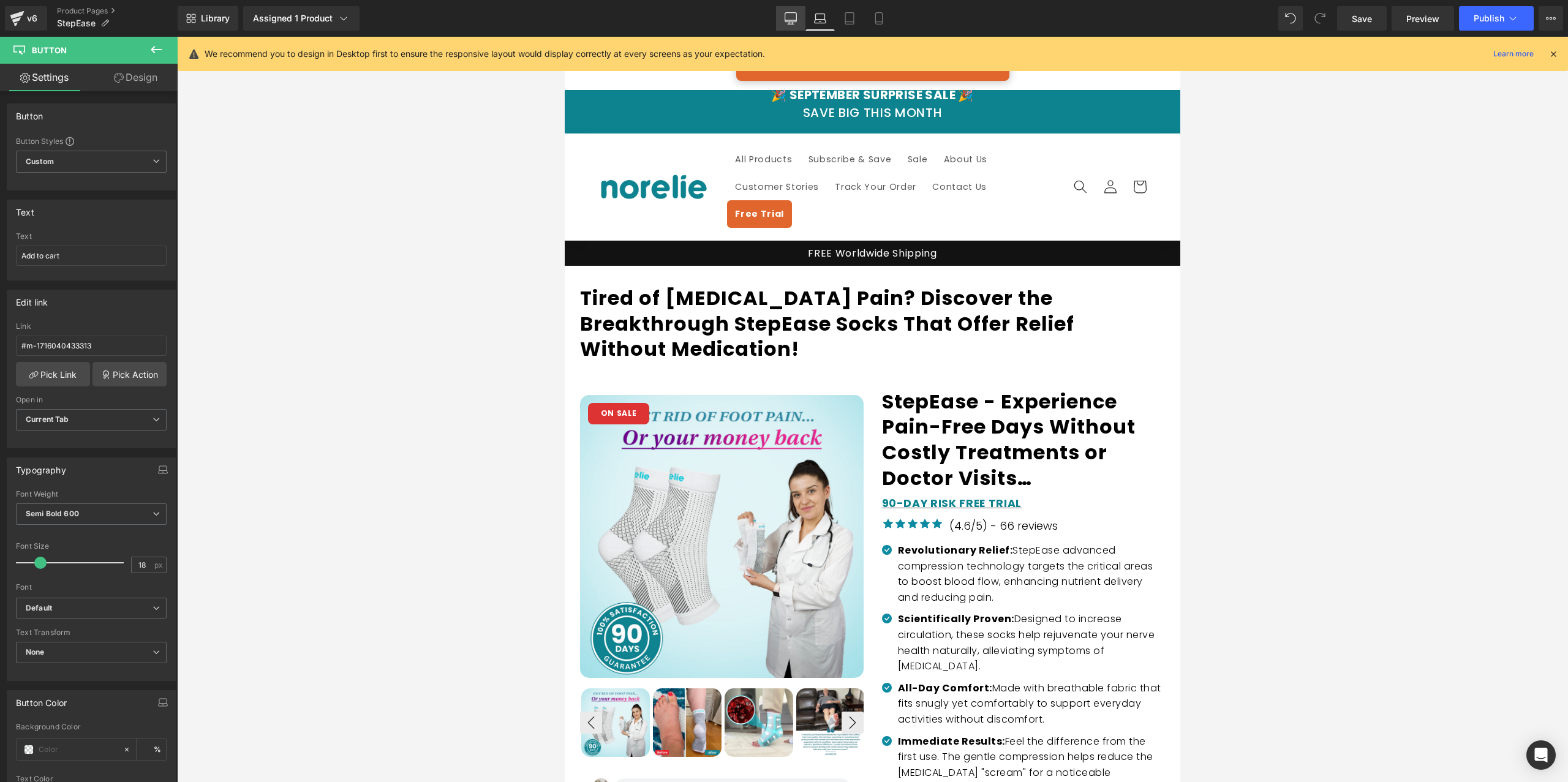
click at [784, 20] on link "Desktop" at bounding box center [790, 19] width 29 height 24
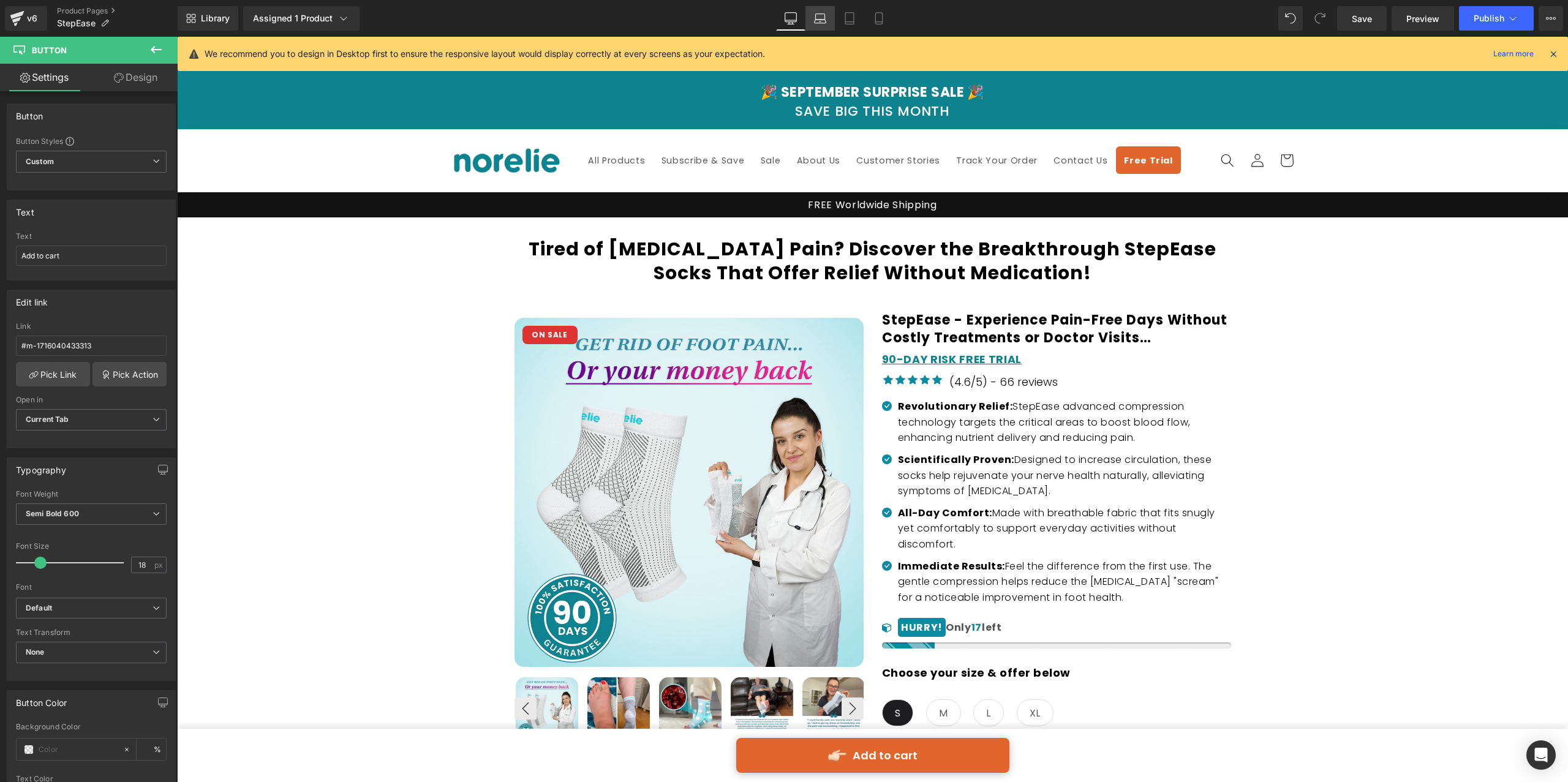
click at [810, 21] on link "Laptop" at bounding box center [820, 19] width 29 height 24
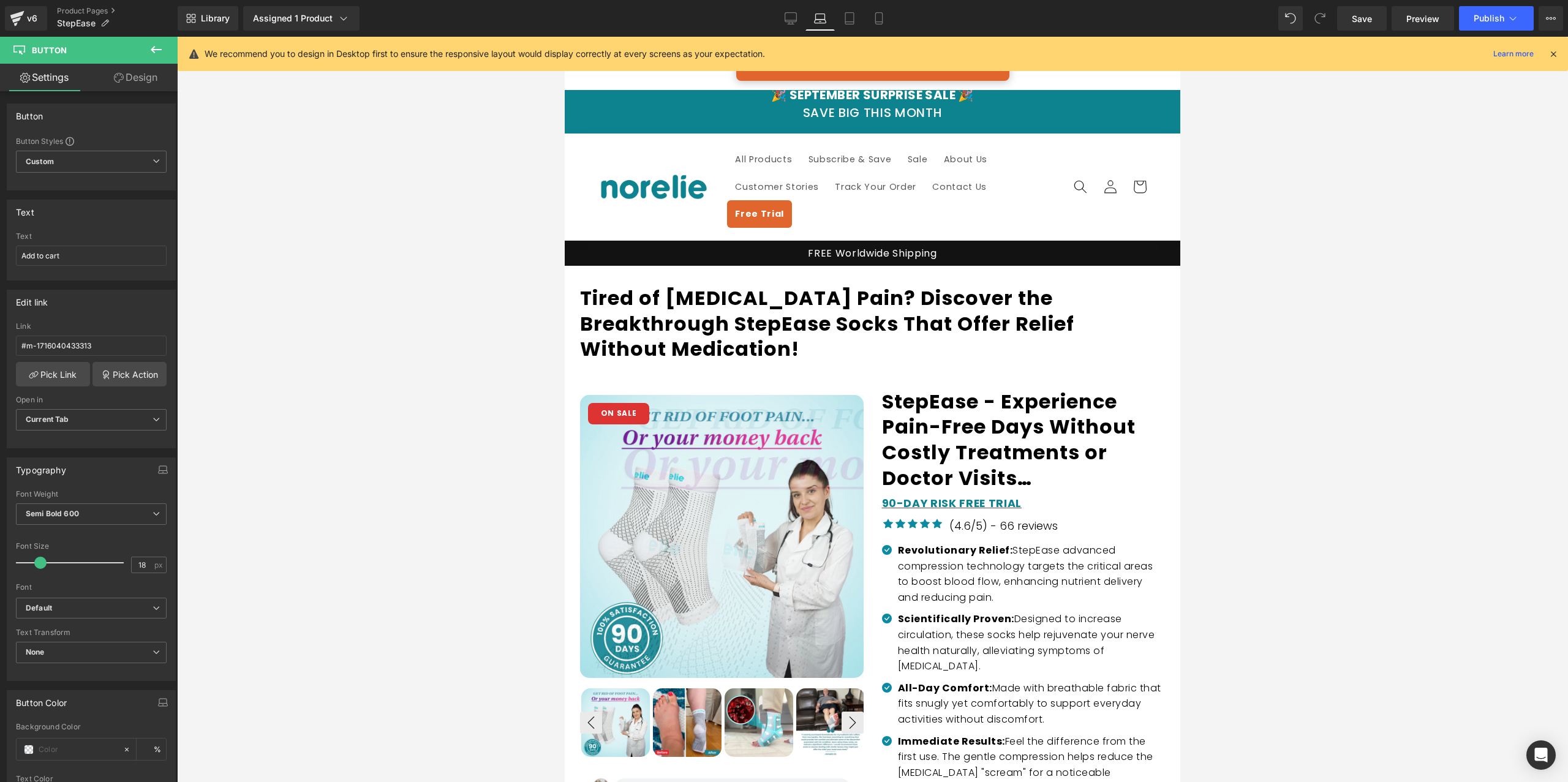
click at [640, 404] on img at bounding box center [837, 679] width 612 height 612
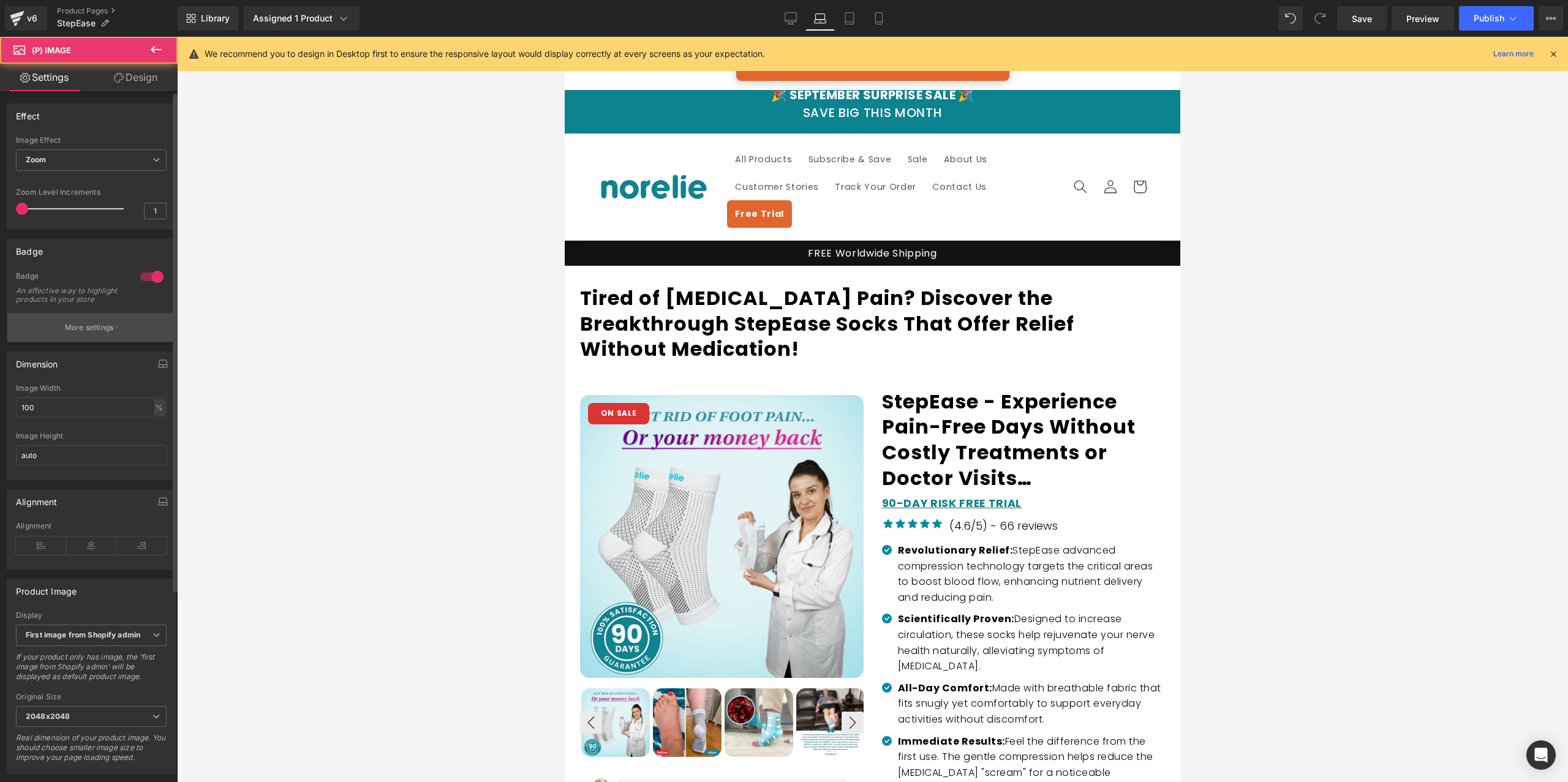
click at [90, 328] on button "More settings" at bounding box center [91, 327] width 168 height 29
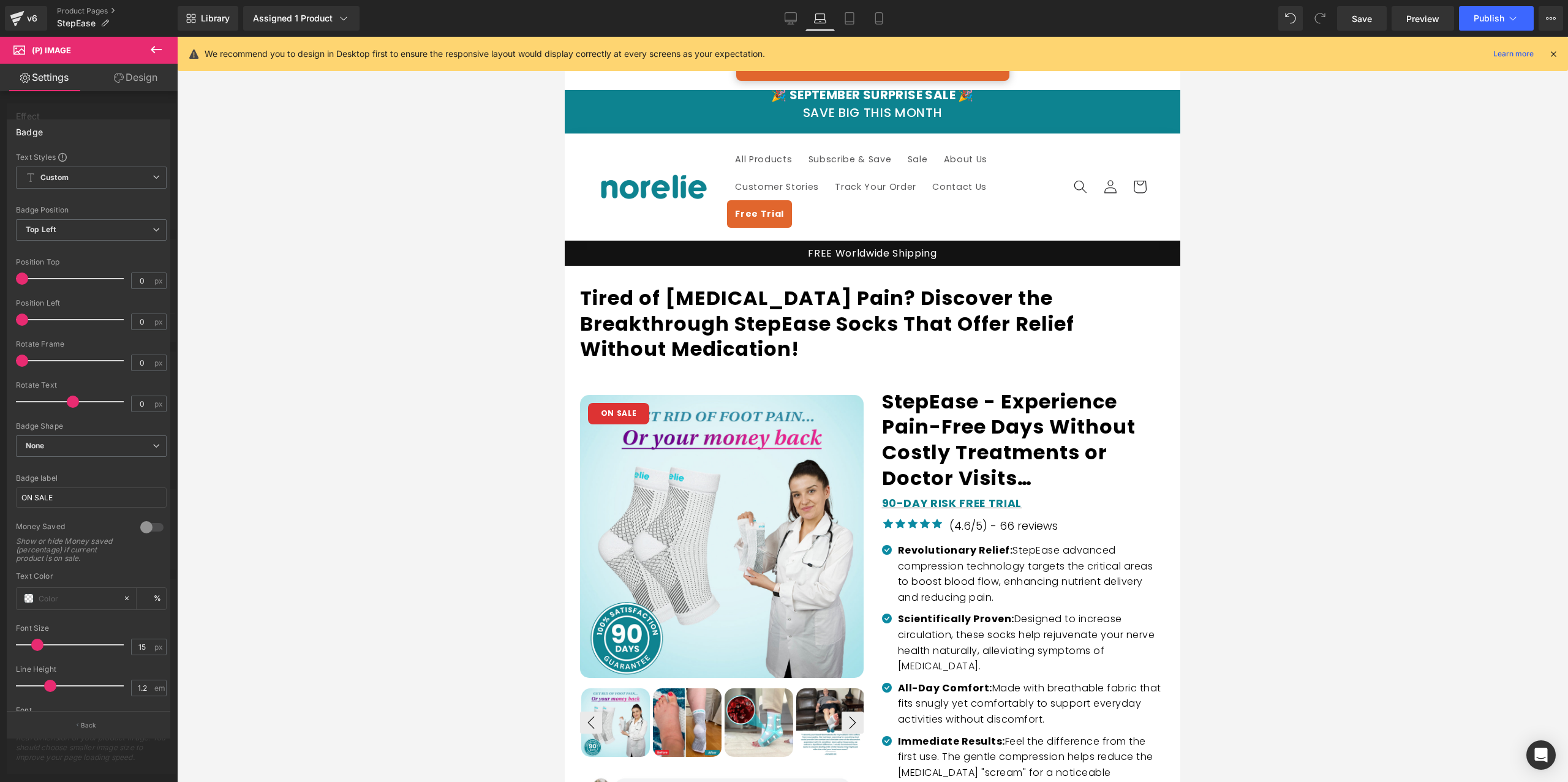
scroll to position [296, 0]
click at [48, 666] on input "35" at bounding box center [91, 675] width 151 height 20
type input "30"
click at [55, 617] on input "100" at bounding box center [91, 627] width 151 height 20
type input "80"
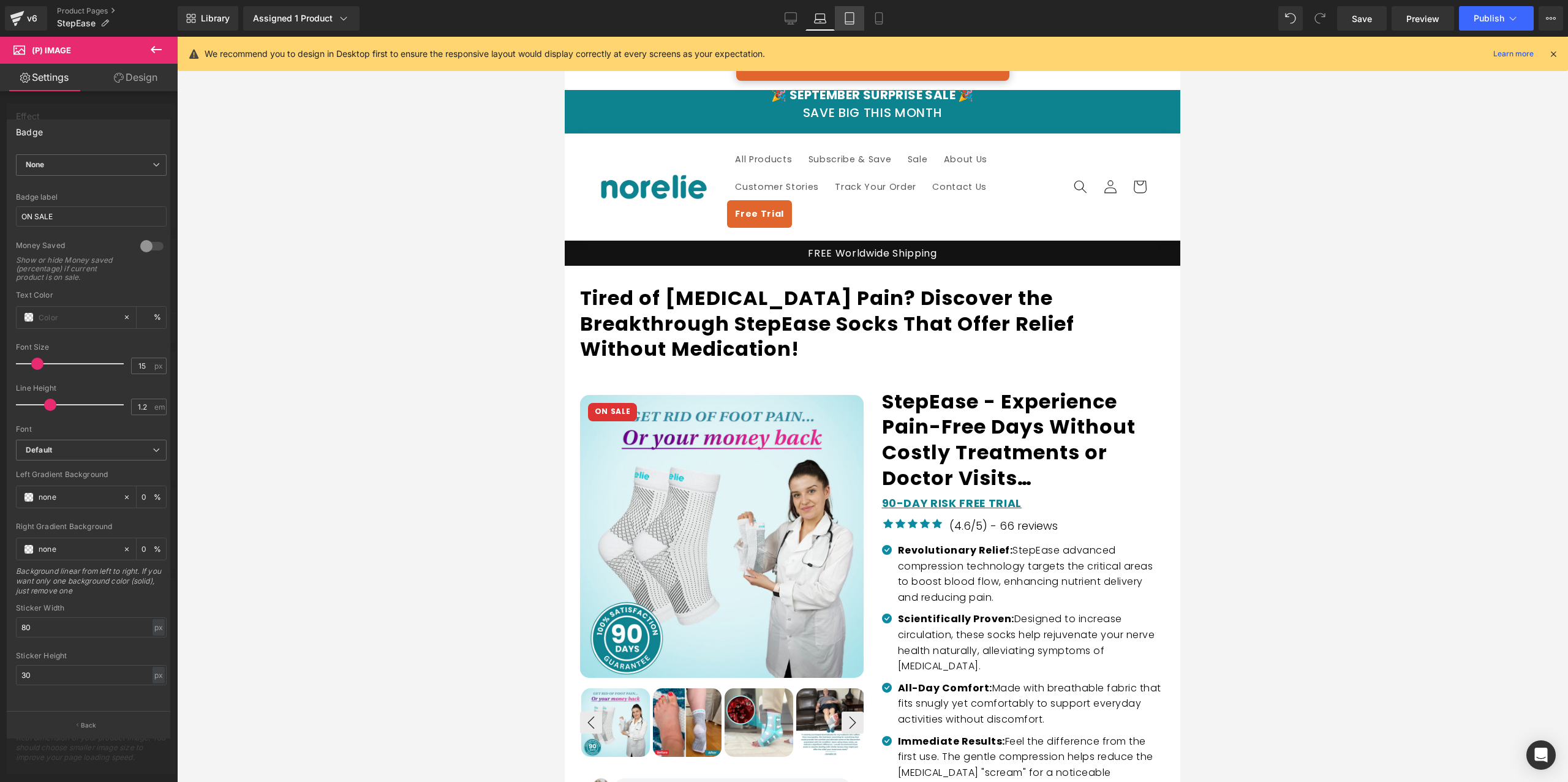
click at [845, 22] on icon at bounding box center [849, 18] width 12 height 12
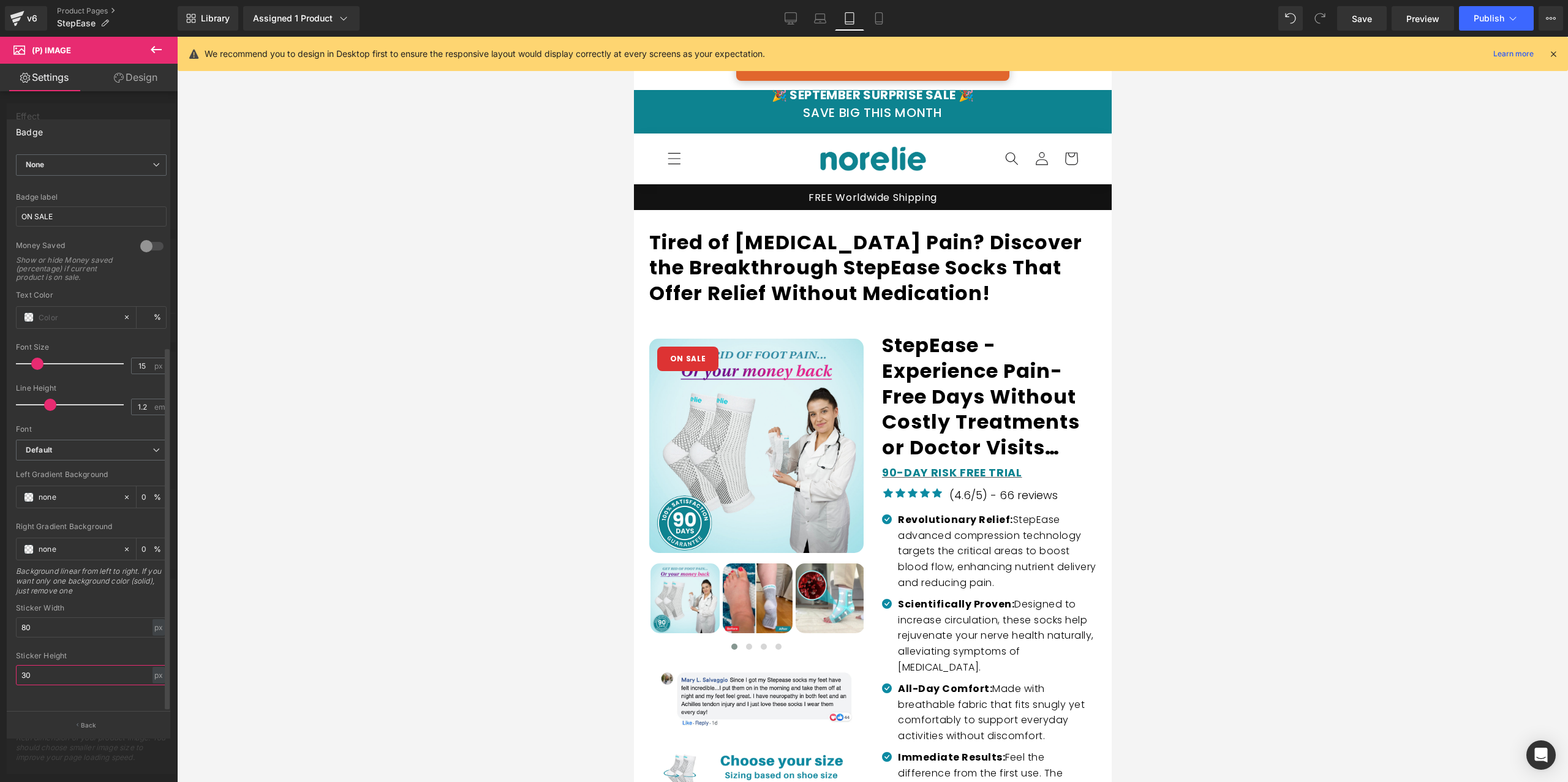
click at [50, 665] on input "30" at bounding box center [91, 675] width 151 height 20
type input "30"
click at [71, 617] on input "80" at bounding box center [91, 627] width 151 height 20
type input "80"
click at [885, 16] on link "Mobile" at bounding box center [878, 19] width 29 height 24
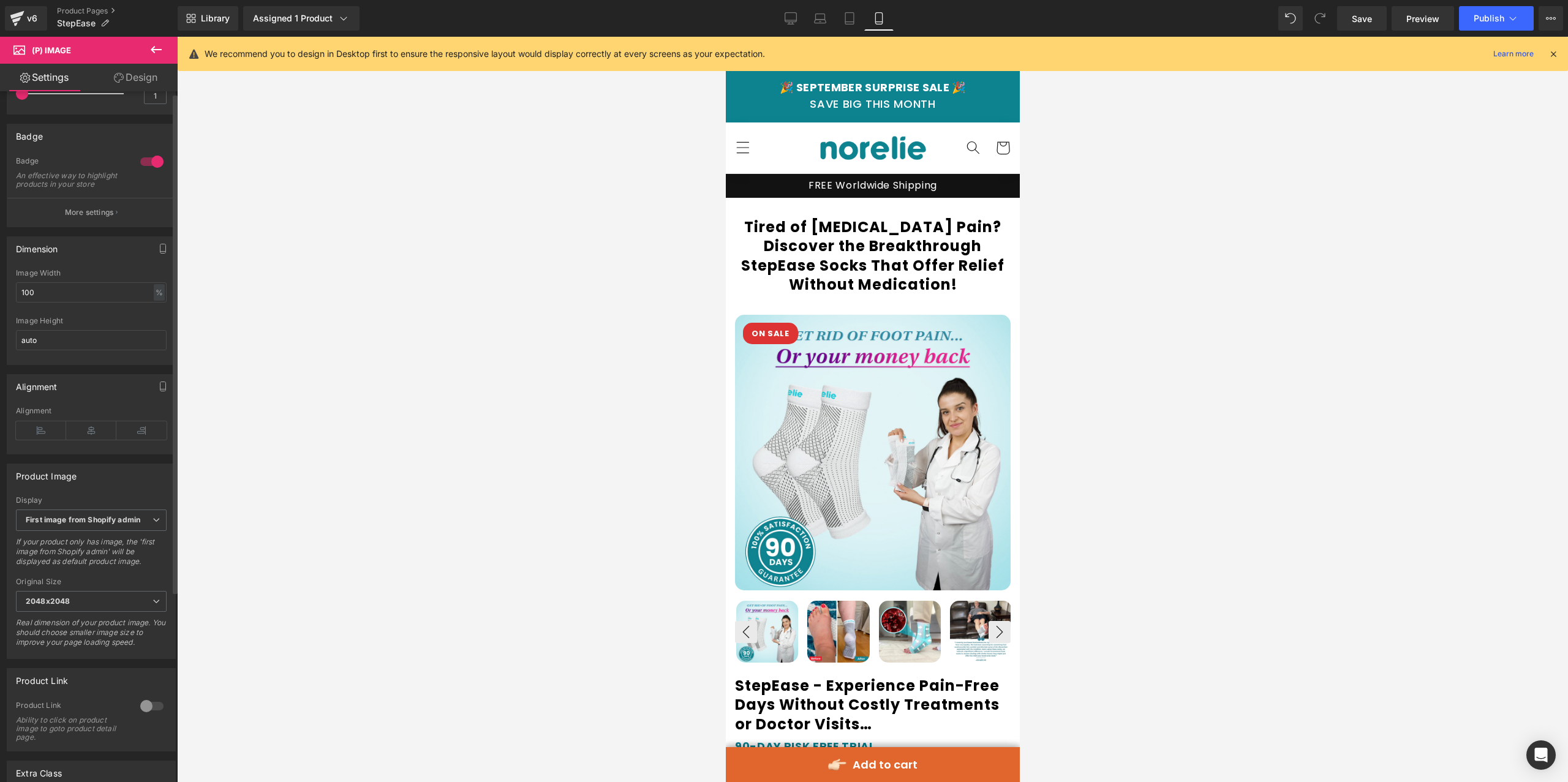
scroll to position [0, 0]
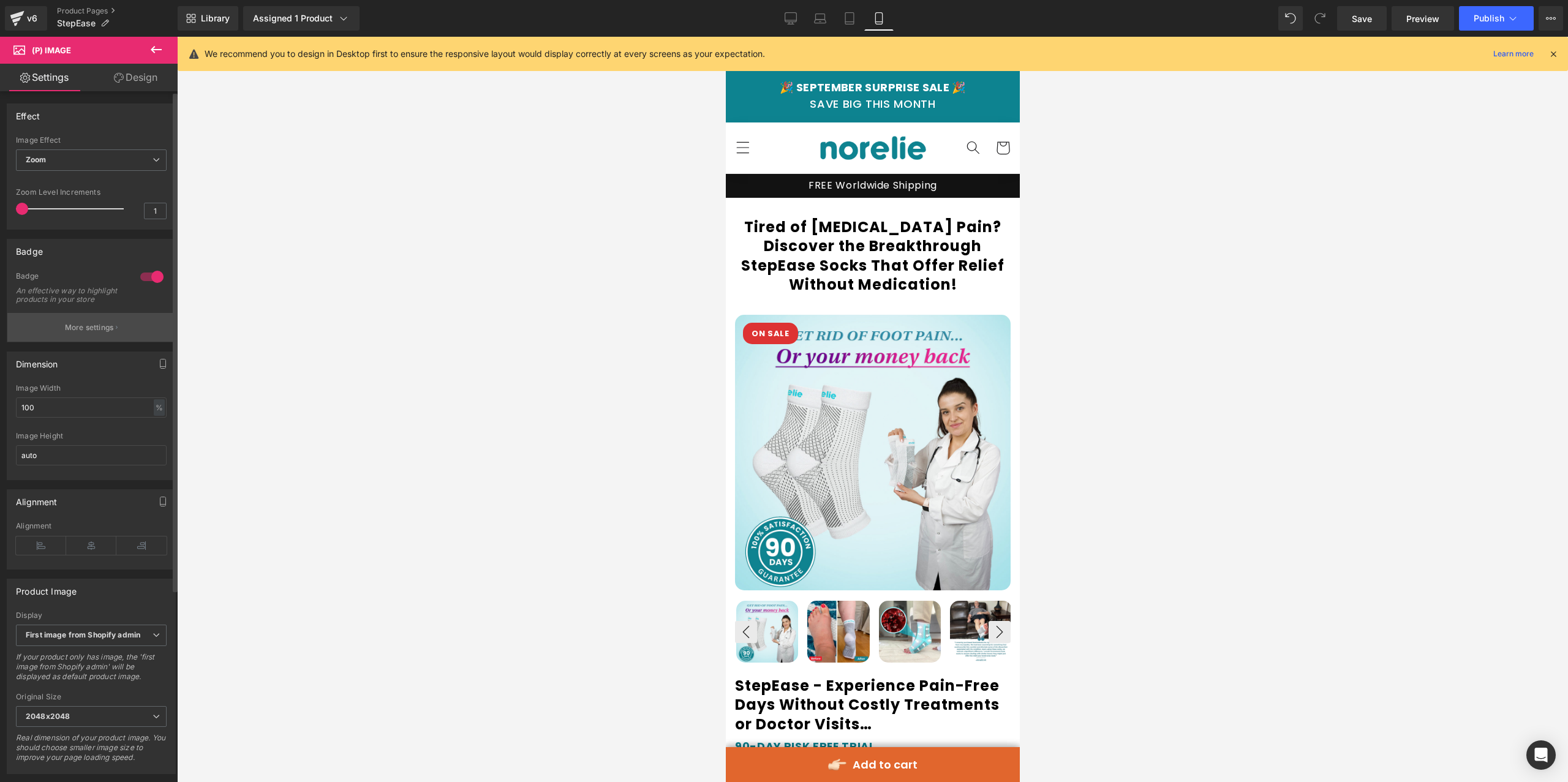
click at [116, 333] on button "More settings" at bounding box center [91, 327] width 168 height 29
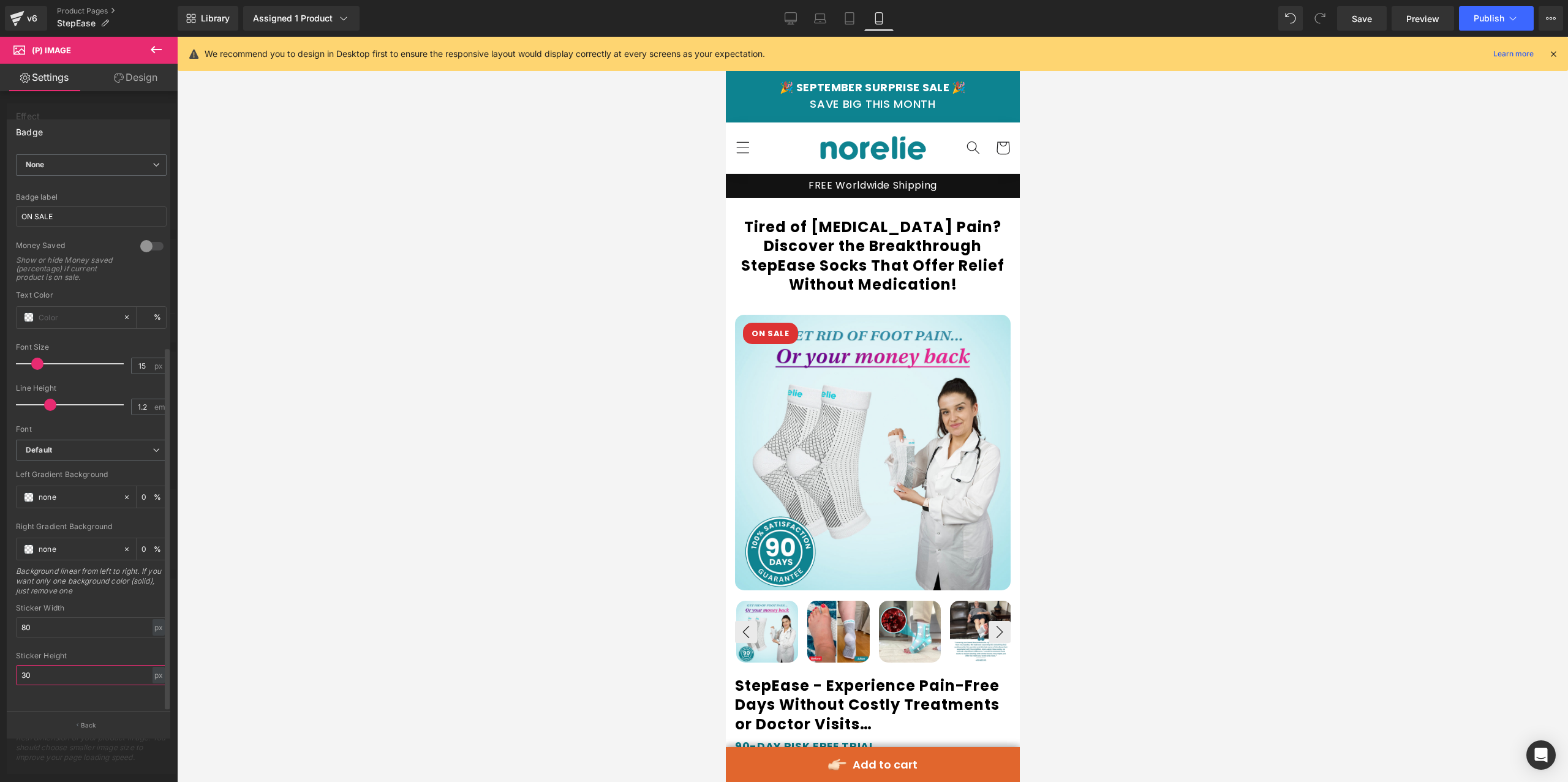
click at [60, 665] on input "30" at bounding box center [91, 675] width 151 height 20
type input "30"
click at [102, 617] on input "80" at bounding box center [91, 627] width 151 height 20
click at [374, 429] on div at bounding box center [872, 409] width 1391 height 746
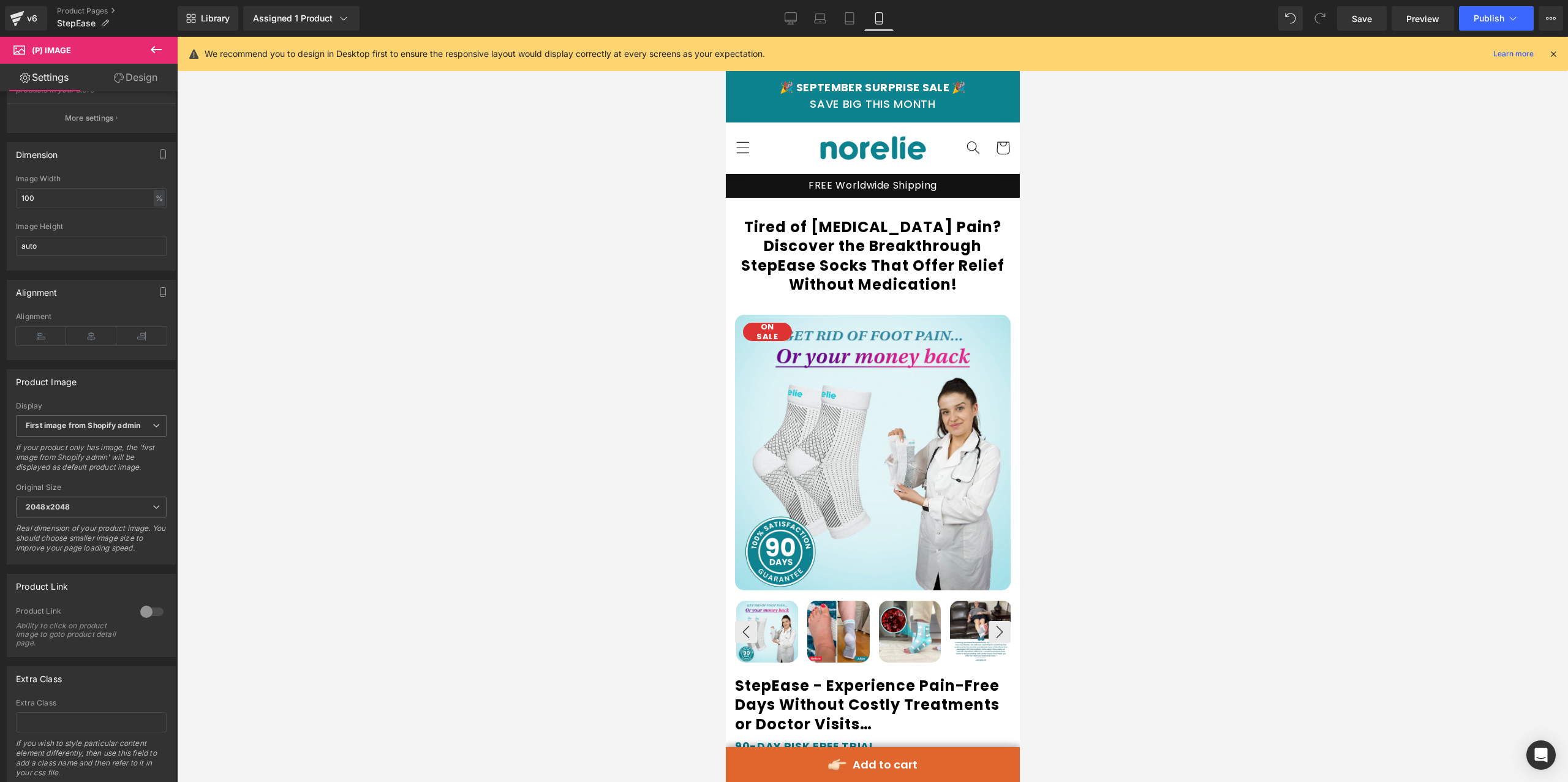
scroll to position [265, 0]
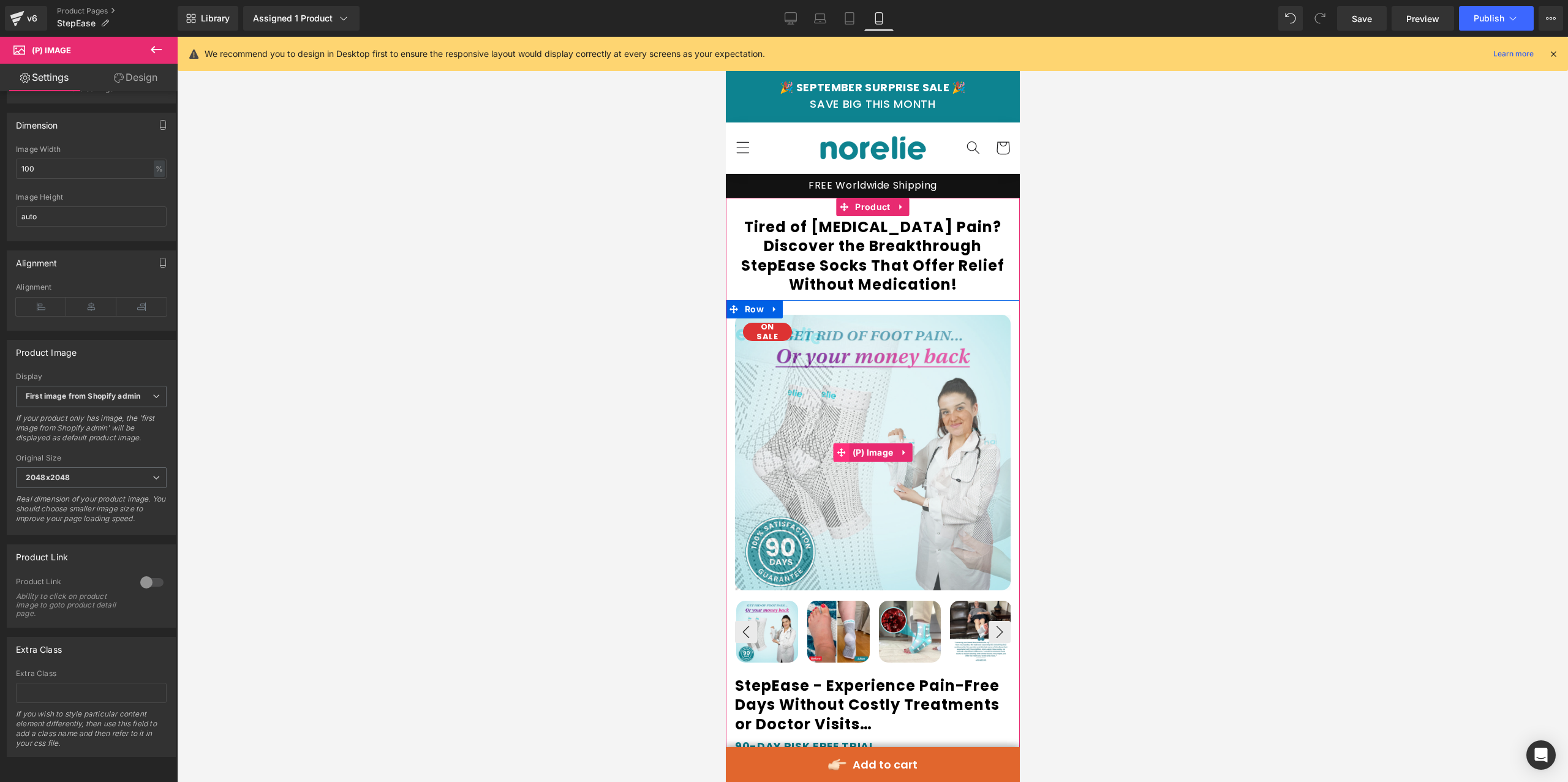
click at [841, 445] on span at bounding box center [841, 453] width 16 height 19
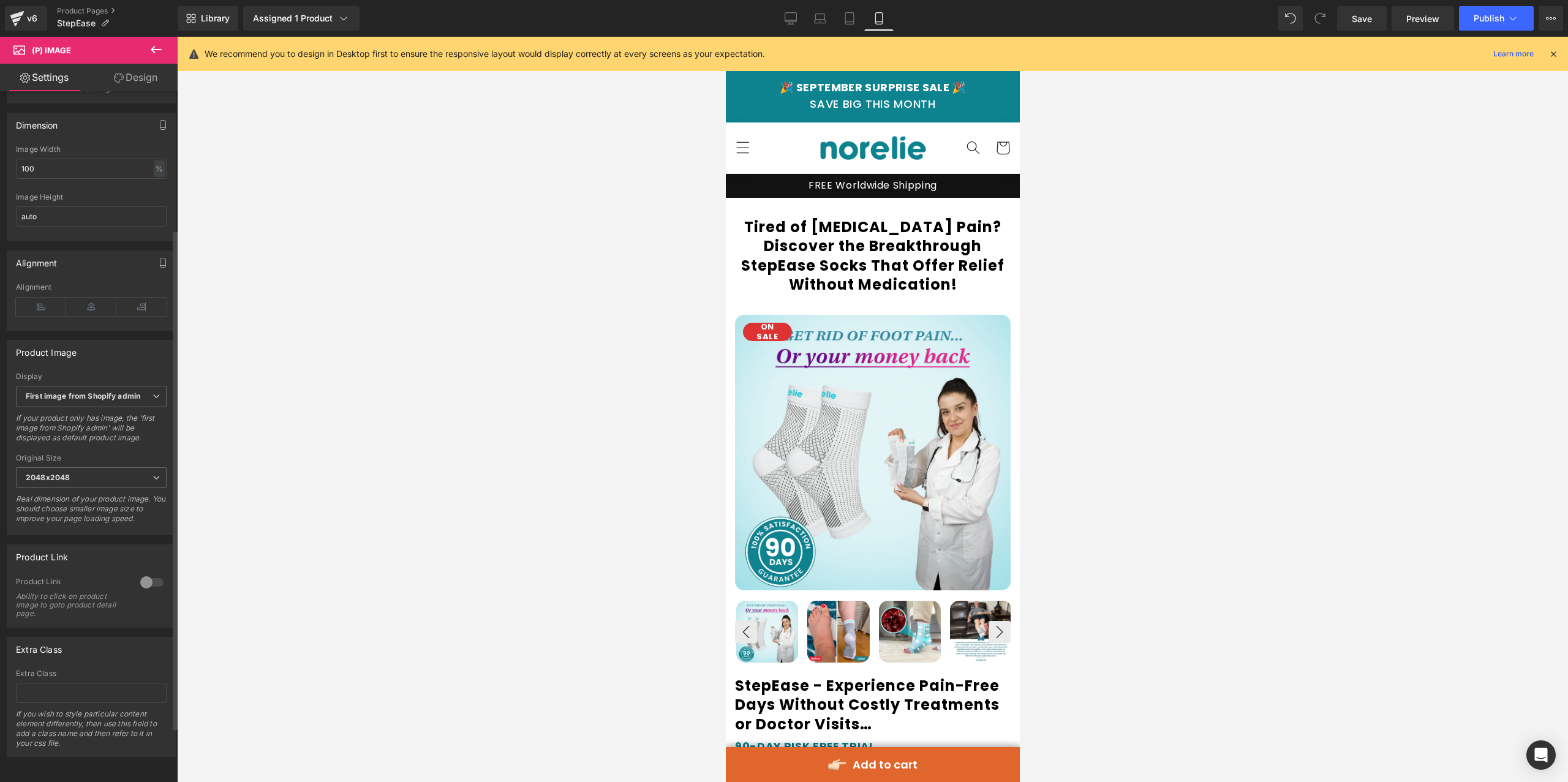
scroll to position [0, 0]
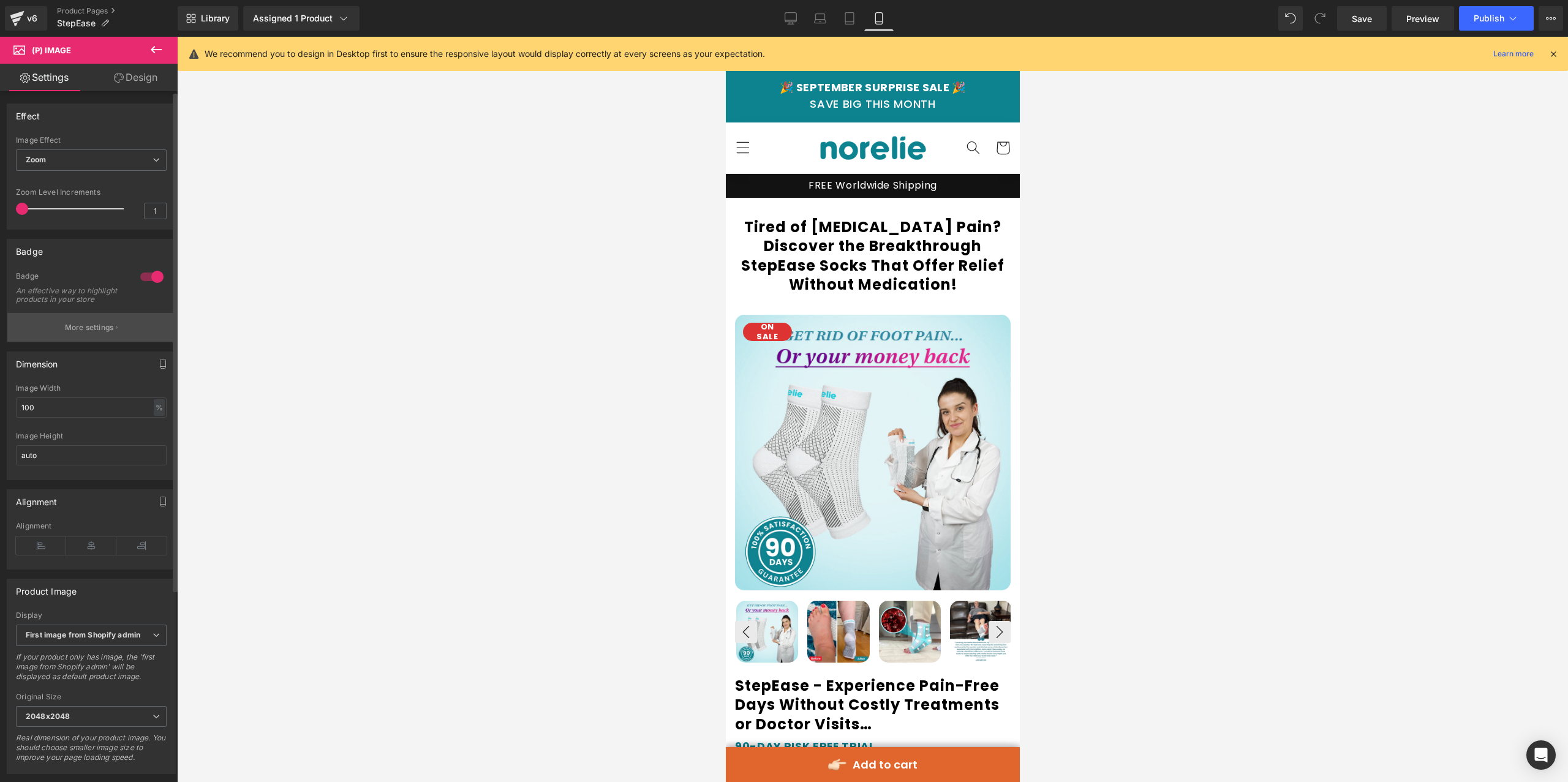
click at [86, 333] on p "More settings" at bounding box center [89, 327] width 49 height 11
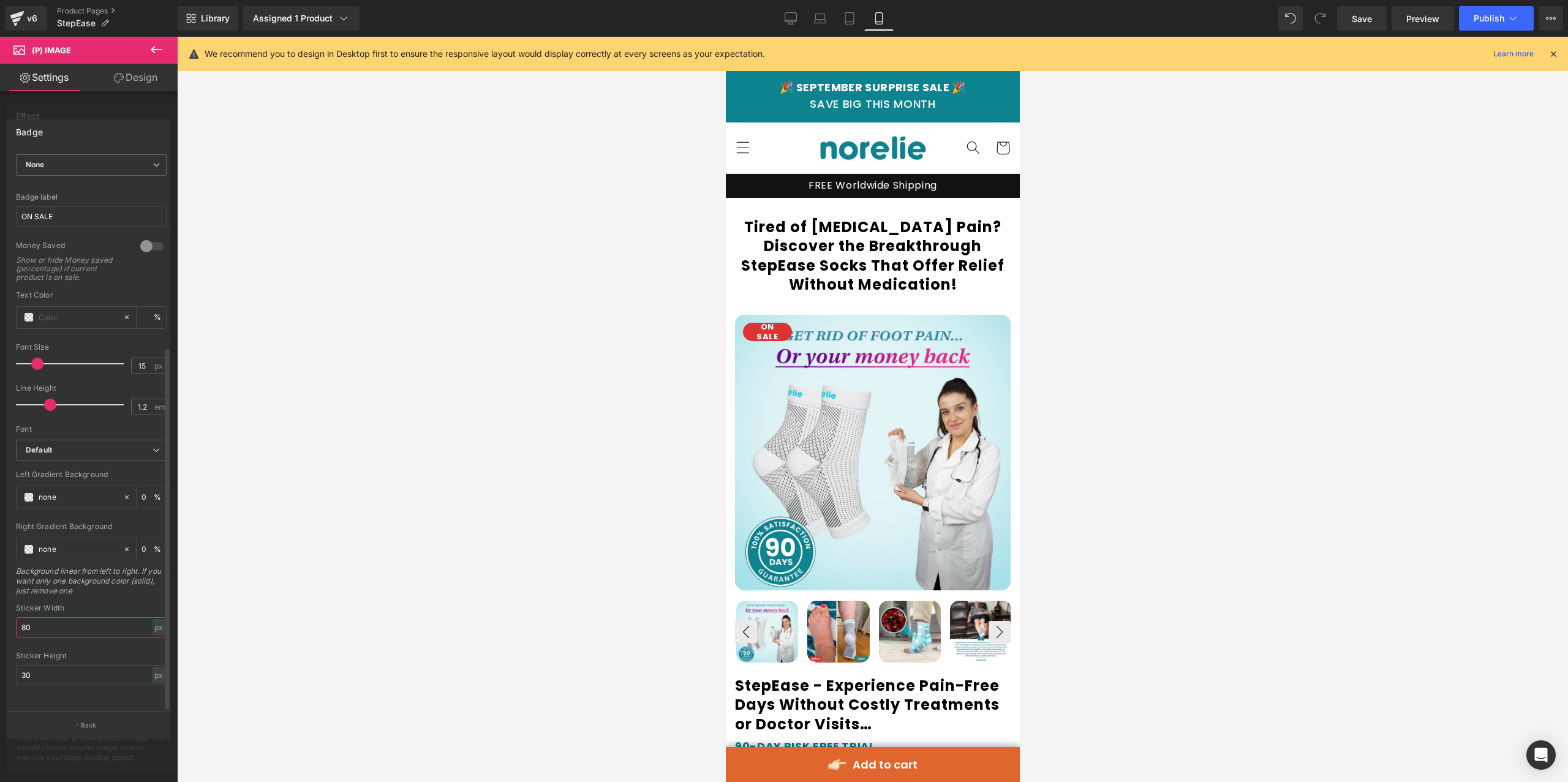
click at [35, 617] on input "80" at bounding box center [91, 627] width 151 height 20
type input "90"
click at [306, 234] on div at bounding box center [872, 409] width 1391 height 746
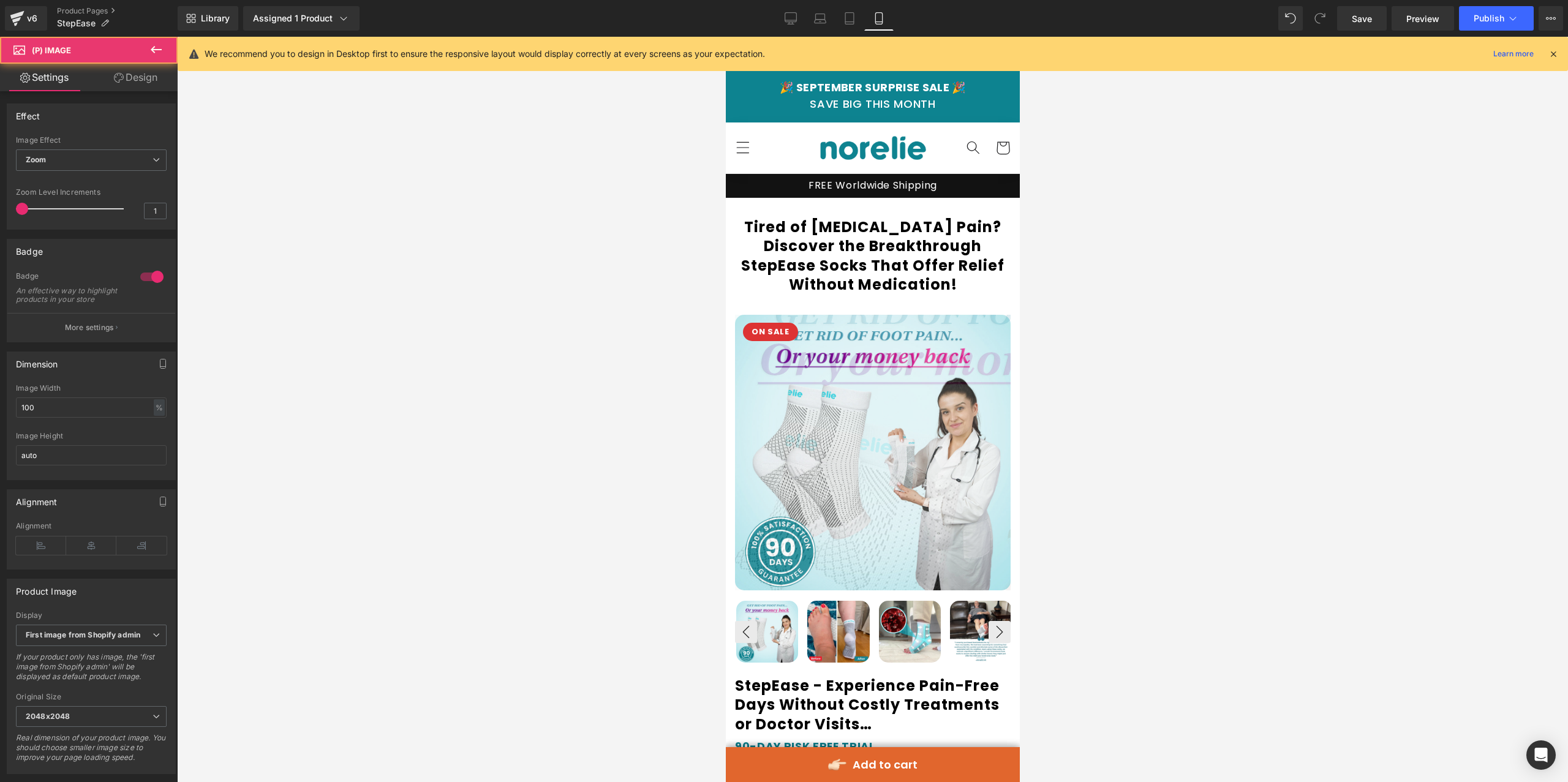
click at [800, 358] on img at bounding box center [973, 574] width 612 height 612
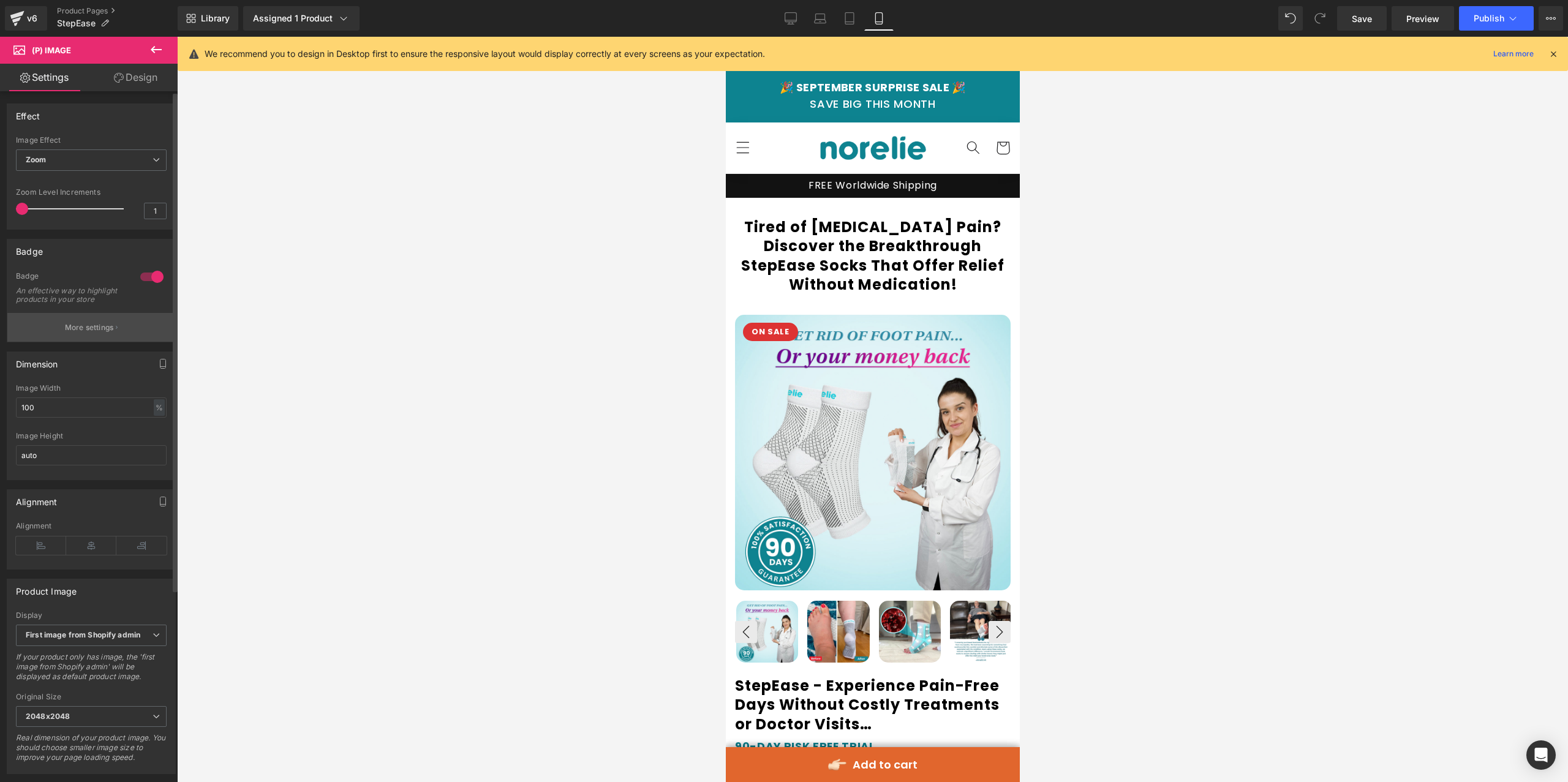
click at [94, 333] on p "More settings" at bounding box center [89, 327] width 49 height 11
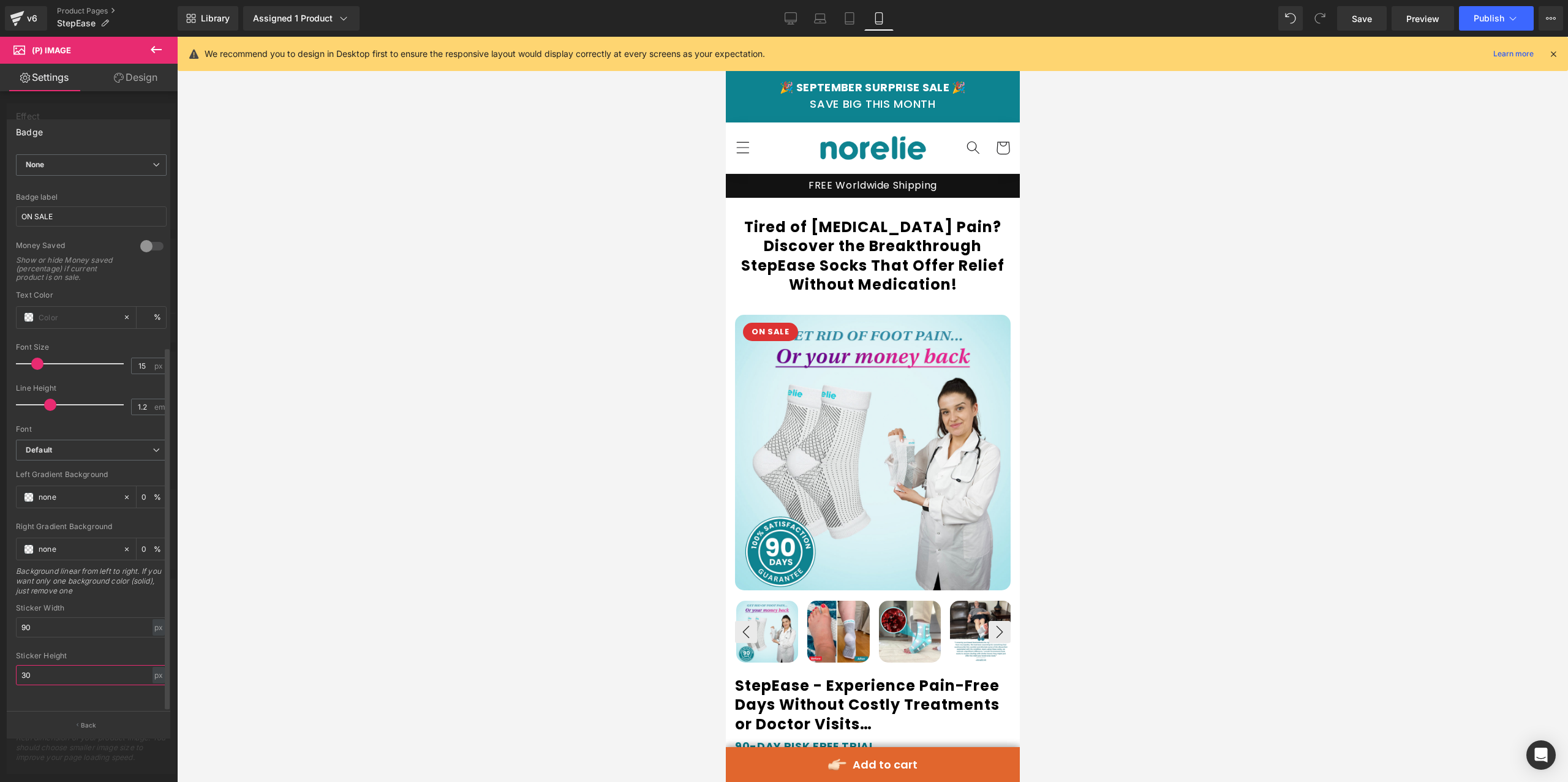
click at [66, 665] on input "30" at bounding box center [91, 675] width 151 height 20
type input "35"
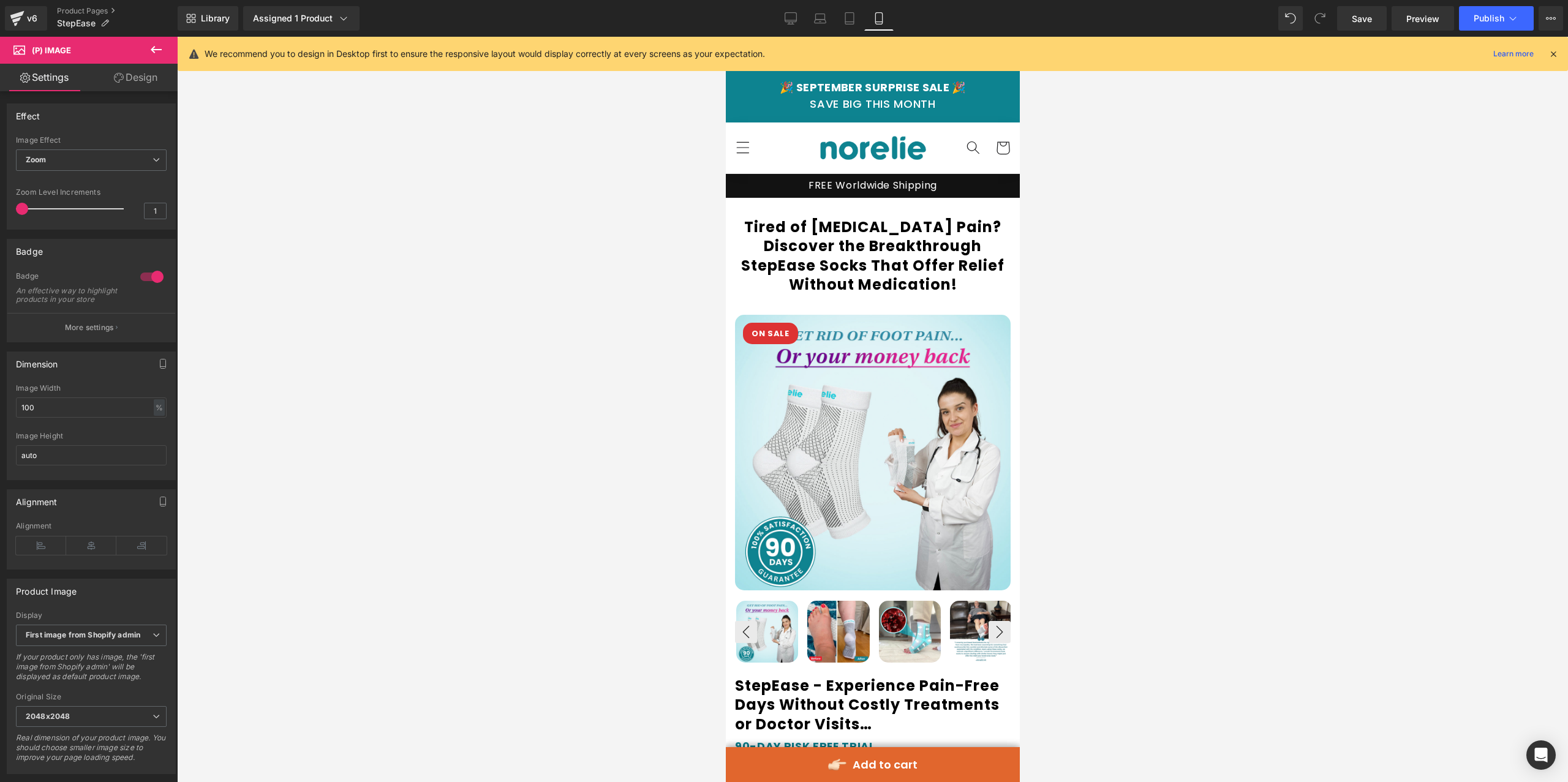
click at [277, 460] on div at bounding box center [872, 409] width 1391 height 746
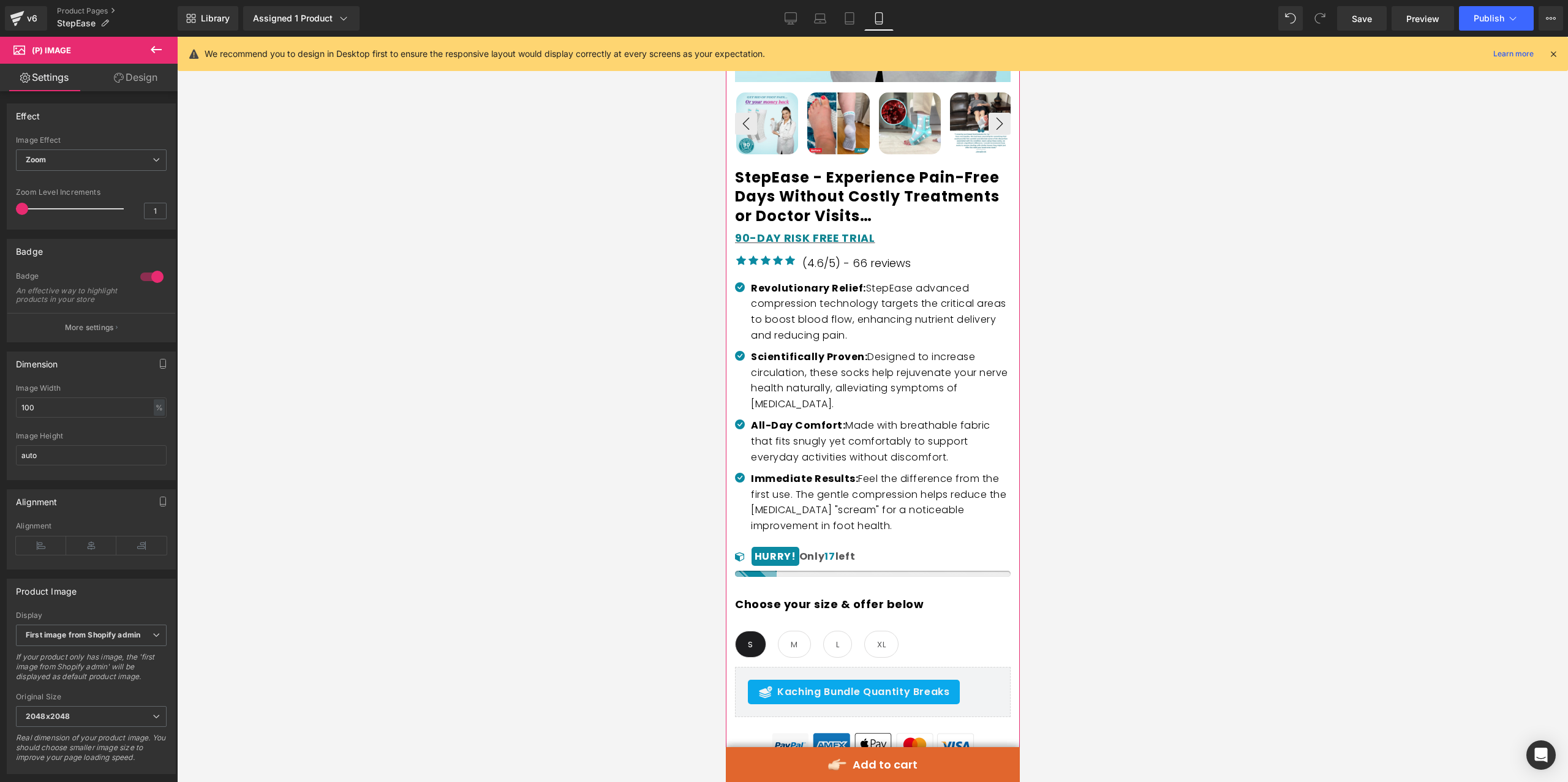
scroll to position [876, 0]
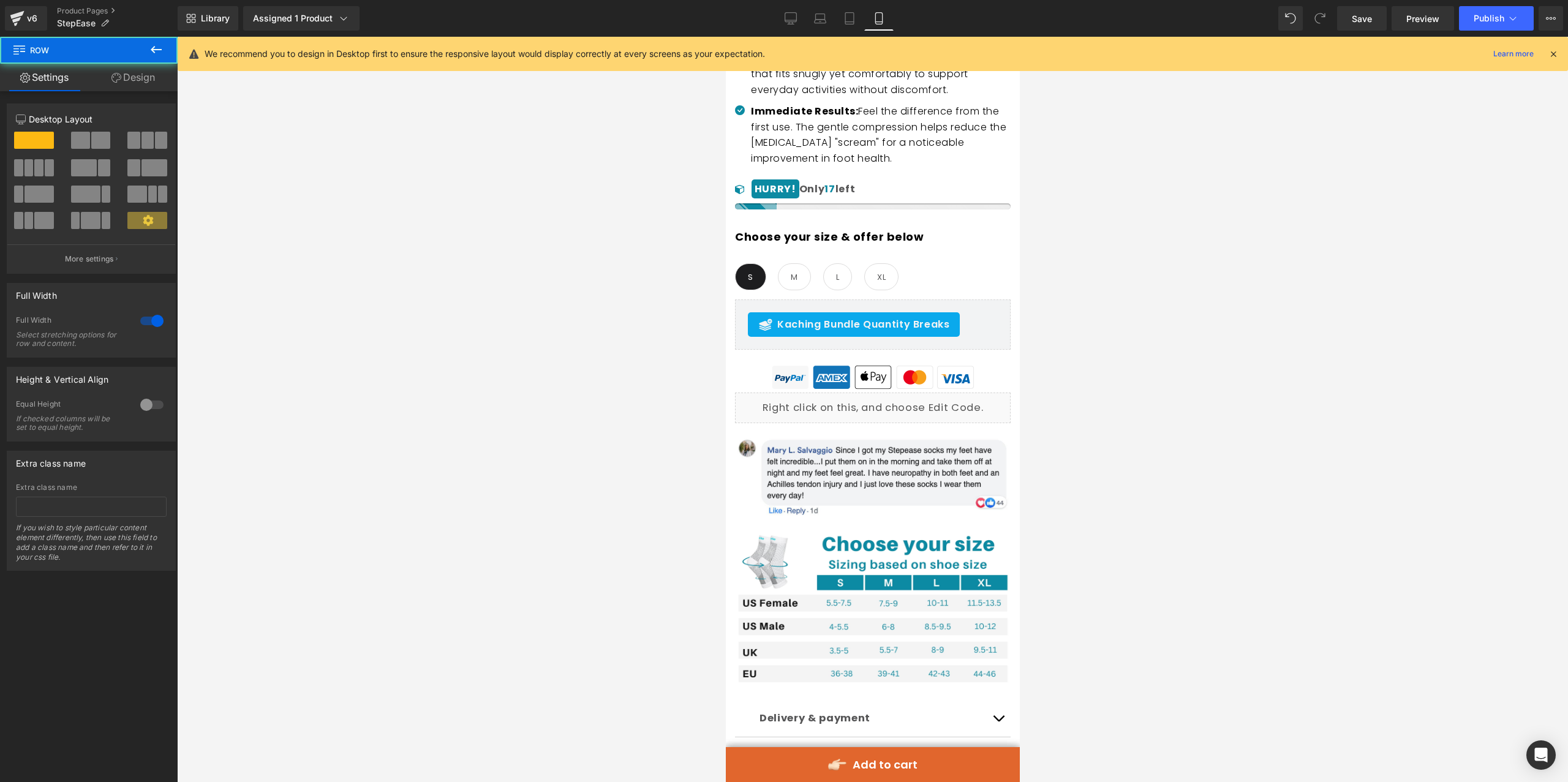
click at [725, 36] on div at bounding box center [725, 36] width 0 height 0
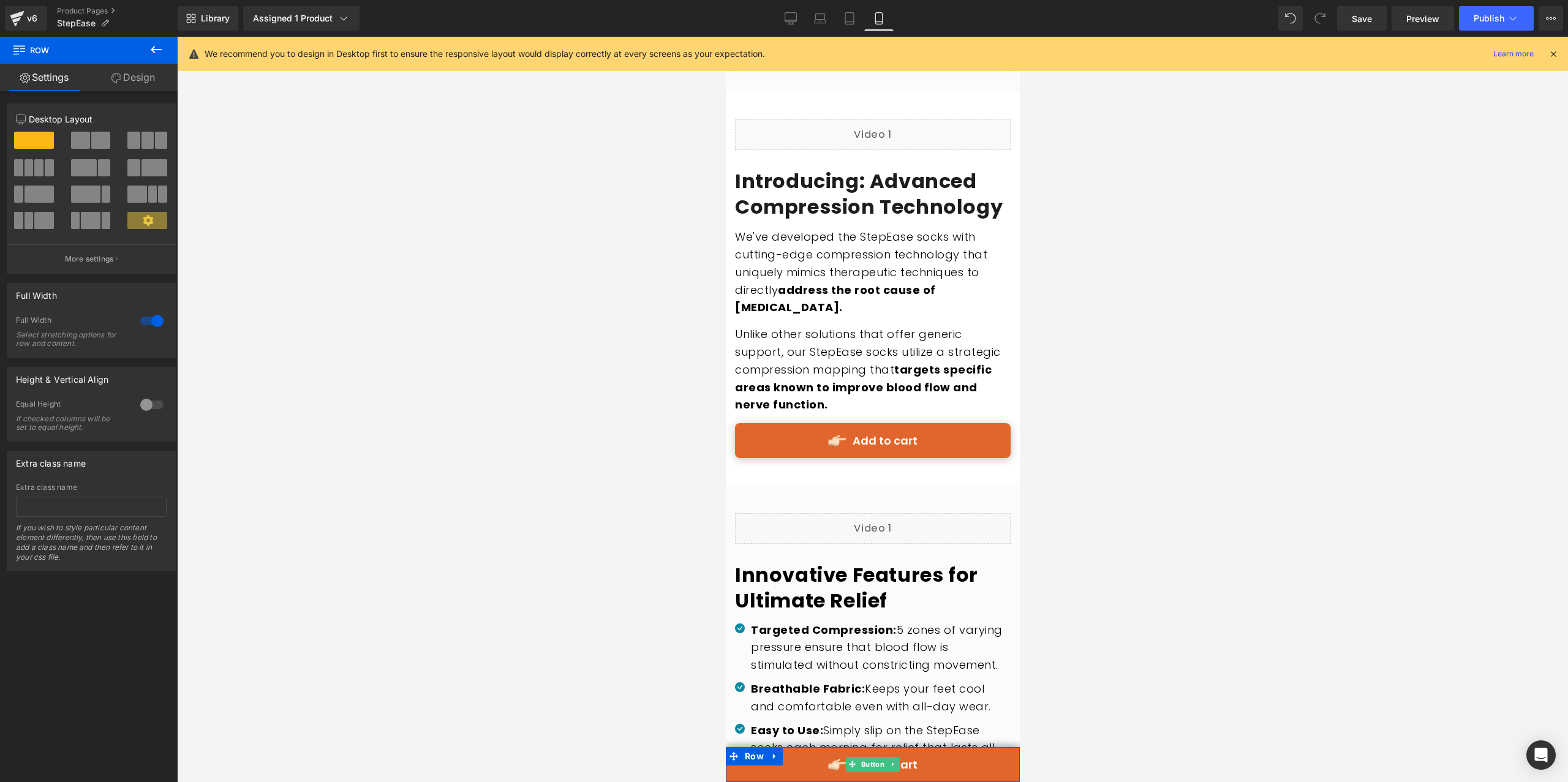
click at [935, 757] on link "Add to cart" at bounding box center [872, 764] width 294 height 35
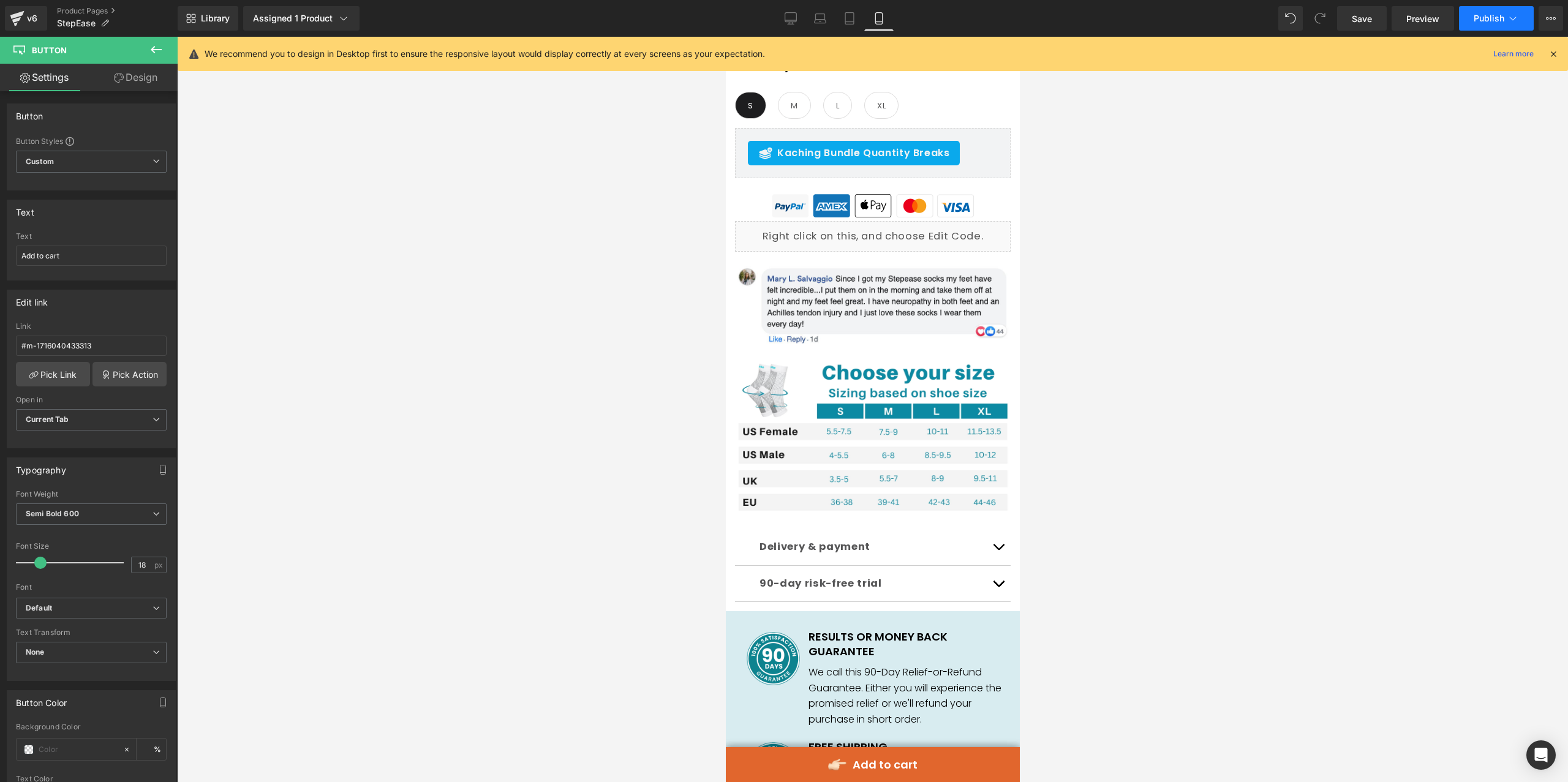
click at [1484, 23] on span "Publish" at bounding box center [1489, 19] width 31 height 10
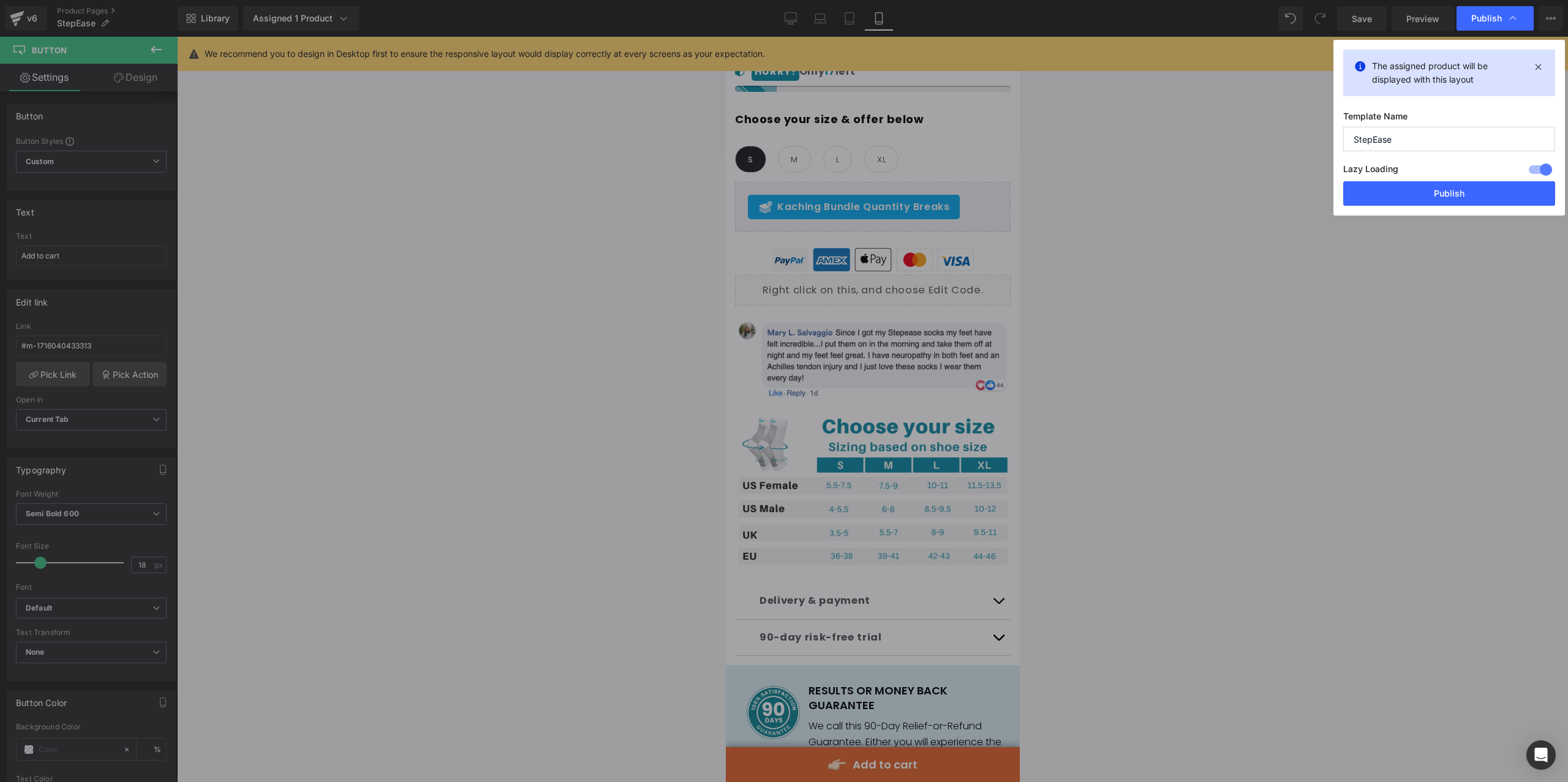
scroll to position [993, 0]
click at [1457, 197] on button "Publish" at bounding box center [1449, 193] width 212 height 24
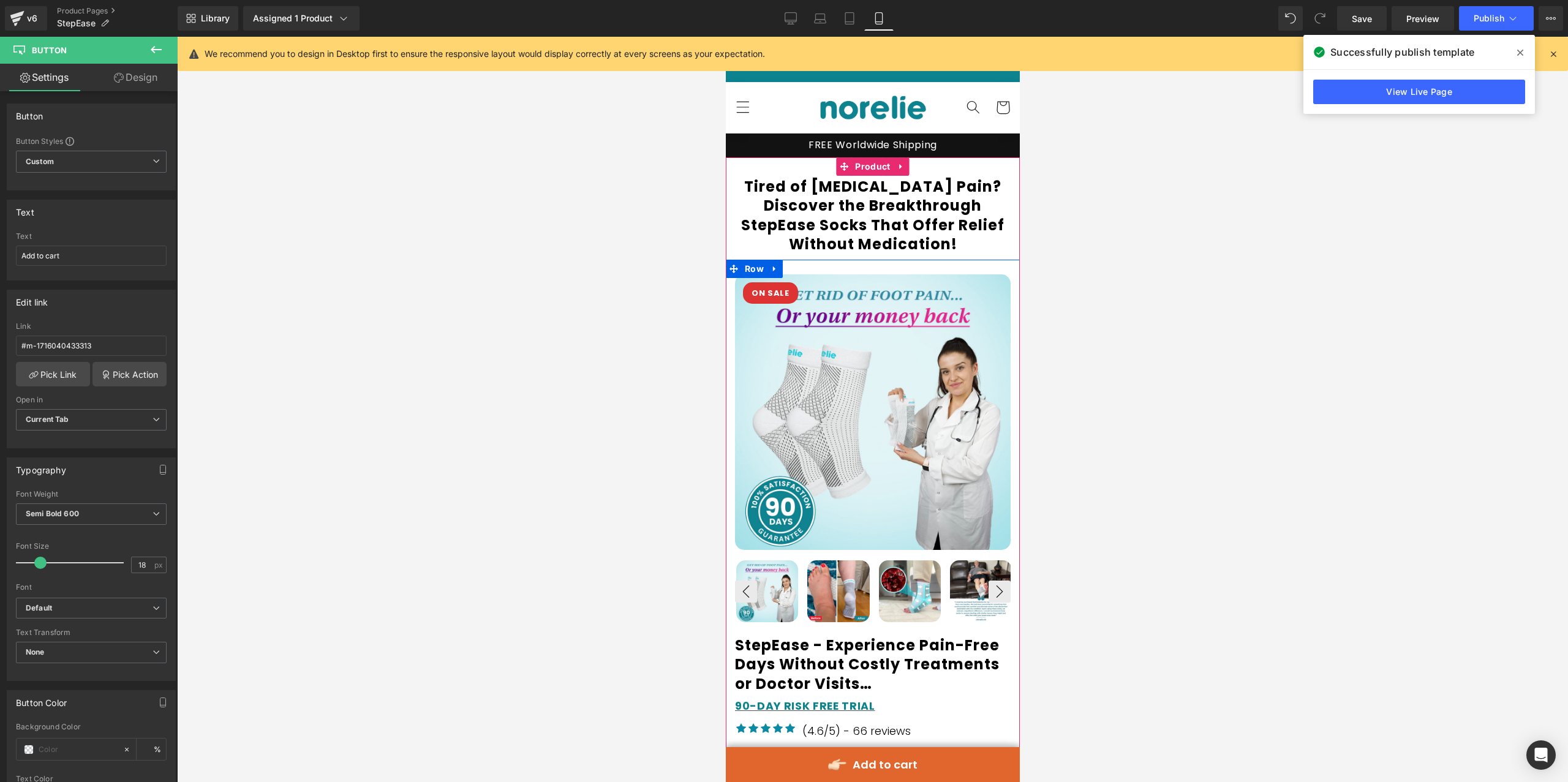
scroll to position [0, 0]
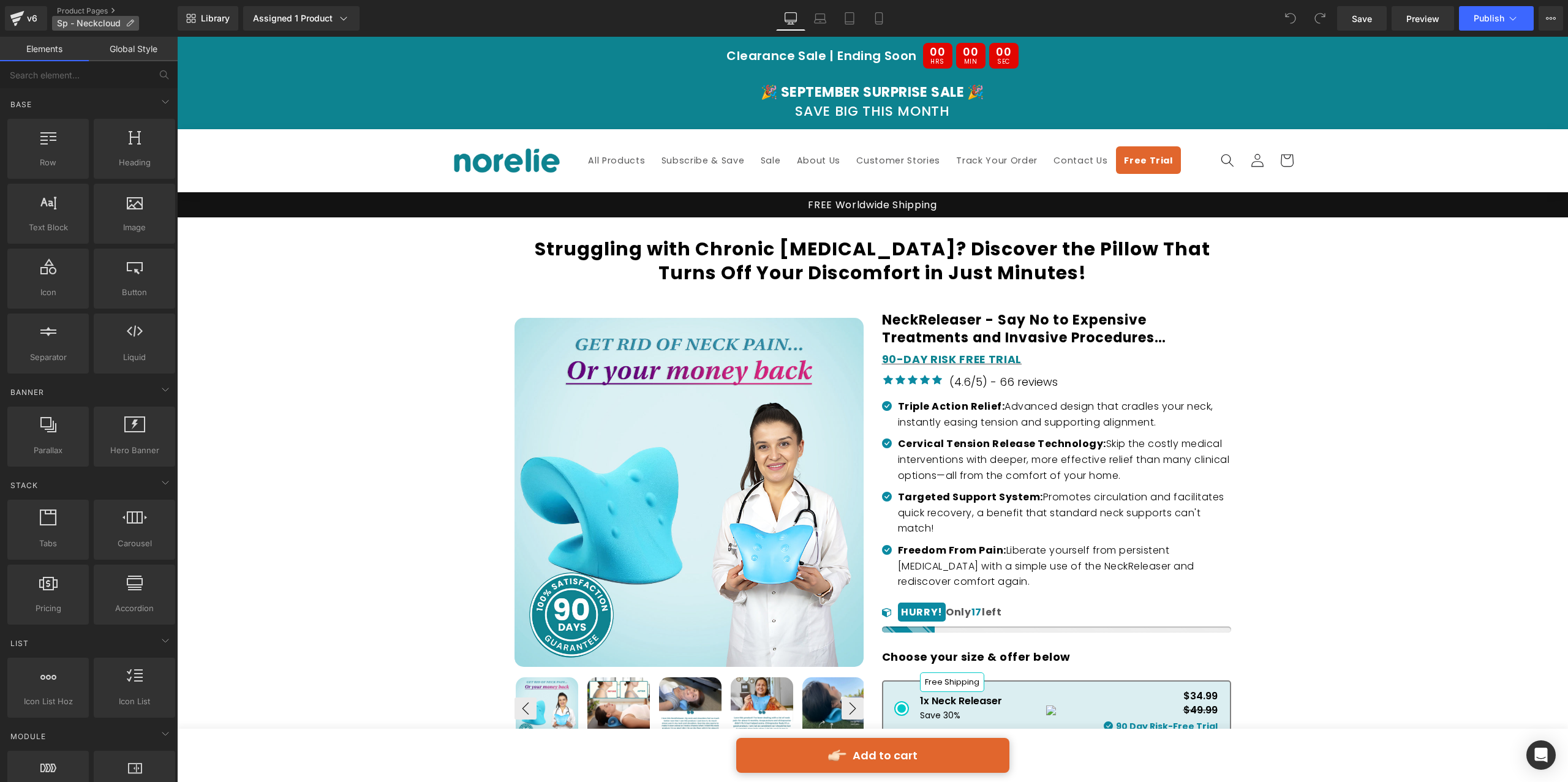
click at [104, 22] on span "Sp - Neckcloud" at bounding box center [89, 24] width 64 height 10
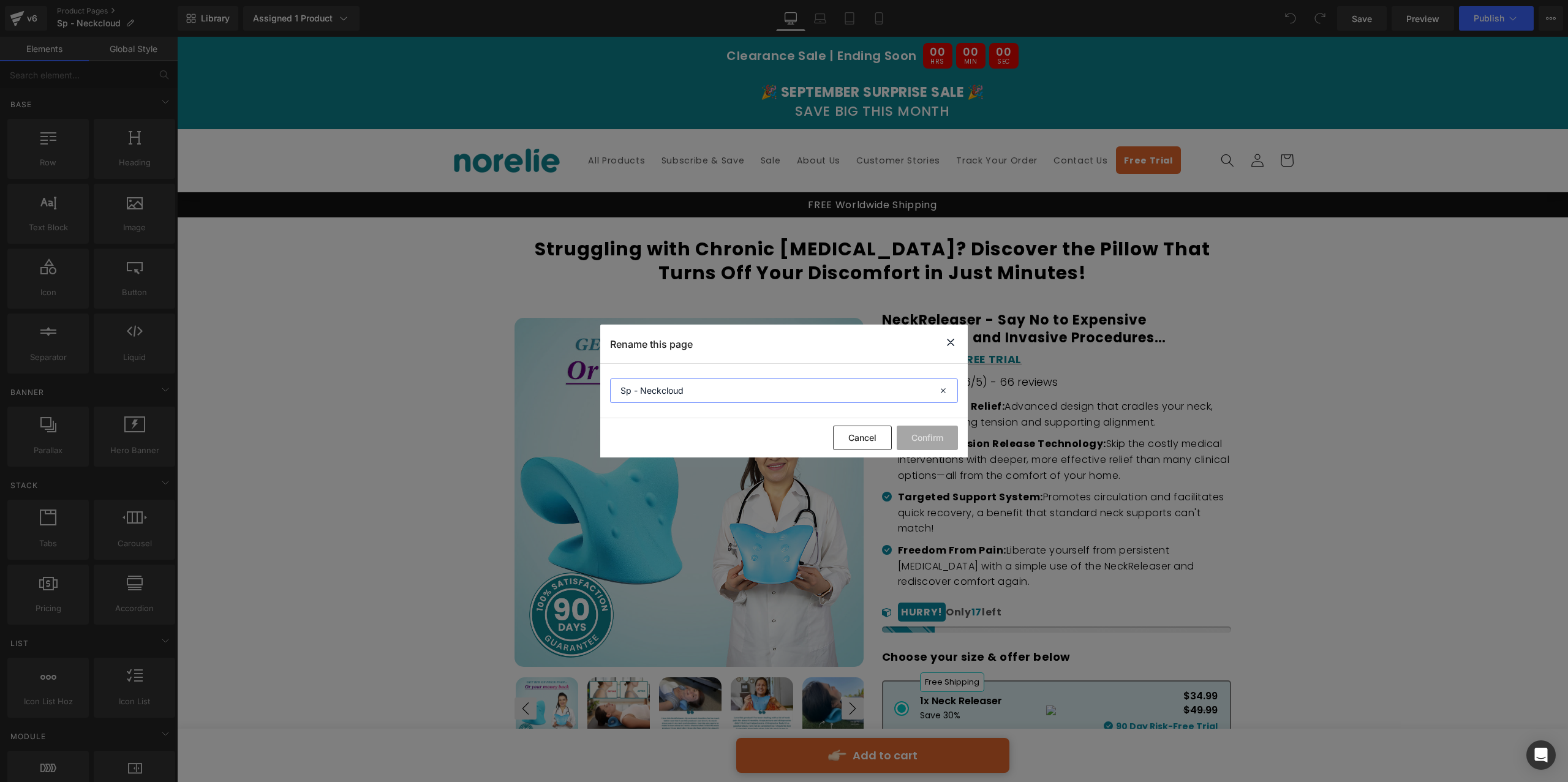
click at [642, 390] on input "Sp - Neckcloud" at bounding box center [784, 391] width 348 height 24
type input "NeckReleaser"
click at [942, 437] on button "Confirm" at bounding box center [927, 438] width 62 height 24
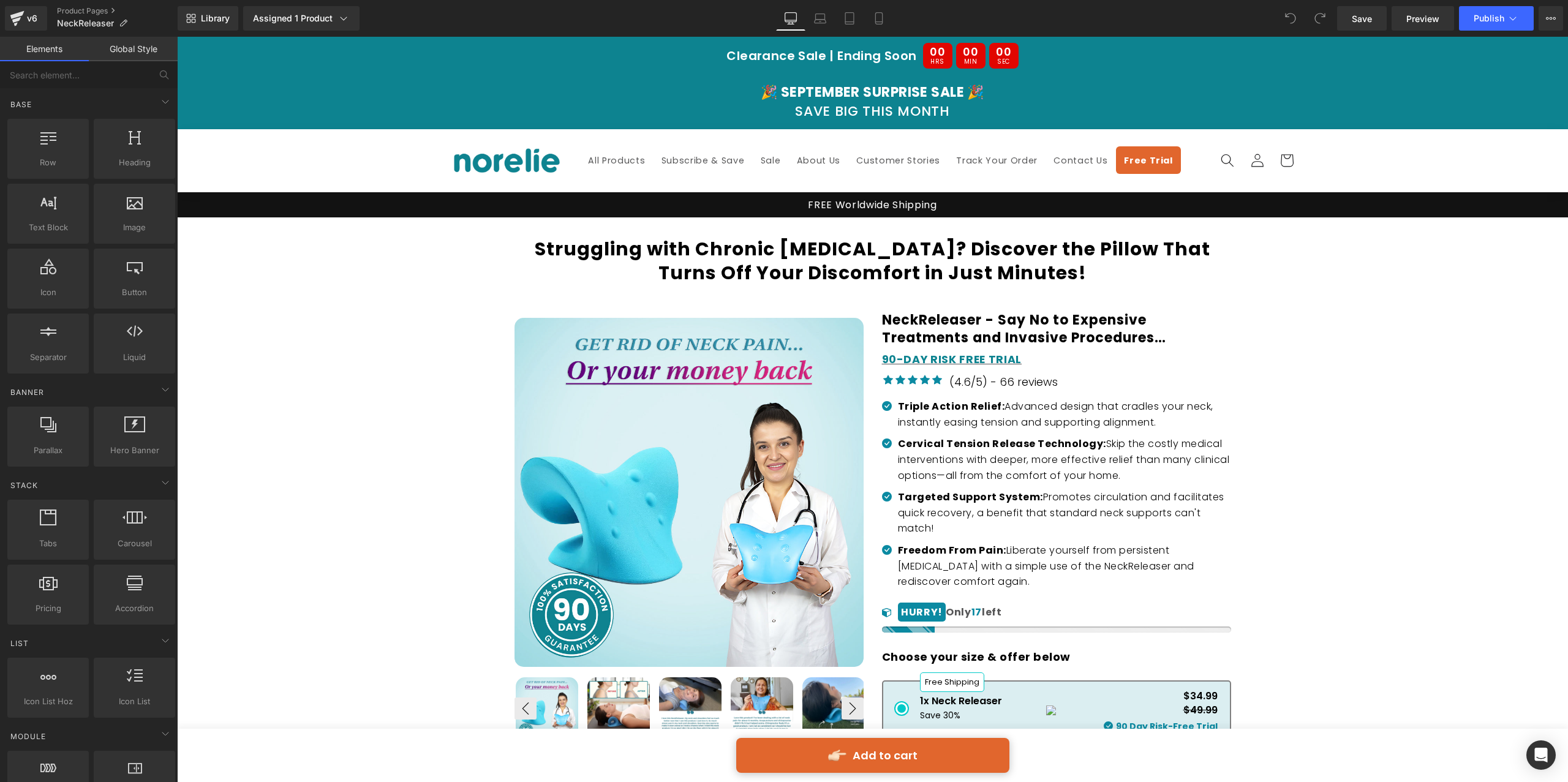
scroll to position [32, 0]
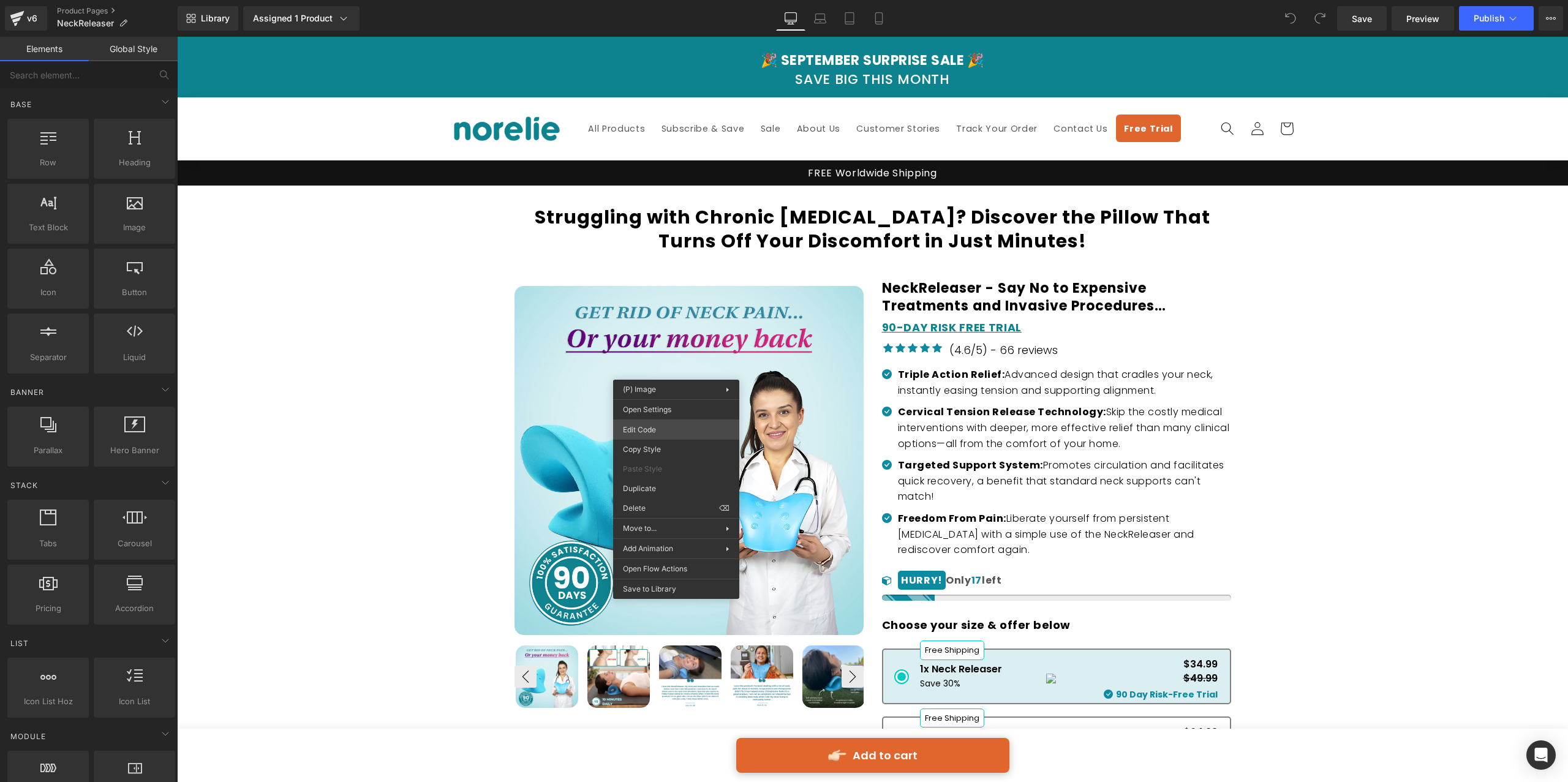
click at [634, 0] on div "You are previewing how the will restyle your page. You can not edit Elements in…" at bounding box center [784, 0] width 1568 height 0
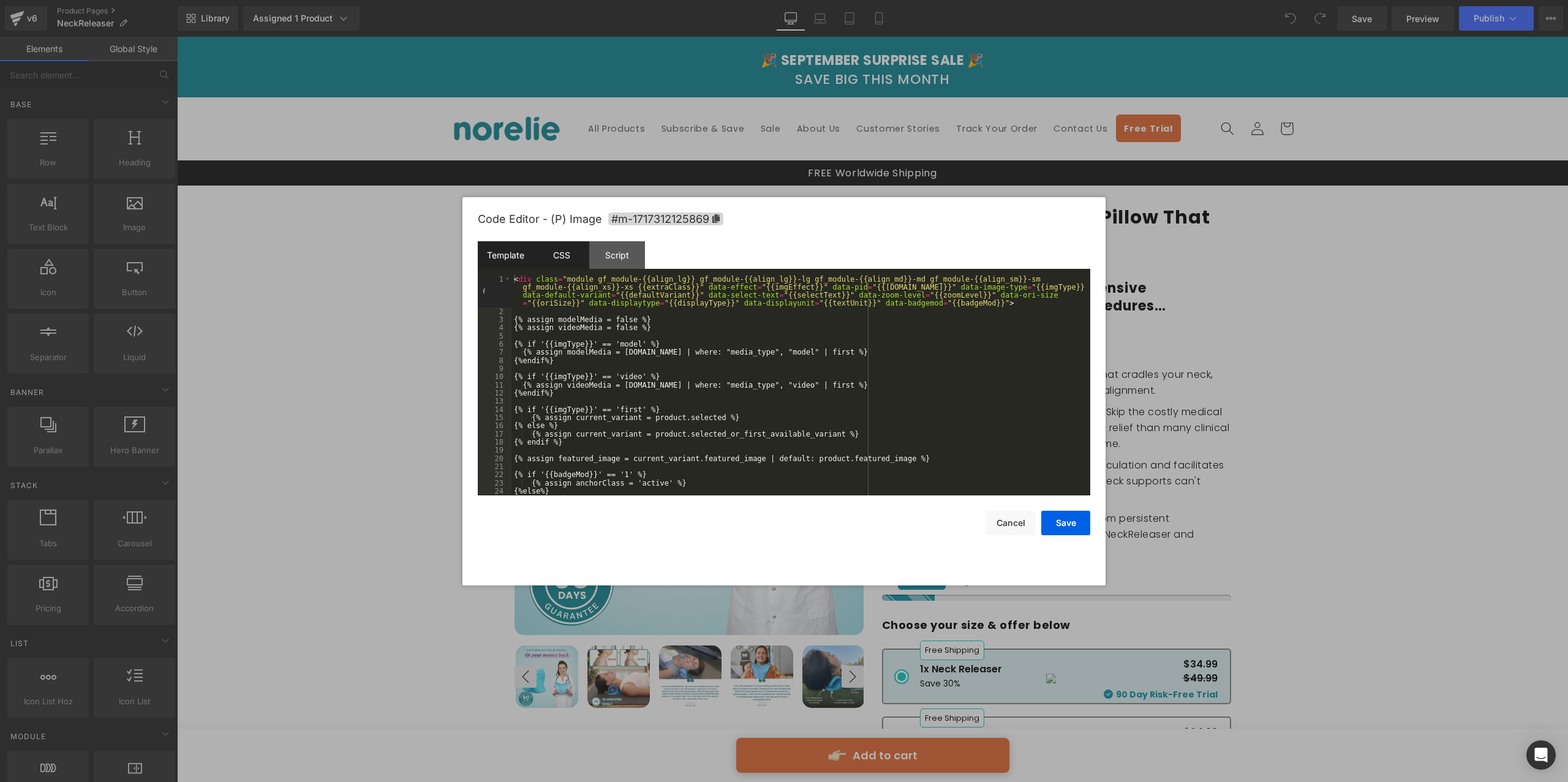
drag, startPoint x: 568, startPoint y: 271, endPoint x: 568, endPoint y: 260, distance: 11.0
click at [567, 270] on div "Template CSS Script Data" at bounding box center [784, 258] width 612 height 34
click at [568, 259] on div "CSS" at bounding box center [562, 255] width 56 height 28
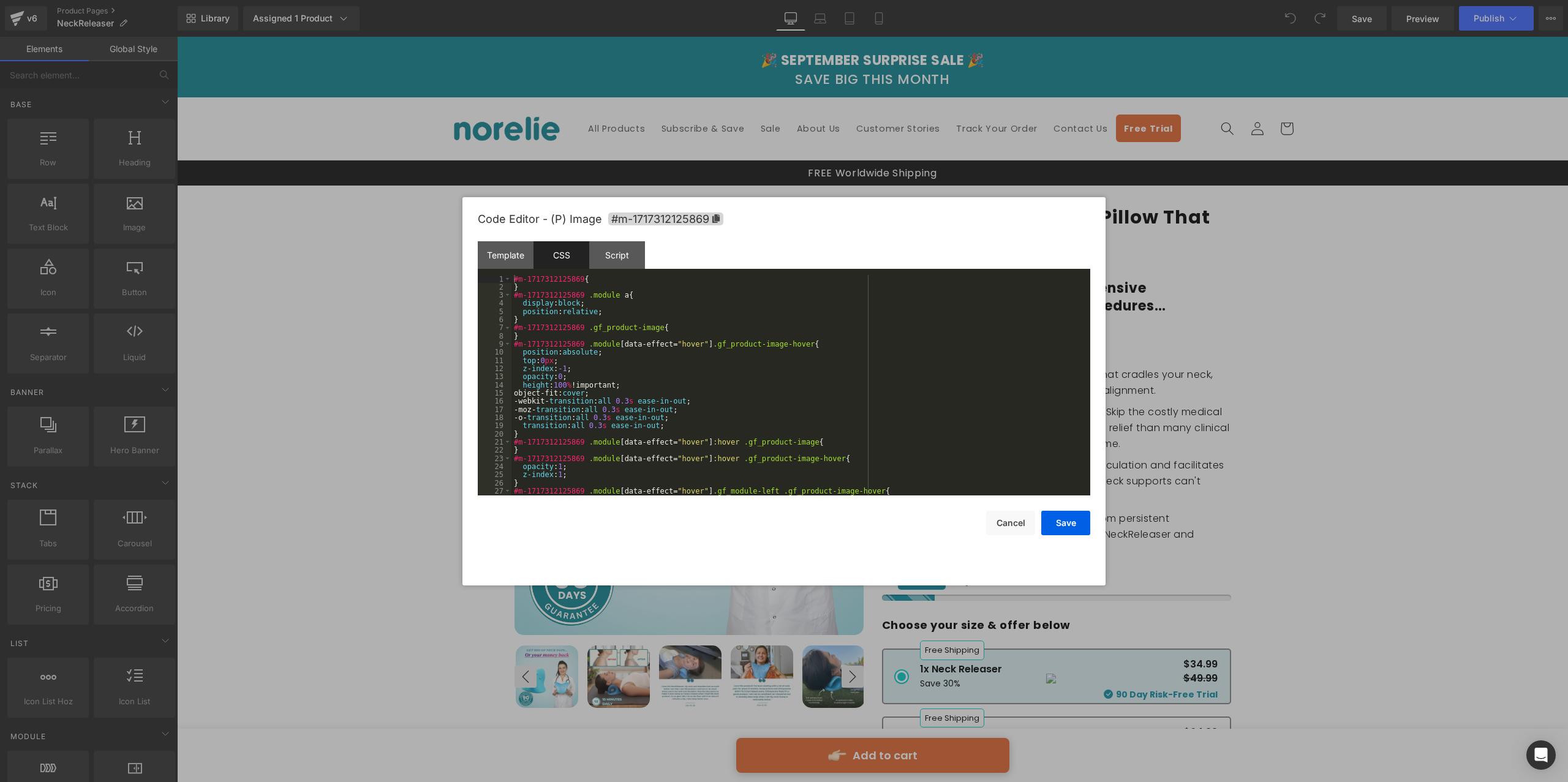
click at [689, 436] on div "#m-1717312125869 { } #m-1717312125869 .module a { display : block ; position : …" at bounding box center [798, 393] width 574 height 237
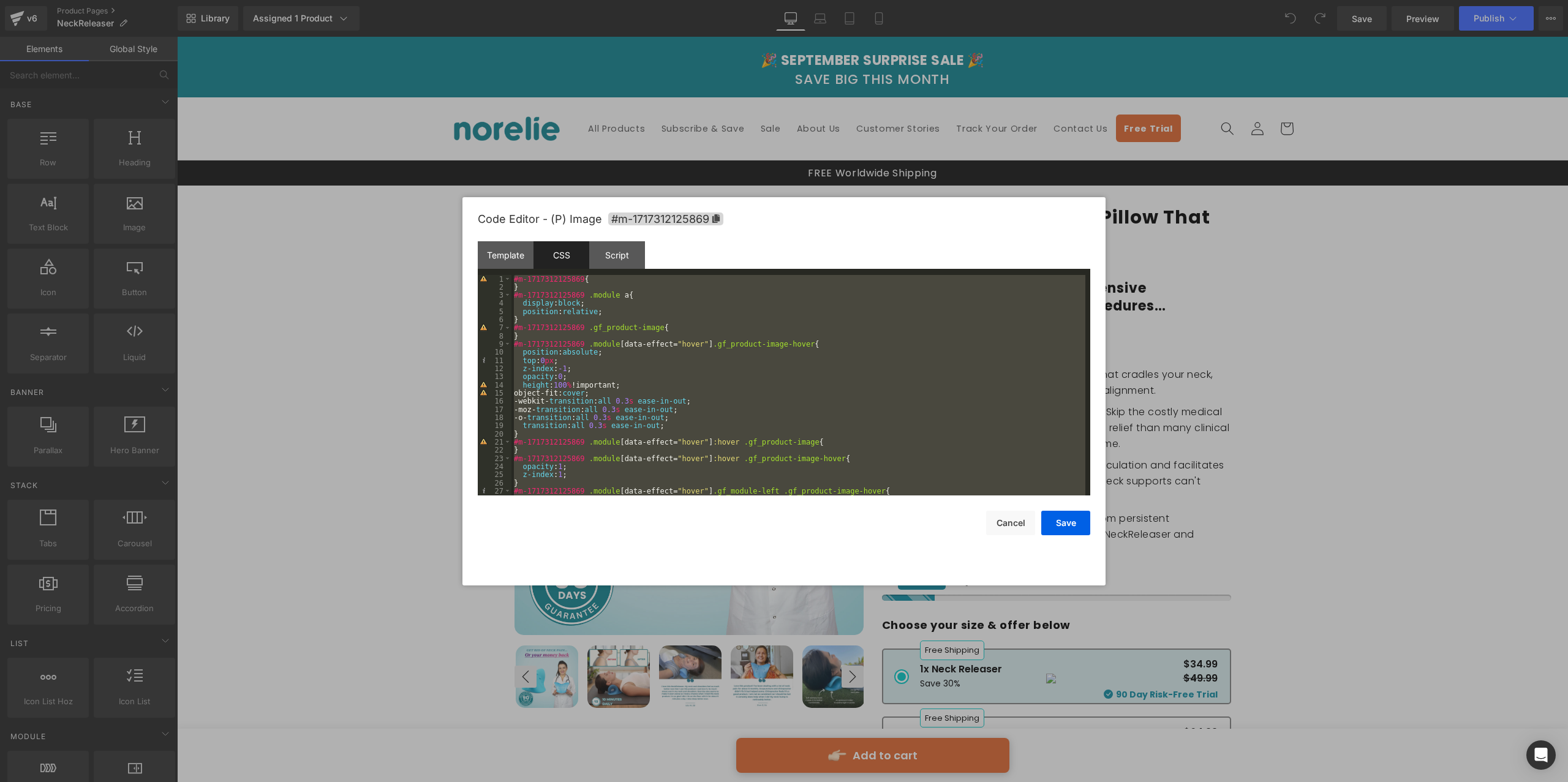
click at [964, 145] on div at bounding box center [784, 391] width 1568 height 782
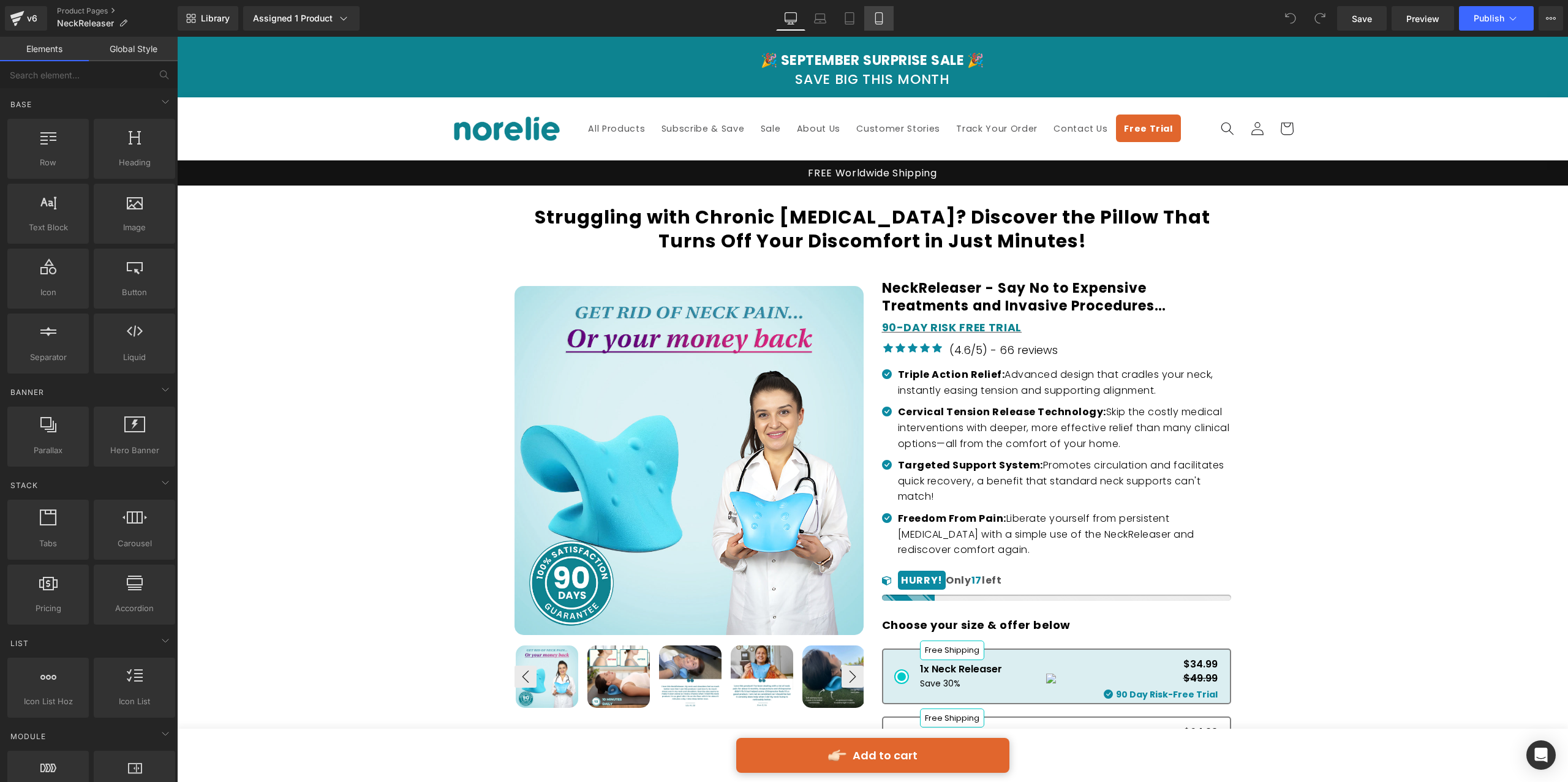
click at [885, 12] on link "Mobile" at bounding box center [878, 19] width 29 height 24
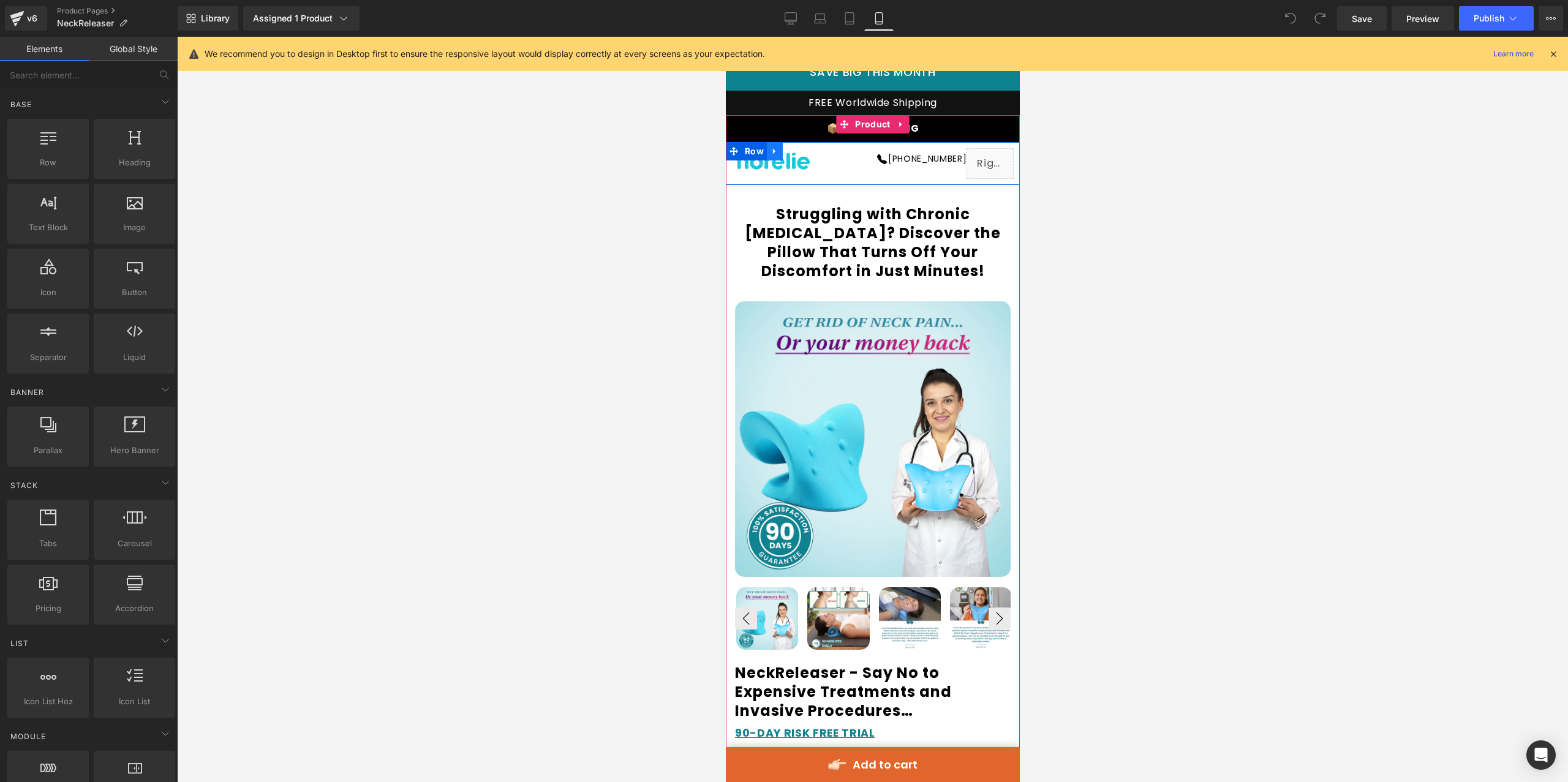
click at [774, 145] on link at bounding box center [774, 152] width 16 height 19
click at [806, 154] on icon at bounding box center [806, 151] width 9 height 9
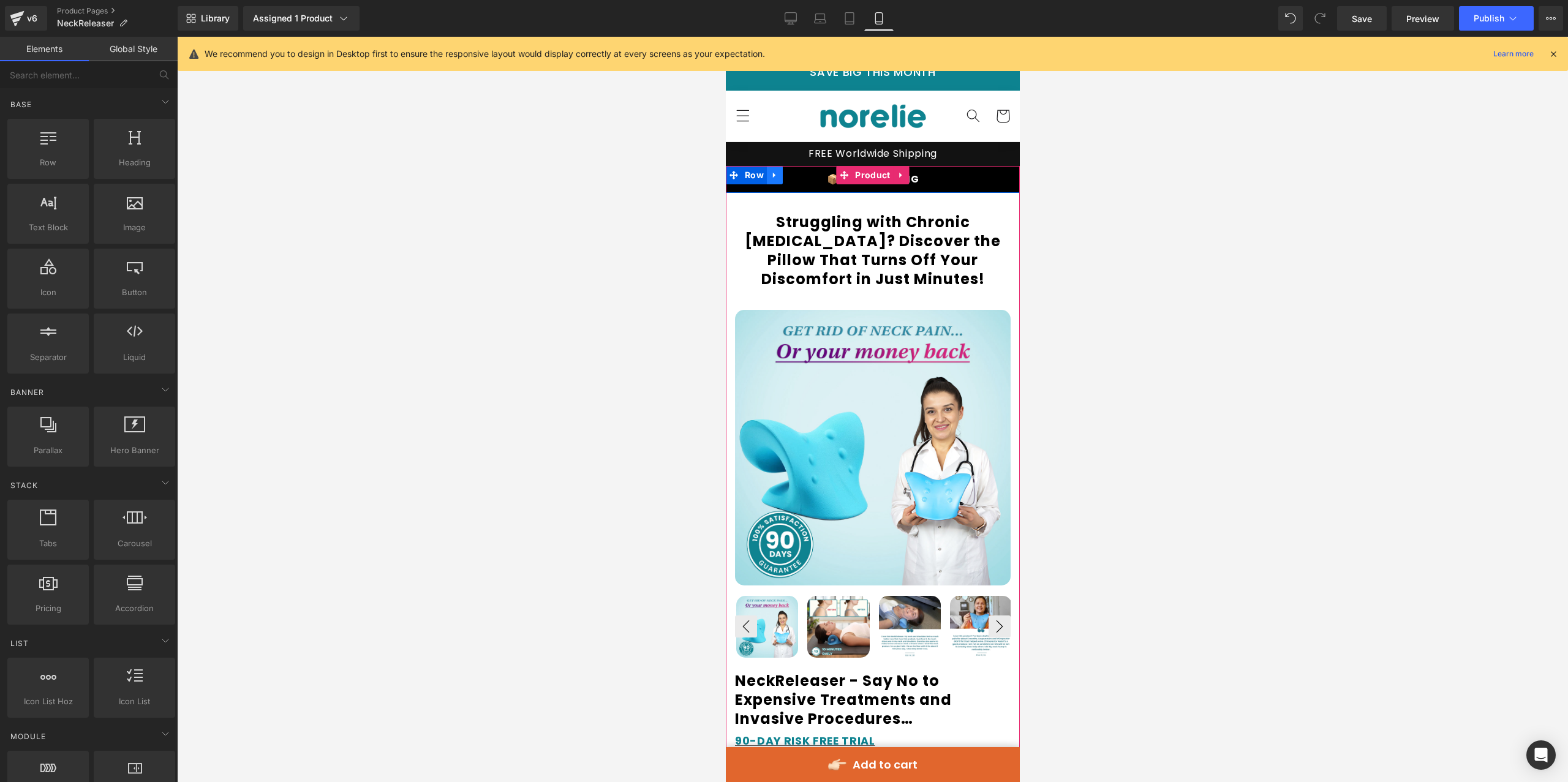
click at [774, 175] on icon at bounding box center [773, 175] width 2 height 6
click at [819, 211] on div "Struggling with Chronic Neck Pain? Discover the Pillow That Turns Off Your Disc…" at bounding box center [872, 245] width 294 height 89
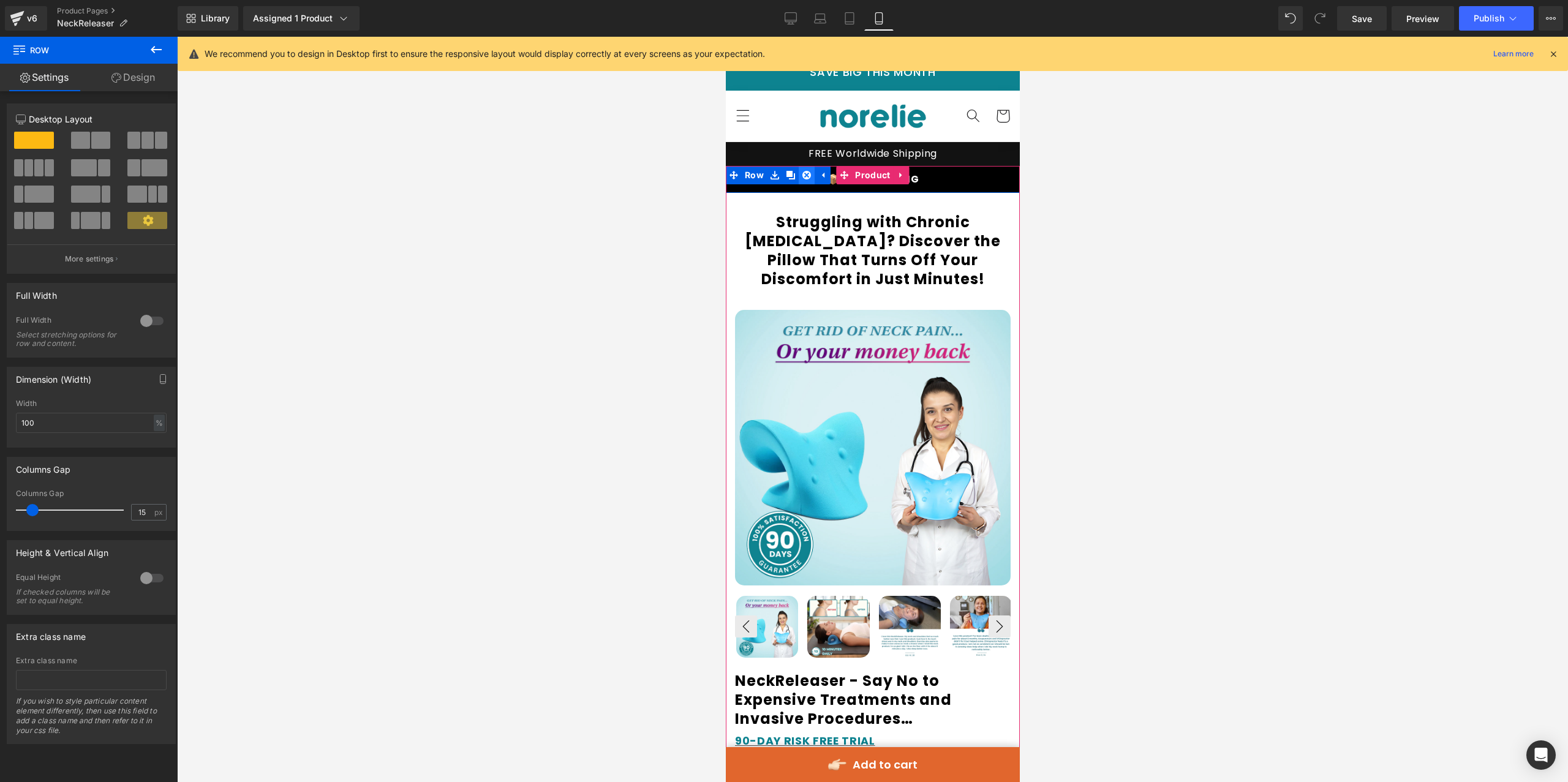
click at [802, 175] on icon at bounding box center [806, 175] width 9 height 9
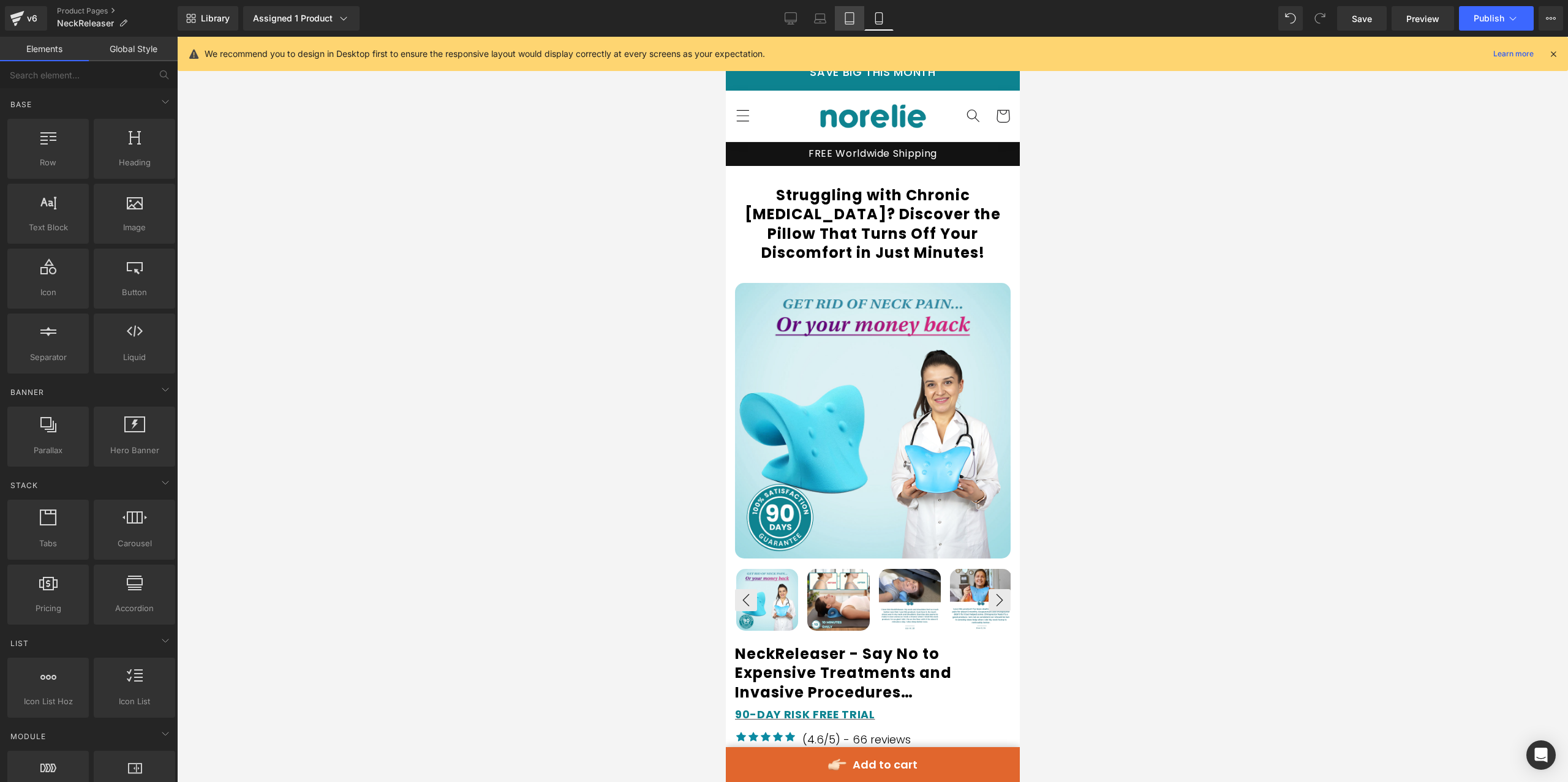
click at [843, 12] on icon at bounding box center [849, 18] width 12 height 12
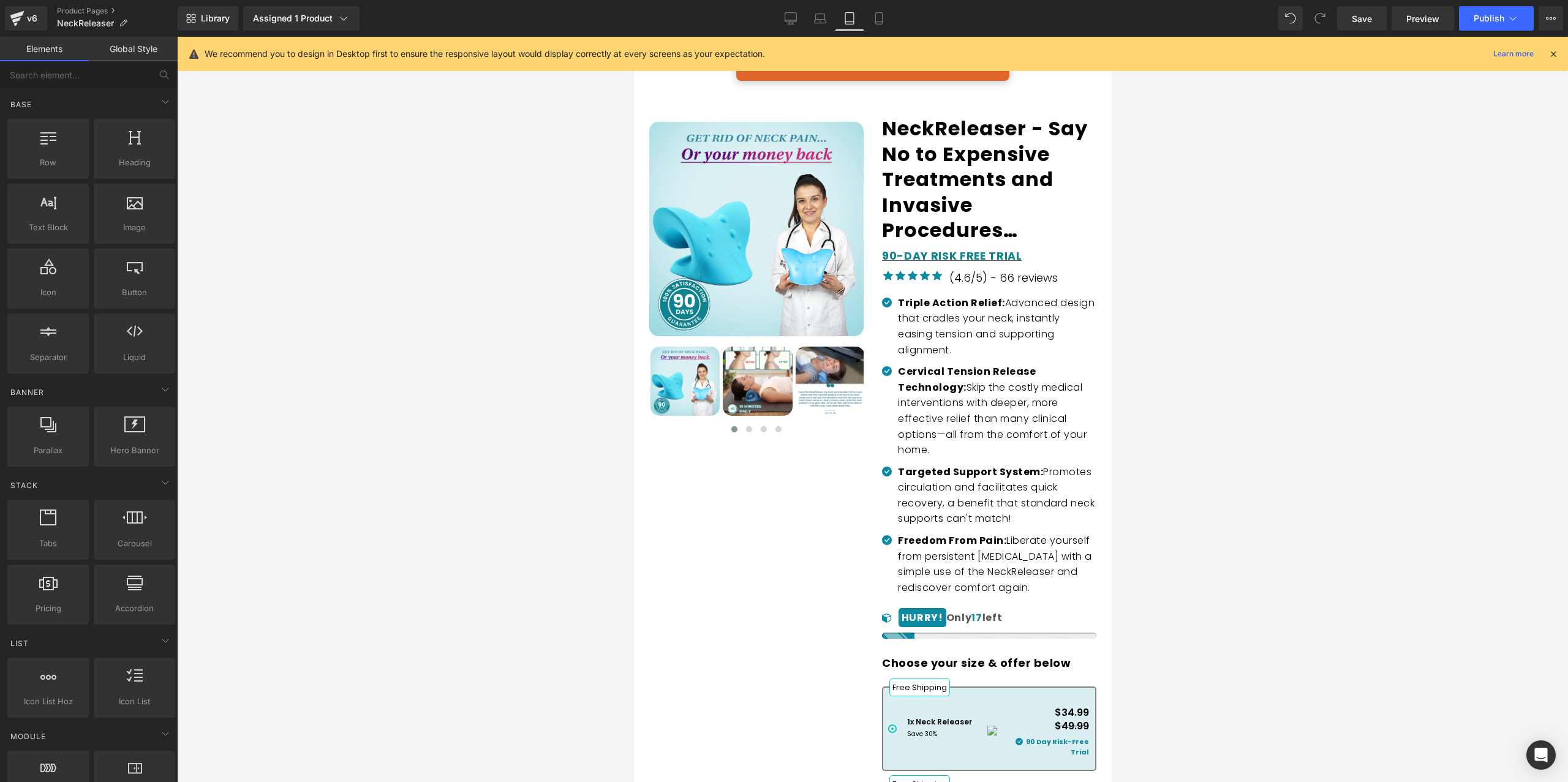
scroll to position [0, 0]
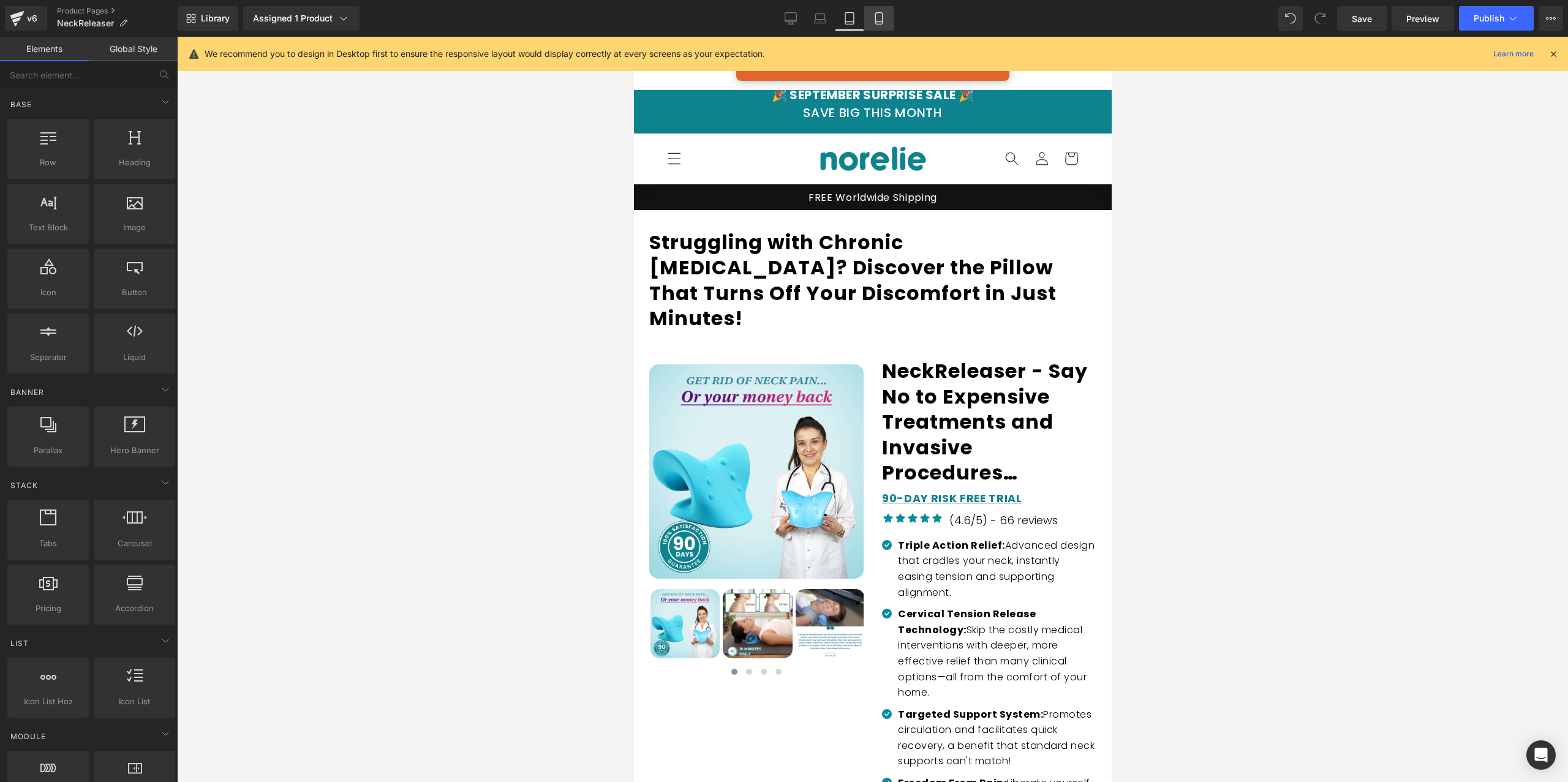
click at [874, 15] on icon at bounding box center [878, 18] width 12 height 12
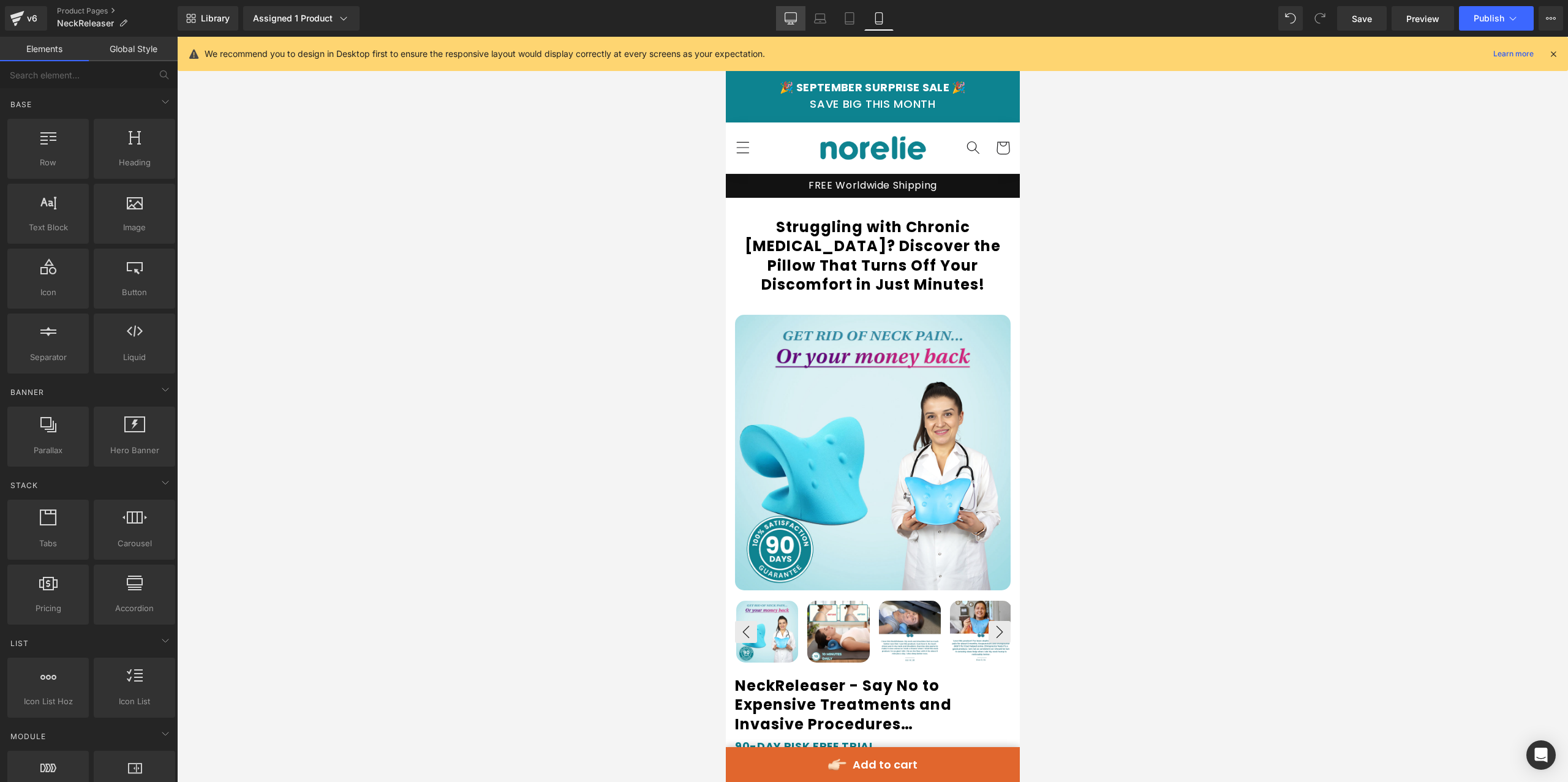
drag, startPoint x: 808, startPoint y: 11, endPoint x: 797, endPoint y: 14, distance: 11.4
click at [808, 11] on link "Laptop" at bounding box center [820, 19] width 29 height 24
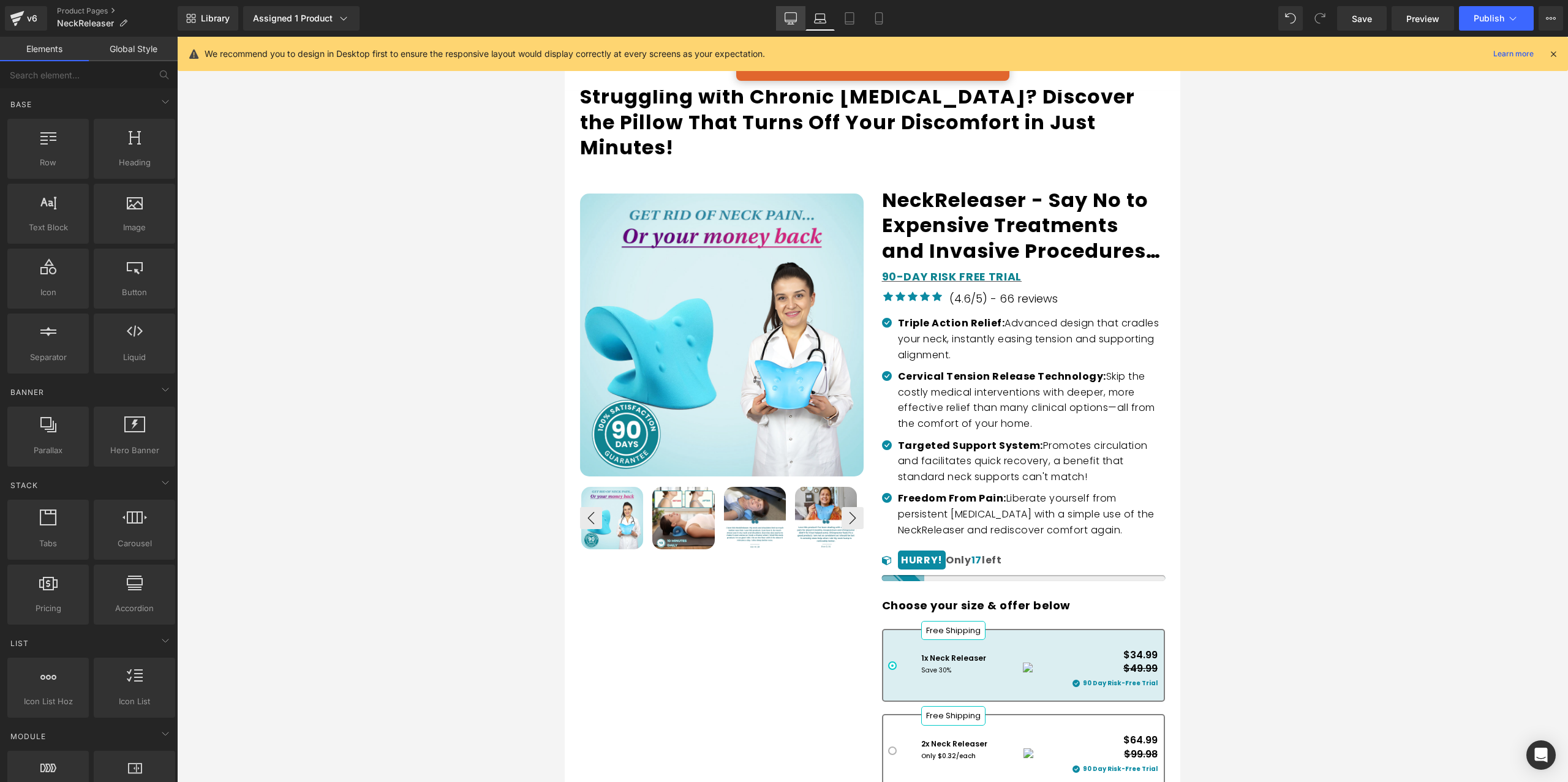
click at [796, 14] on icon at bounding box center [790, 18] width 12 height 12
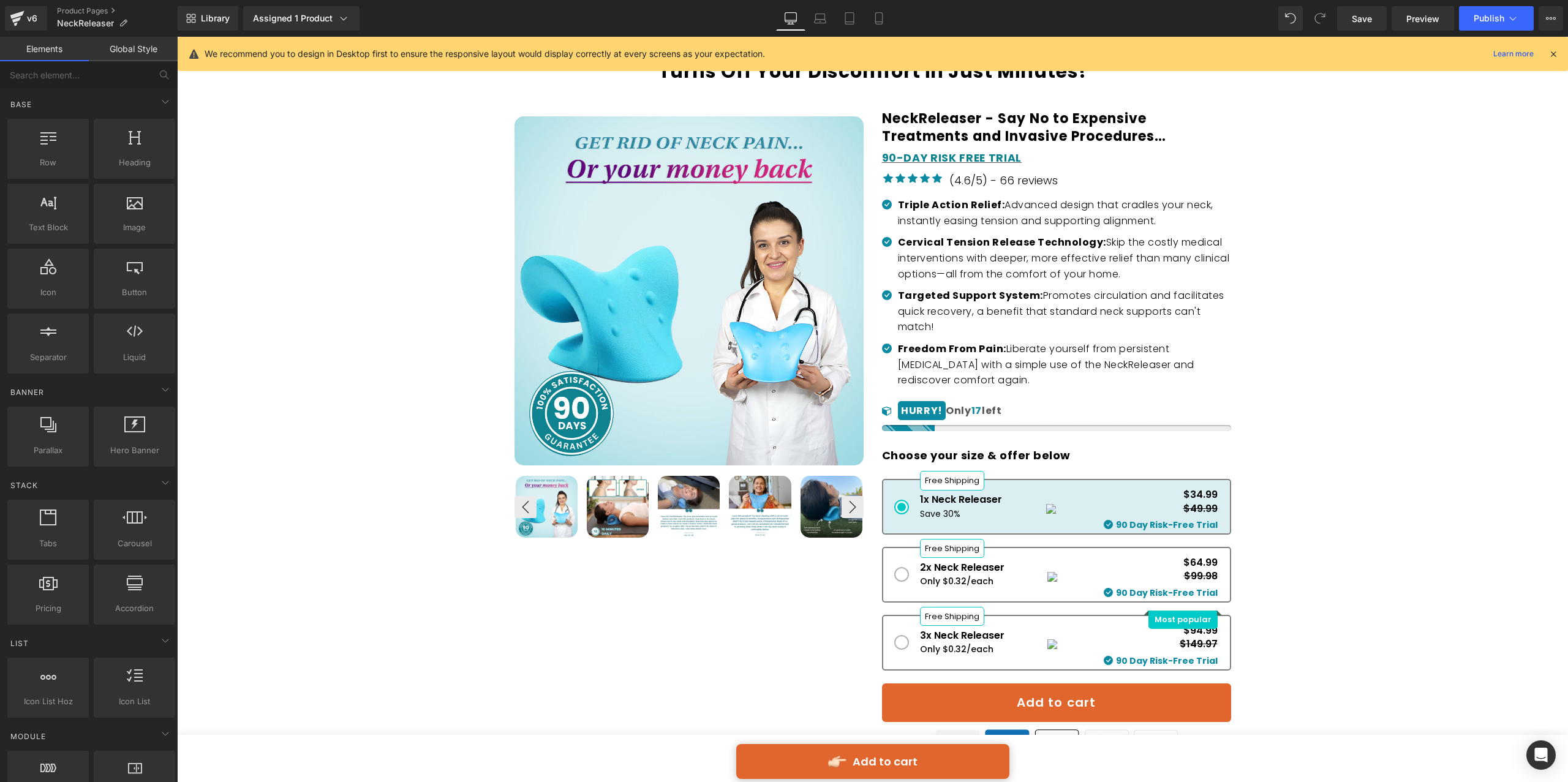
scroll to position [181, 0]
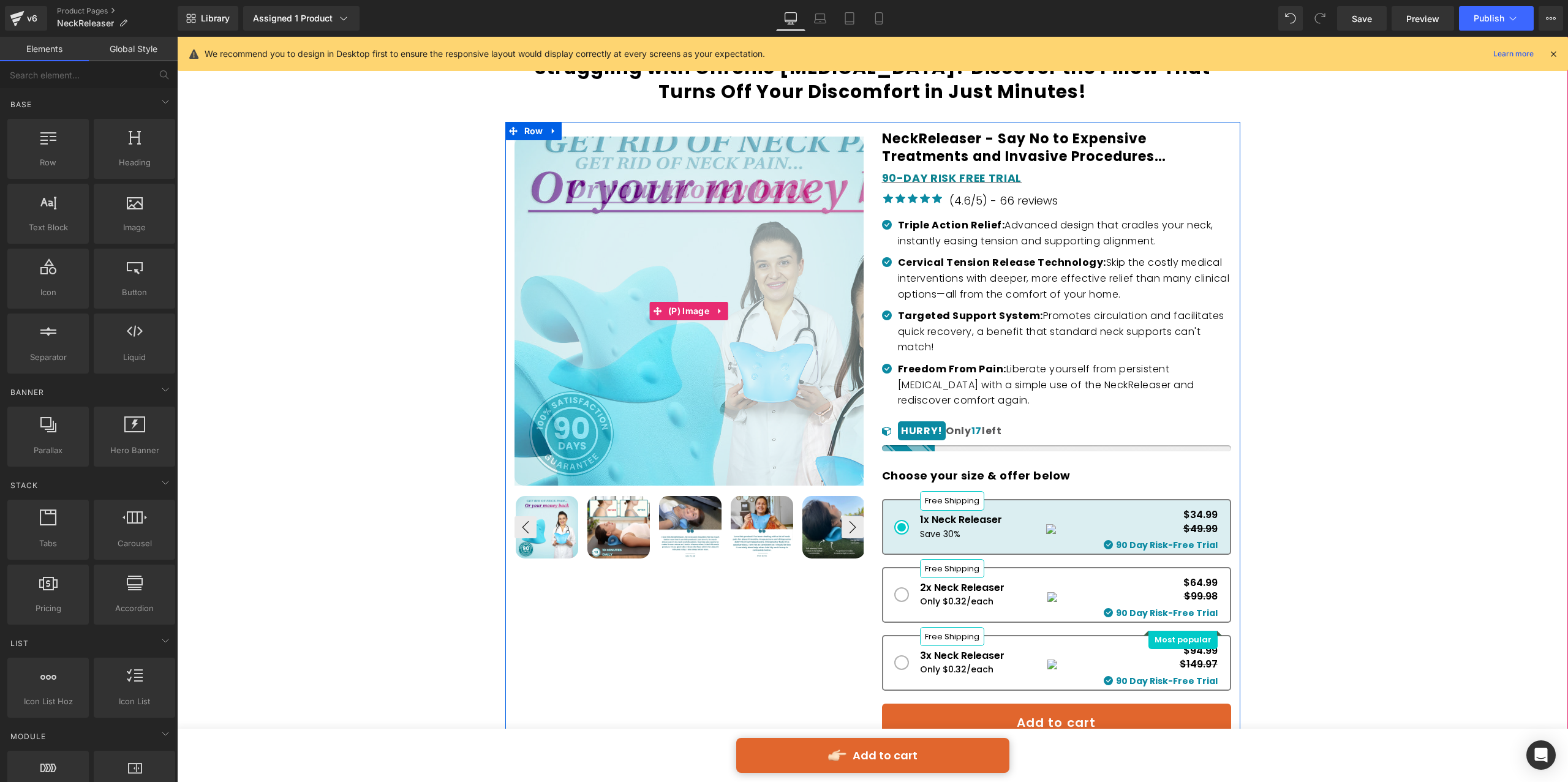
click at [617, 191] on img at bounding box center [744, 402] width 612 height 612
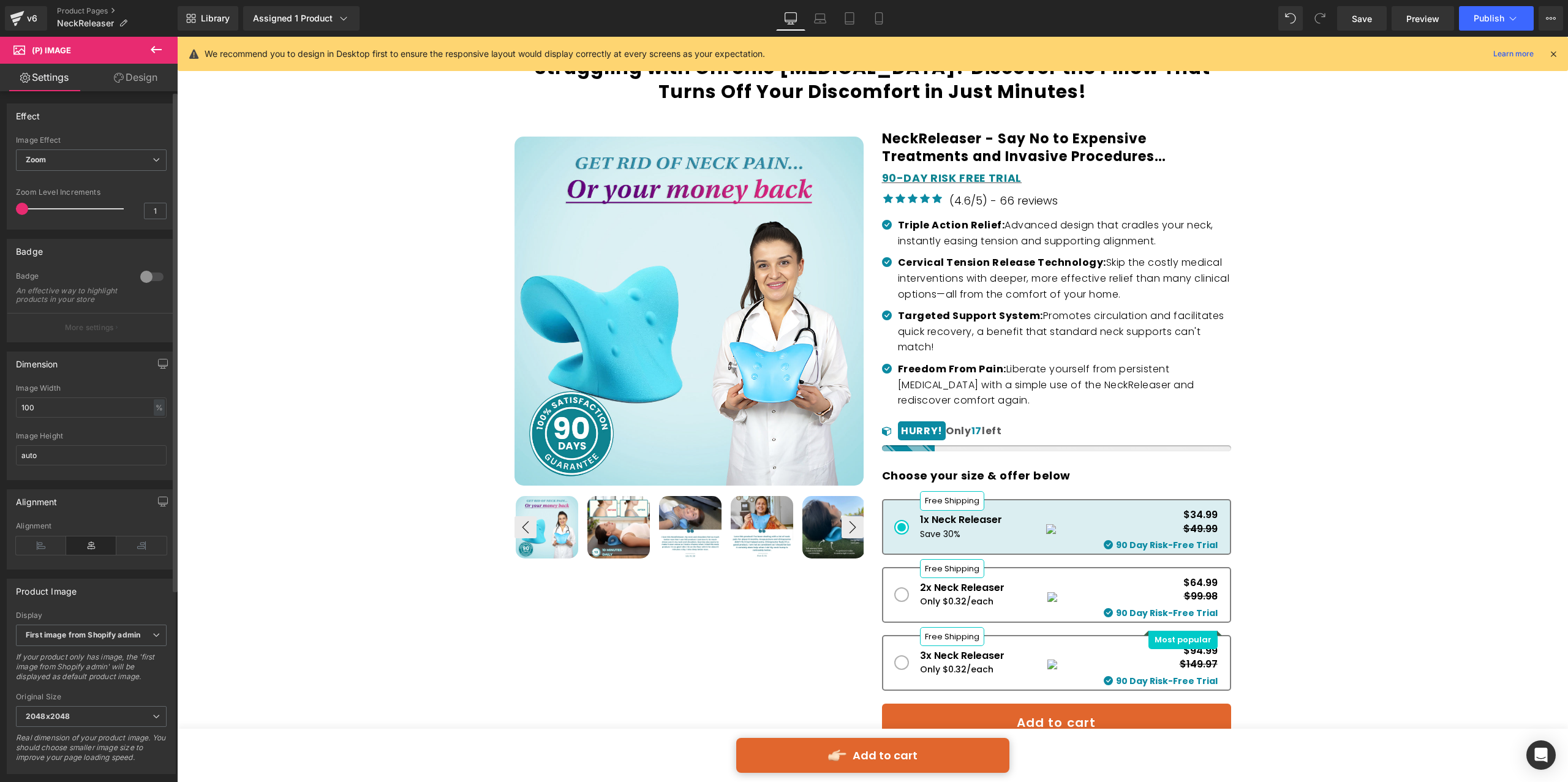
click at [143, 275] on div at bounding box center [152, 276] width 29 height 19
click at [111, 342] on button "More settings" at bounding box center [91, 327] width 168 height 29
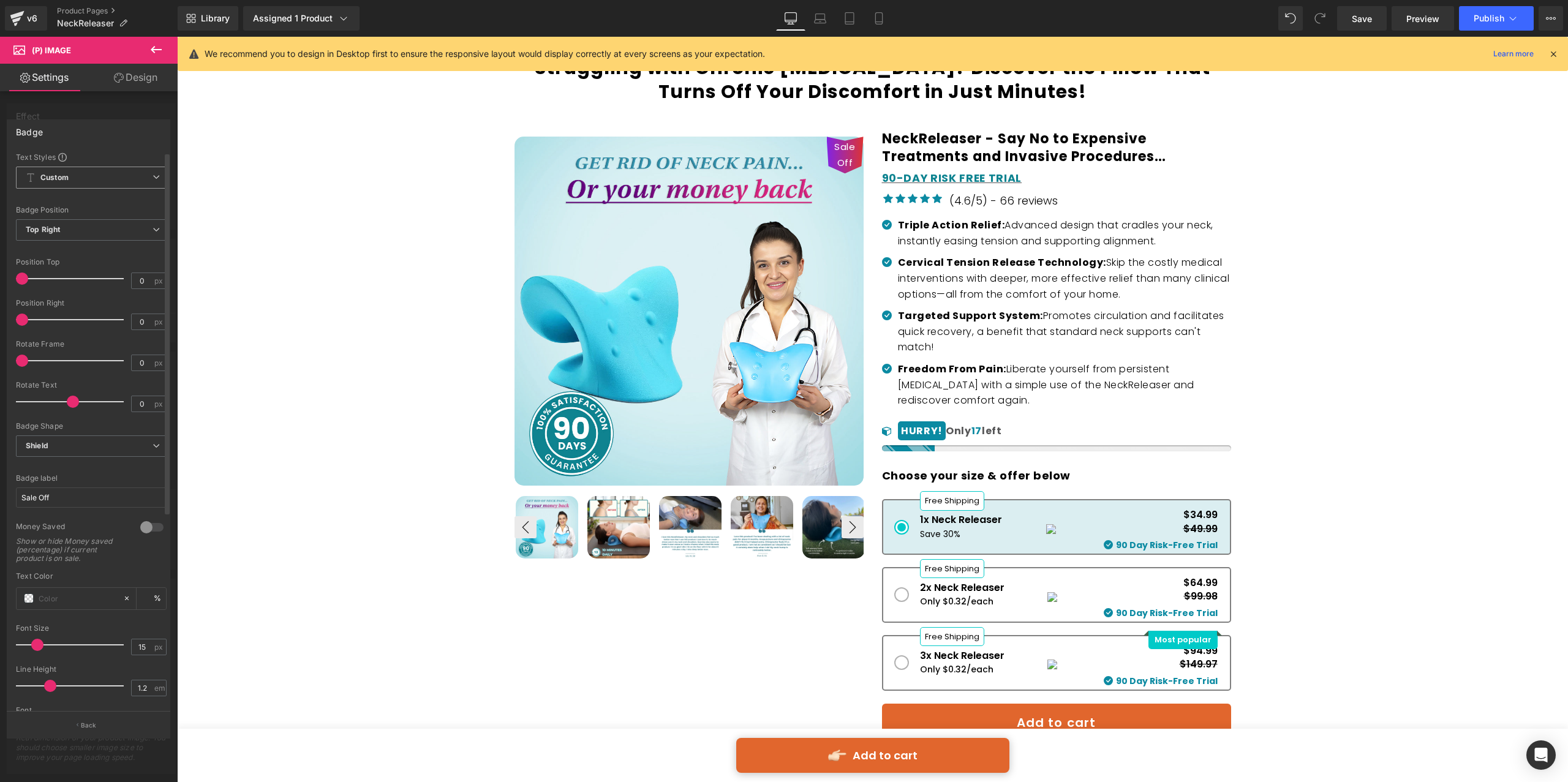
click at [57, 181] on b "Custom" at bounding box center [54, 177] width 28 height 11
drag, startPoint x: 79, startPoint y: 145, endPoint x: 80, endPoint y: 152, distance: 7.1
click at [79, 145] on div "Badge Text Styles Custom Custom Setup Global Style Custom Setup Global Style Te…" at bounding box center [88, 416] width 164 height 592
click at [127, 487] on div at bounding box center [129, 497] width 14 height 21
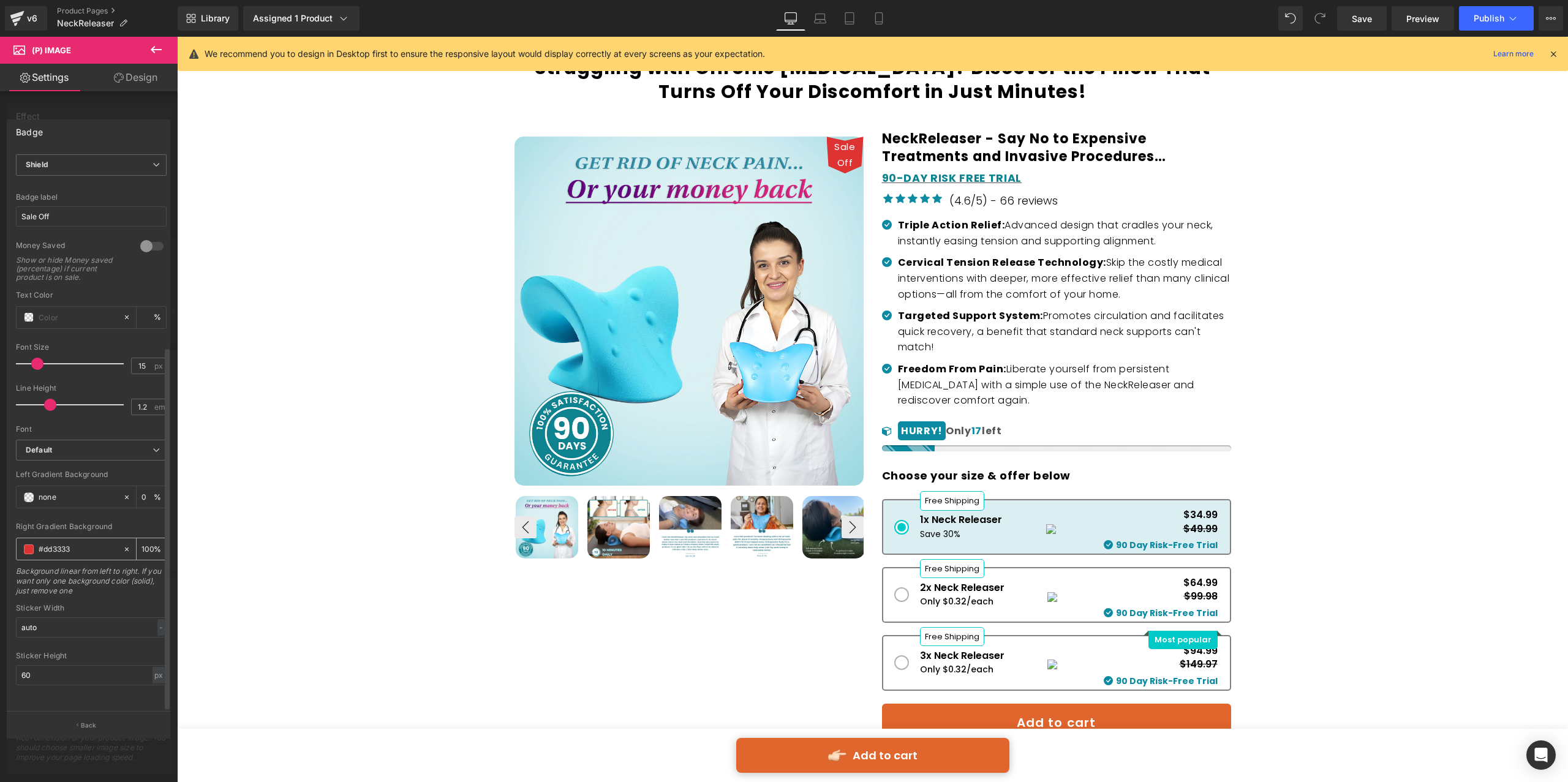
click at [122, 545] on icon at bounding box center [127, 549] width 9 height 9
click at [62, 499] on input "Sale Off" at bounding box center [91, 497] width 151 height 20
click at [70, 448] on span "Shield" at bounding box center [91, 446] width 151 height 21
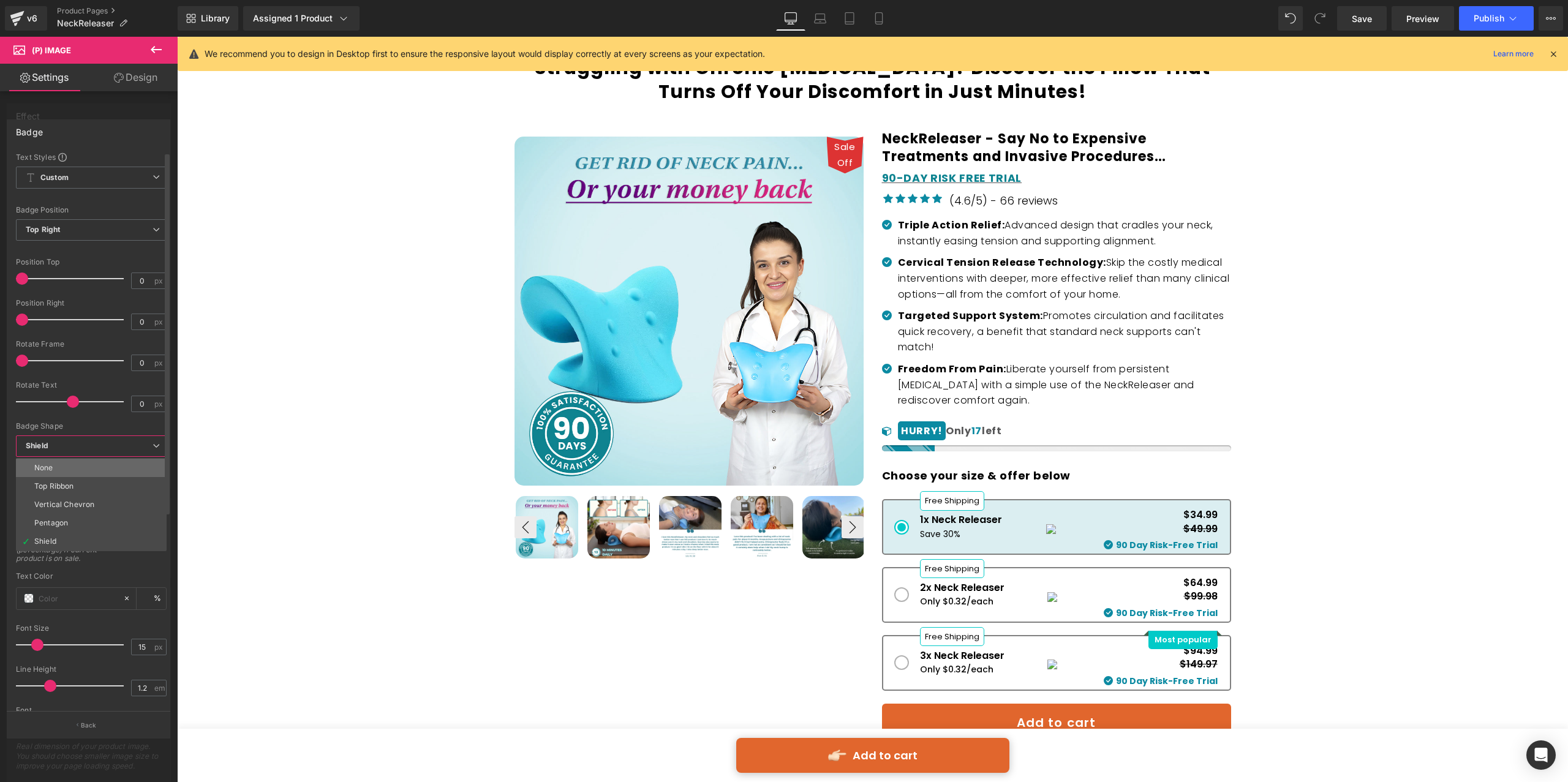
click at [71, 469] on li "None" at bounding box center [91, 468] width 151 height 19
click at [99, 227] on span "Top Right" at bounding box center [91, 230] width 151 height 21
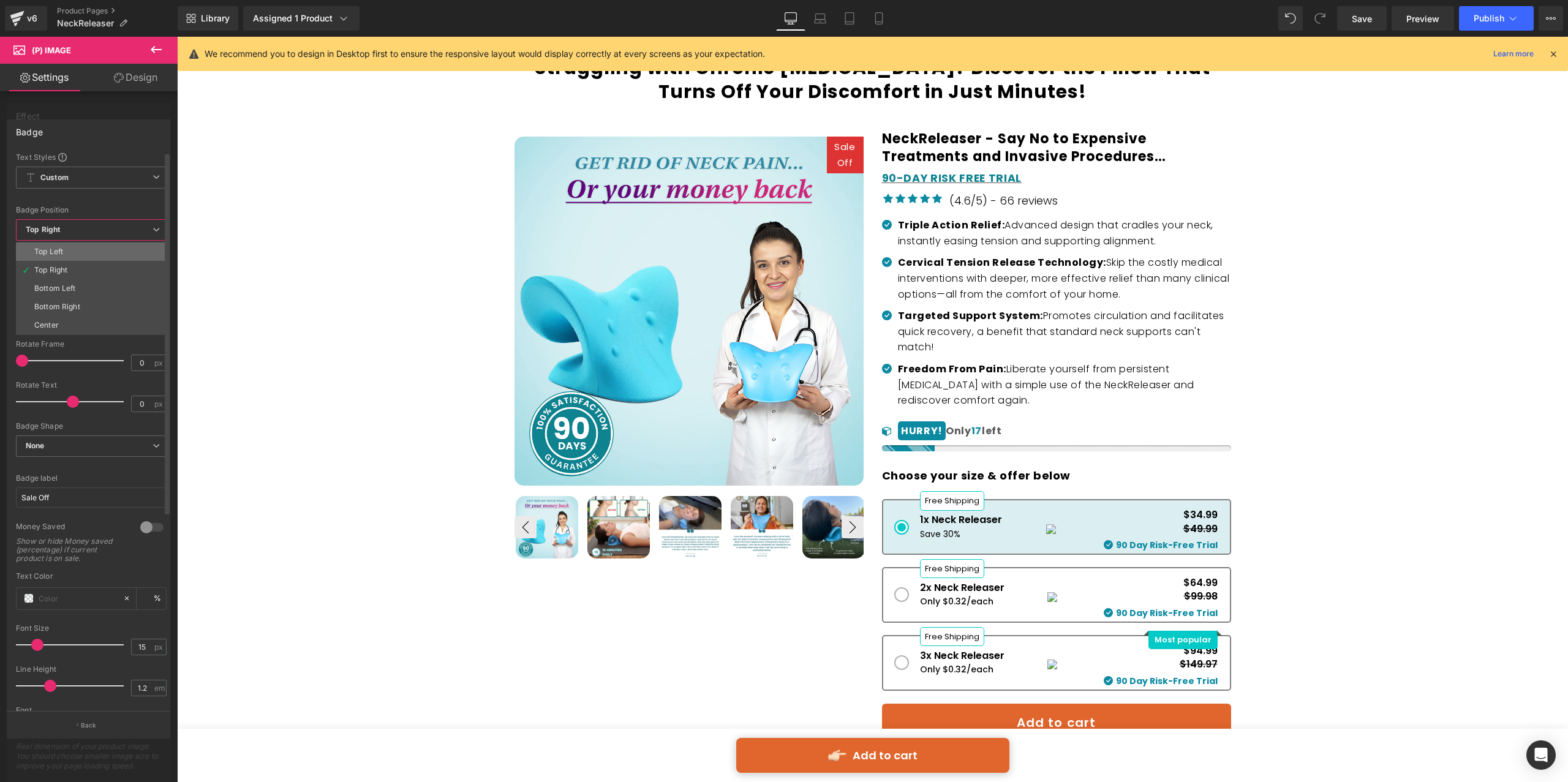
click at [92, 258] on li "Top Left" at bounding box center [91, 252] width 151 height 19
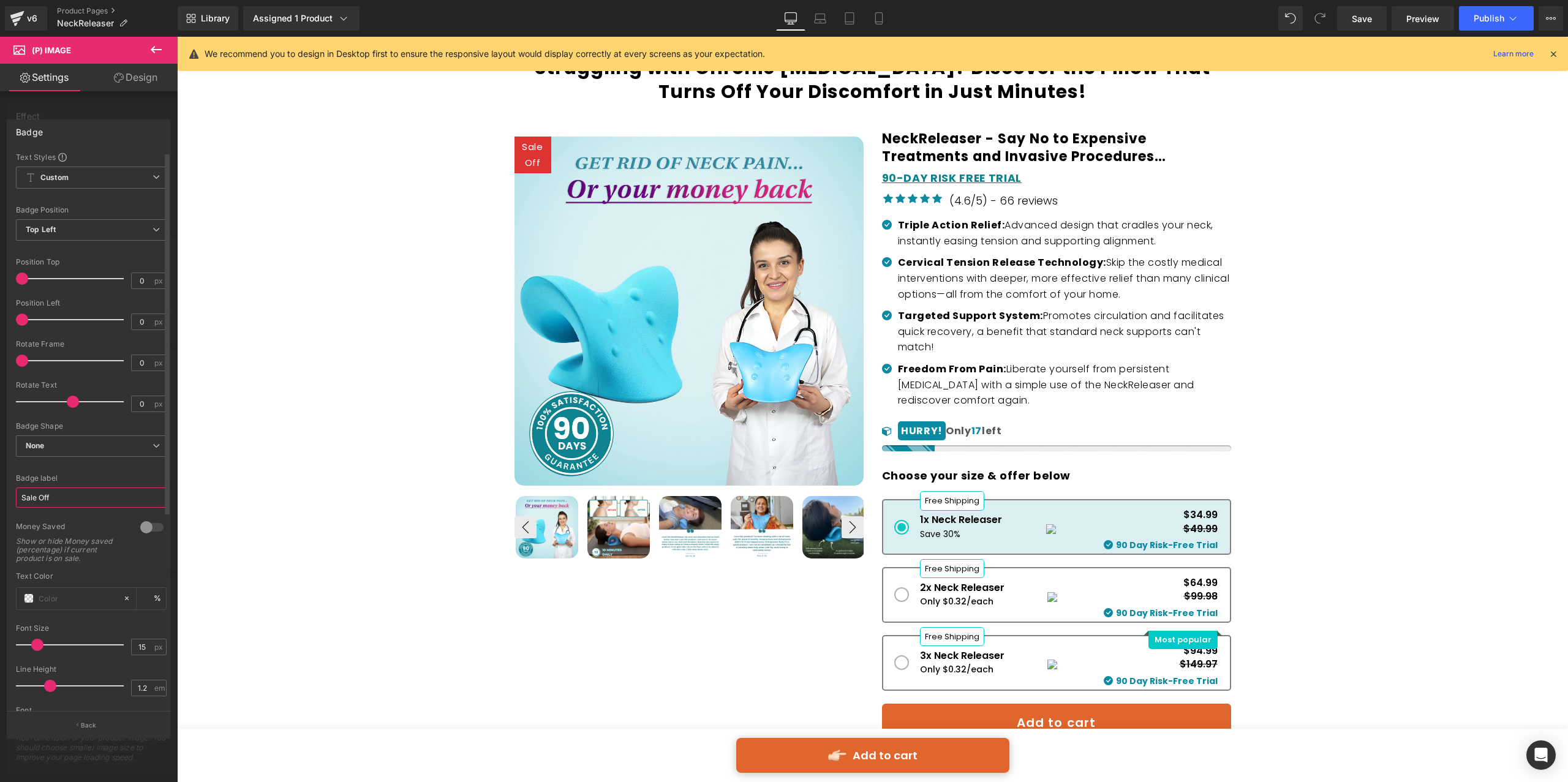
click at [66, 496] on input "Sale Off" at bounding box center [91, 497] width 151 height 20
paste input "ON SALE"
type input "ON SALE"
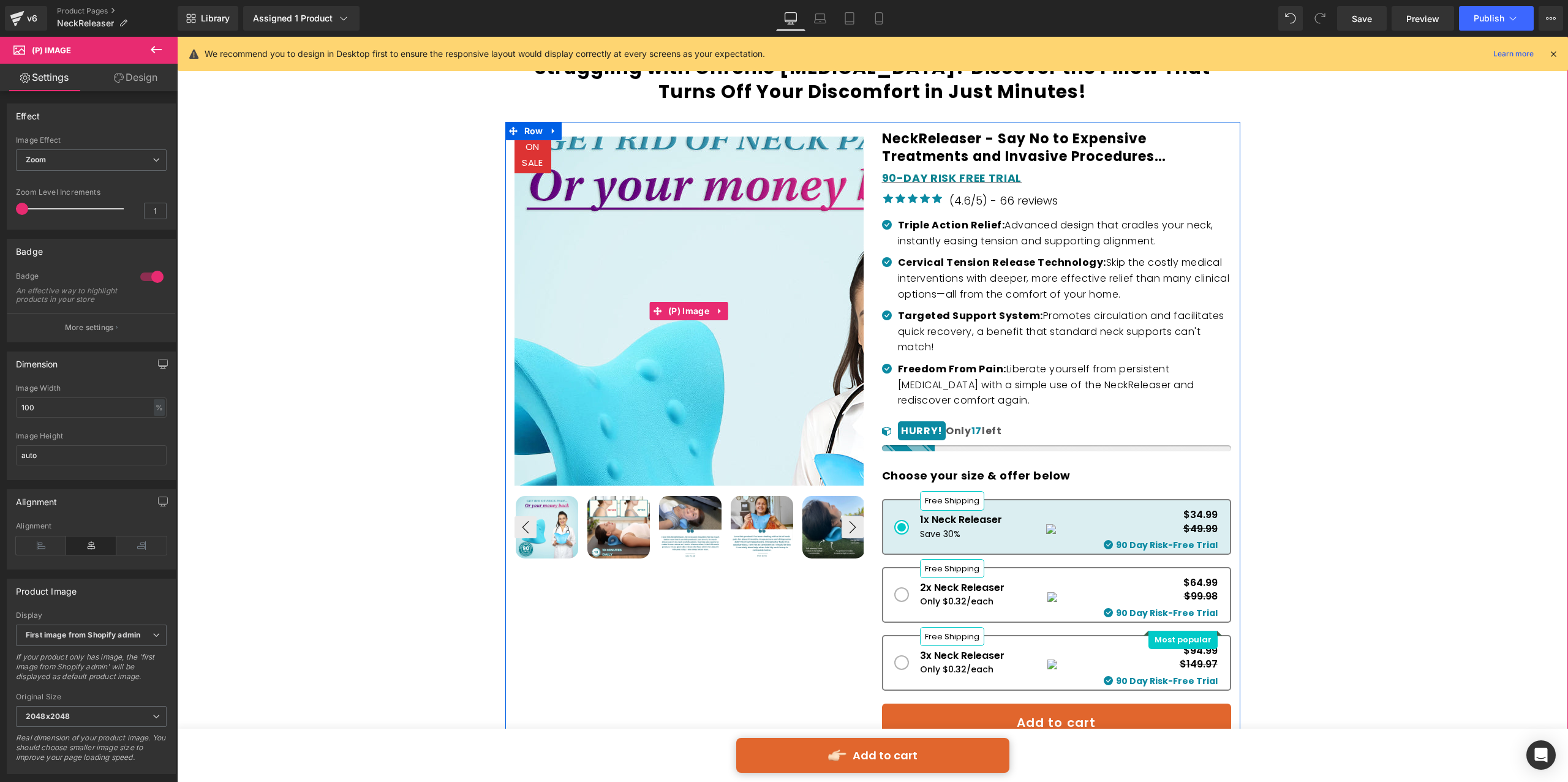
click at [609, 210] on img at bounding box center [743, 399] width 612 height 612
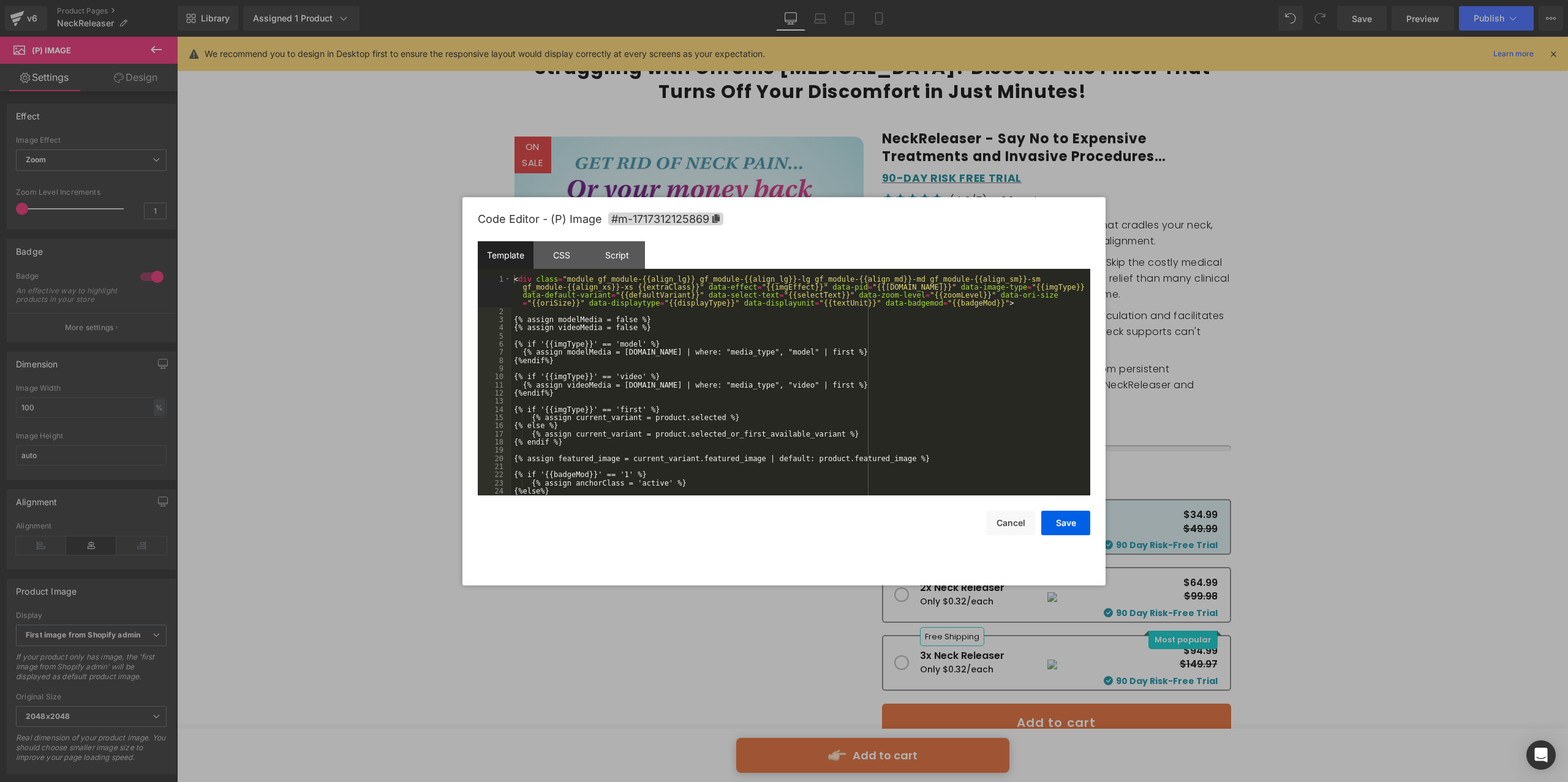
click at [610, 0] on div "You are previewing how the will restyle your page. You can not edit Elements in…" at bounding box center [784, 0] width 1568 height 0
click at [537, 248] on div "CSS" at bounding box center [562, 255] width 56 height 28
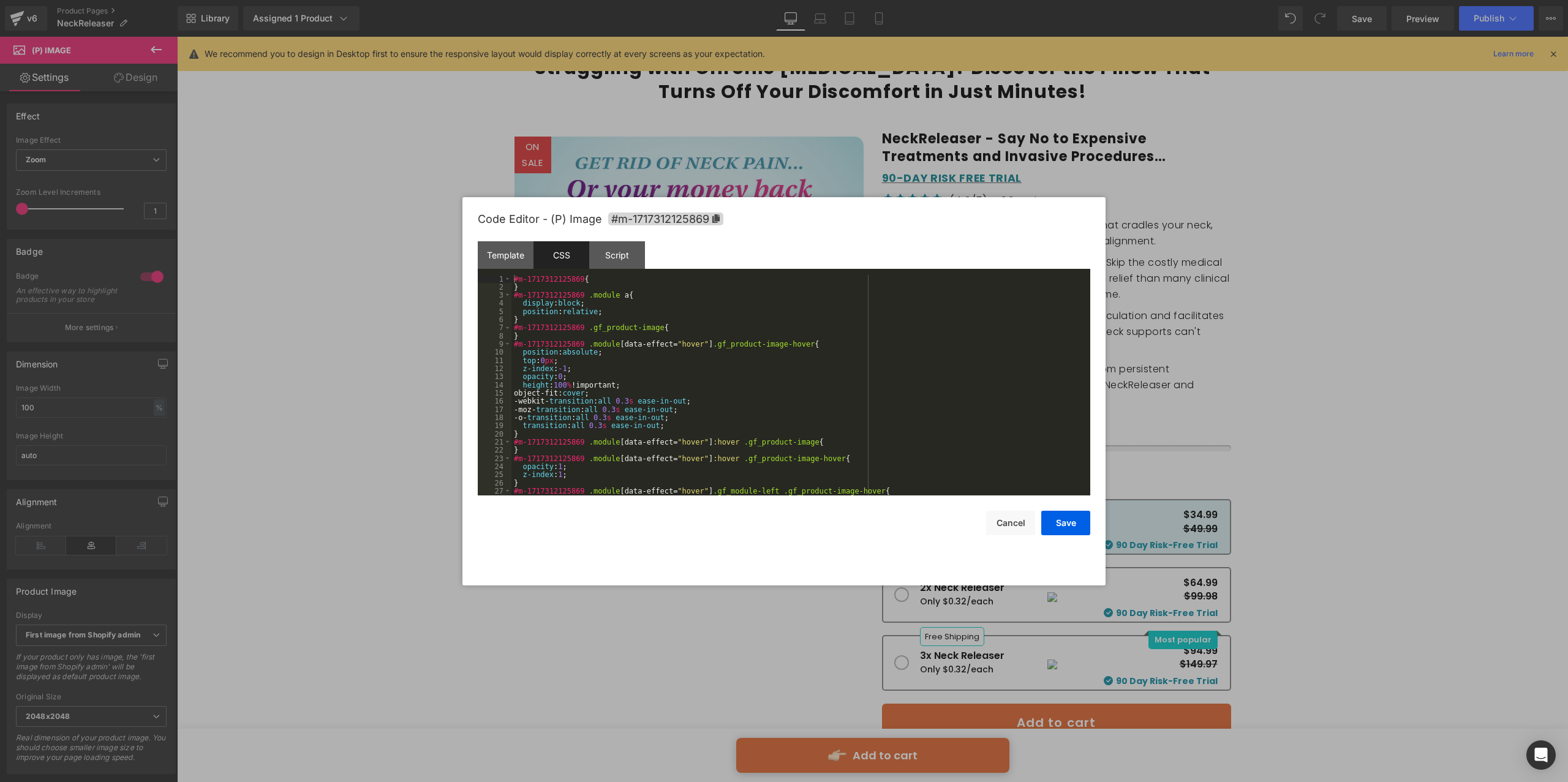
click at [585, 299] on div "#m-1717312125869 { } #m-1717312125869 .module a { display : block ; position : …" at bounding box center [798, 393] width 574 height 237
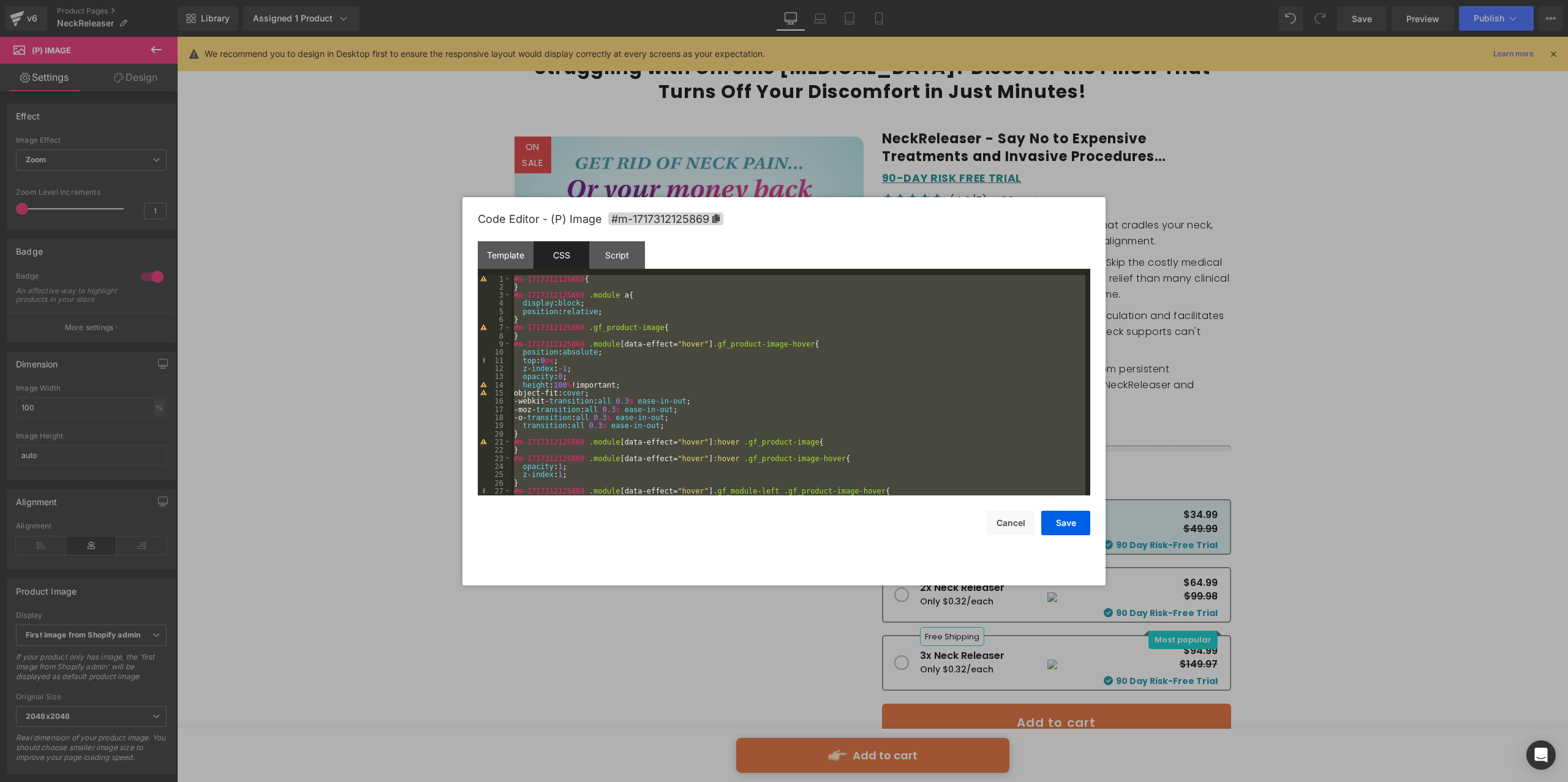
scroll to position [1813, 0]
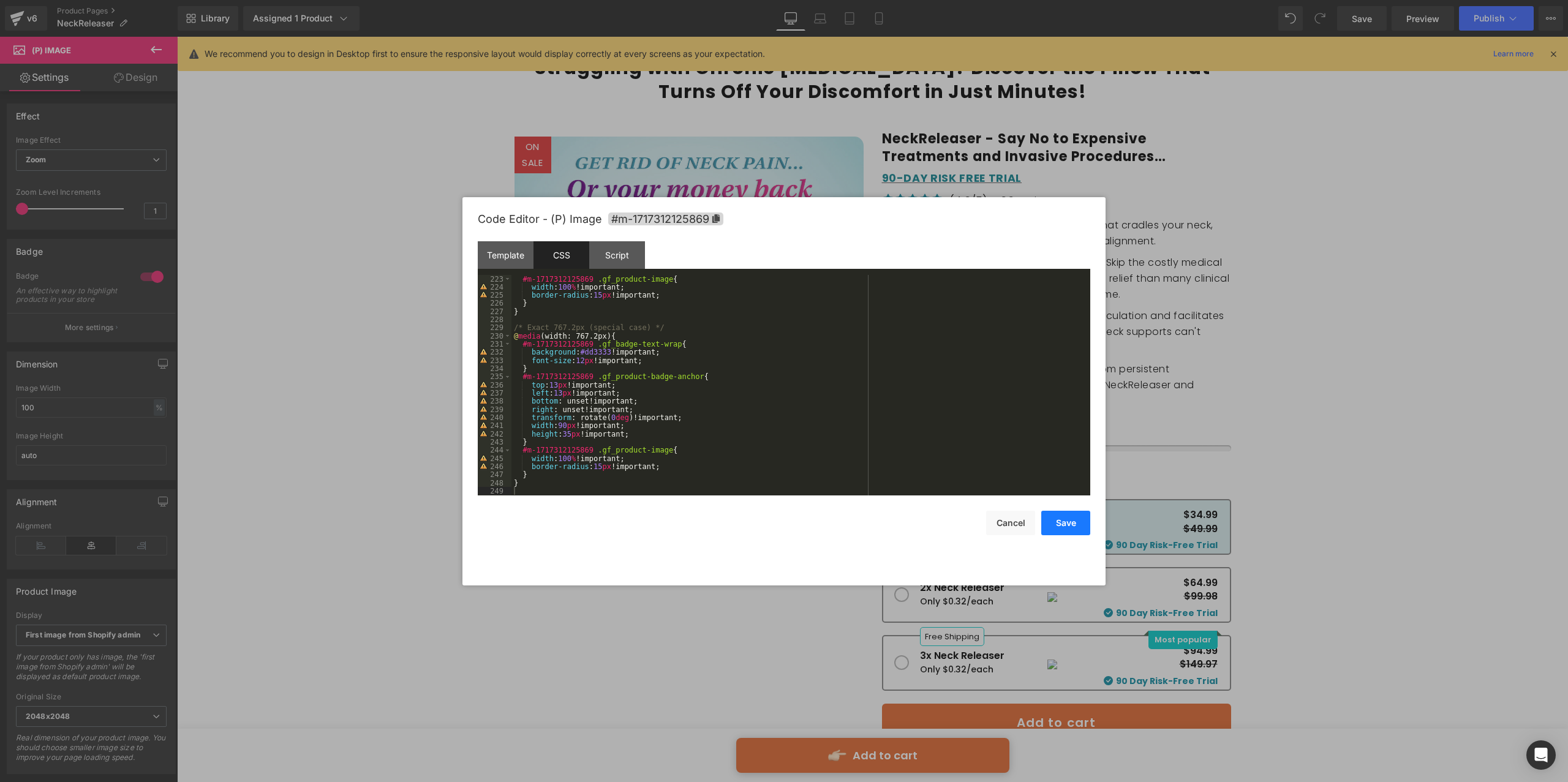
click at [1054, 523] on button "Save" at bounding box center [1065, 523] width 49 height 24
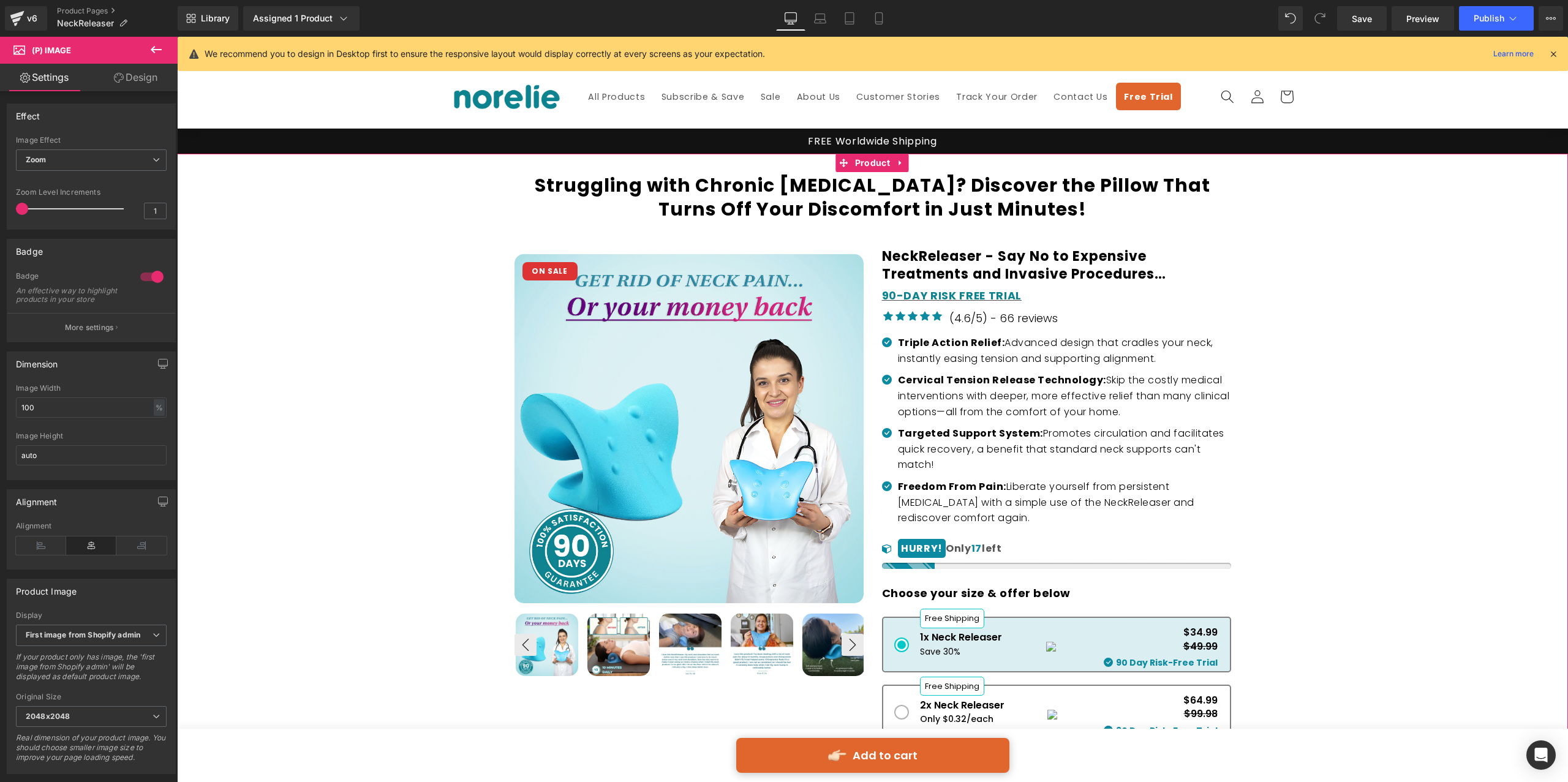
scroll to position [60, 0]
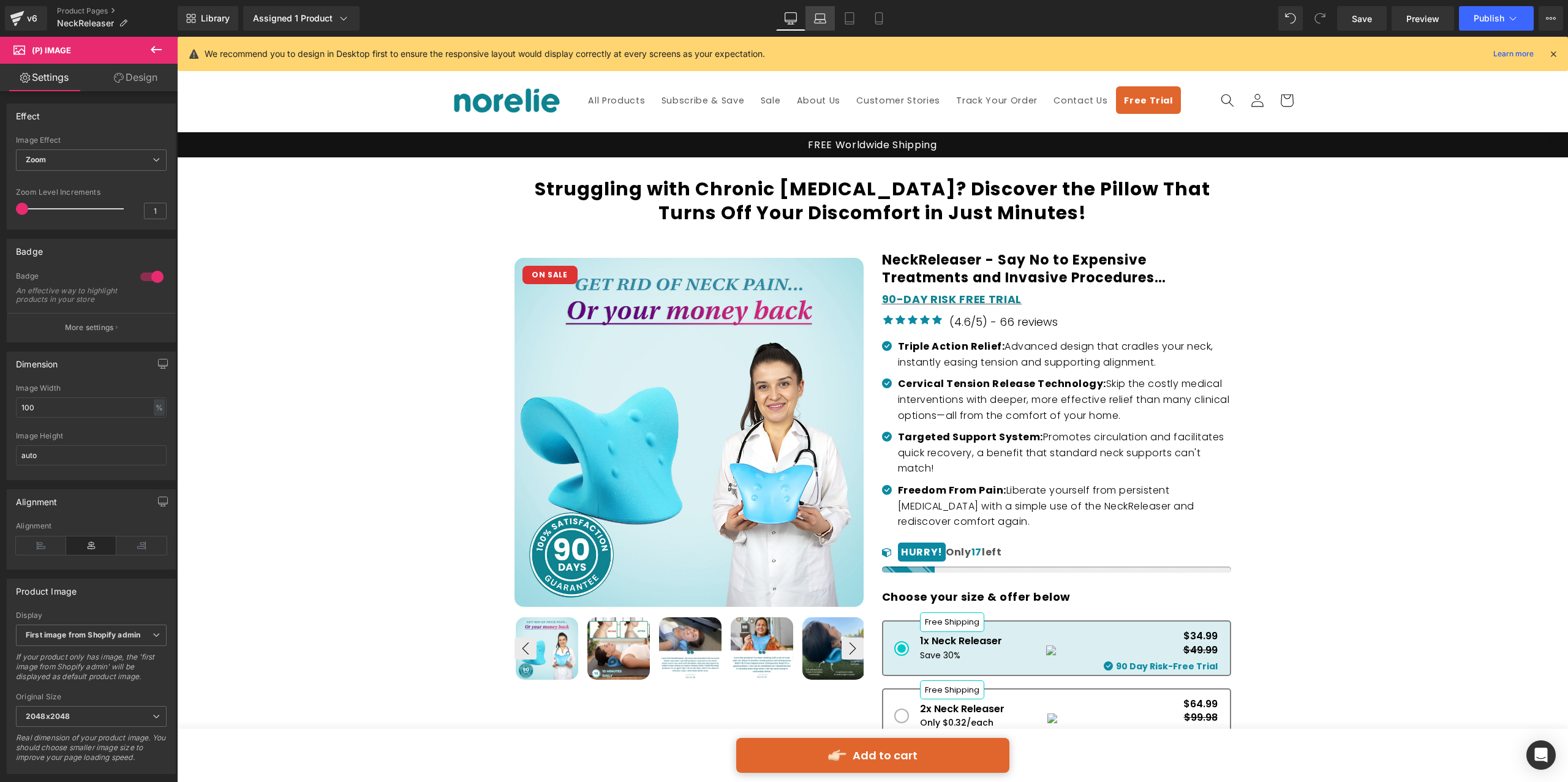
click at [823, 17] on icon at bounding box center [820, 18] width 12 height 12
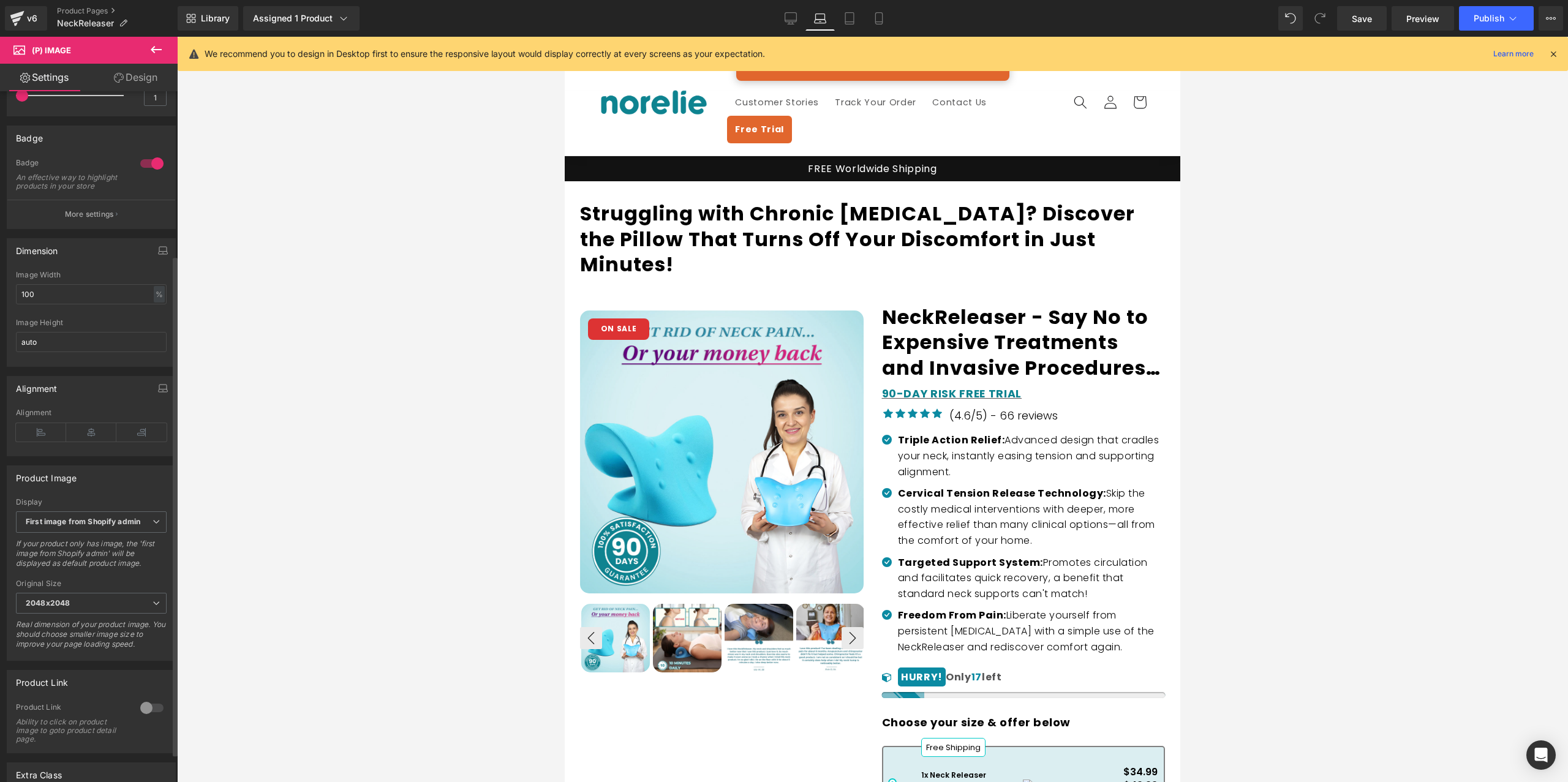
scroll to position [0, 0]
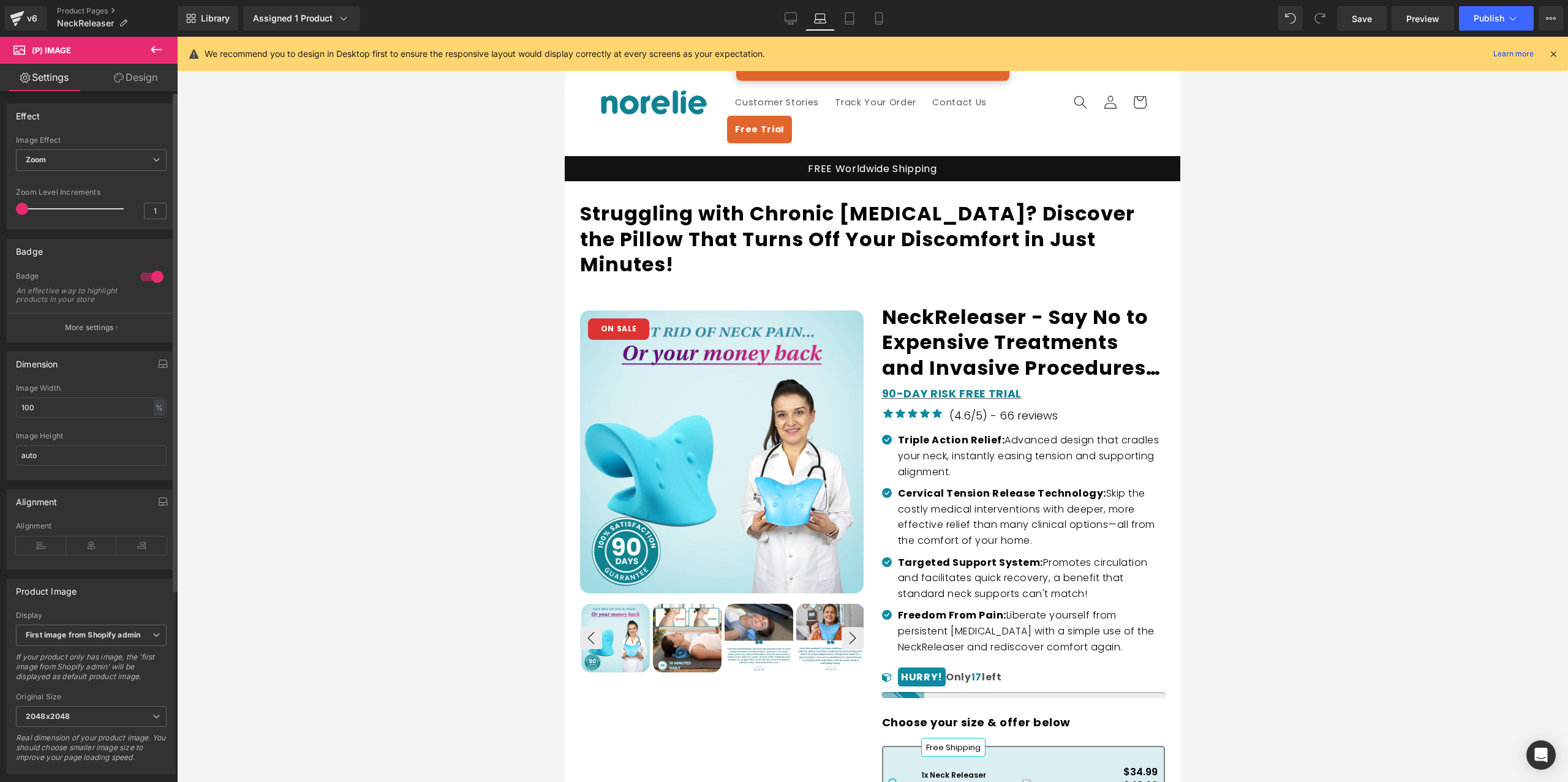
click at [74, 333] on p "More settings" at bounding box center [89, 327] width 49 height 11
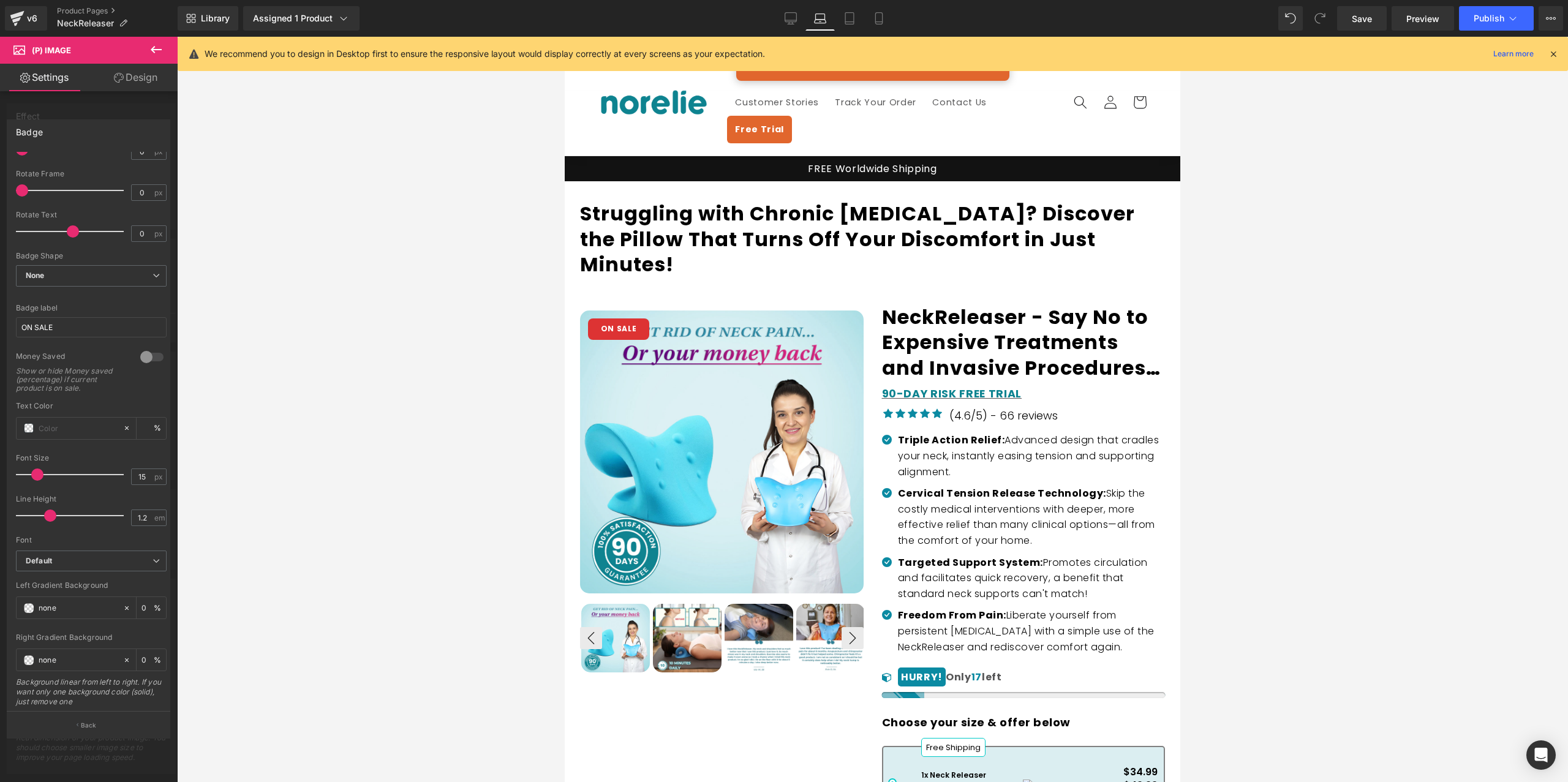
scroll to position [296, 0]
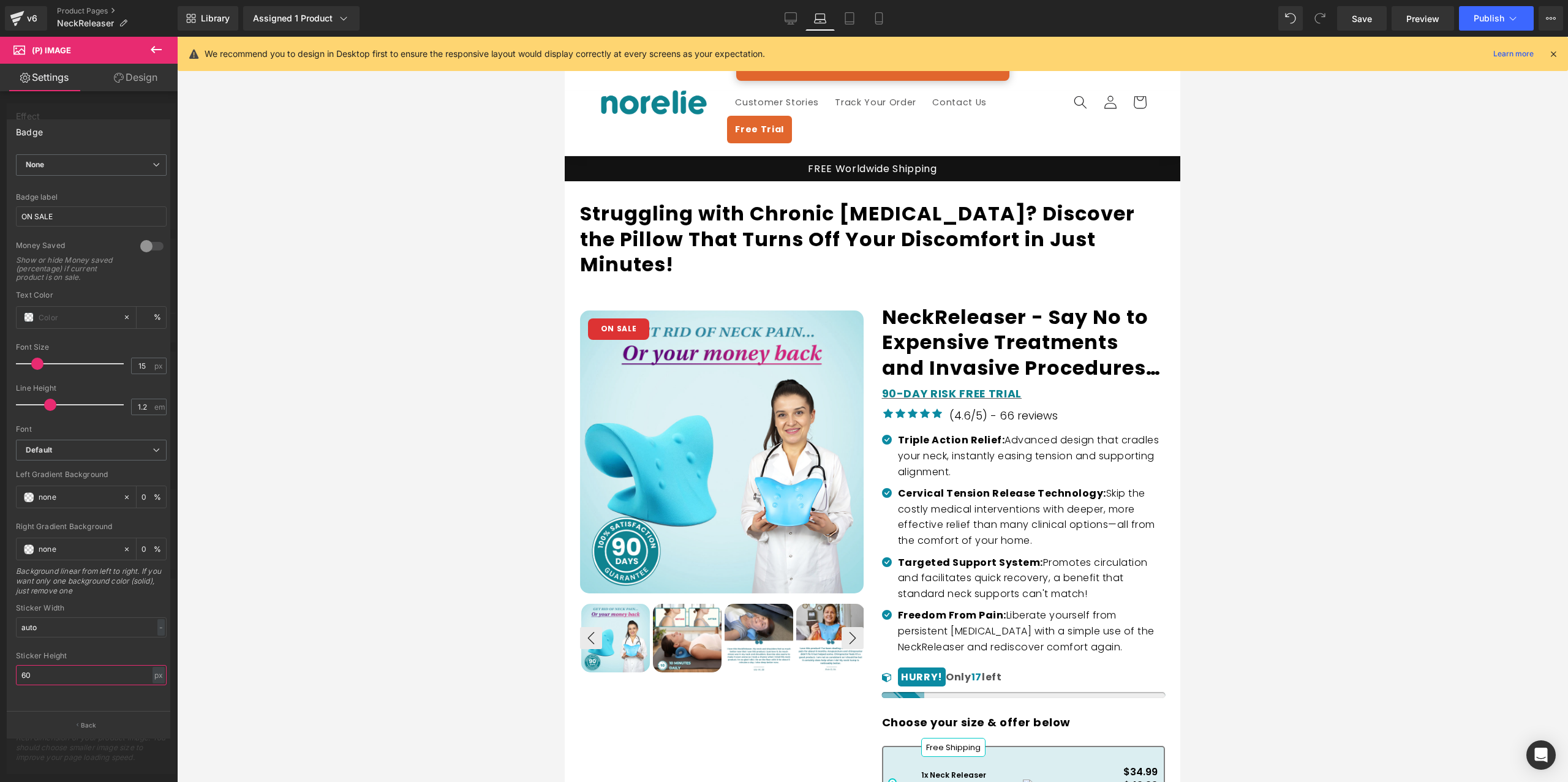
click at [65, 665] on input "60" at bounding box center [91, 675] width 151 height 20
click at [64, 617] on input "auto" at bounding box center [91, 627] width 151 height 20
click at [466, 247] on div at bounding box center [872, 409] width 1391 height 746
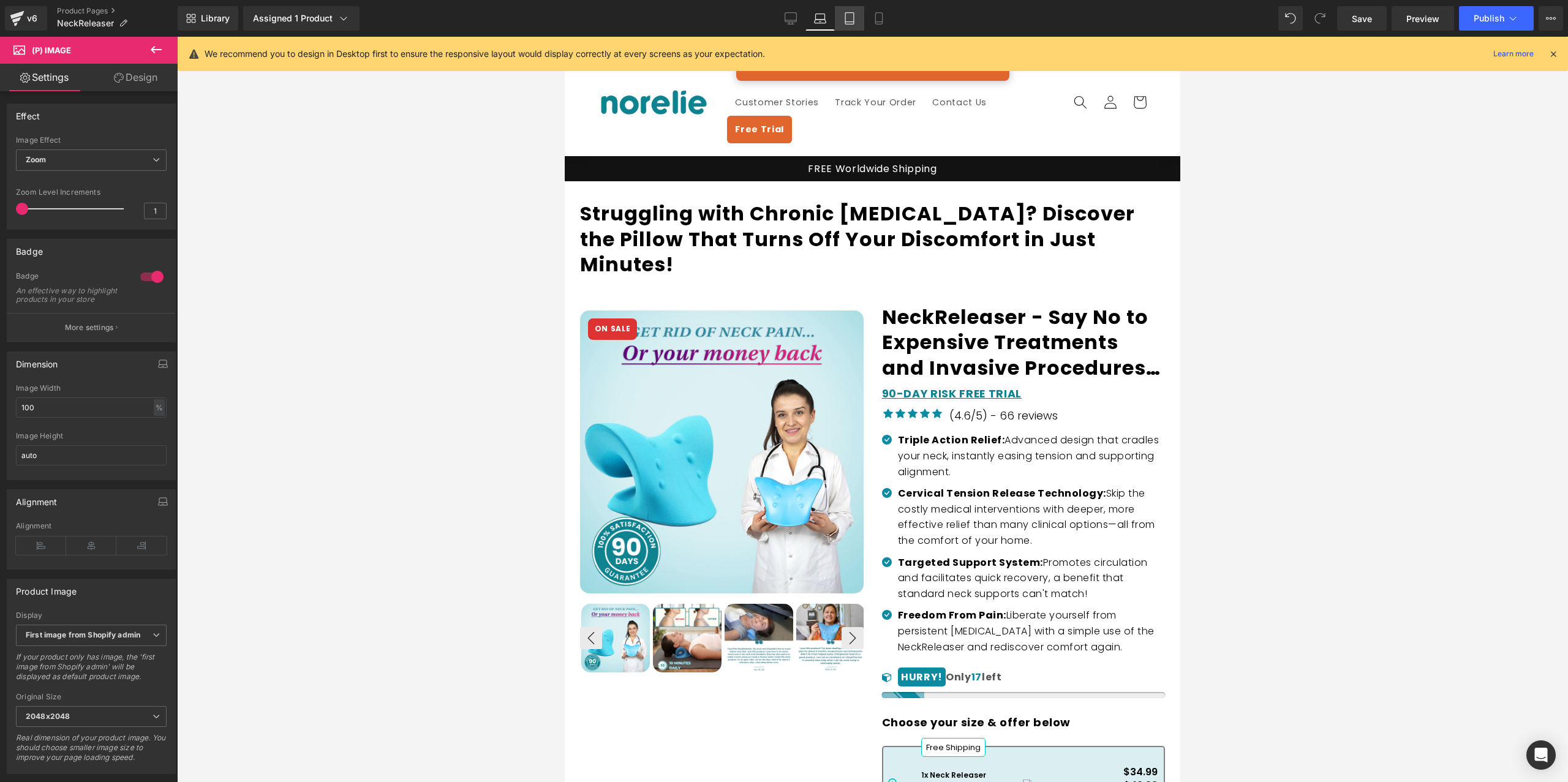
click at [853, 9] on link "Tablet" at bounding box center [849, 19] width 29 height 24
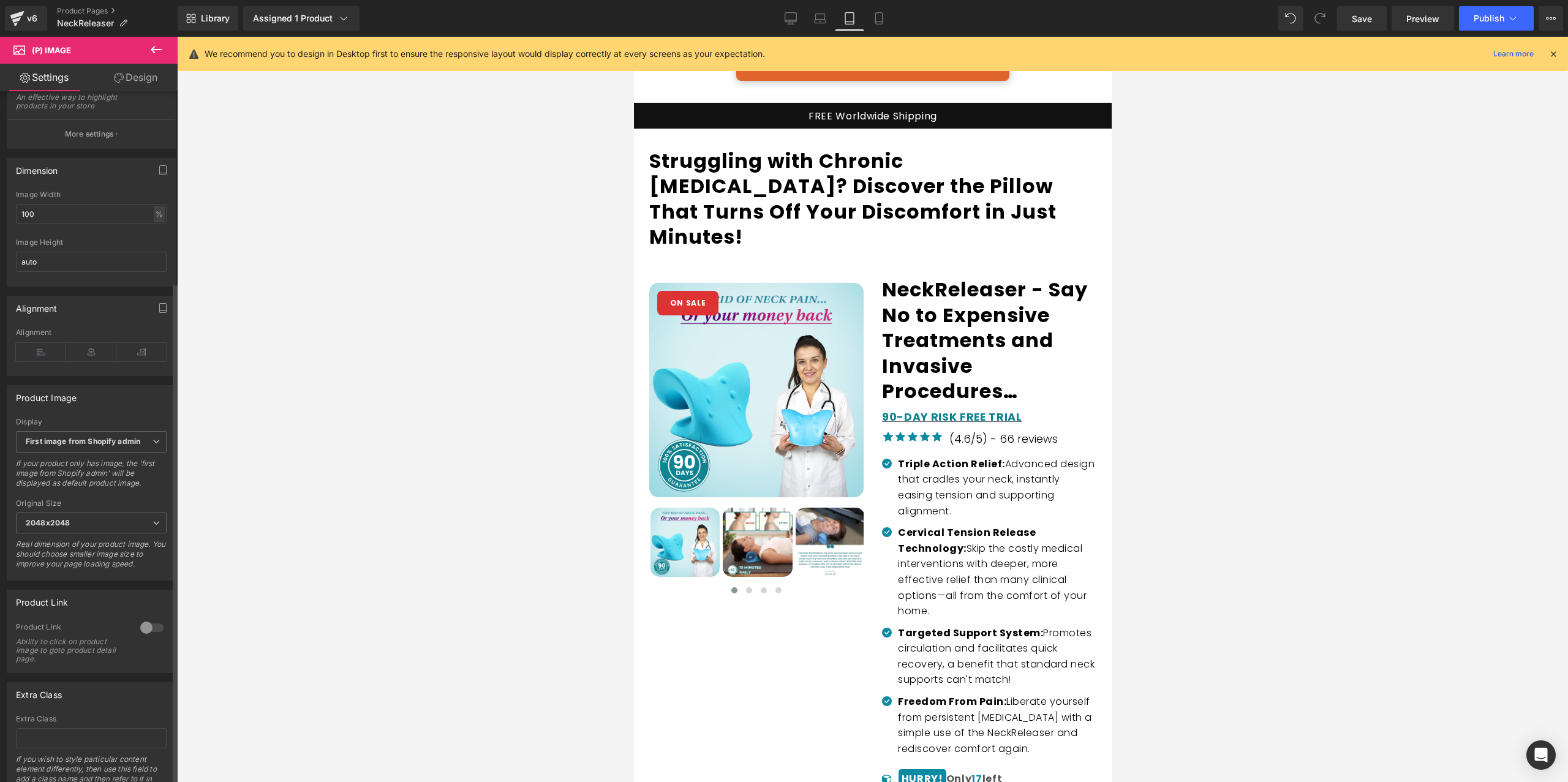
scroll to position [0, 0]
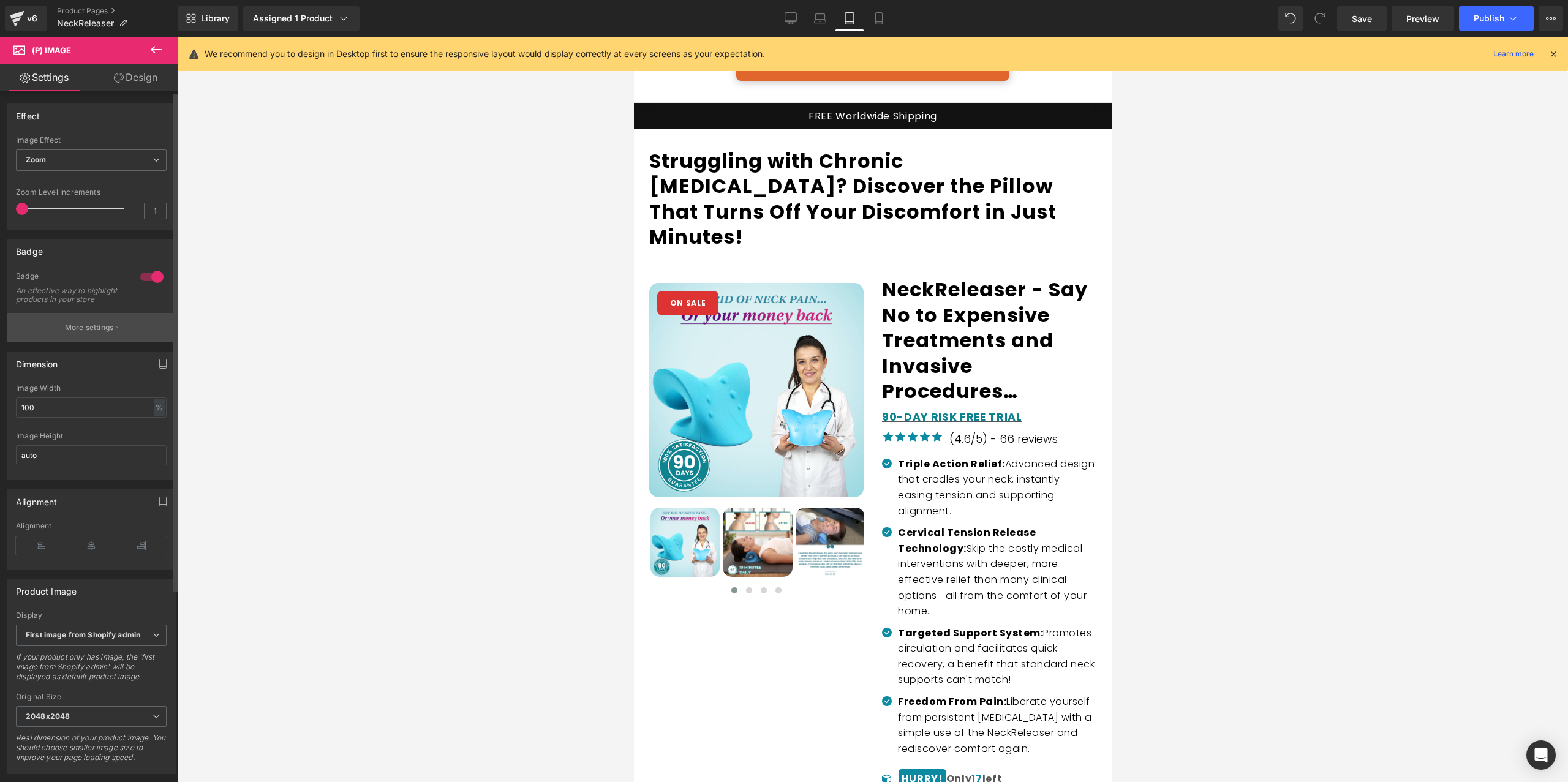
click at [91, 333] on p "More settings" at bounding box center [89, 327] width 49 height 11
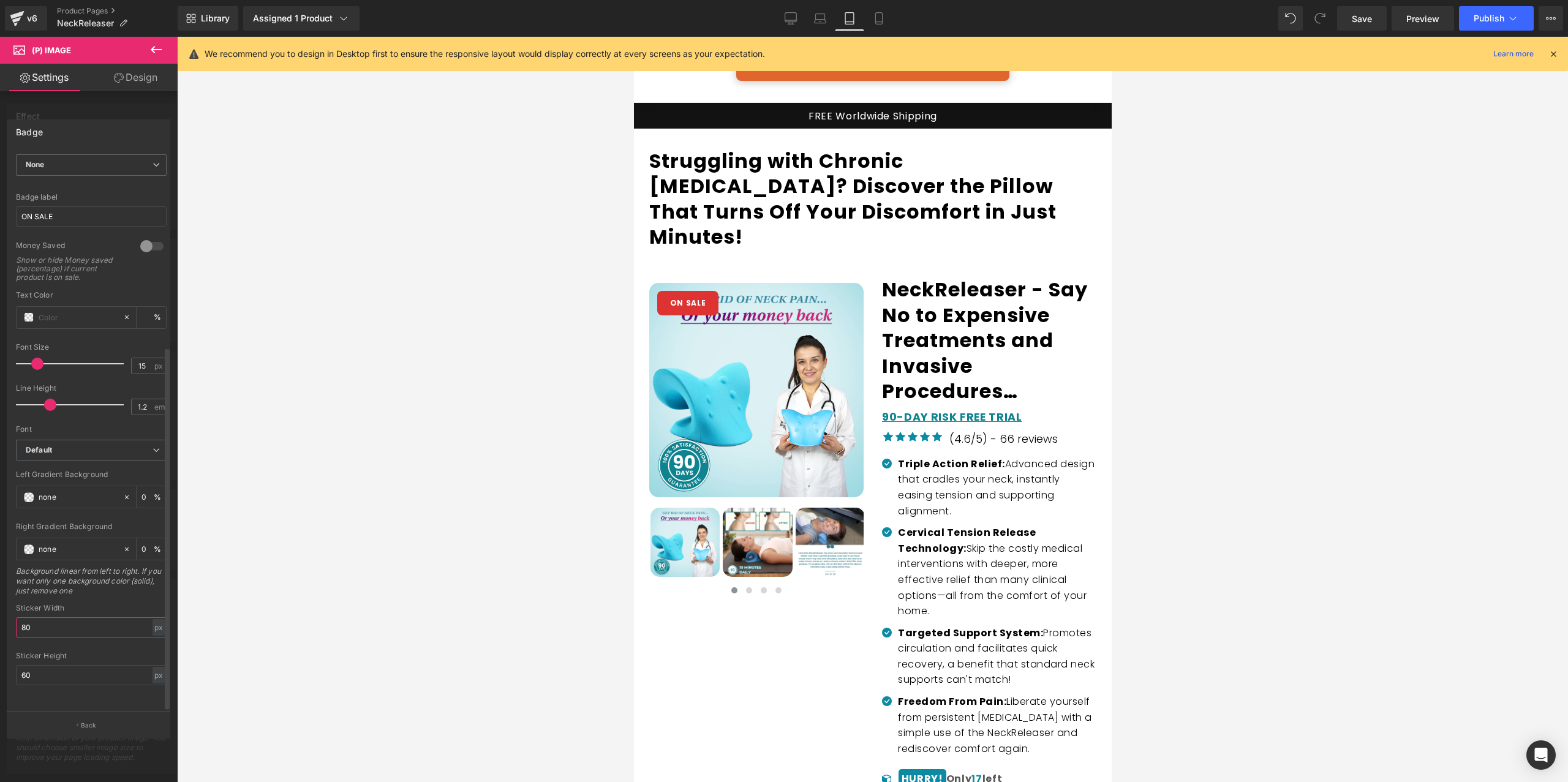
click at [44, 617] on input "80" at bounding box center [91, 627] width 151 height 20
type input "80"
drag, startPoint x: 28, startPoint y: 658, endPoint x: 74, endPoint y: 678, distance: 50.2
click at [28, 665] on input "60" at bounding box center [91, 675] width 151 height 20
type input "30"
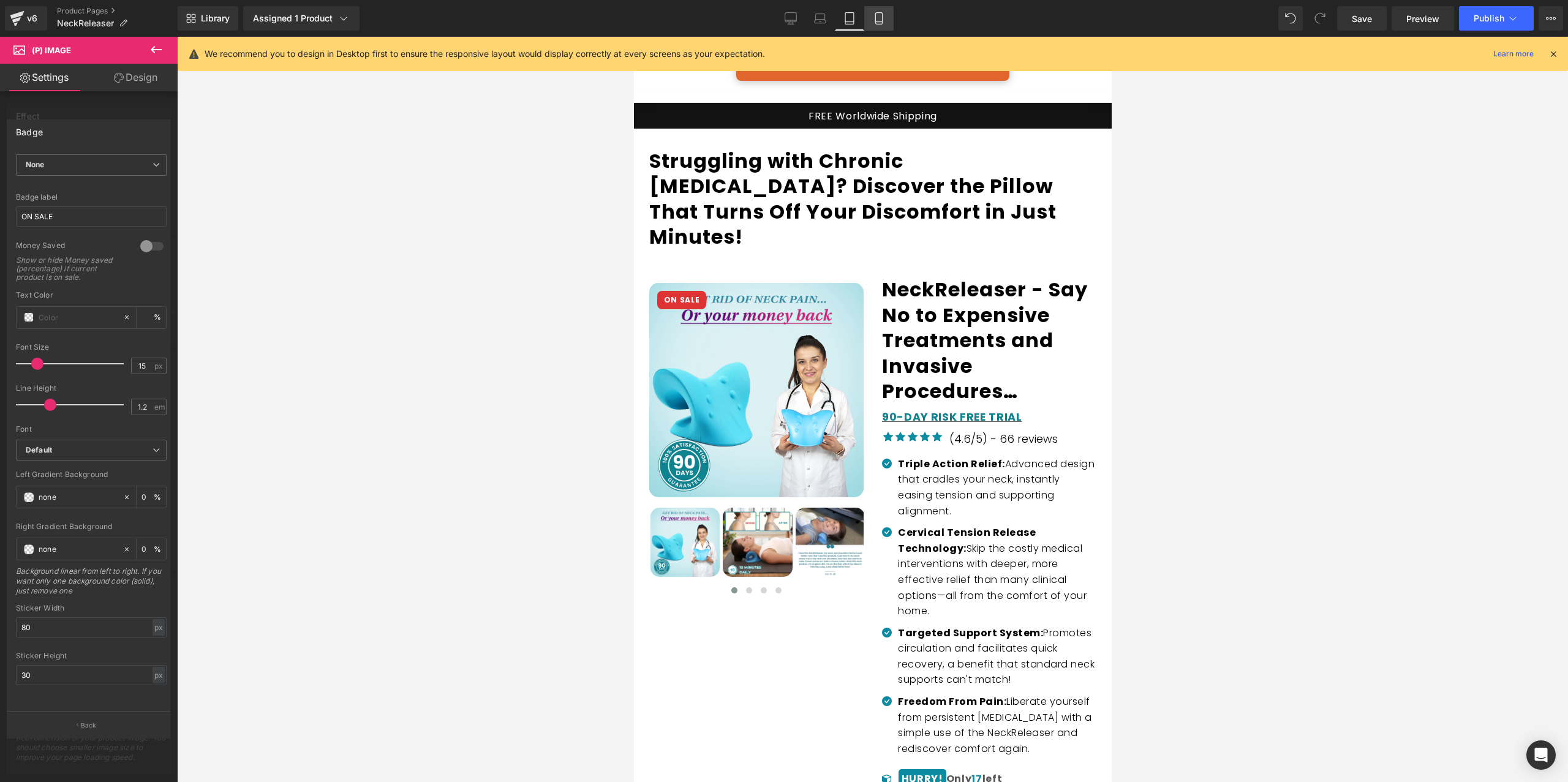
click at [882, 19] on icon at bounding box center [878, 18] width 12 height 12
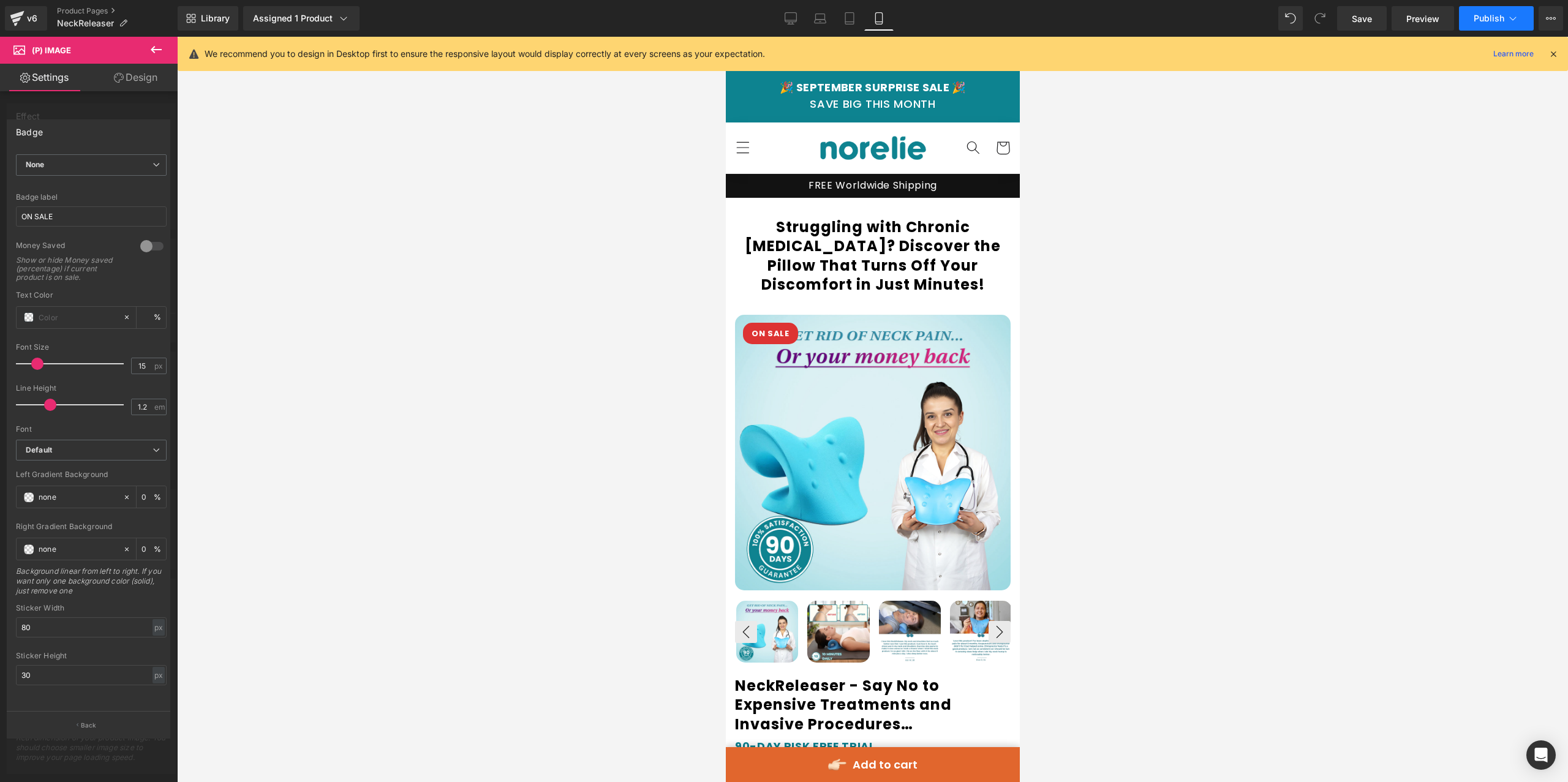
click at [1484, 11] on button "Publish" at bounding box center [1496, 19] width 74 height 24
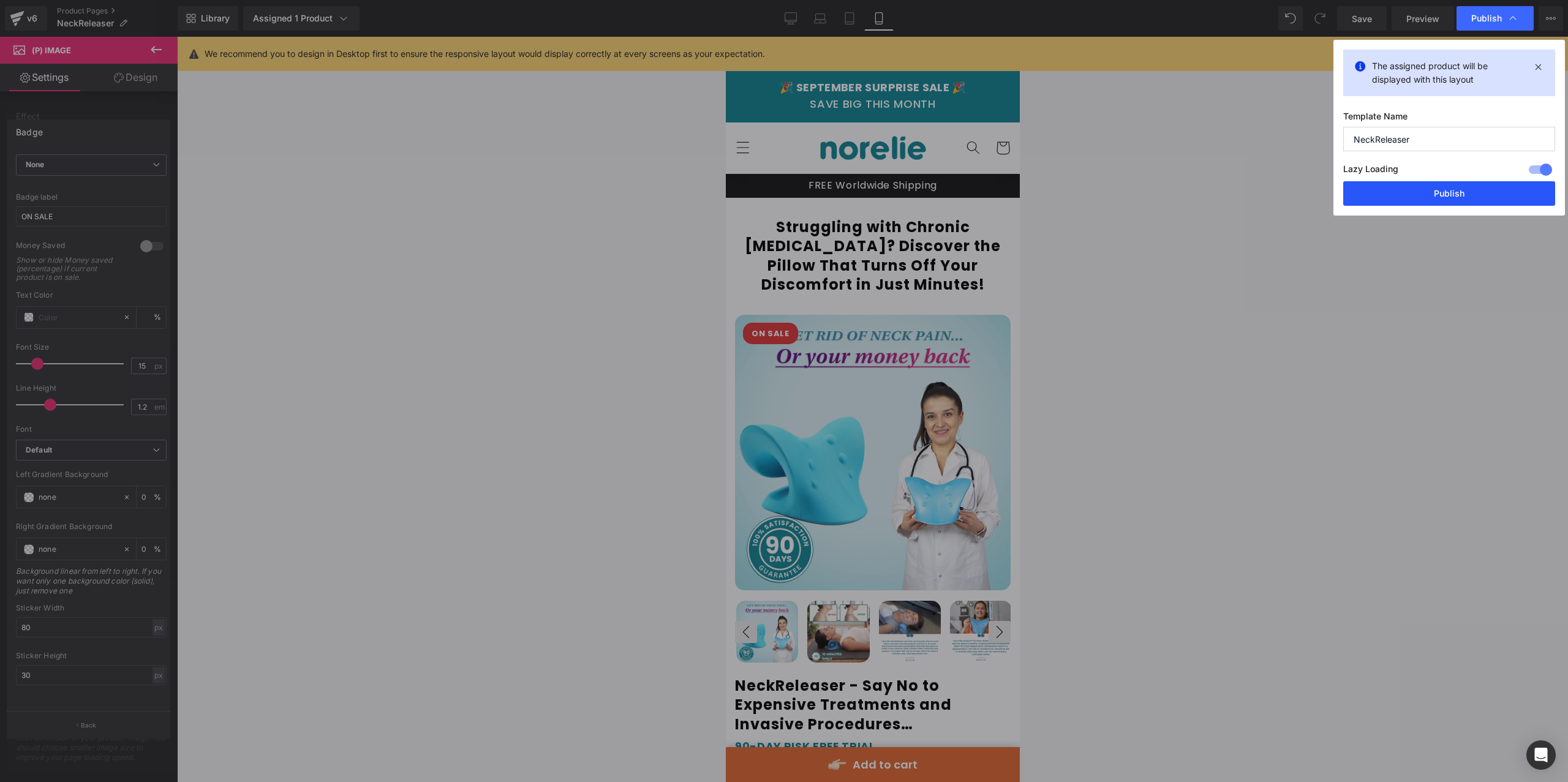
click at [1454, 199] on button "Publish" at bounding box center [1449, 193] width 212 height 24
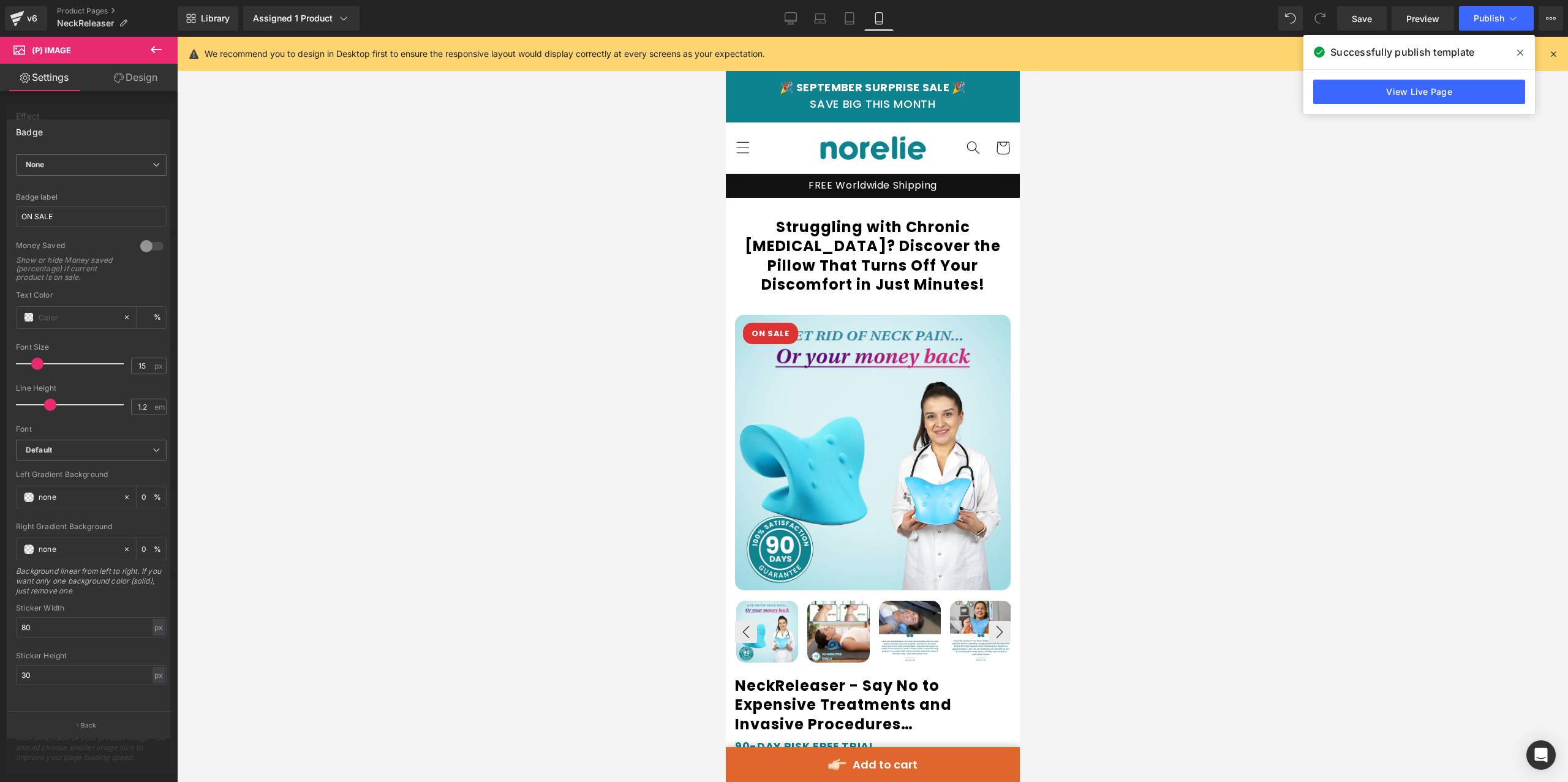
scroll to position [1802, 0]
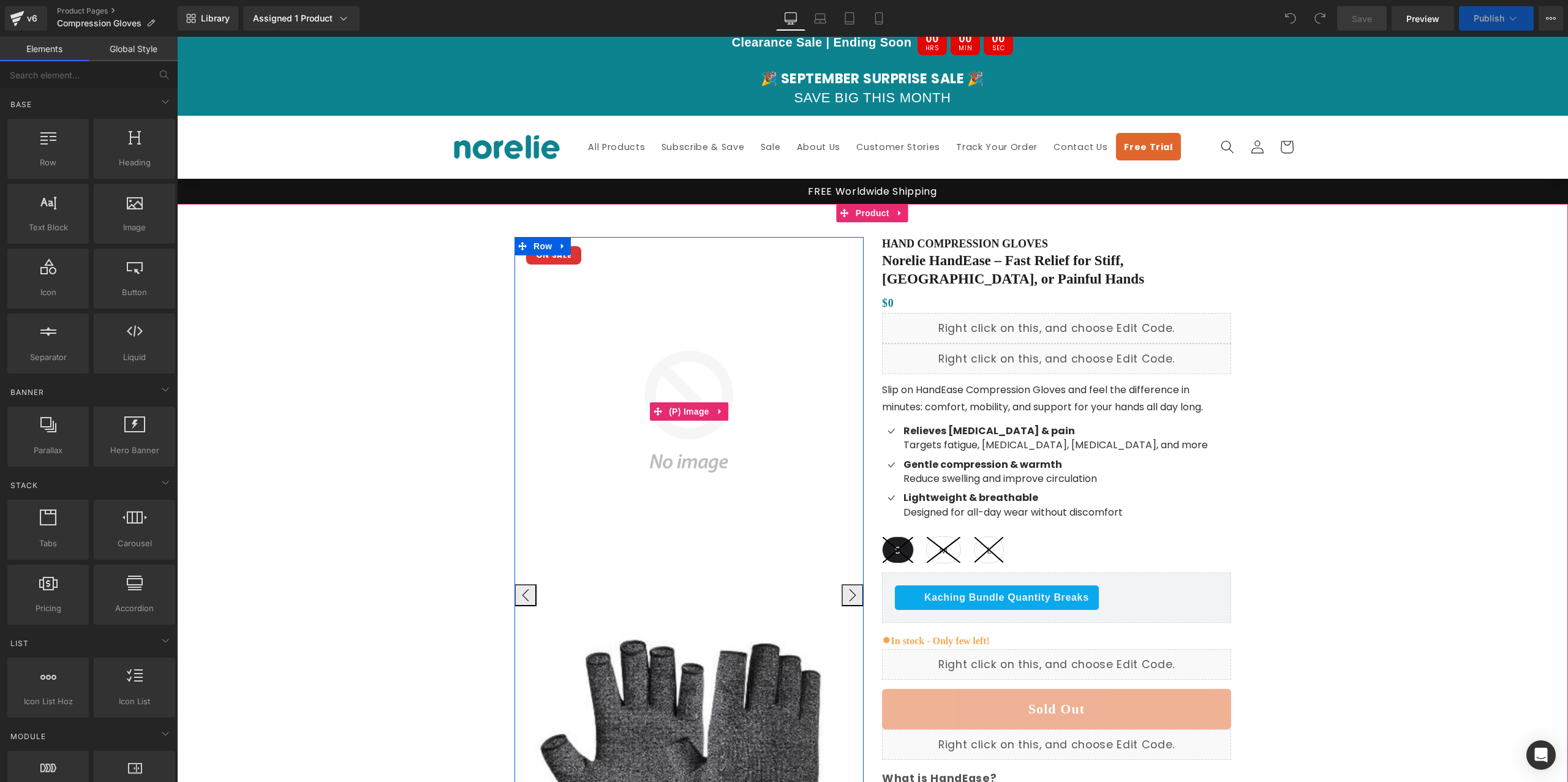
scroll to position [35, 0]
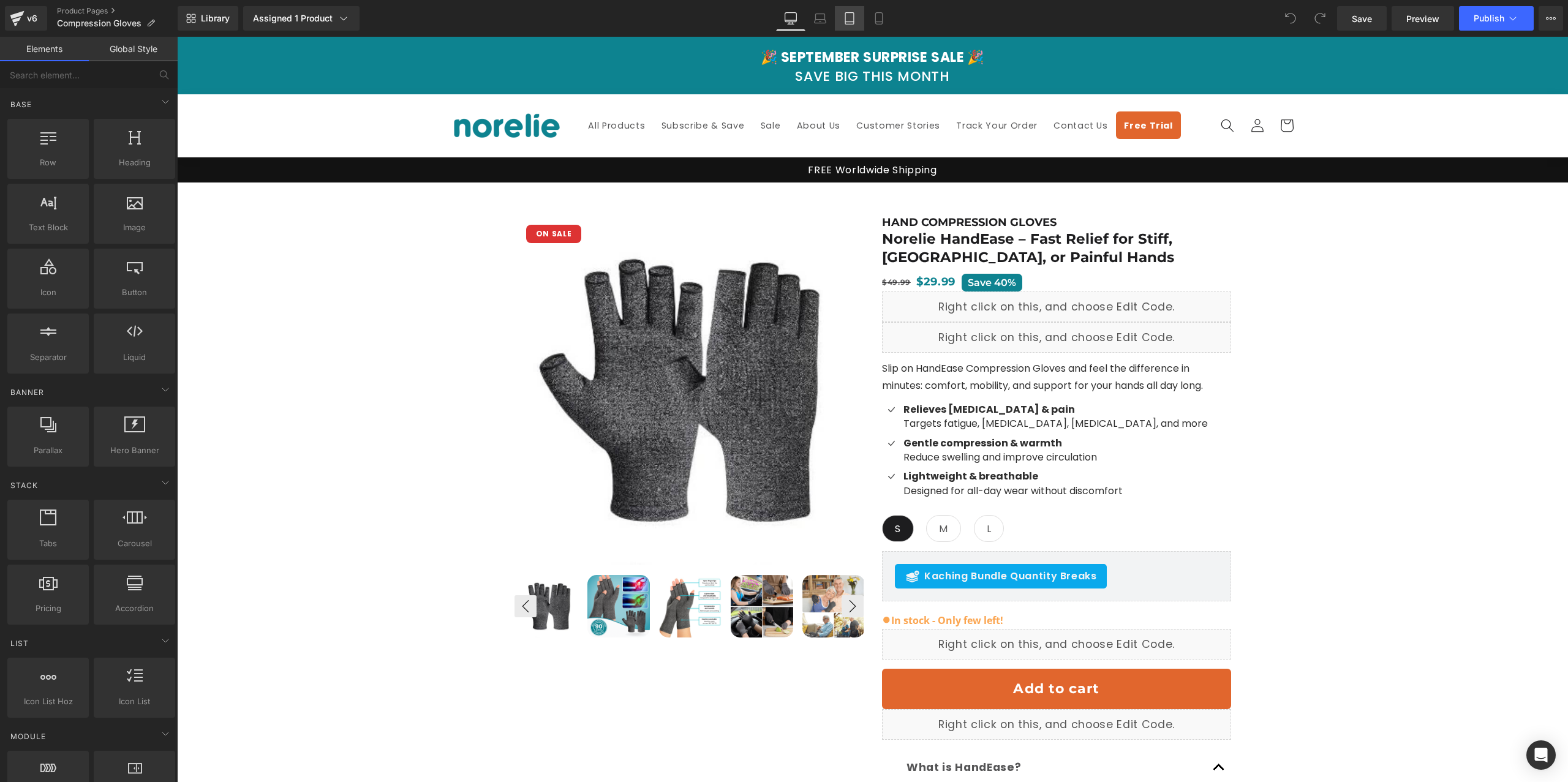
click at [854, 20] on icon at bounding box center [849, 18] width 12 height 12
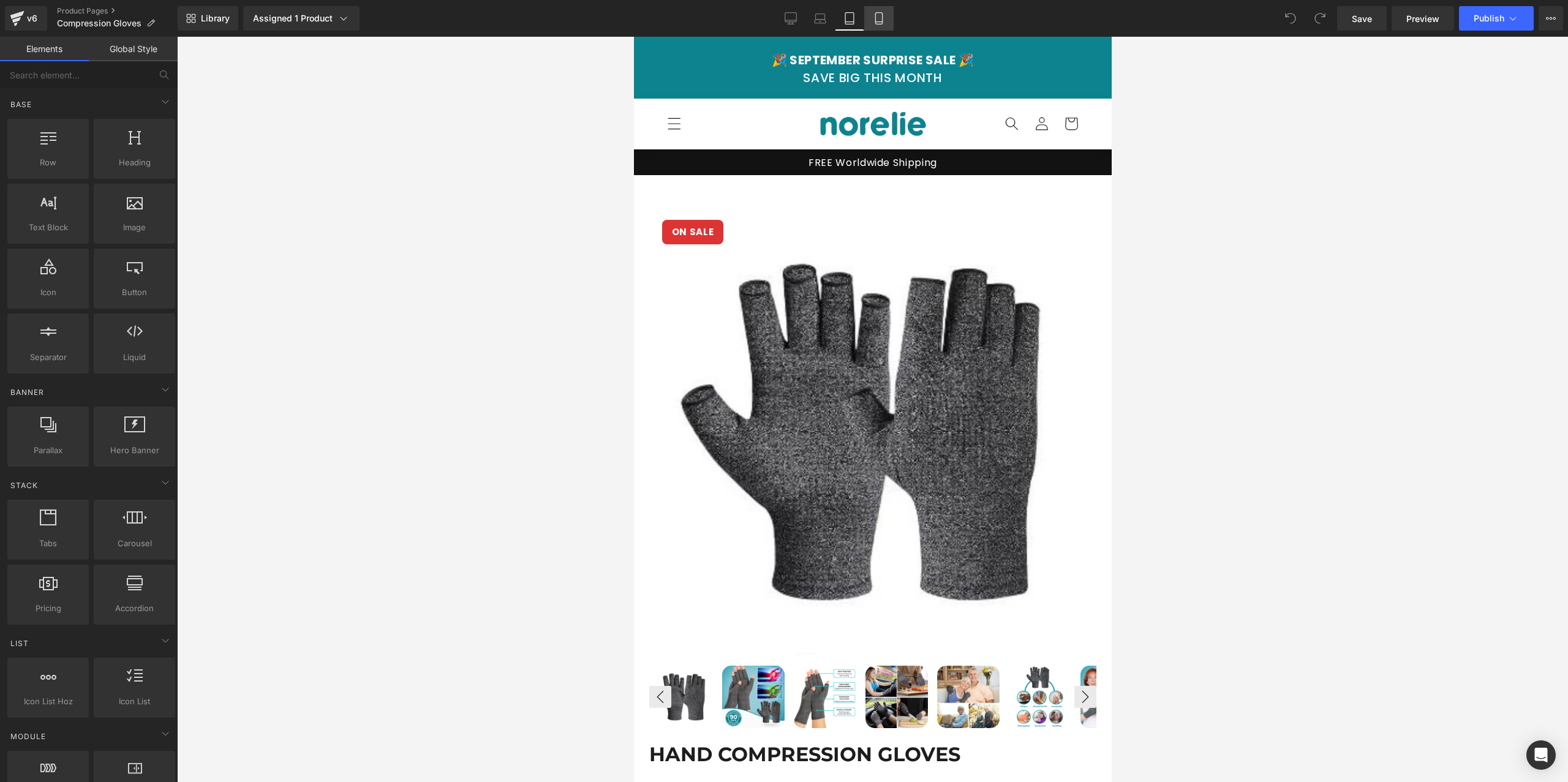
click at [873, 23] on icon at bounding box center [878, 18] width 12 height 12
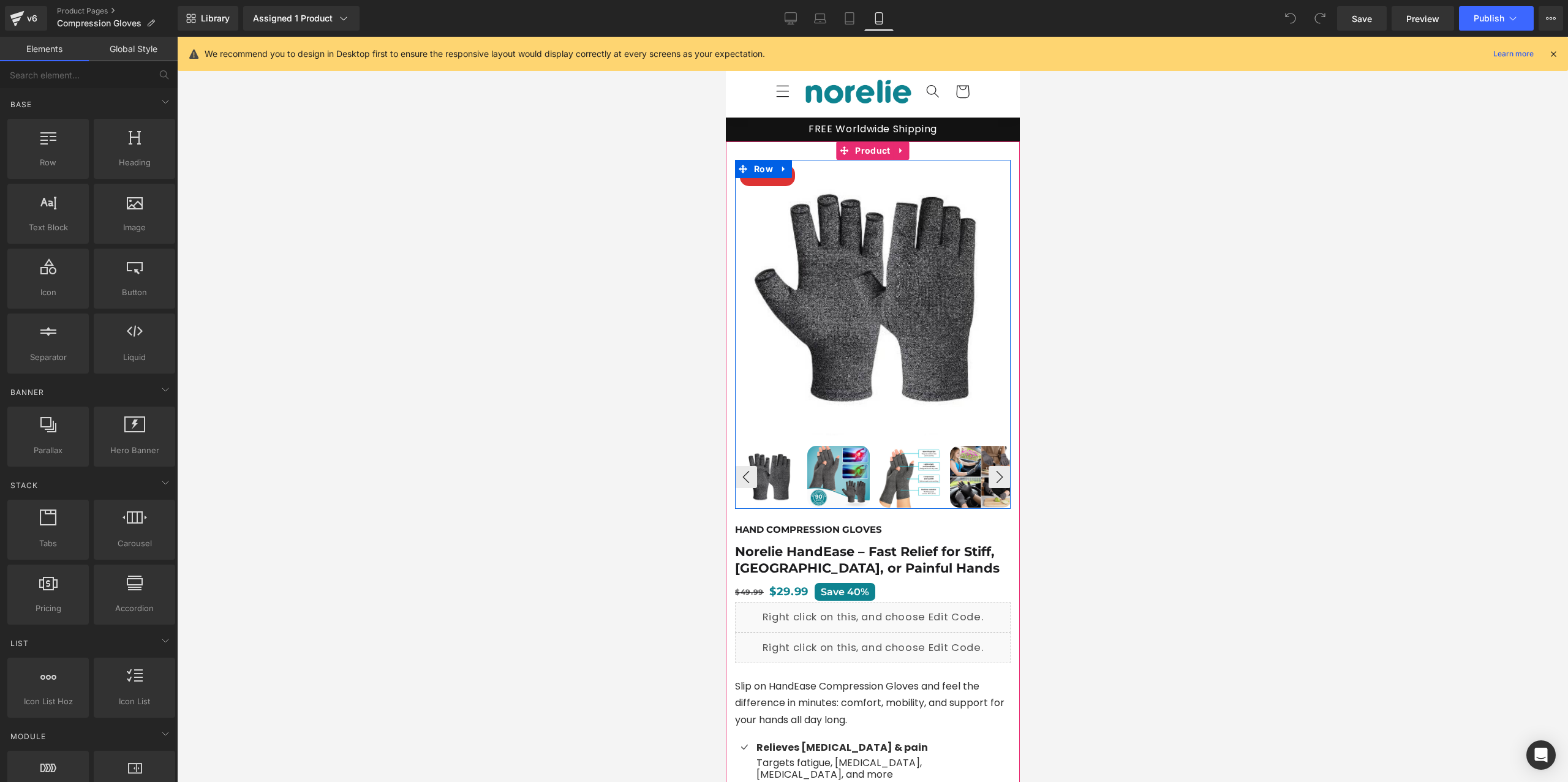
scroll to position [0, 0]
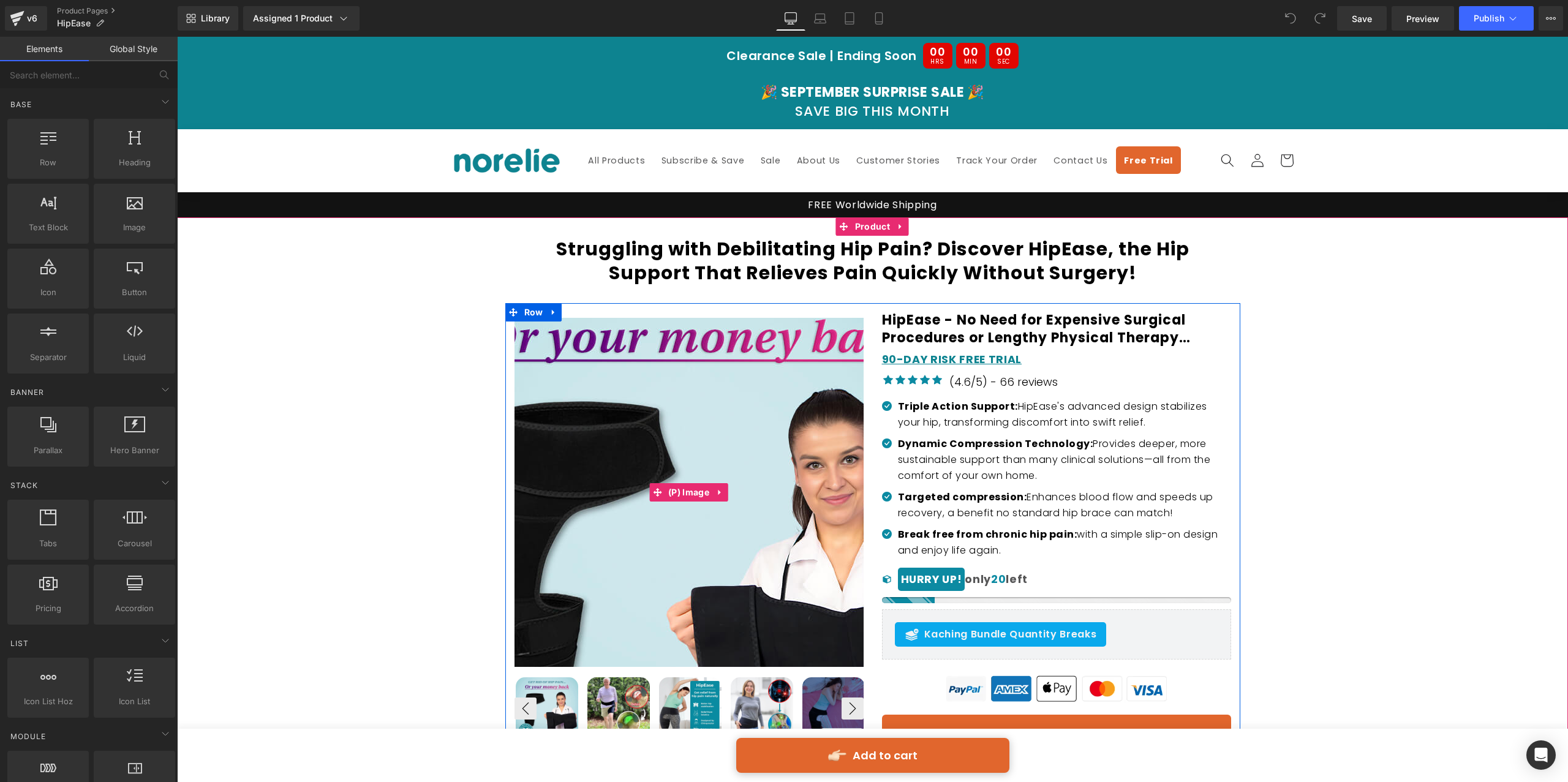
click at [677, 415] on img at bounding box center [697, 551] width 612 height 612
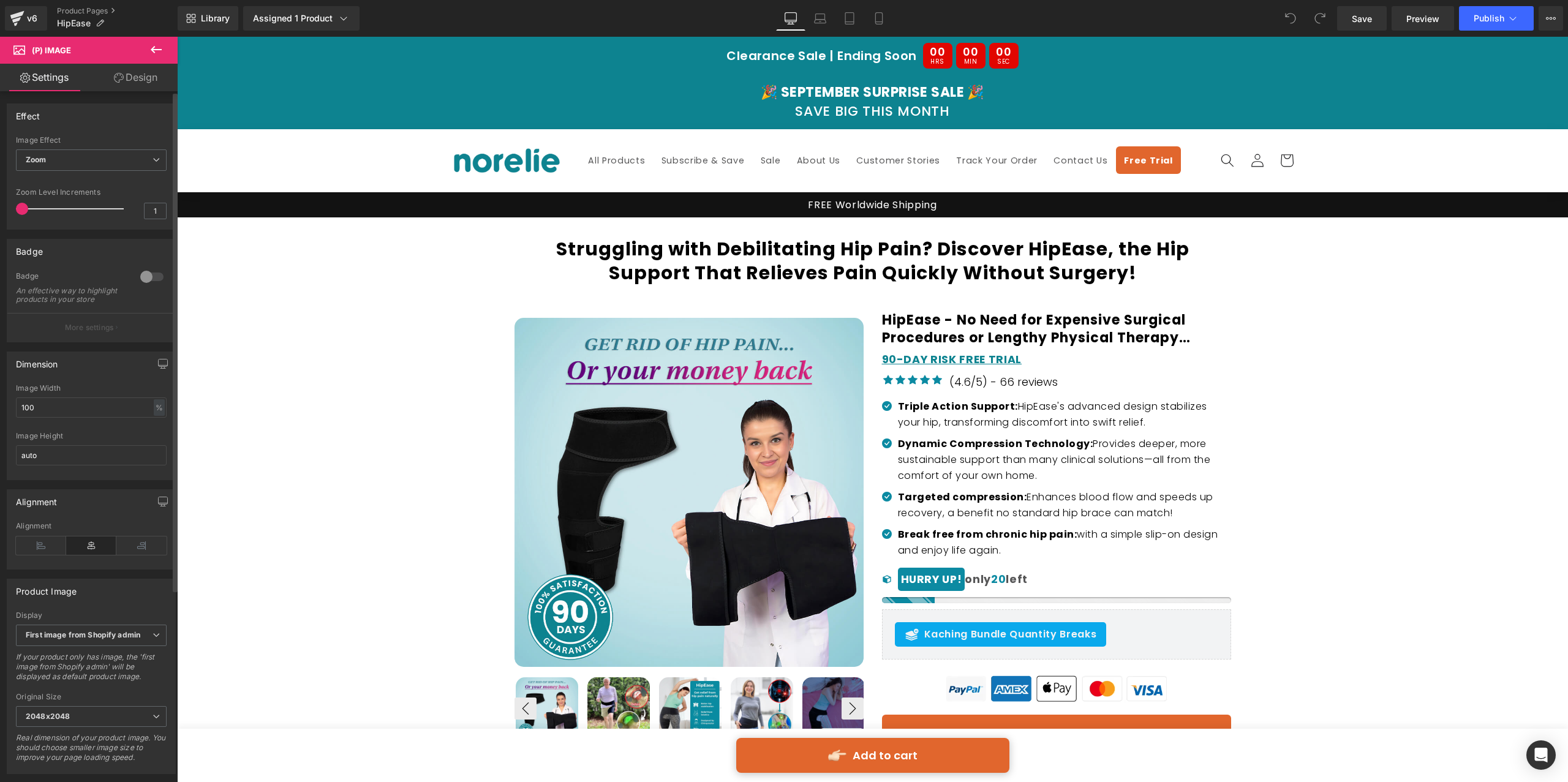
drag, startPoint x: 152, startPoint y: 275, endPoint x: 136, endPoint y: 303, distance: 32.2
click at [151, 276] on div at bounding box center [152, 276] width 29 height 19
click at [122, 338] on button "More settings" at bounding box center [91, 327] width 168 height 29
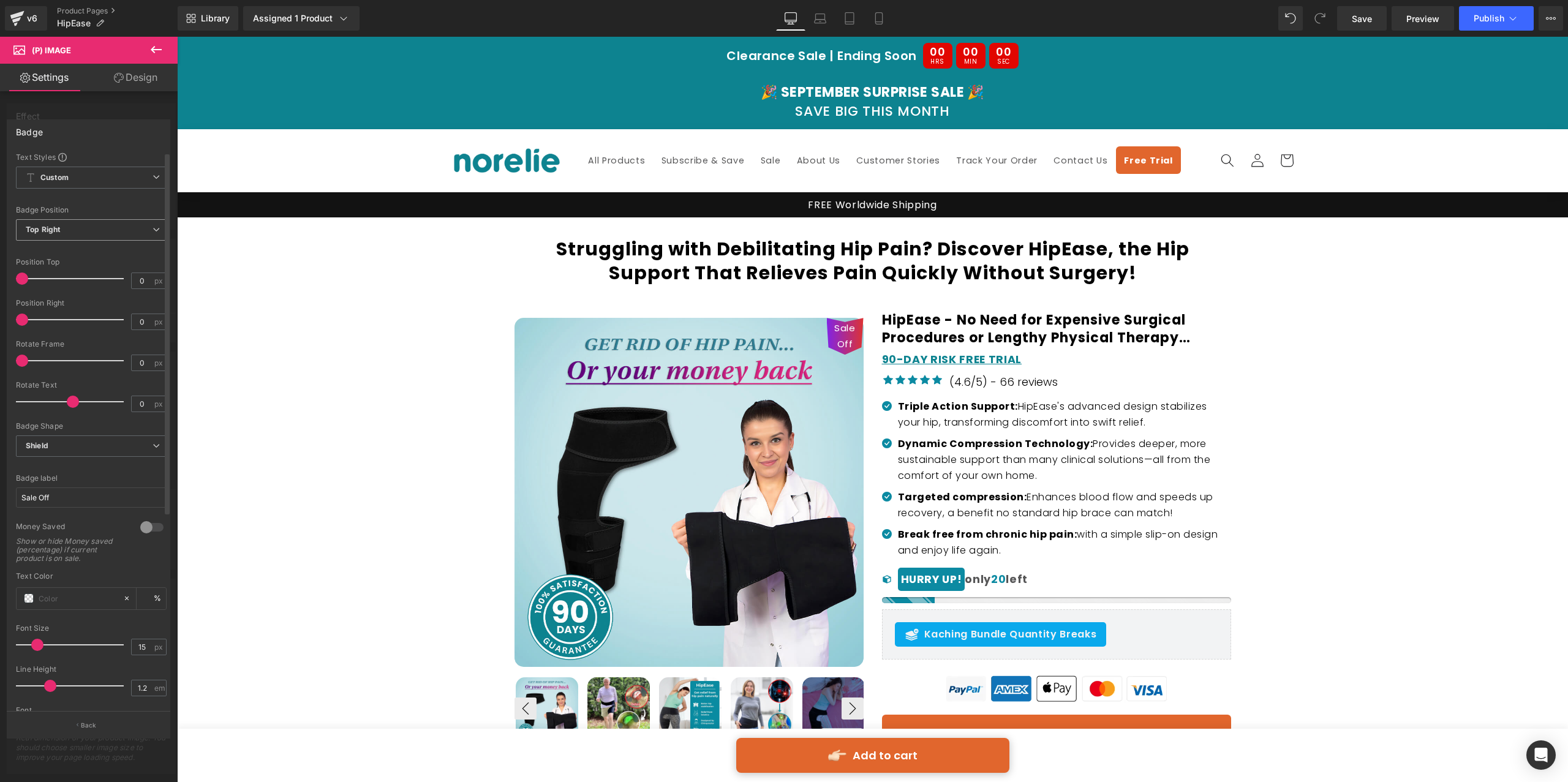
click at [80, 233] on span "Top Right" at bounding box center [91, 230] width 151 height 21
drag, startPoint x: 79, startPoint y: 245, endPoint x: 87, endPoint y: 298, distance: 53.6
click at [80, 245] on li "Top Left" at bounding box center [91, 252] width 151 height 19
drag, startPoint x: 79, startPoint y: 429, endPoint x: 82, endPoint y: 436, distance: 7.6
click at [80, 431] on div "Badge Shape Shield None Top Ribbon Vertical Chevron Pentagon Shield" at bounding box center [91, 446] width 151 height 49
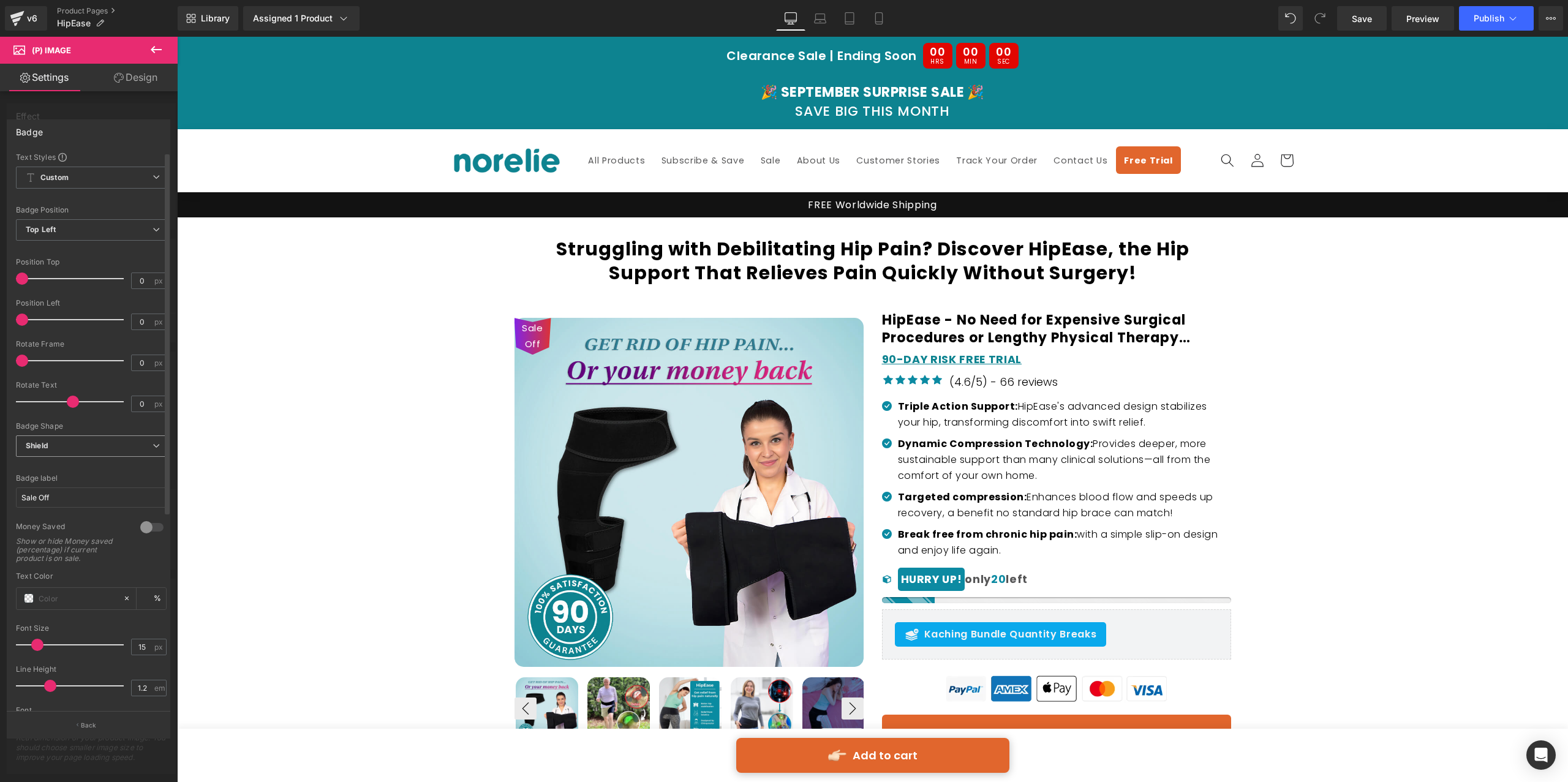
click at [82, 437] on span "Shield" at bounding box center [91, 446] width 151 height 21
click at [68, 466] on li "None" at bounding box center [91, 468] width 151 height 19
click at [72, 504] on input "Sale Off" at bounding box center [91, 497] width 151 height 20
paste input "ON SALE"
paste input "text"
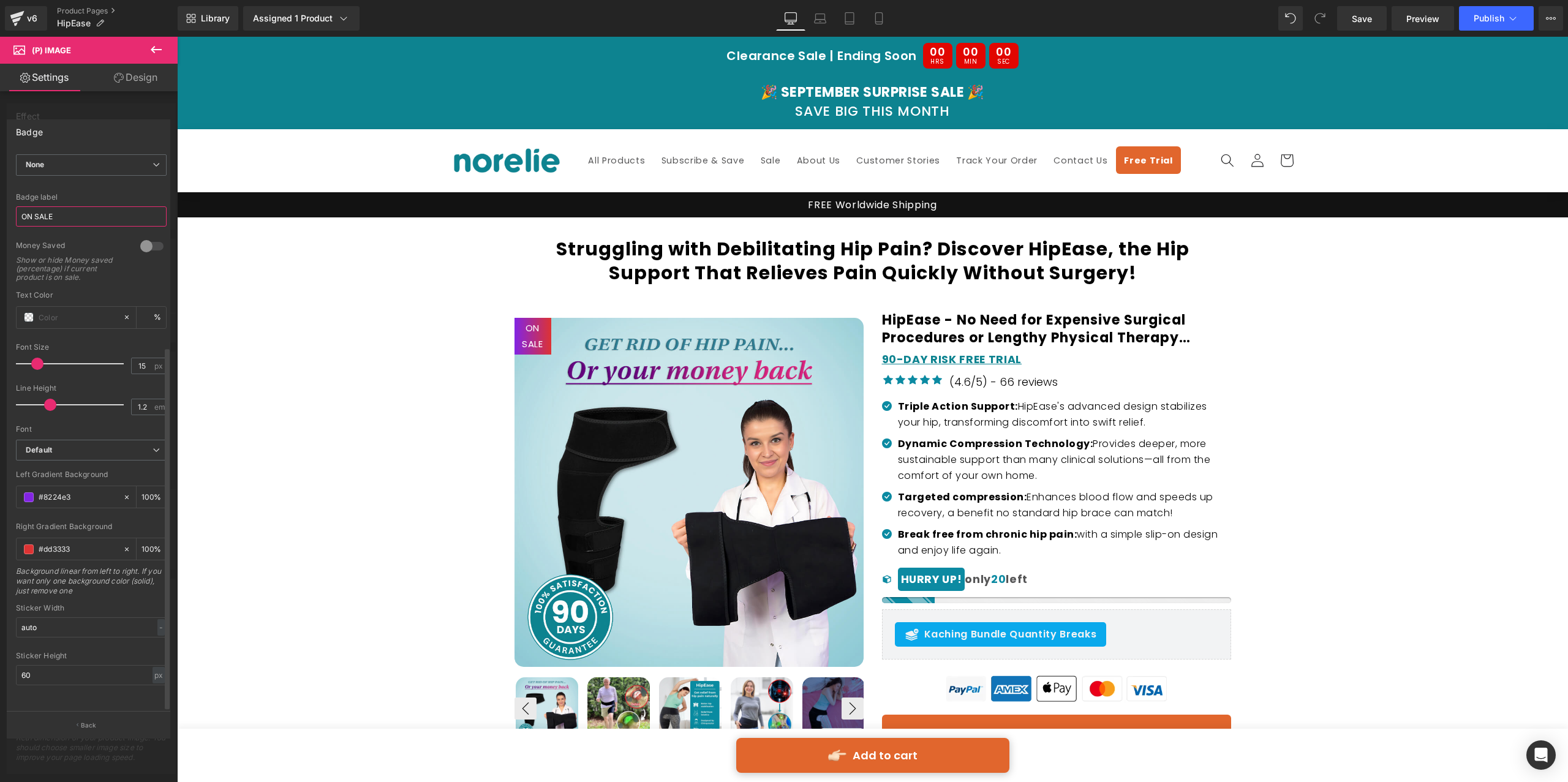
scroll to position [296, 0]
type input "ON SALE"
click at [123, 493] on icon at bounding box center [127, 497] width 9 height 9
click at [122, 539] on div at bounding box center [129, 549] width 14 height 21
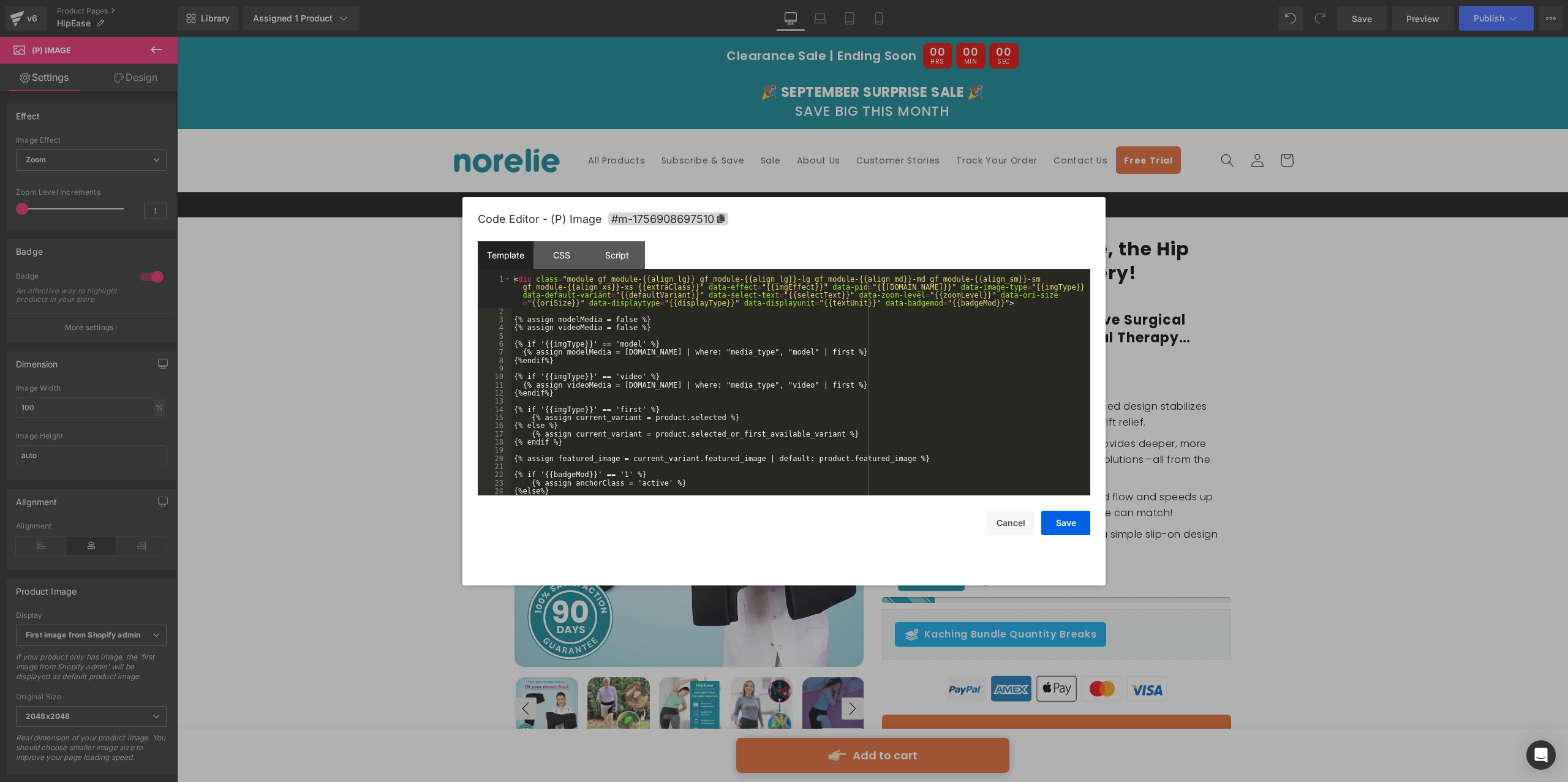
click at [675, 0] on div "You are previewing how the will restyle your page. You can not edit Elements in…" at bounding box center [784, 0] width 1568 height 0
click at [547, 245] on div "CSS" at bounding box center [562, 255] width 56 height 28
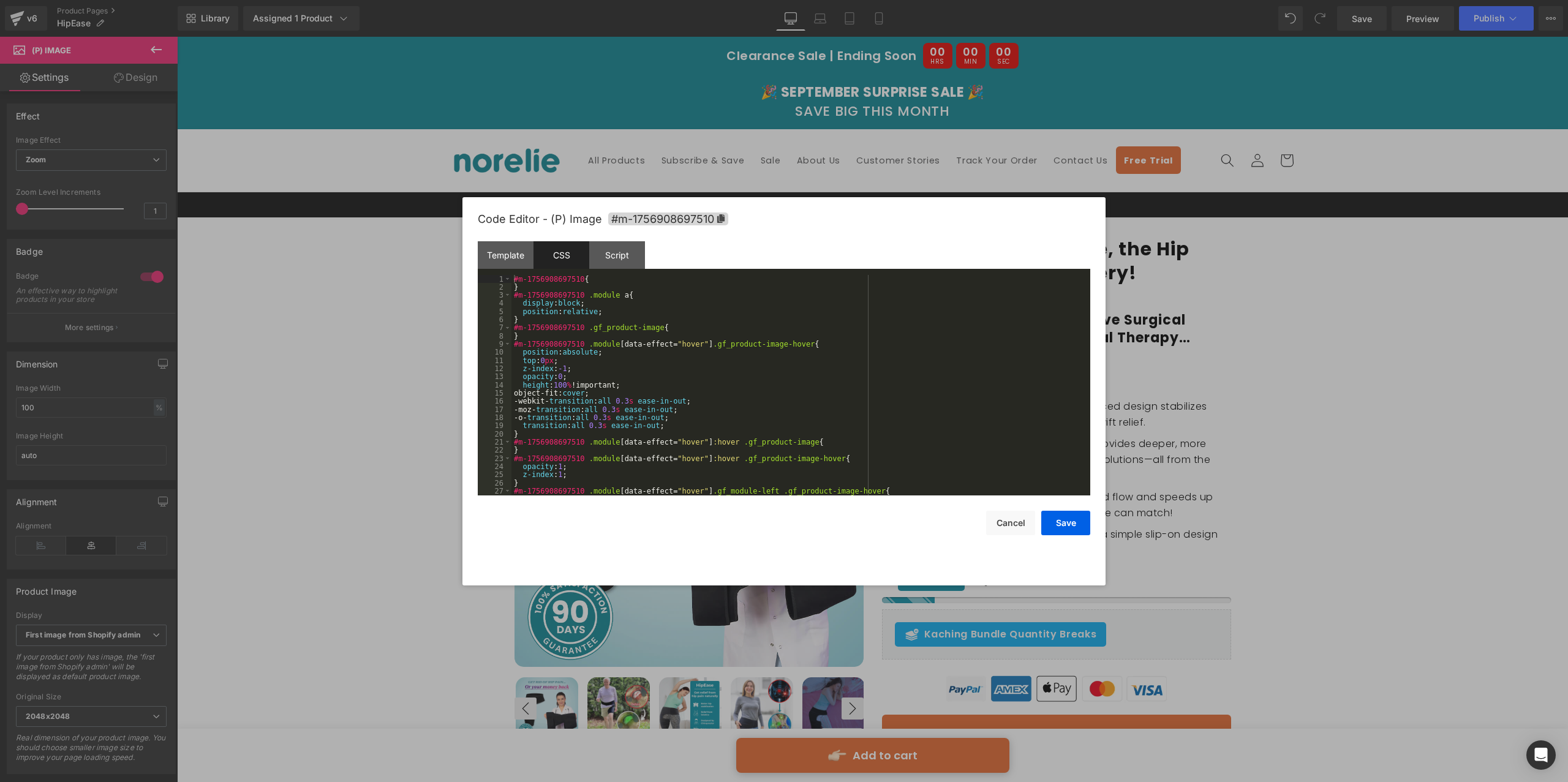
click at [595, 323] on div "#m-1756908697510 { } #m-1756908697510 .module a { display : block ; position : …" at bounding box center [798, 393] width 574 height 237
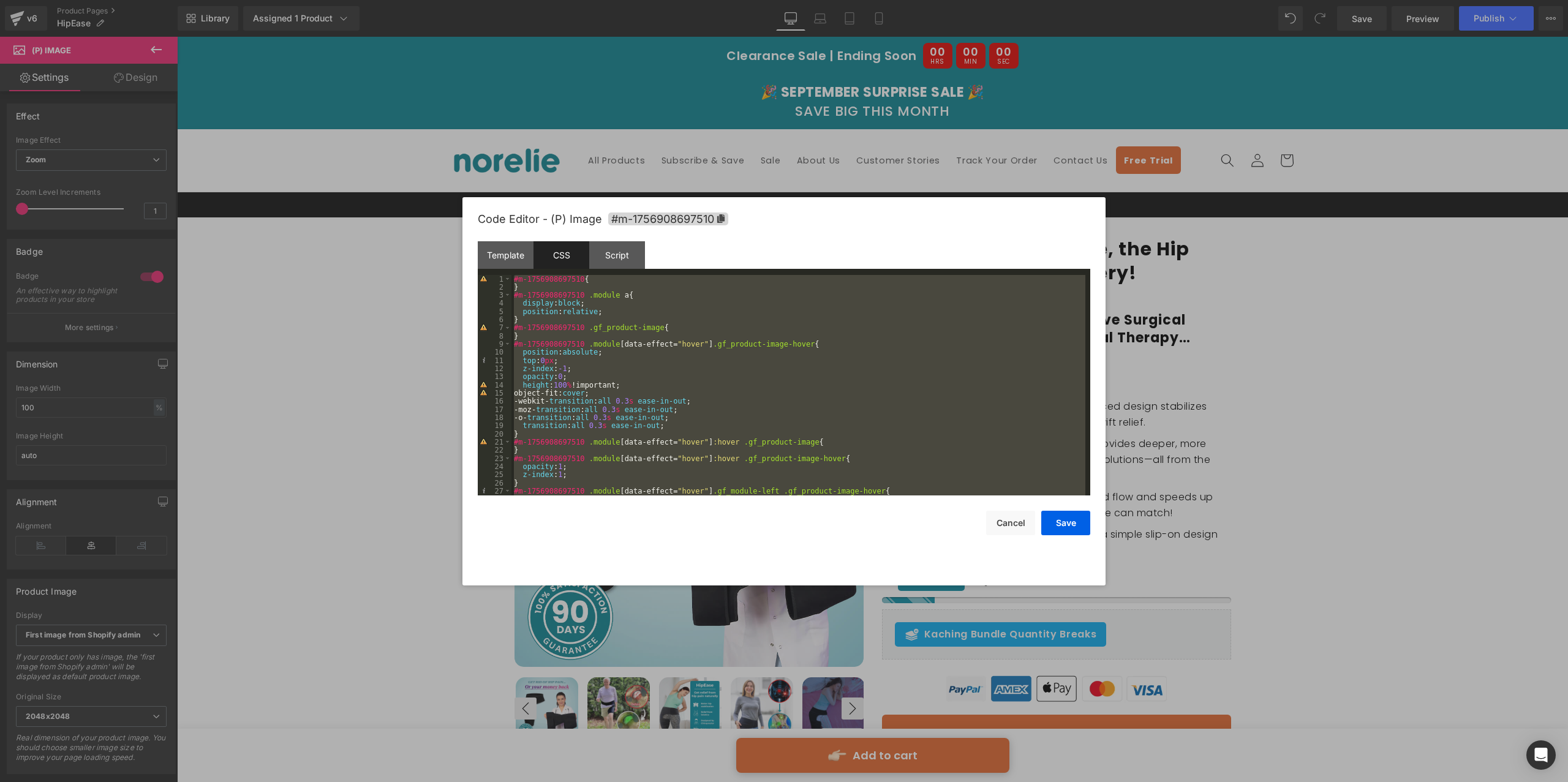
drag, startPoint x: 912, startPoint y: 113, endPoint x: 735, endPoint y: 81, distance: 179.9
click at [912, 113] on div at bounding box center [784, 391] width 1568 height 782
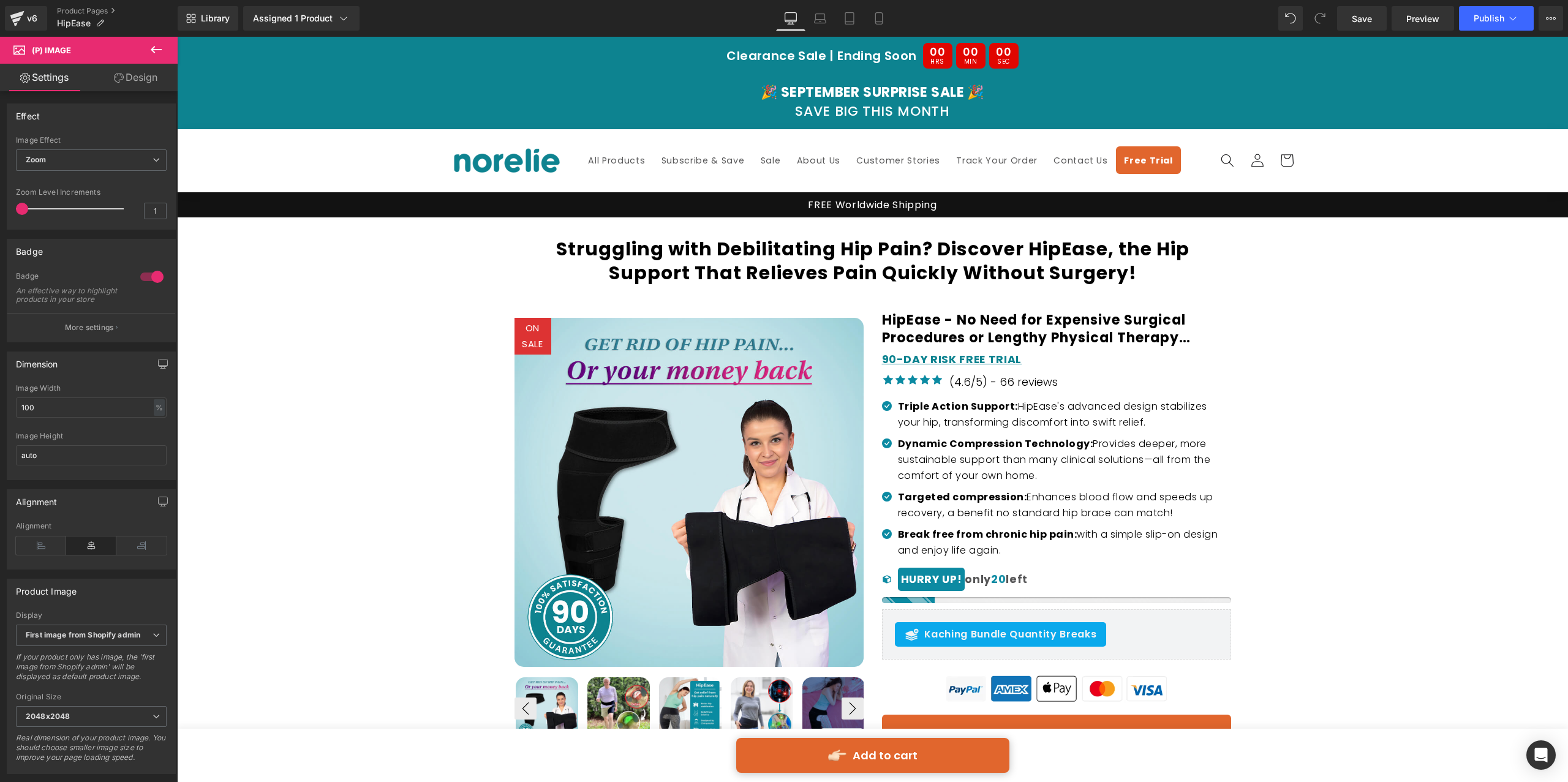
click at [882, 5] on div "Library Assigned 1 Product Product Preview HipEase Manage assigned products Des…" at bounding box center [872, 18] width 1390 height 36
click at [881, 9] on link "Mobile" at bounding box center [878, 19] width 29 height 24
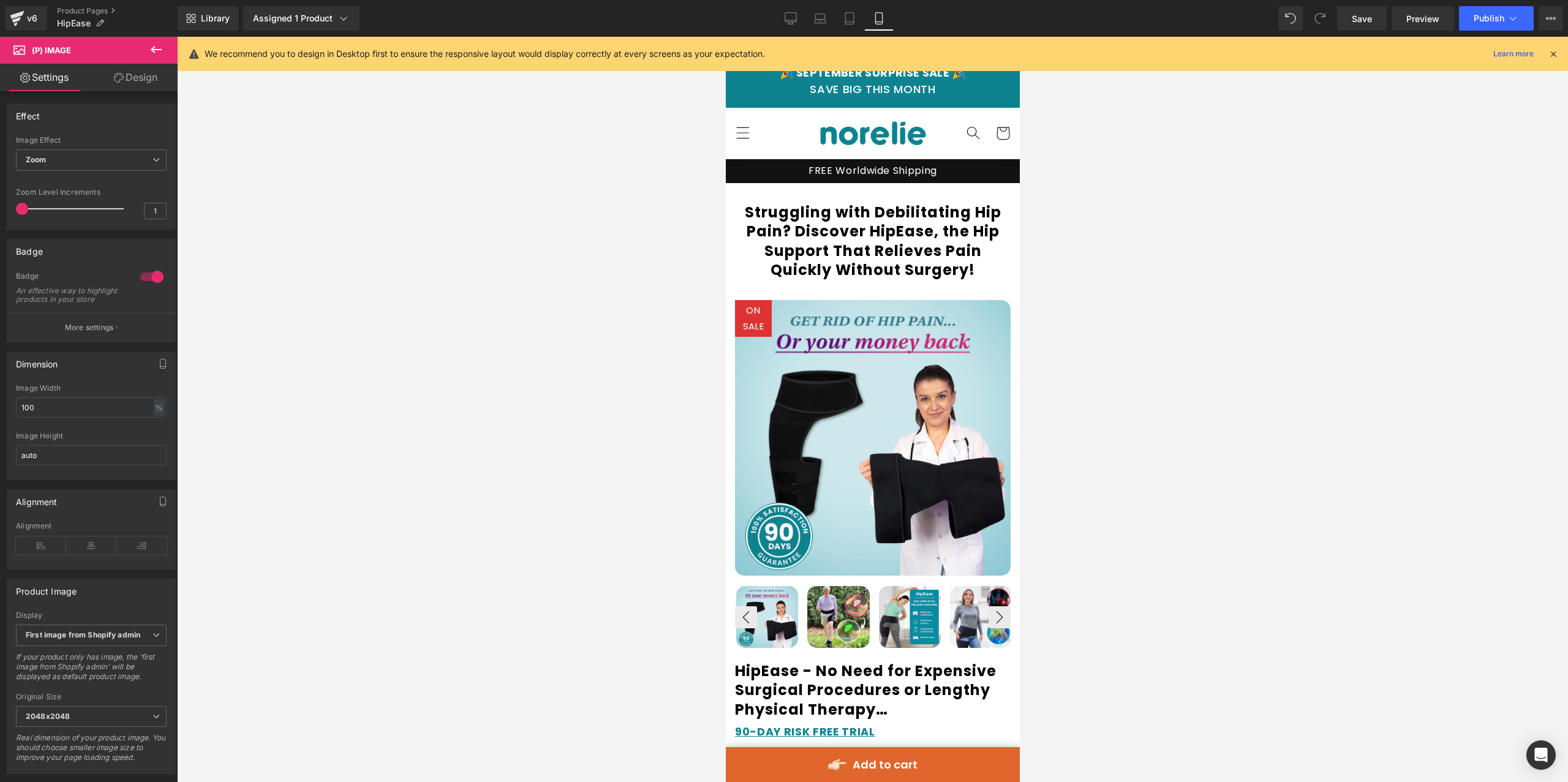
scroll to position [0, 0]
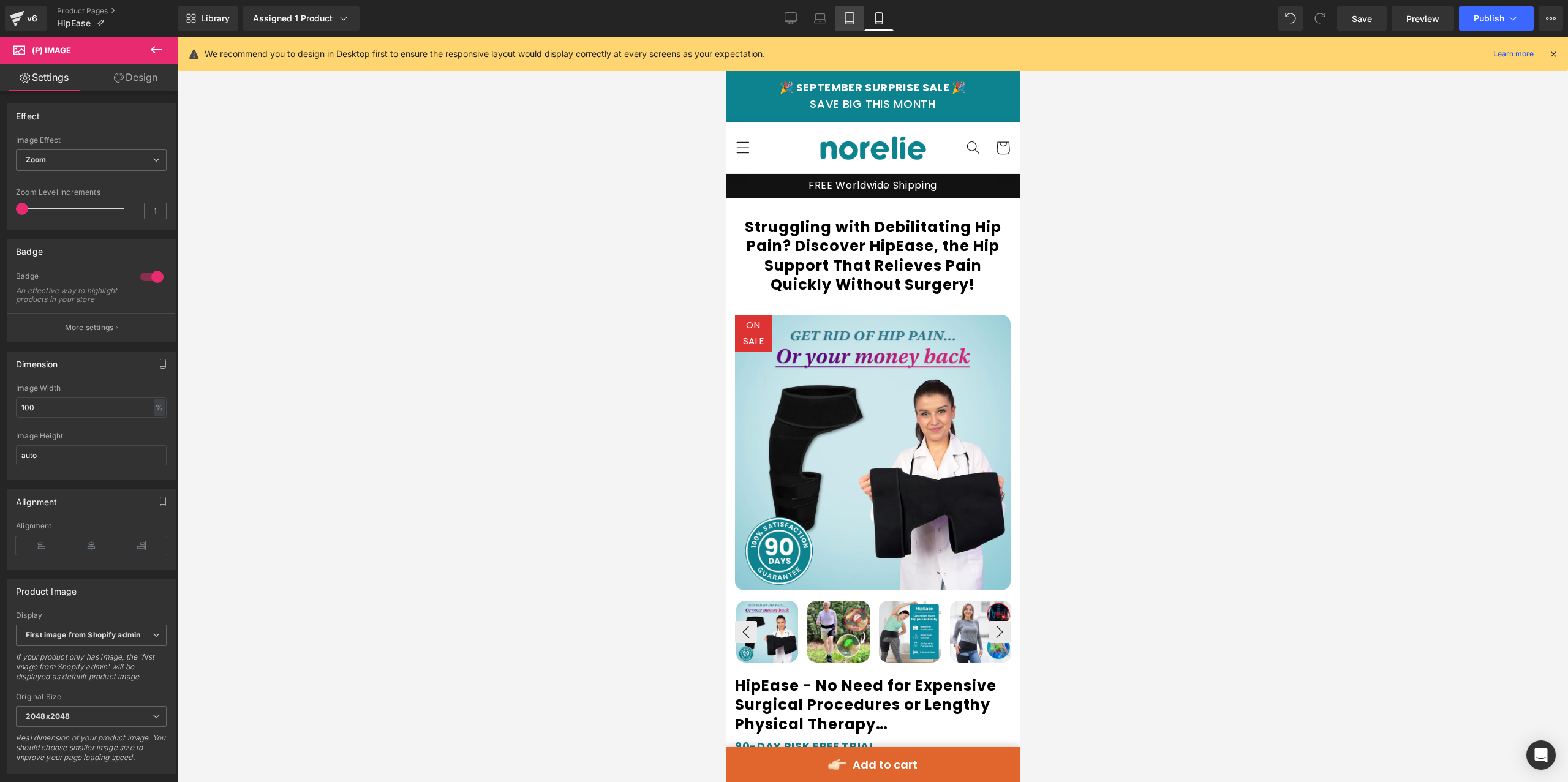
click at [847, 6] on link "Tablet" at bounding box center [849, 19] width 29 height 24
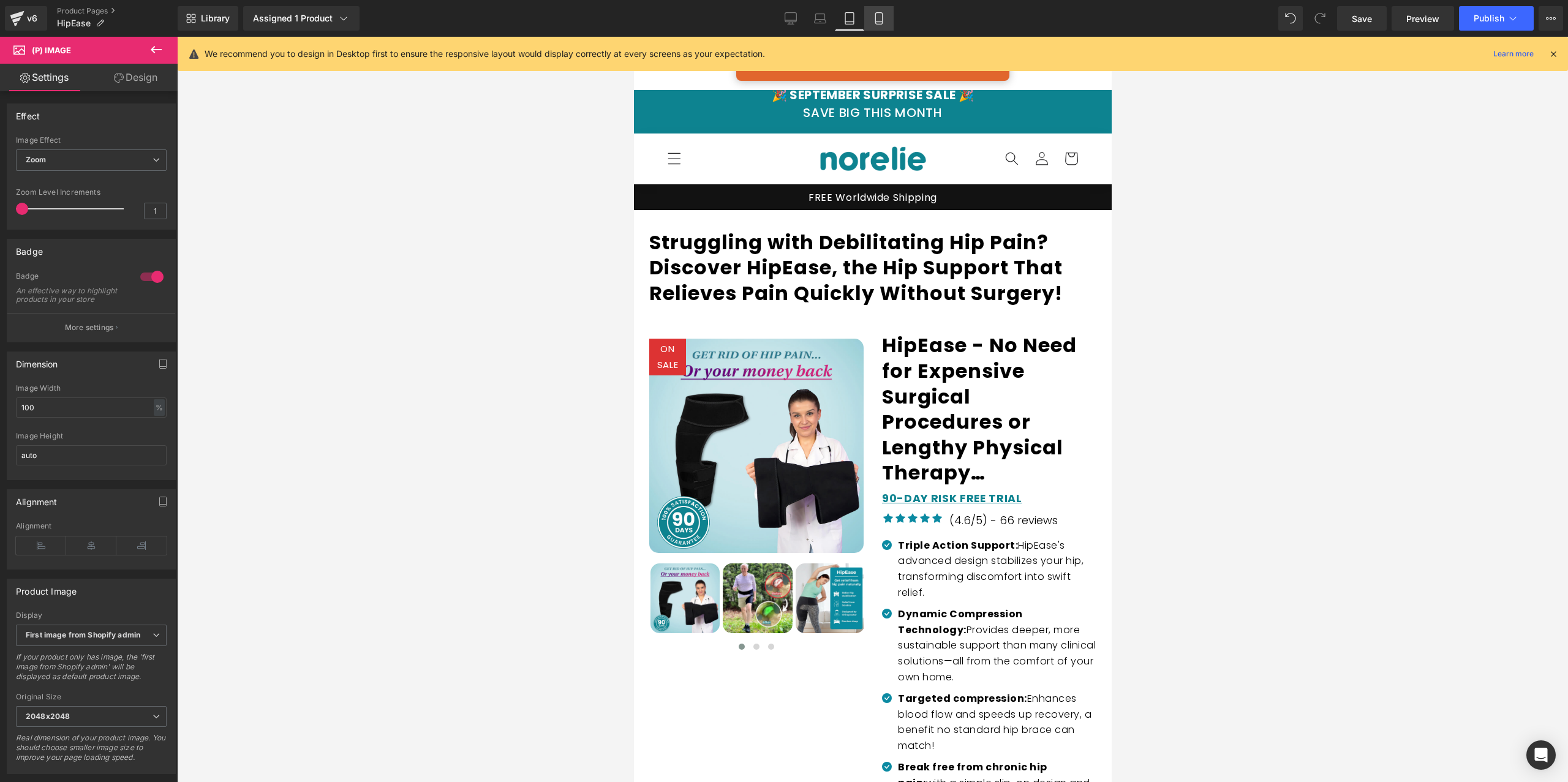
click at [878, 15] on icon at bounding box center [878, 18] width 12 height 12
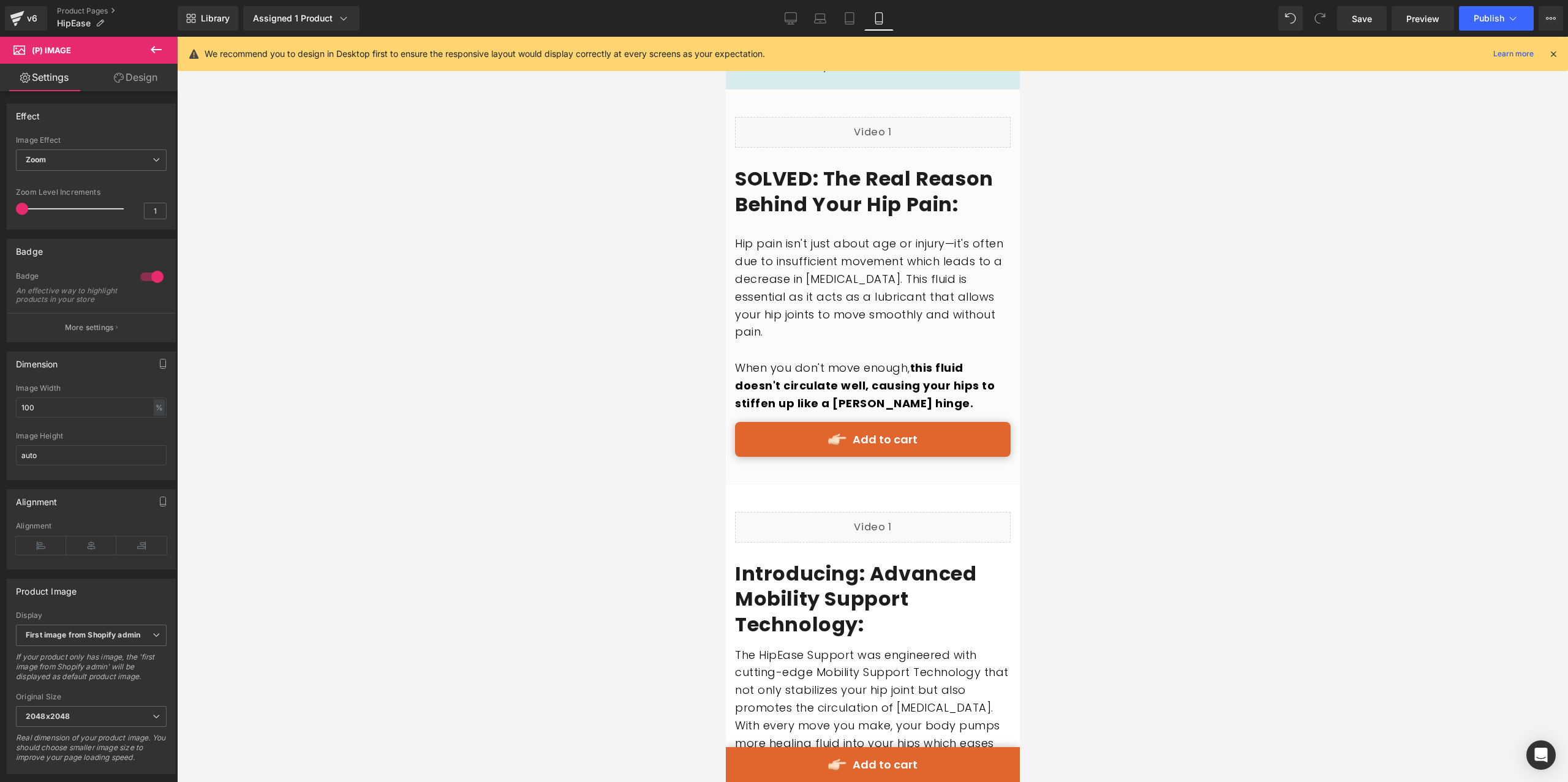
scroll to position [1522, 0]
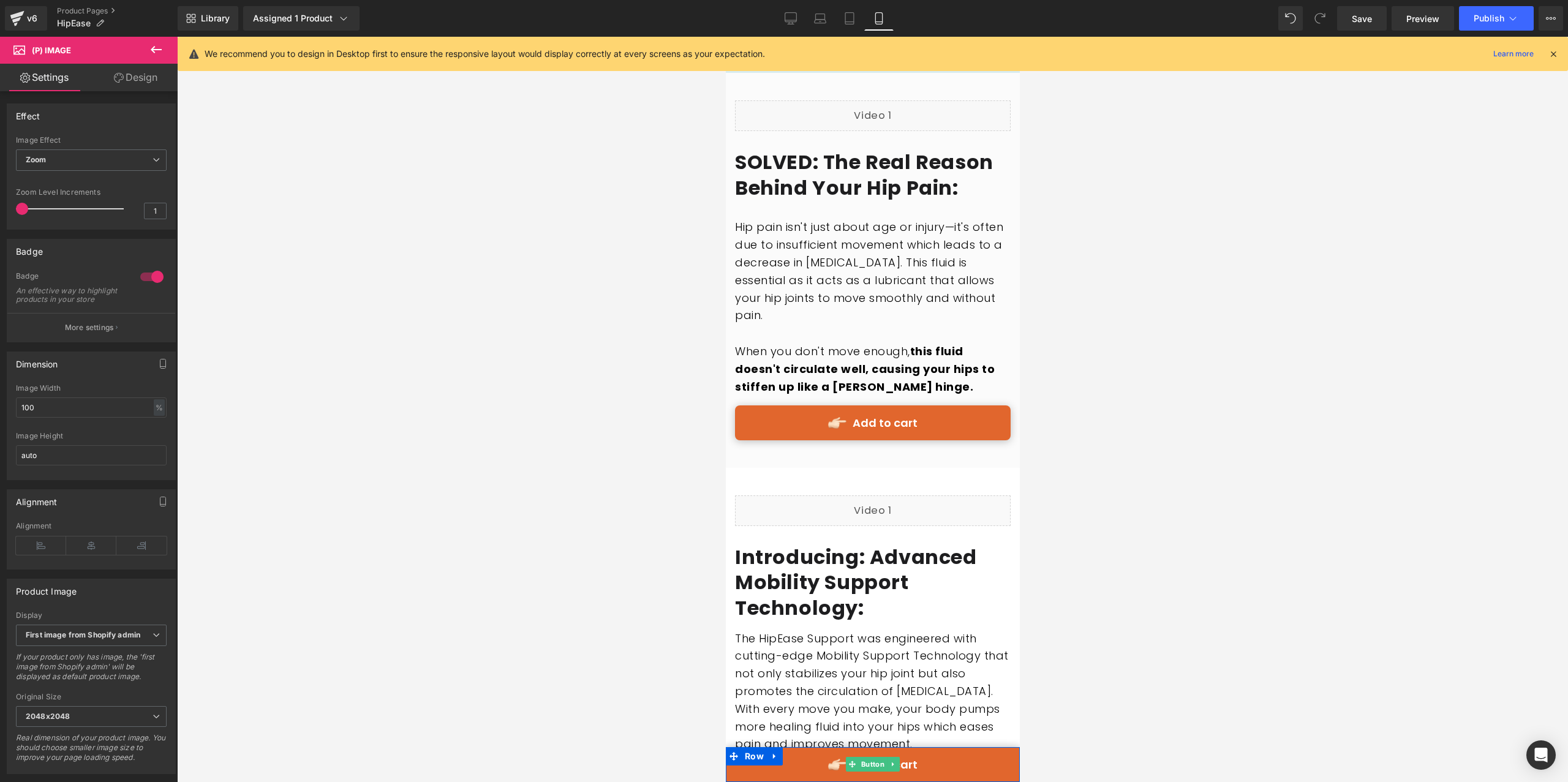
click at [793, 764] on link "Add to cart" at bounding box center [872, 764] width 294 height 35
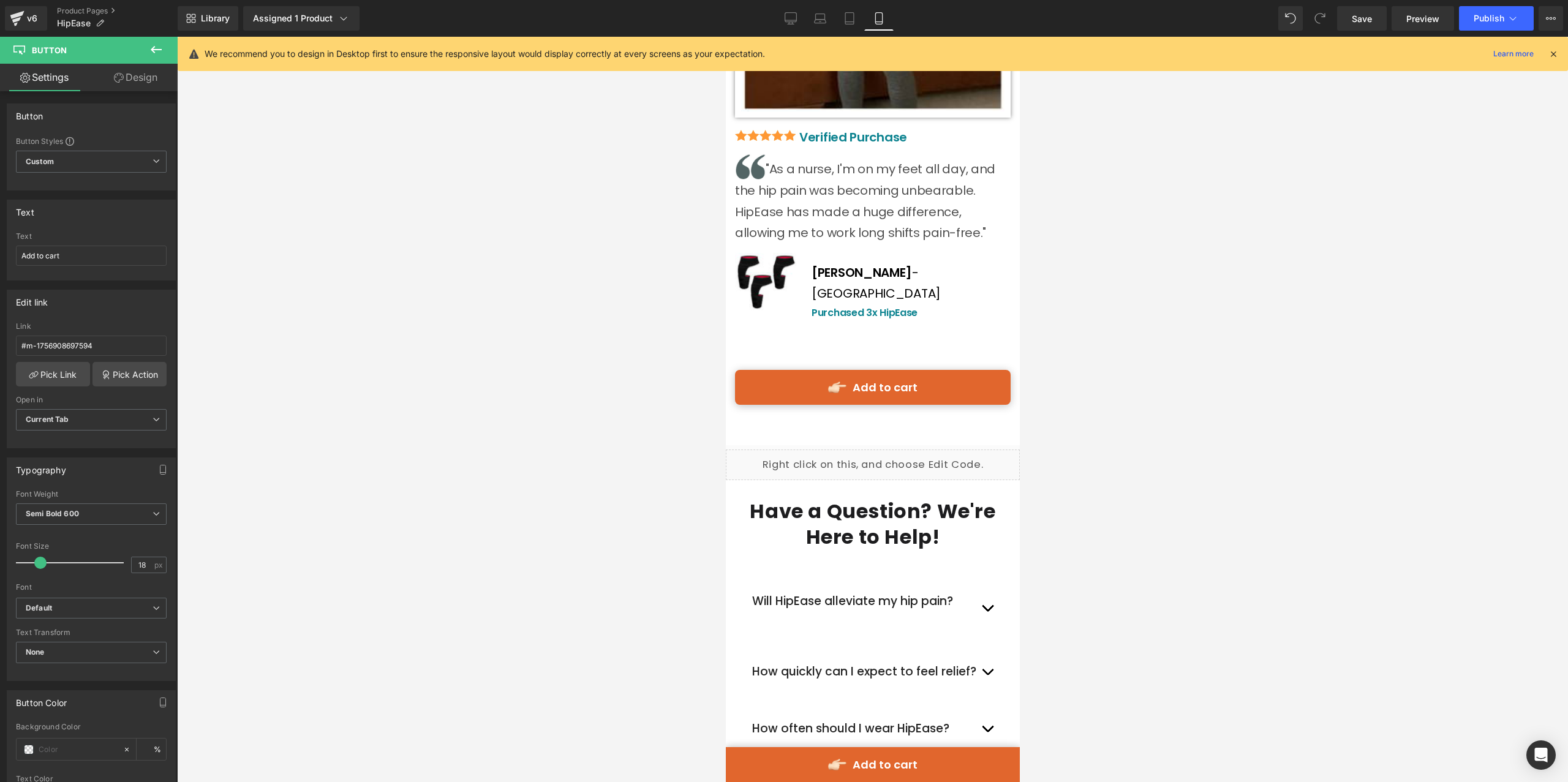
scroll to position [9261, 0]
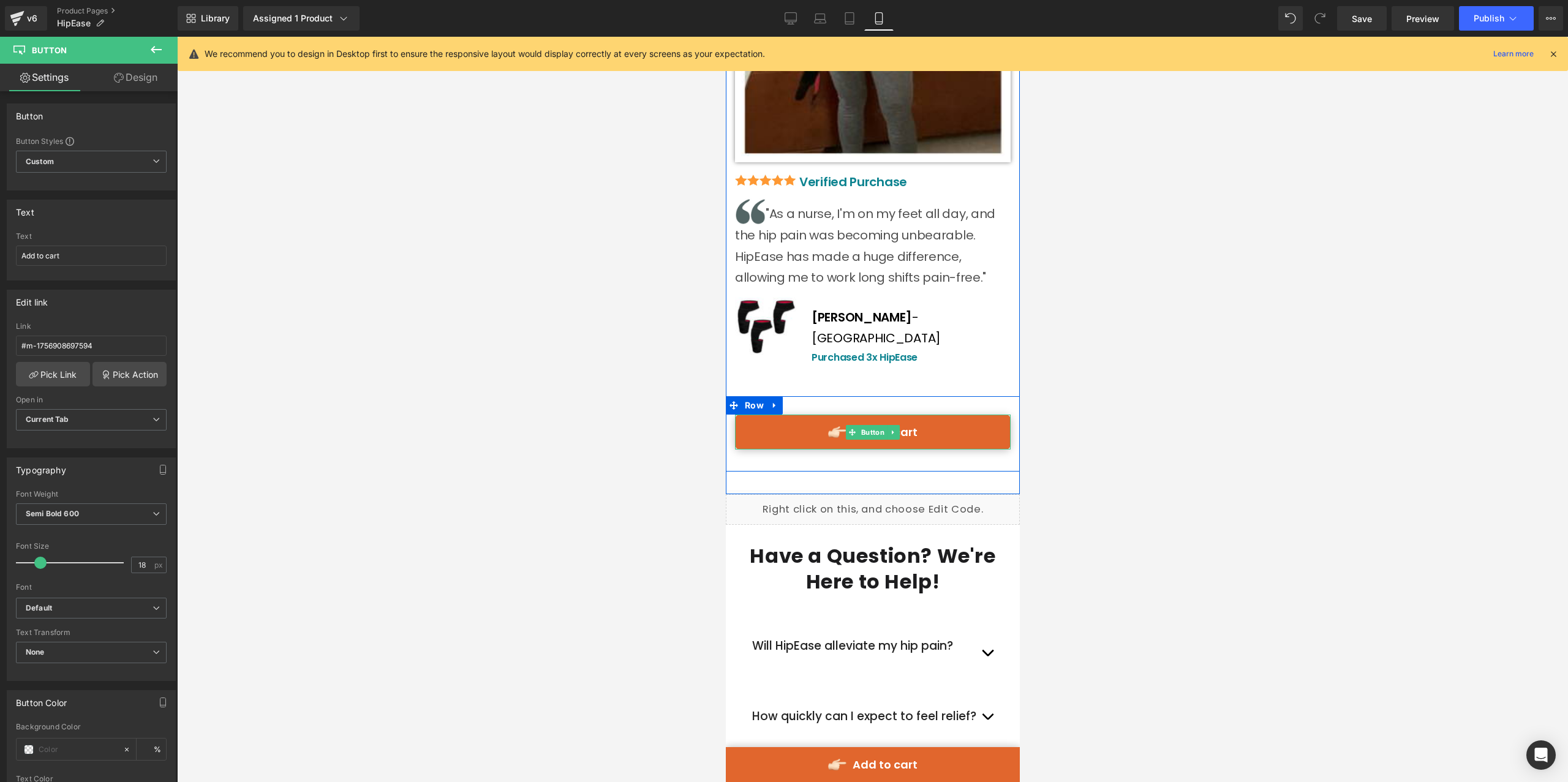
click at [803, 415] on link "Add to cart" at bounding box center [871, 432] width 275 height 35
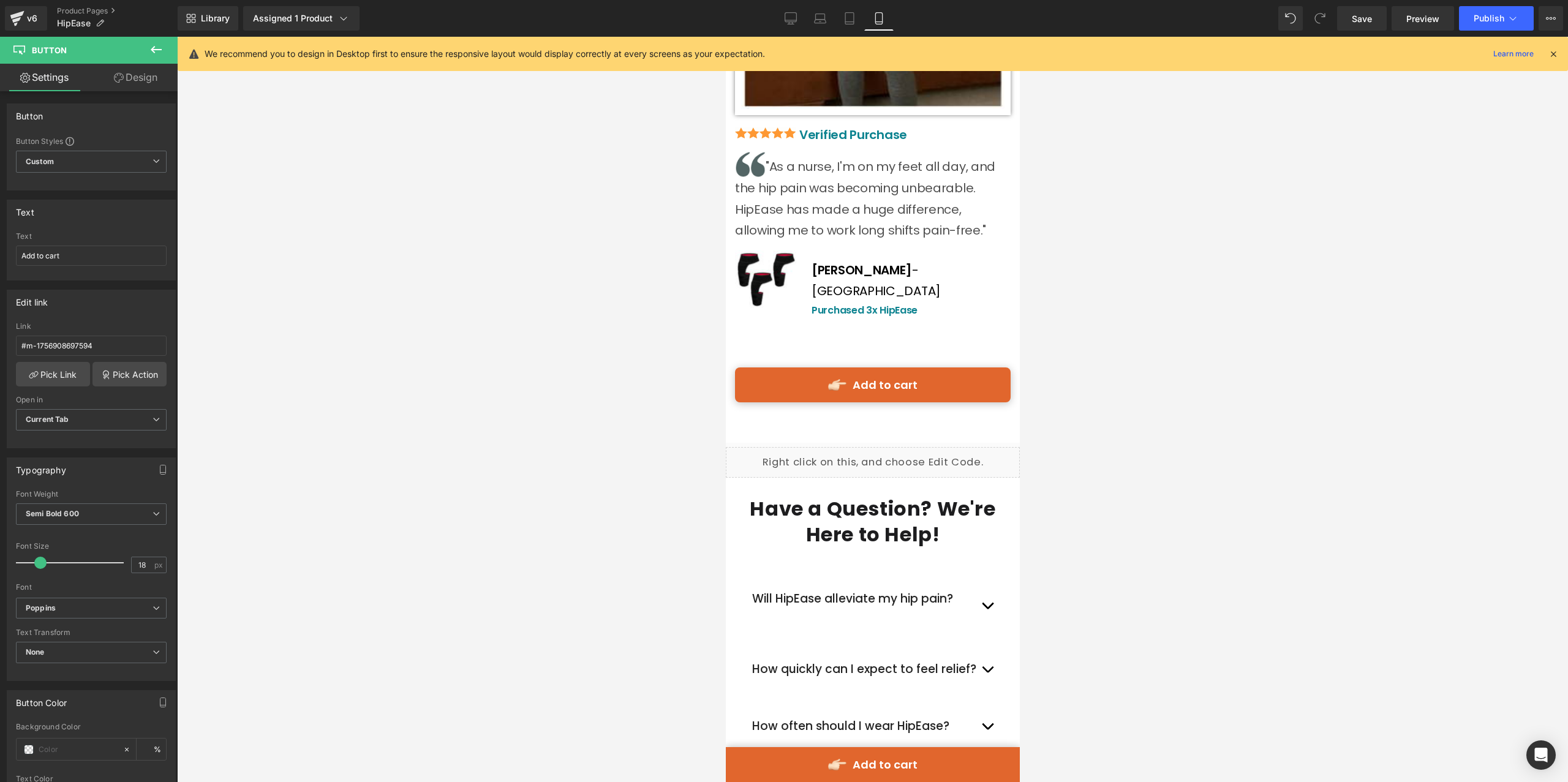
scroll to position [9307, 0]
click at [898, 368] on div "Add to cart Button" at bounding box center [871, 386] width 275 height 35
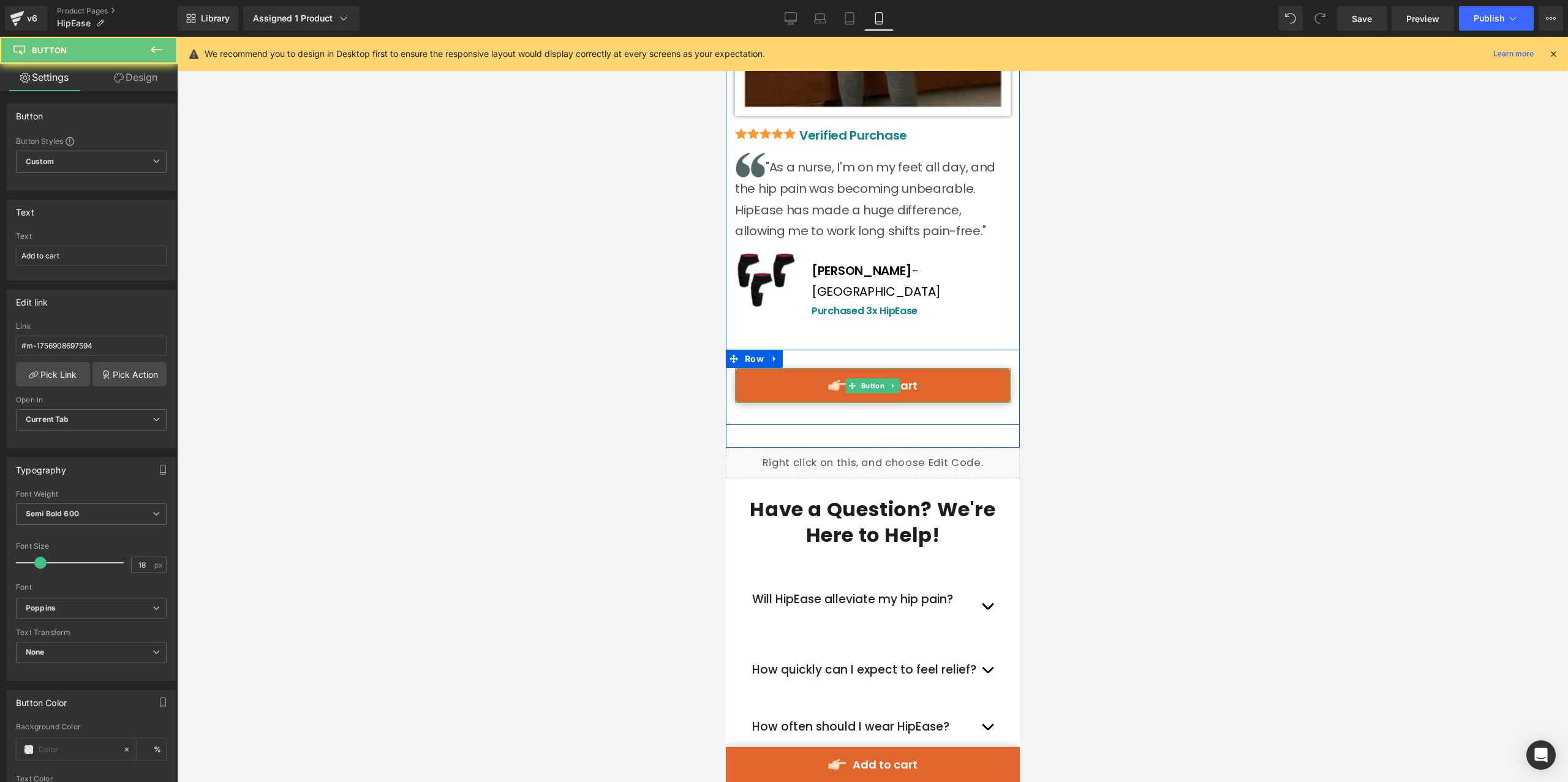
click at [916, 368] on link "Add to cart" at bounding box center [871, 386] width 275 height 35
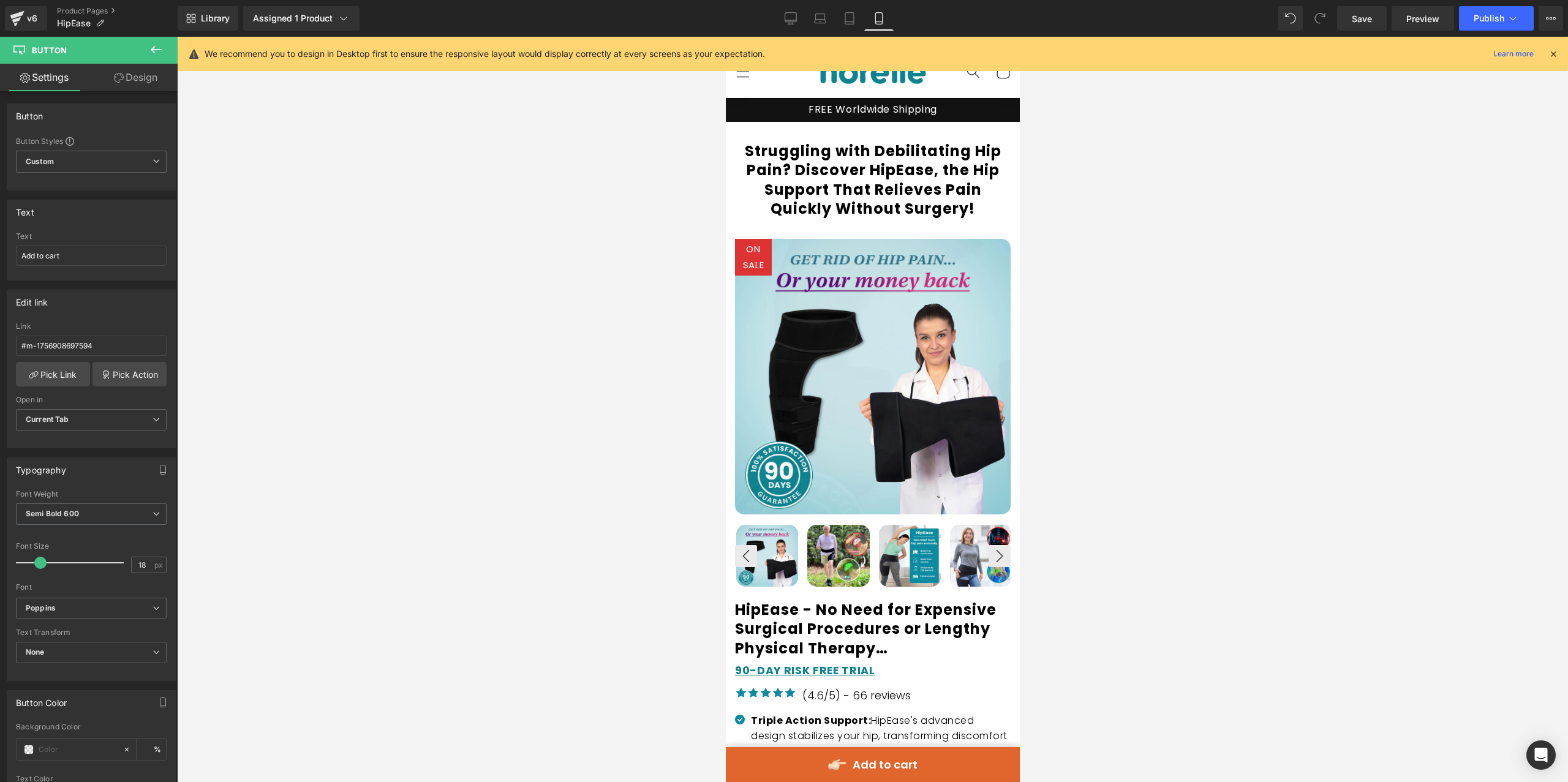
scroll to position [0, 0]
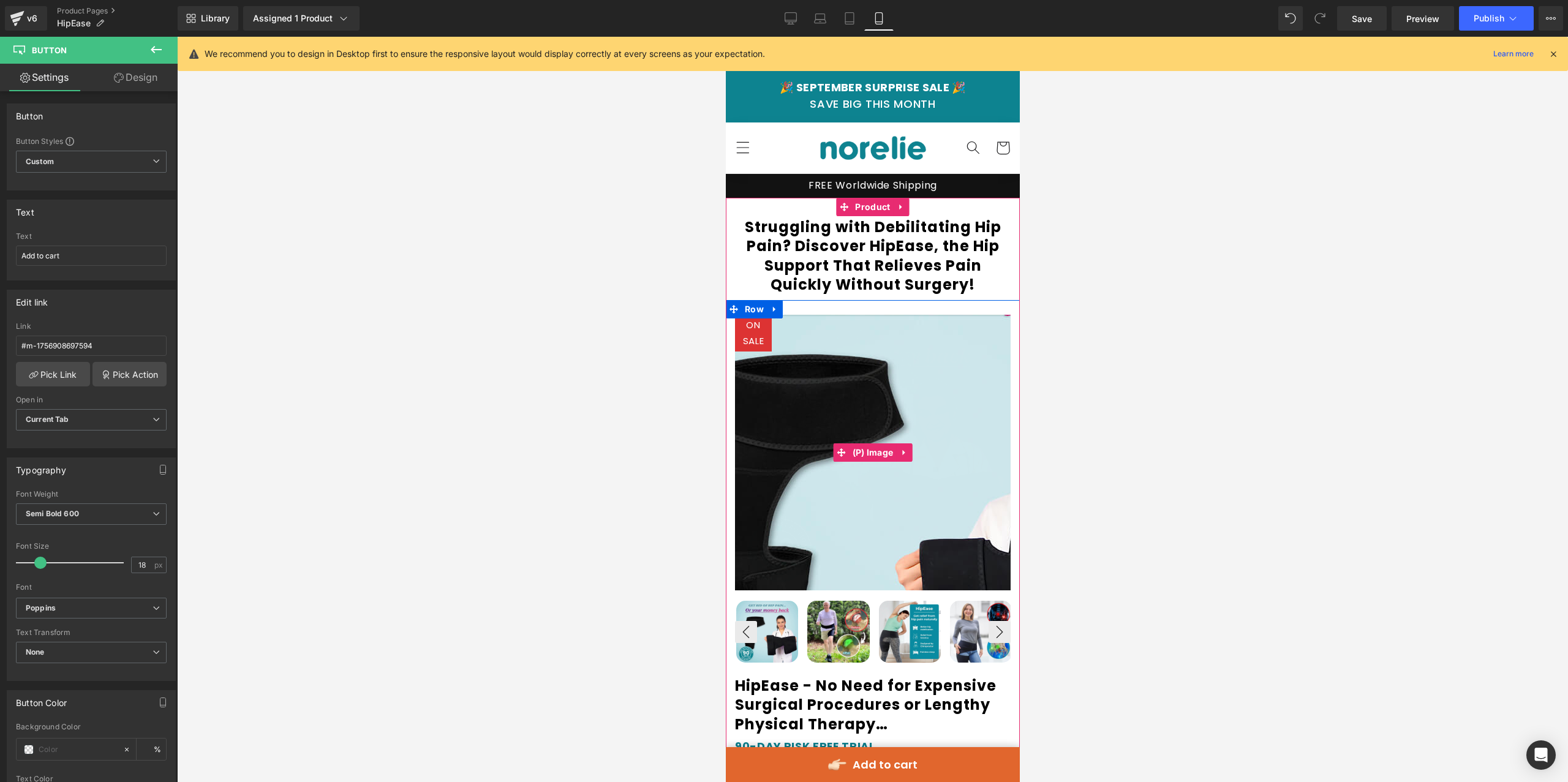
click at [828, 411] on img at bounding box center [926, 504] width 612 height 612
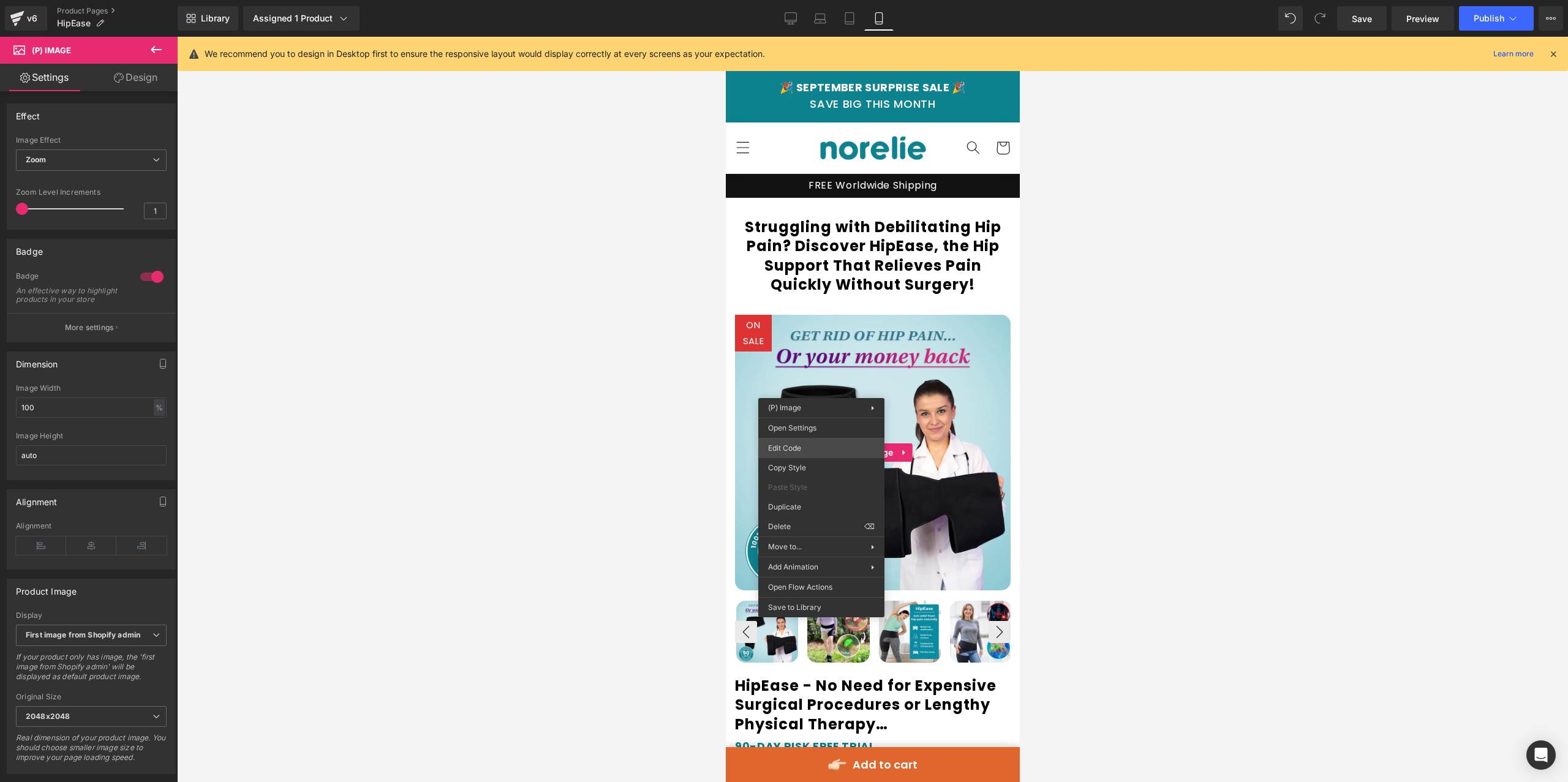
click at [822, 0] on div "You are previewing how the will restyle your page. You can not edit Elements in…" at bounding box center [784, 0] width 1568 height 0
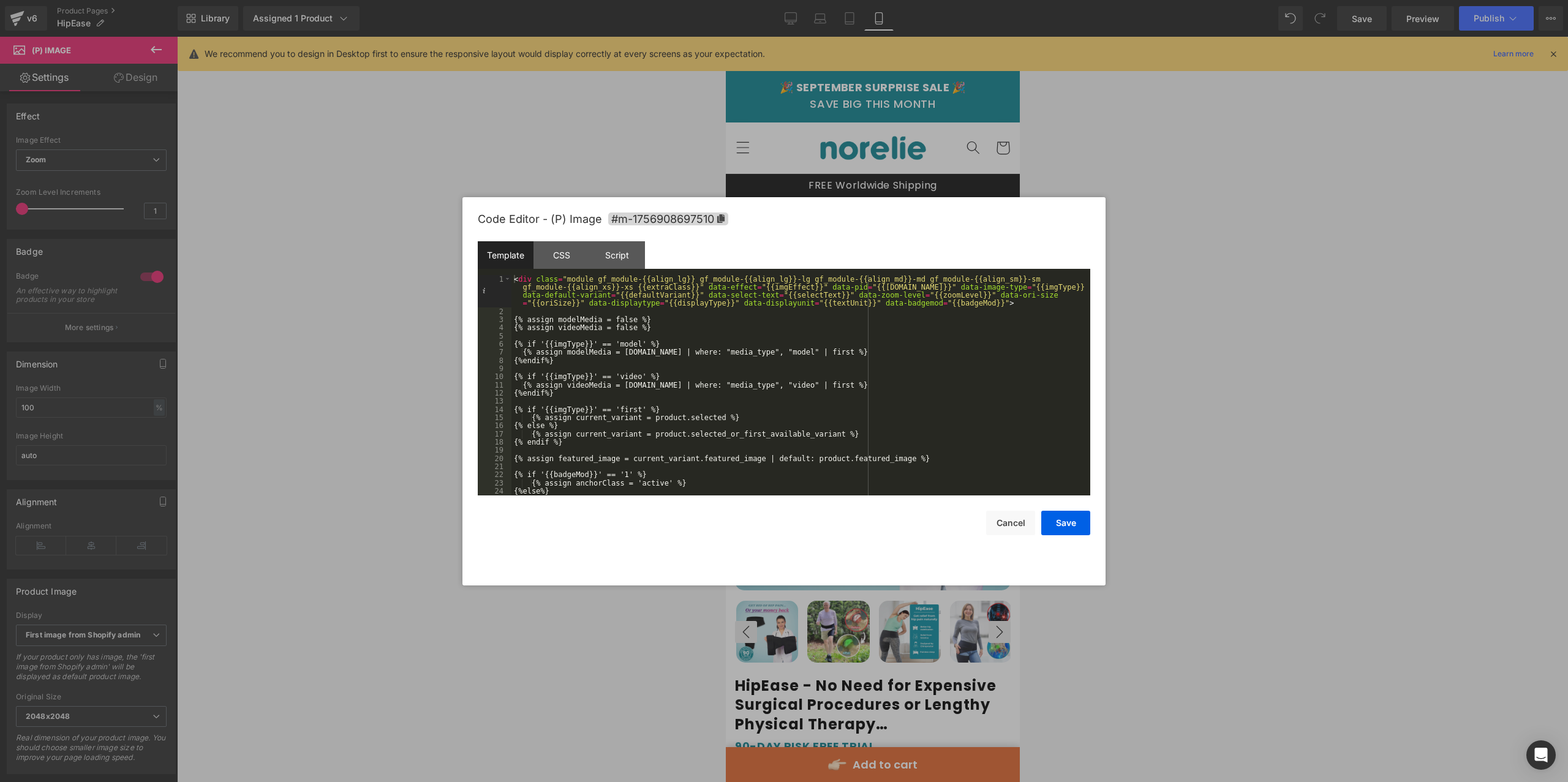
click at [534, 268] on div "CSS" at bounding box center [562, 255] width 56 height 28
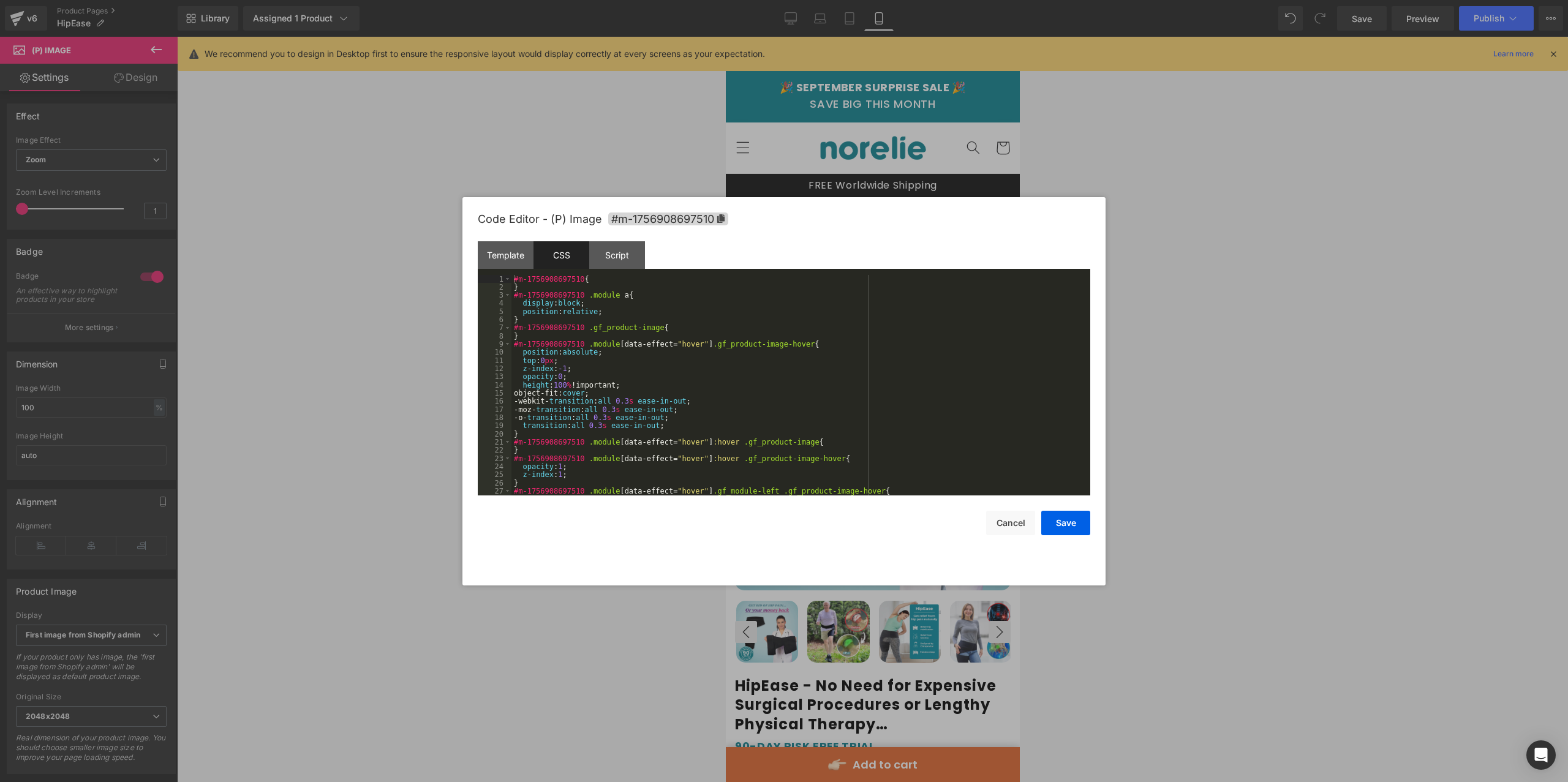
click at [602, 327] on div "#m-1756908697510 { } #m-1756908697510 .module a { display : block ; position : …" at bounding box center [798, 393] width 574 height 237
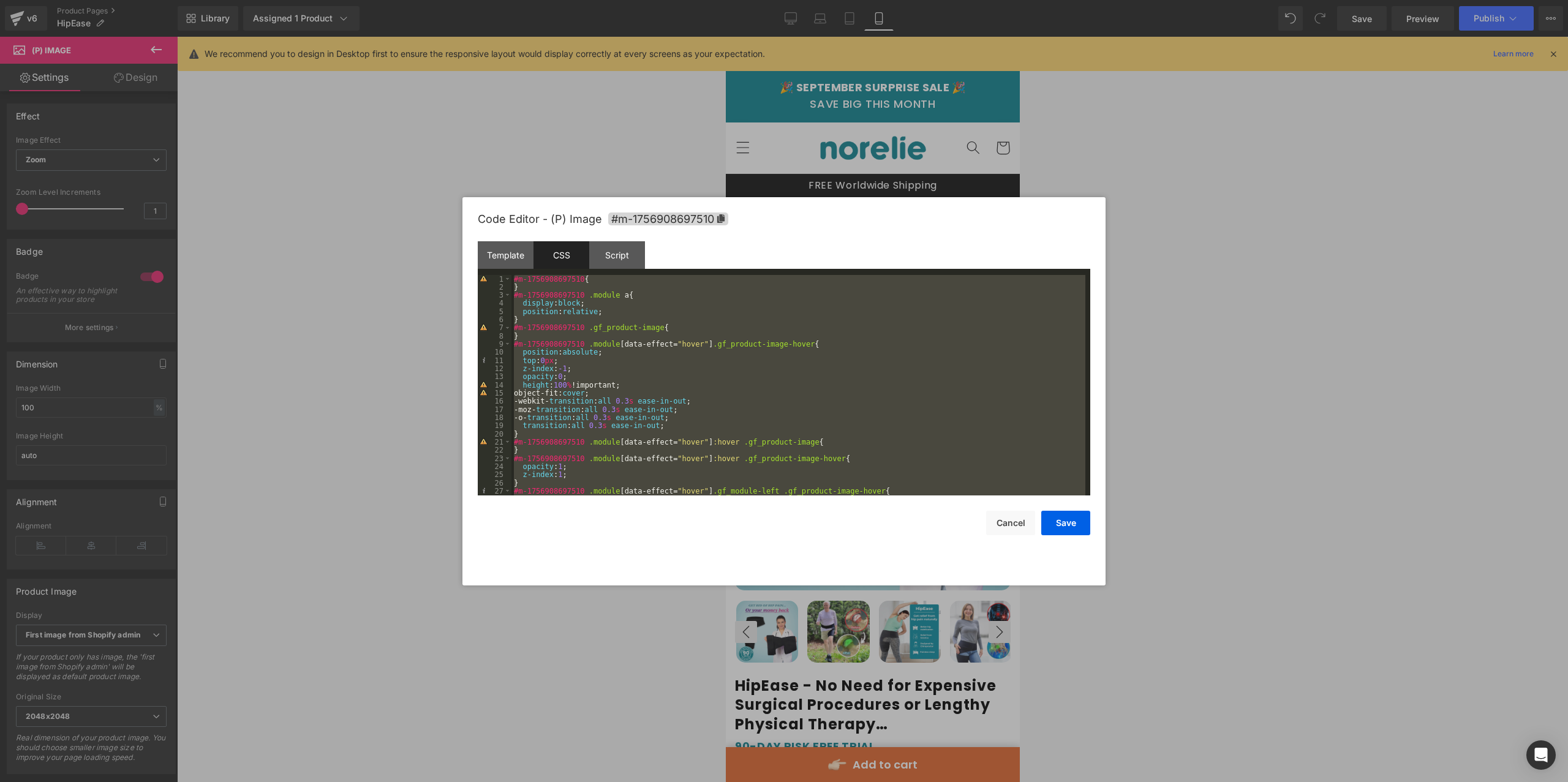
scroll to position [1813, 0]
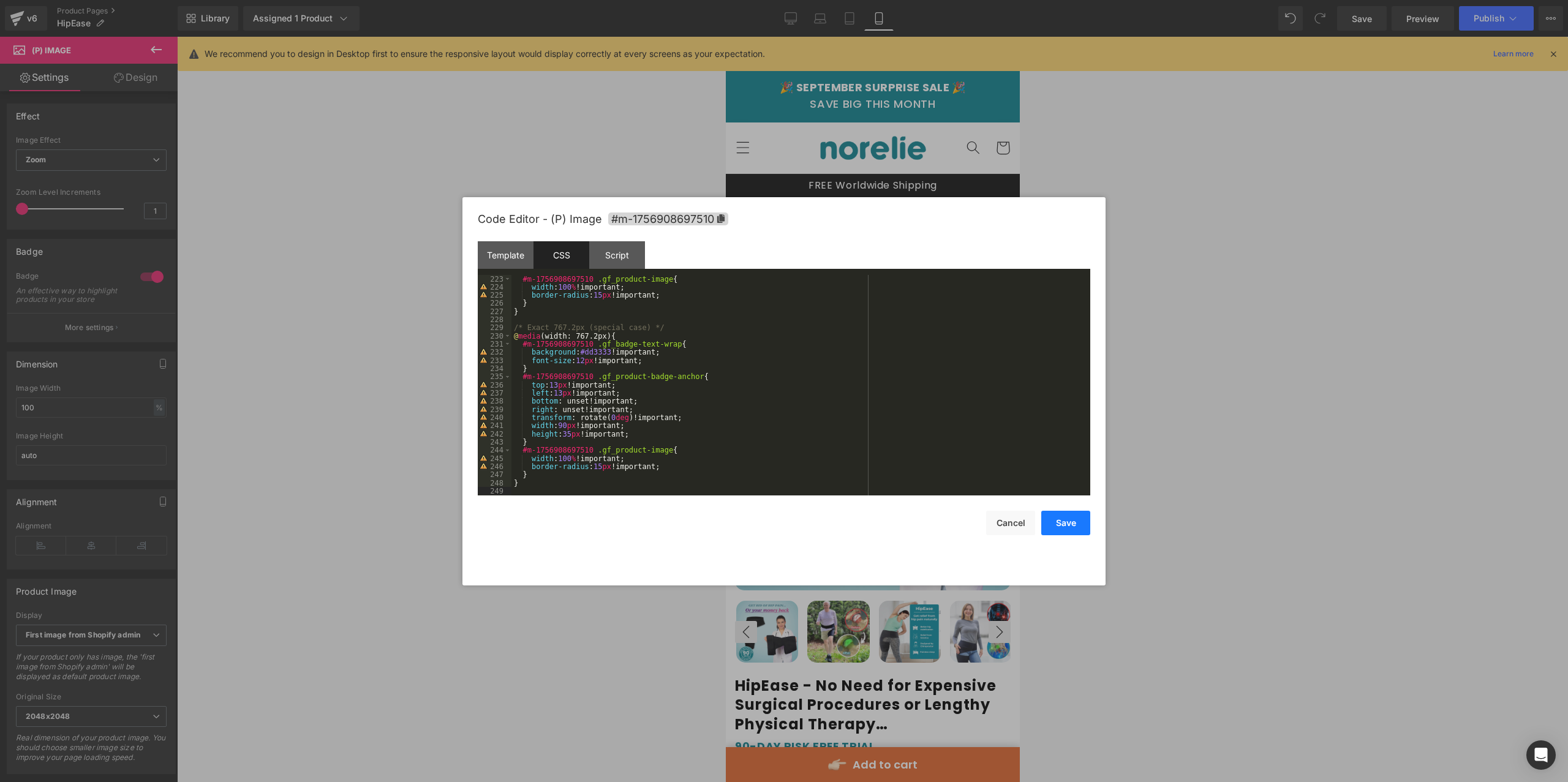
click at [1076, 522] on button "Save" at bounding box center [1065, 523] width 49 height 24
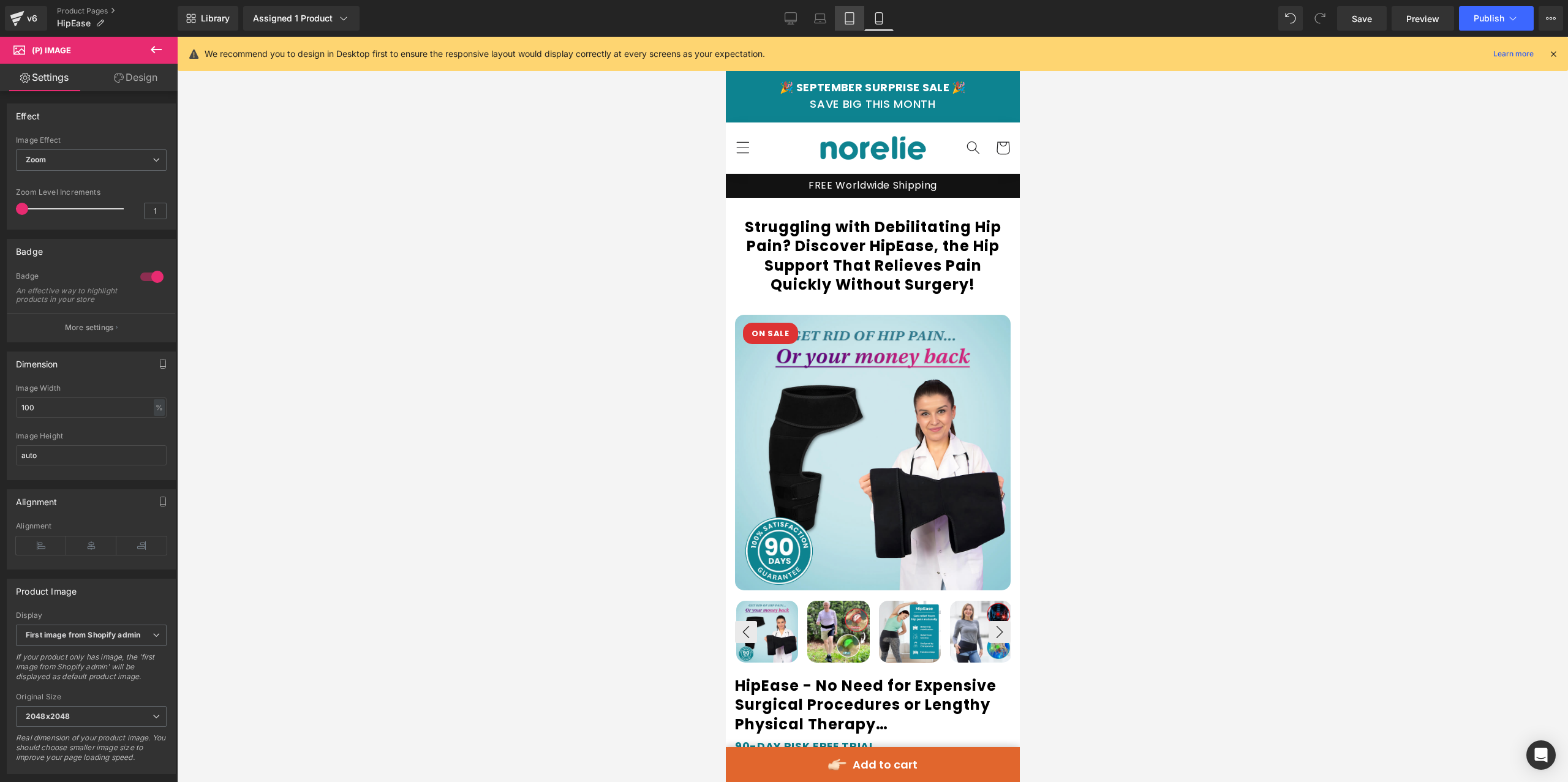
click at [849, 27] on link "Tablet" at bounding box center [849, 19] width 29 height 24
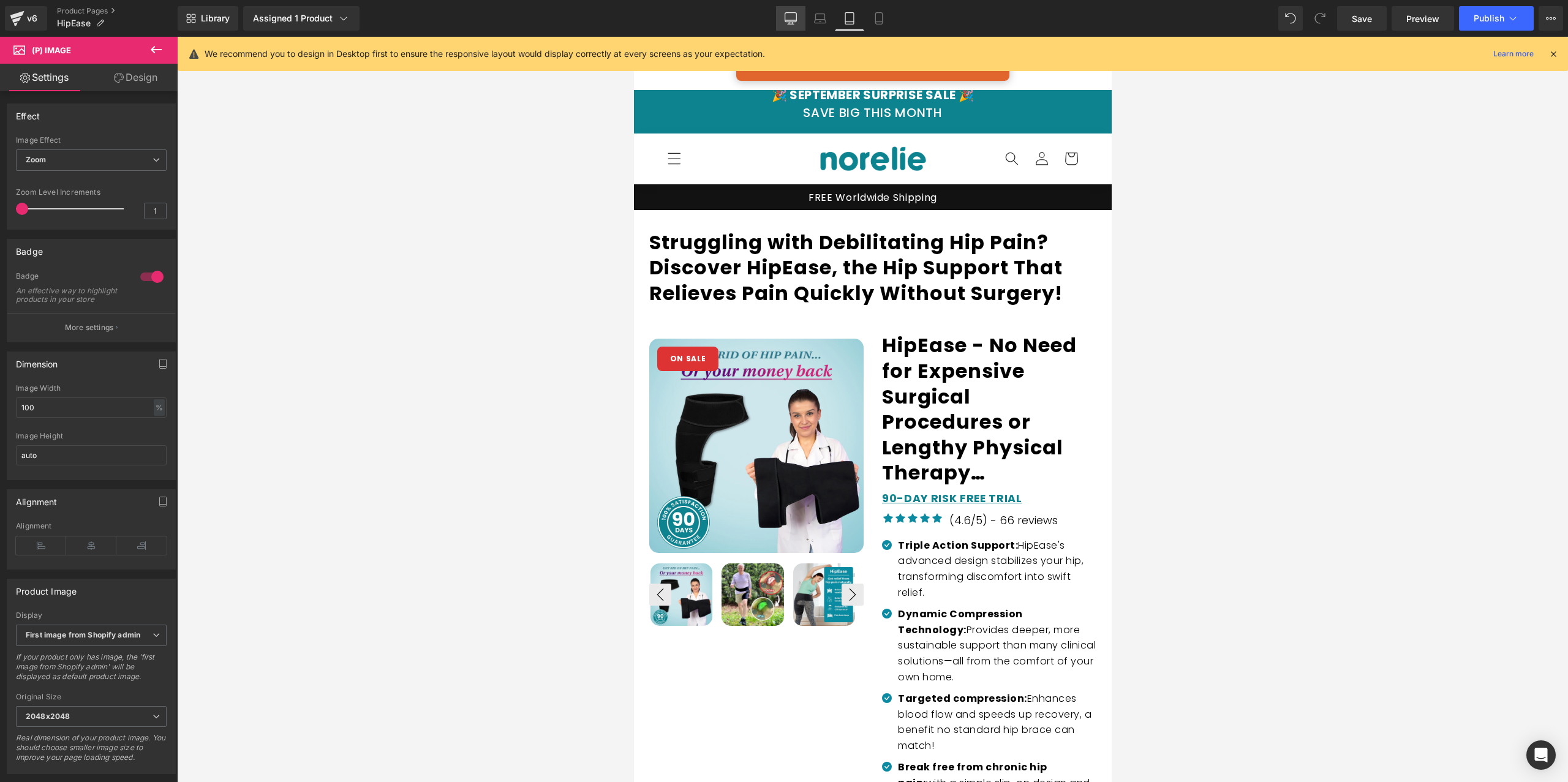
scroll to position [24, 0]
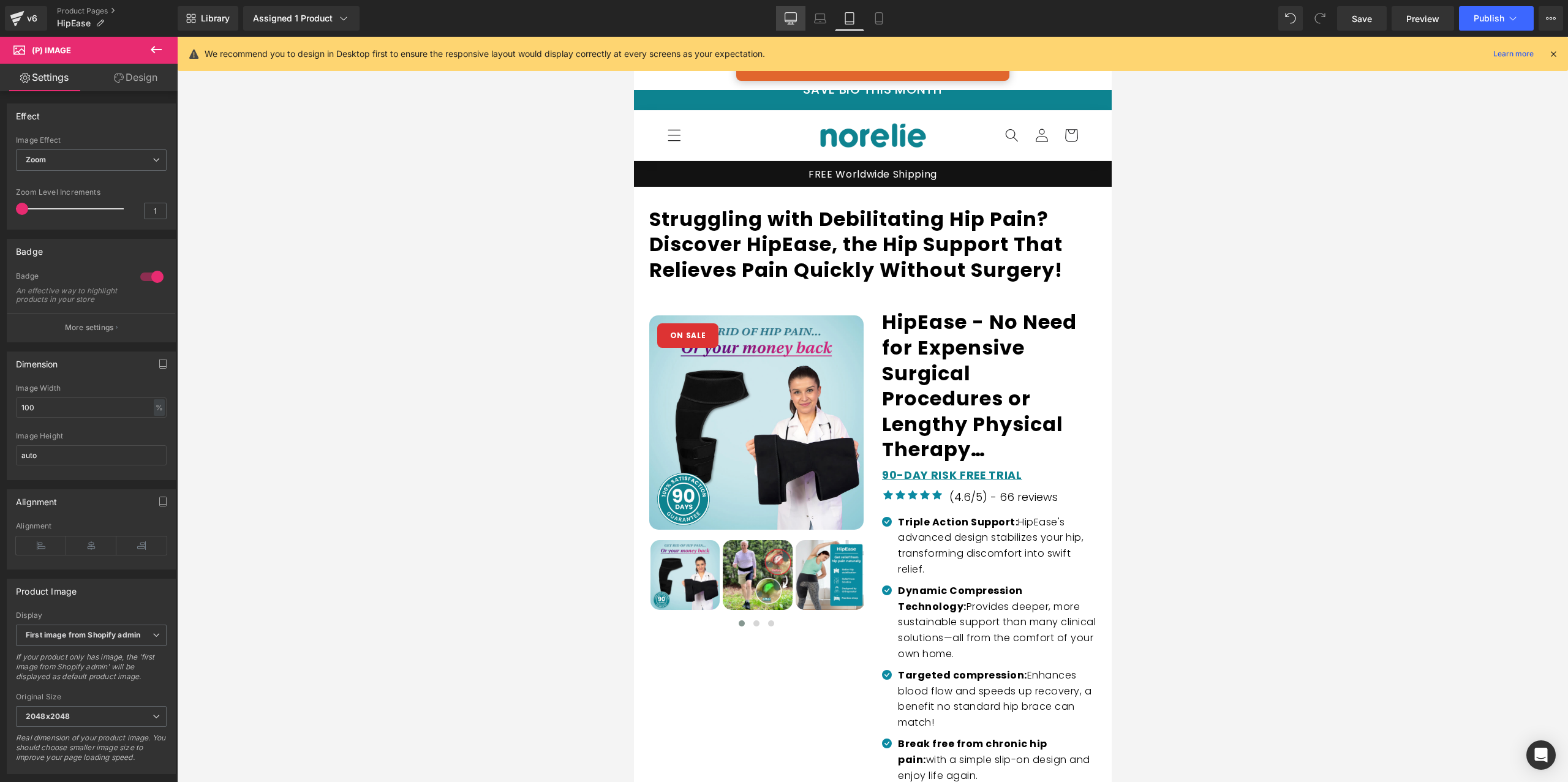
click at [793, 22] on icon at bounding box center [790, 18] width 12 height 12
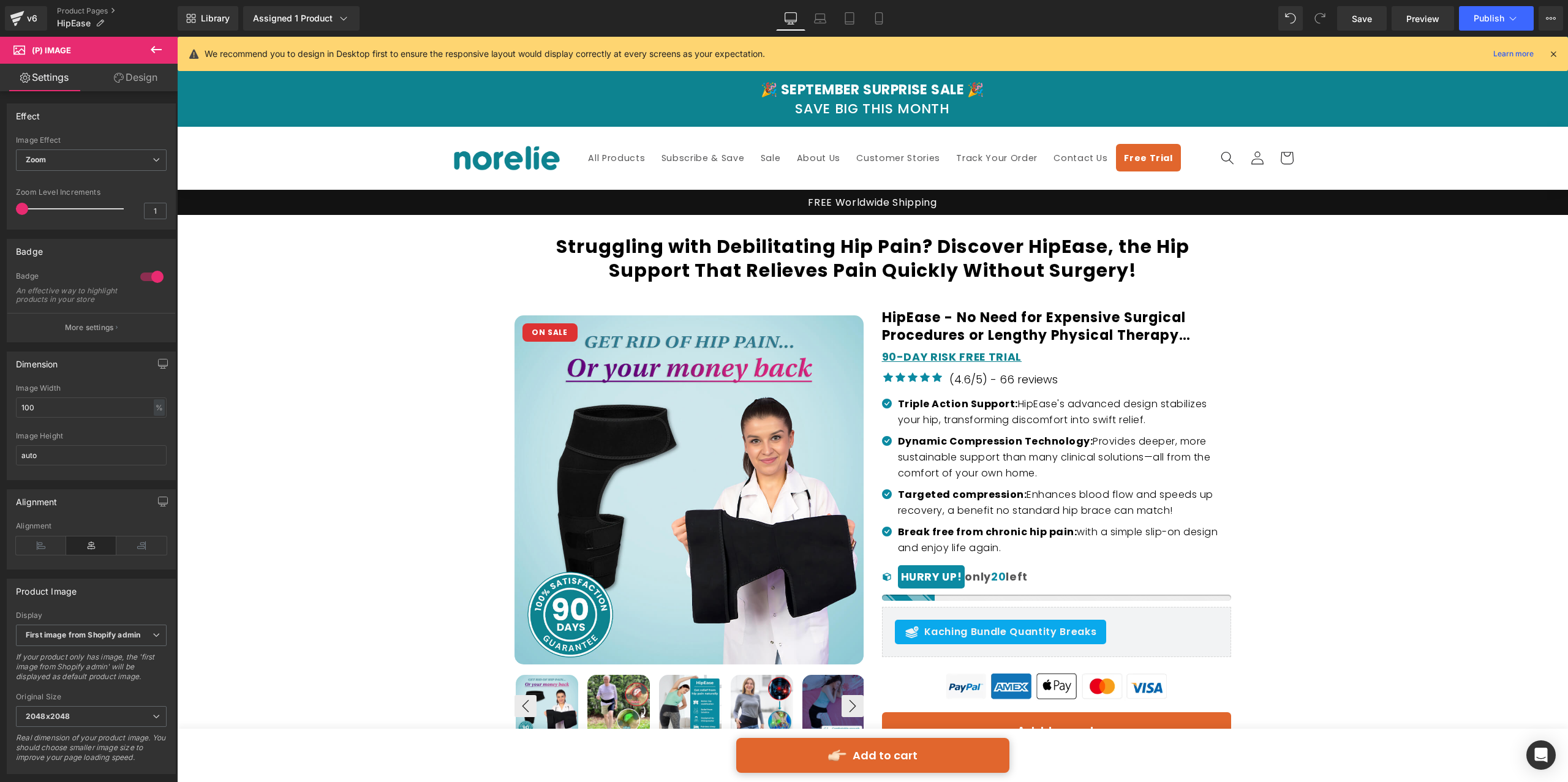
scroll to position [1802, 0]
click at [823, 12] on icon at bounding box center [820, 18] width 12 height 12
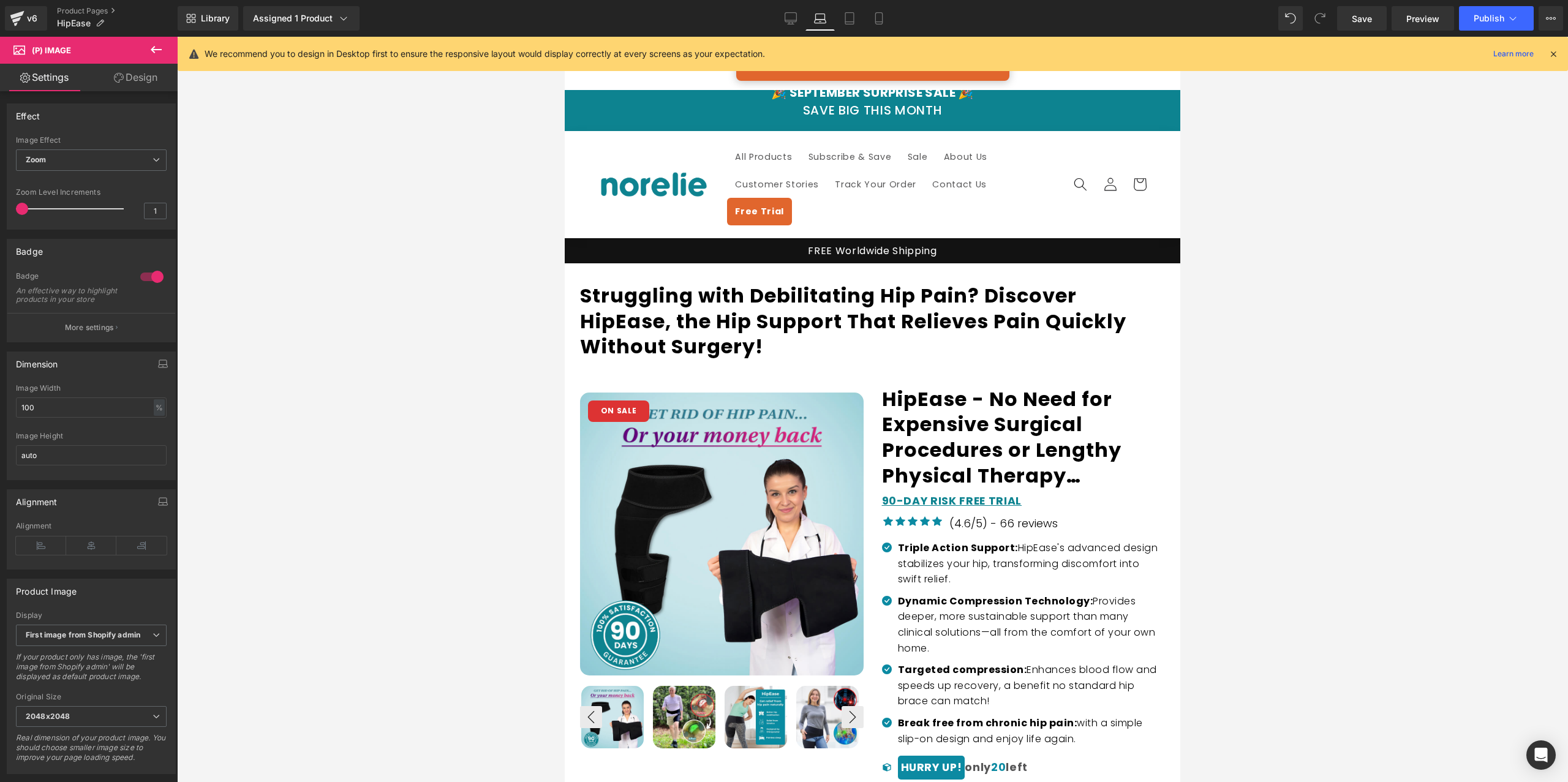
scroll to position [52, 0]
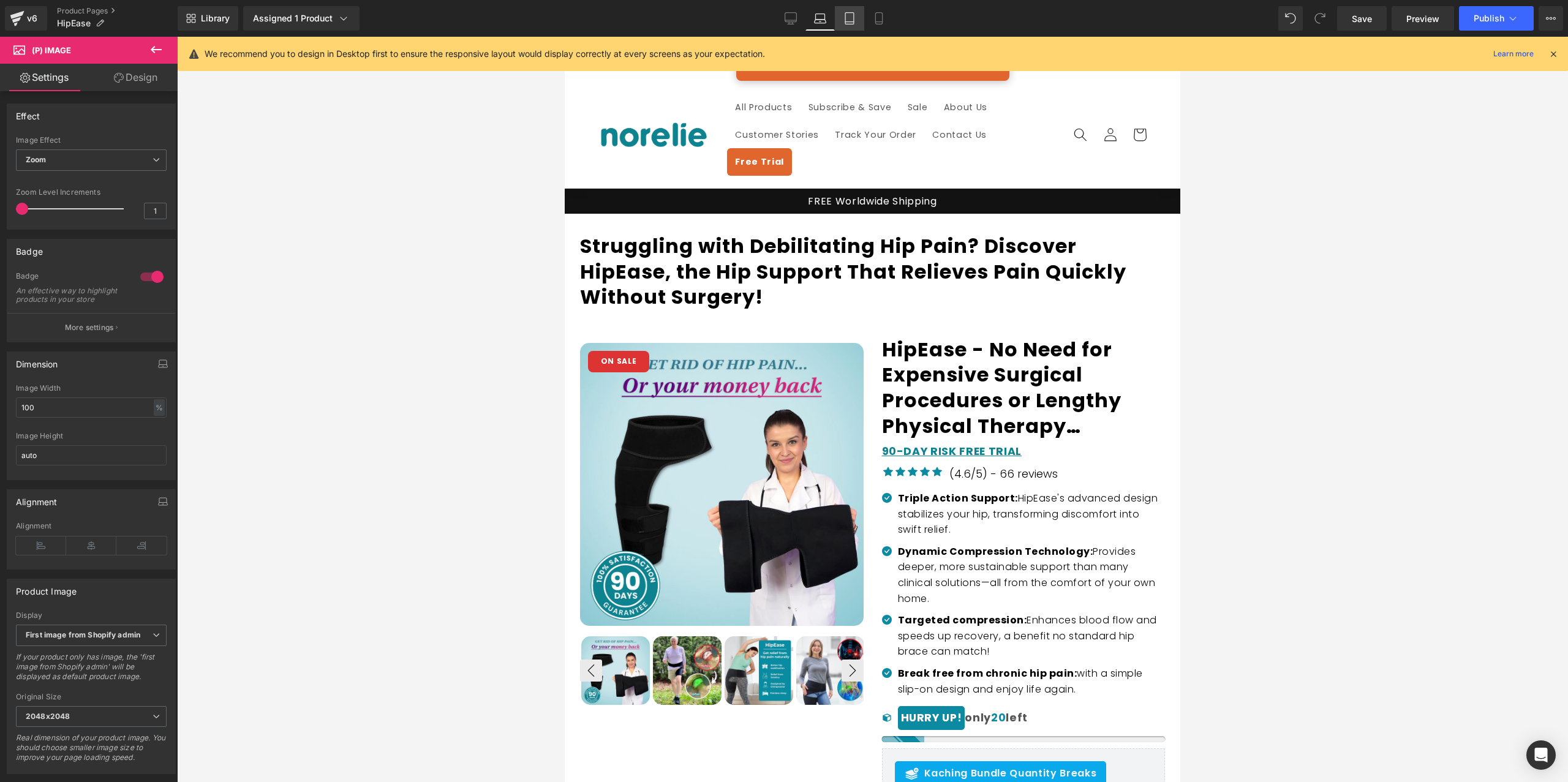
click at [842, 24] on link "Tablet" at bounding box center [849, 19] width 29 height 24
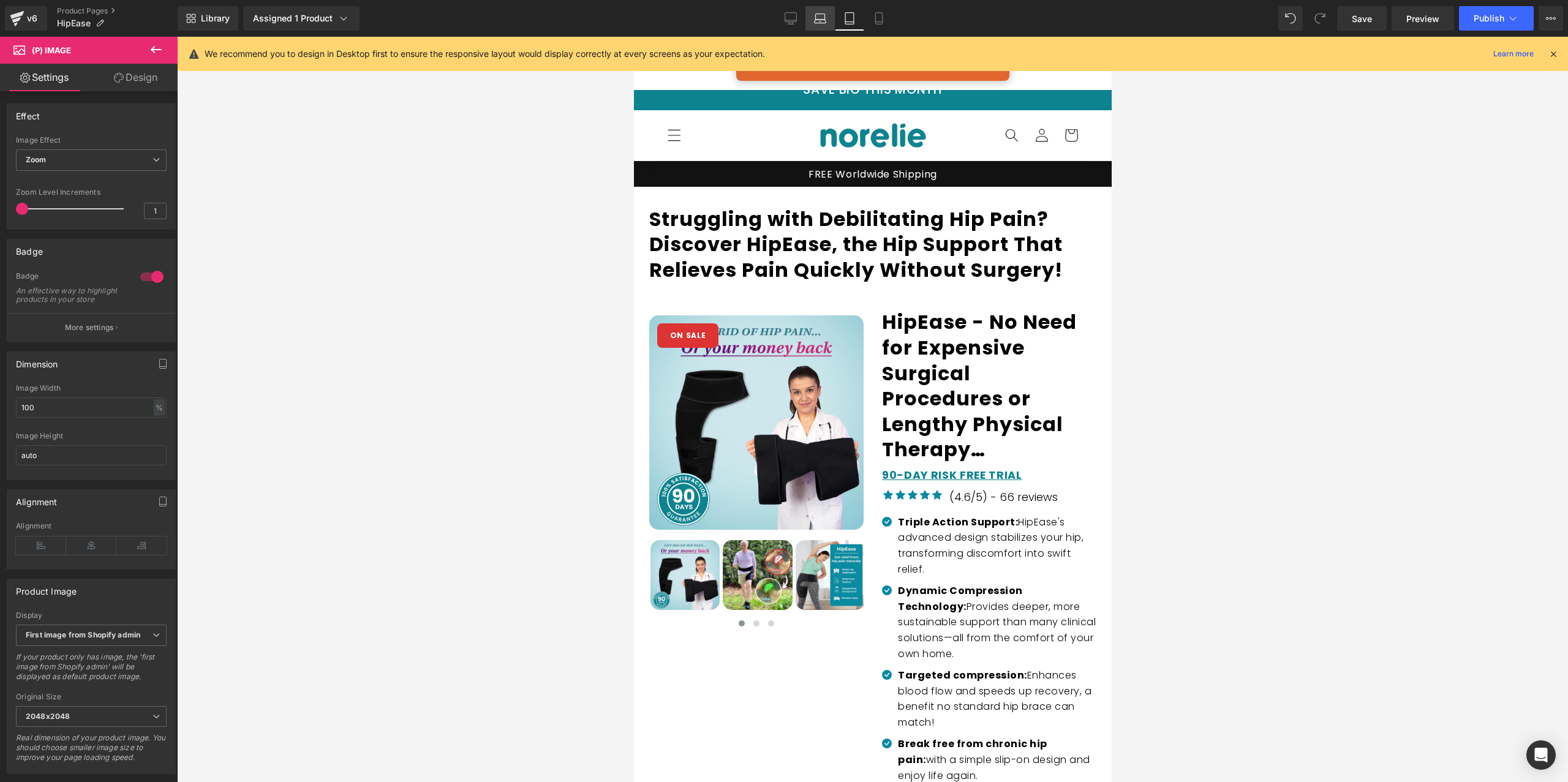
click at [819, 24] on icon at bounding box center [820, 18] width 12 height 12
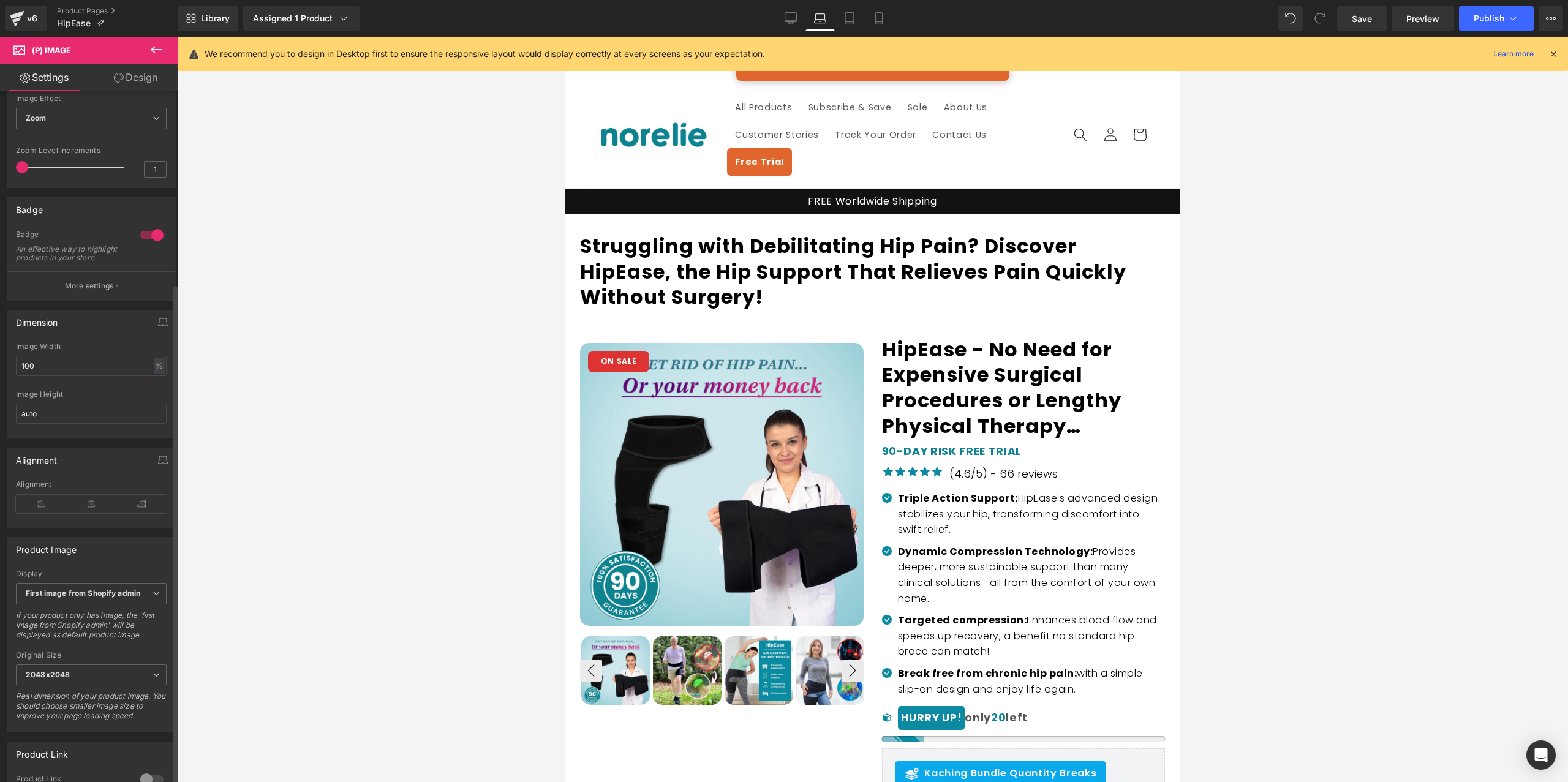
scroll to position [0, 0]
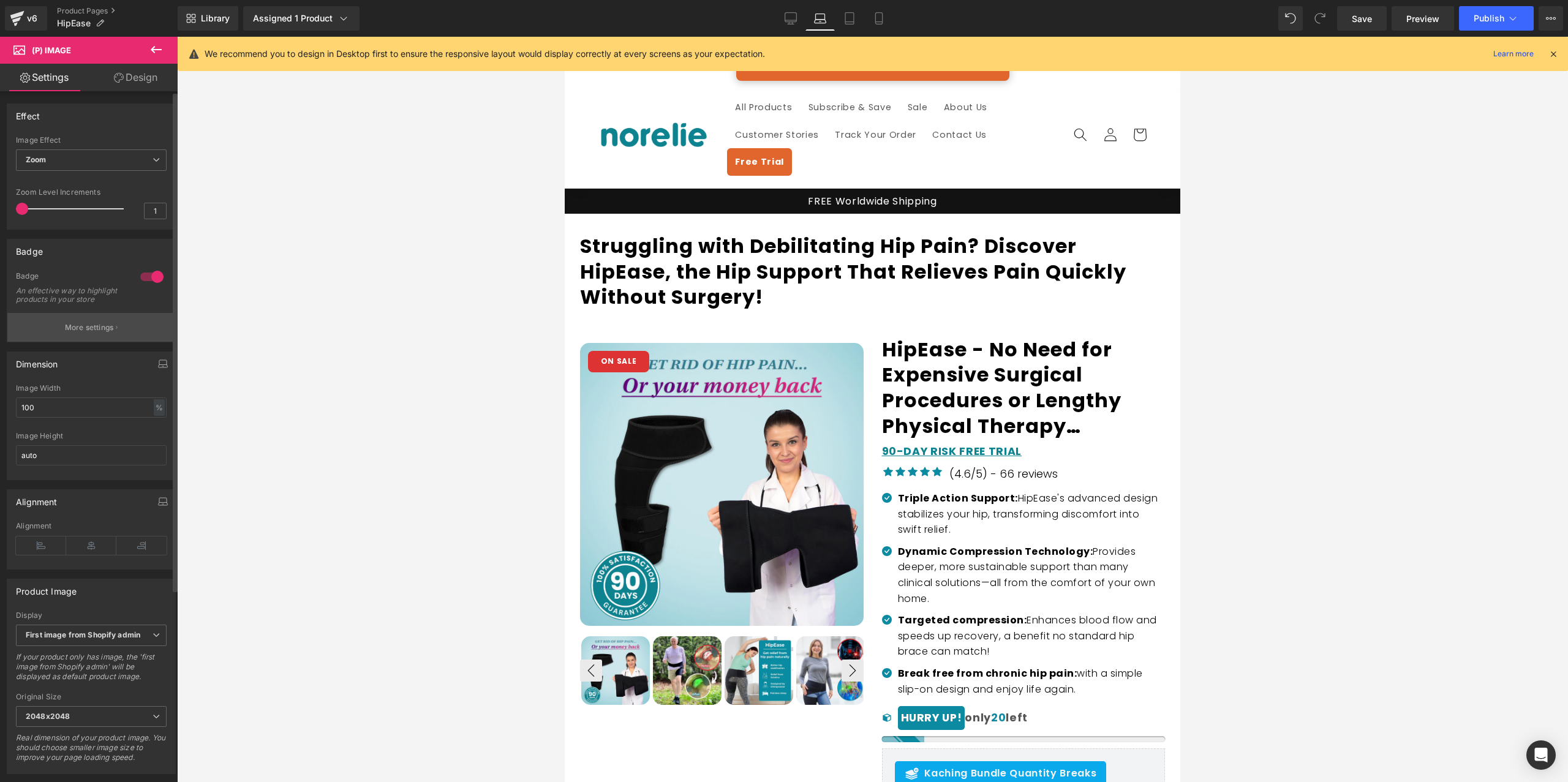
click at [82, 331] on button "More settings" at bounding box center [91, 327] width 168 height 29
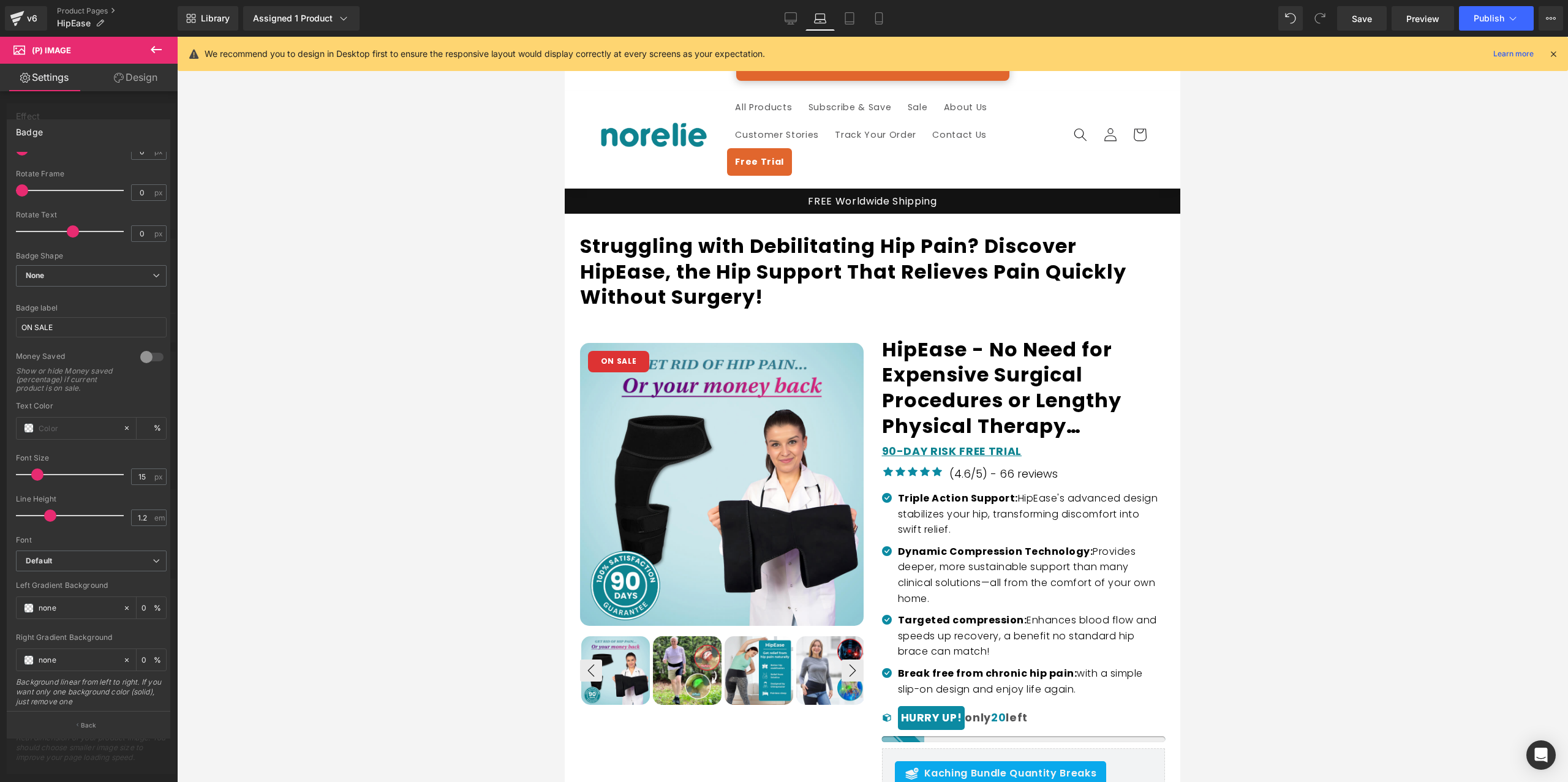
scroll to position [296, 0]
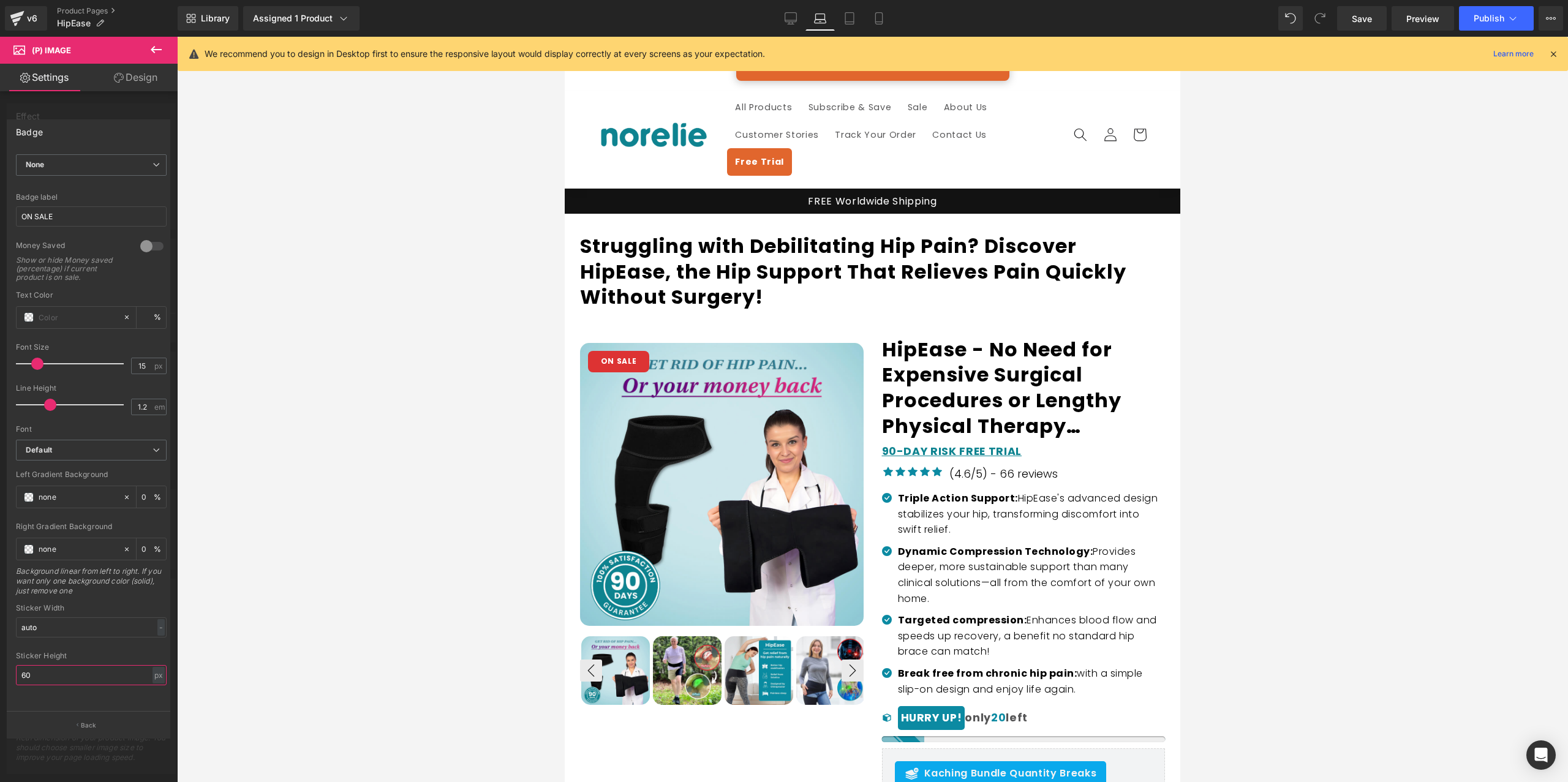
click at [71, 665] on input "60" at bounding box center [91, 675] width 151 height 20
type input "30"
click at [47, 620] on input "auto" at bounding box center [91, 627] width 151 height 20
type input "80"
click at [850, 13] on icon at bounding box center [849, 19] width 9 height 11
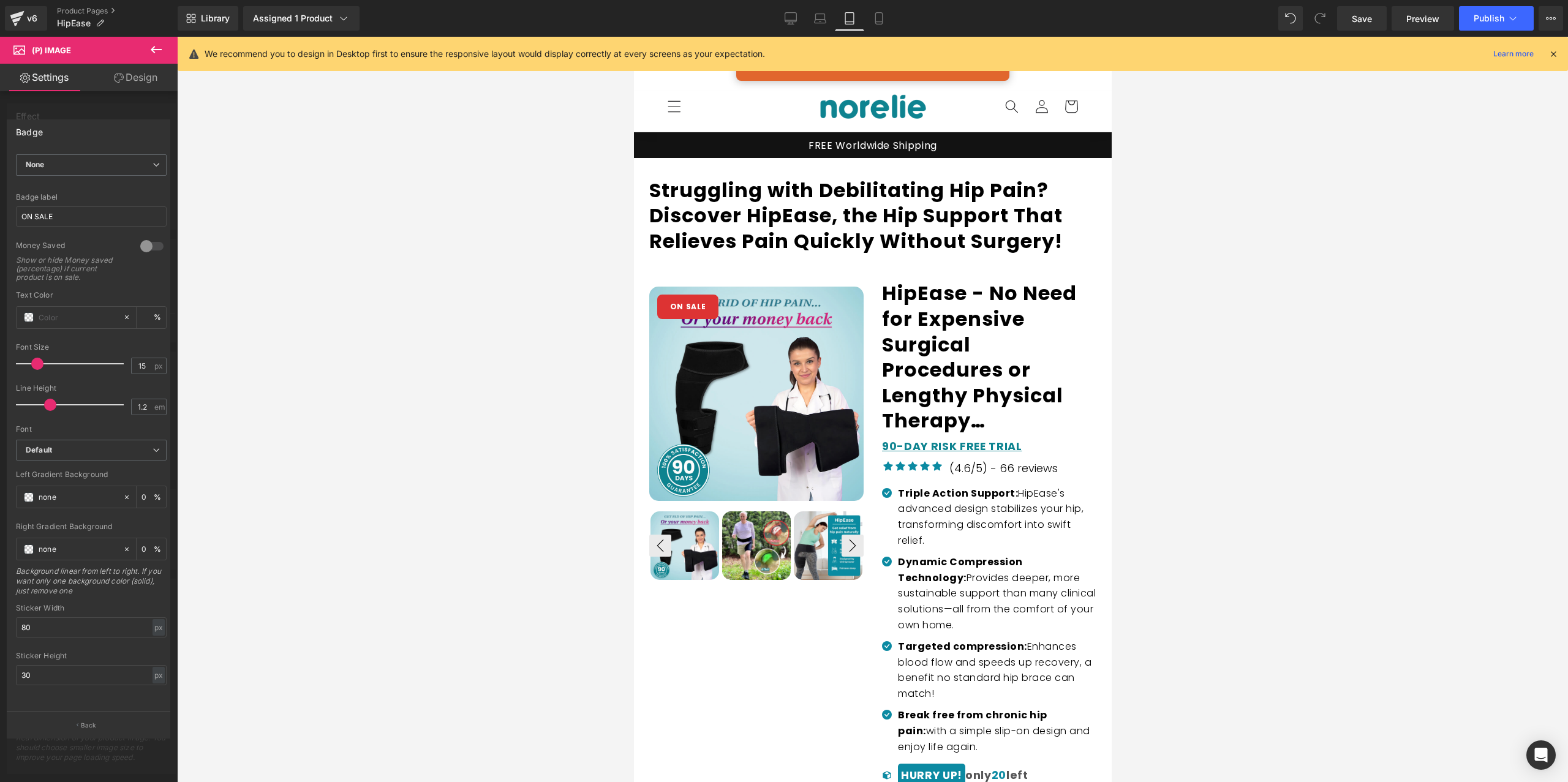
scroll to position [24, 0]
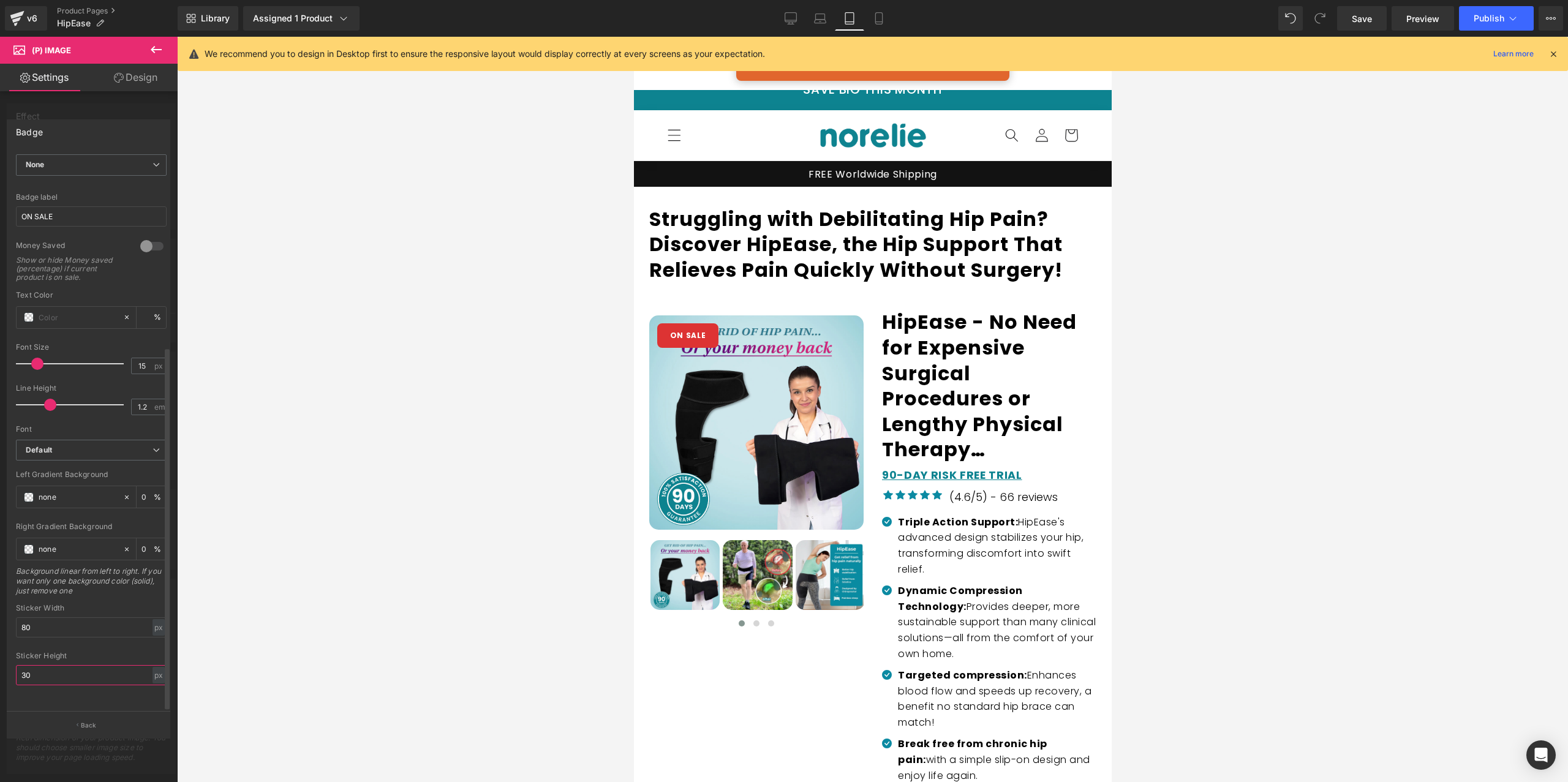
drag, startPoint x: 21, startPoint y: 661, endPoint x: 35, endPoint y: 662, distance: 14.0
click at [21, 665] on input "30" at bounding box center [91, 675] width 151 height 20
type input "30"
click at [32, 617] on input "80" at bounding box center [91, 627] width 151 height 20
type input "80"
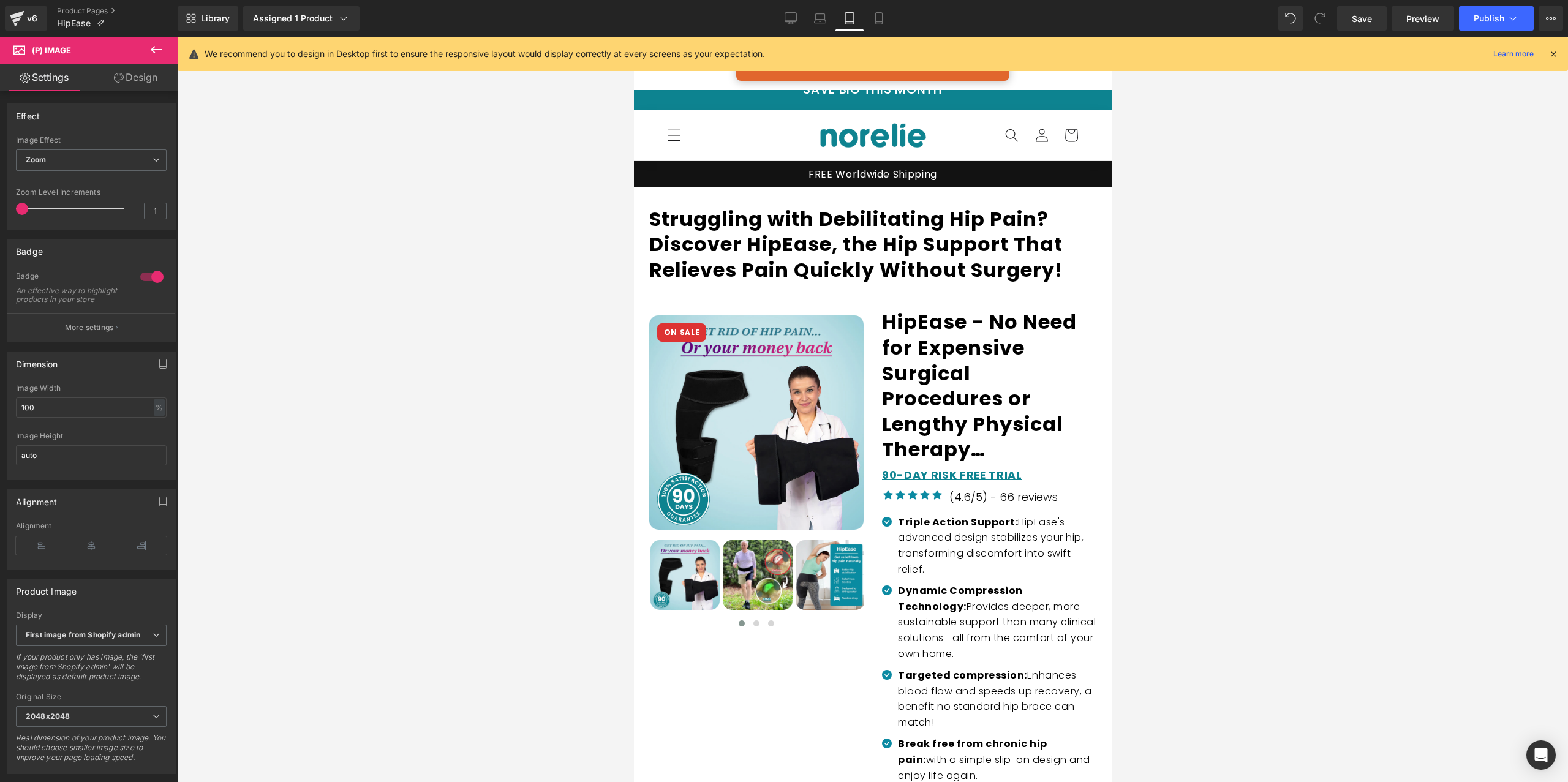
click at [431, 482] on div at bounding box center [872, 409] width 1391 height 746
click at [878, 13] on icon at bounding box center [878, 19] width 6 height 11
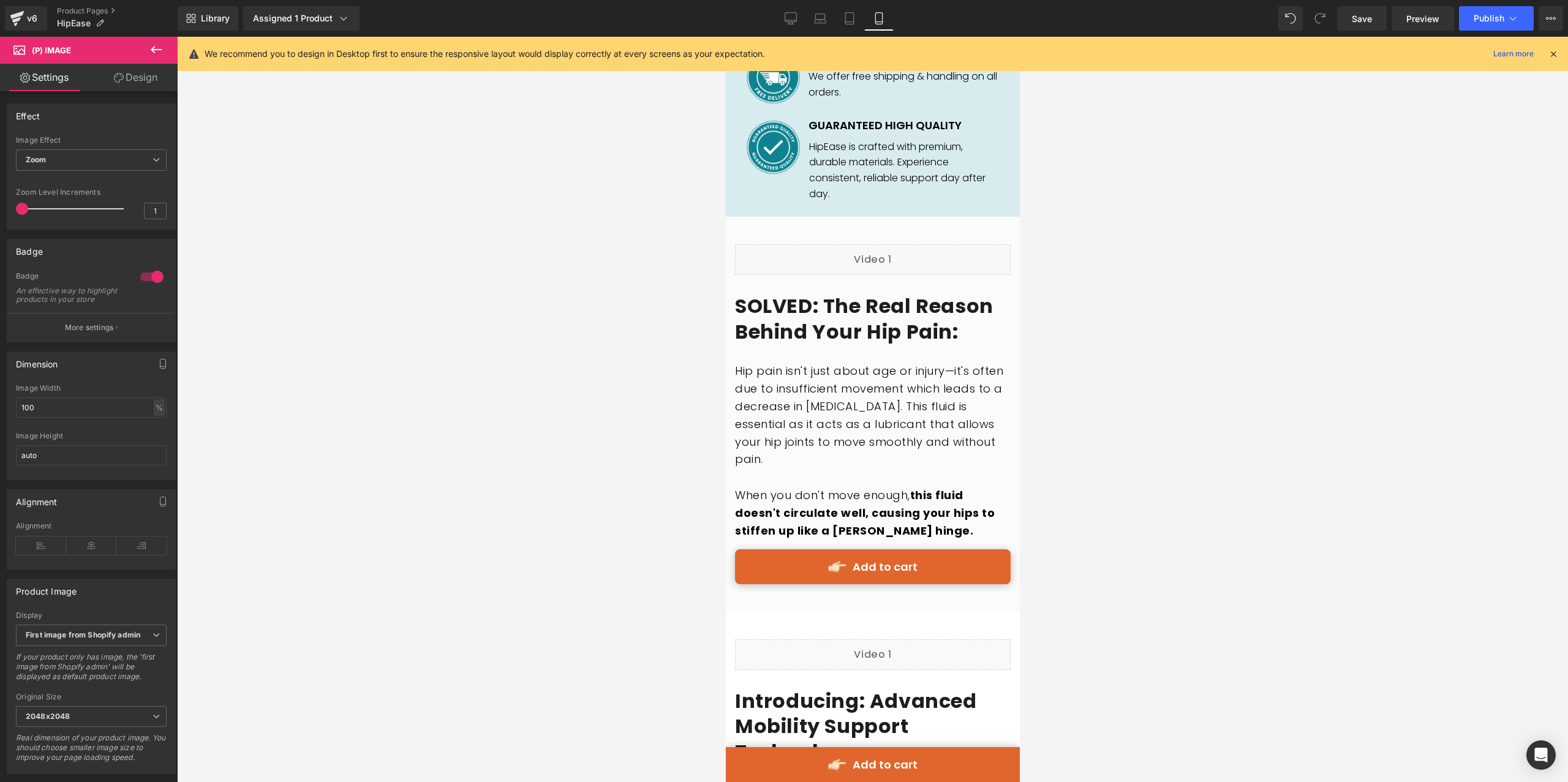
scroll to position [1487, 0]
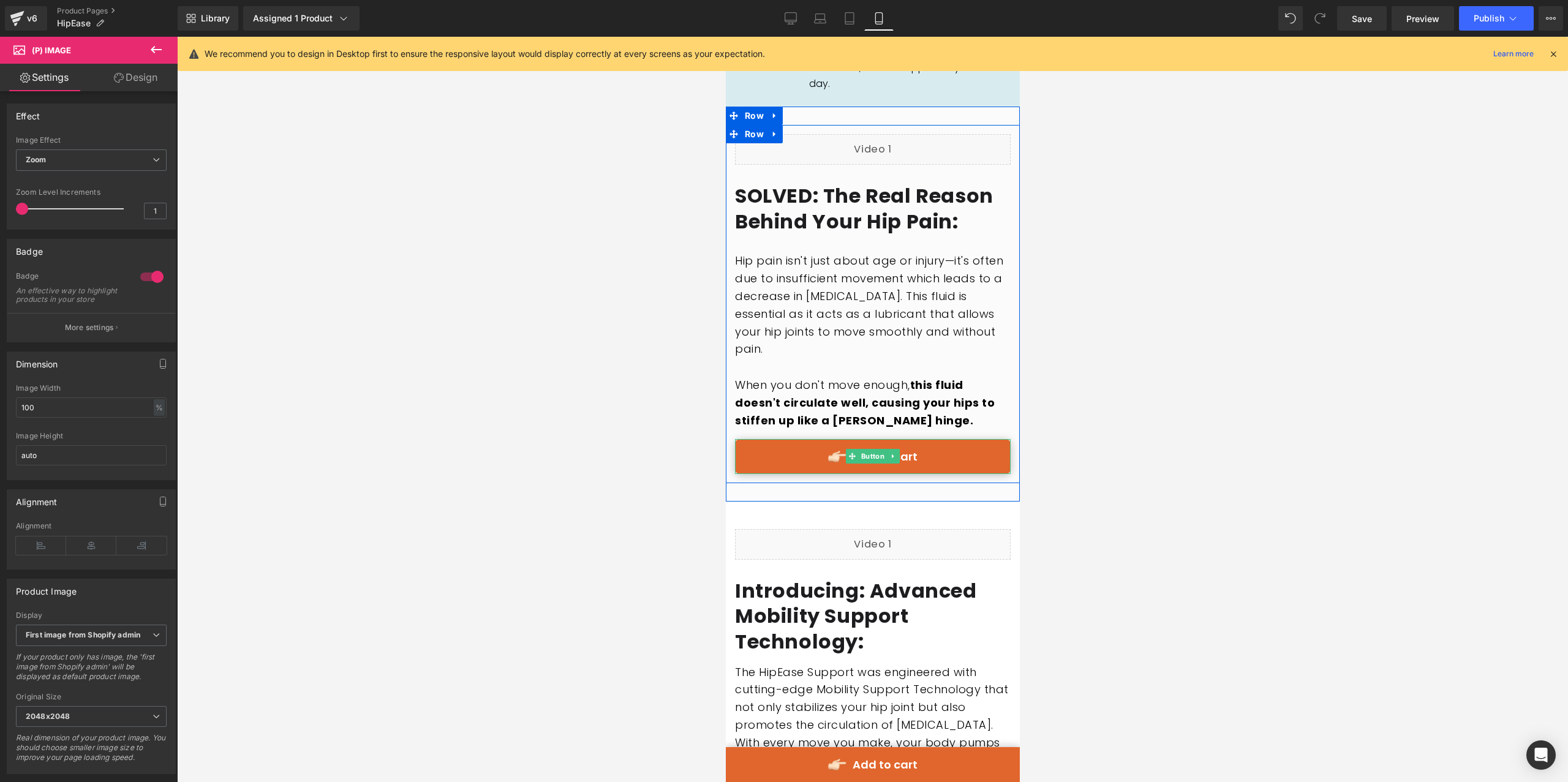
click at [960, 440] on link "Add to cart" at bounding box center [871, 456] width 275 height 35
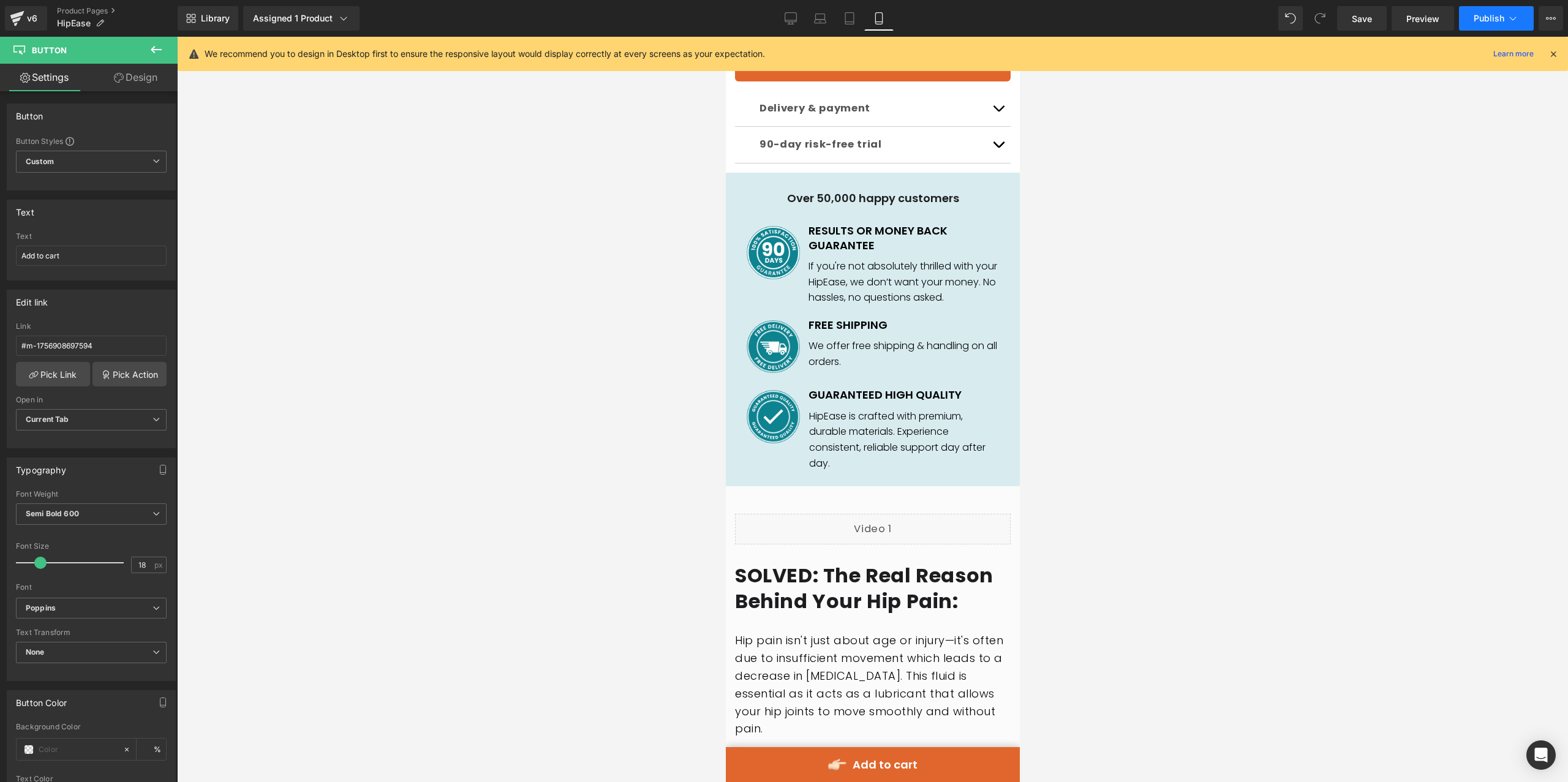
scroll to position [1096, 0]
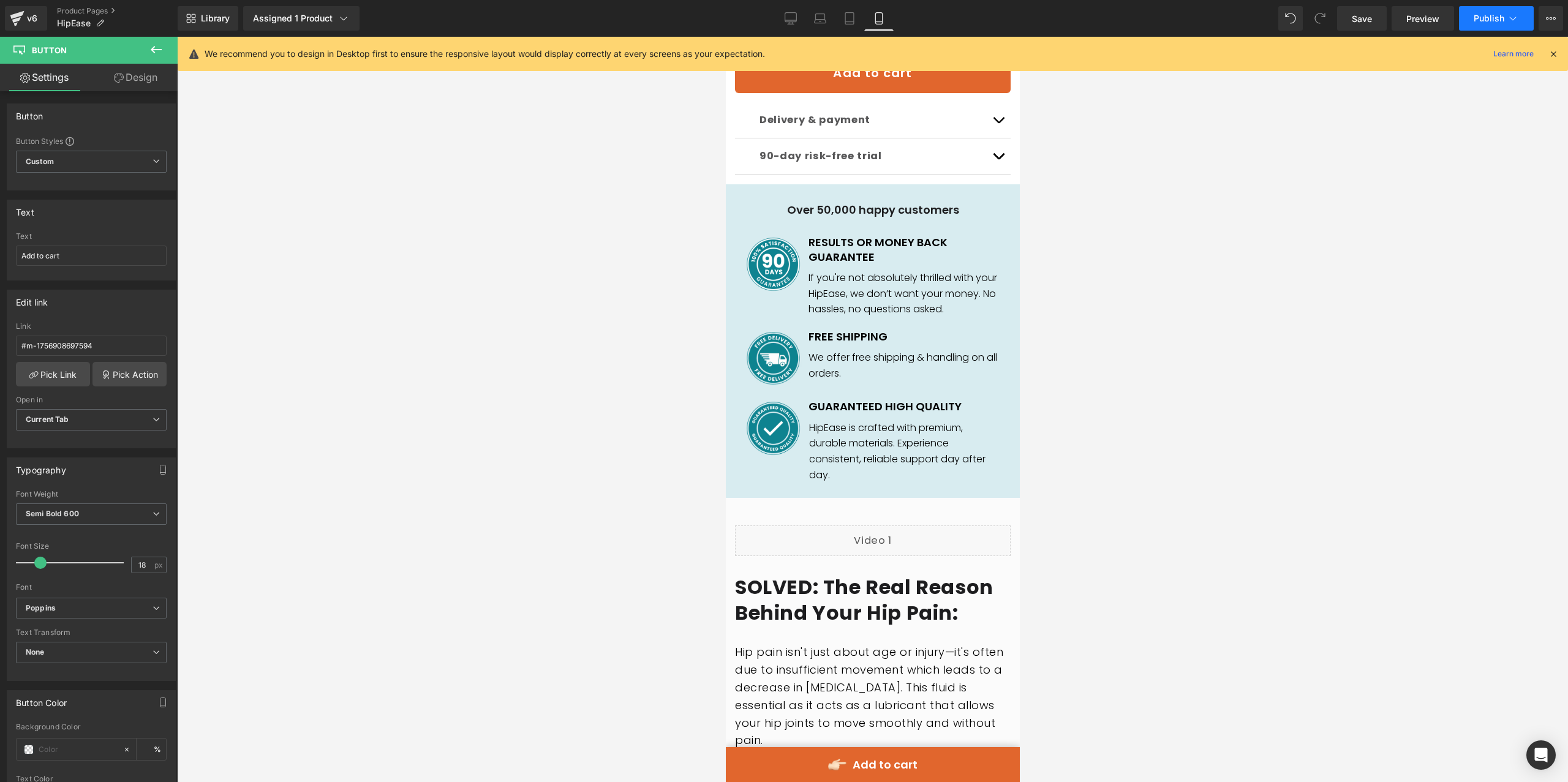
click at [1490, 16] on span "Publish" at bounding box center [1489, 19] width 31 height 10
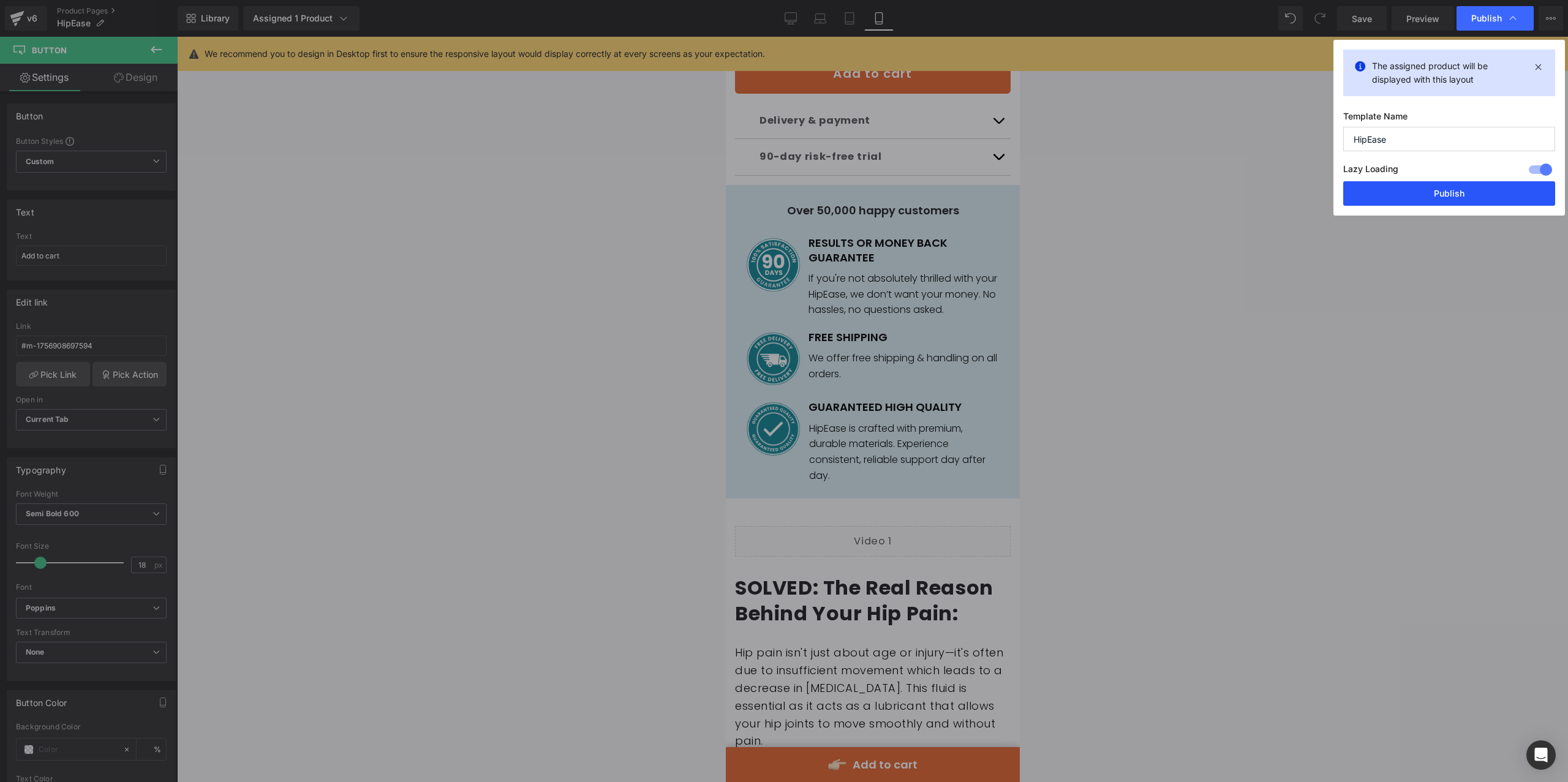
click at [1456, 192] on button "Publish" at bounding box center [1449, 193] width 212 height 24
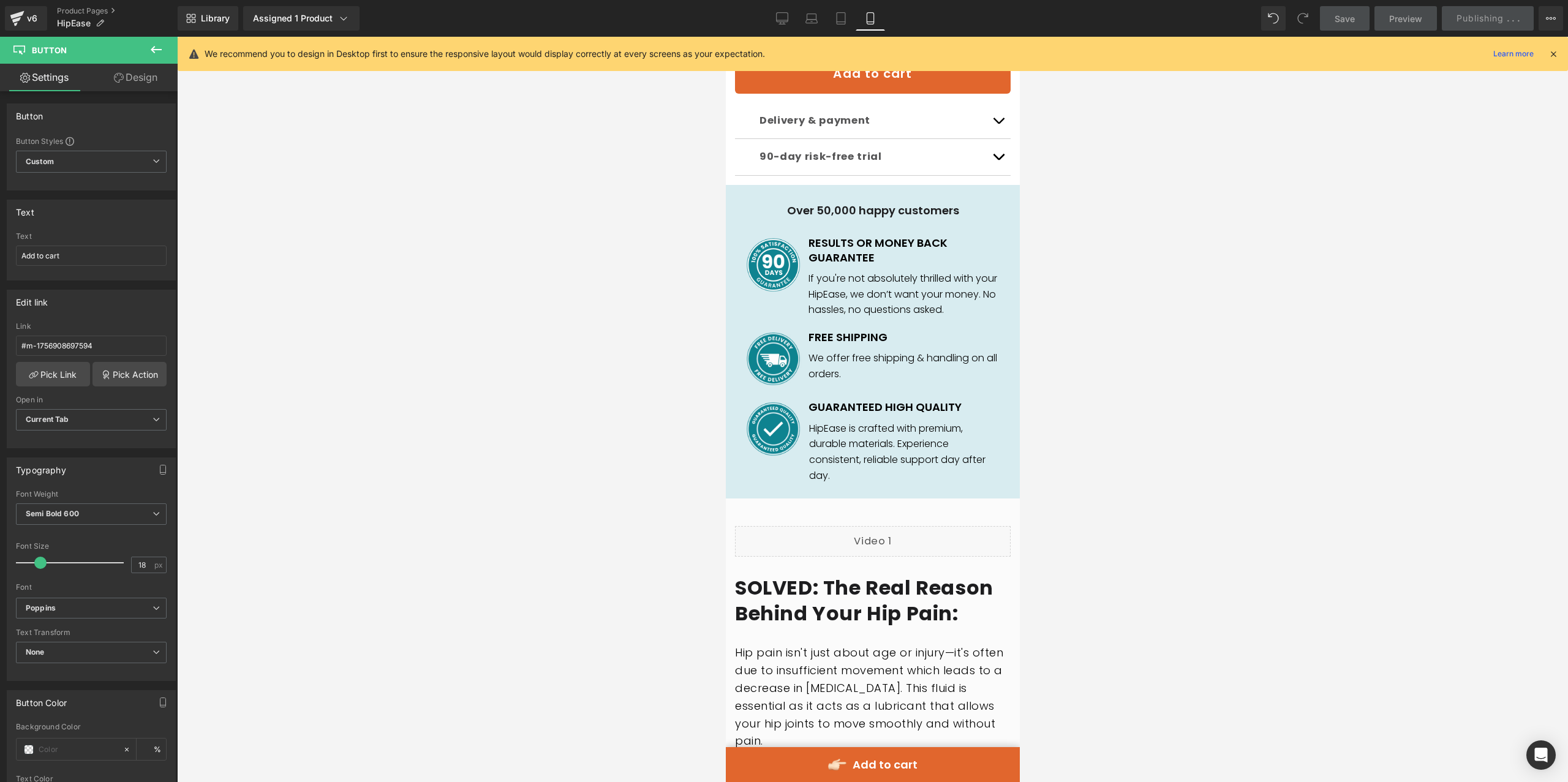
click at [1552, 49] on icon at bounding box center [1552, 54] width 11 height 11
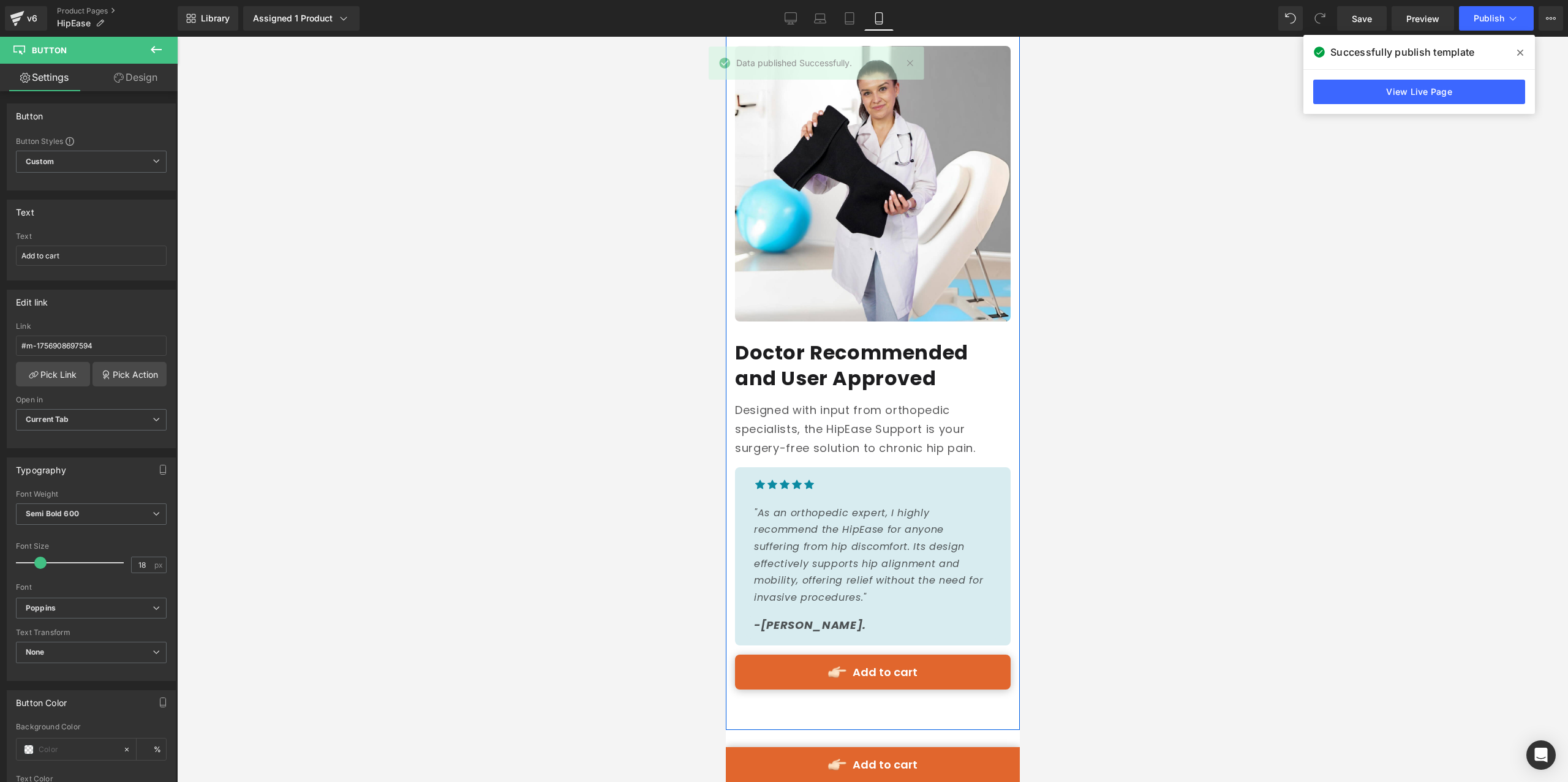
scroll to position [2931, 0]
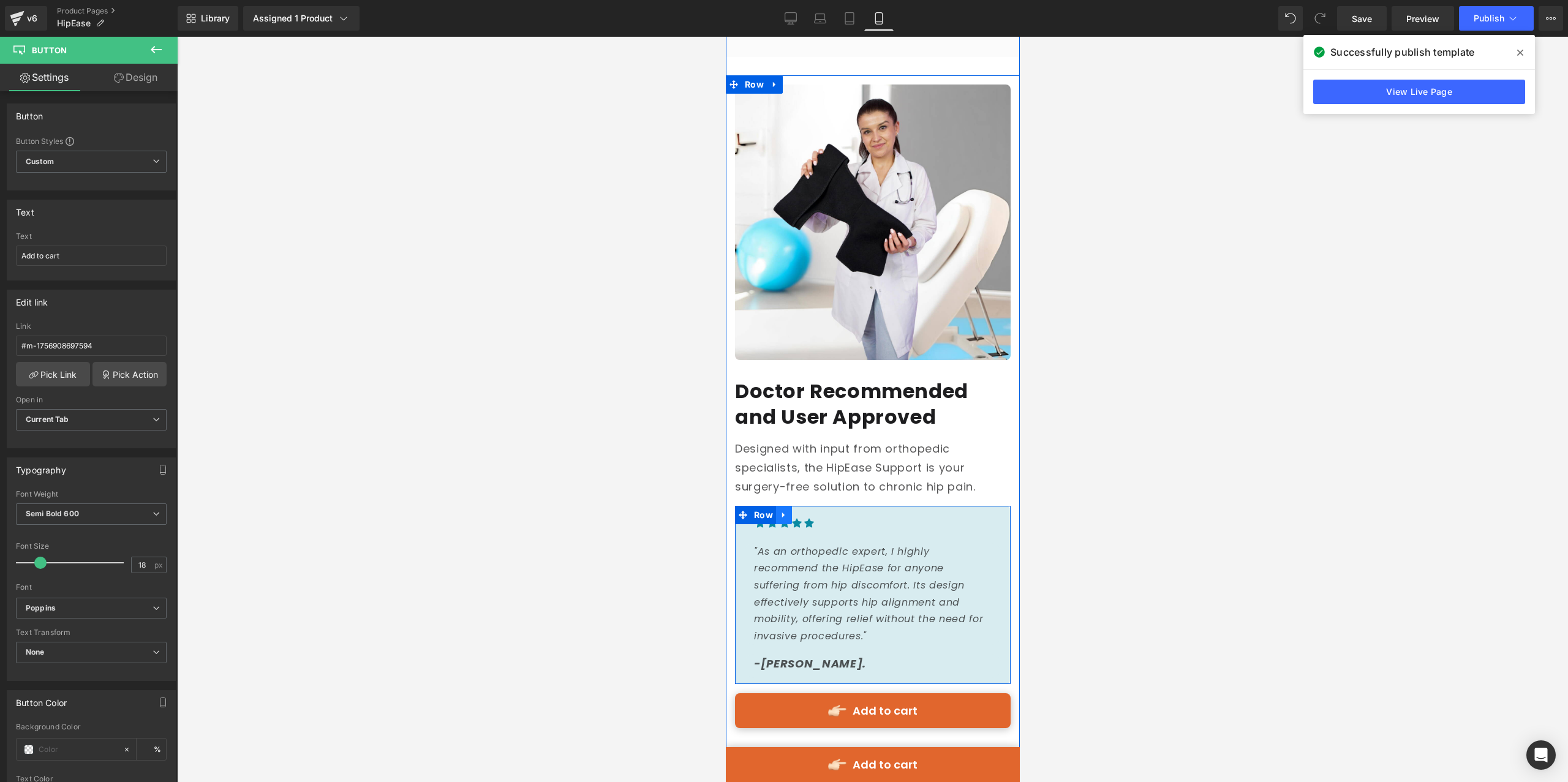
click at [779, 511] on icon at bounding box center [783, 515] width 9 height 9
click at [813, 511] on icon at bounding box center [815, 515] width 9 height 9
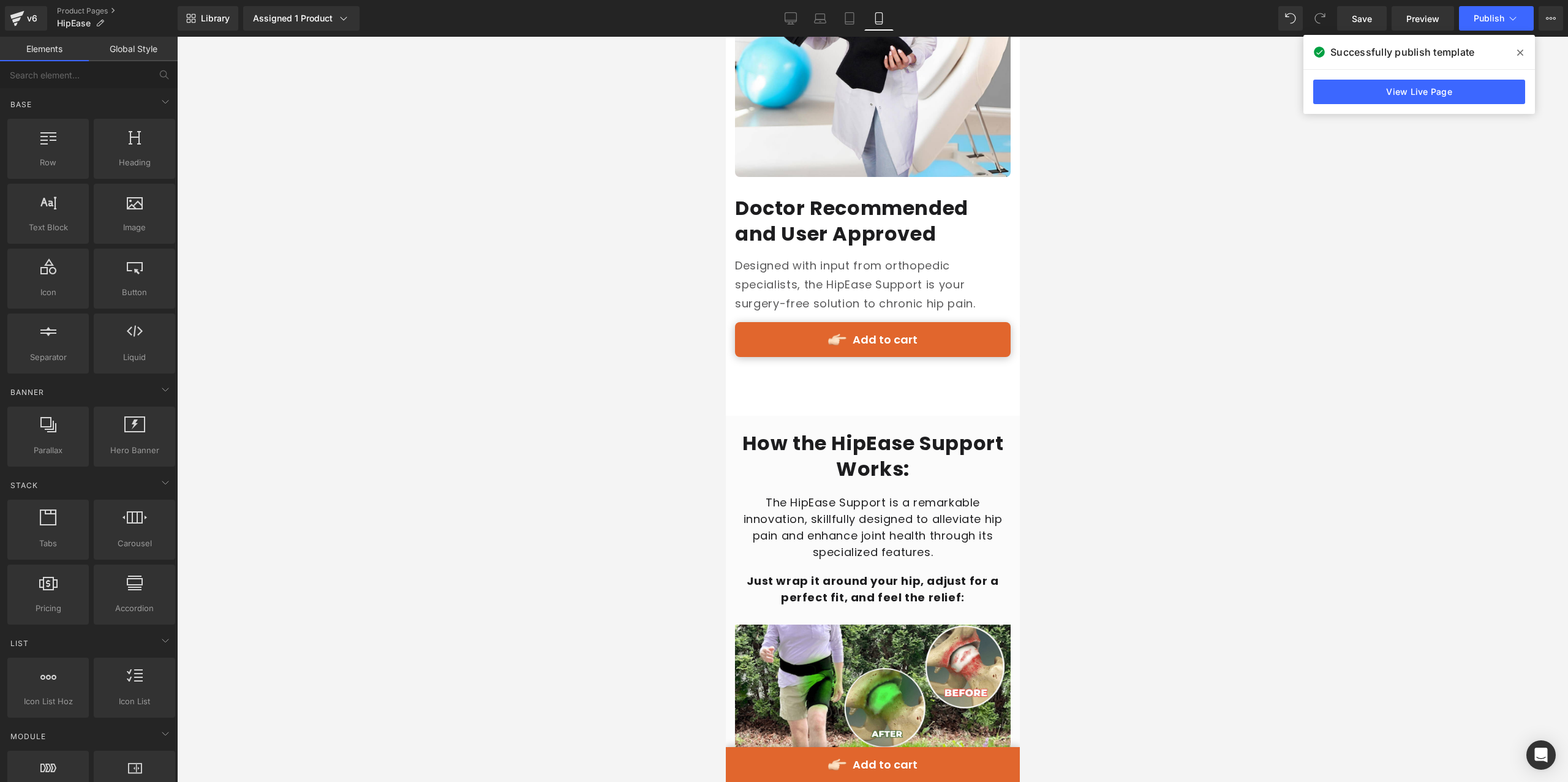
scroll to position [3011, 0]
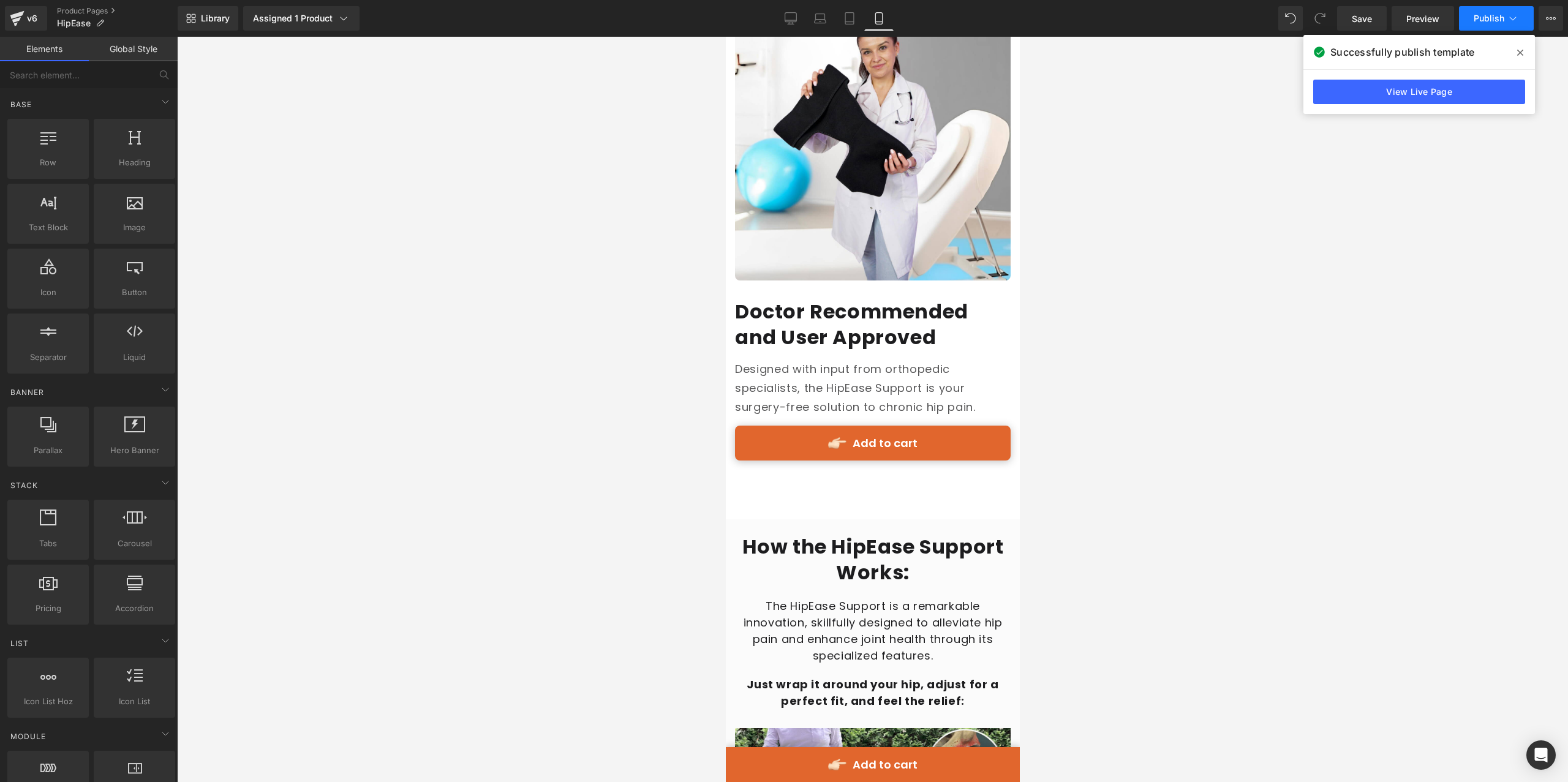
click at [1471, 19] on button "Publish" at bounding box center [1496, 19] width 74 height 24
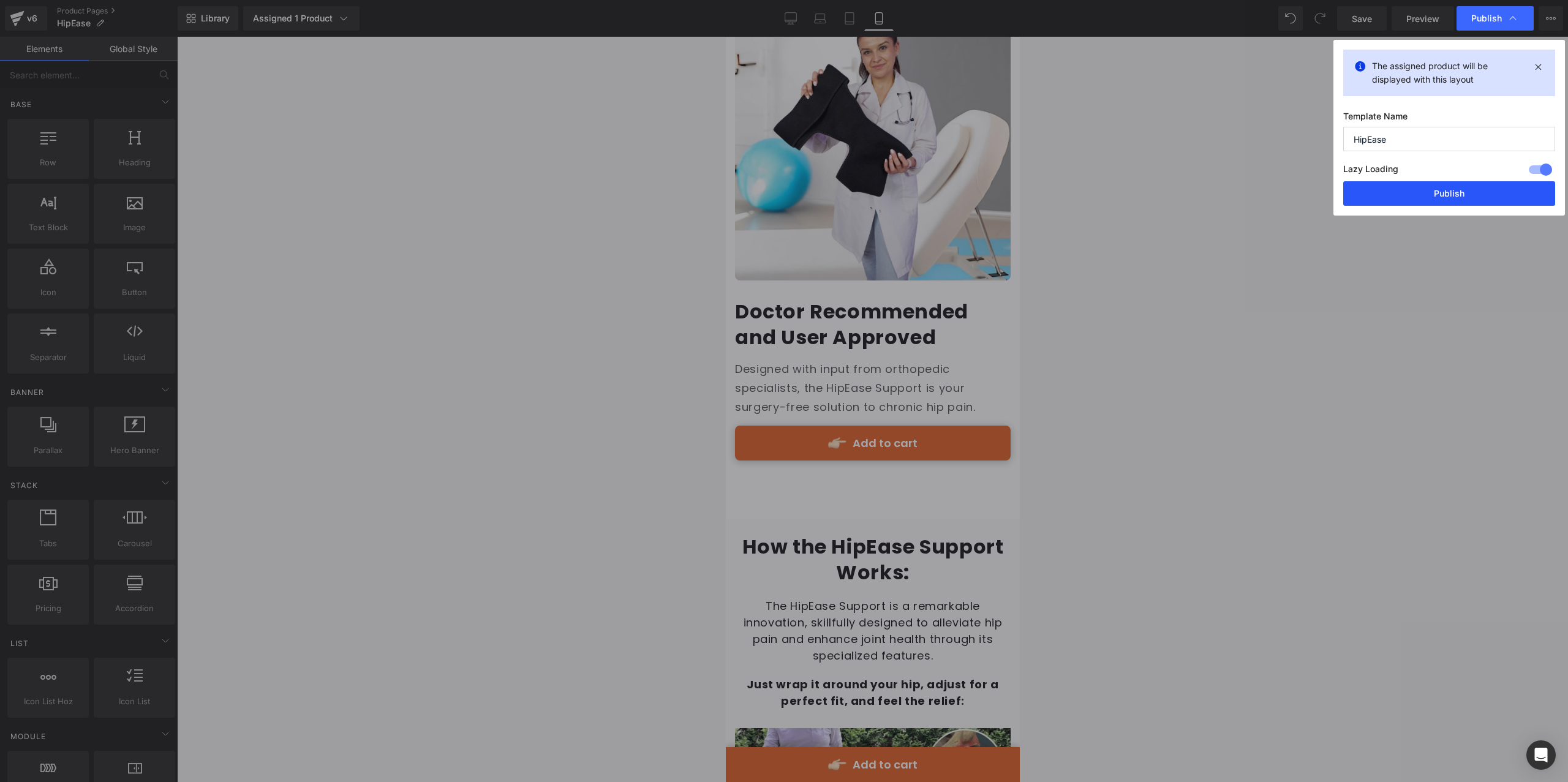
click at [1429, 194] on button "Publish" at bounding box center [1449, 193] width 212 height 24
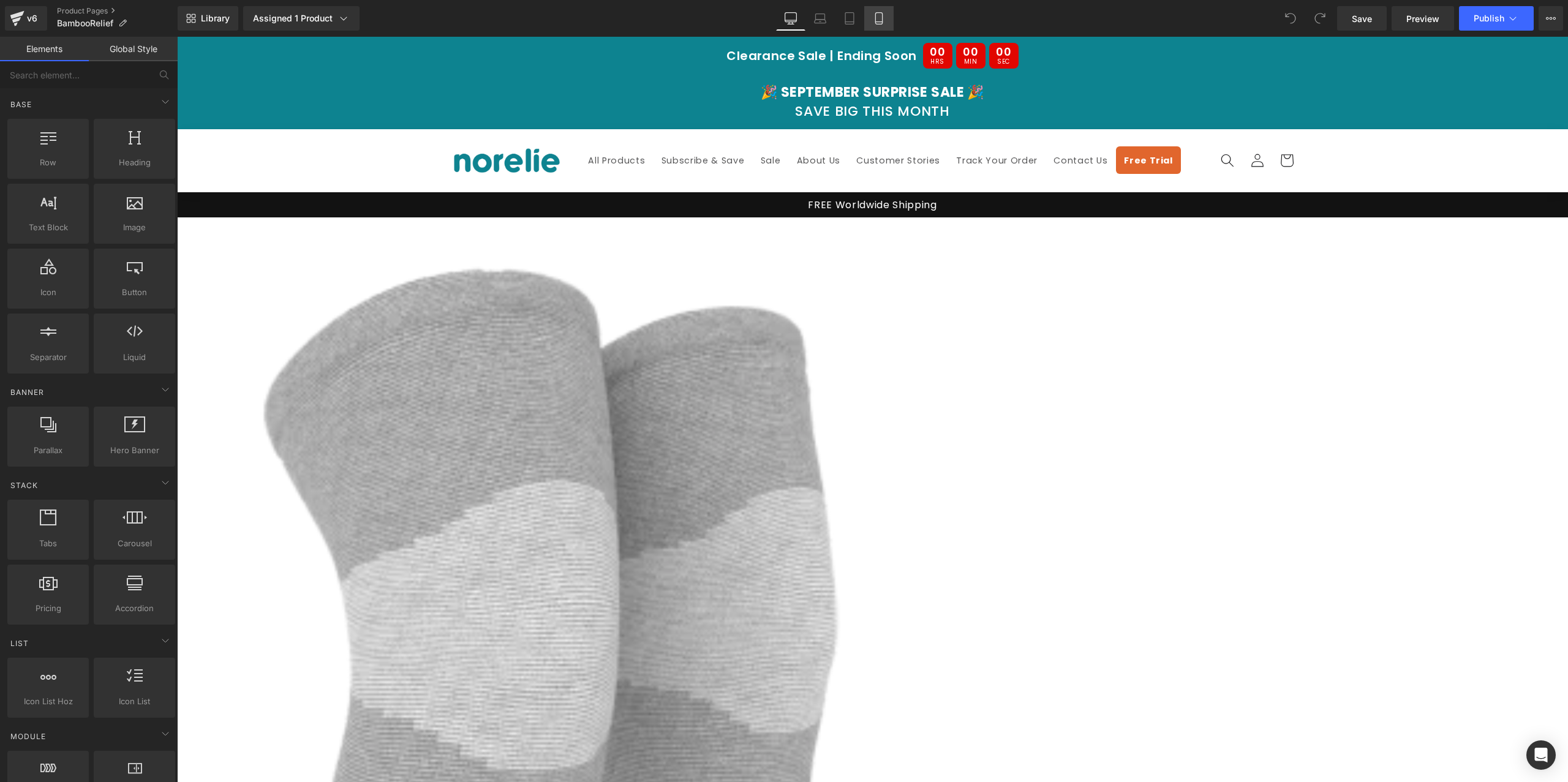
click at [883, 22] on icon at bounding box center [878, 18] width 12 height 12
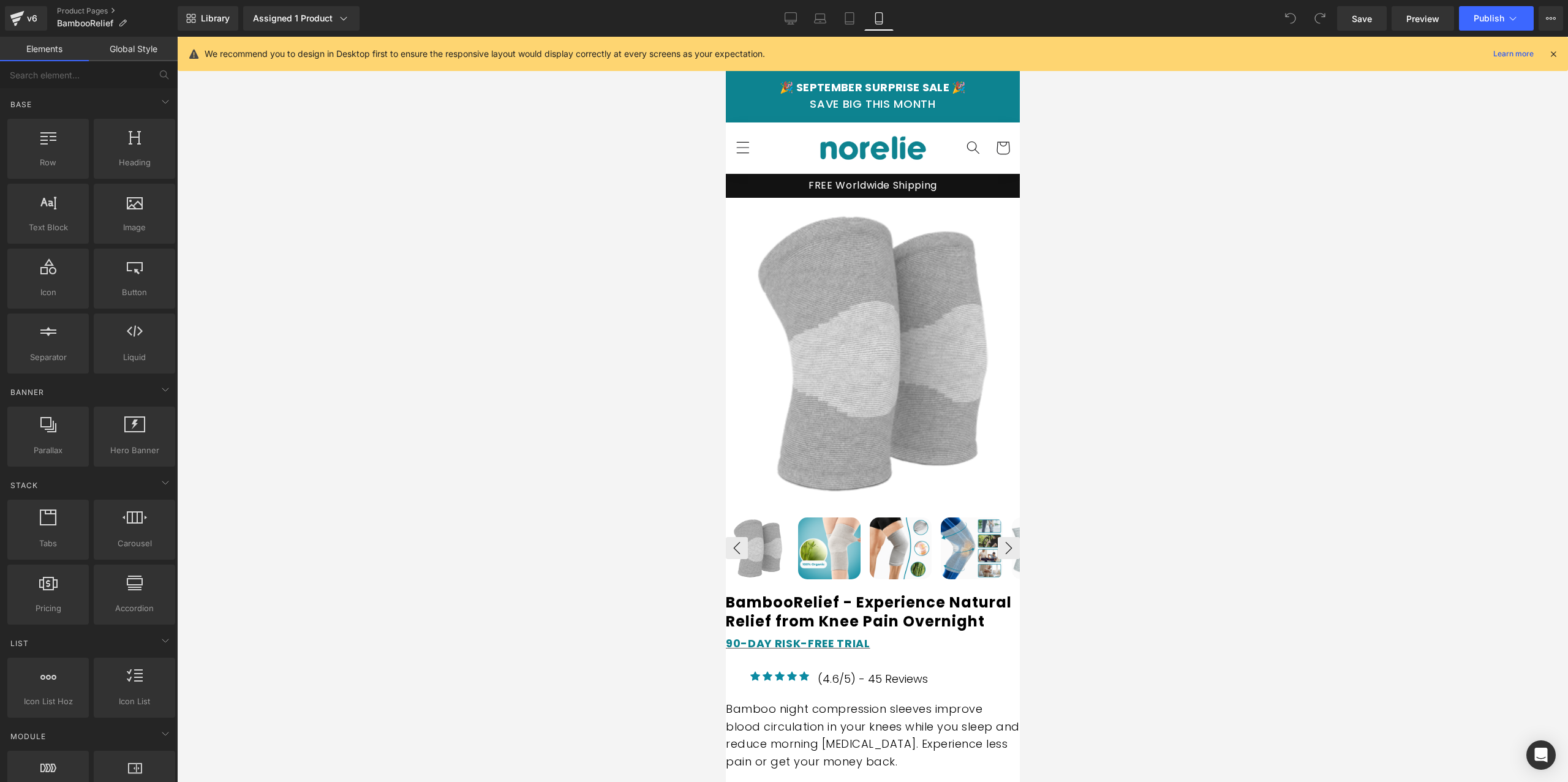
click at [1552, 49] on icon at bounding box center [1552, 54] width 11 height 11
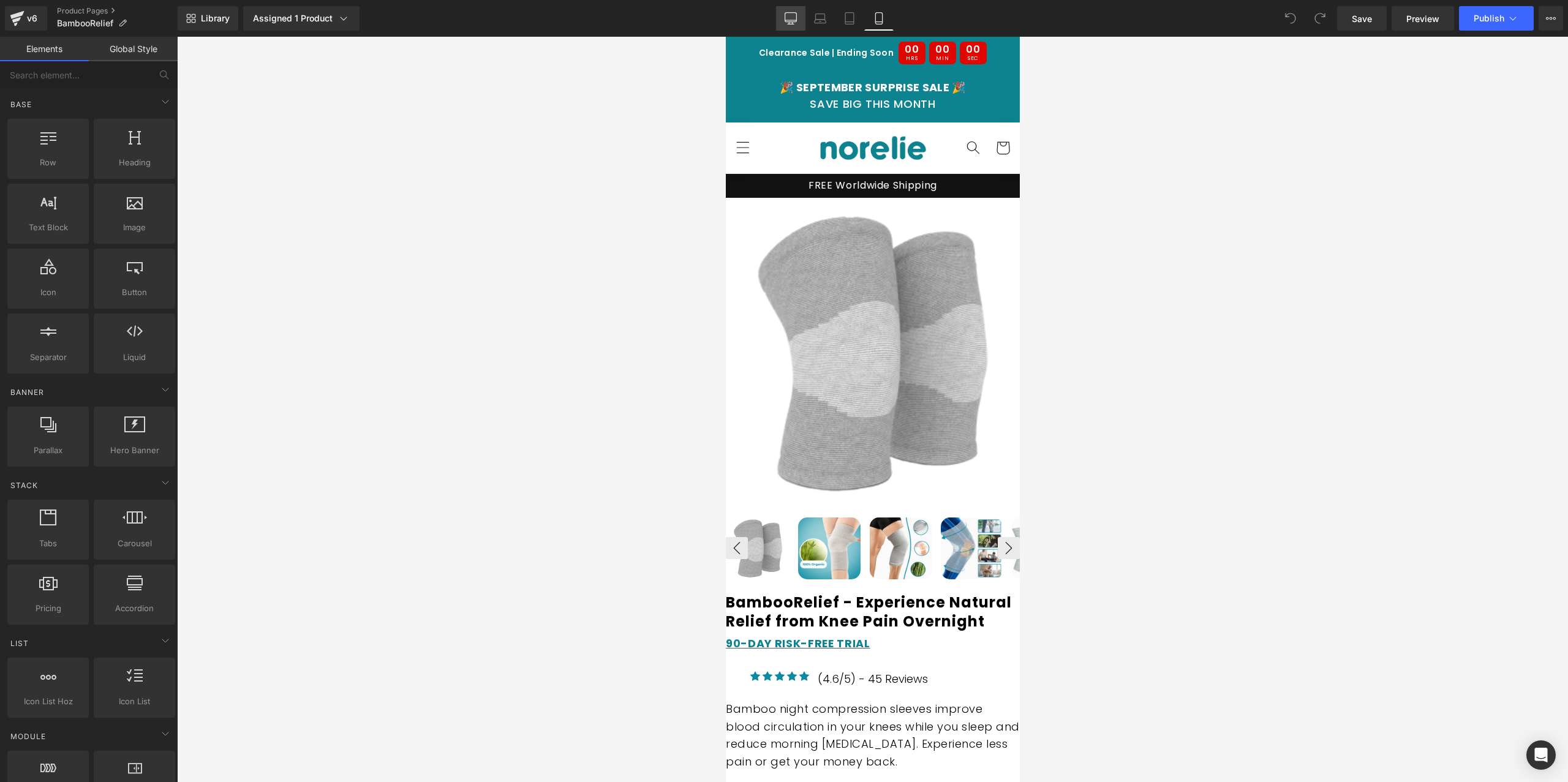
click at [783, 16] on link "Desktop" at bounding box center [790, 19] width 29 height 24
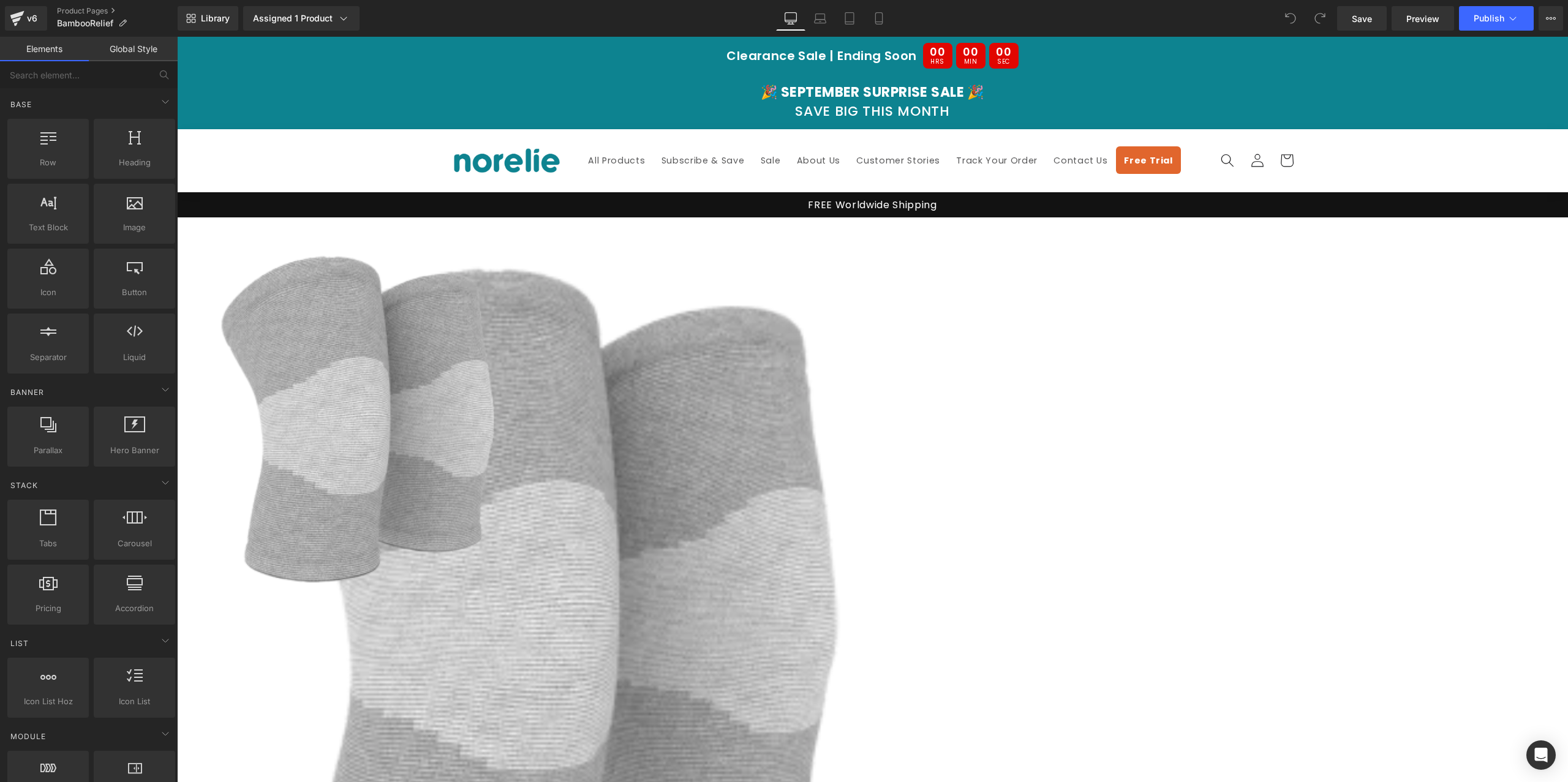
click at [532, 328] on img at bounding box center [358, 419] width 349 height 349
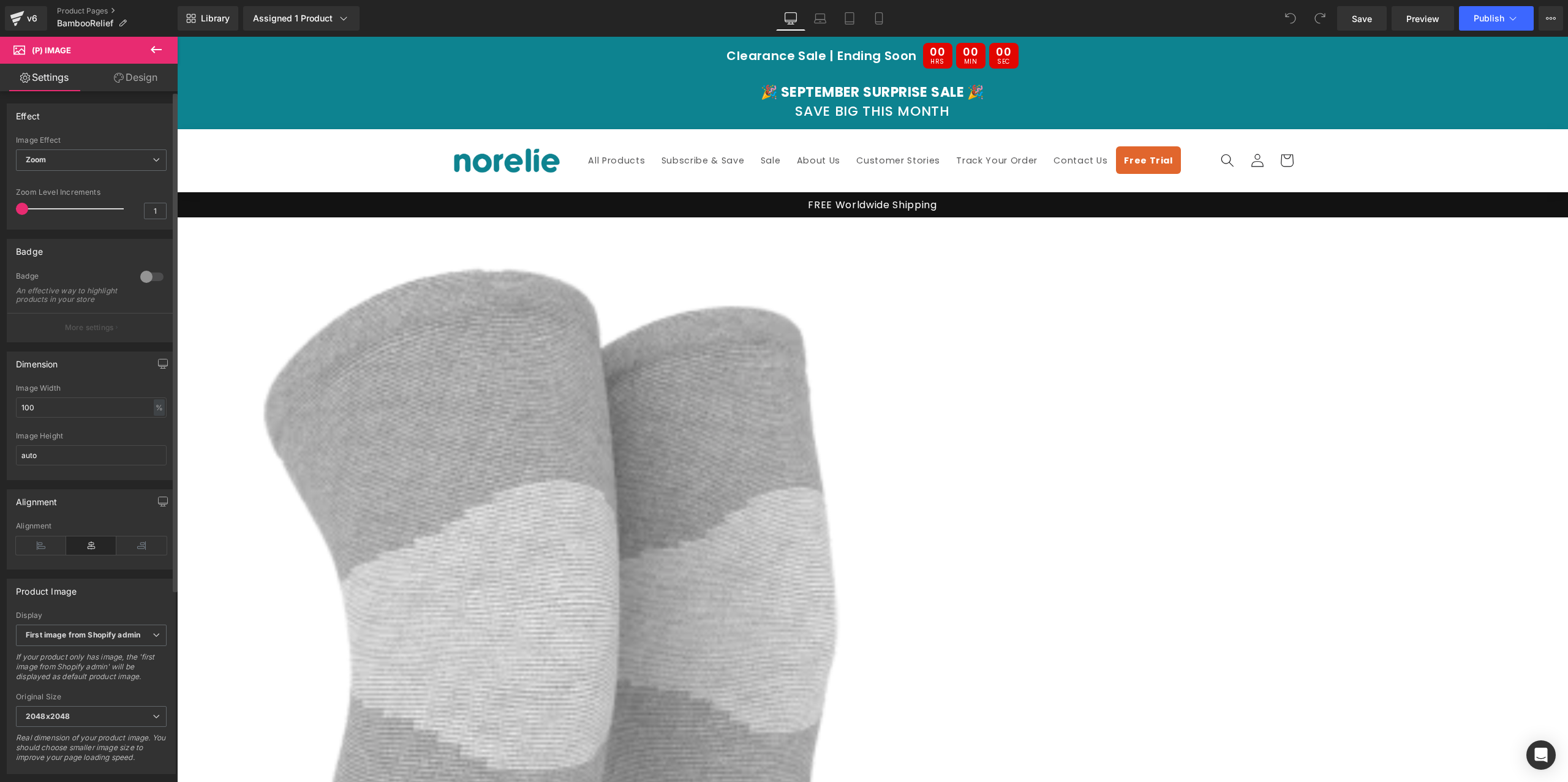
scroll to position [3, 0]
click at [151, 283] on div at bounding box center [152, 273] width 29 height 19
click at [123, 333] on button "More settings" at bounding box center [91, 324] width 168 height 29
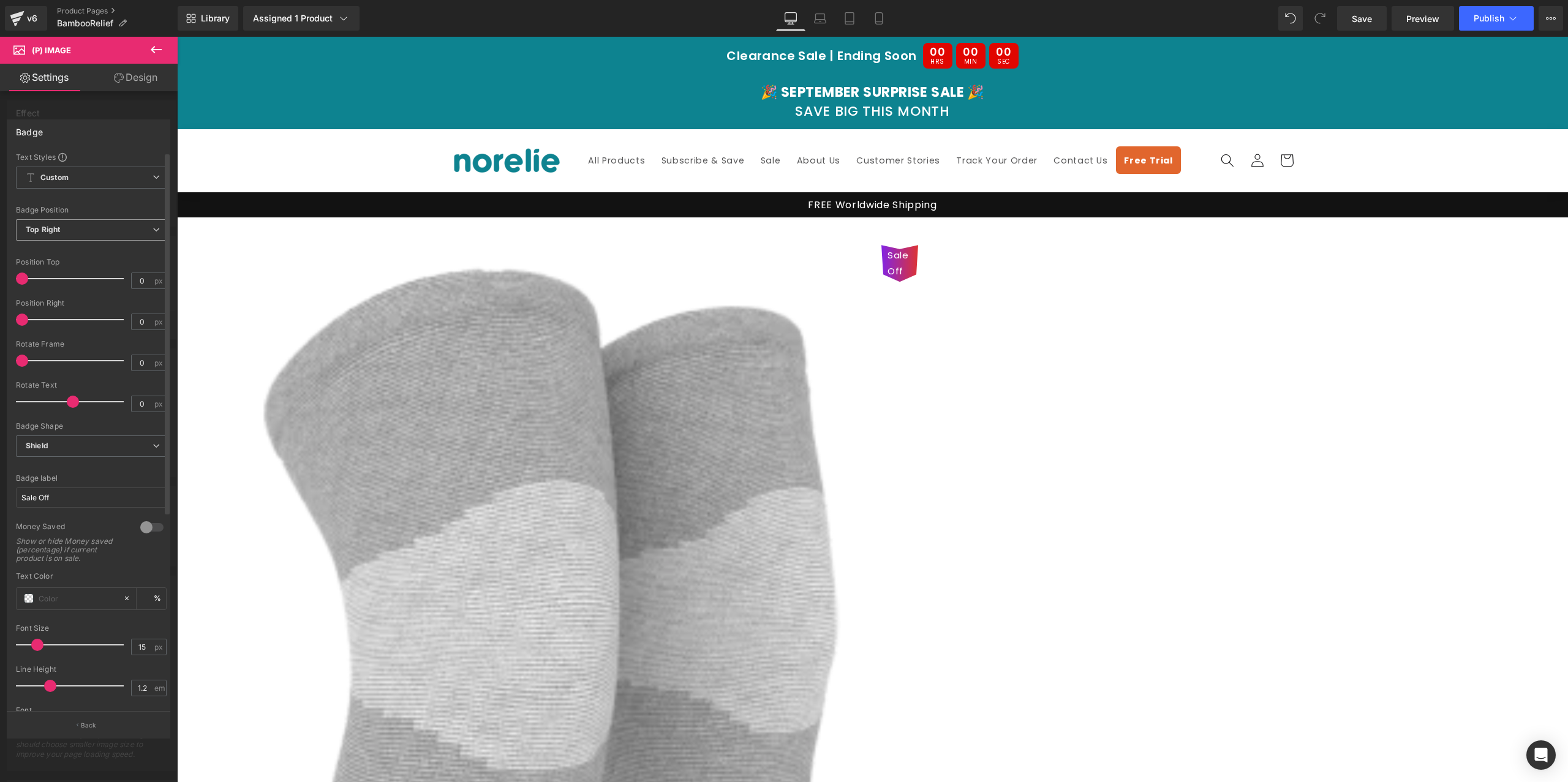
click at [79, 236] on span "Top Right" at bounding box center [91, 230] width 151 height 21
click at [77, 252] on li "Top Left" at bounding box center [91, 252] width 151 height 19
click at [76, 446] on span "Shield" at bounding box center [91, 446] width 151 height 21
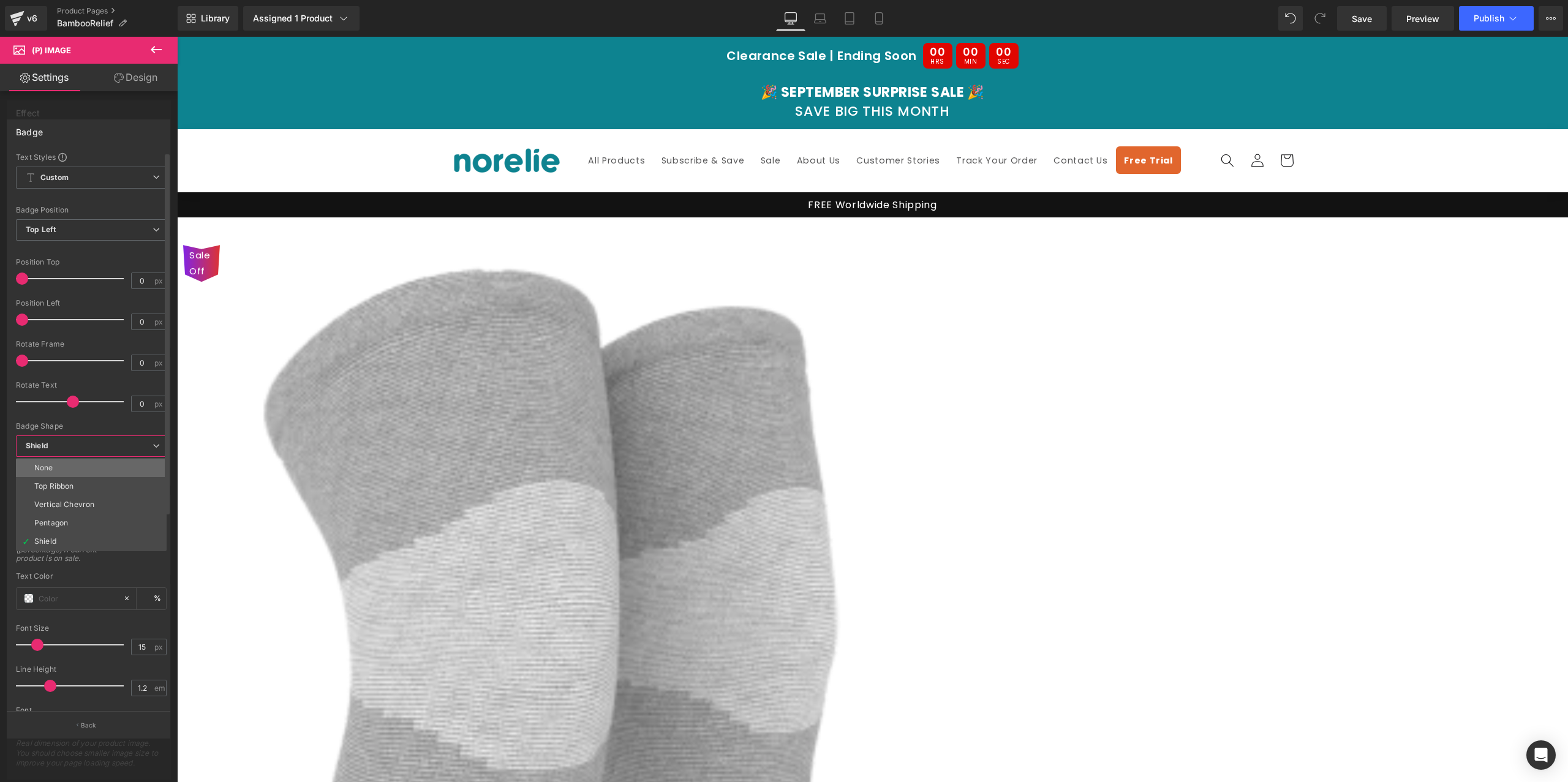
click at [74, 464] on li "None" at bounding box center [91, 468] width 151 height 19
click at [67, 486] on div "Badge label Sale Off" at bounding box center [91, 498] width 151 height 48
click at [70, 493] on input "Sale Off" at bounding box center [91, 497] width 151 height 20
paste input "ON SALE"
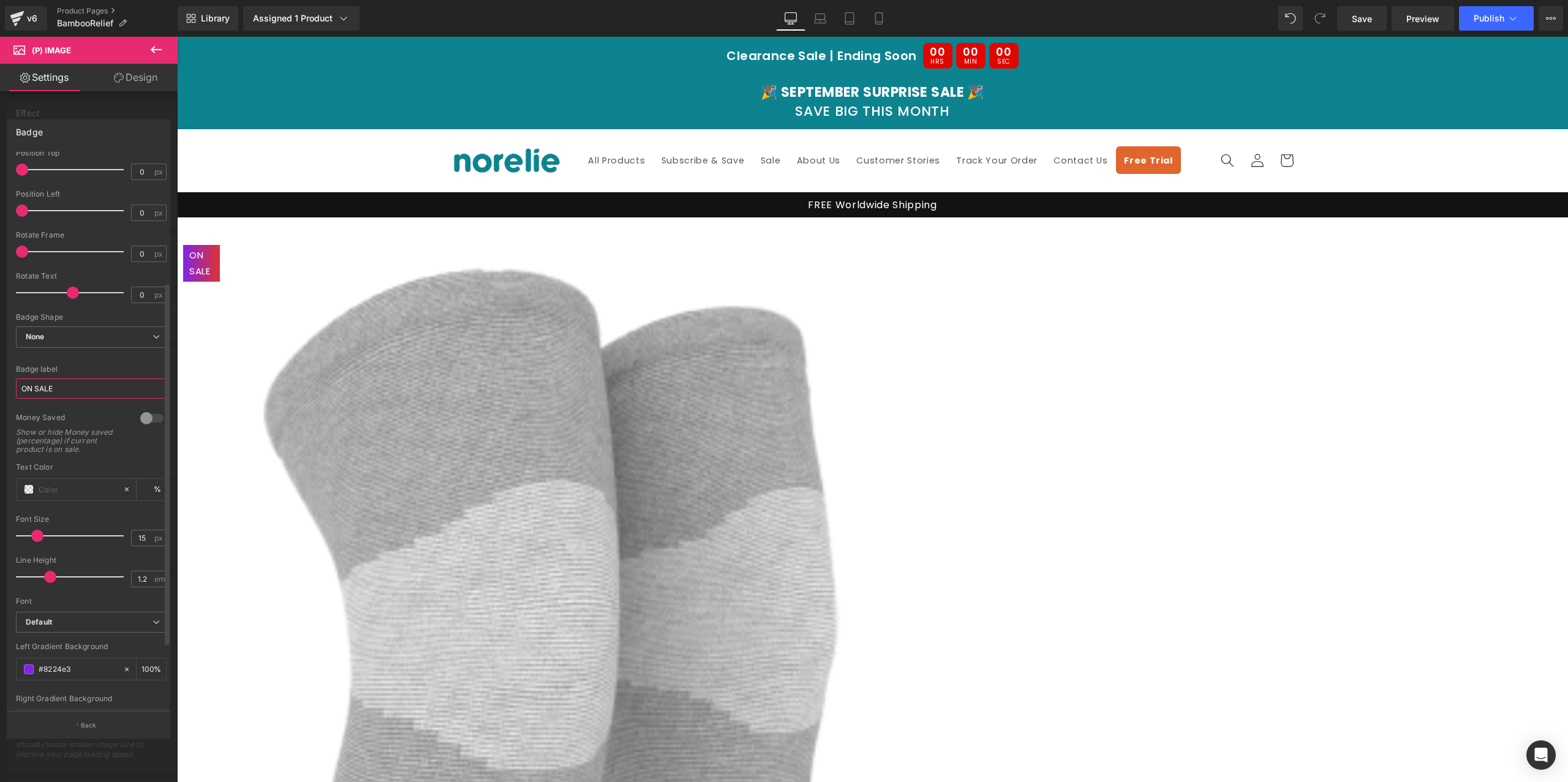
scroll to position [198, 0]
type input "ON SALE"
click at [123, 579] on icon at bounding box center [127, 580] width 9 height 9
type input "none"
type input "0"
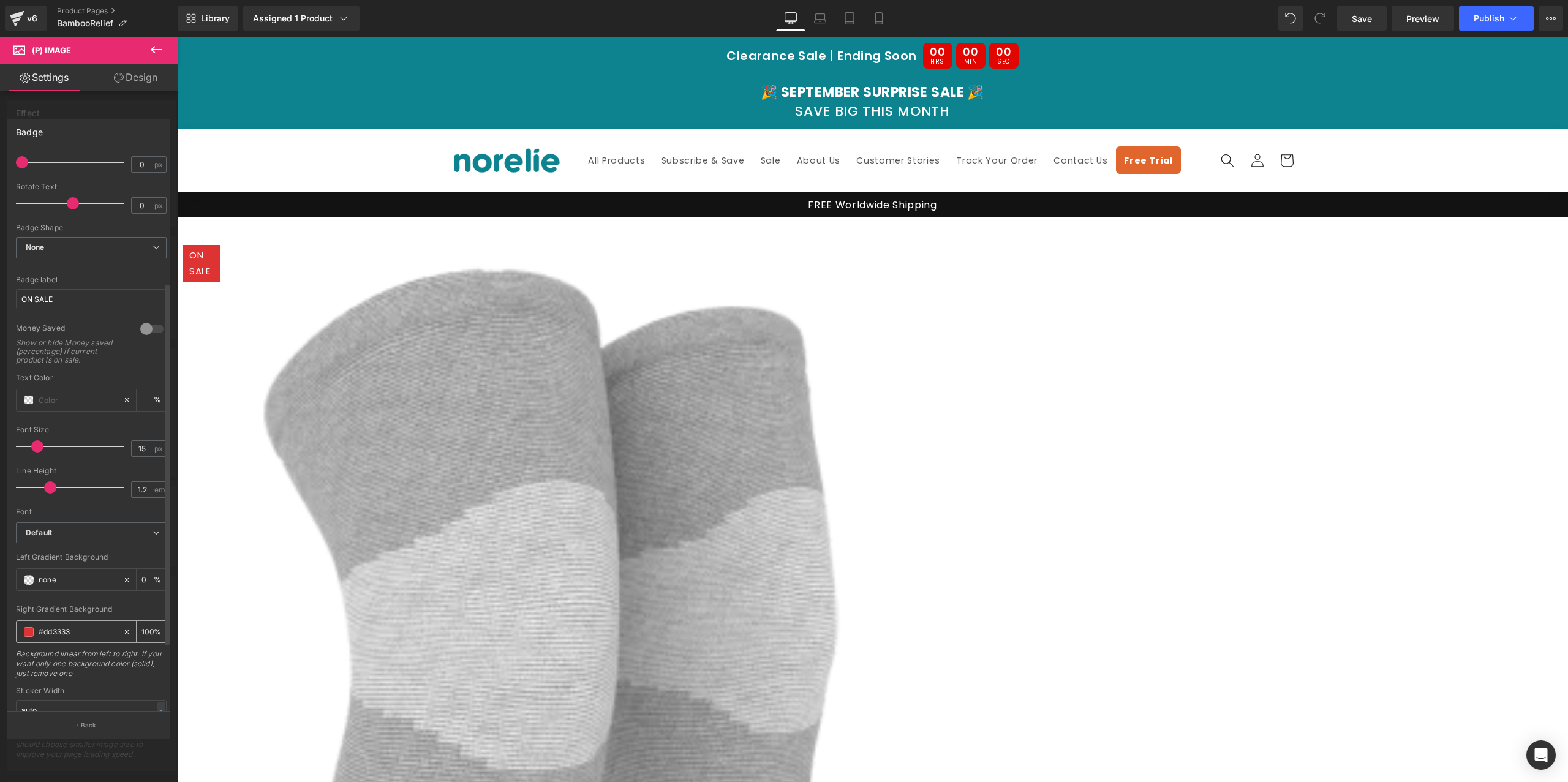
click at [122, 634] on icon at bounding box center [127, 632] width 9 height 9
type input "none"
type input "0"
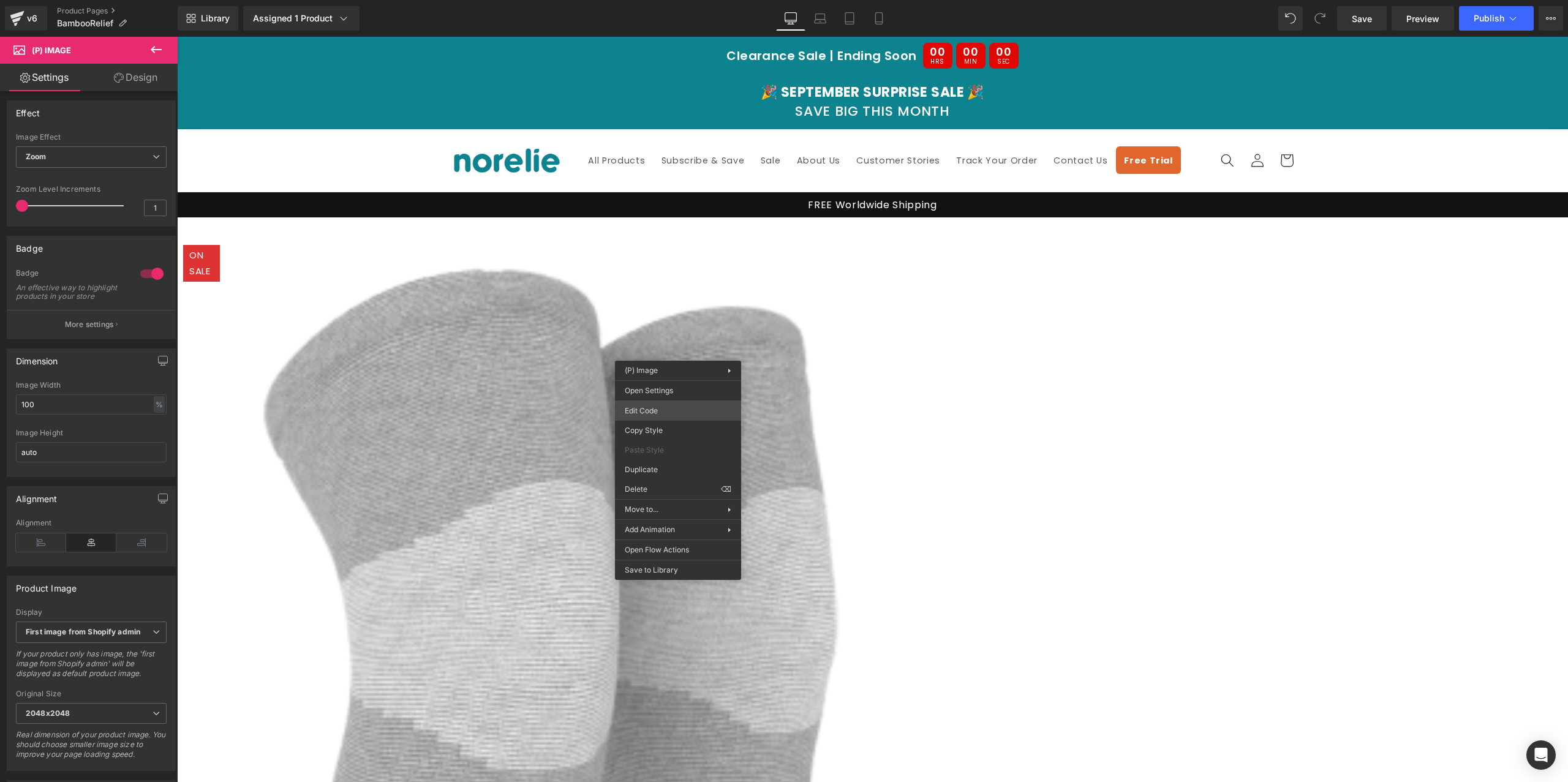
click at [680, 0] on div "You are previewing how the will restyle your page. You can not edit Elements in…" at bounding box center [784, 0] width 1568 height 0
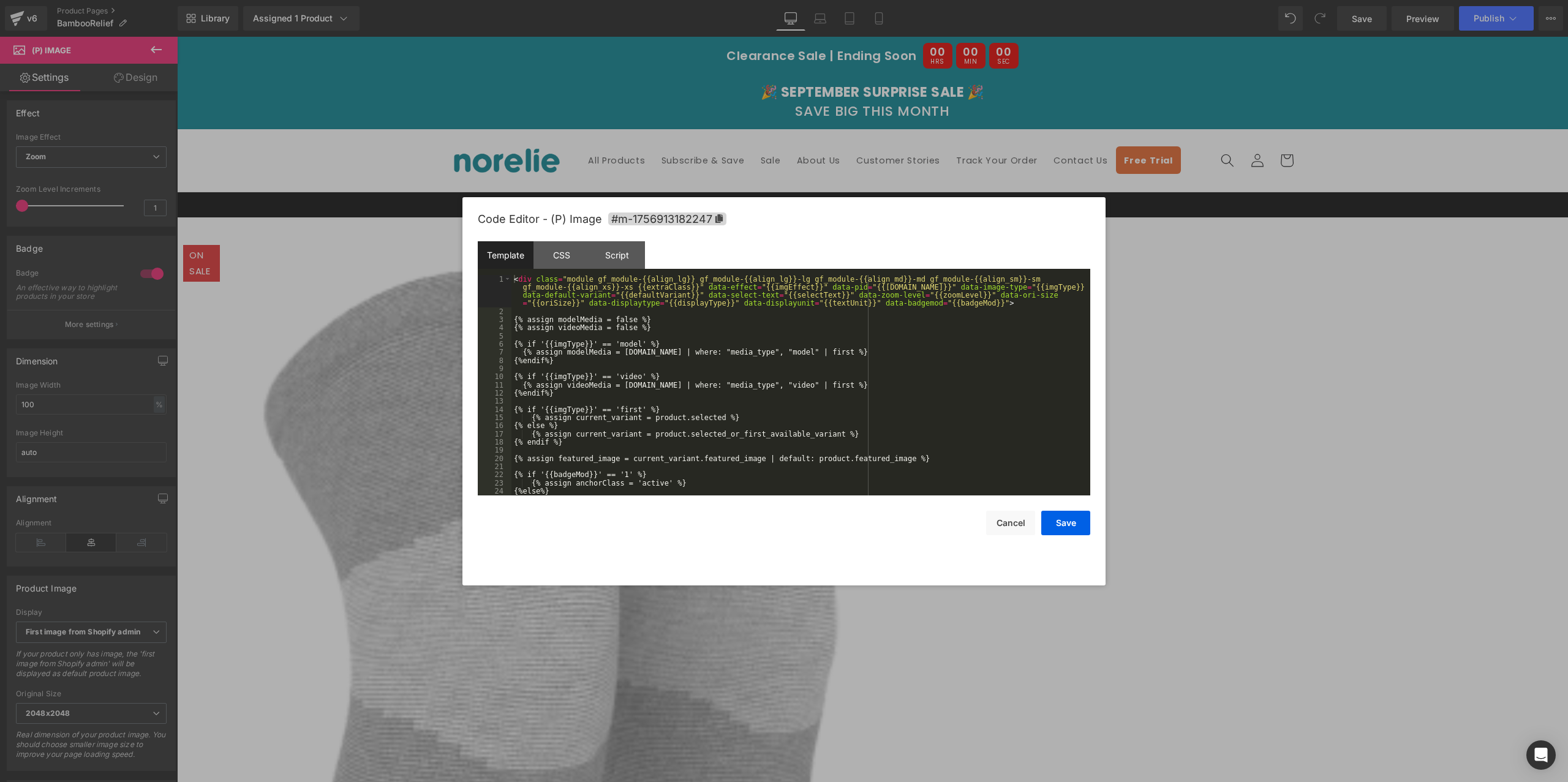
click at [650, 342] on div "< div class = "module gf_module-{{align_lg}} gf_module-{{align_lg}}-lg gf_modul…" at bounding box center [798, 406] width 574 height 262
click at [564, 249] on div "CSS" at bounding box center [562, 255] width 56 height 28
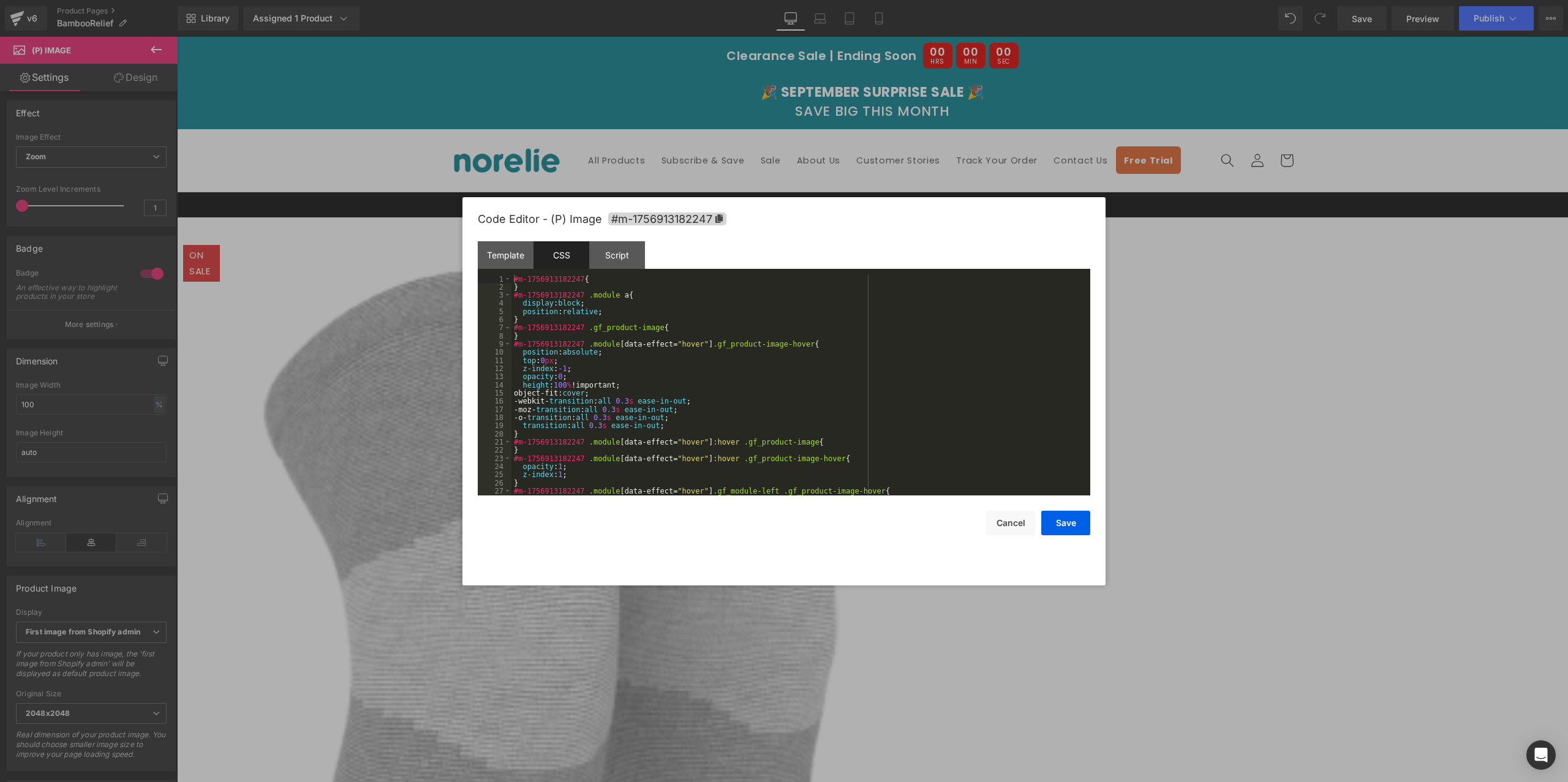
click at [595, 338] on div "#m-1756913182247 { } #m-1756913182247 .module a { display : block ; position : …" at bounding box center [798, 393] width 574 height 237
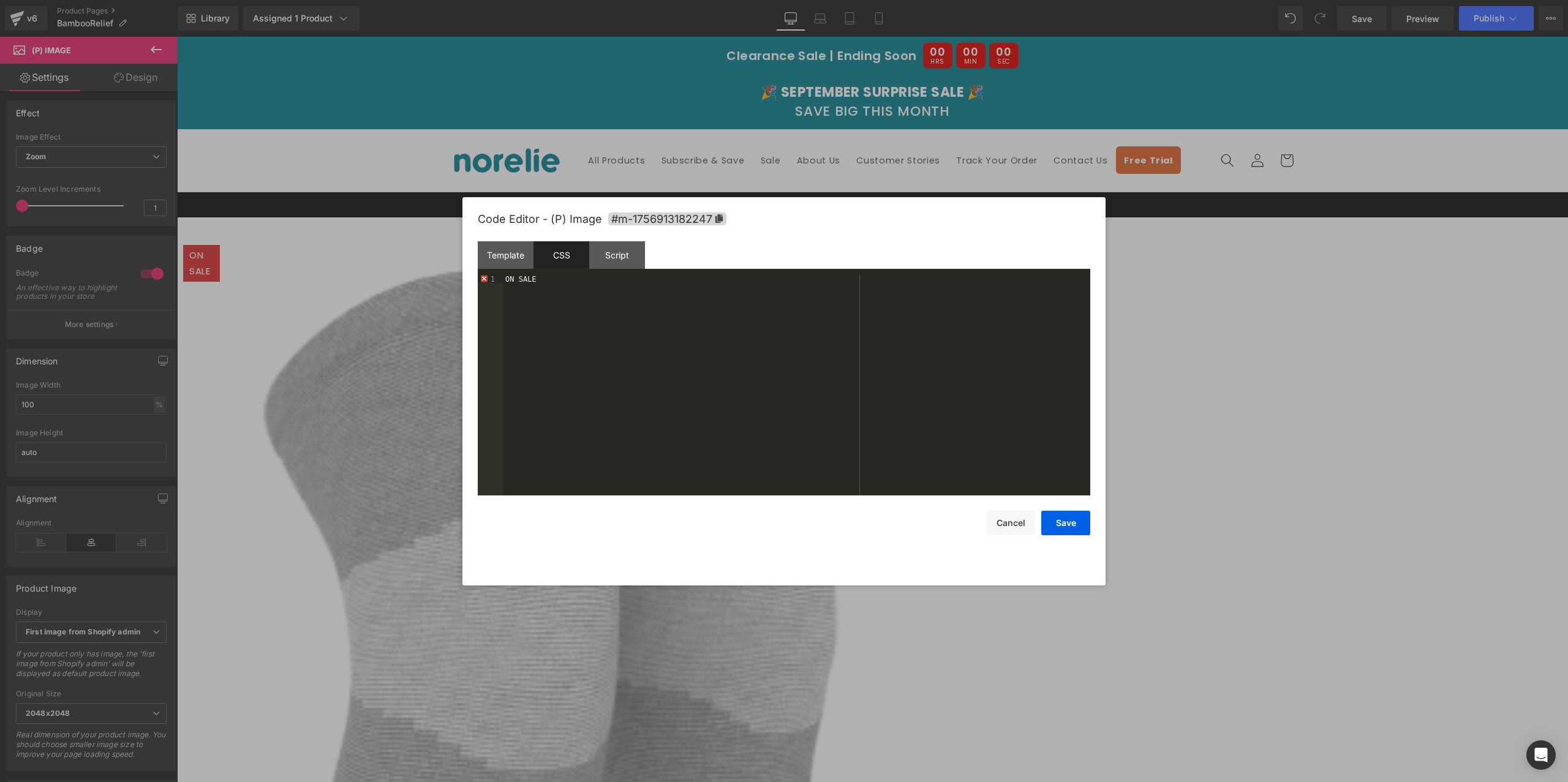
scroll to position [1674, 0]
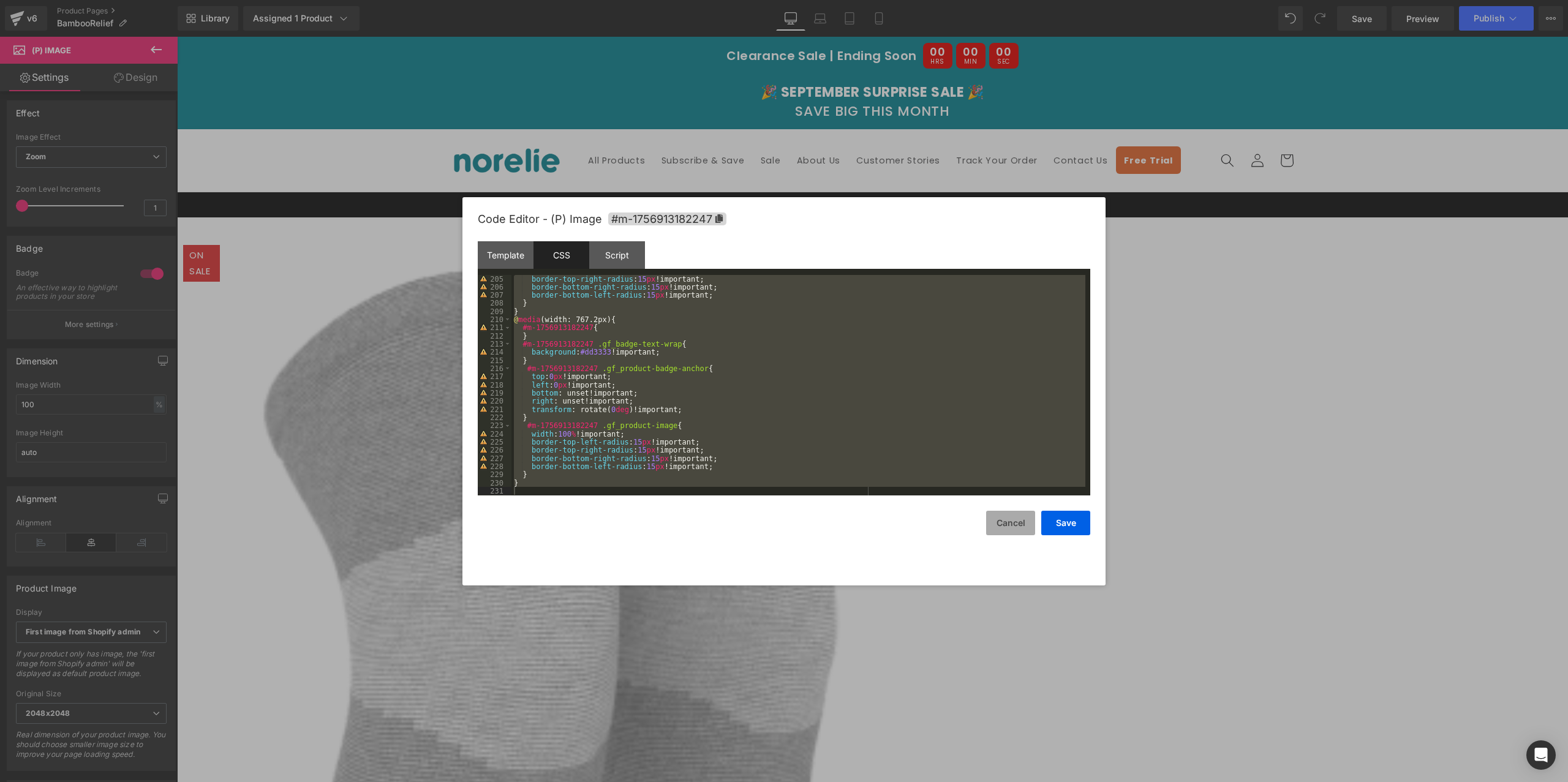
click at [1005, 528] on button "Cancel" at bounding box center [1010, 523] width 49 height 24
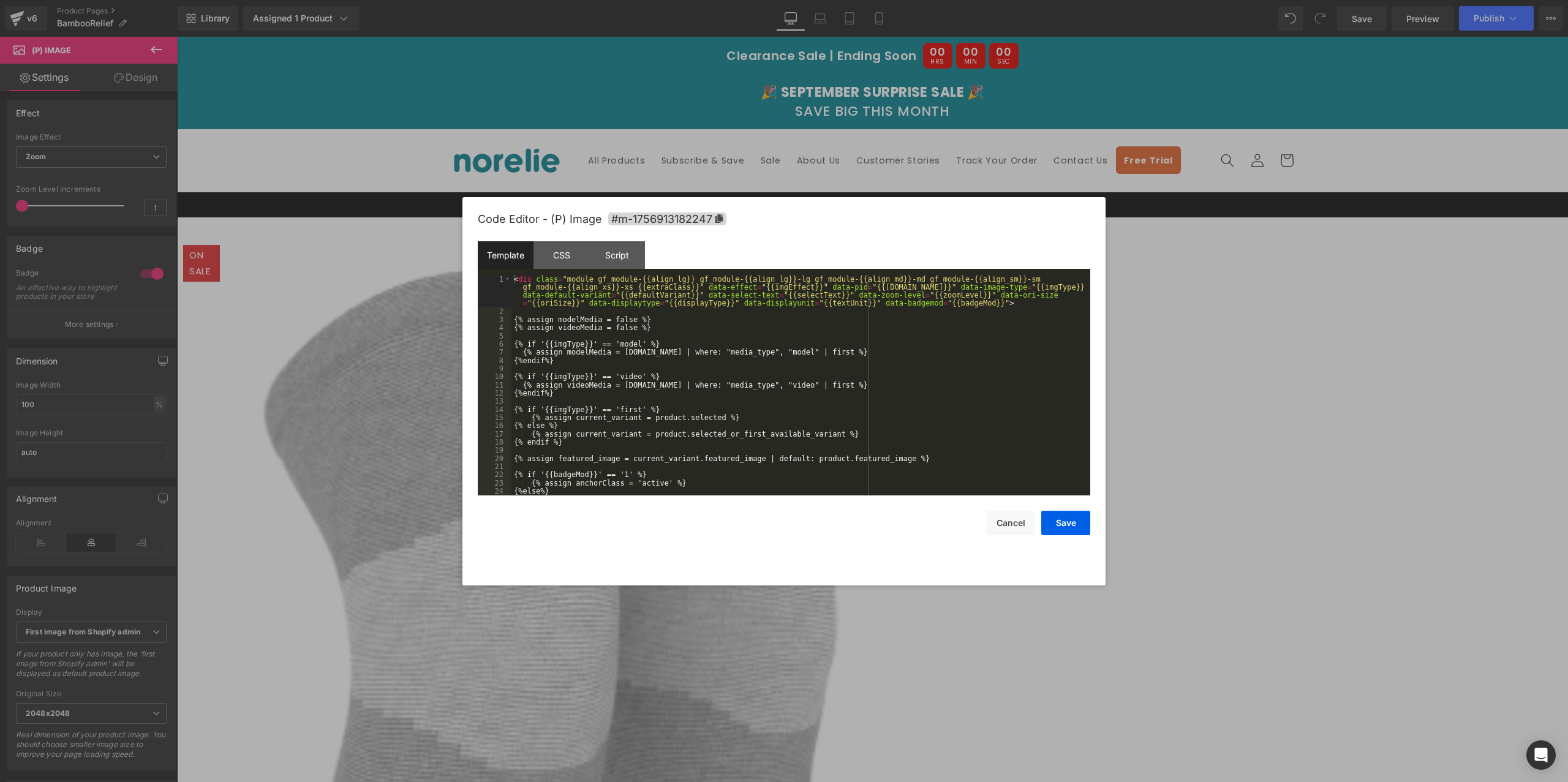
click at [670, 0] on div "You are previewing how the will restyle your page. You can not edit Elements in…" at bounding box center [784, 0] width 1568 height 0
click at [539, 253] on div "CSS" at bounding box center [562, 255] width 56 height 28
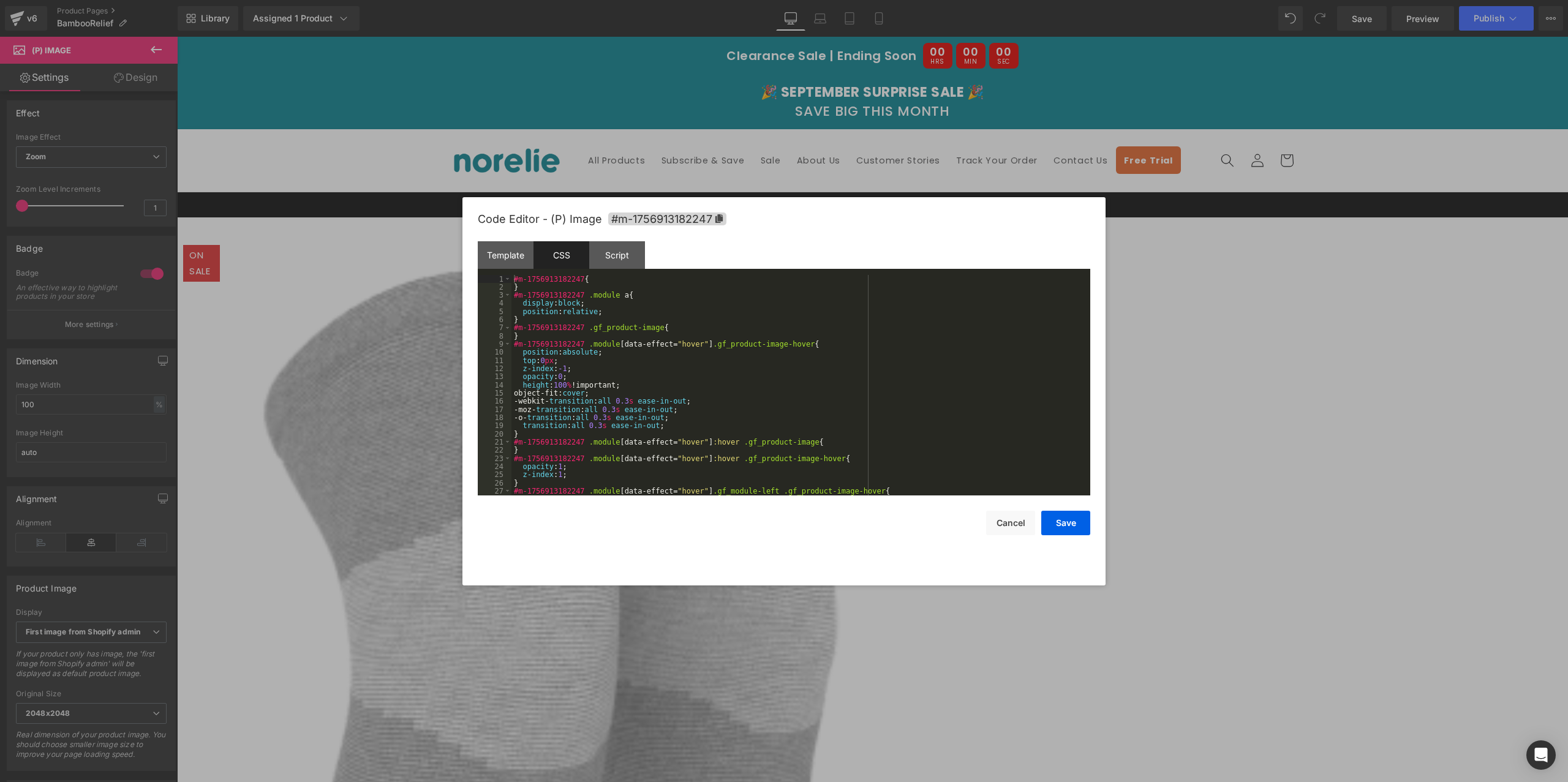
click at [602, 373] on div "#m-1756913182247 { } #m-1756913182247 .module a { display : block ; position : …" at bounding box center [798, 393] width 574 height 237
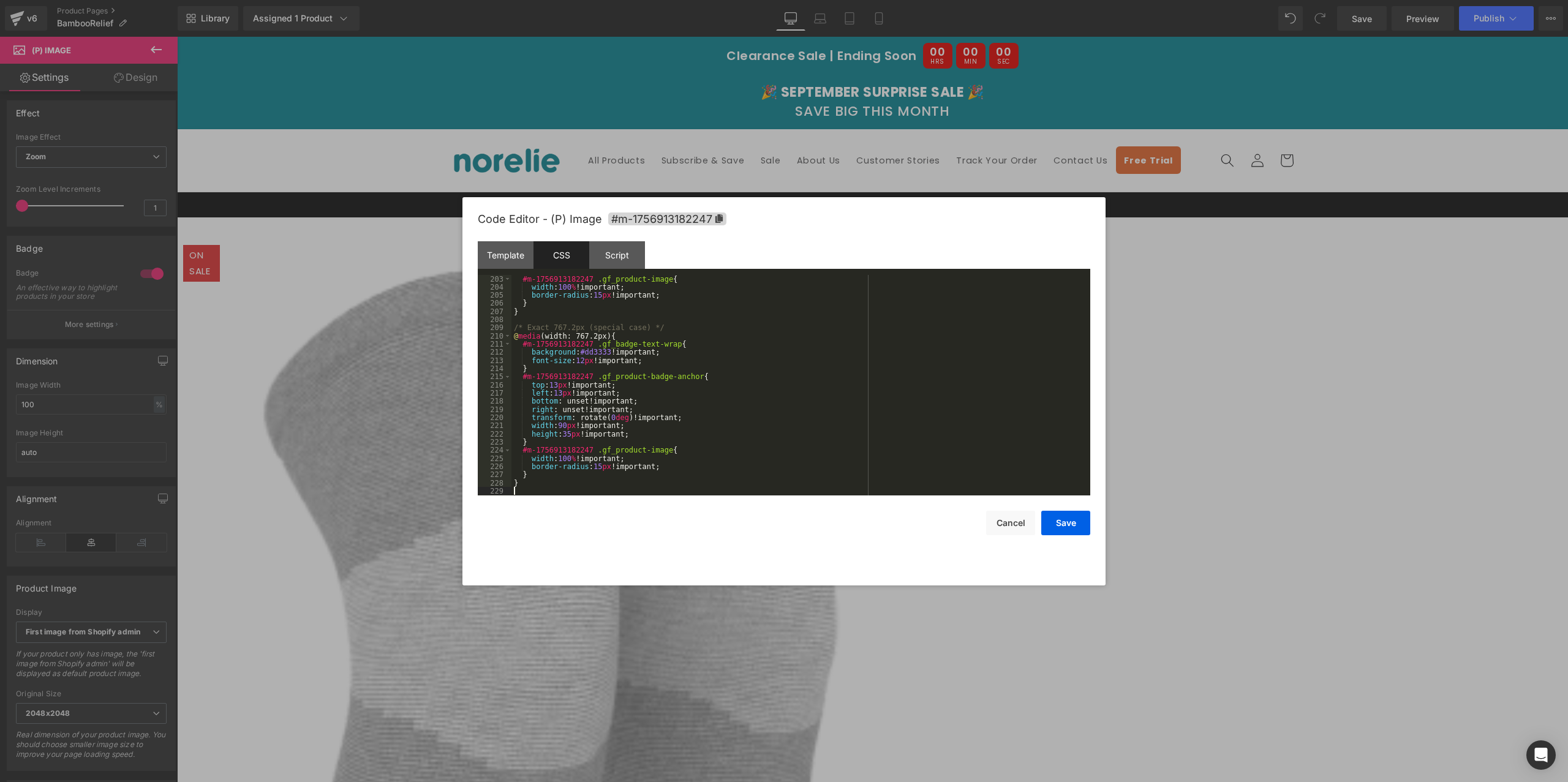
scroll to position [1650, 0]
click at [1072, 519] on button "Save" at bounding box center [1065, 523] width 49 height 24
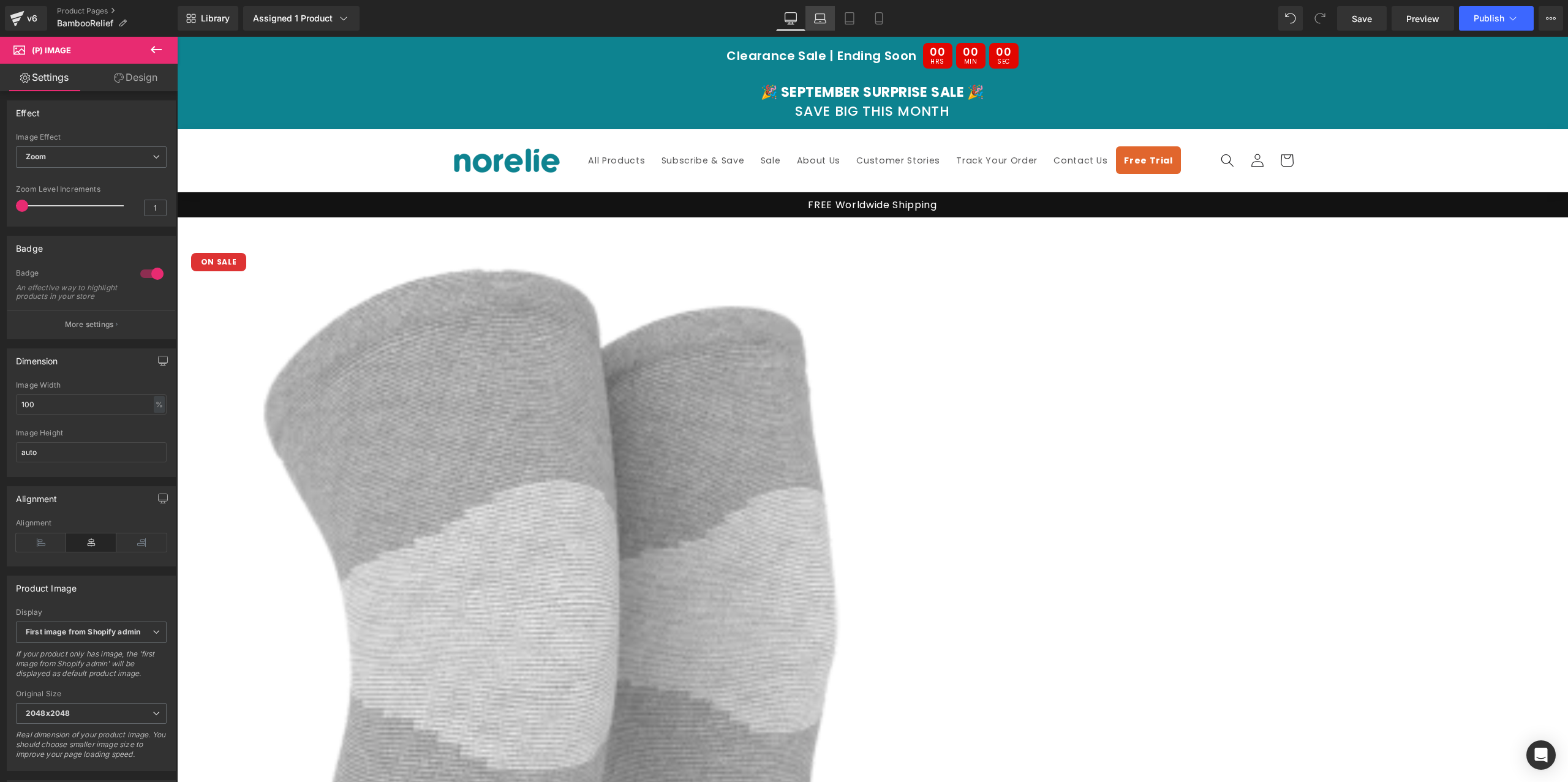
click at [821, 19] on icon at bounding box center [820, 21] width 11 height 4
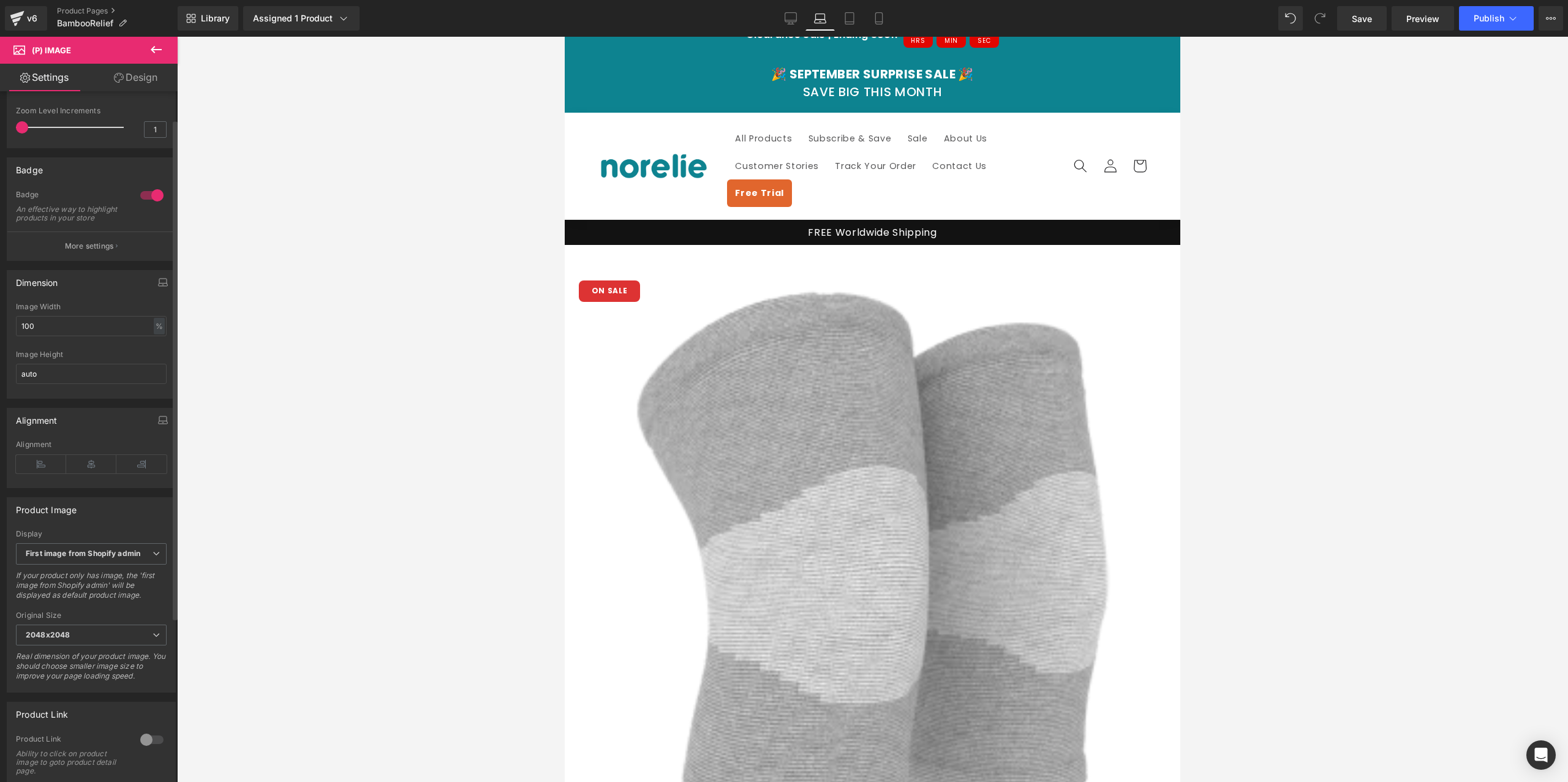
scroll to position [0, 0]
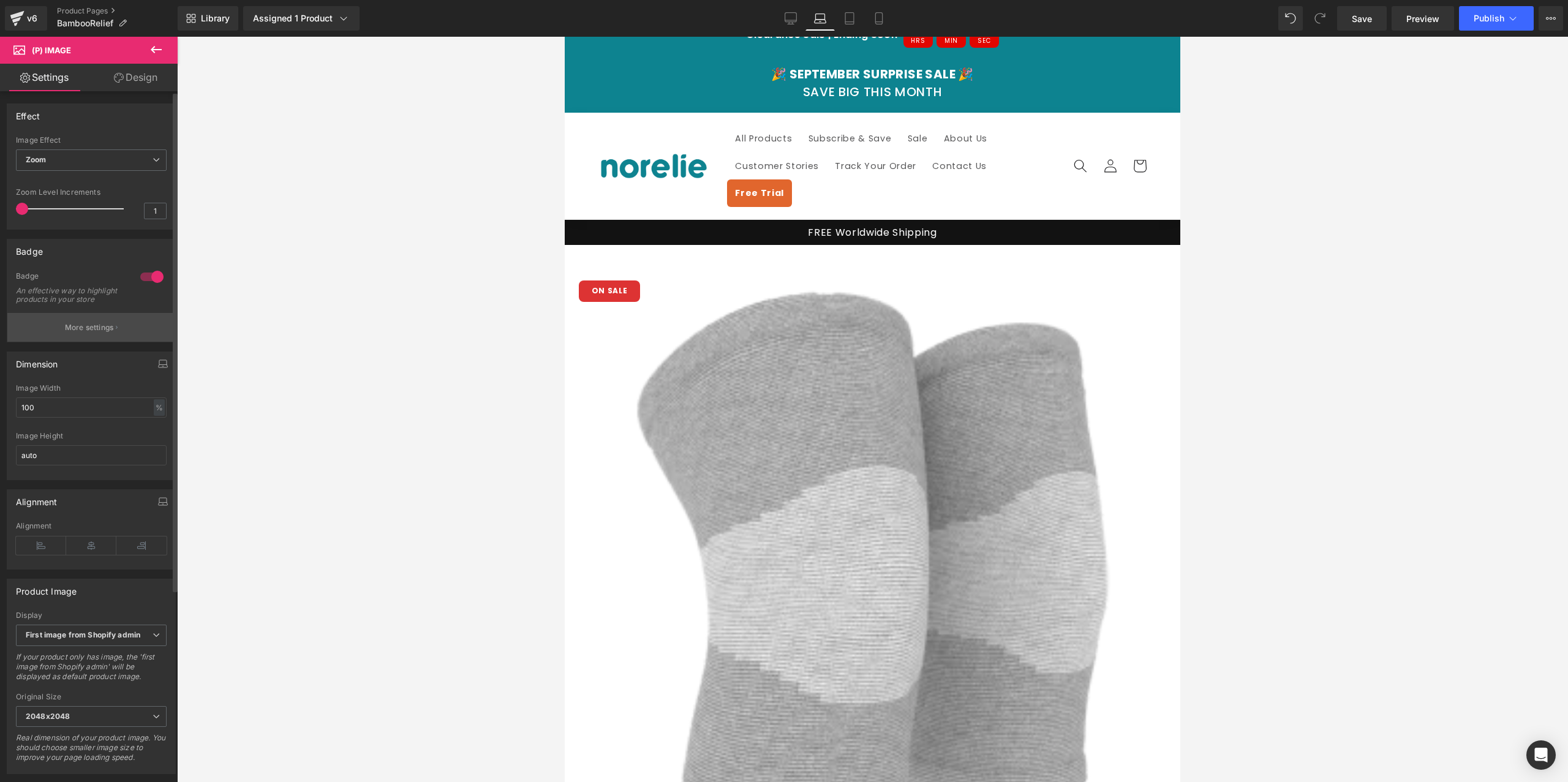
click at [59, 342] on button "More settings" at bounding box center [91, 327] width 168 height 29
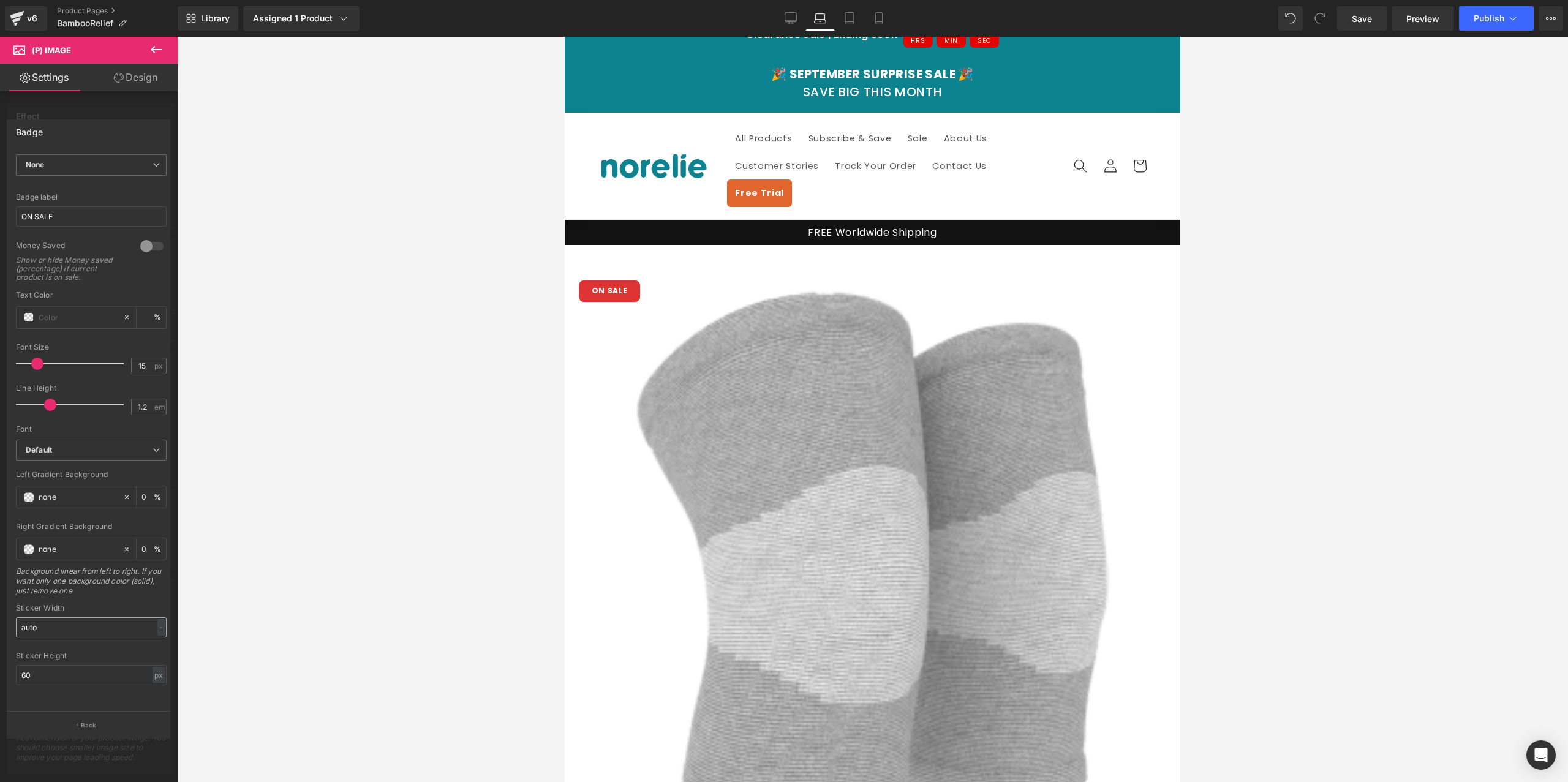
scroll to position [296, 0]
click at [51, 604] on div "Sticker Width" at bounding box center [91, 608] width 151 height 9
click at [57, 617] on input "auto" at bounding box center [91, 627] width 151 height 20
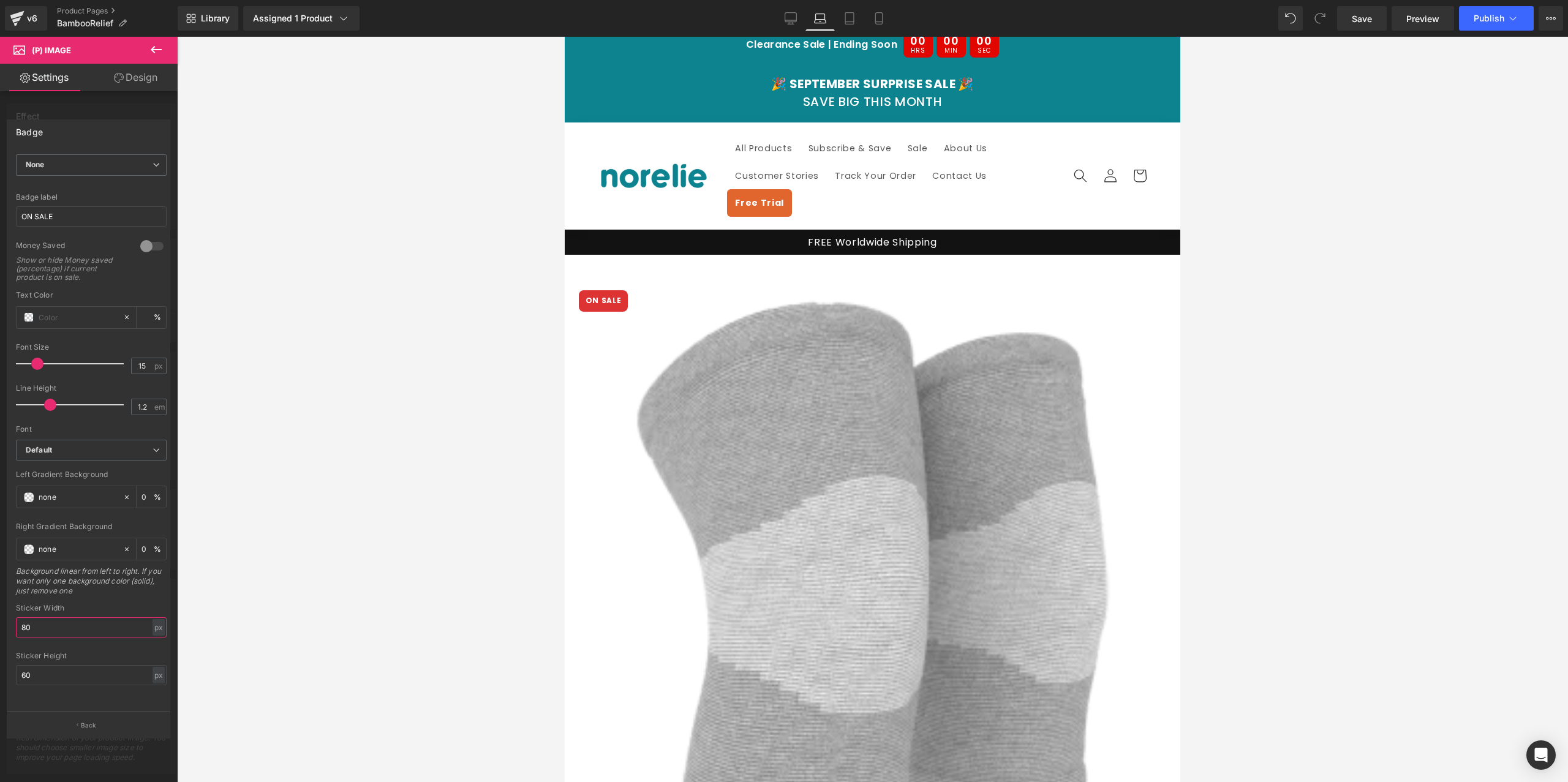
scroll to position [0, 0]
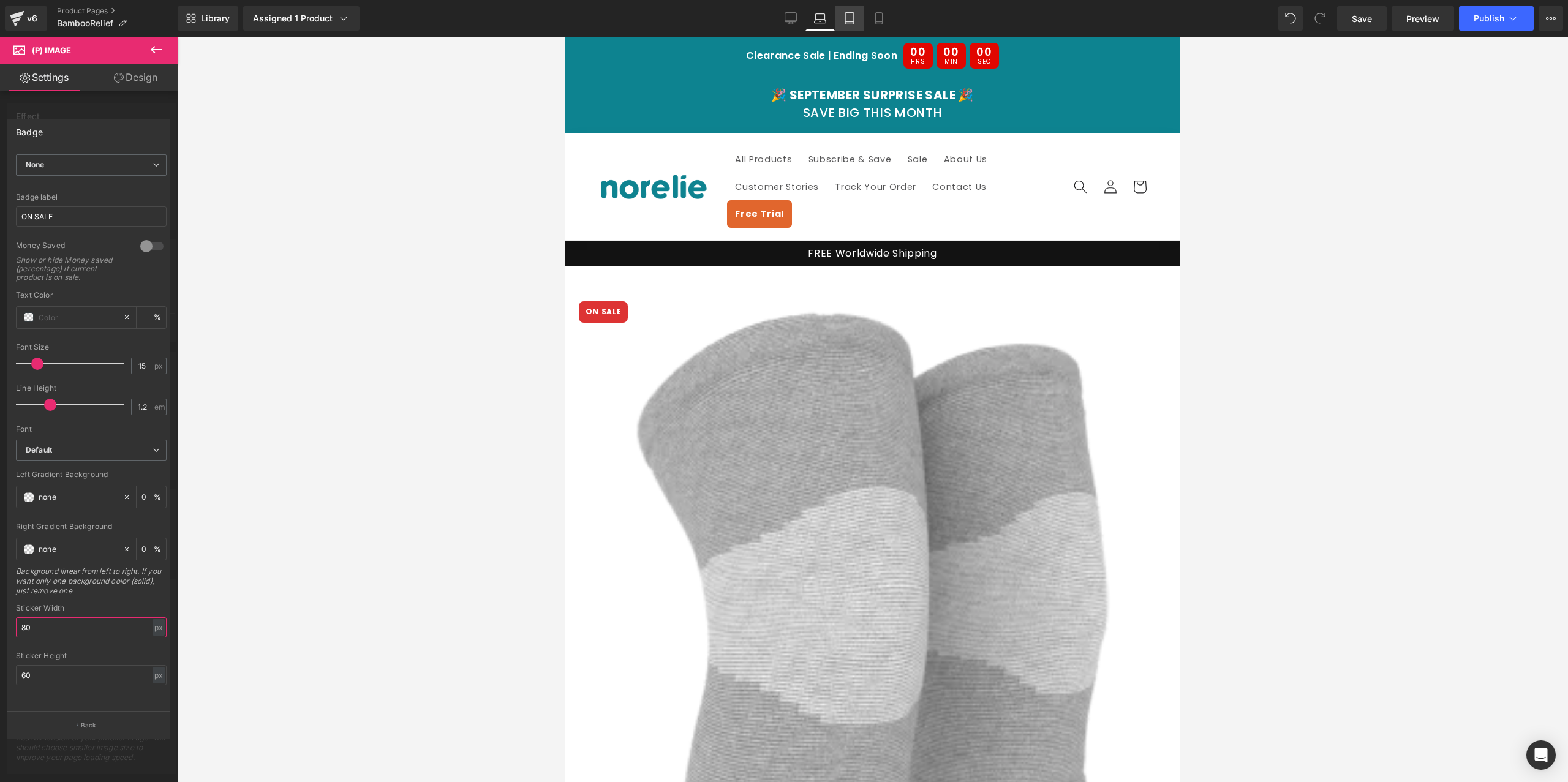
type input "80"
click at [861, 19] on link "Tablet" at bounding box center [849, 19] width 29 height 24
type input "0"
type input "100"
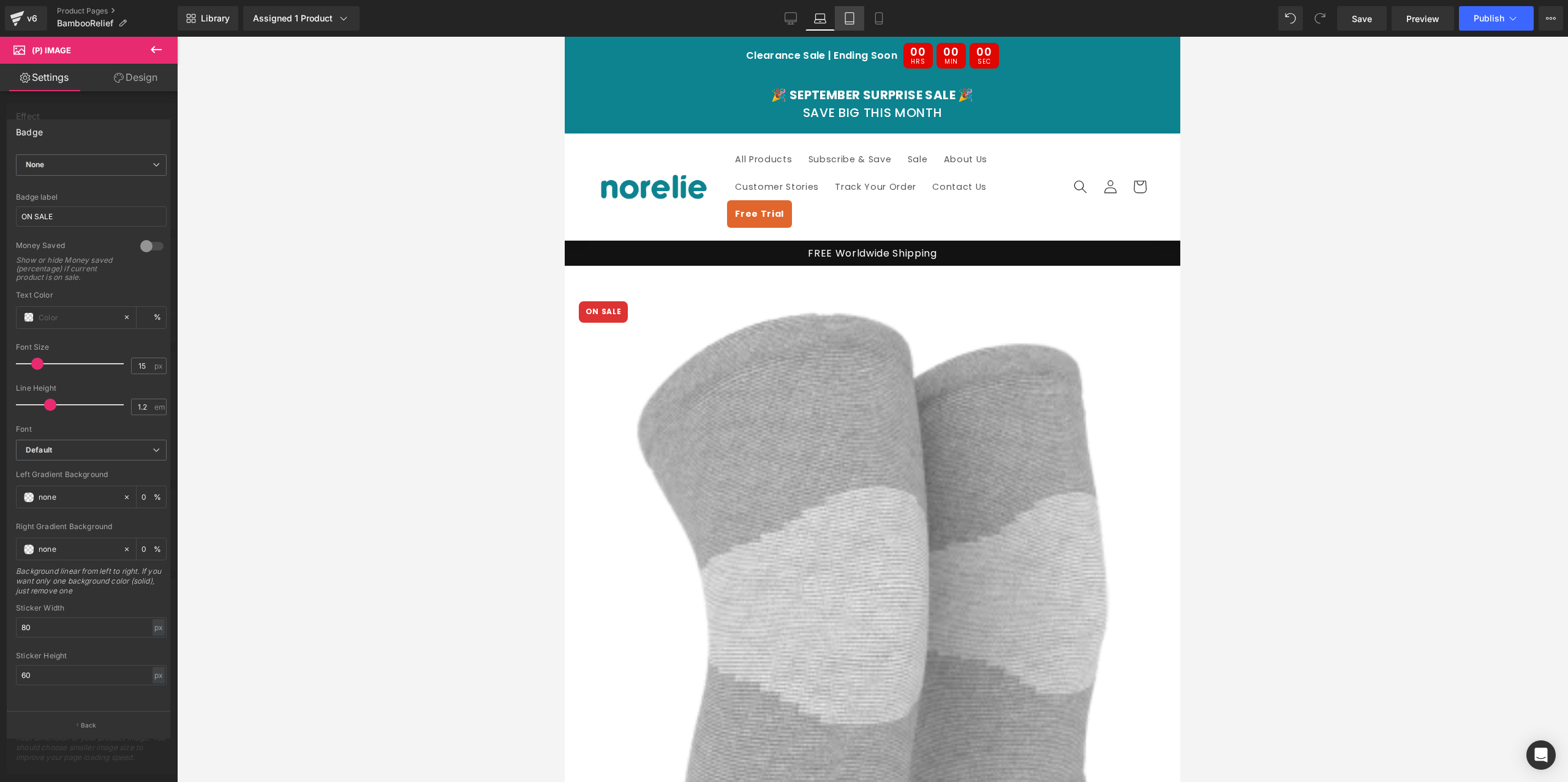
type input "40"
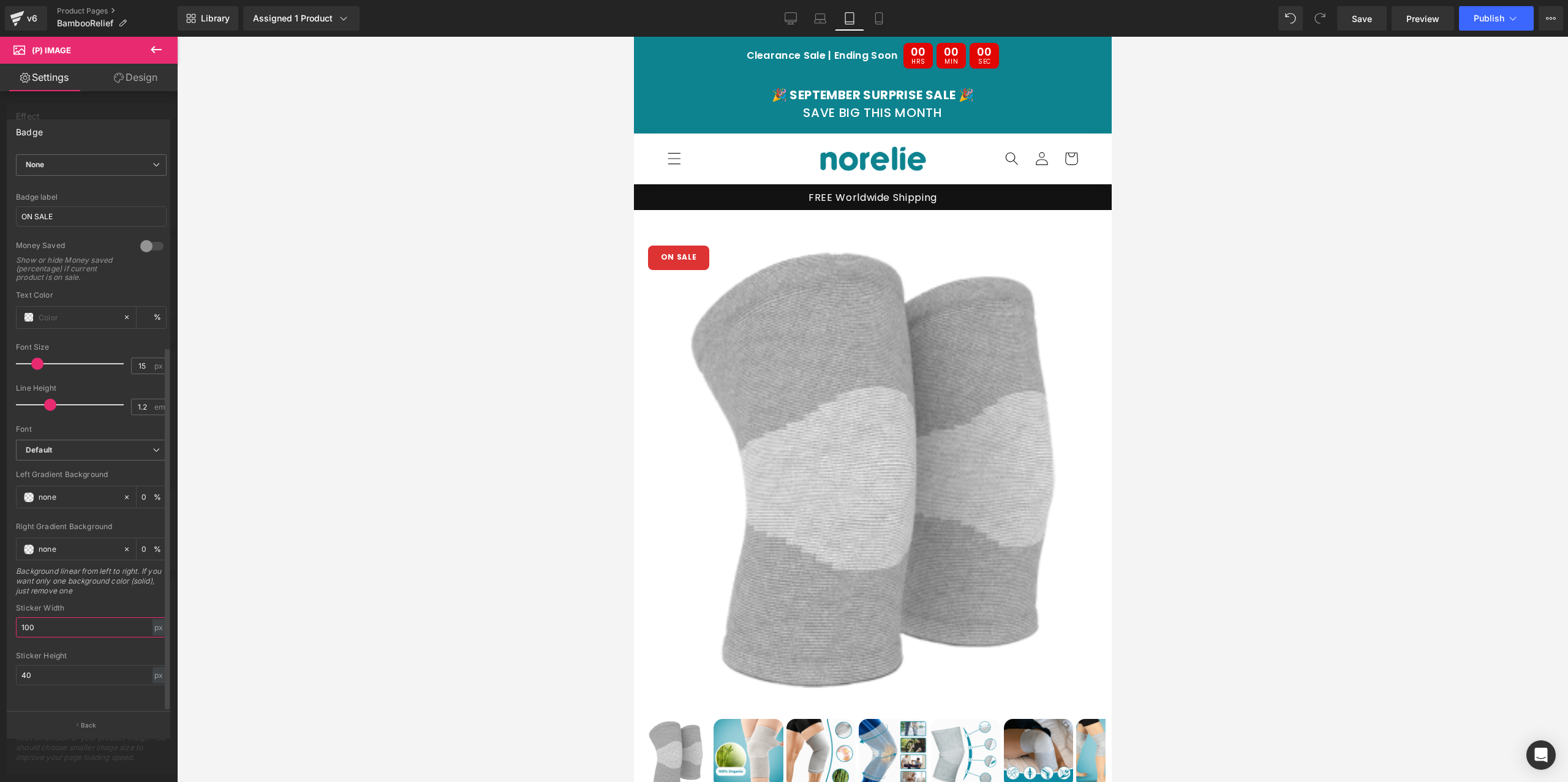
click at [59, 617] on input "100" at bounding box center [91, 627] width 151 height 20
type input "80"
click at [26, 665] on input "40" at bounding box center [91, 675] width 151 height 20
type input "35"
click at [873, 10] on link "Mobile" at bounding box center [878, 19] width 29 height 24
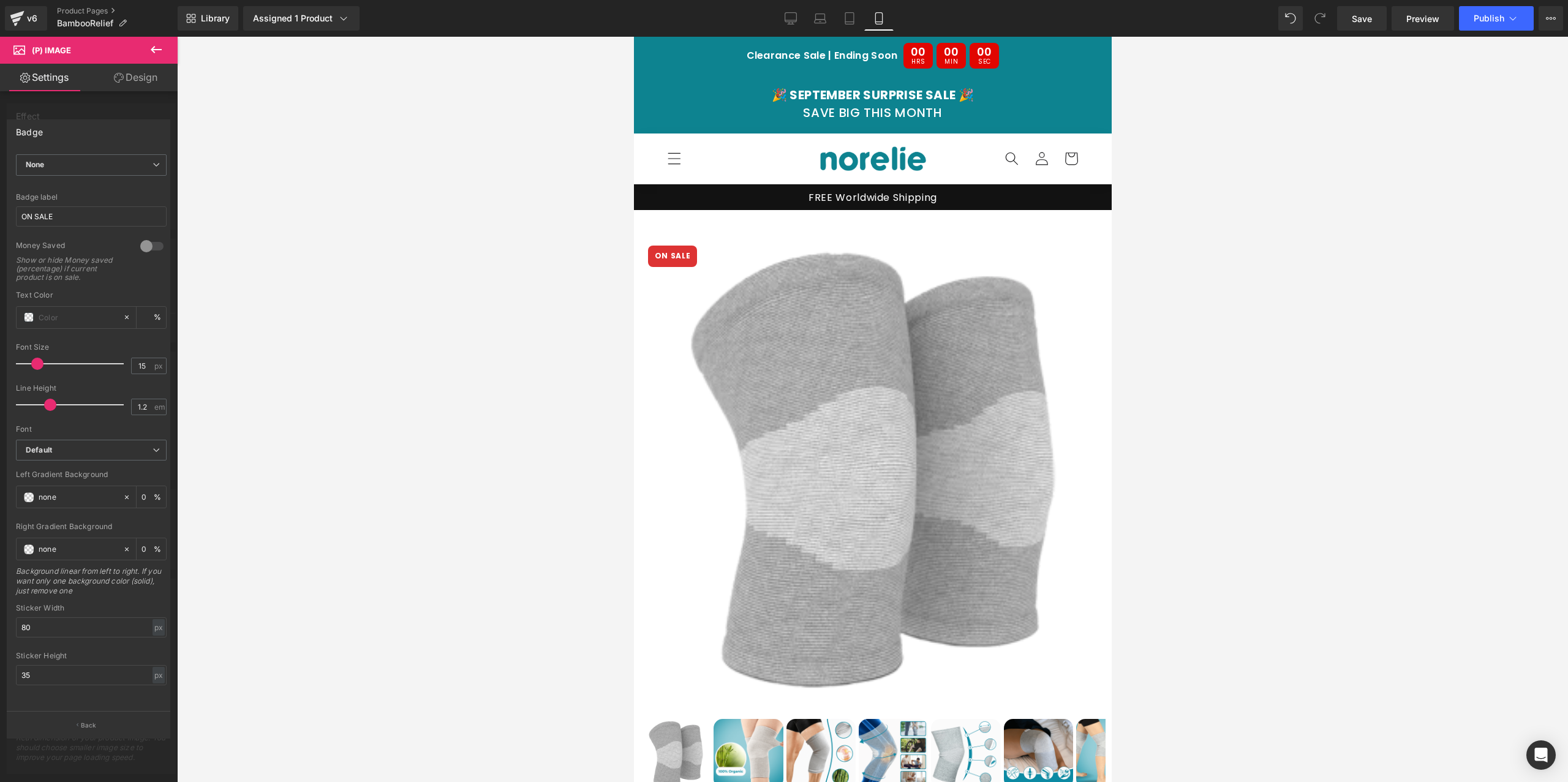
type input "0"
type input "90"
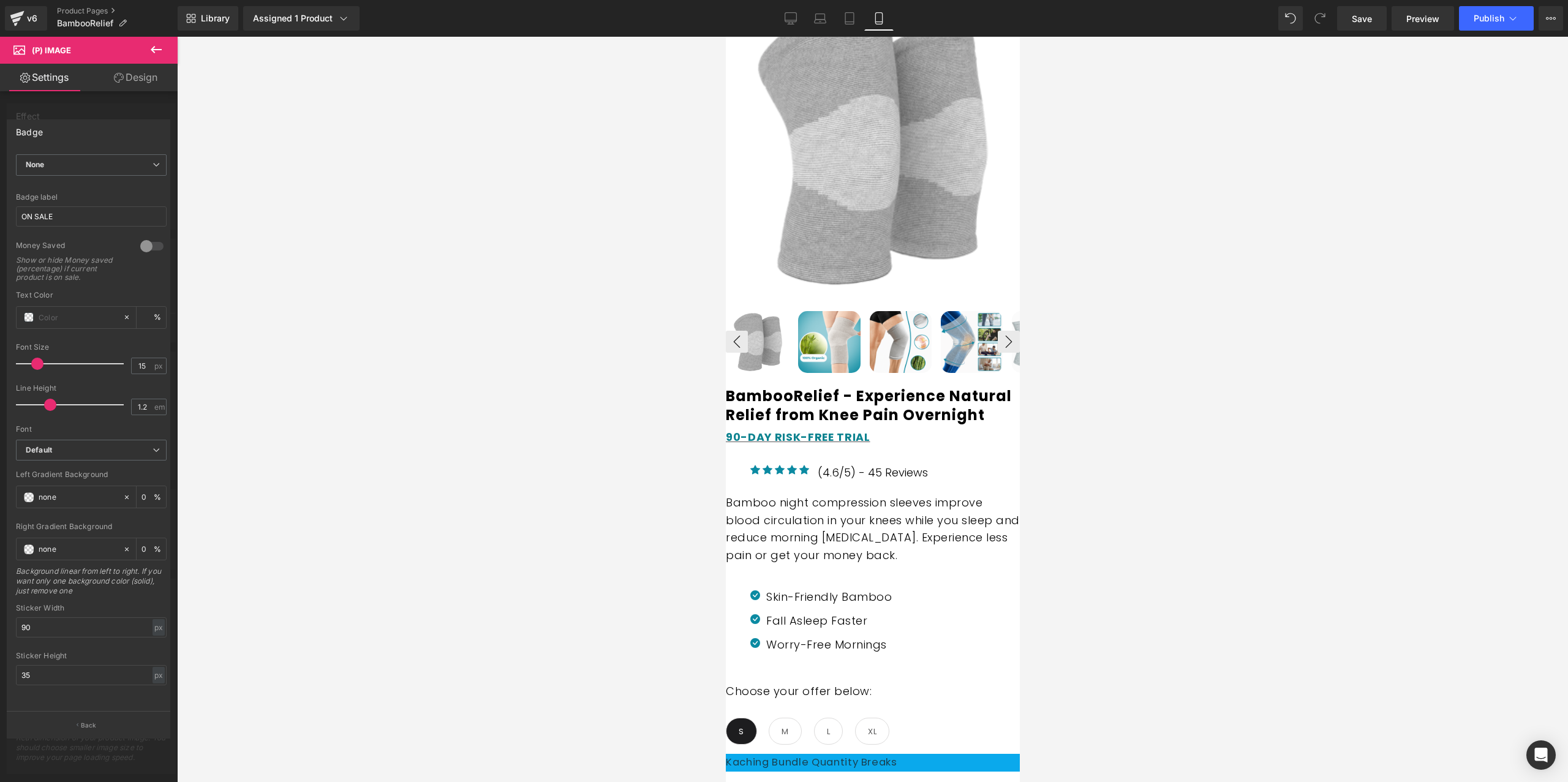
scroll to position [295, 0]
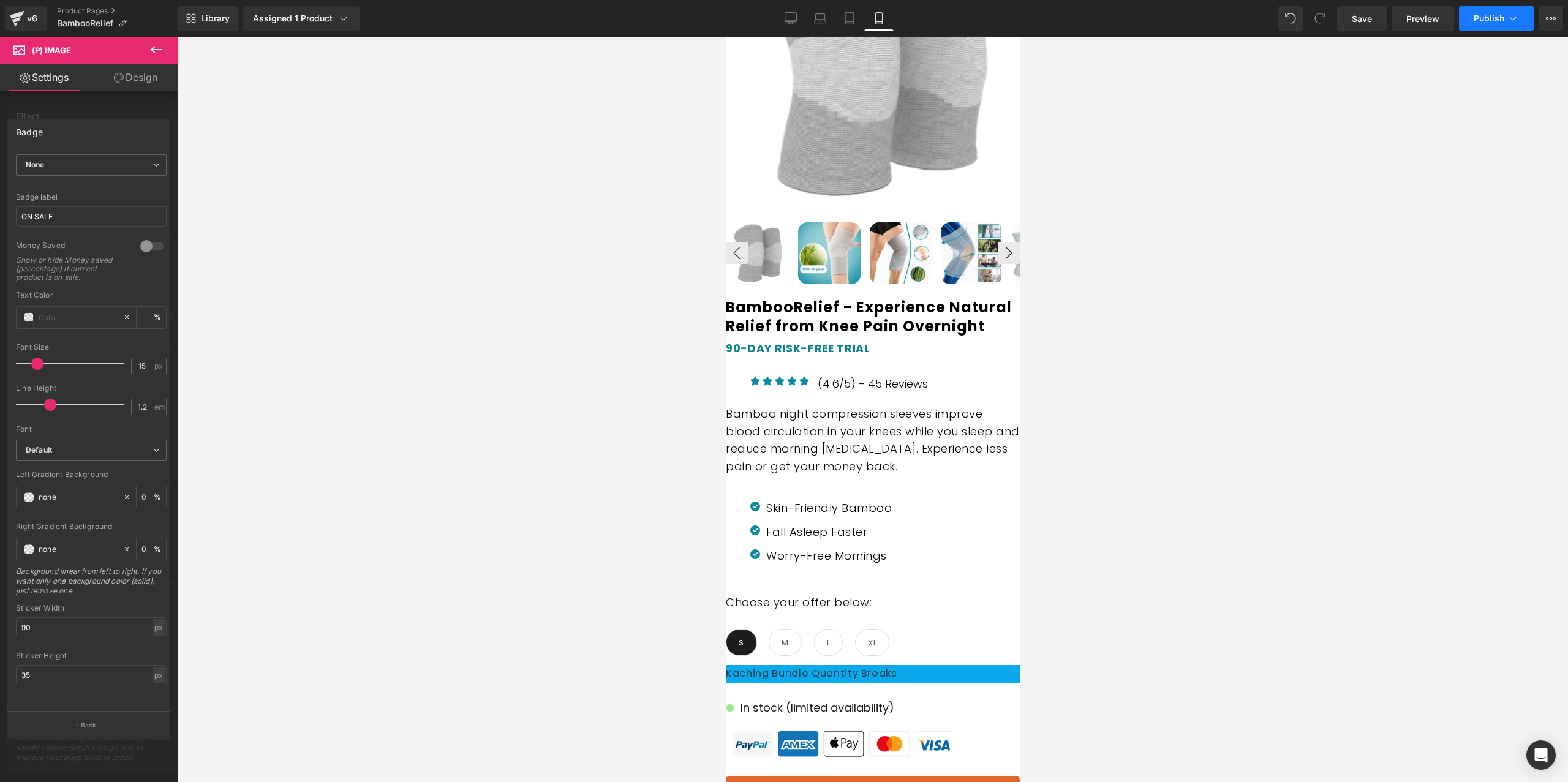
click at [1494, 25] on button "Publish" at bounding box center [1496, 19] width 74 height 24
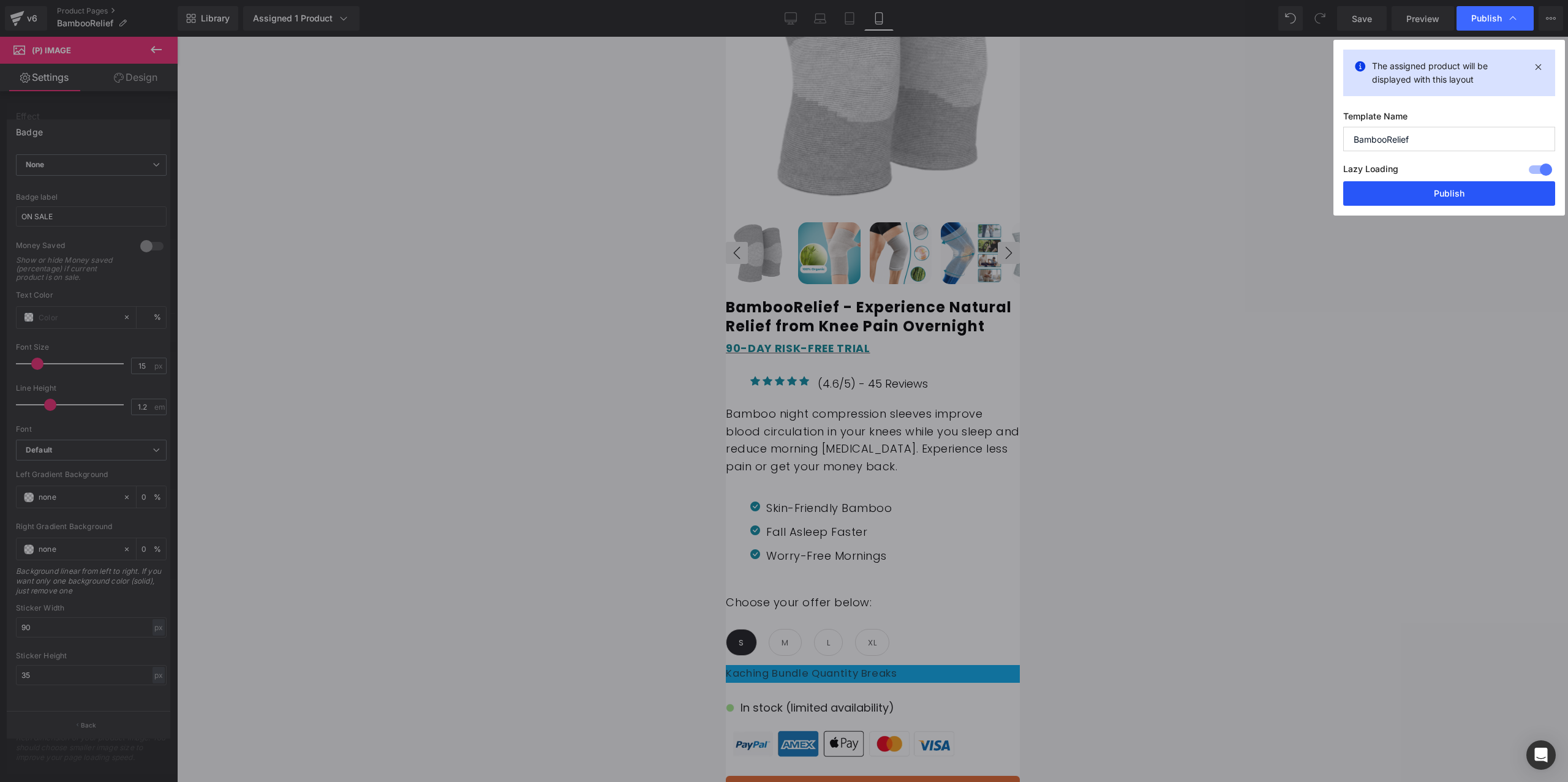
click at [1470, 194] on button "Publish" at bounding box center [1449, 193] width 212 height 24
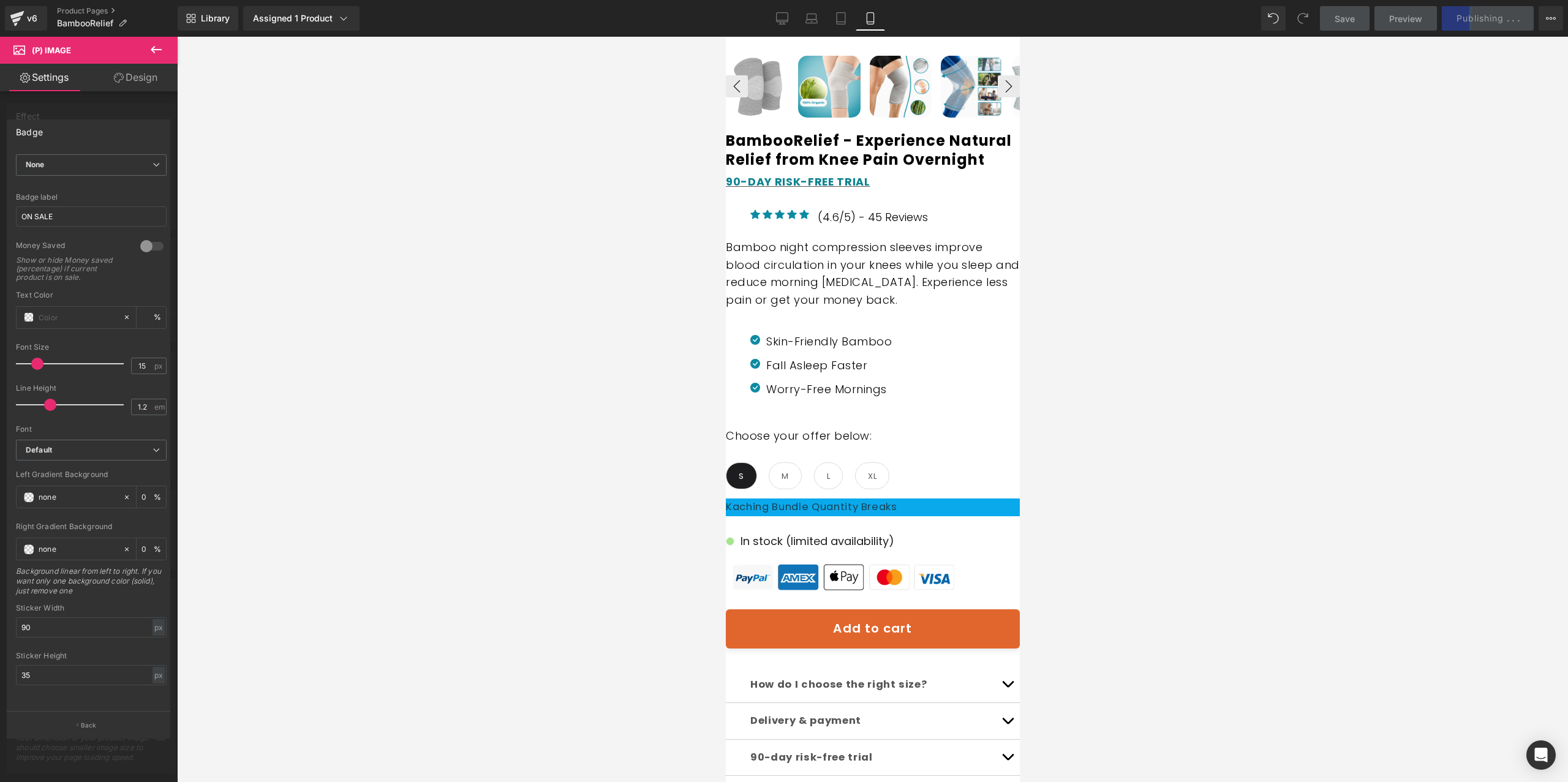
scroll to position [0, 0]
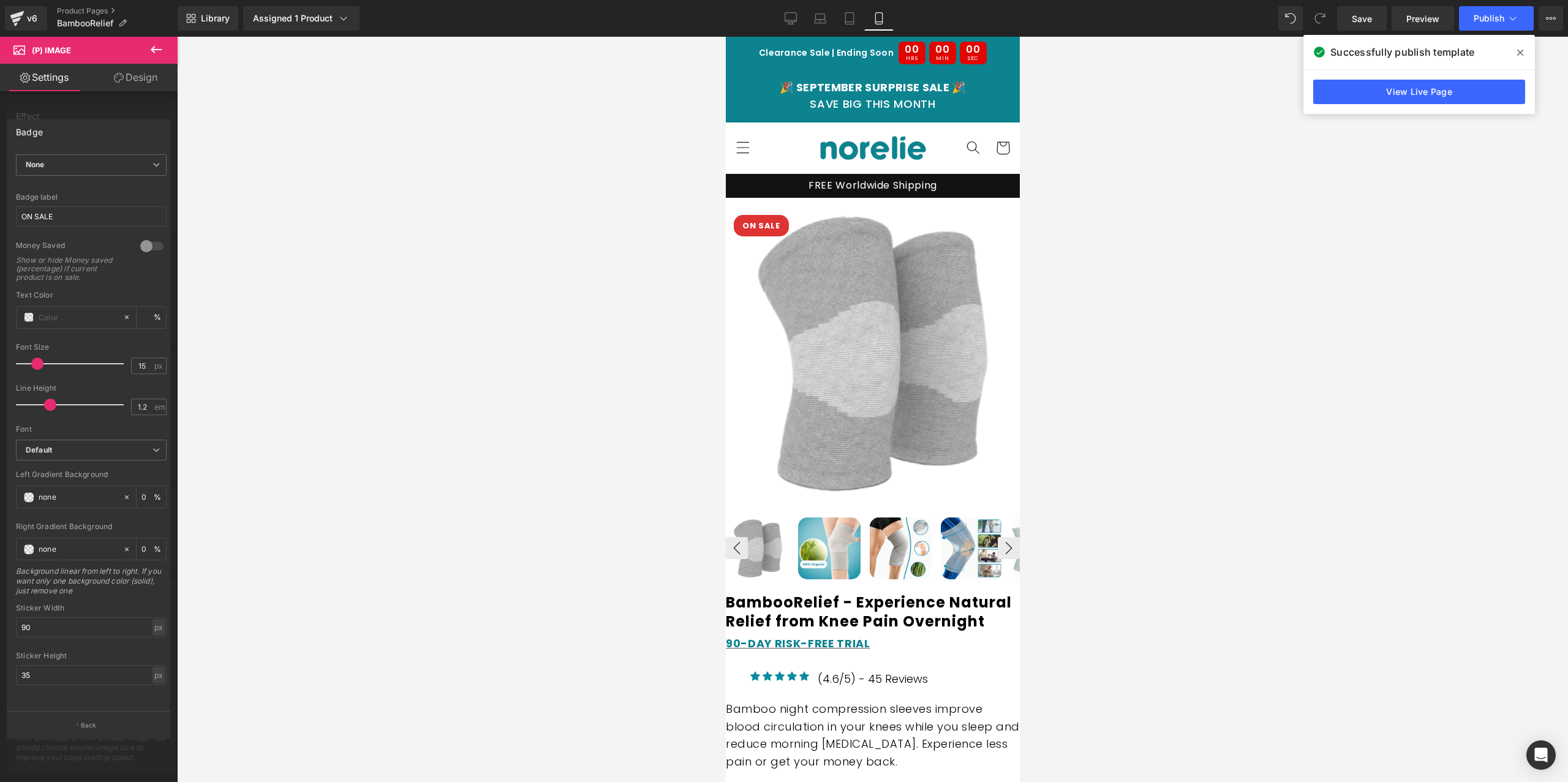
click at [1517, 54] on icon at bounding box center [1520, 53] width 6 height 10
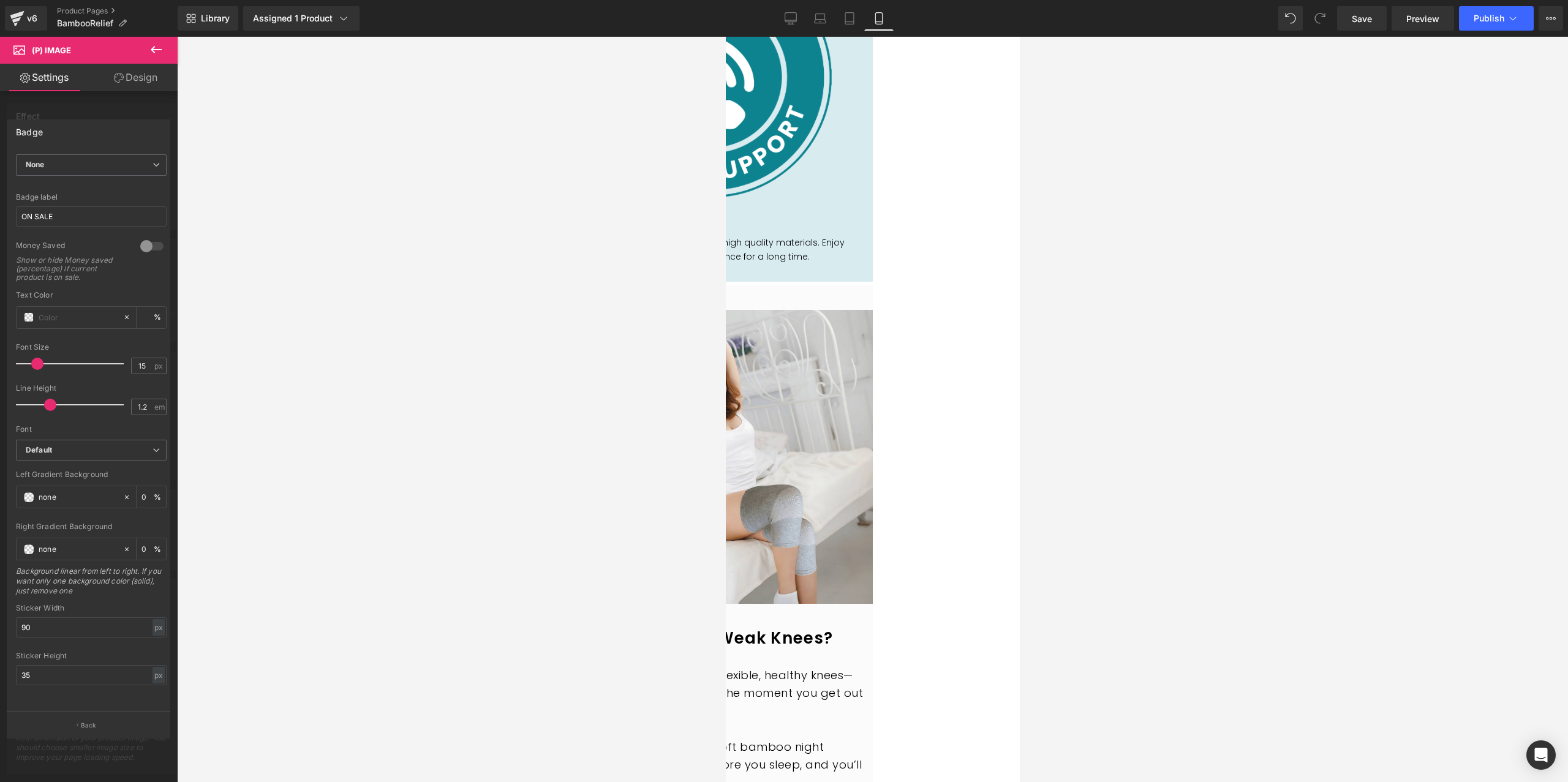
scroll to position [2237, 0]
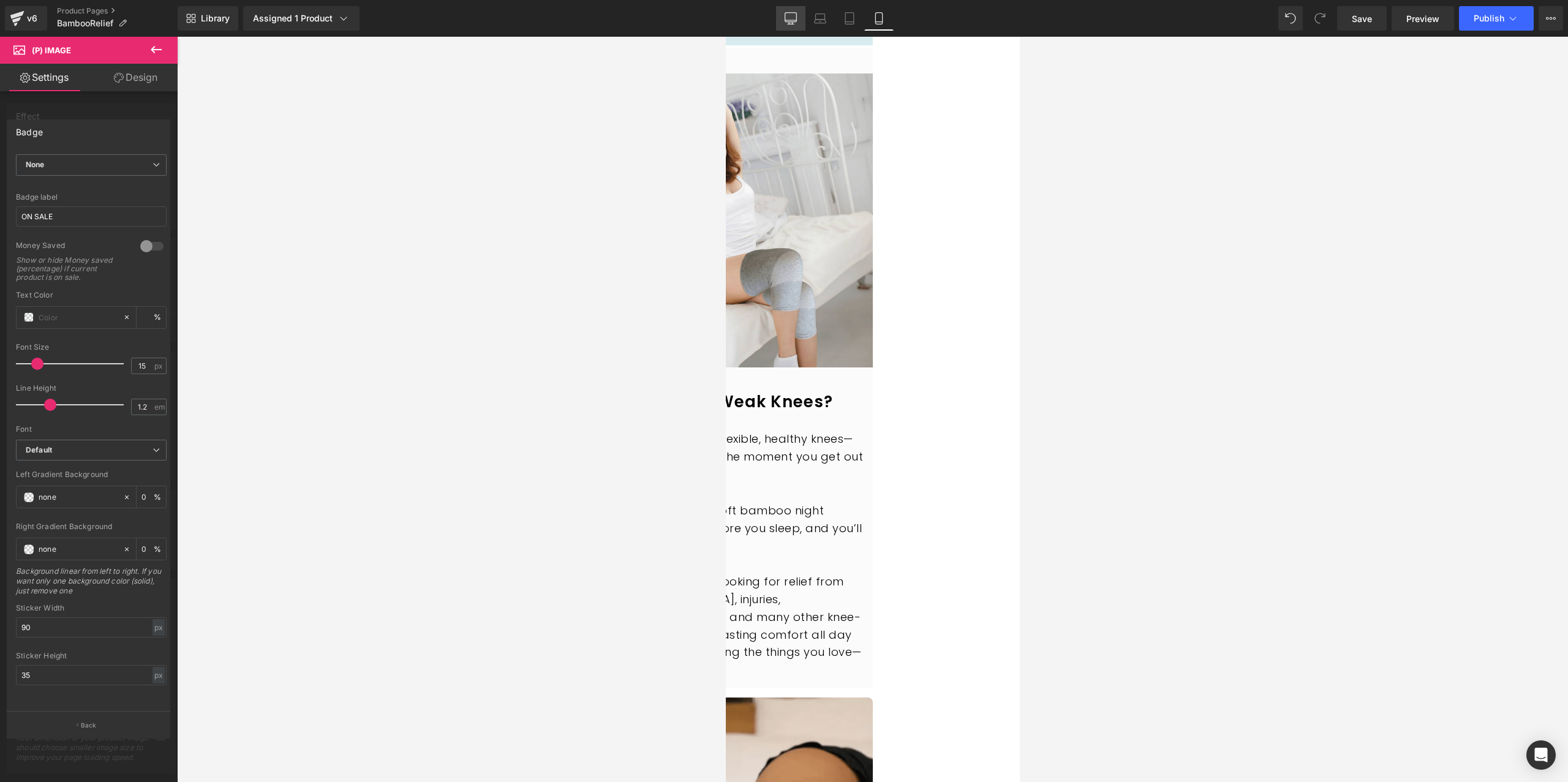
click at [794, 14] on icon at bounding box center [790, 18] width 12 height 12
type input "0"
type input "30"
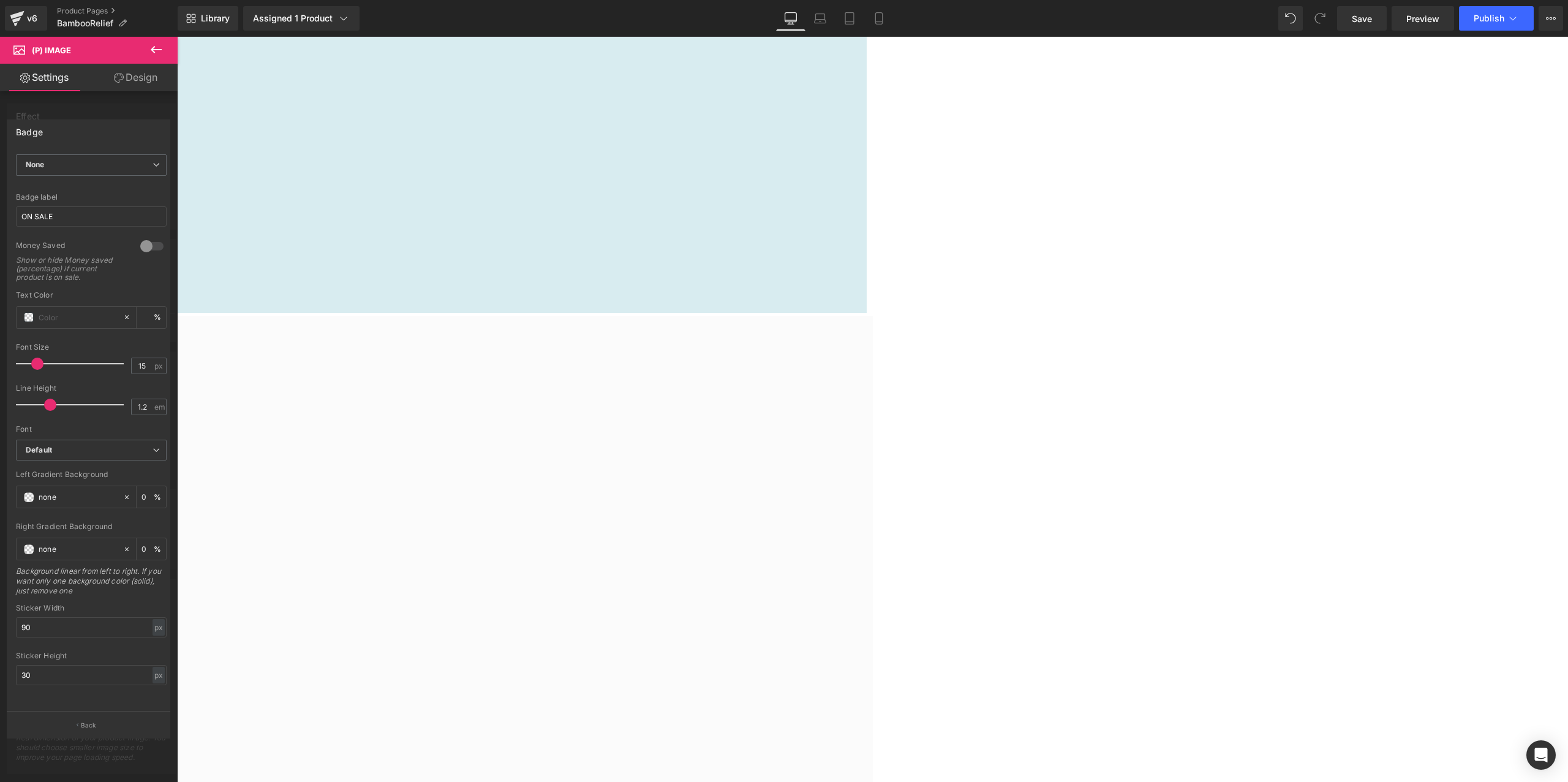
scroll to position [2330, 0]
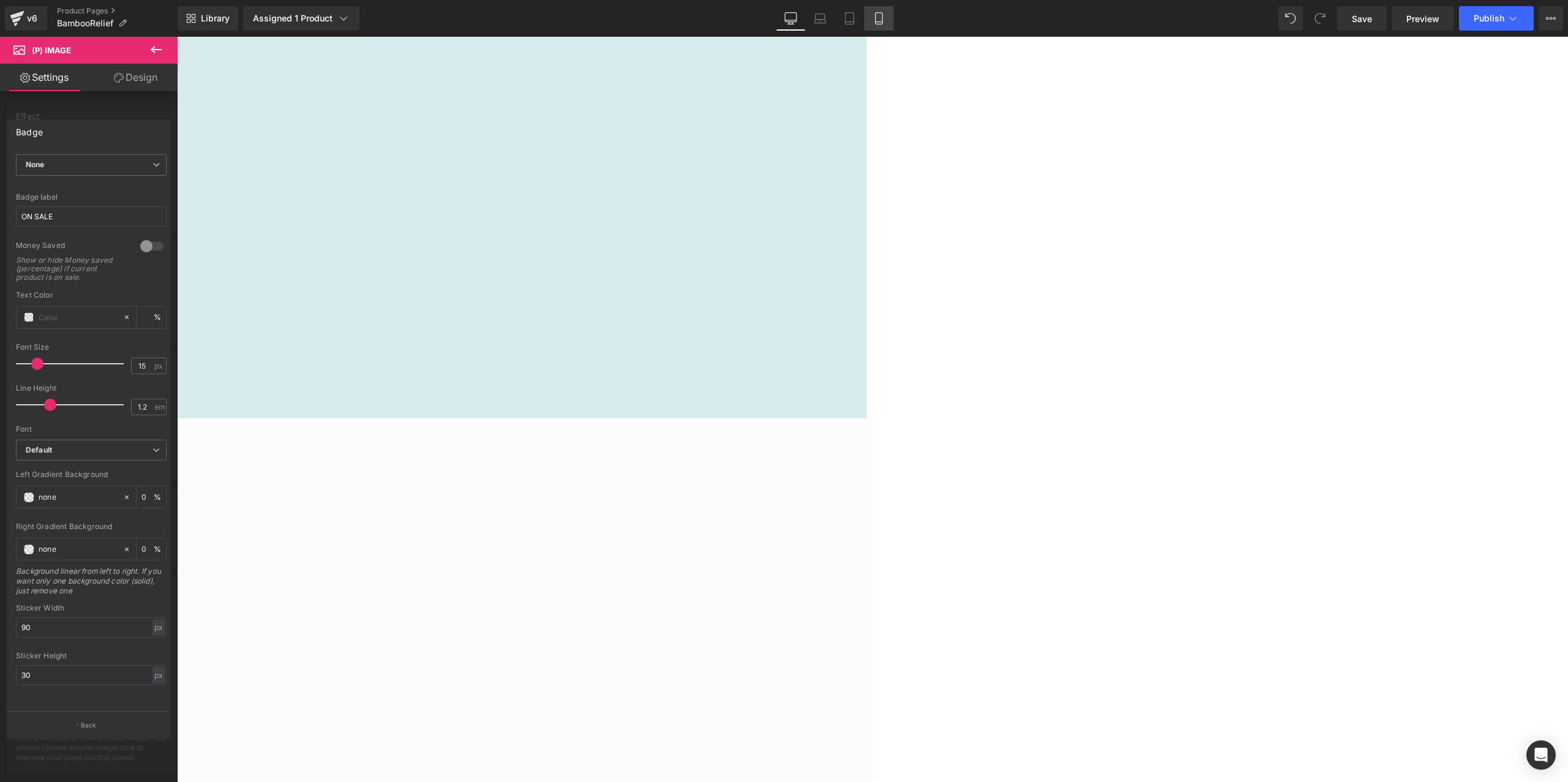
drag, startPoint x: 871, startPoint y: 21, endPoint x: 150, endPoint y: 36, distance: 721.2
click at [873, 21] on icon at bounding box center [878, 18] width 12 height 12
type input "0"
type input "35"
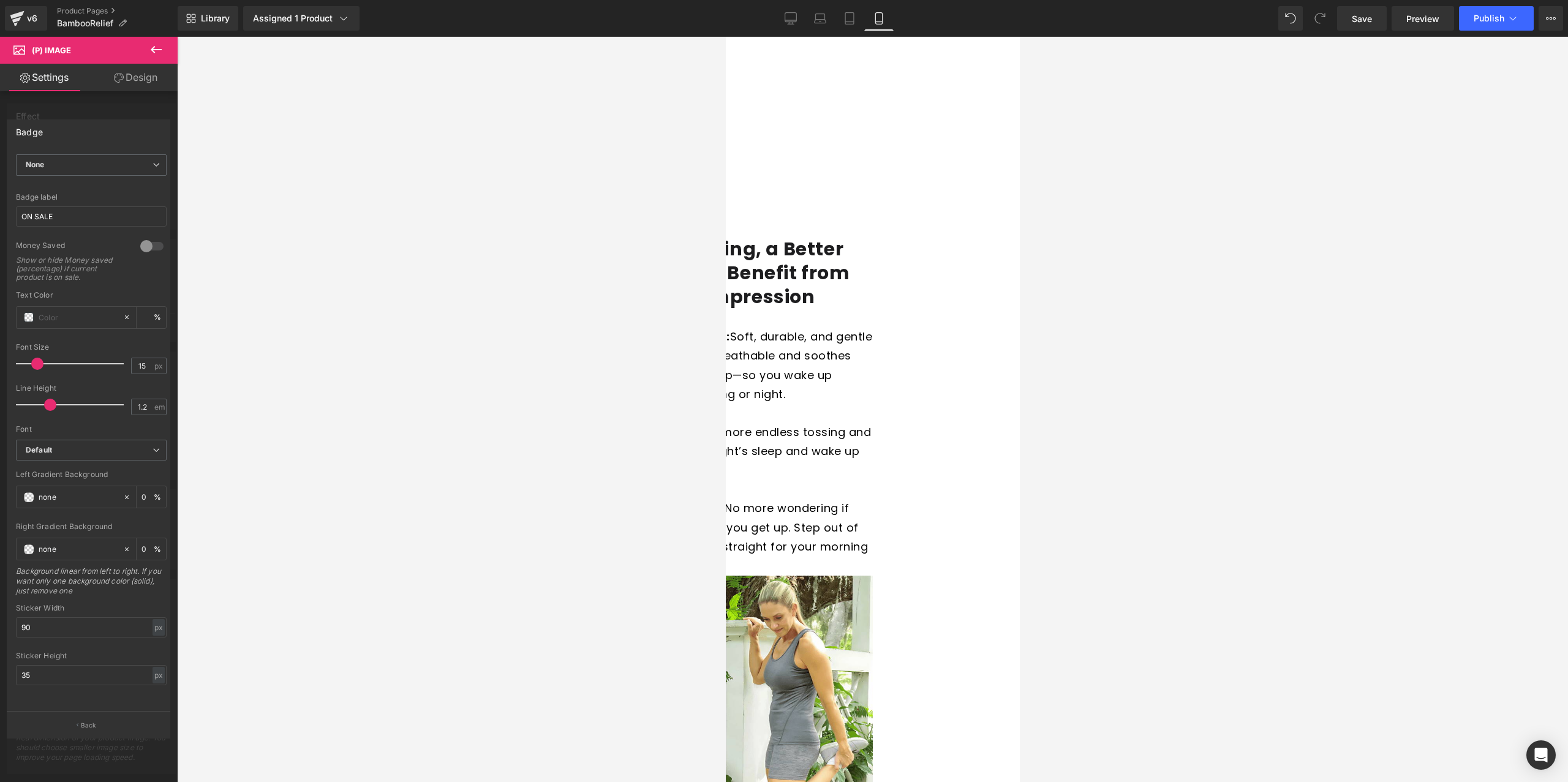
scroll to position [4229, 0]
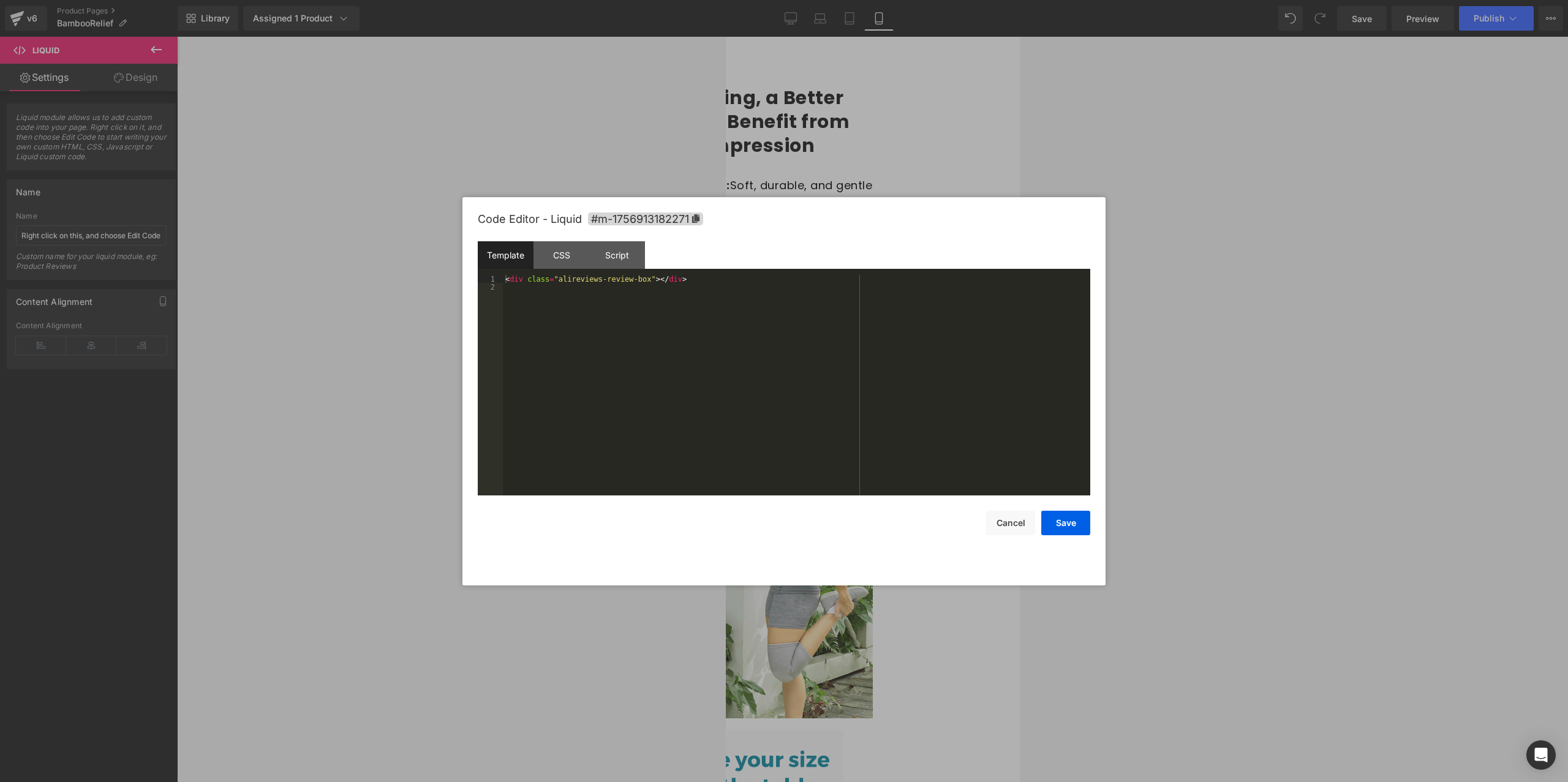
click at [999, 526] on button "Cancel" at bounding box center [1010, 523] width 49 height 24
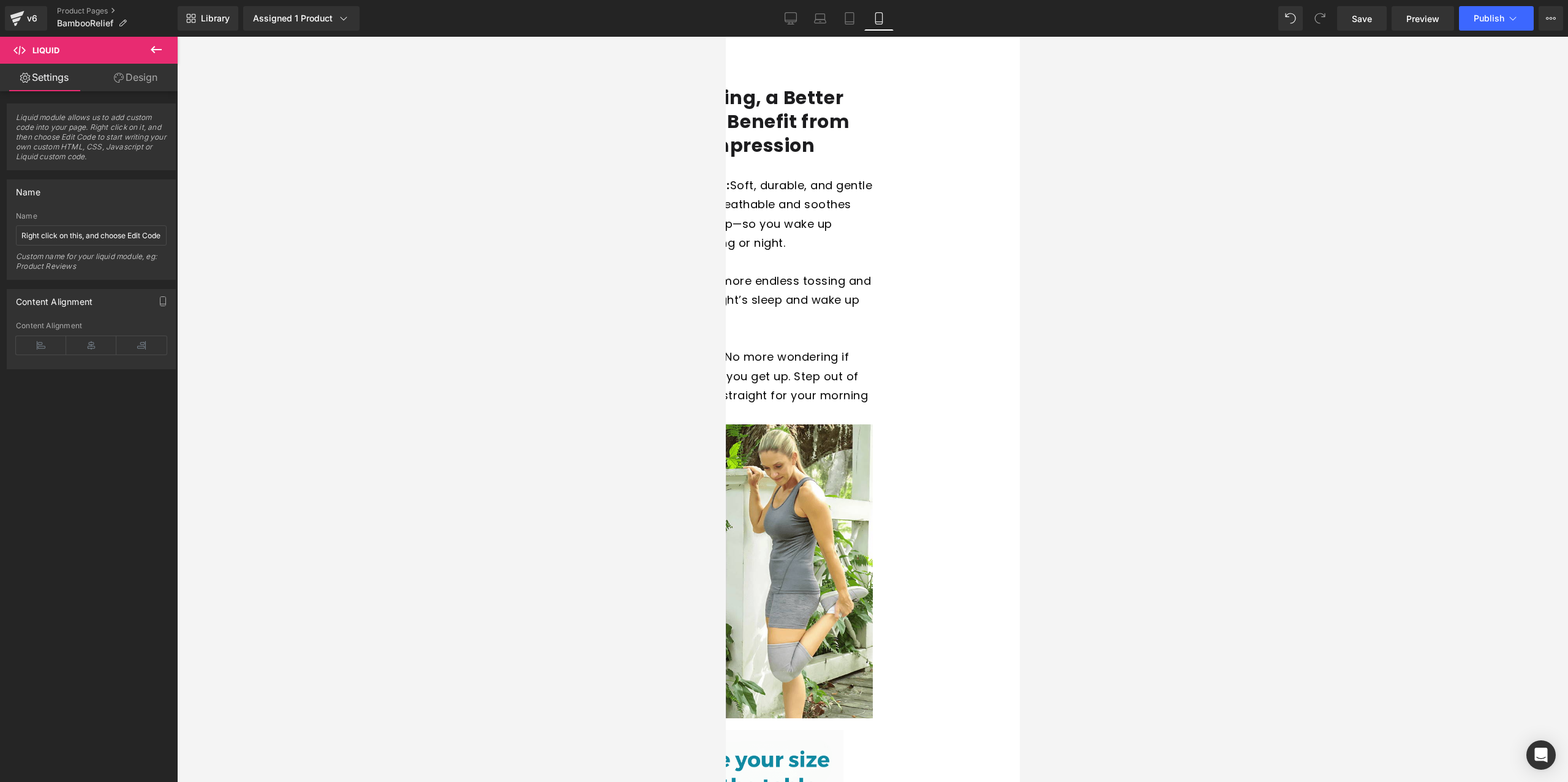
click at [725, 36] on icon at bounding box center [725, 36] width 0 height 0
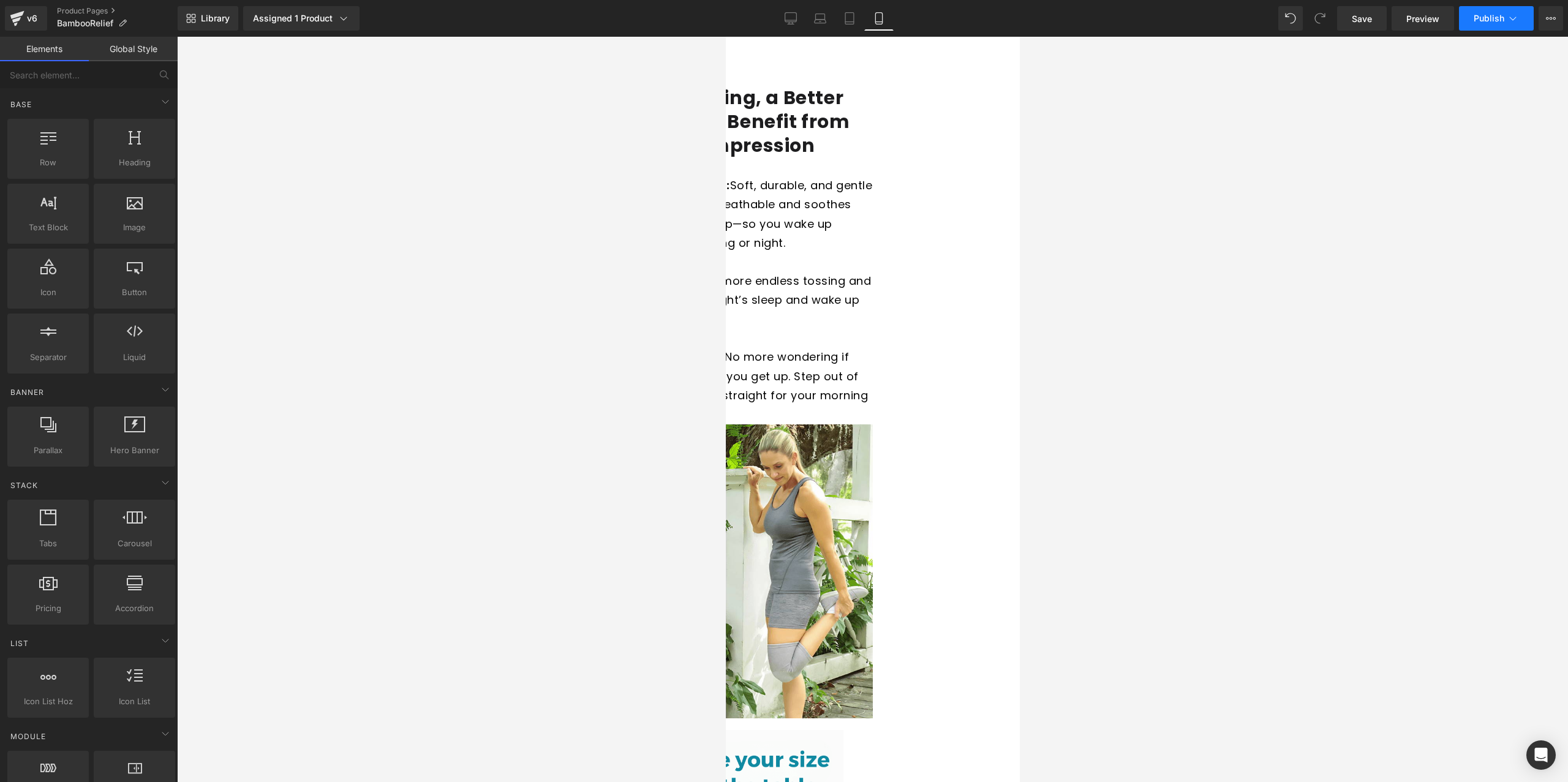
click at [1501, 18] on span "Publish" at bounding box center [1489, 19] width 31 height 10
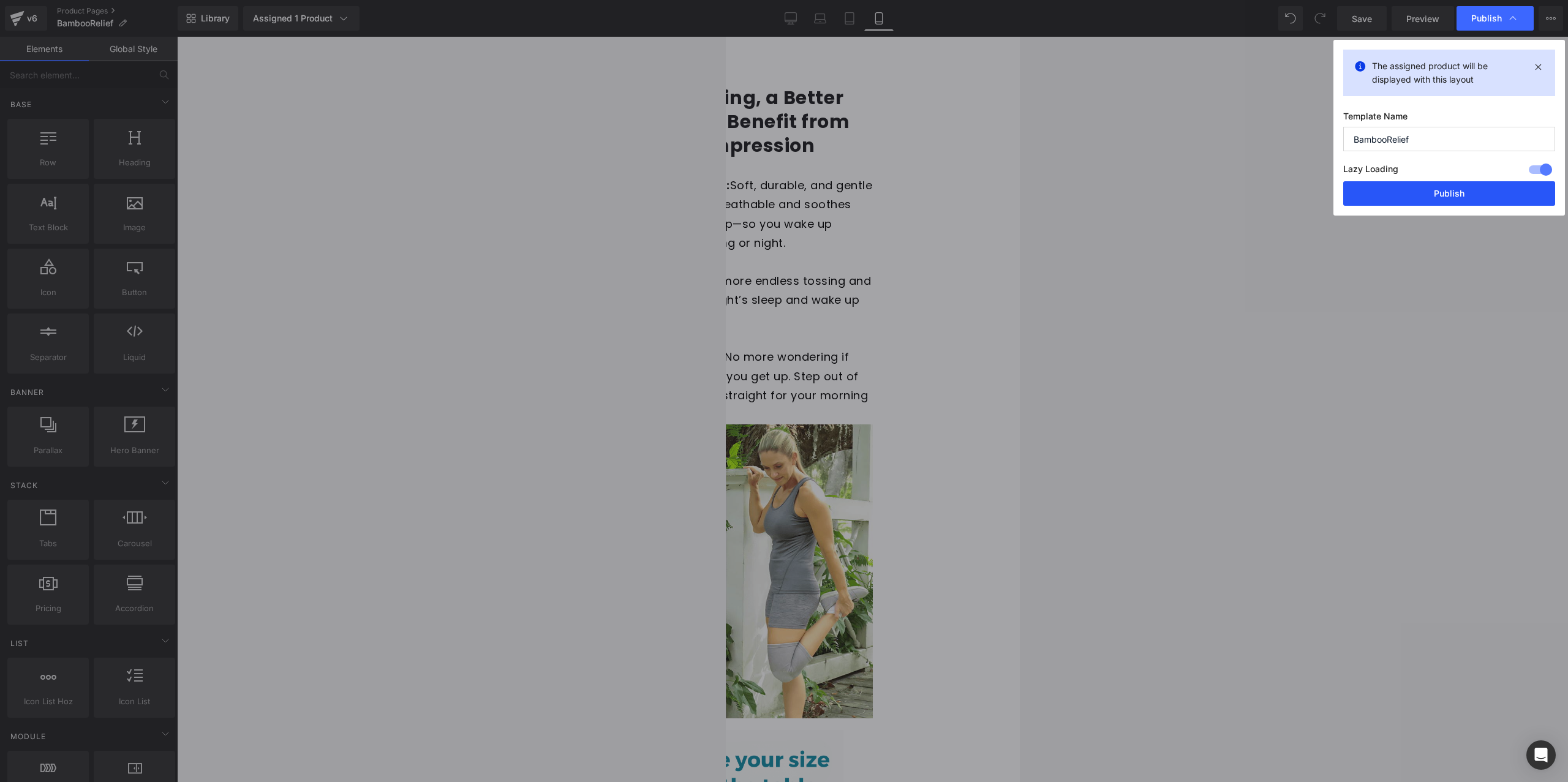
click at [1463, 197] on button "Publish" at bounding box center [1449, 193] width 212 height 24
